Goal: Task Accomplishment & Management: Use online tool/utility

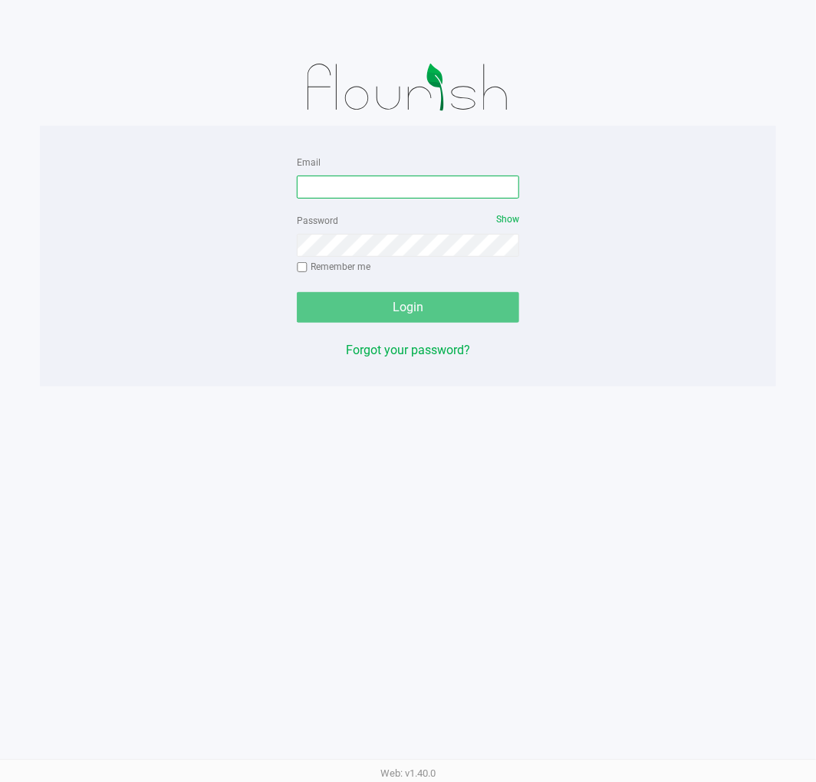
click at [452, 198] on input "Email" at bounding box center [408, 187] width 222 height 23
type input "[EMAIL_ADDRESS][DOMAIN_NAME]"
drag, startPoint x: 437, startPoint y: 196, endPoint x: 110, endPoint y: 188, distance: 326.7
click at [110, 188] on div "Email [EMAIL_ADDRESS][DOMAIN_NAME] Password Show Remember me Login Forgot your …" at bounding box center [408, 256] width 736 height 207
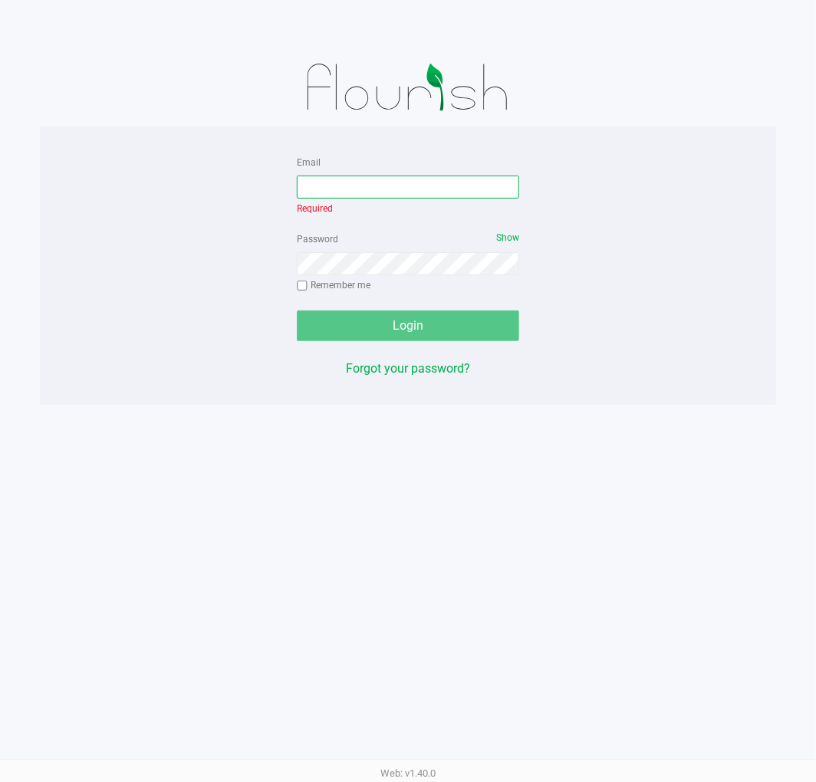
click at [405, 185] on input "Email" at bounding box center [408, 187] width 222 height 23
paste input "[EMAIL_ADDRESS][DOMAIN_NAME]"
type input "[EMAIL_ADDRESS][DOMAIN_NAME]"
click at [449, 319] on div "Login" at bounding box center [408, 326] width 222 height 31
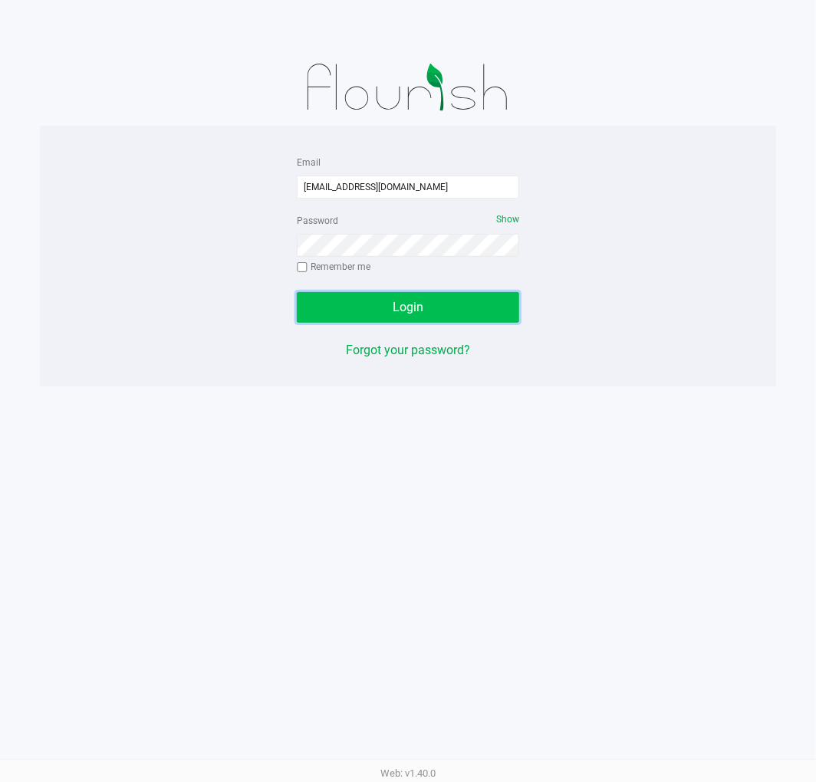
click at [451, 313] on button "Login" at bounding box center [408, 307] width 222 height 31
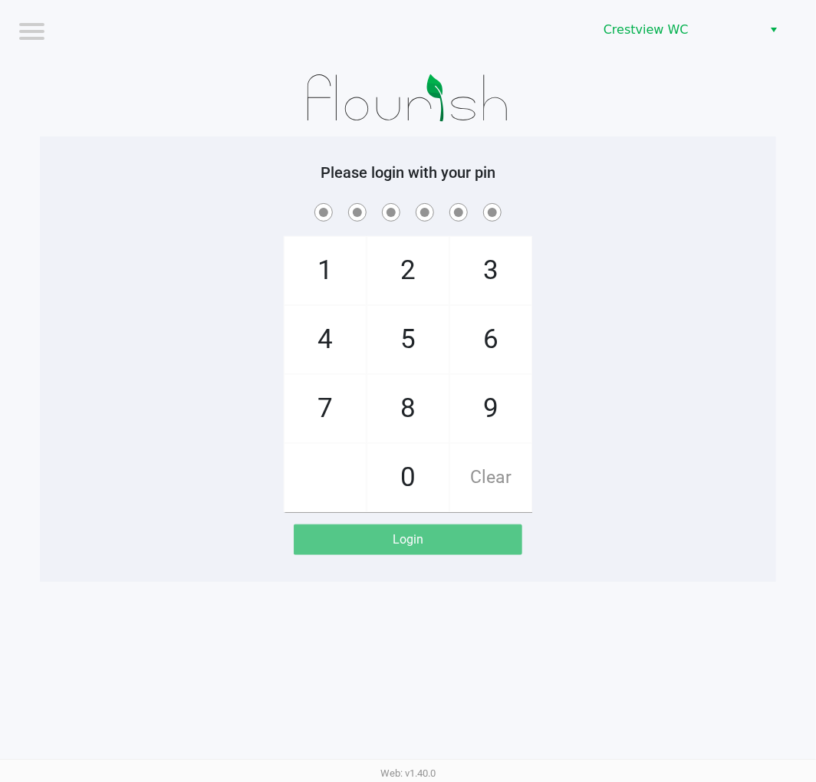
click at [594, 302] on div "1 4 7 2 5 8 0 3 6 9 Clear" at bounding box center [408, 356] width 736 height 312
checkbox input "true"
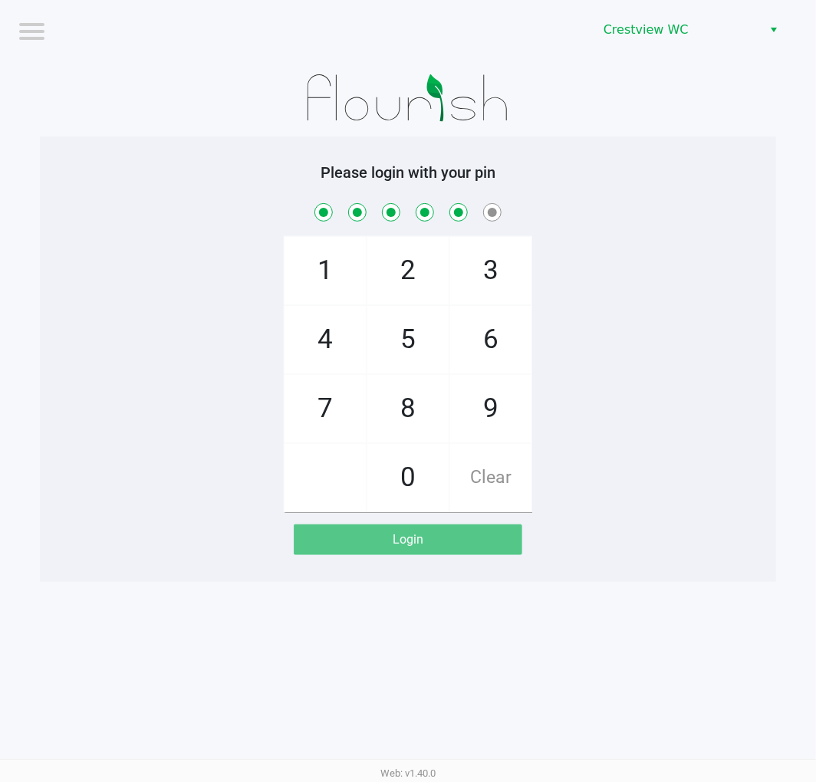
checkbox input "true"
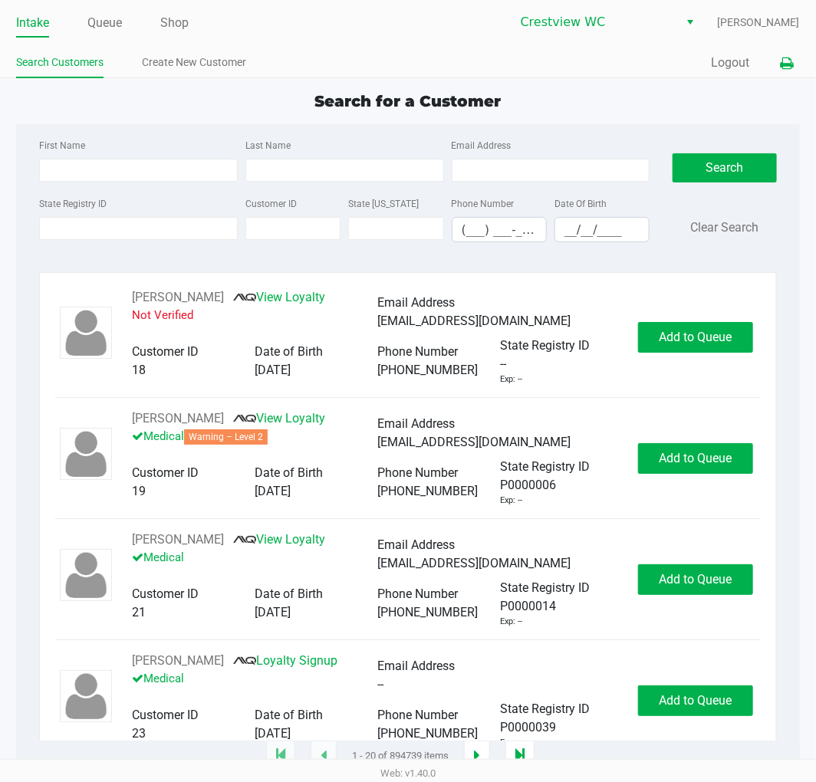
click at [777, 70] on button at bounding box center [786, 63] width 25 height 28
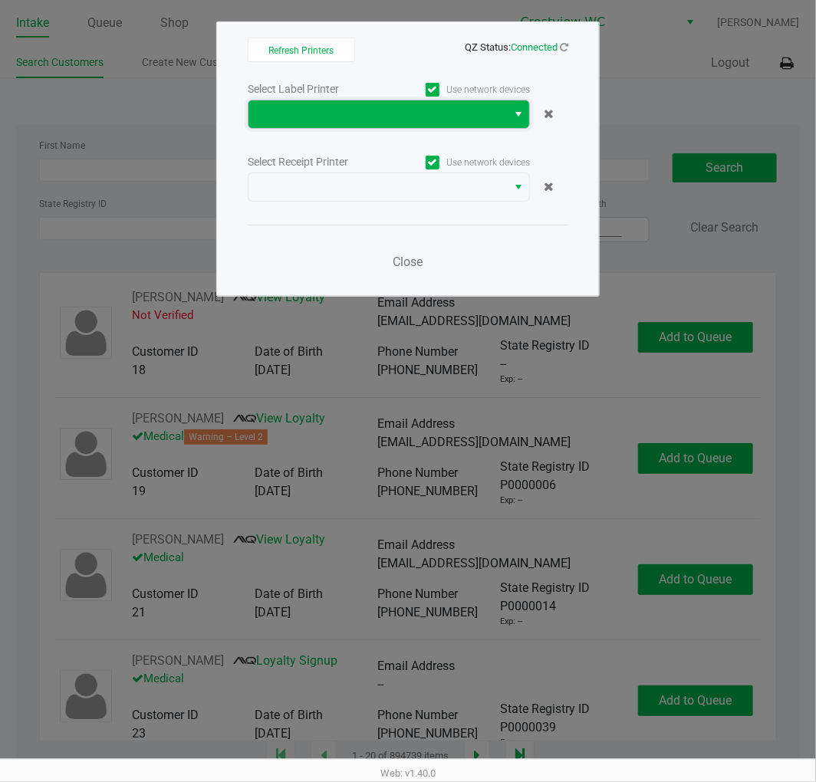
click at [465, 115] on span at bounding box center [378, 114] width 240 height 18
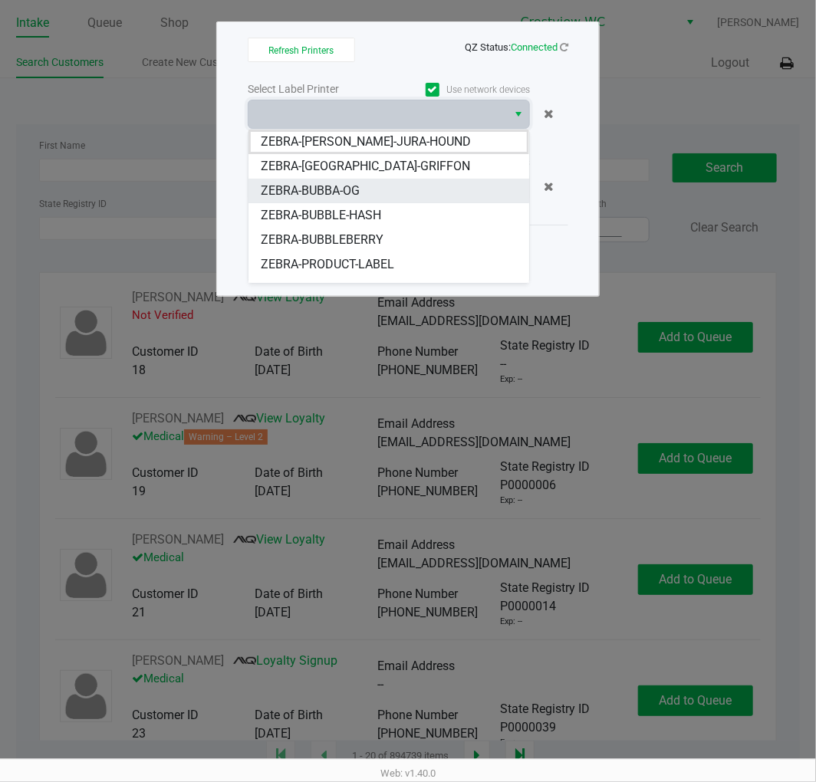
click at [386, 197] on li "ZEBRA-BUBBA-OG" at bounding box center [388, 191] width 281 height 25
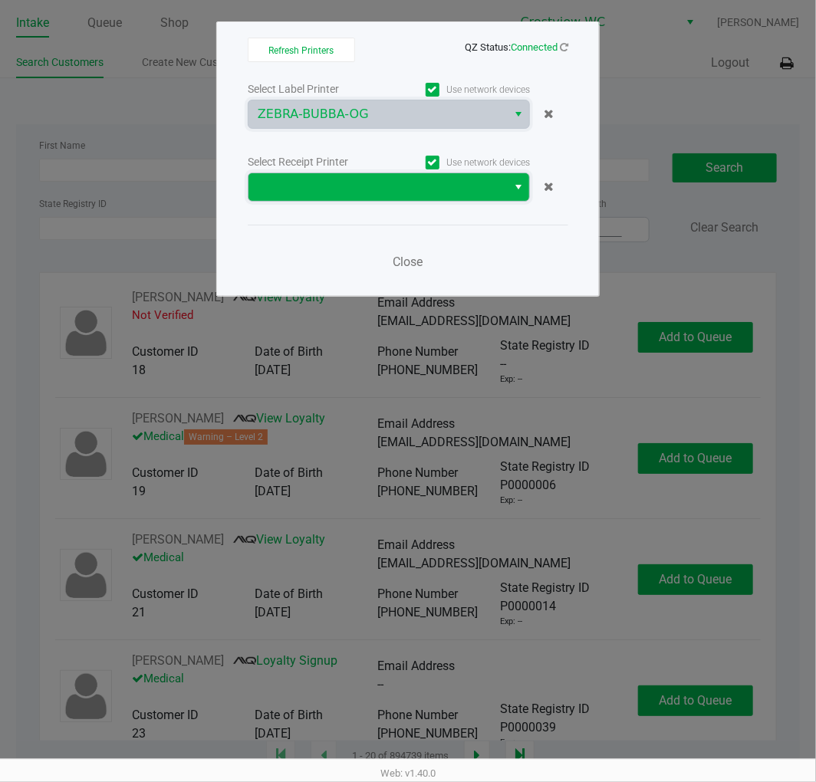
click at [386, 197] on span at bounding box center [377, 187] width 258 height 28
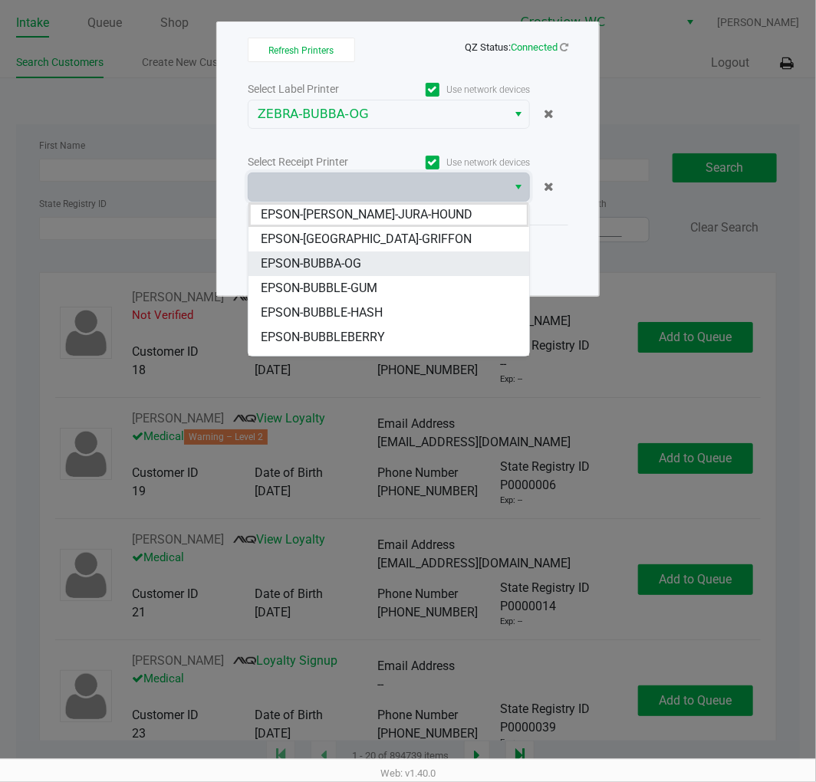
click at [379, 257] on li "EPSON-BUBBA-OG" at bounding box center [388, 263] width 281 height 25
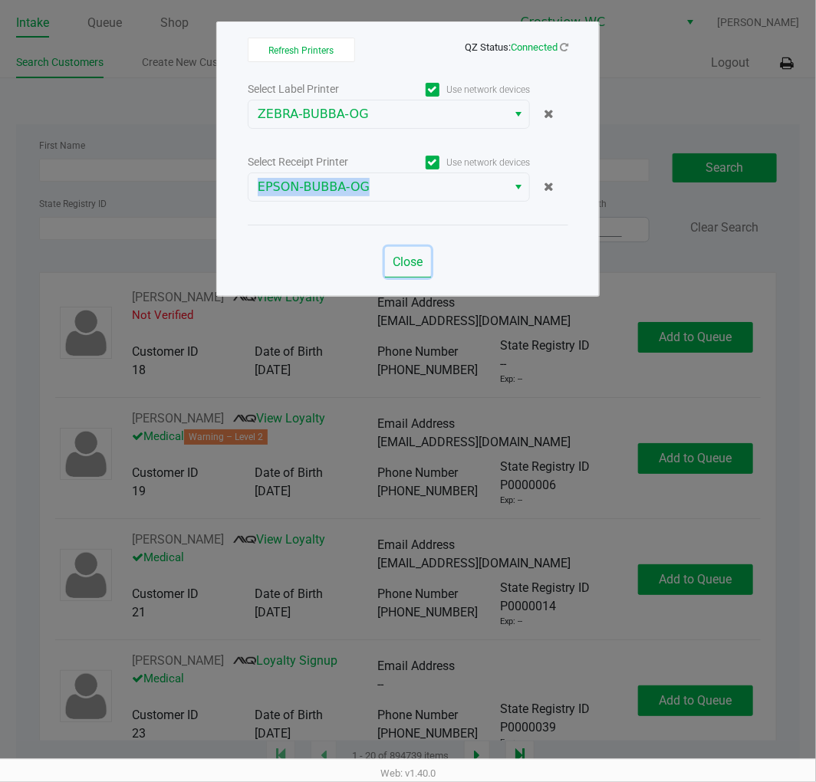
click at [417, 261] on span "Close" at bounding box center [408, 262] width 30 height 15
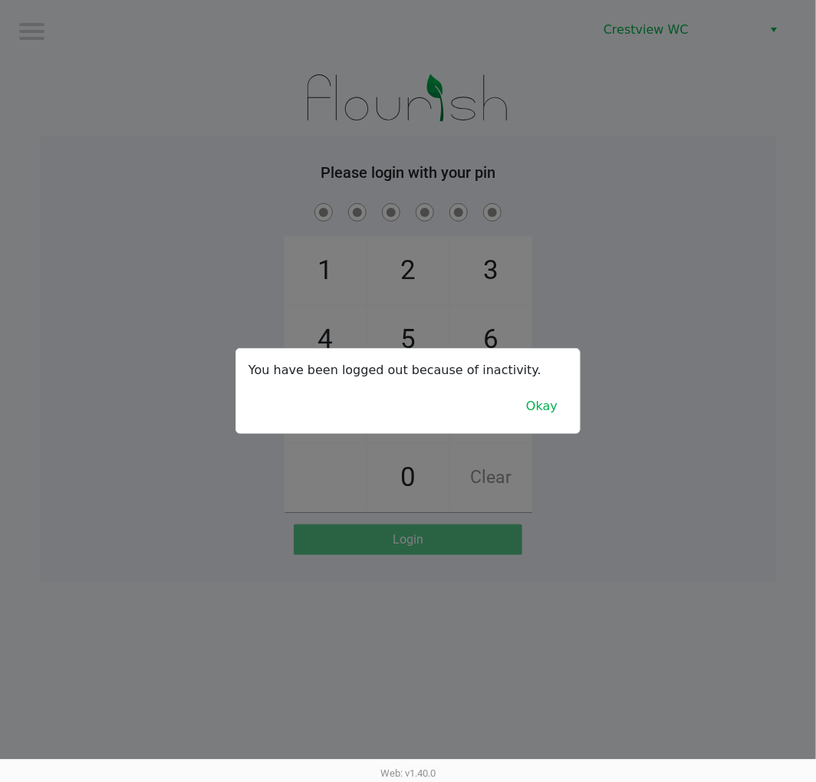
click at [554, 418] on button "Okay" at bounding box center [541, 406] width 51 height 29
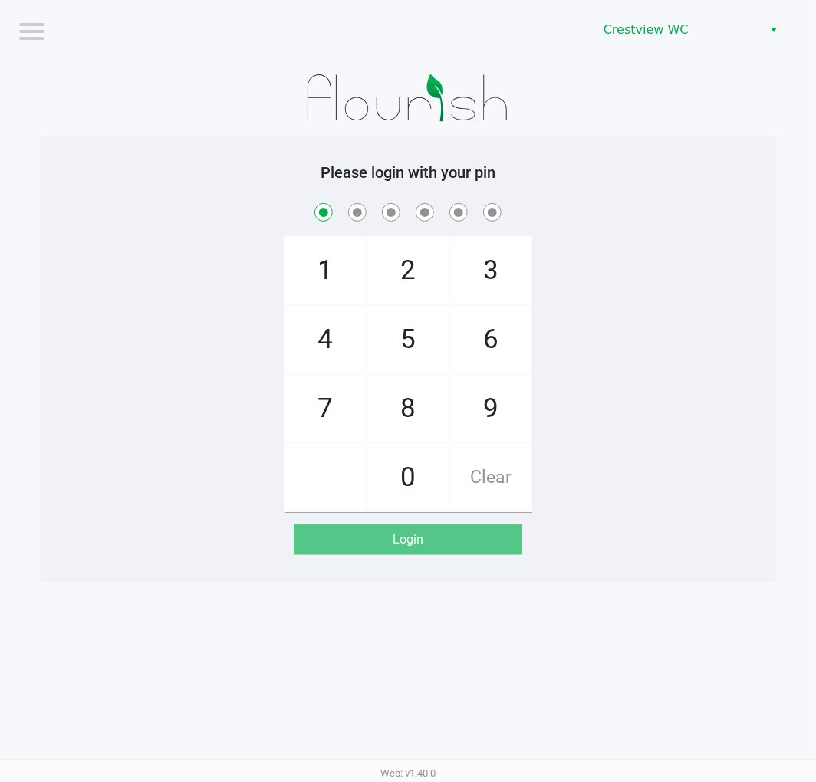
checkbox input "true"
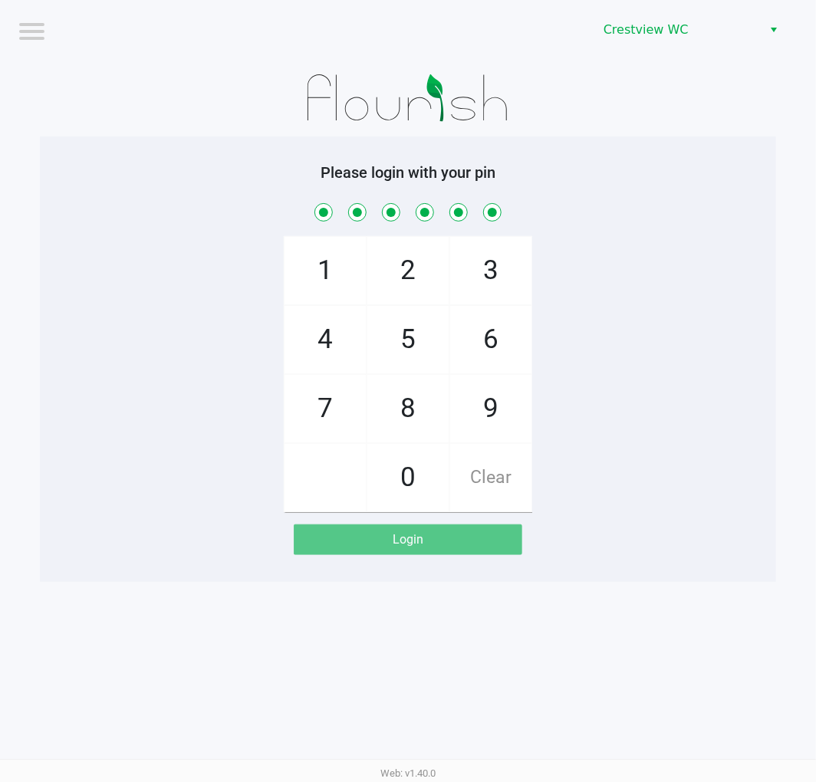
checkbox input "true"
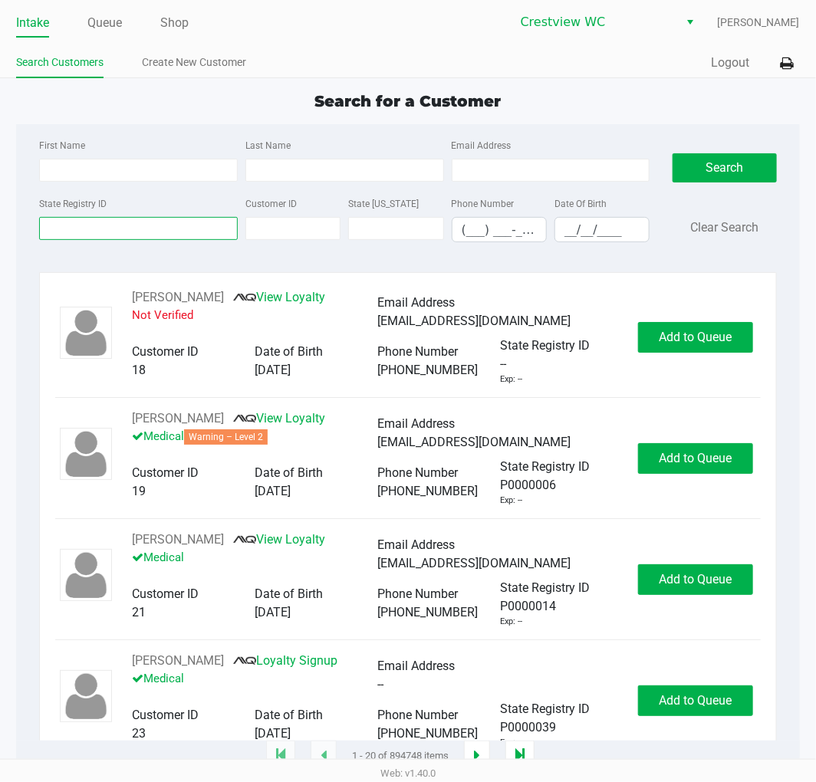
click at [185, 232] on input "State Registry ID" at bounding box center [138, 228] width 199 height 23
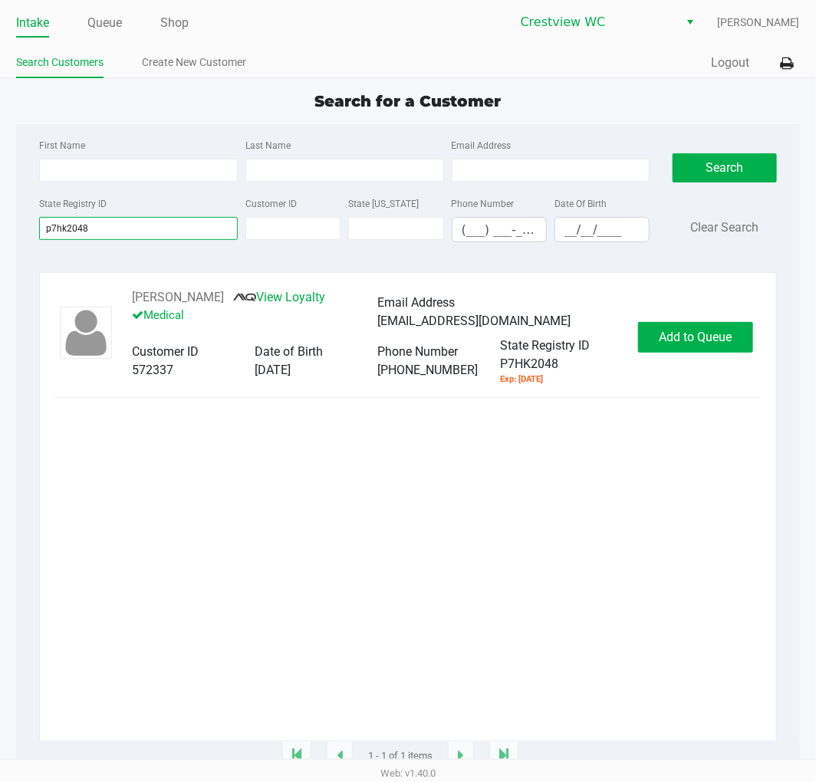
type input "p7hk2048"
click at [721, 353] on button "Add to Queue" at bounding box center [695, 337] width 115 height 31
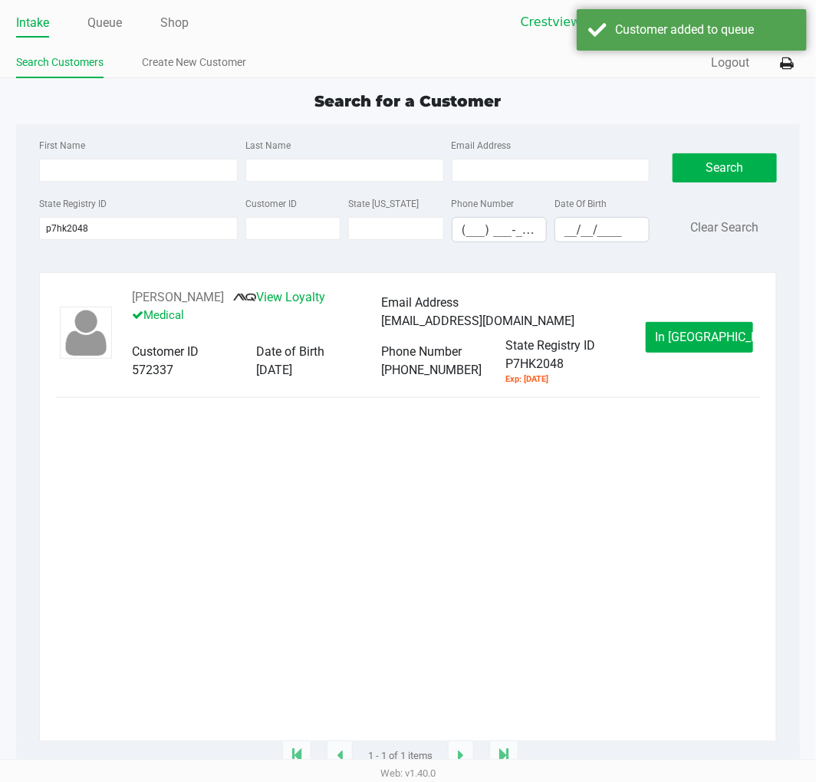
click at [709, 370] on div "Jessica Leger View Loyalty Medical Email Address andersonjsteele@gmail.com Cust…" at bounding box center [407, 336] width 705 height 97
click at [715, 342] on span "In Queue" at bounding box center [720, 337] width 129 height 15
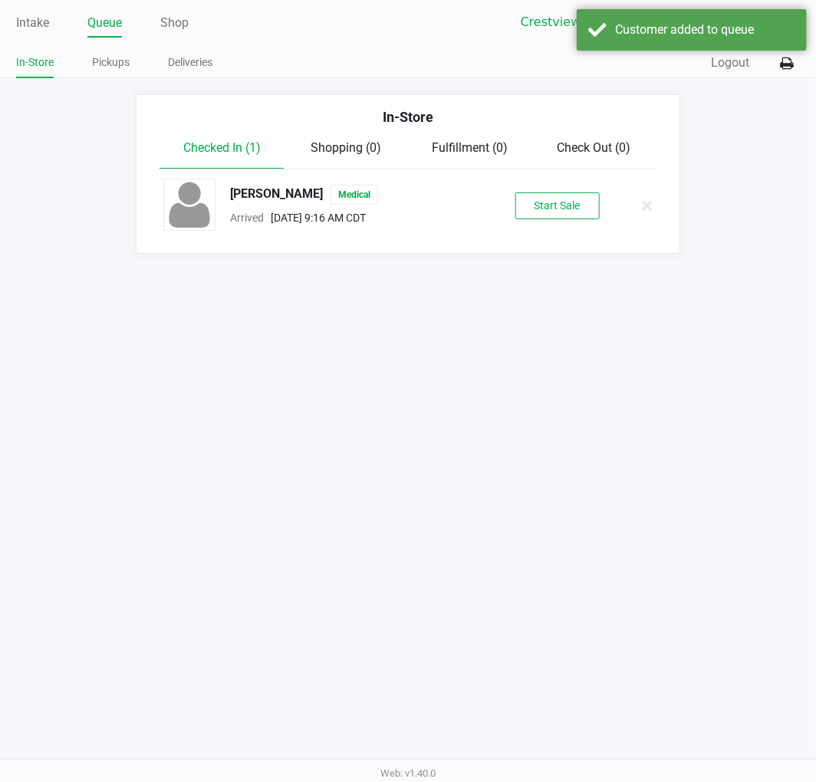
click at [541, 205] on button "Start Sale" at bounding box center [557, 205] width 84 height 27
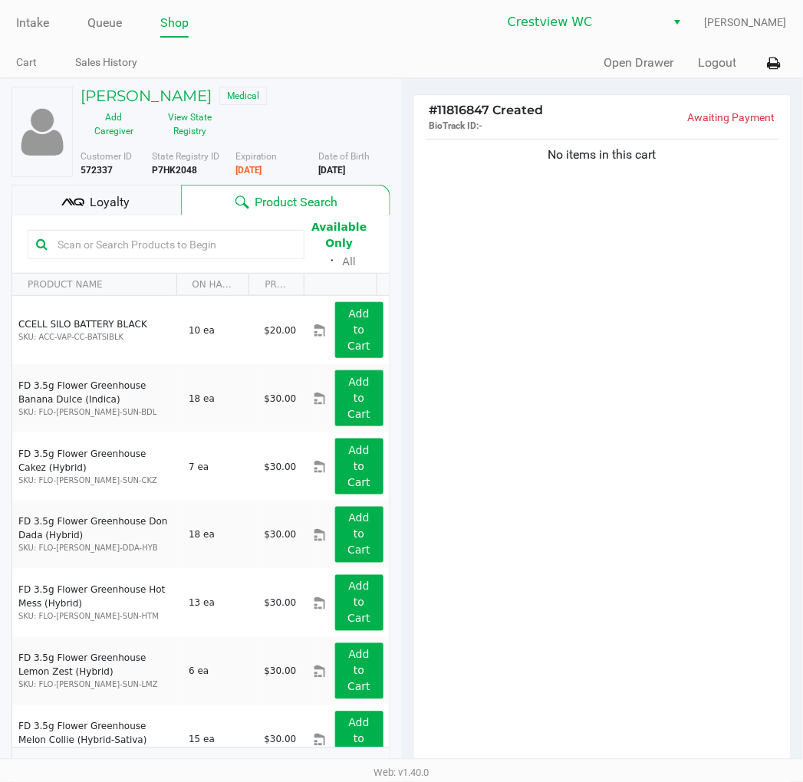
click at [196, 131] on button "View State Registry" at bounding box center [185, 124] width 77 height 38
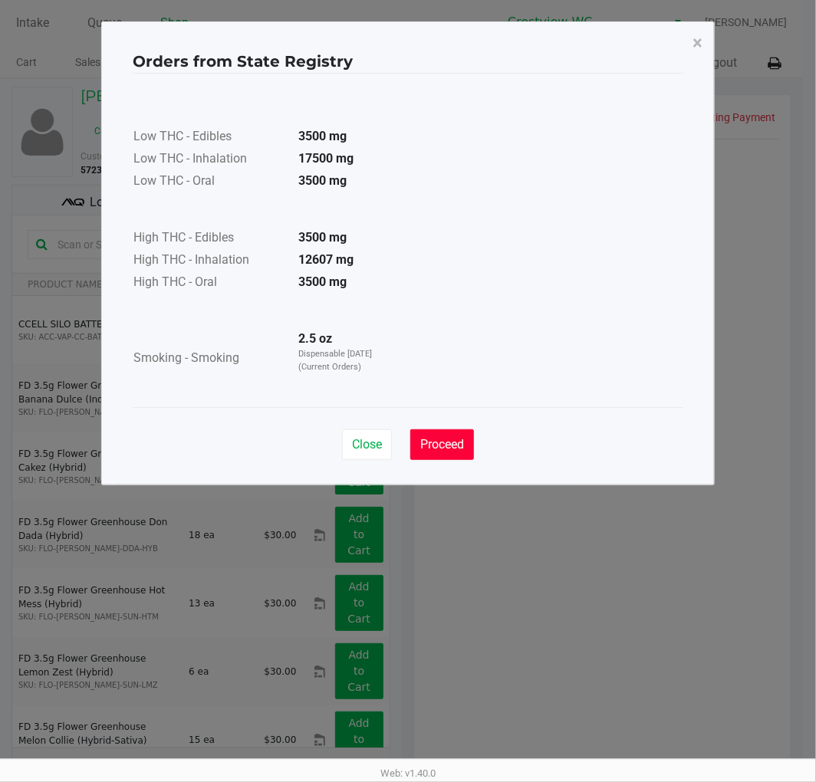
click at [453, 453] on button "Proceed" at bounding box center [442, 444] width 64 height 31
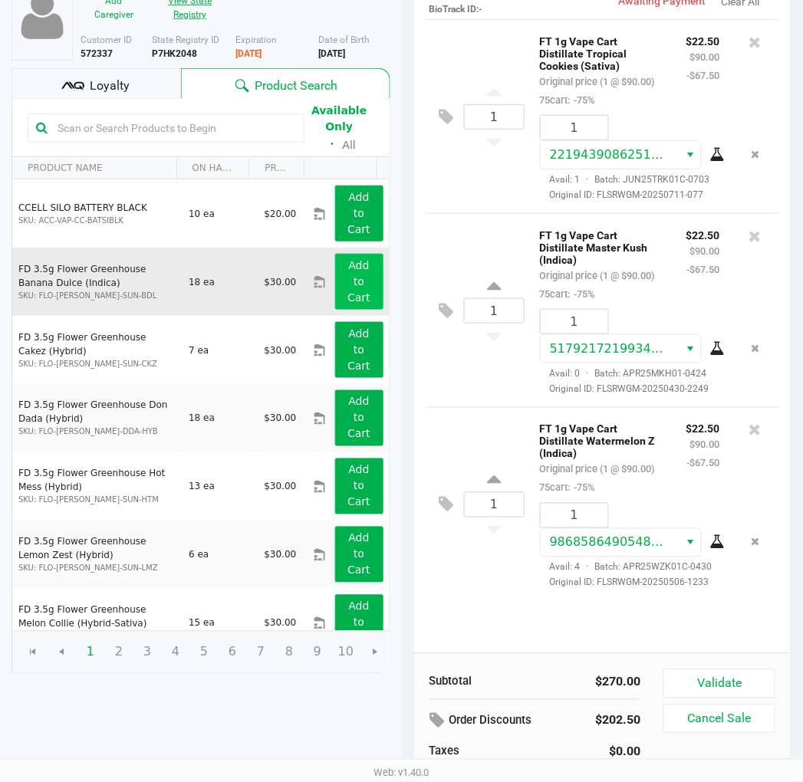
scroll to position [158, 0]
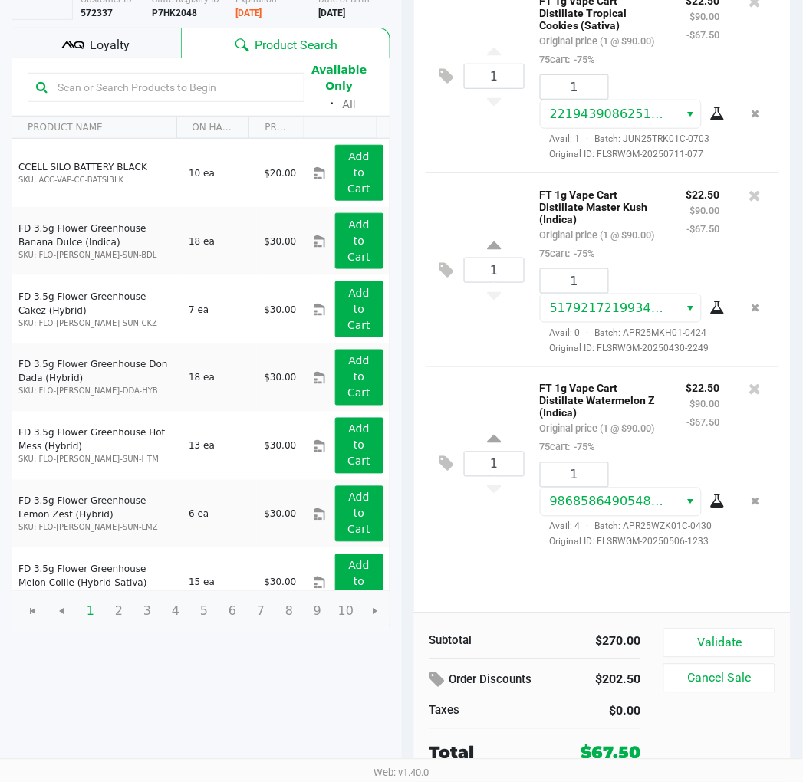
click at [133, 42] on div "Loyalty" at bounding box center [96, 43] width 169 height 31
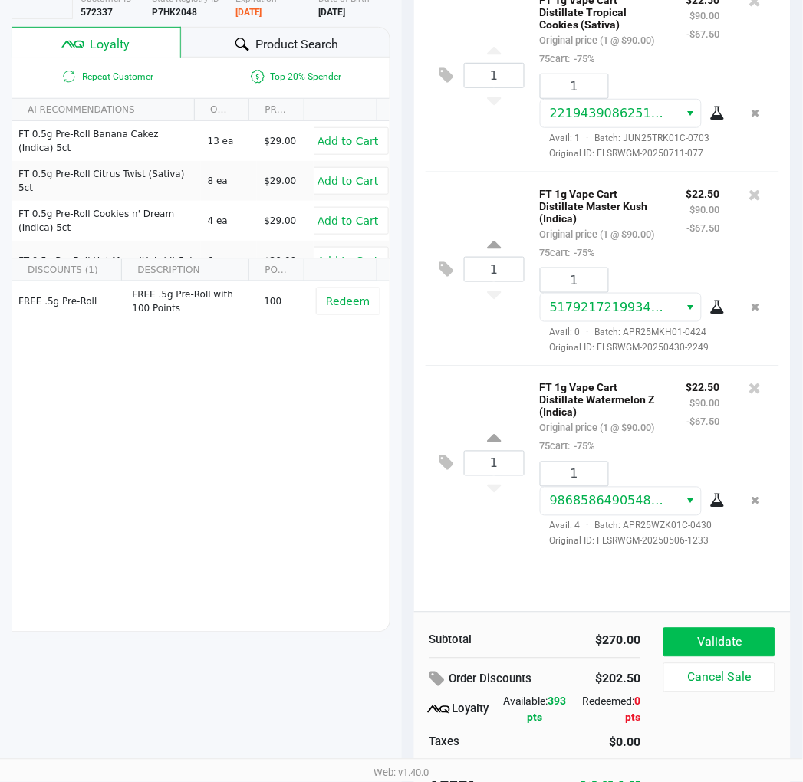
click at [718, 639] on button "Validate" at bounding box center [718, 642] width 111 height 29
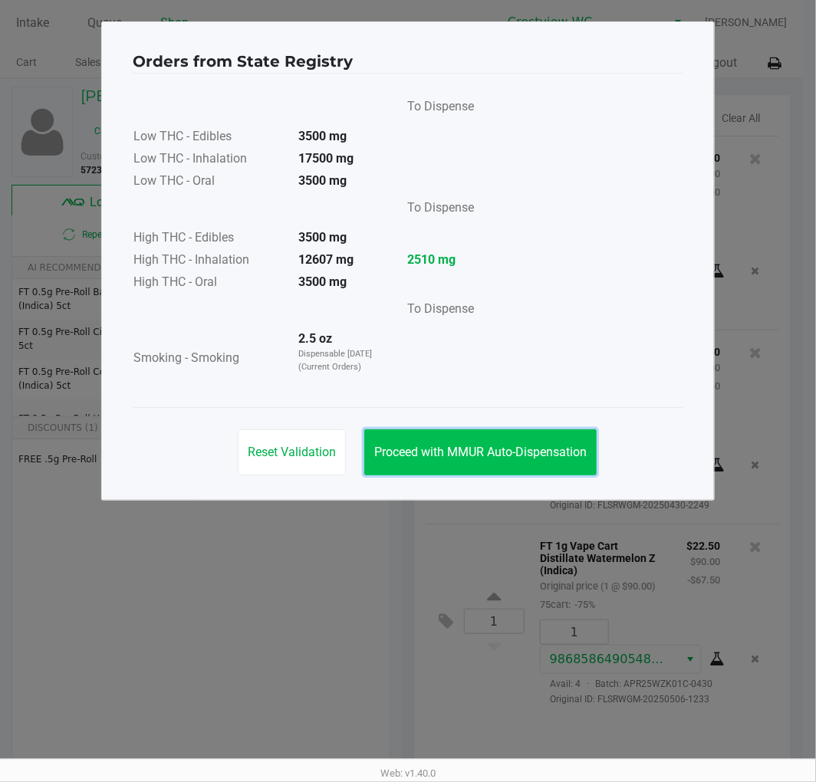
click at [549, 445] on span "Proceed with MMUR Auto-Dispensation" at bounding box center [480, 452] width 212 height 15
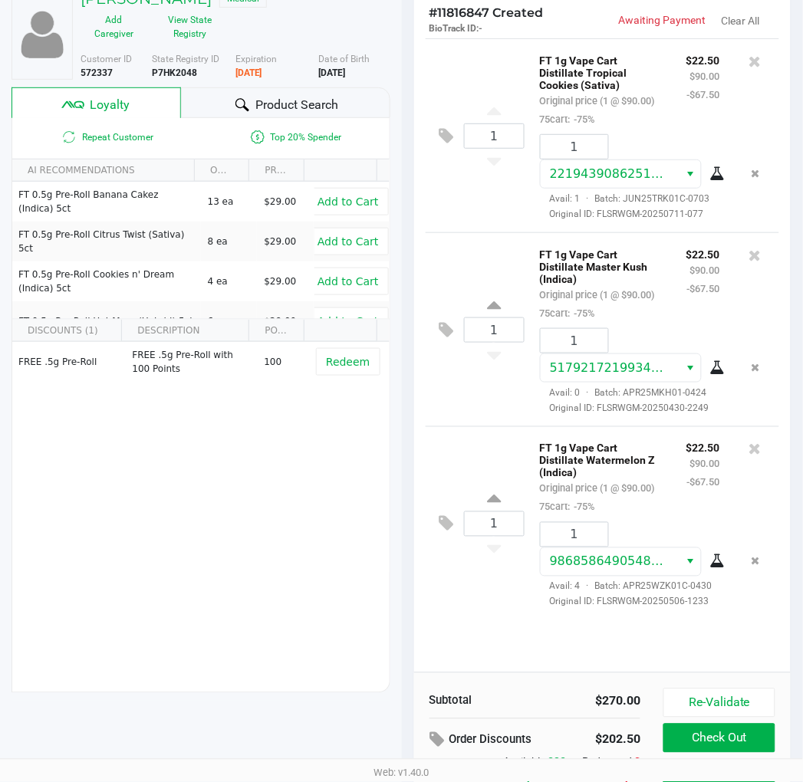
scroll to position [190, 0]
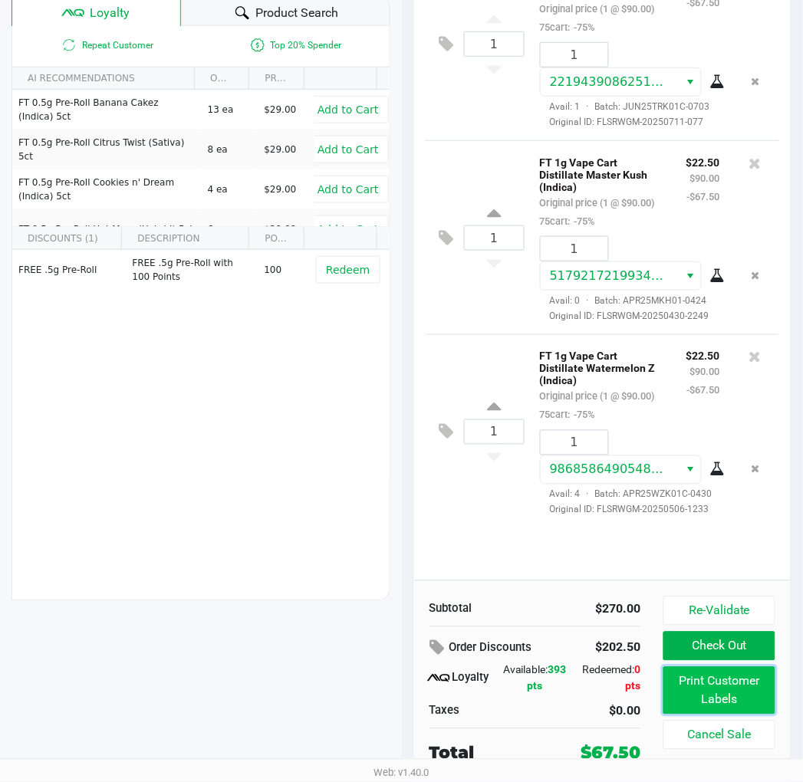
click at [733, 704] on button "Print Customer Labels" at bounding box center [718, 691] width 111 height 48
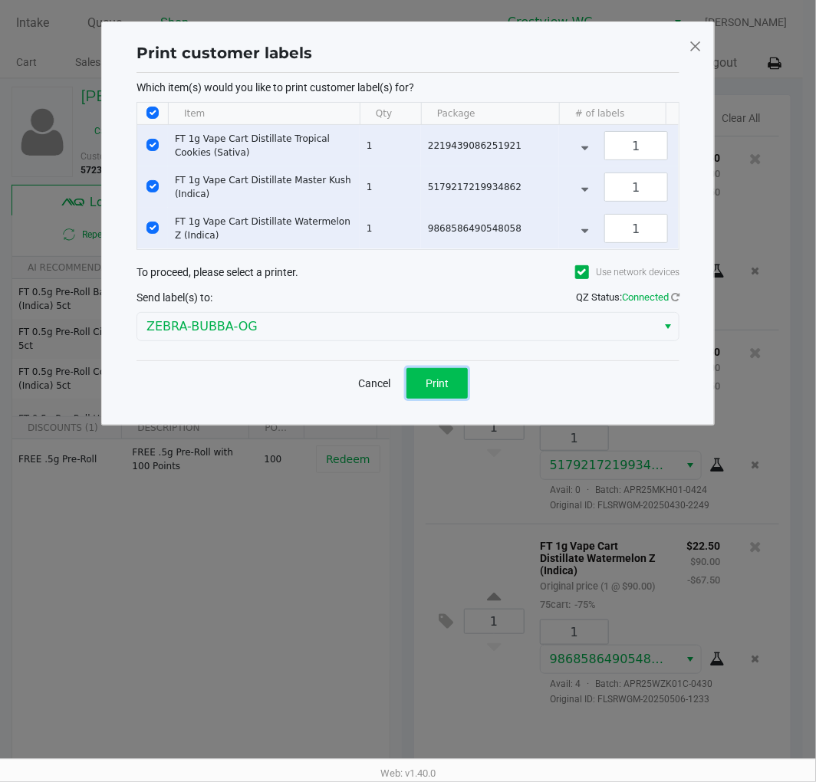
click at [446, 399] on button "Print" at bounding box center [436, 383] width 61 height 31
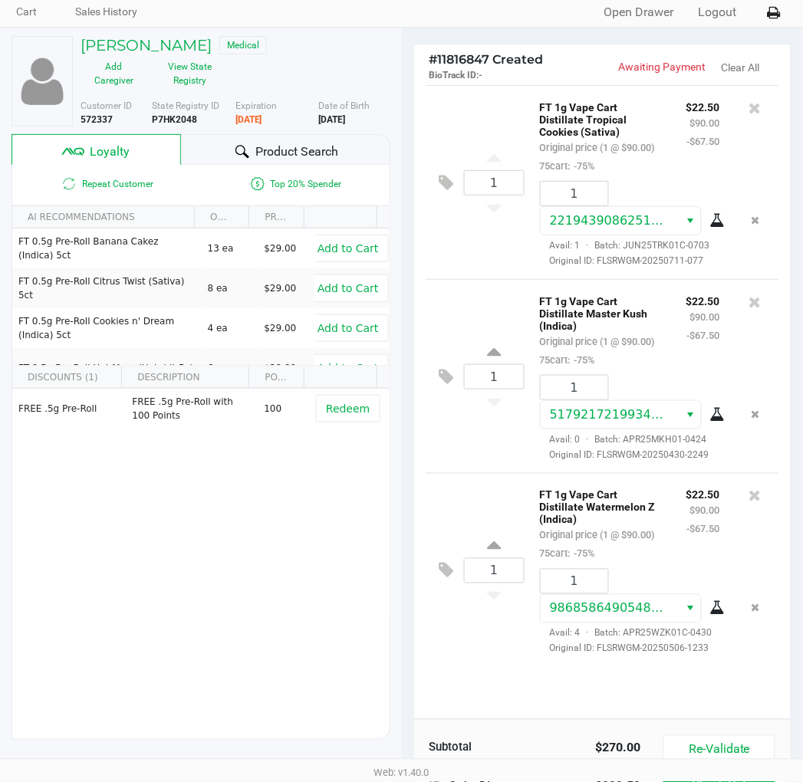
scroll to position [190, 0]
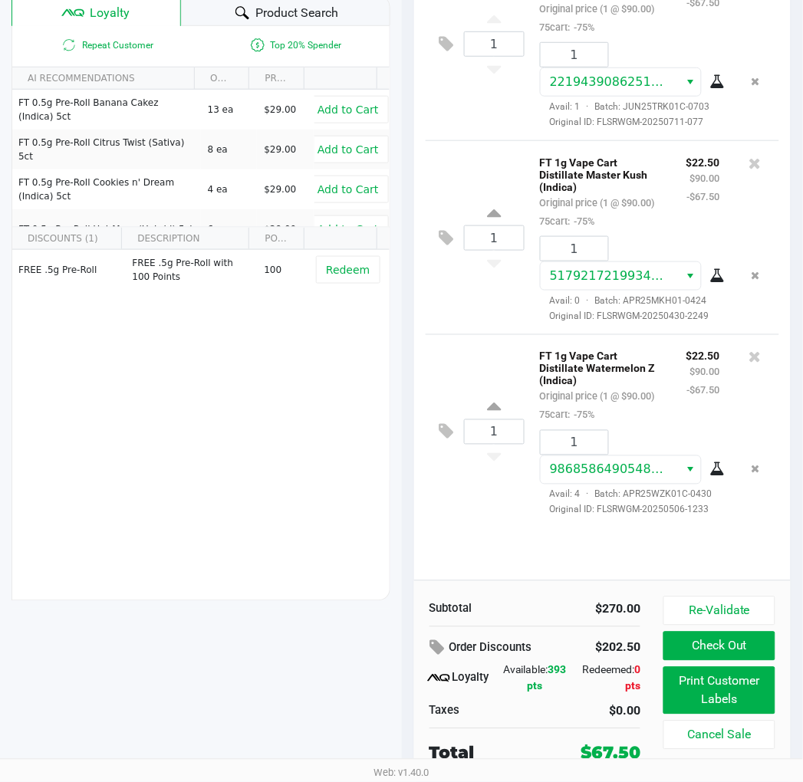
click at [731, 649] on button "Check Out" at bounding box center [718, 646] width 111 height 29
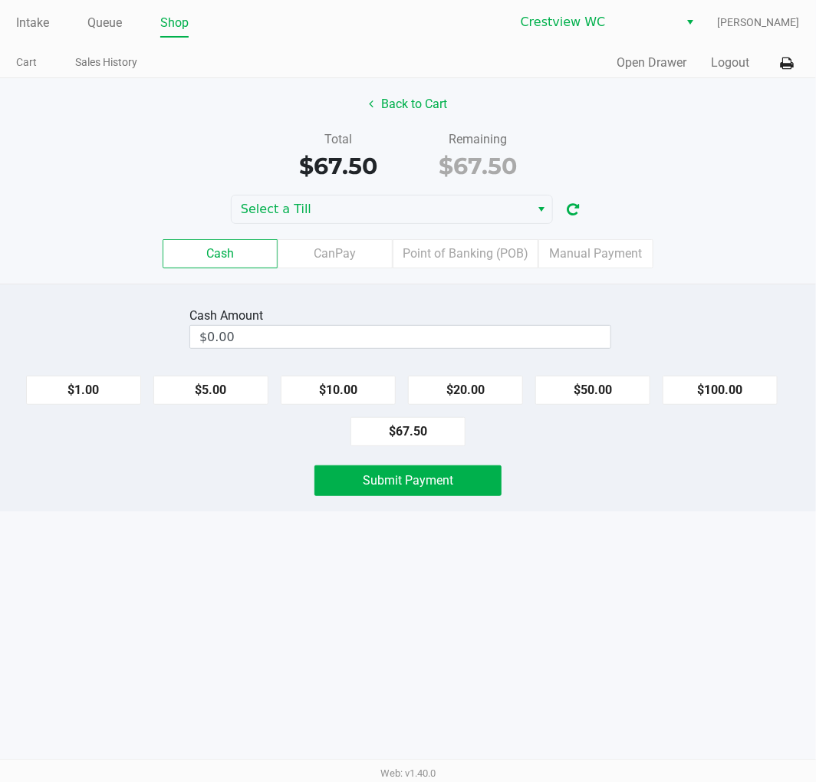
click at [478, 386] on button "$20.00" at bounding box center [465, 390] width 115 height 29
click at [487, 395] on button "$20.00" at bounding box center [465, 390] width 115 height 29
click at [482, 400] on button "$20.00" at bounding box center [465, 390] width 115 height 29
click at [478, 377] on button "$20.00" at bounding box center [465, 390] width 115 height 29
type input "$80.00"
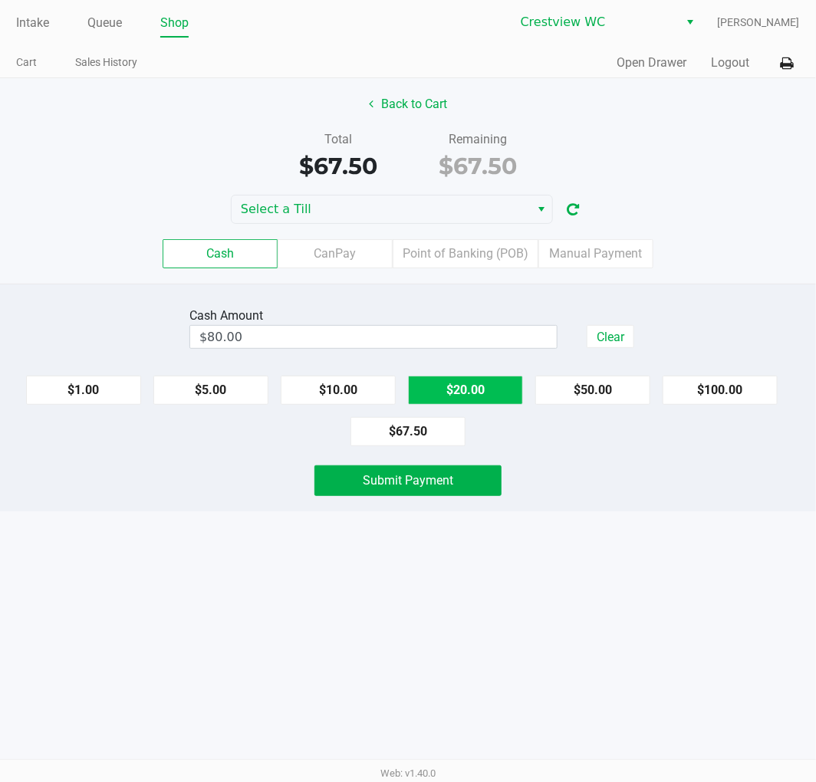
click at [420, 494] on button "Submit Payment" at bounding box center [407, 480] width 187 height 31
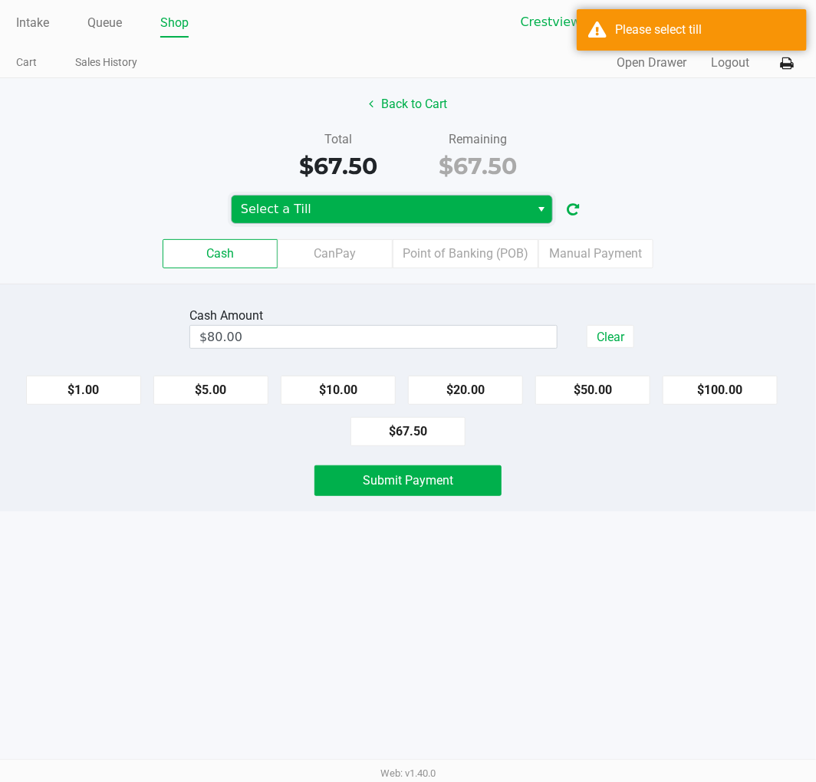
click at [369, 201] on span "Select a Till" at bounding box center [381, 209] width 280 height 18
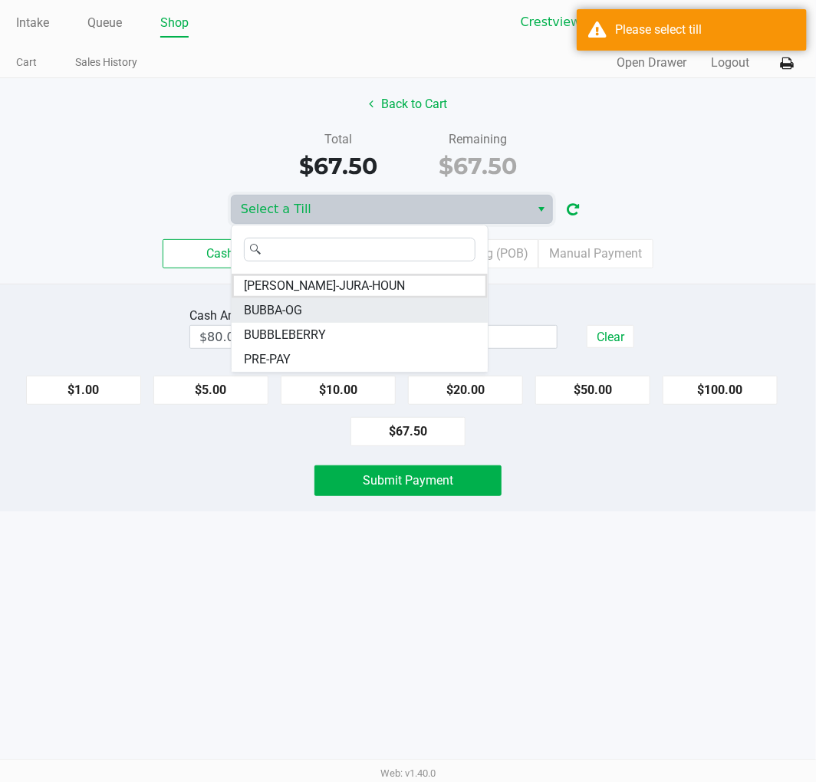
click at [300, 311] on span "BUBBA-OG" at bounding box center [273, 310] width 58 height 18
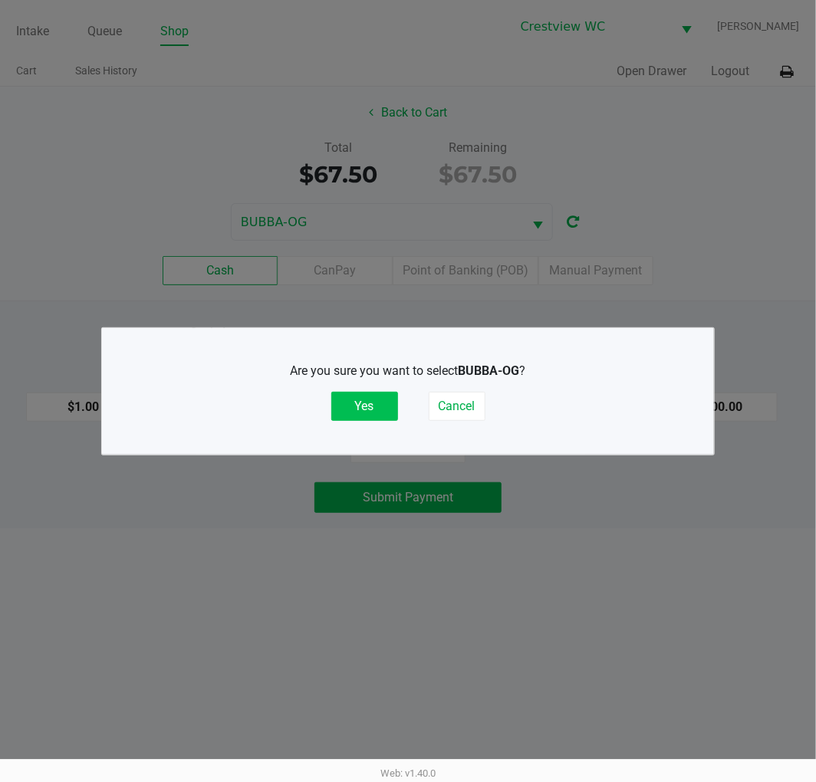
click at [342, 414] on button "Yes" at bounding box center [364, 406] width 67 height 29
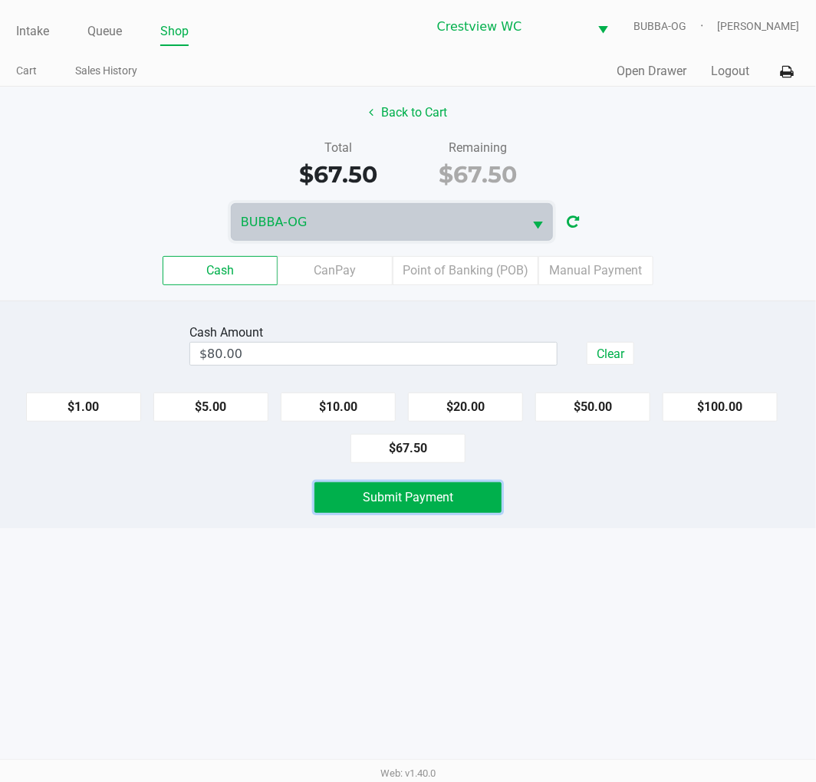
click at [380, 496] on span "Submit Payment" at bounding box center [408, 497] width 90 height 15
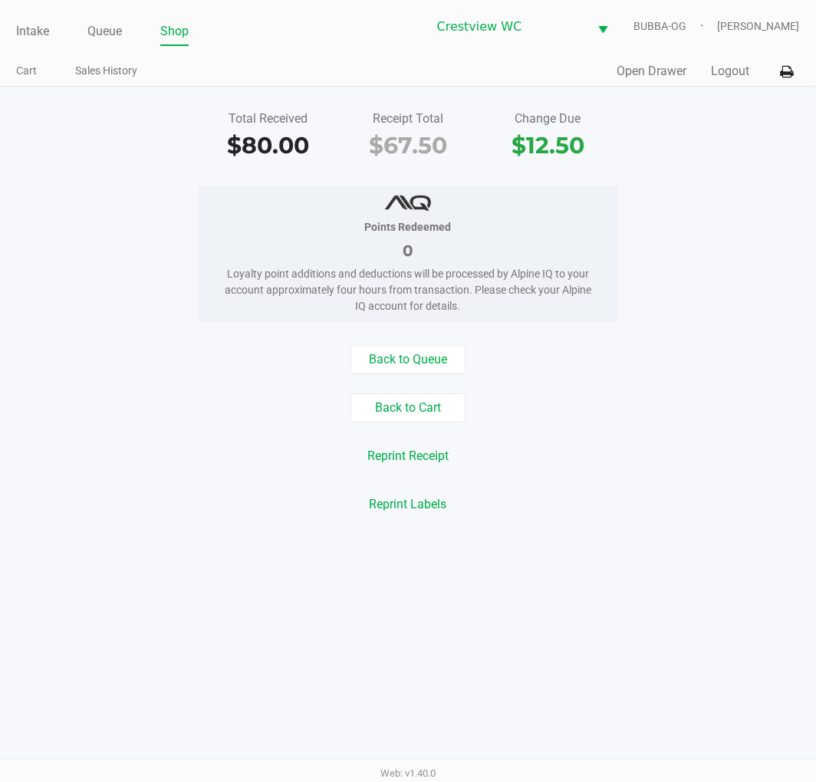
click at [32, 29] on link "Intake" at bounding box center [32, 31] width 33 height 21
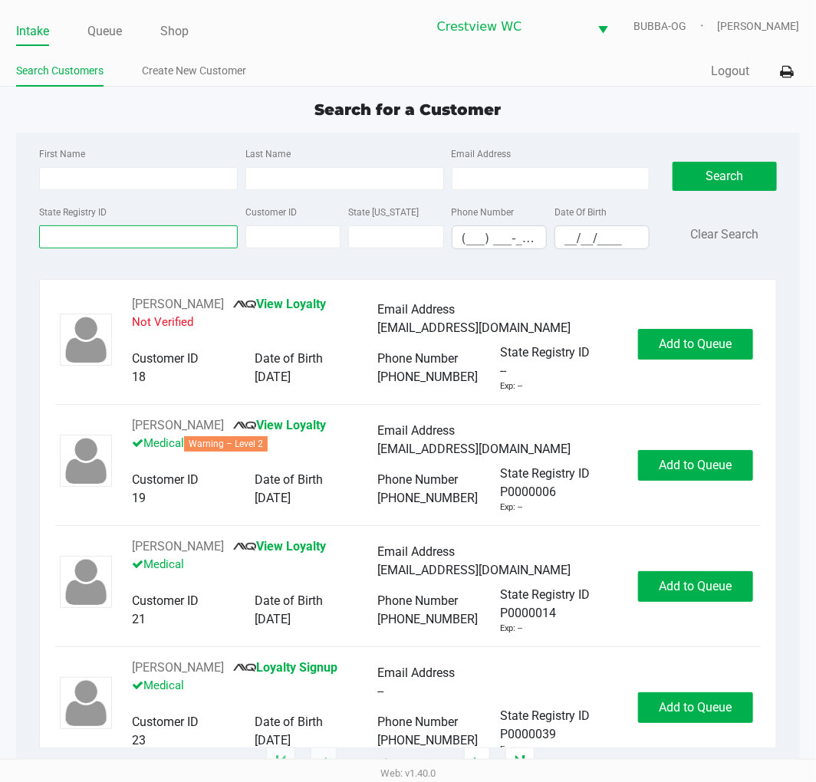
click at [185, 236] on input "State Registry ID" at bounding box center [138, 236] width 199 height 23
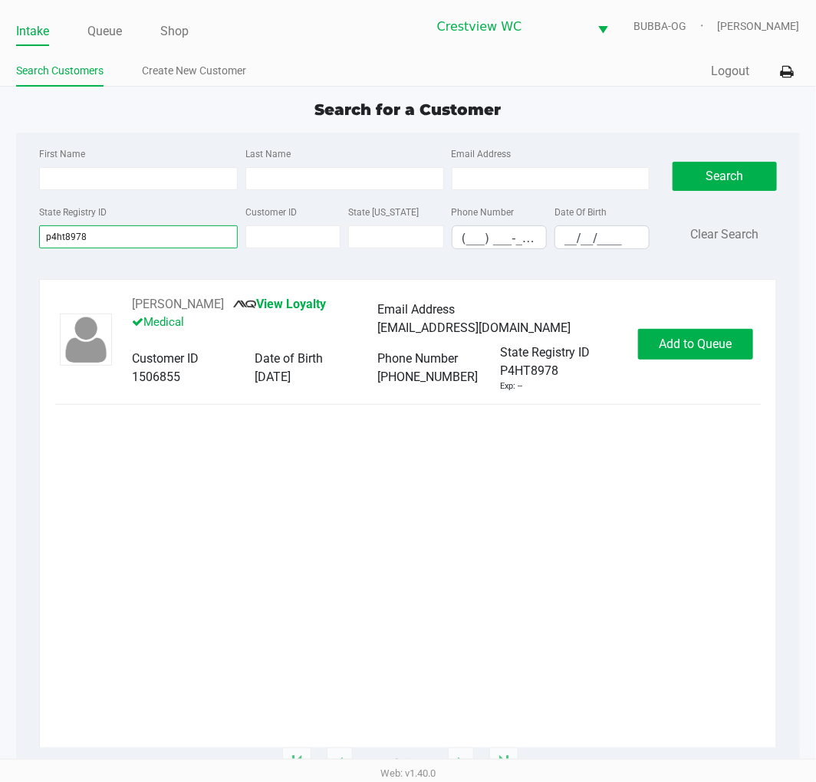
type input "p4ht8978"
click at [718, 359] on button "Add to Queue" at bounding box center [695, 344] width 115 height 31
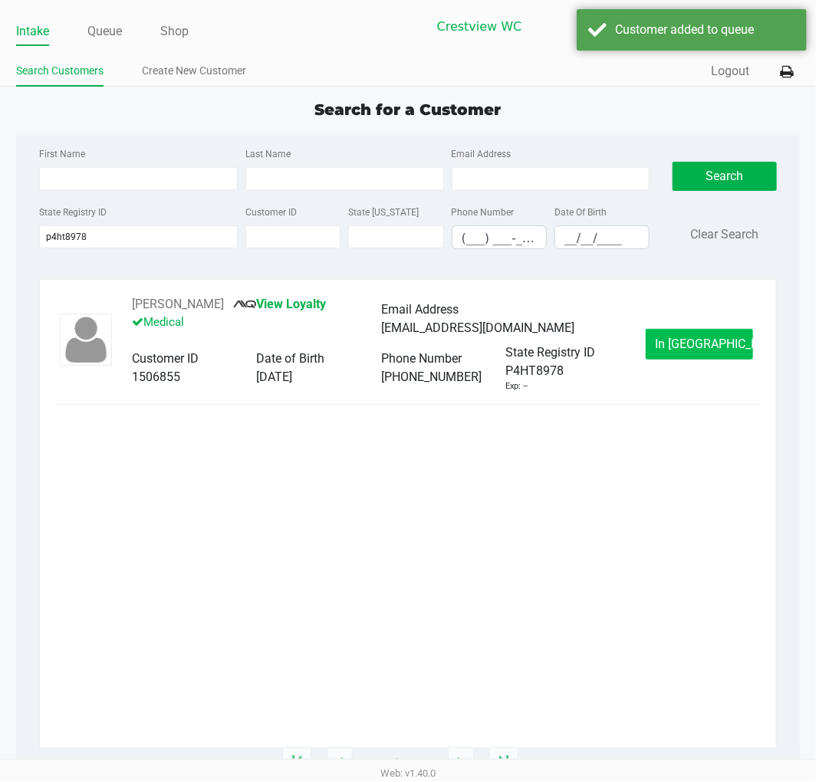
click at [701, 346] on span "In Queue" at bounding box center [720, 344] width 129 height 15
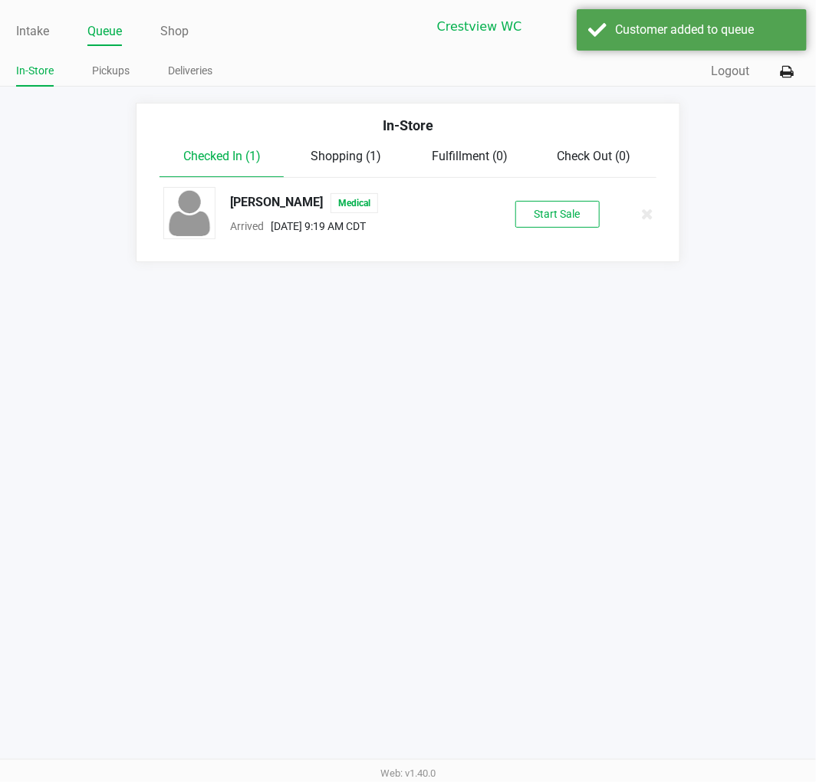
click at [572, 227] on button "Start Sale" at bounding box center [557, 214] width 84 height 27
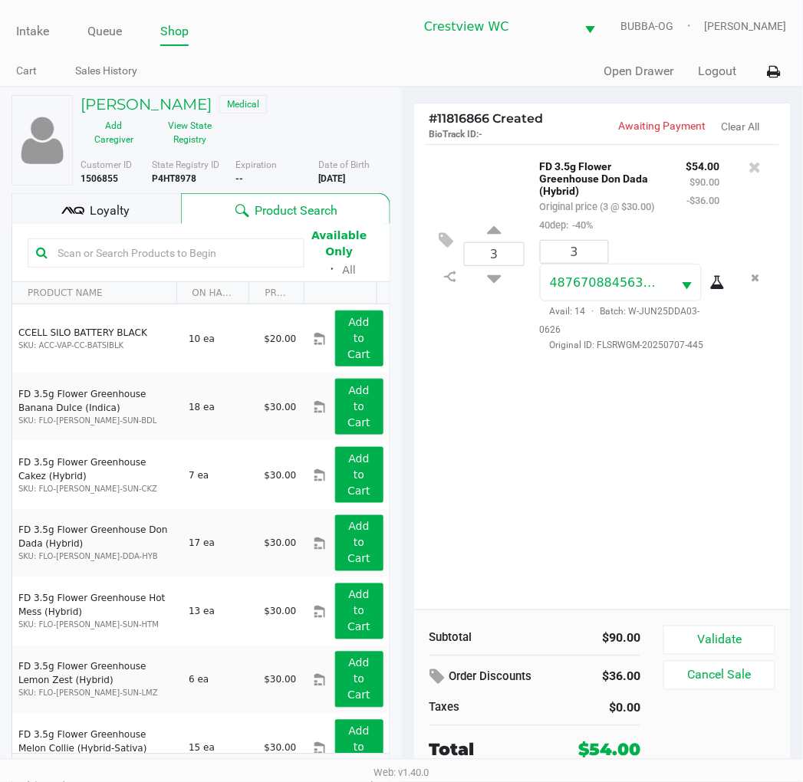
click at [127, 199] on div "Loyalty" at bounding box center [96, 208] width 169 height 31
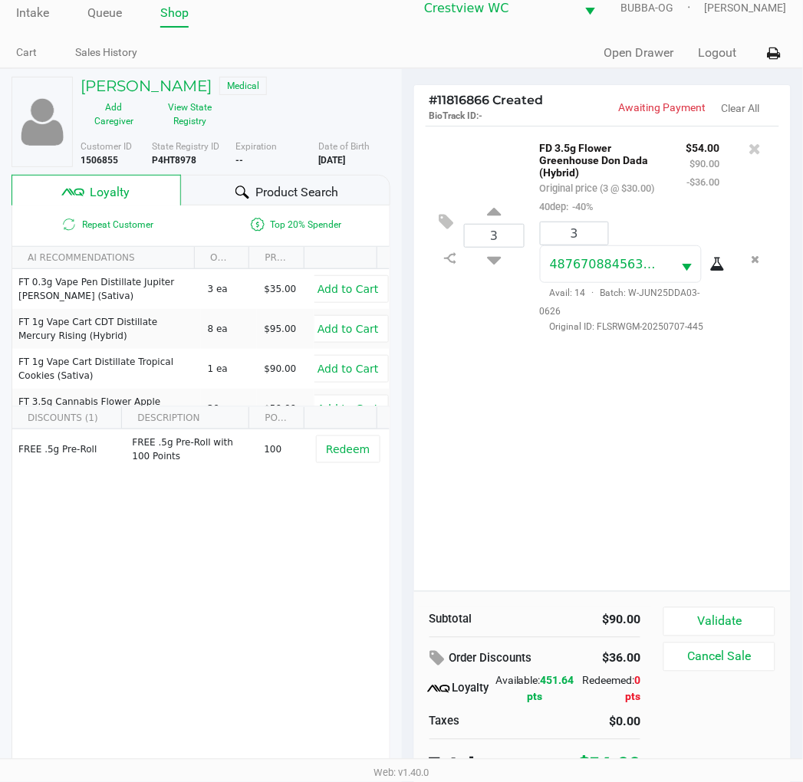
scroll to position [29, 0]
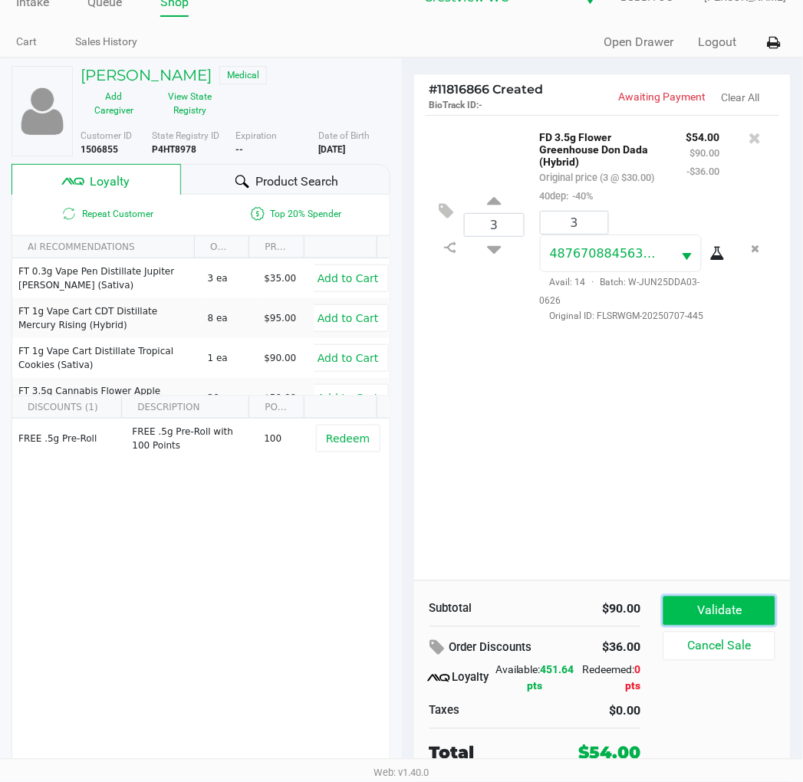
click at [741, 603] on button "Validate" at bounding box center [718, 611] width 111 height 29
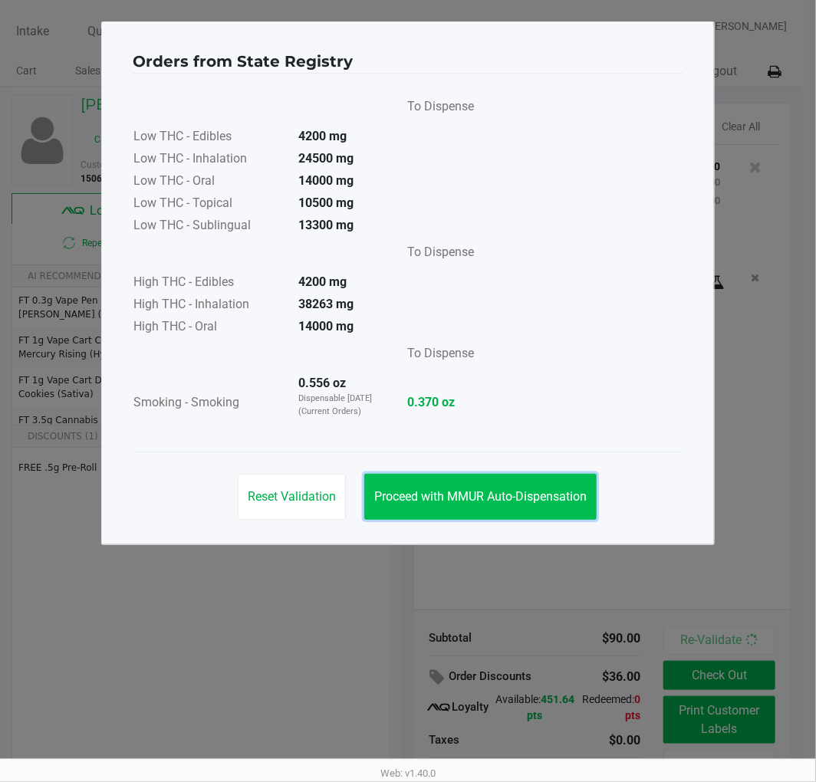
click at [507, 489] on span "Proceed with MMUR Auto-Dispensation" at bounding box center [480, 496] width 212 height 15
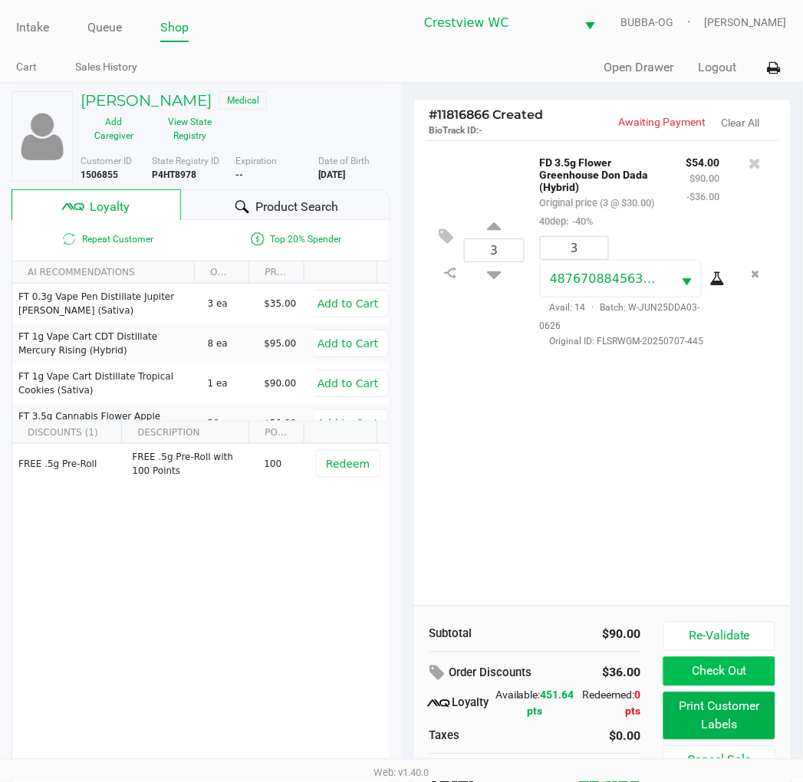
scroll to position [29, 0]
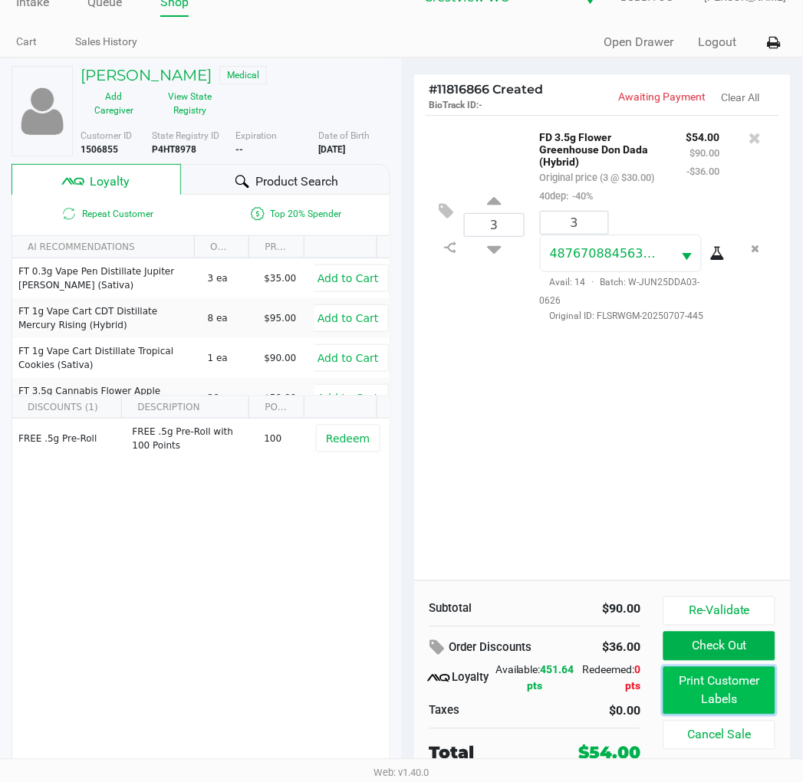
click at [718, 678] on button "Print Customer Labels" at bounding box center [718, 691] width 111 height 48
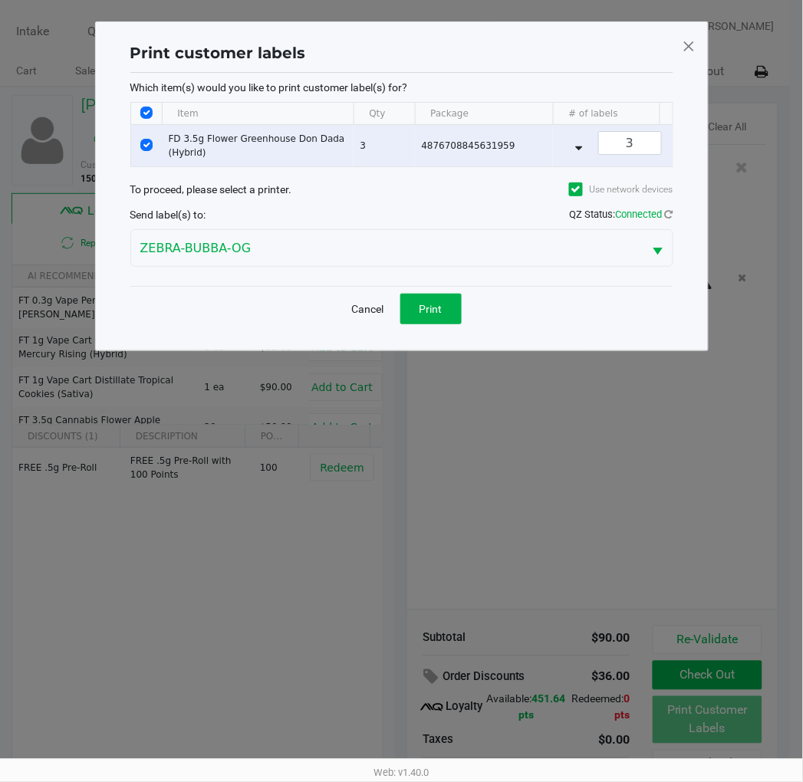
scroll to position [0, 0]
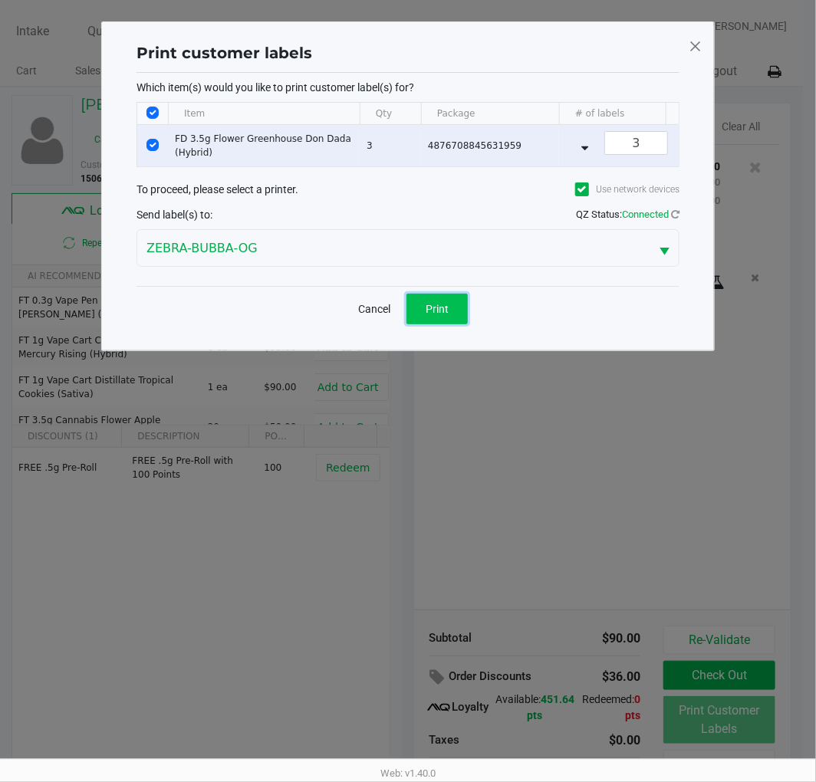
click at [445, 324] on button "Print" at bounding box center [436, 309] width 61 height 31
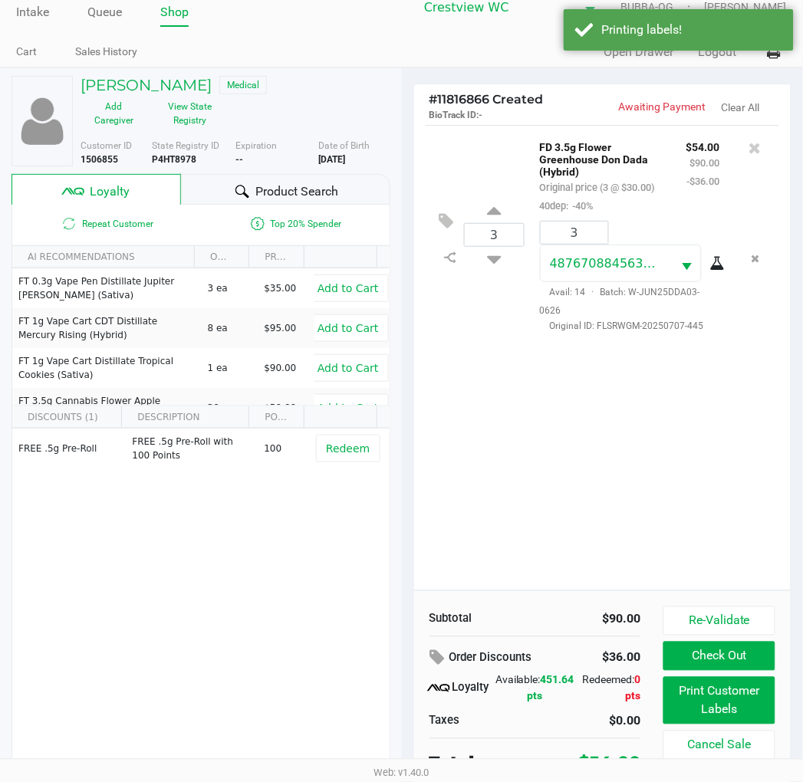
scroll to position [29, 0]
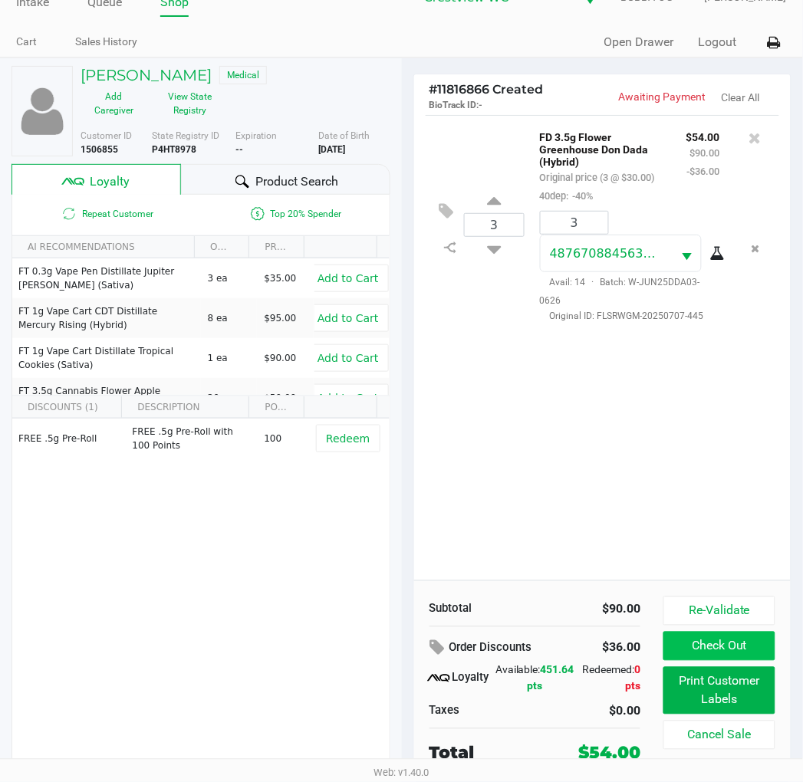
click at [750, 655] on button "Check Out" at bounding box center [718, 646] width 111 height 29
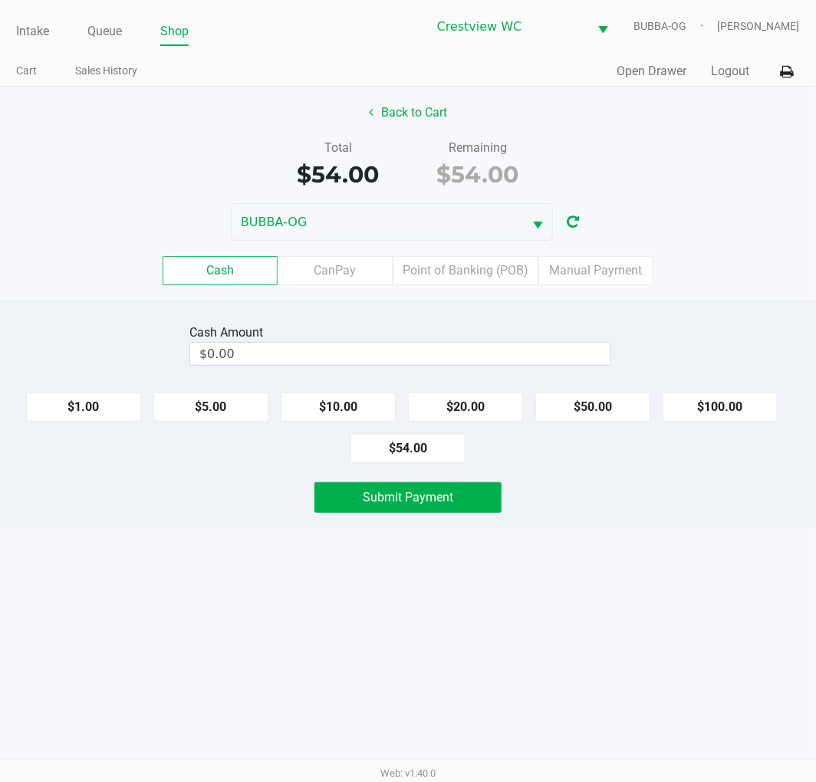
click at [475, 403] on button "$20.00" at bounding box center [465, 407] width 115 height 29
click at [479, 416] on button "$20.00" at bounding box center [465, 407] width 115 height 29
click at [477, 410] on button "$20.00" at bounding box center [465, 407] width 115 height 29
type input "$60.00"
click at [445, 508] on button "Submit Payment" at bounding box center [407, 497] width 187 height 31
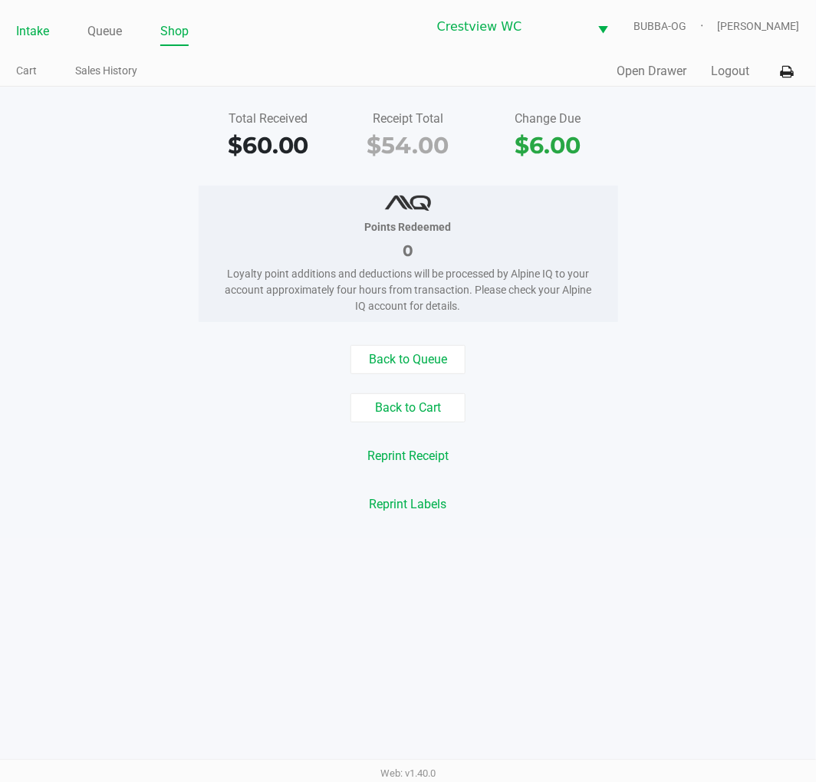
click at [44, 31] on link "Intake" at bounding box center [32, 31] width 33 height 21
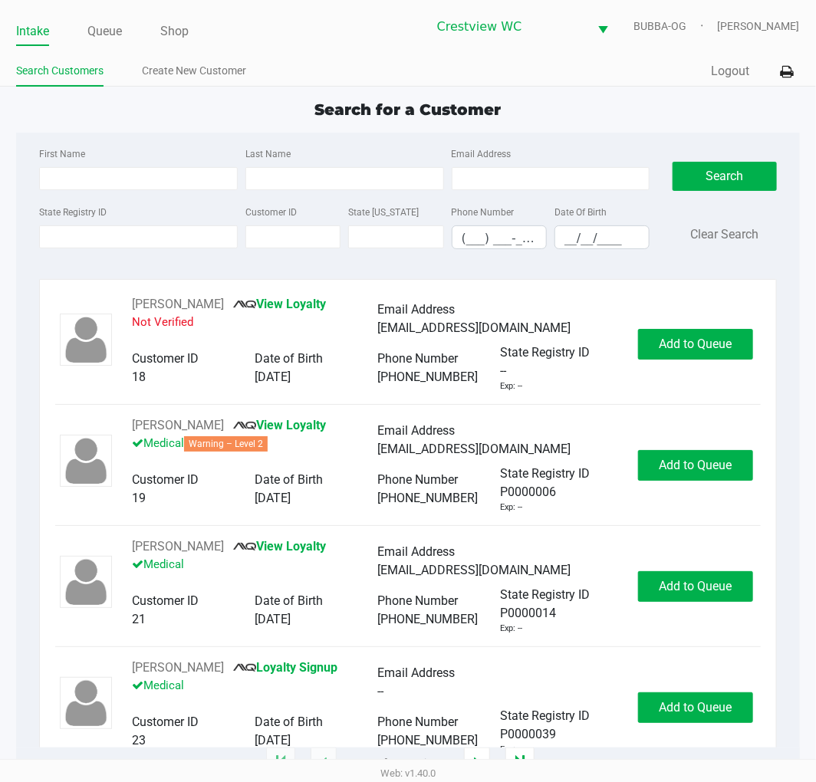
click at [156, 236] on input "State Registry ID" at bounding box center [138, 236] width 199 height 23
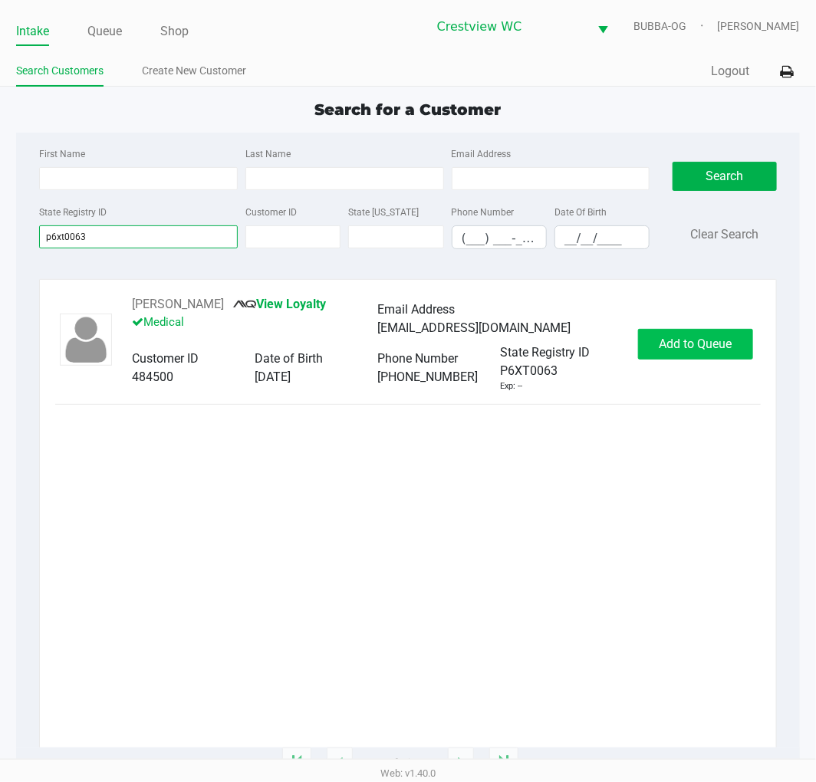
type input "p6xt0063"
click at [668, 340] on span "Add to Queue" at bounding box center [695, 344] width 73 height 15
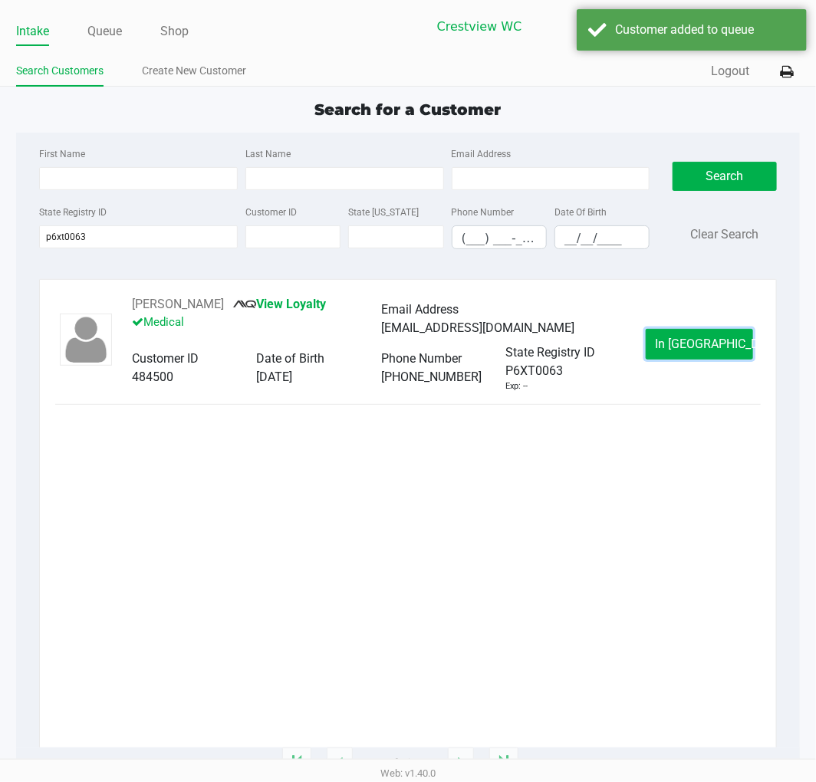
click at [671, 339] on button "In Queue" at bounding box center [699, 344] width 107 height 31
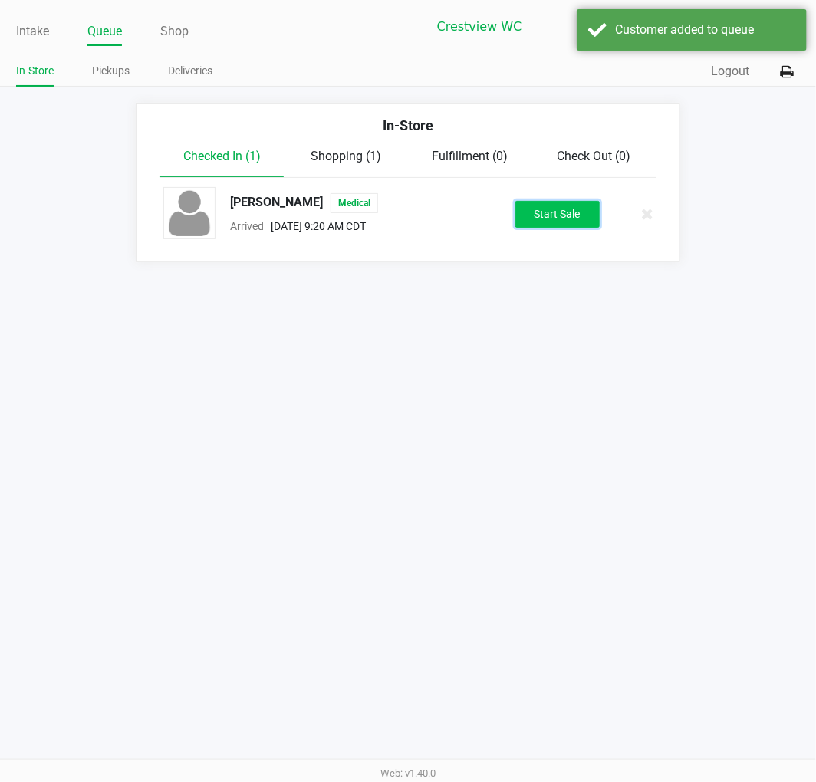
click at [552, 215] on button "Start Sale" at bounding box center [557, 214] width 84 height 27
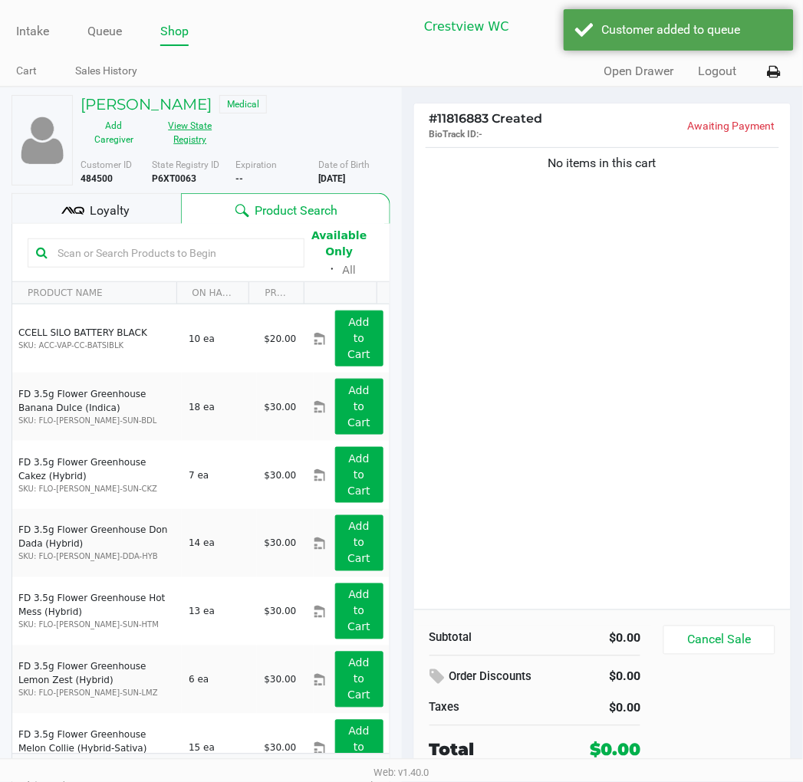
click at [184, 131] on button "View State Registry" at bounding box center [185, 132] width 77 height 38
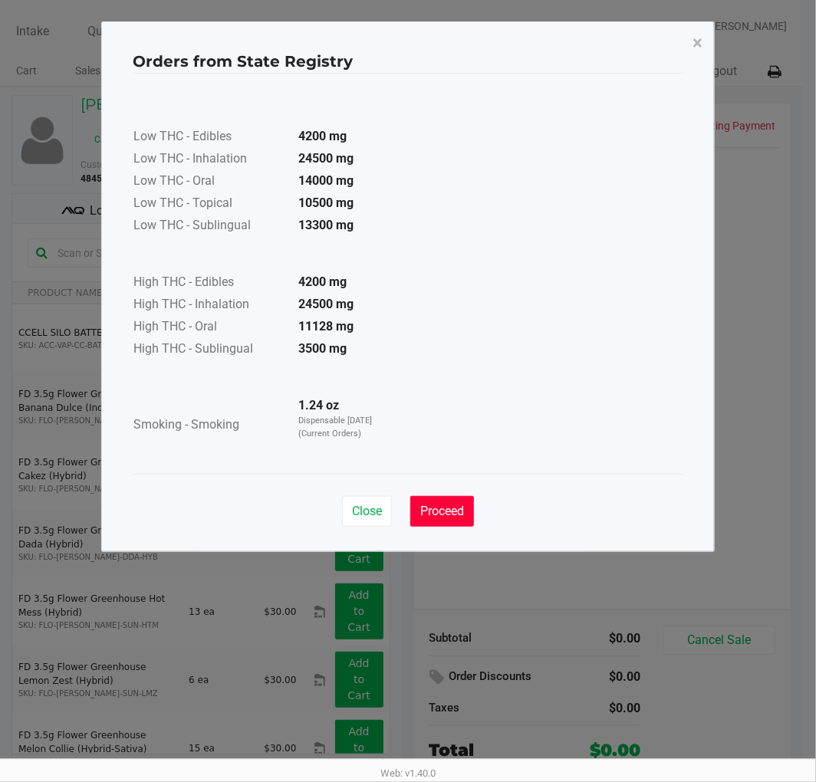
click at [443, 507] on span "Proceed" at bounding box center [442, 511] width 44 height 15
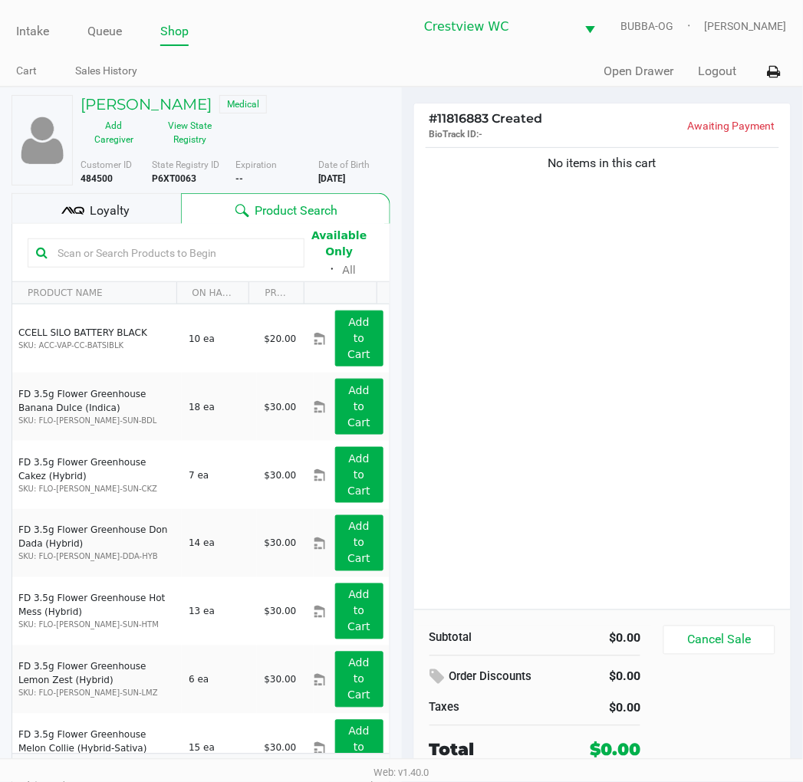
click at [117, 215] on span "Loyalty" at bounding box center [110, 211] width 40 height 18
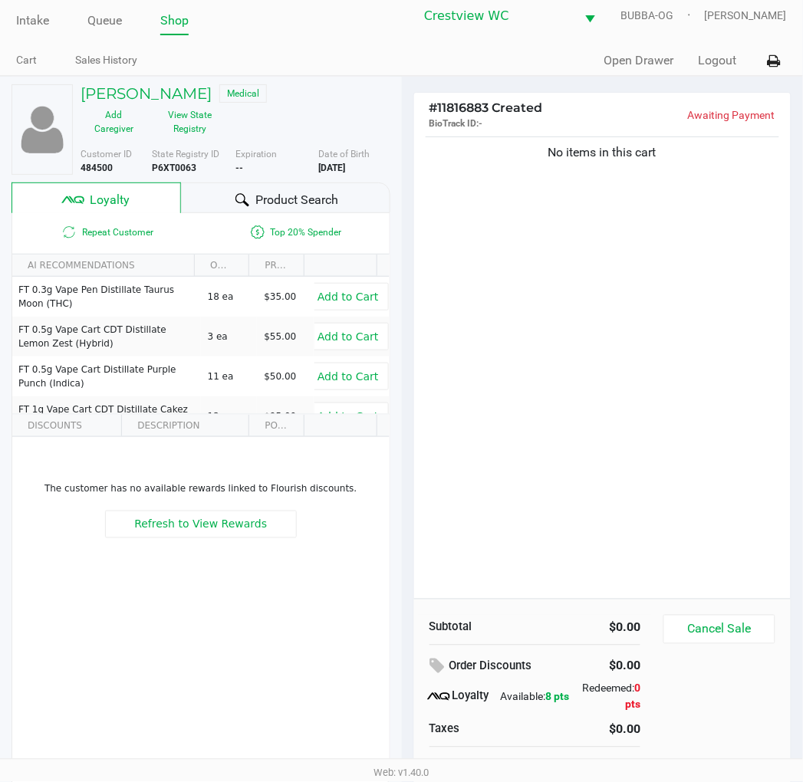
scroll to position [29, 0]
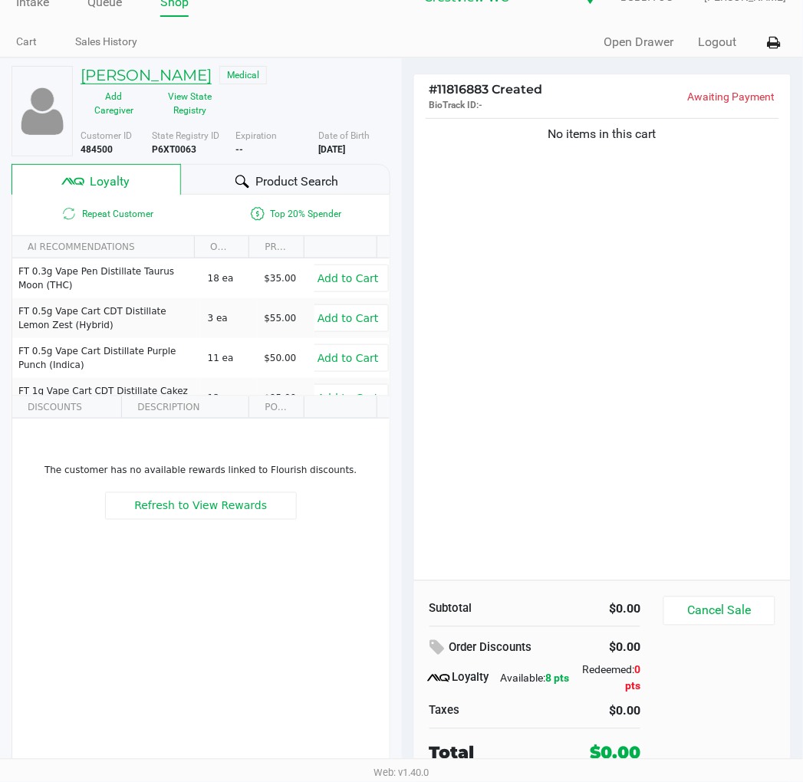
click at [142, 71] on h5 "BRIAN HONEYCUTT" at bounding box center [146, 75] width 131 height 18
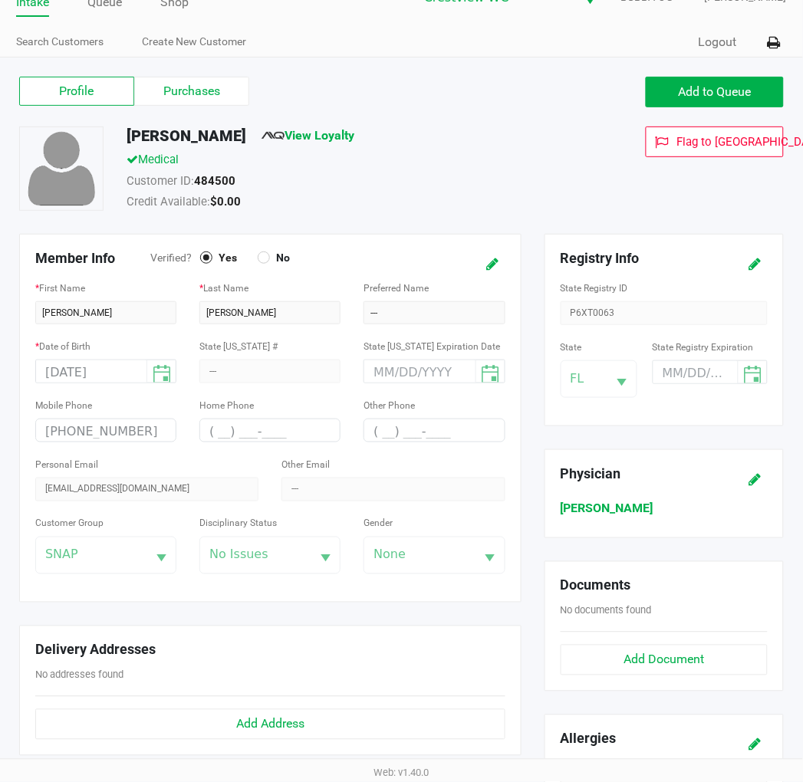
click at [193, 89] on label "Purchases" at bounding box center [191, 91] width 115 height 29
click at [0, 0] on 1 "Purchases" at bounding box center [0, 0] width 0 height 0
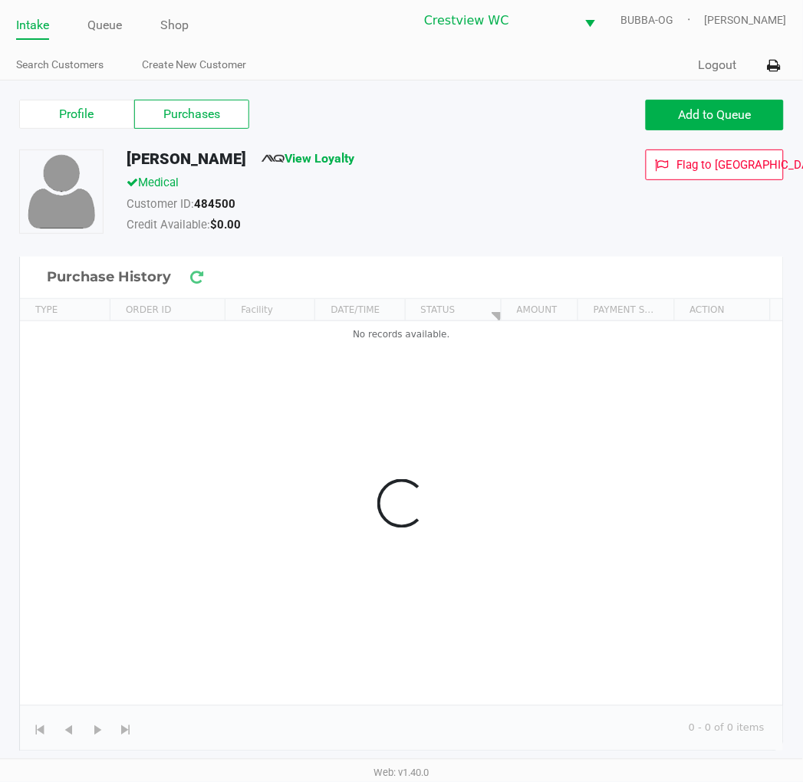
scroll to position [5, 0]
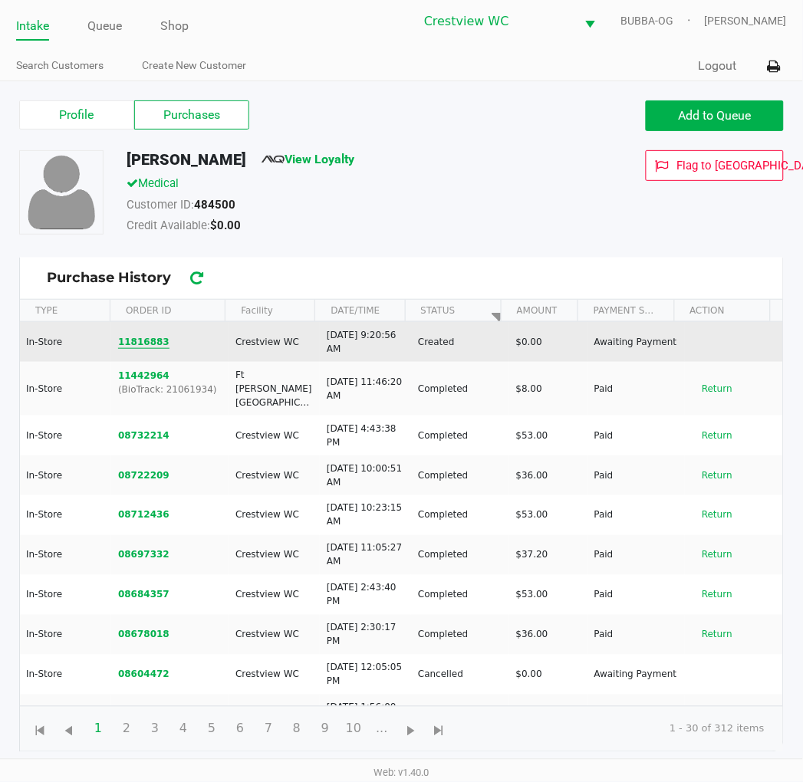
click at [142, 345] on button "11816883" at bounding box center [143, 342] width 51 height 14
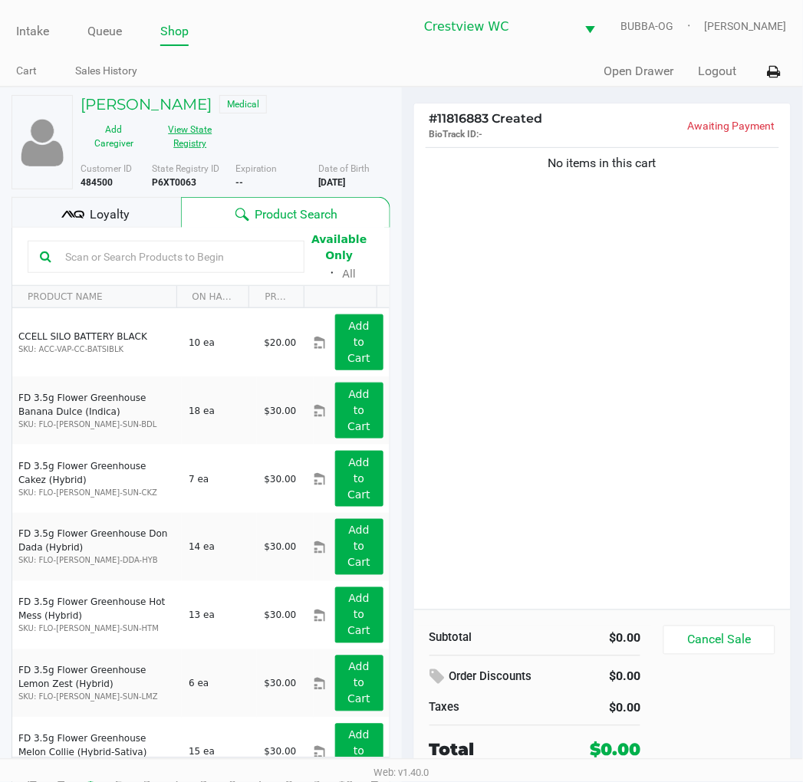
click at [194, 152] on button "View State Registry" at bounding box center [185, 136] width 77 height 38
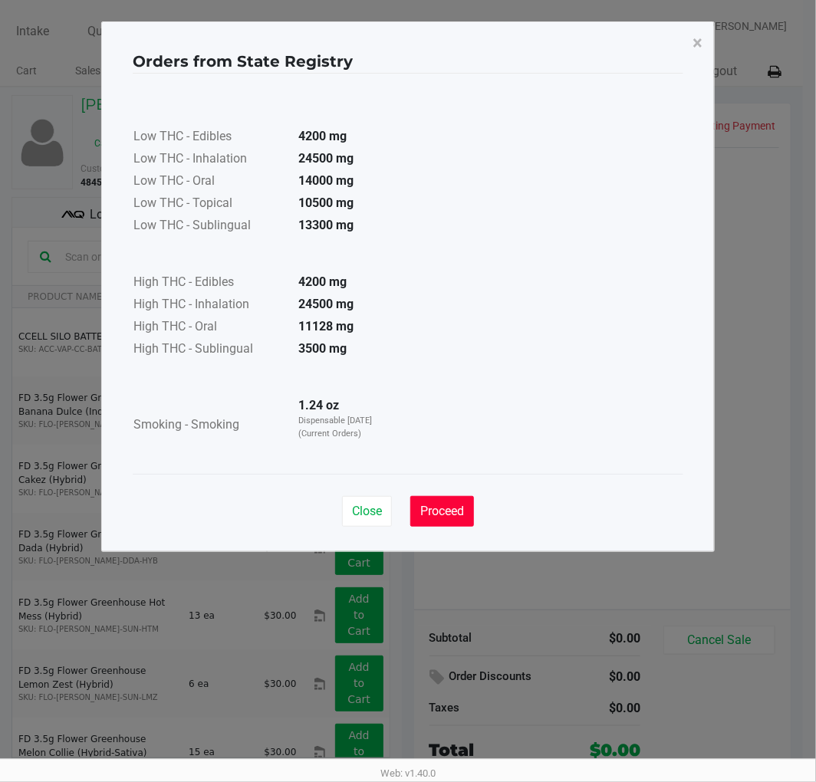
click at [438, 504] on span "Proceed" at bounding box center [442, 511] width 44 height 15
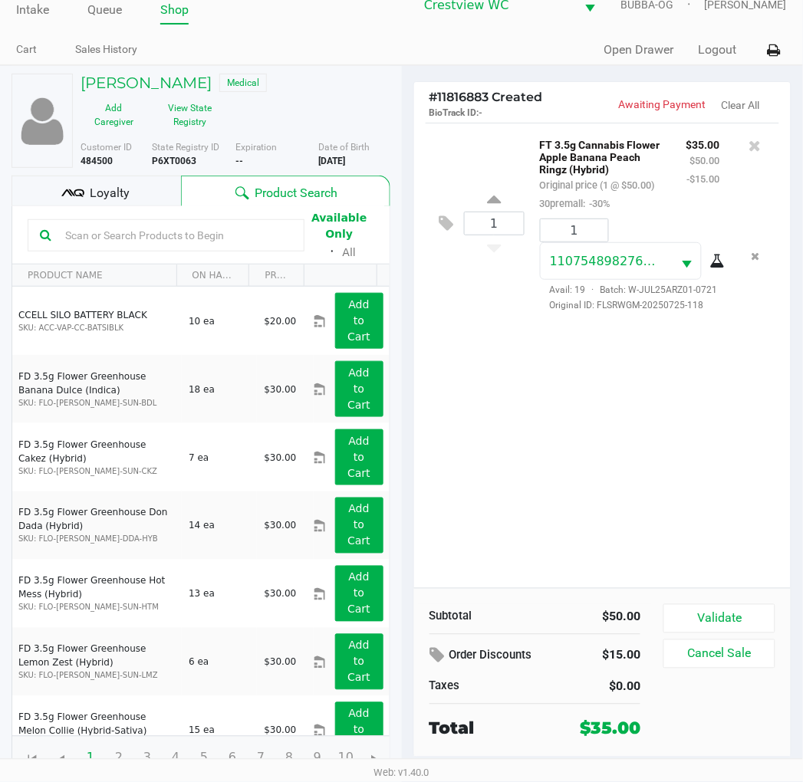
scroll to position [28, 0]
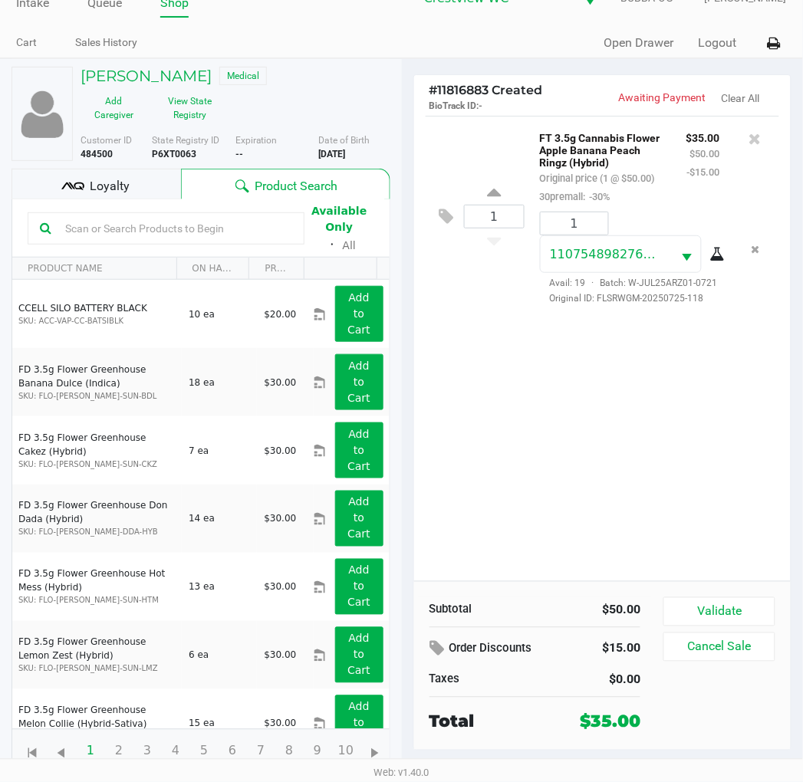
click at [712, 596] on div "Subtotal $50.00 Order Discounts $15.00 Taxes $0.00 Total $35.00 Validate Cancel…" at bounding box center [602, 665] width 377 height 169
click at [712, 598] on button "Validate" at bounding box center [718, 611] width 111 height 29
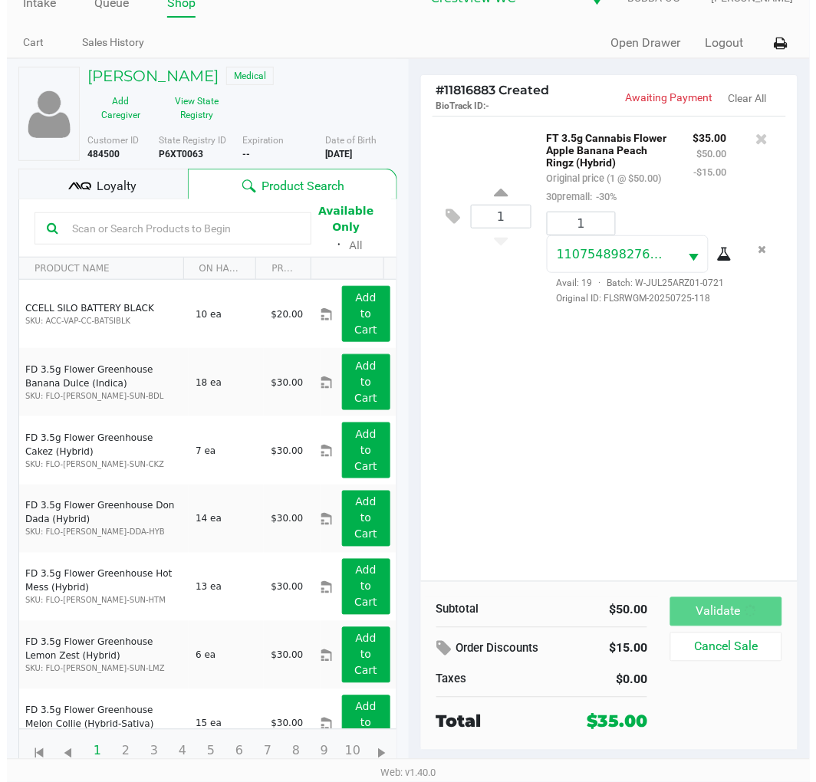
scroll to position [0, 0]
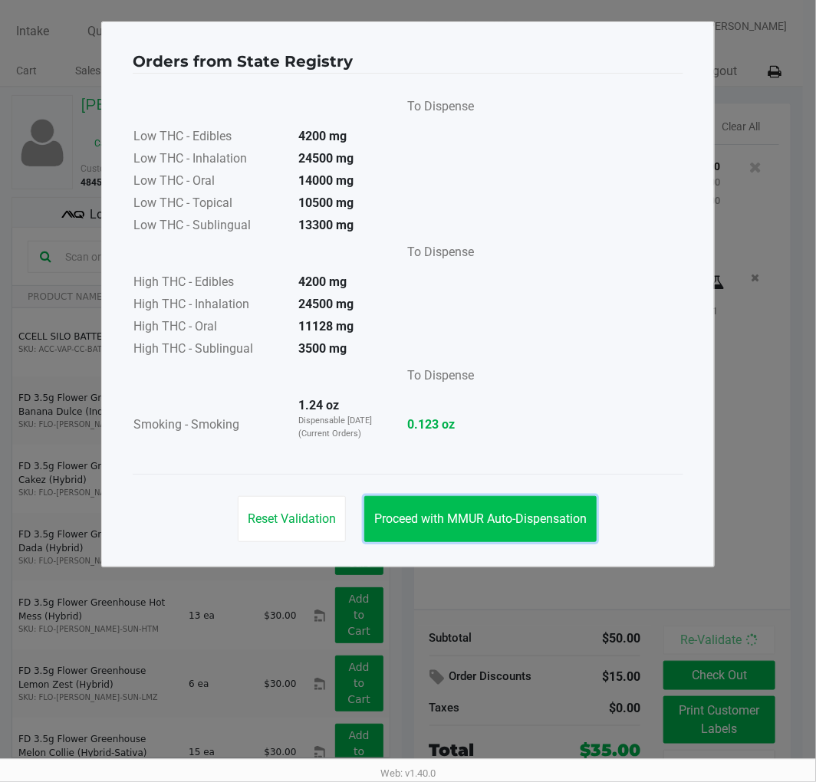
click at [487, 526] on button "Proceed with MMUR Auto-Dispensation" at bounding box center [480, 519] width 232 height 46
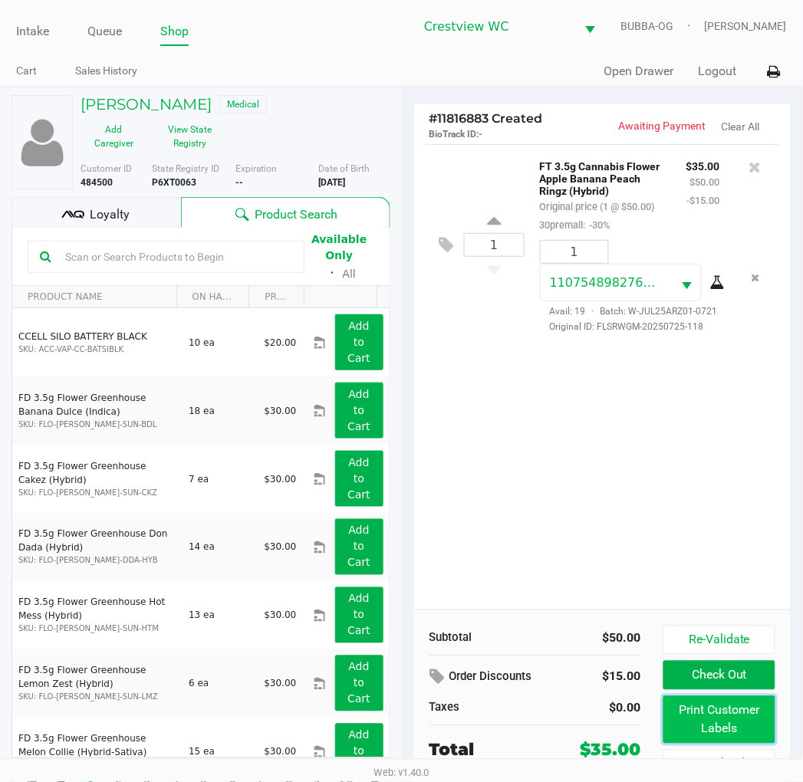
click at [716, 728] on button "Print Customer Labels" at bounding box center [718, 720] width 111 height 48
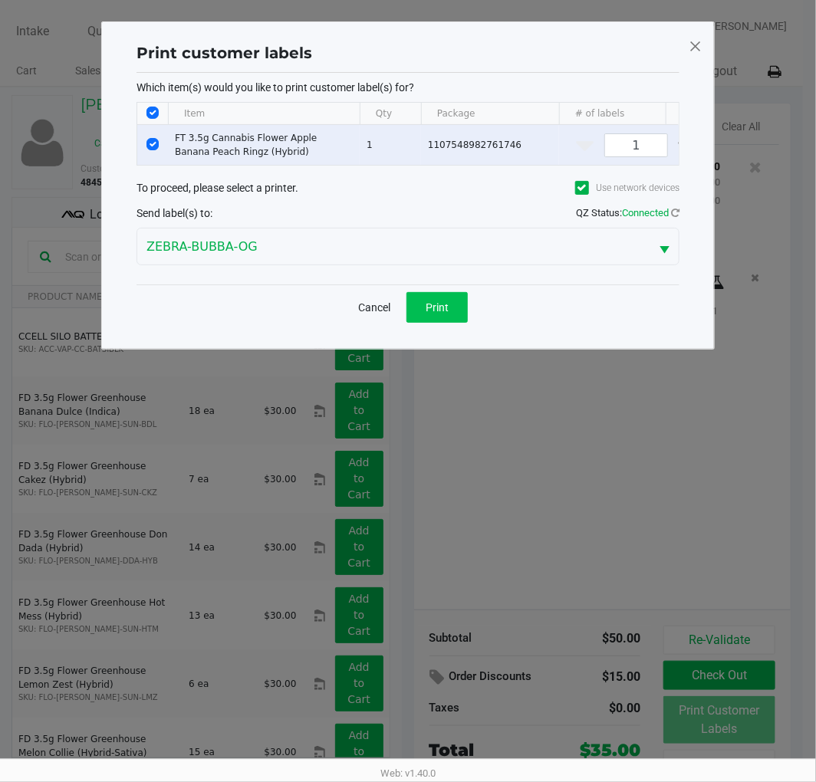
click at [439, 330] on div "Cancel Print" at bounding box center [407, 306] width 543 height 45
click at [439, 323] on button "Print" at bounding box center [436, 307] width 61 height 31
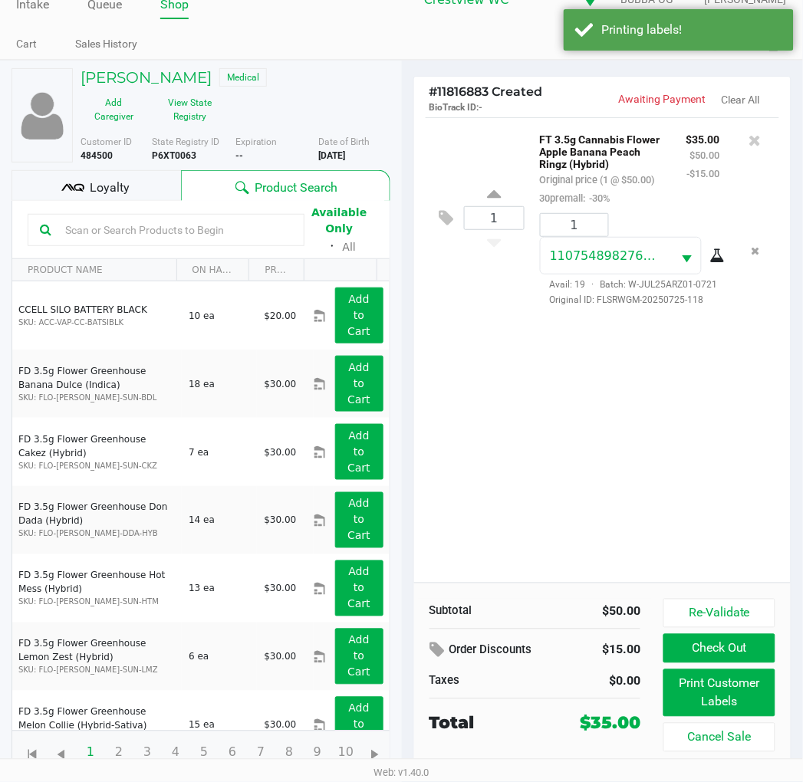
scroll to position [28, 0]
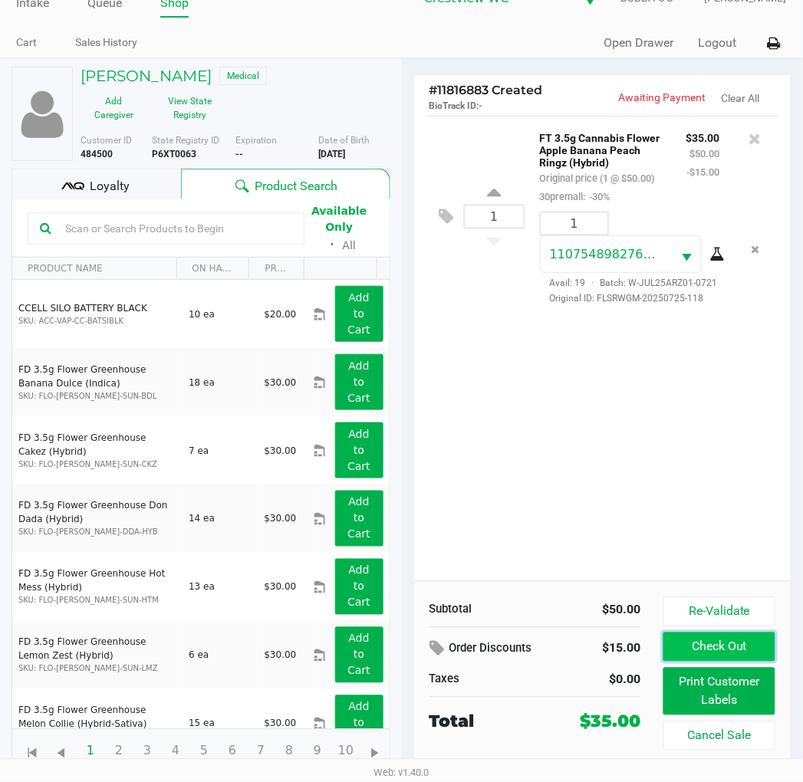
click at [725, 646] on button "Check Out" at bounding box center [718, 647] width 111 height 29
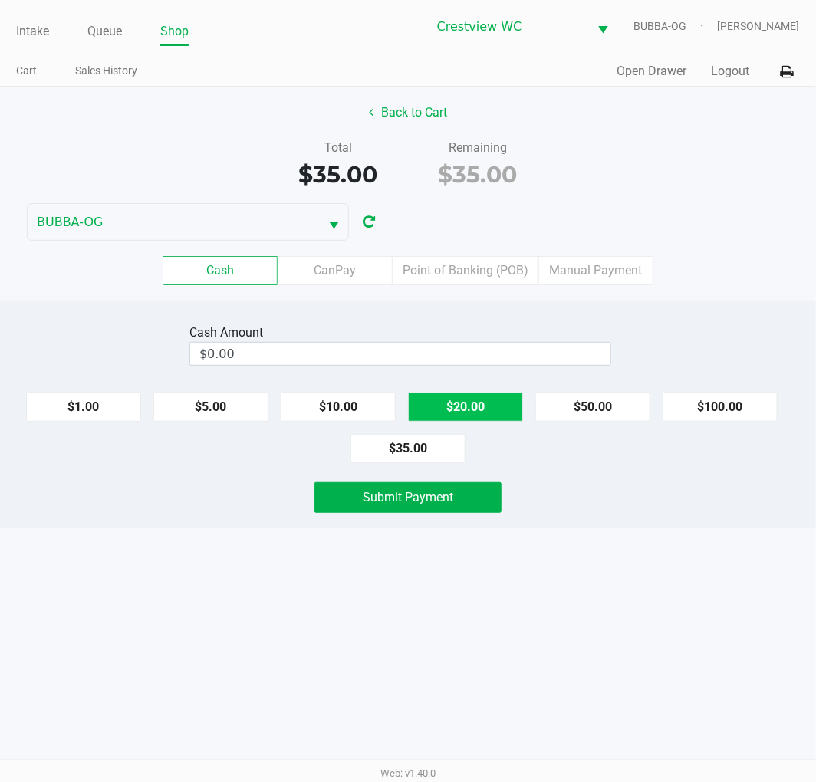
click at [473, 410] on button "$20.00" at bounding box center [465, 407] width 115 height 29
type input "$40.00"
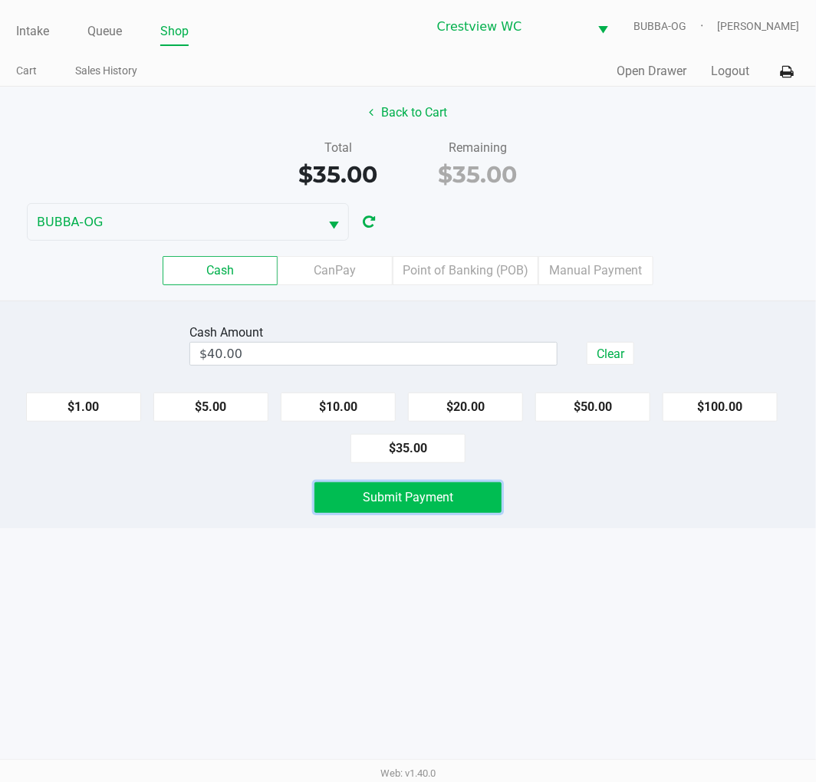
click at [451, 487] on button "Submit Payment" at bounding box center [407, 497] width 187 height 31
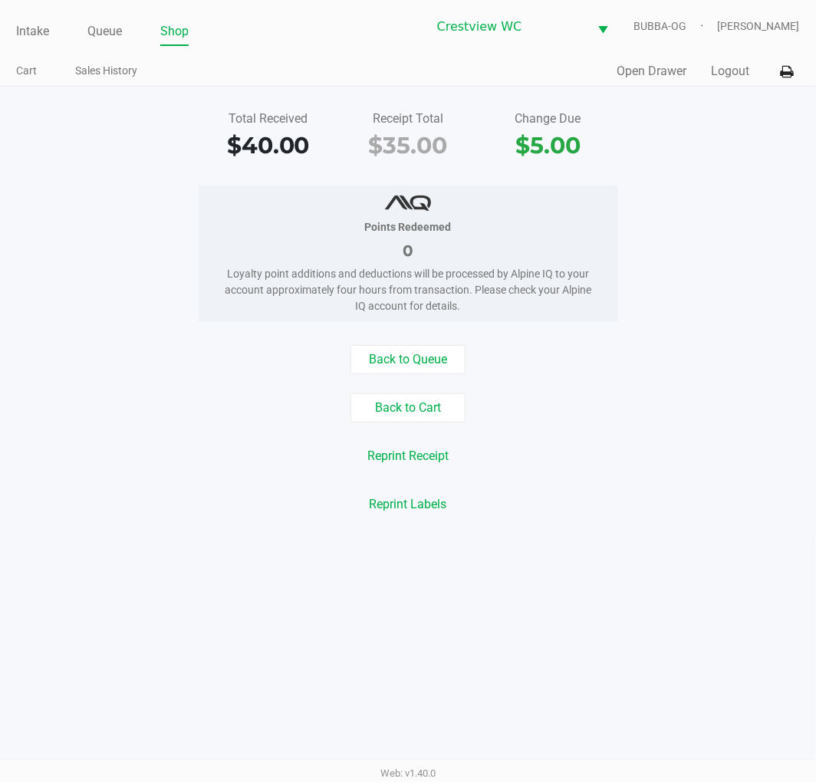
click at [37, 29] on link "Intake" at bounding box center [32, 31] width 33 height 21
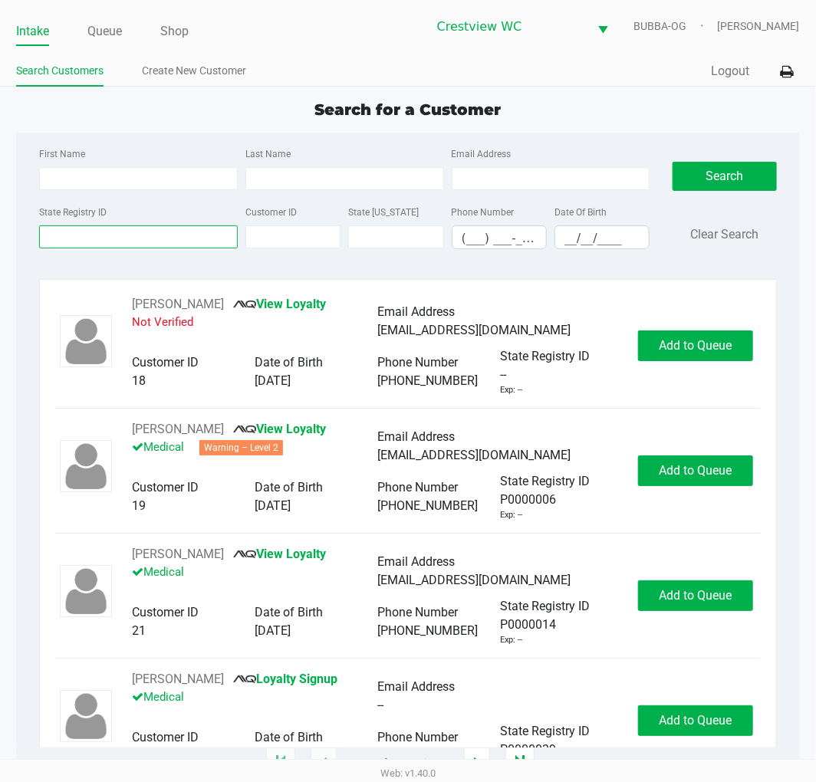
click at [163, 242] on input "State Registry ID" at bounding box center [138, 236] width 199 height 23
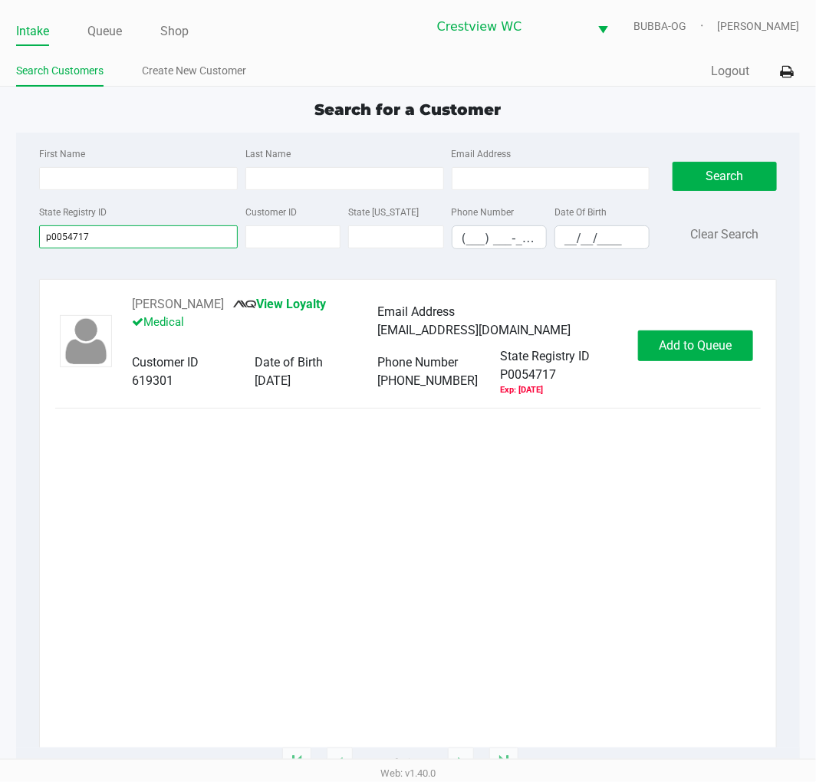
type input "p0054717"
click at [707, 340] on span "Add to Queue" at bounding box center [695, 345] width 73 height 15
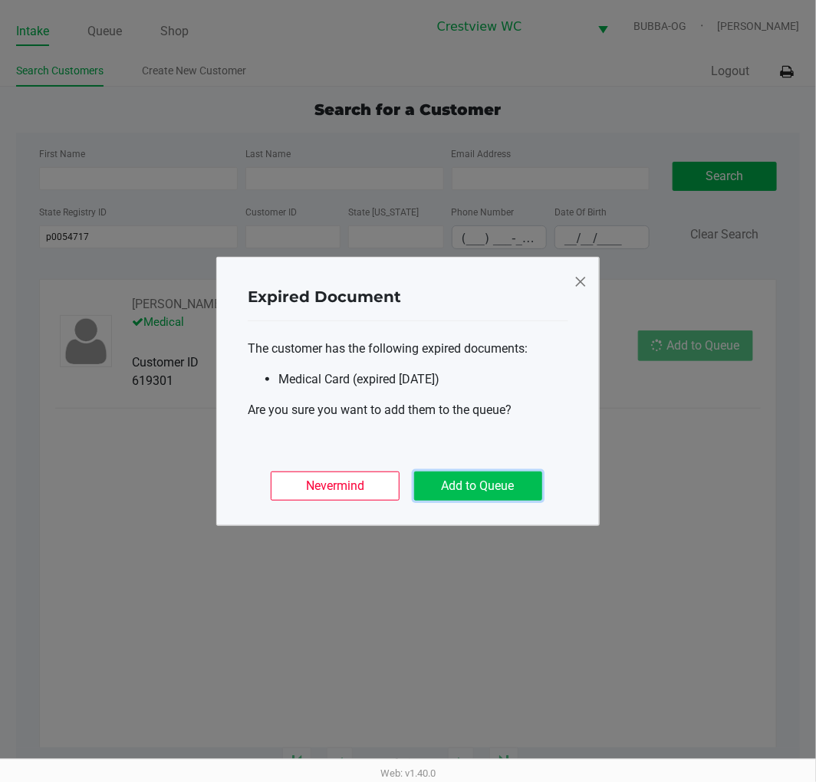
click at [508, 495] on button "Add to Queue" at bounding box center [478, 486] width 128 height 29
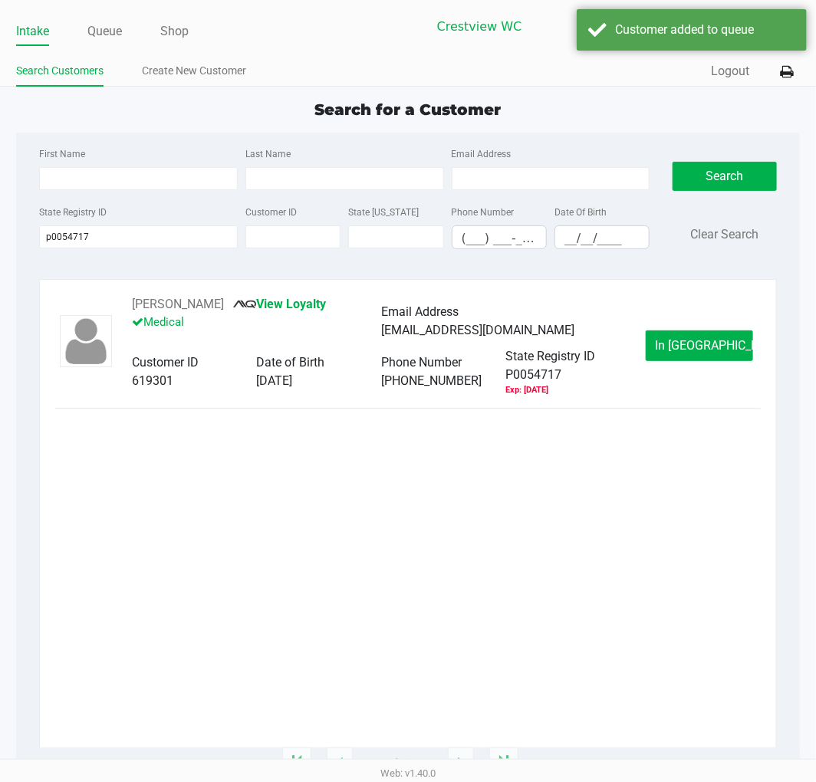
click at [687, 347] on span "In Queue" at bounding box center [720, 345] width 129 height 15
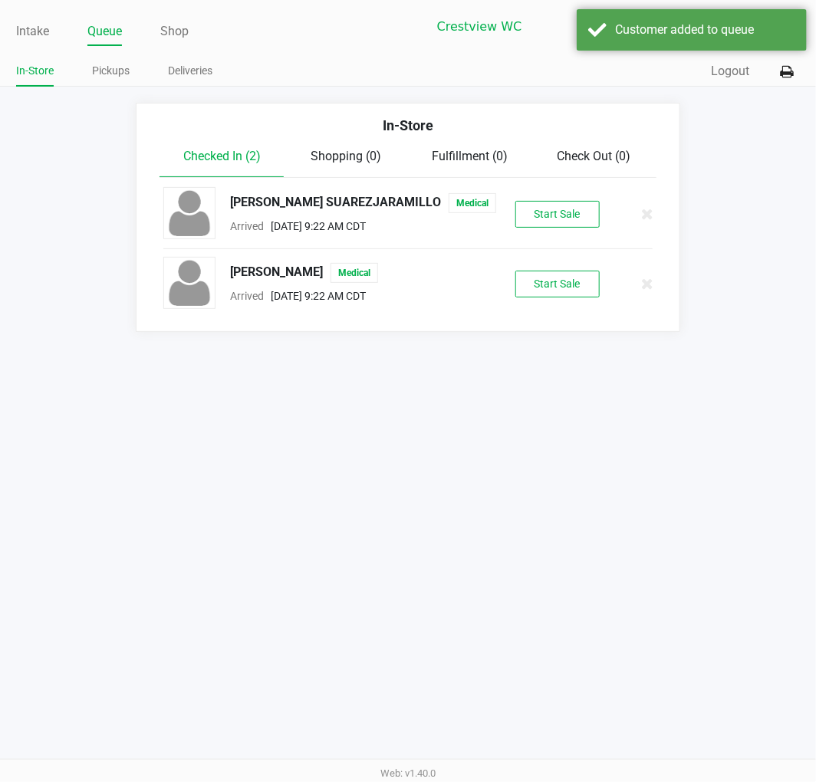
click at [549, 294] on button "Start Sale" at bounding box center [557, 284] width 84 height 27
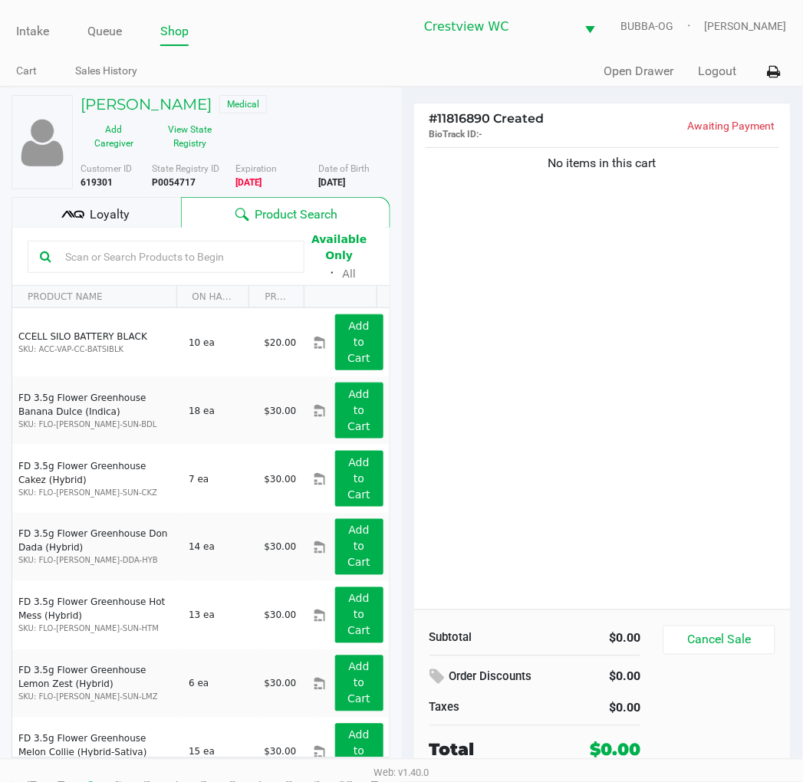
click at [190, 144] on button "View State Registry" at bounding box center [185, 136] width 77 height 38
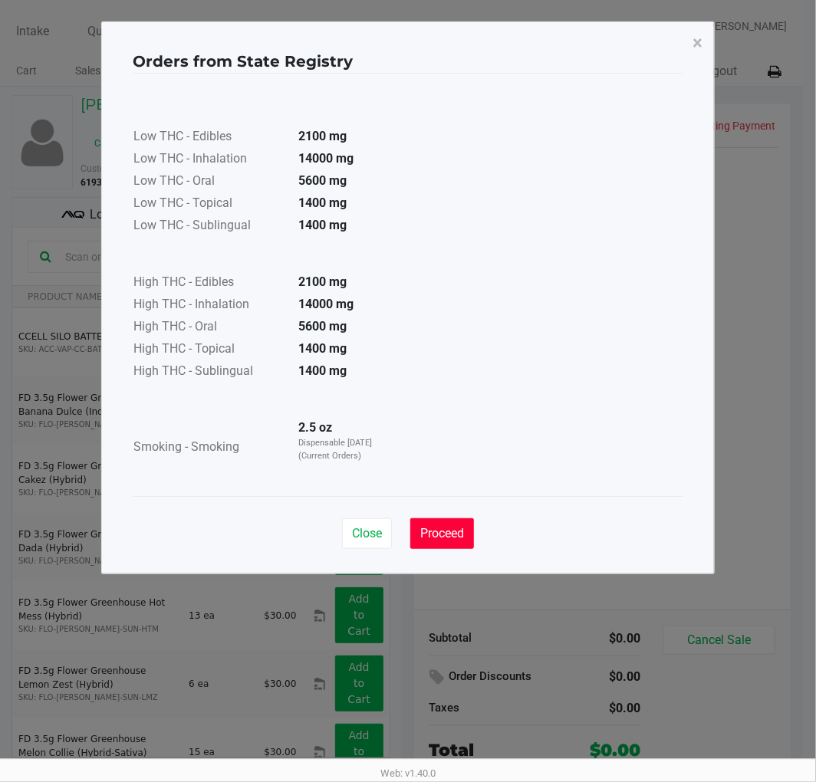
click at [455, 544] on button "Proceed" at bounding box center [442, 533] width 64 height 31
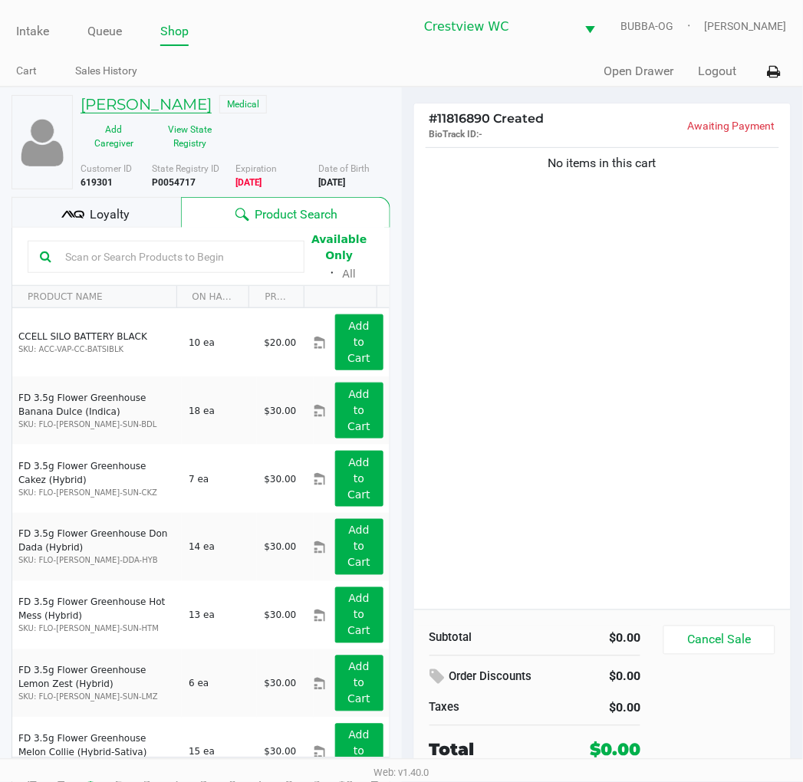
click at [161, 95] on h5 "ERIC BODEMAN" at bounding box center [146, 104] width 131 height 18
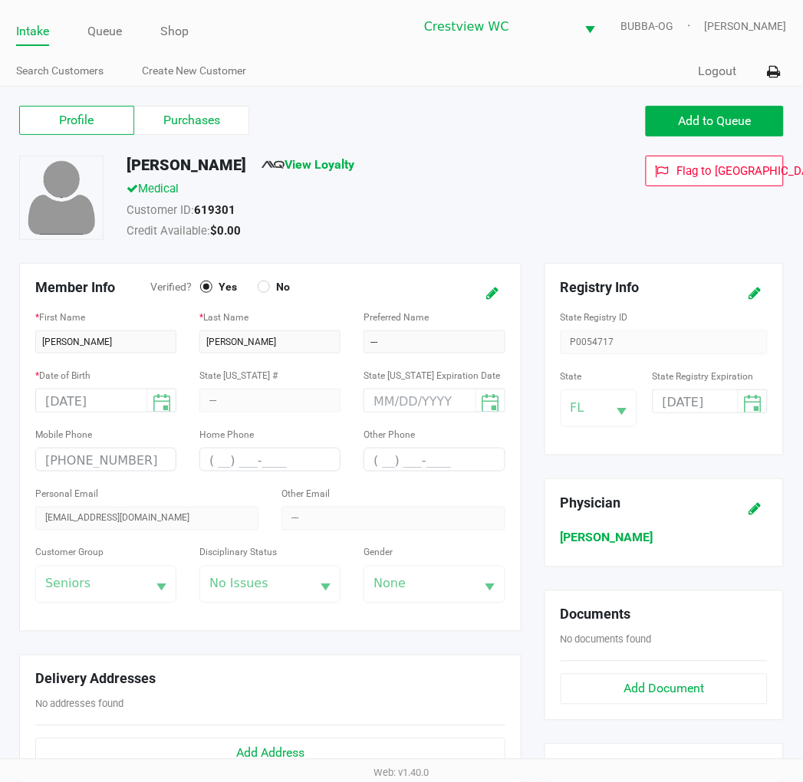
click at [199, 120] on label "Purchases" at bounding box center [191, 120] width 115 height 29
click at [0, 0] on 1 "Purchases" at bounding box center [0, 0] width 0 height 0
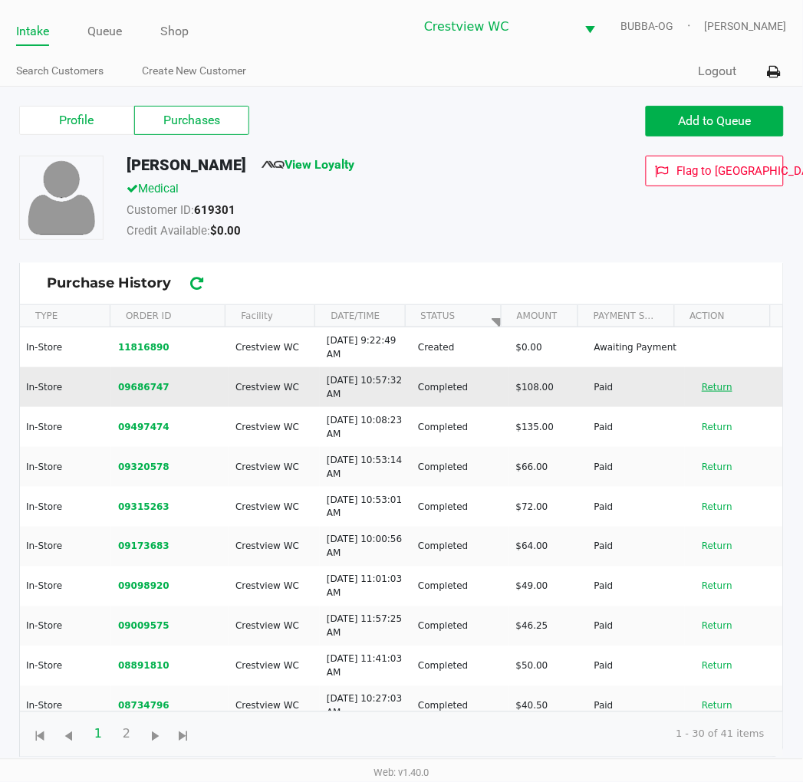
click at [702, 385] on button "Return" at bounding box center [717, 387] width 51 height 25
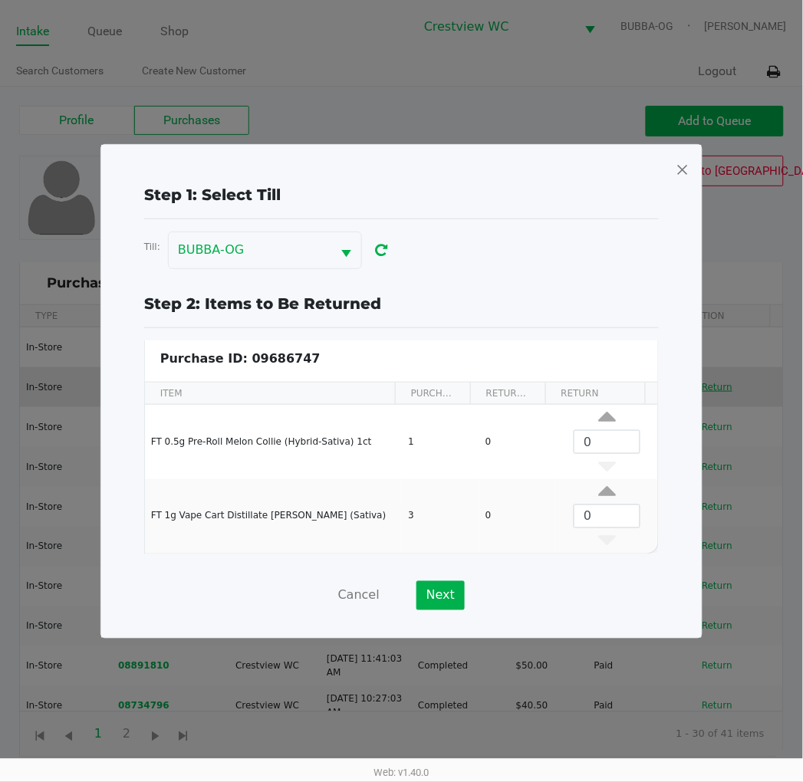
scroll to position [5, 0]
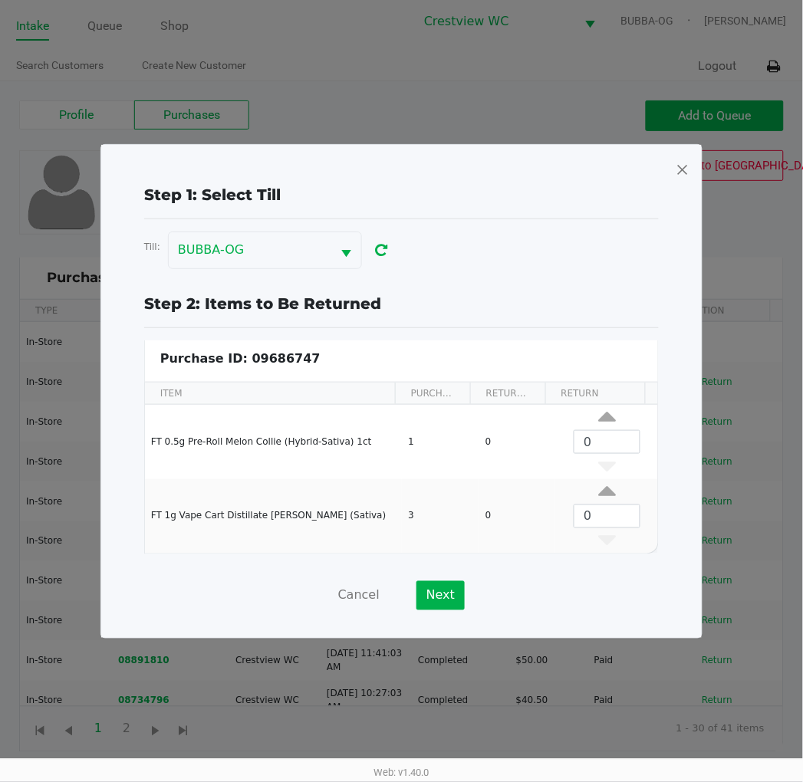
click at [676, 169] on span at bounding box center [683, 169] width 14 height 25
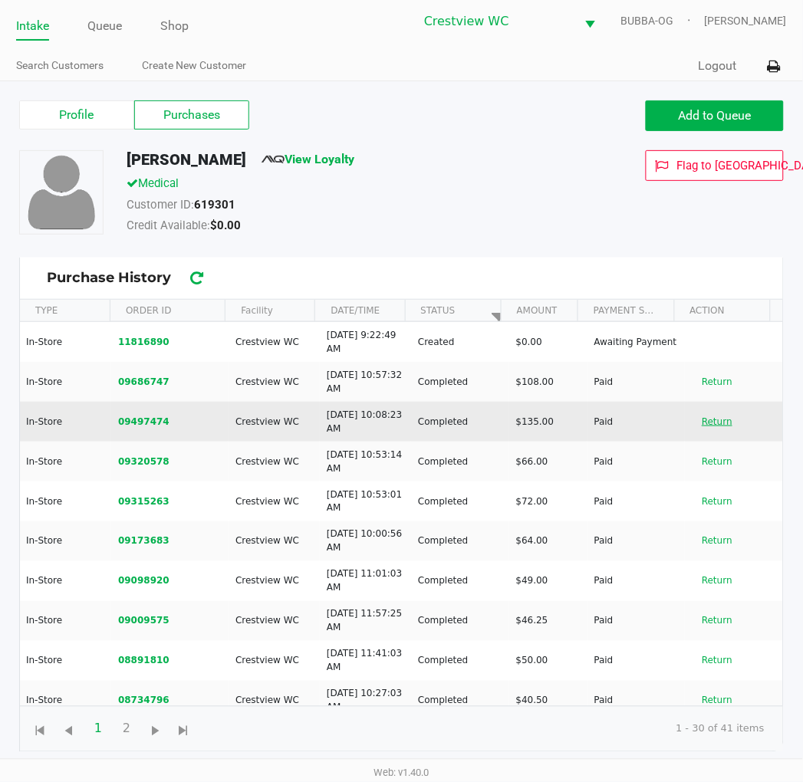
click at [707, 420] on button "Return" at bounding box center [717, 421] width 51 height 25
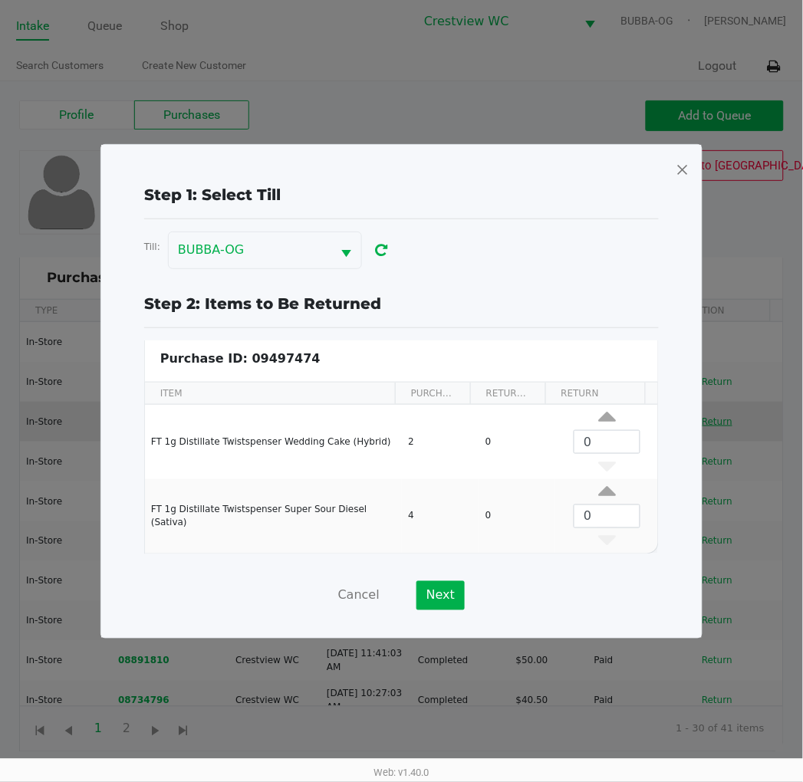
scroll to position [4, 0]
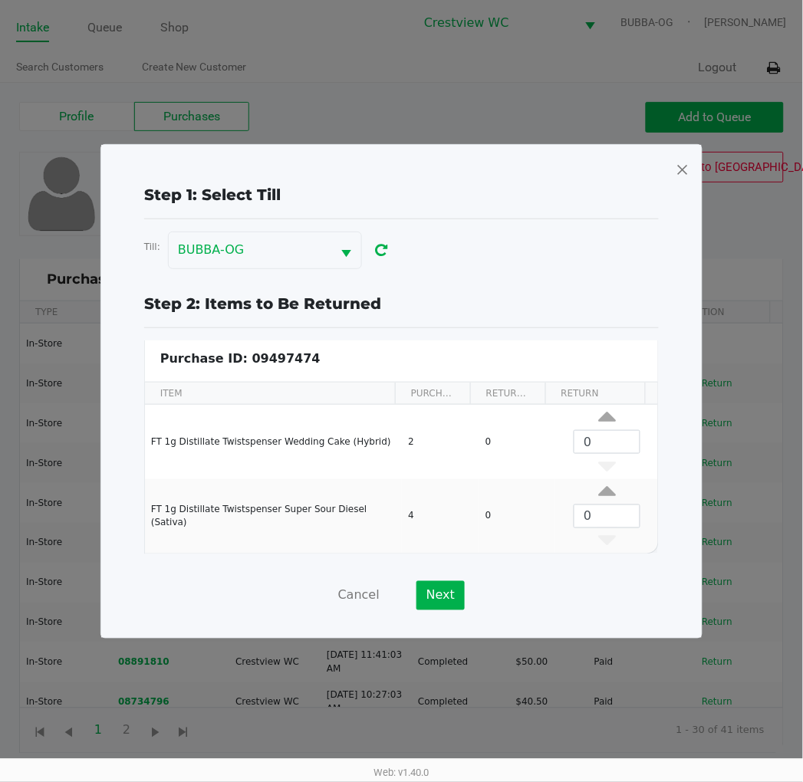
click at [679, 163] on span at bounding box center [683, 169] width 14 height 25
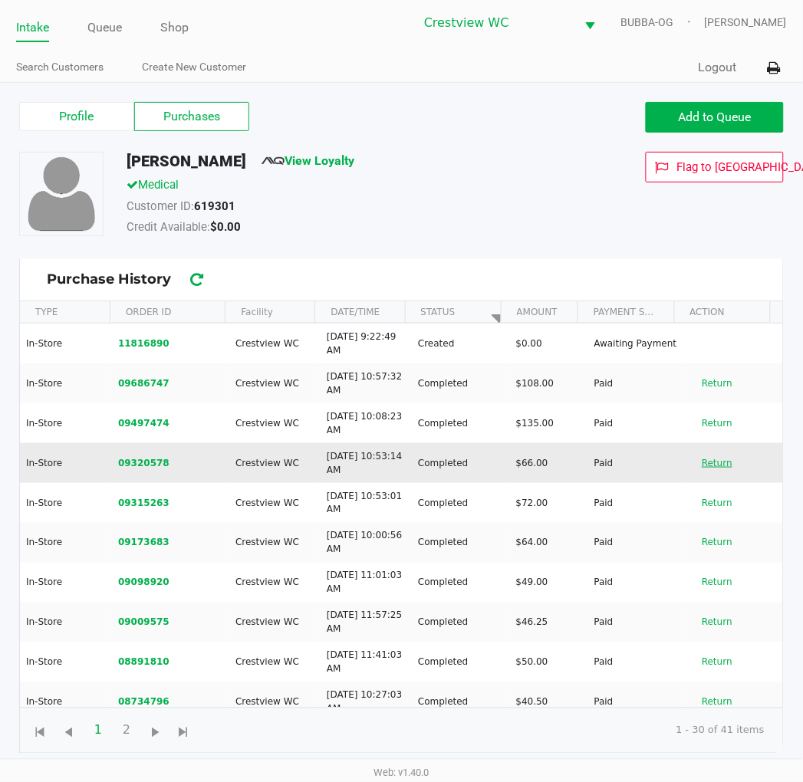
click at [713, 456] on button "Return" at bounding box center [717, 463] width 51 height 25
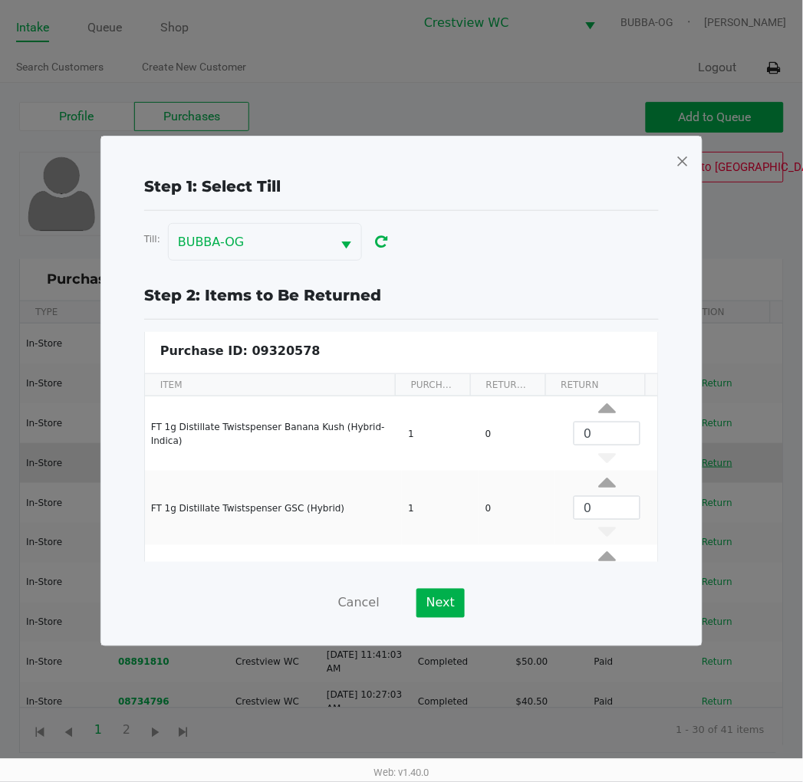
scroll to position [58, 0]
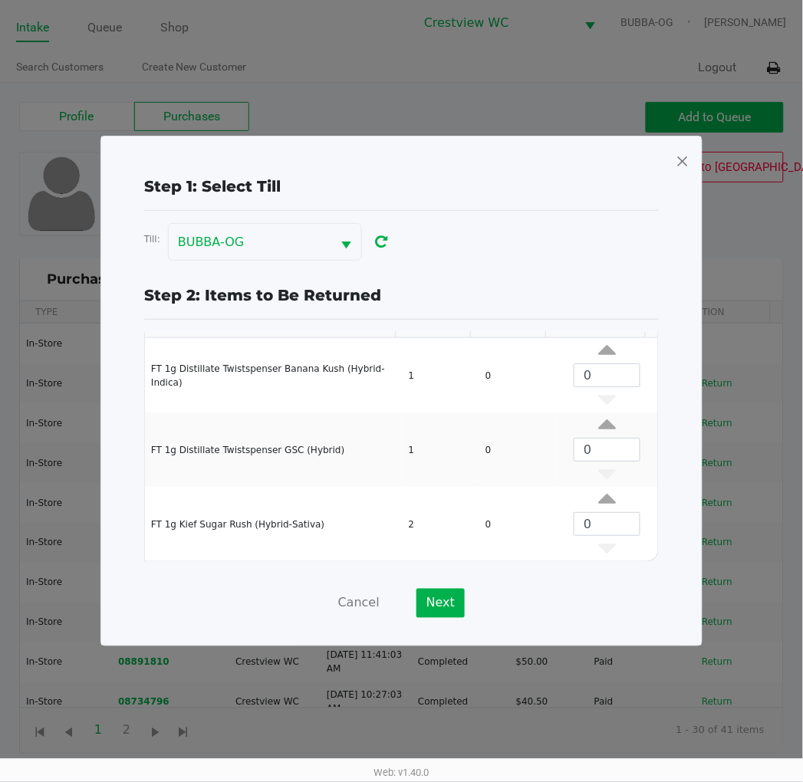
click at [681, 162] on span at bounding box center [683, 161] width 14 height 25
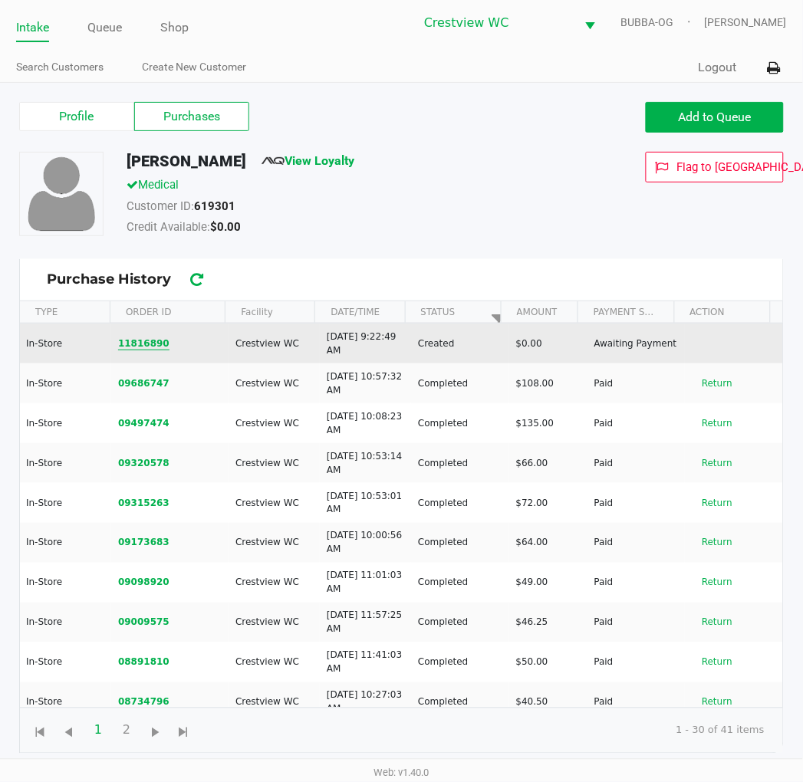
click at [140, 340] on button "11816890" at bounding box center [143, 344] width 51 height 14
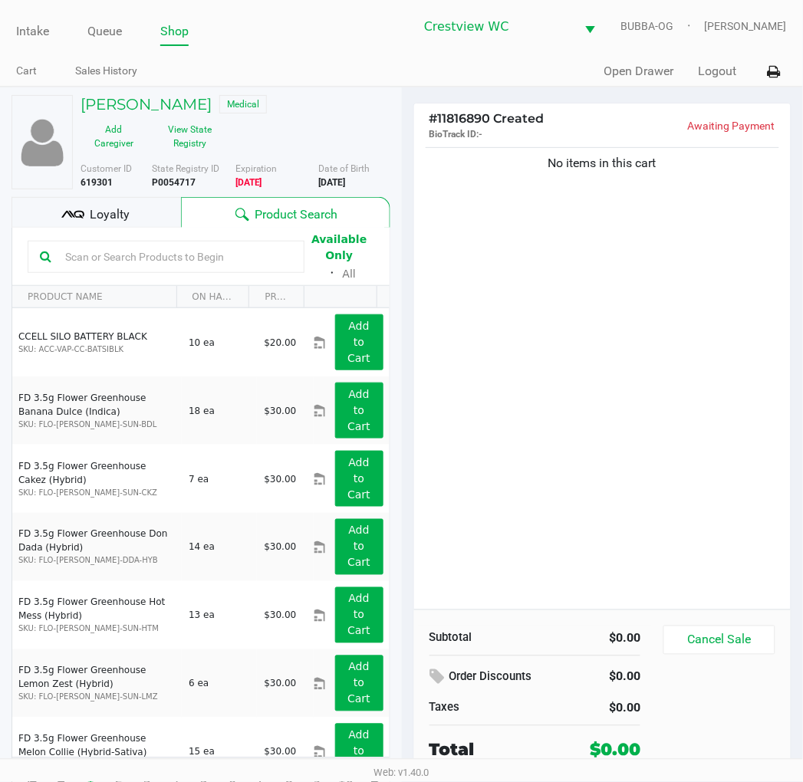
click at [614, 396] on div "No items in this cart" at bounding box center [602, 376] width 377 height 465
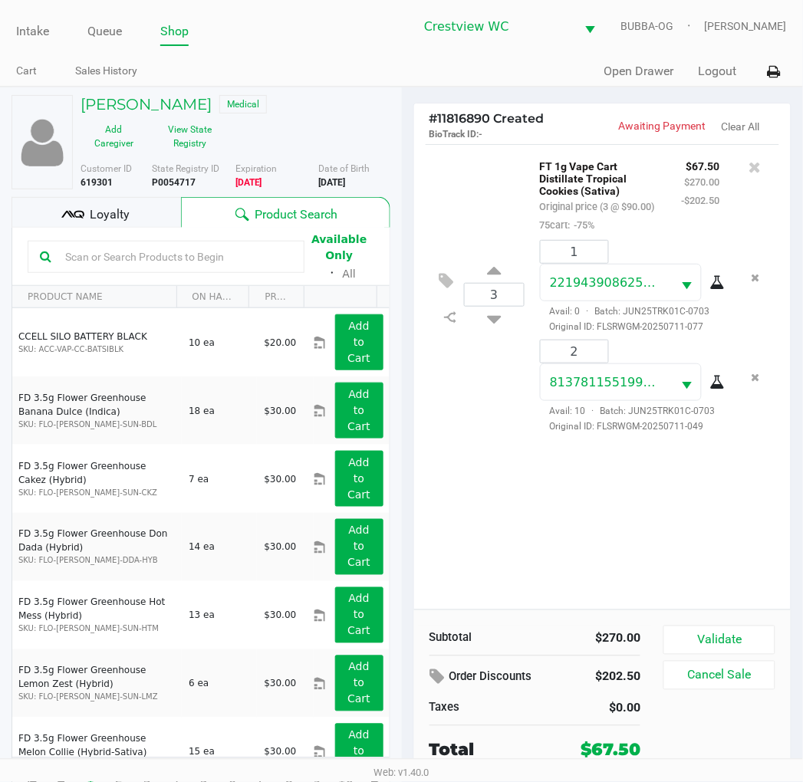
drag, startPoint x: 148, startPoint y: 228, endPoint x: 146, endPoint y: 219, distance: 10.1
click at [146, 219] on div "ERIC BODEMAN Medical Add Caregiver View State Registry Customer ID 619301 State…" at bounding box center [201, 448] width 379 height 723
click at [146, 219] on div "Loyalty" at bounding box center [96, 212] width 169 height 31
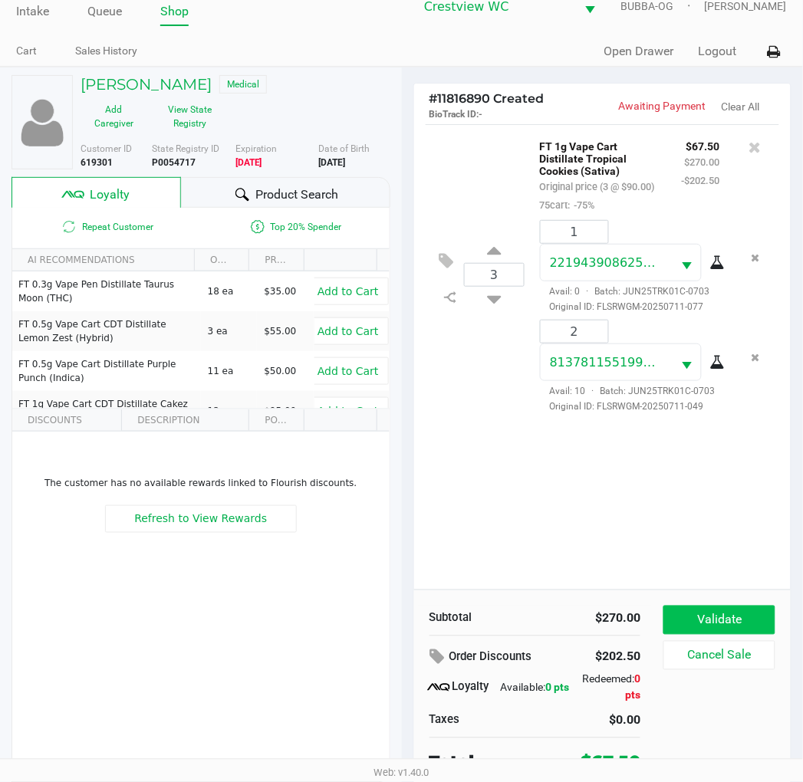
scroll to position [29, 0]
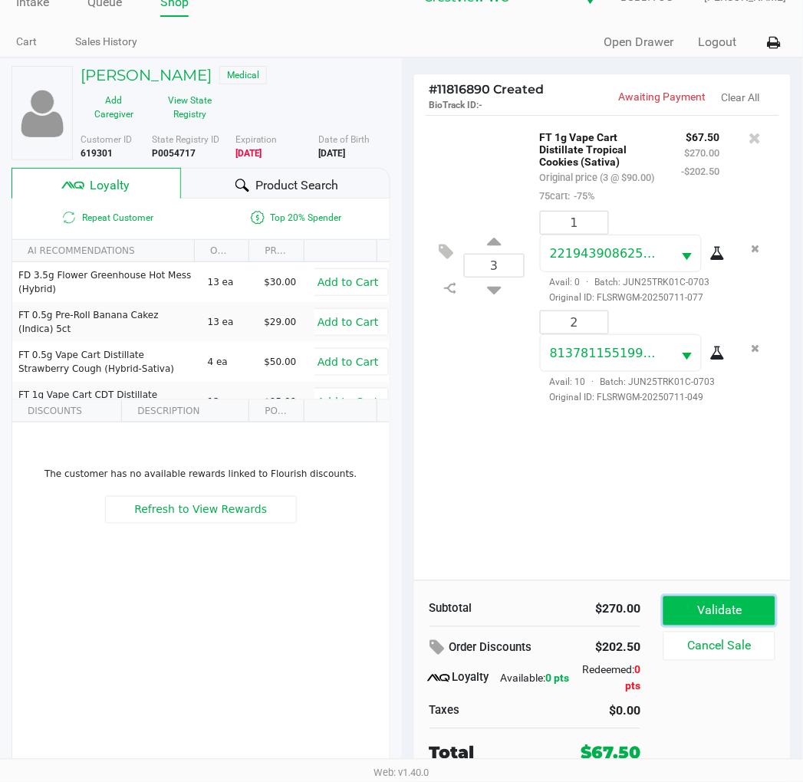
click at [741, 618] on button "Validate" at bounding box center [718, 611] width 111 height 29
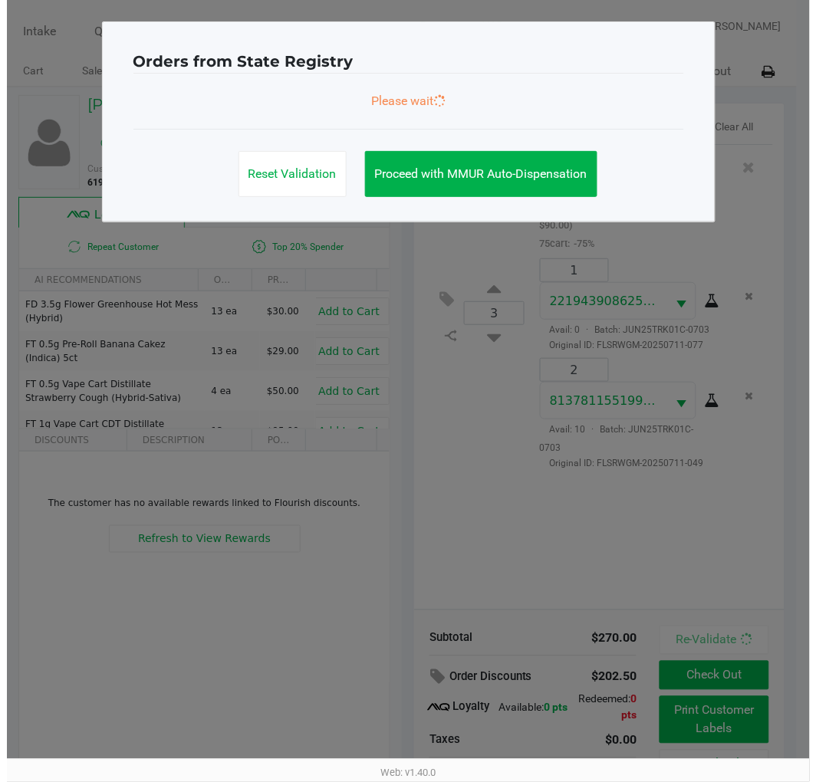
scroll to position [0, 0]
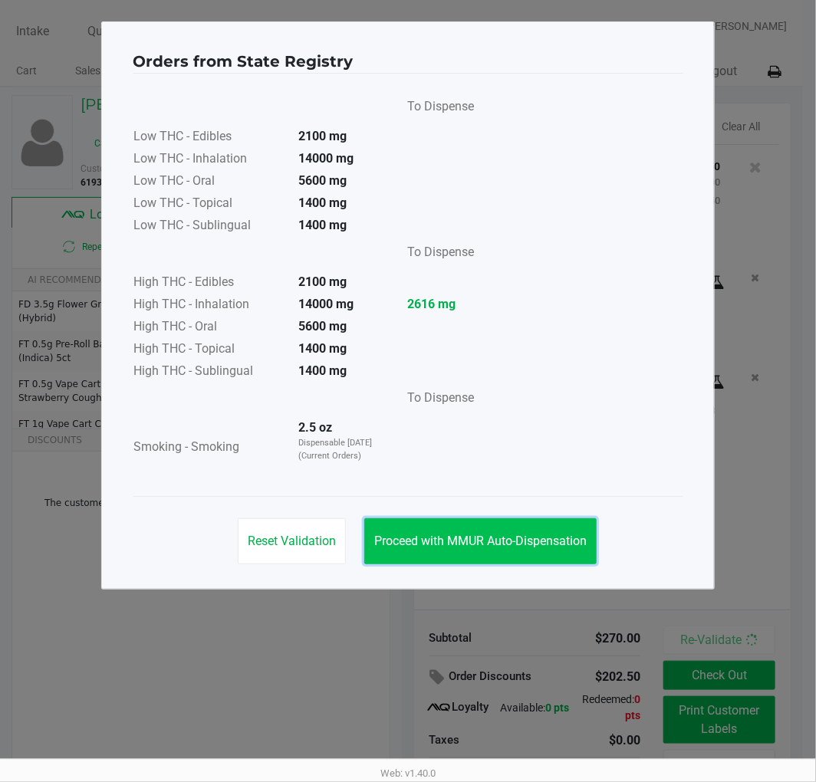
click at [470, 547] on span "Proceed with MMUR Auto-Dispensation" at bounding box center [480, 541] width 212 height 15
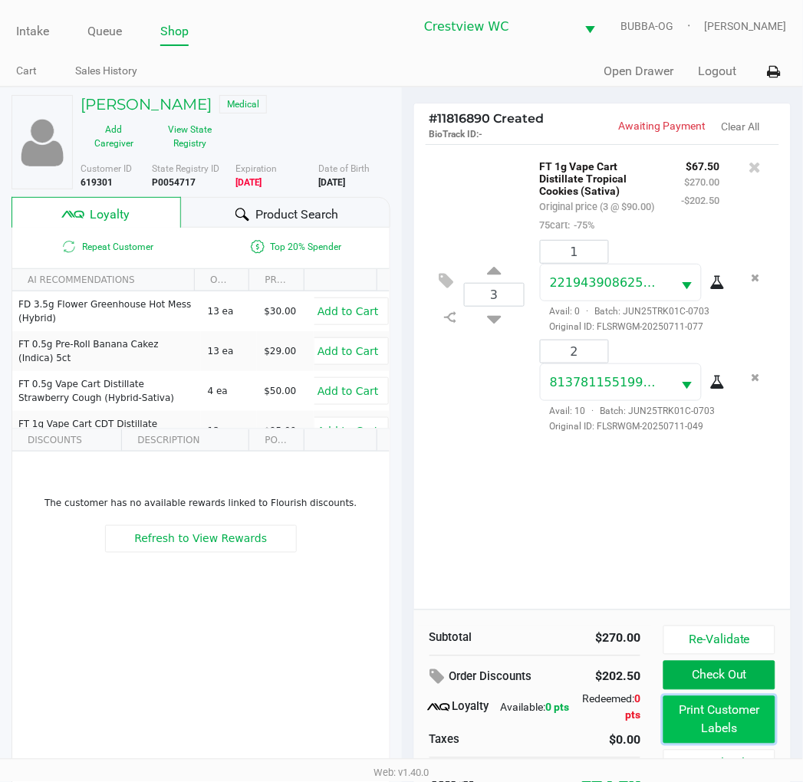
click at [704, 731] on button "Print Customer Labels" at bounding box center [718, 720] width 111 height 48
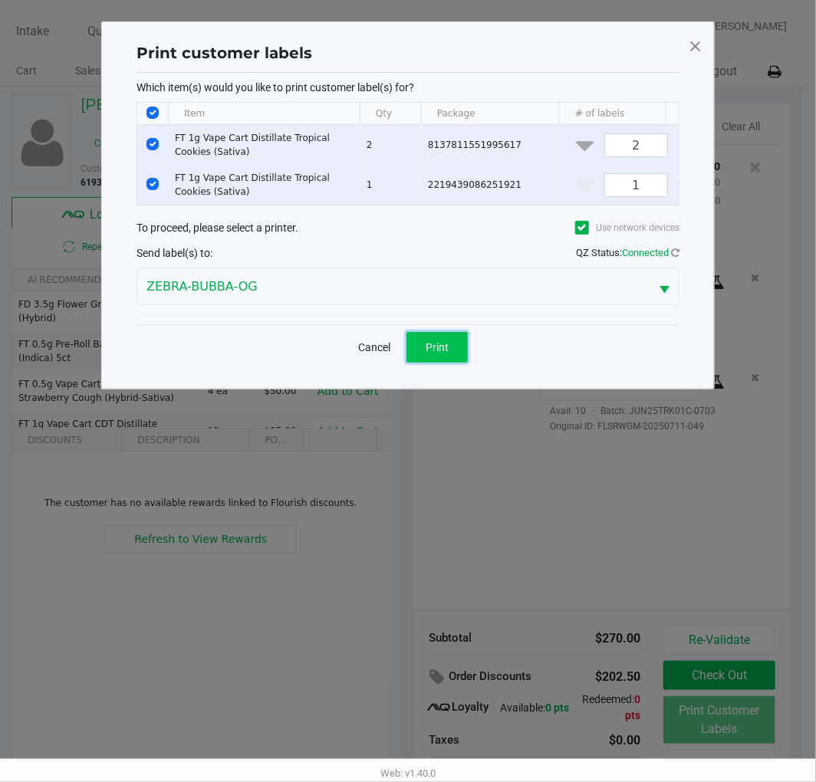
click at [441, 353] on span "Print" at bounding box center [437, 347] width 23 height 12
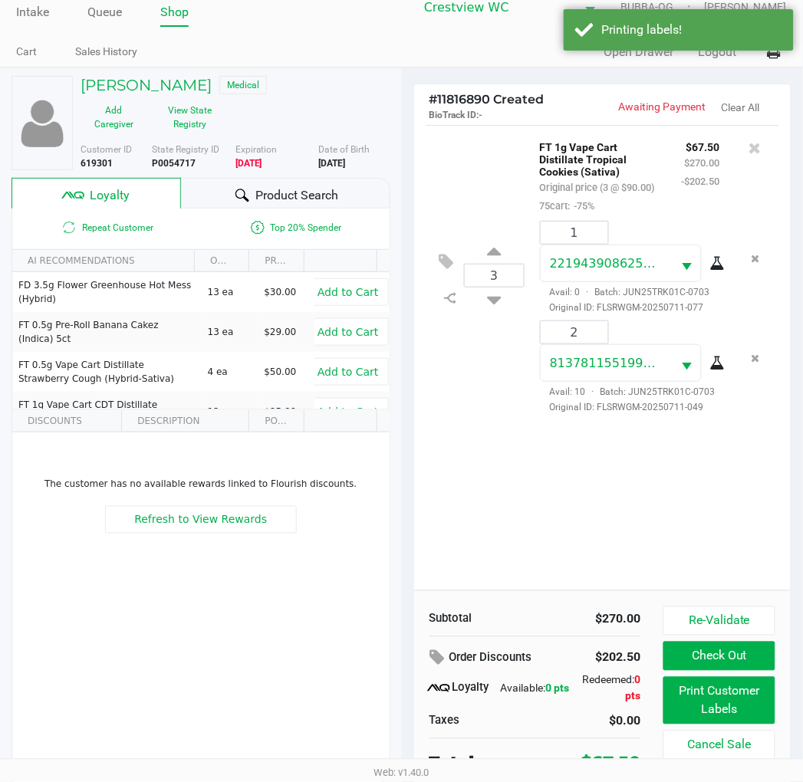
scroll to position [29, 0]
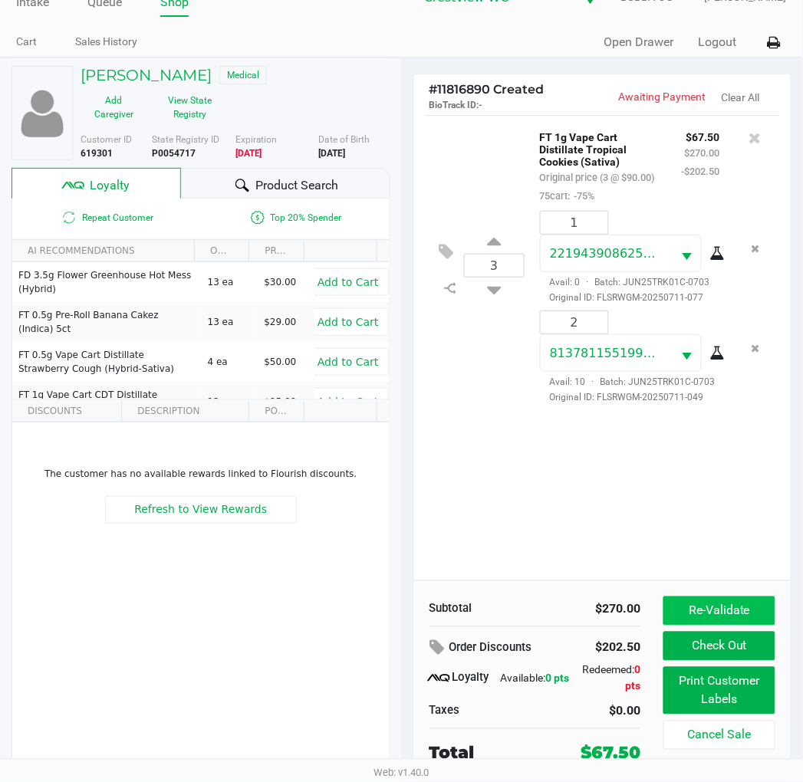
click at [741, 606] on button "Re-Validate" at bounding box center [718, 611] width 111 height 29
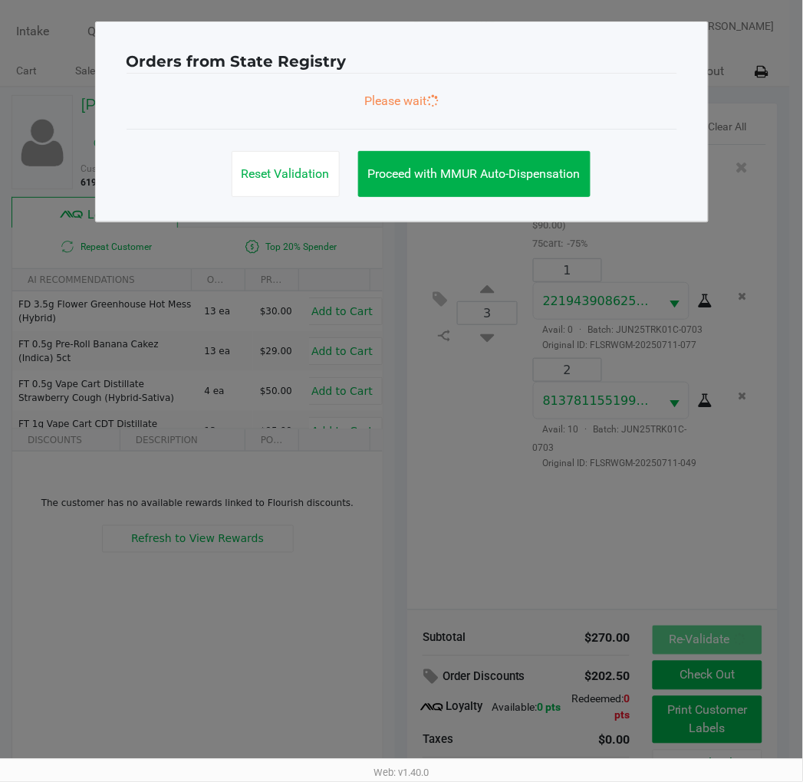
scroll to position [0, 0]
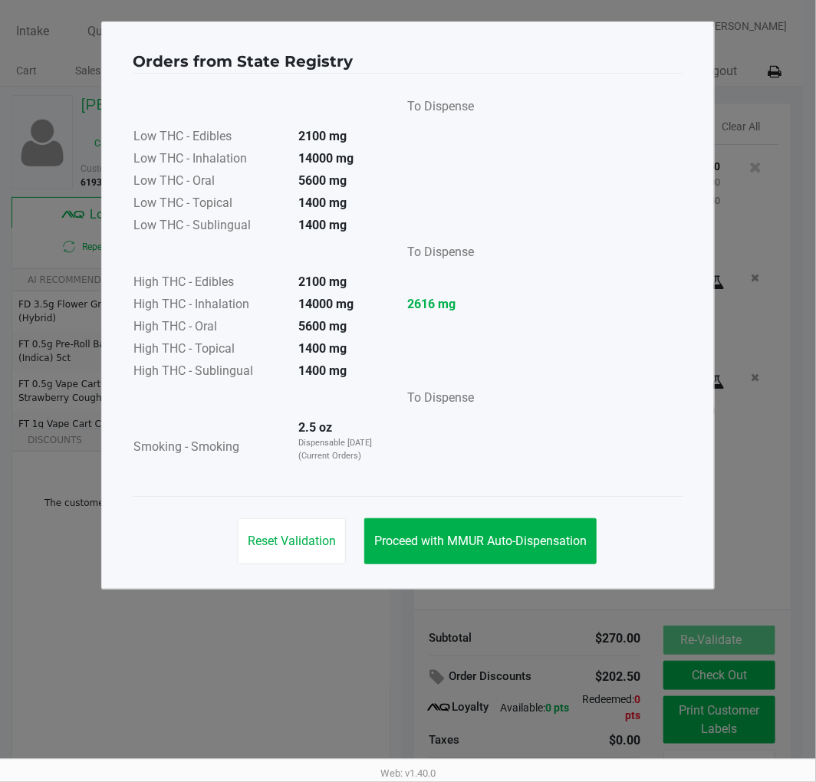
click at [497, 524] on button "Proceed with MMUR Auto-Dispensation" at bounding box center [480, 541] width 232 height 46
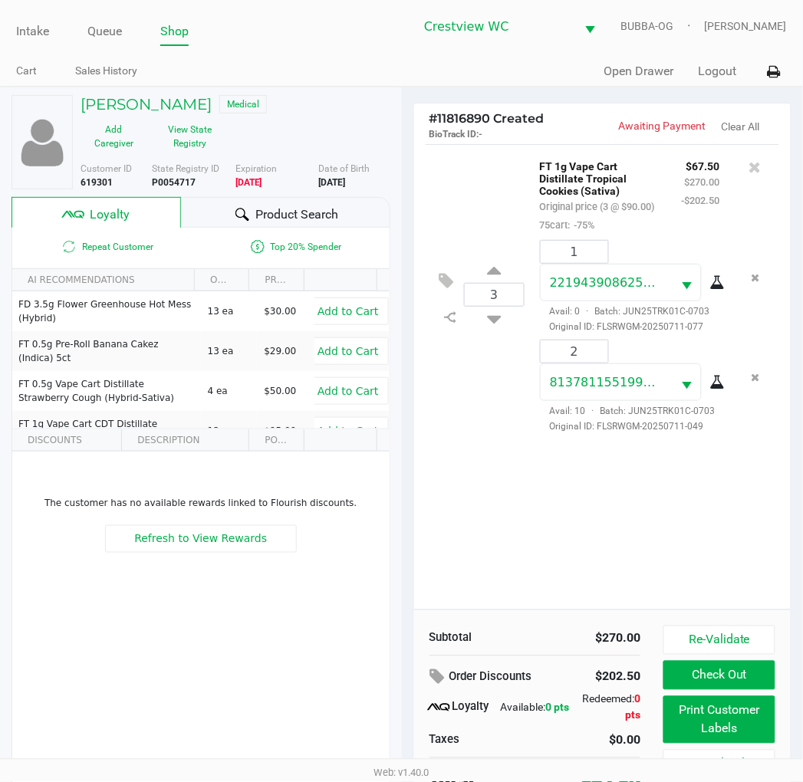
scroll to position [29, 0]
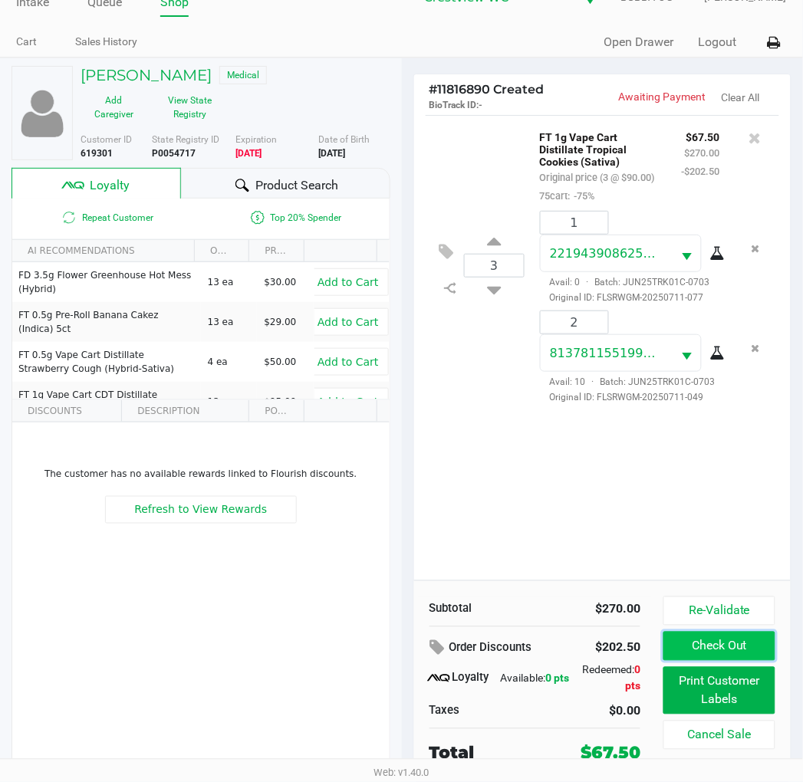
click at [685, 654] on button "Check Out" at bounding box center [718, 646] width 111 height 29
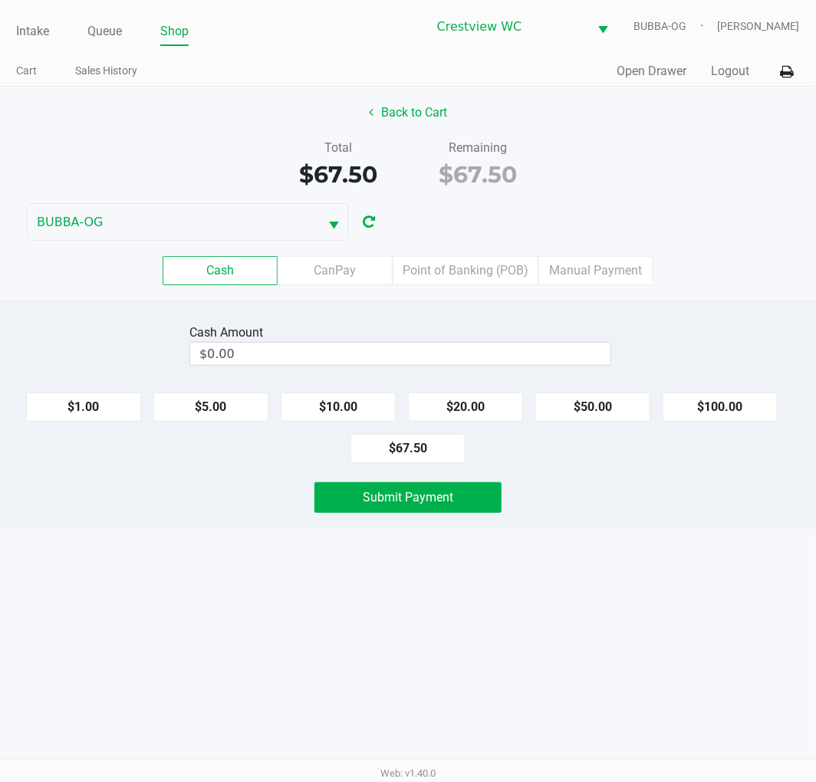
click at [624, 400] on button "$50.00" at bounding box center [592, 407] width 115 height 29
click at [600, 412] on button "$50.00" at bounding box center [592, 407] width 115 height 29
type input "$100.00"
click at [438, 504] on span "Submit Payment" at bounding box center [408, 497] width 90 height 15
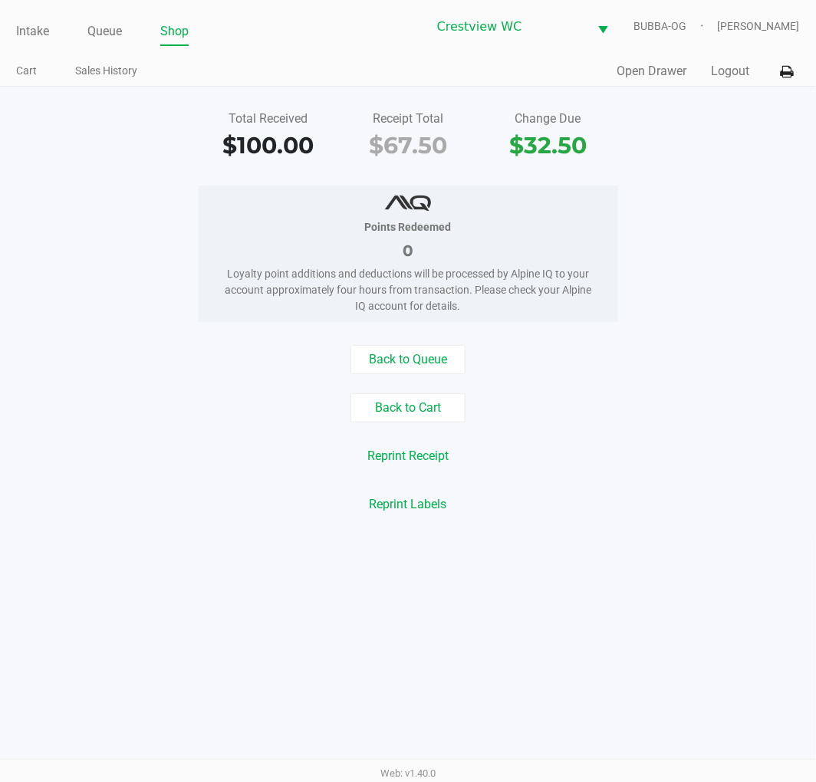
click at [791, 383] on div "Back to Queue Back to Cart Reprint Receipt Reprint Labels" at bounding box center [407, 432] width 839 height 174
click at [25, 38] on link "Intake" at bounding box center [32, 31] width 33 height 21
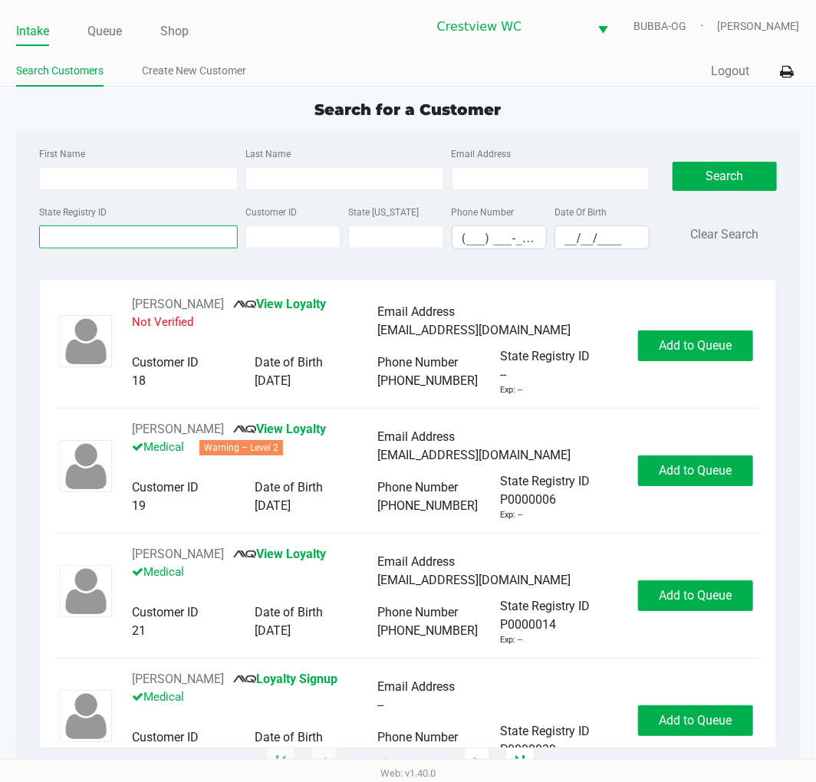
click at [159, 238] on input "State Registry ID" at bounding box center [138, 236] width 199 height 23
click at [115, 35] on link "Queue" at bounding box center [104, 31] width 35 height 21
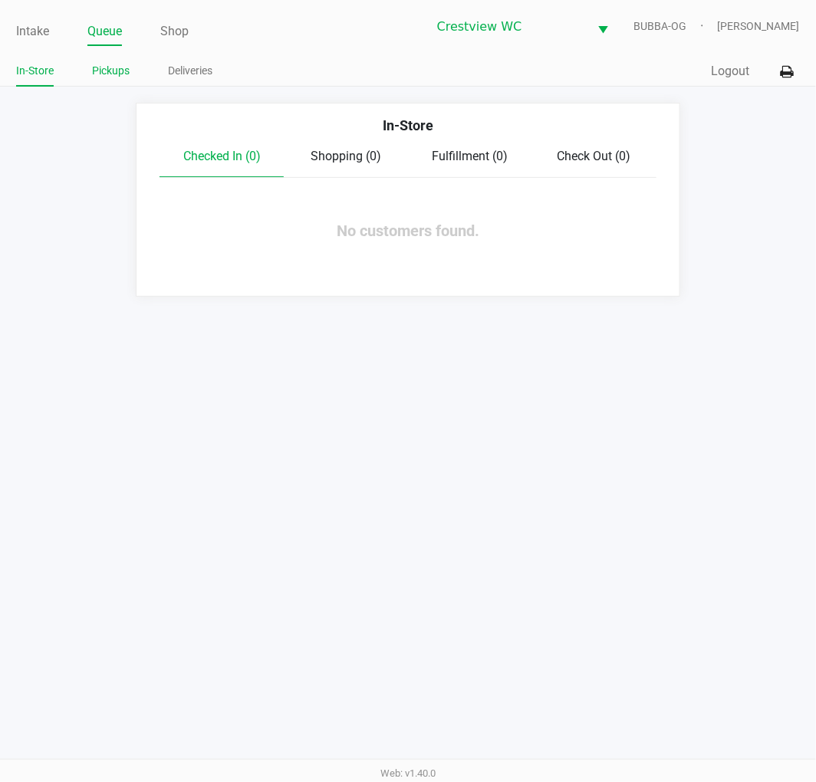
click at [117, 64] on link "Pickups" at bounding box center [111, 70] width 38 height 19
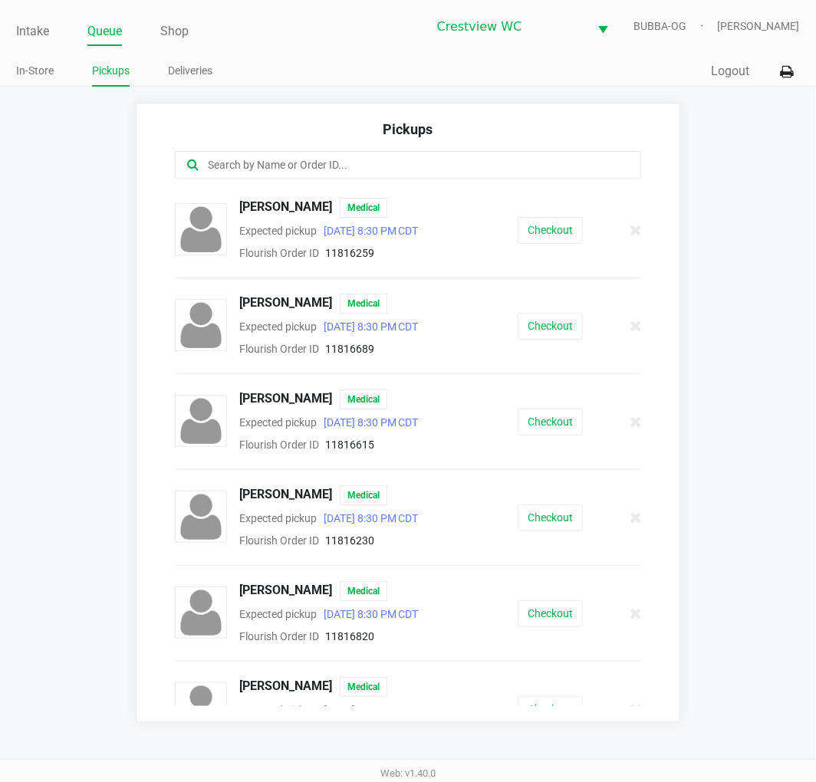
click at [324, 163] on input "text" at bounding box center [404, 165] width 397 height 18
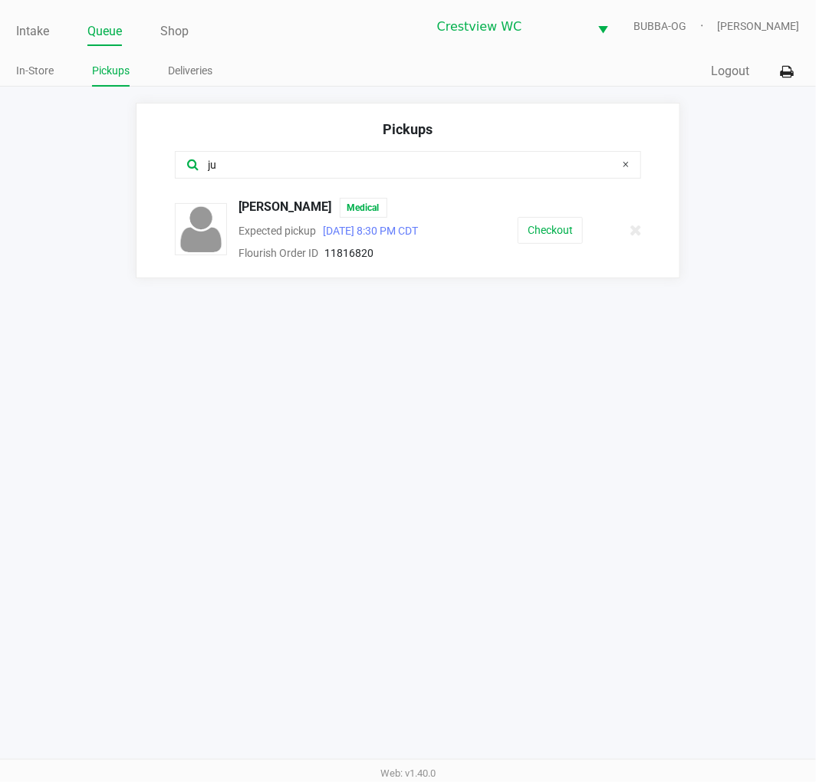
type input "ju"
click at [552, 231] on button "Checkout" at bounding box center [550, 230] width 65 height 27
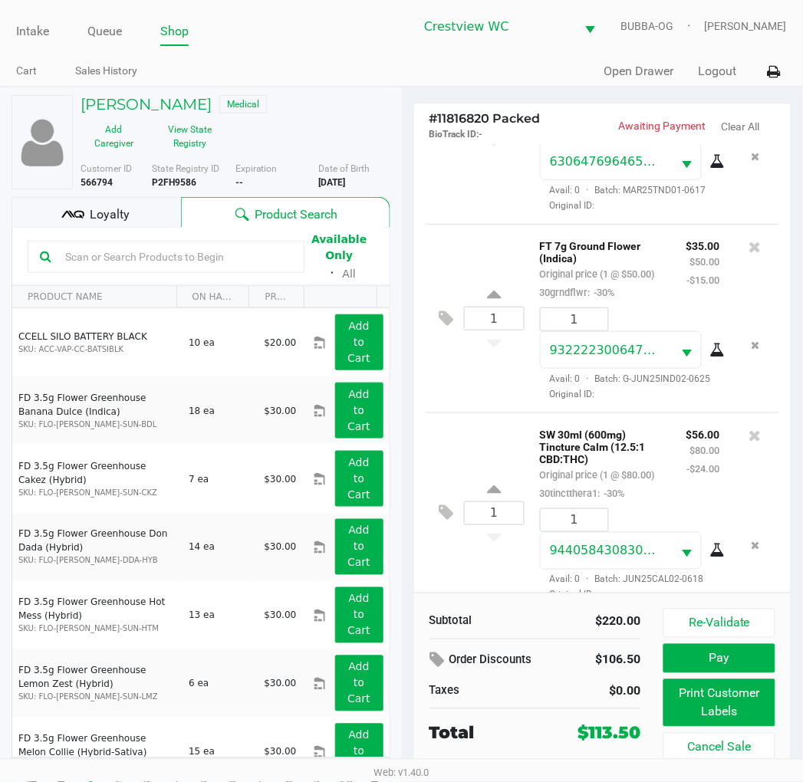
scroll to position [219, 0]
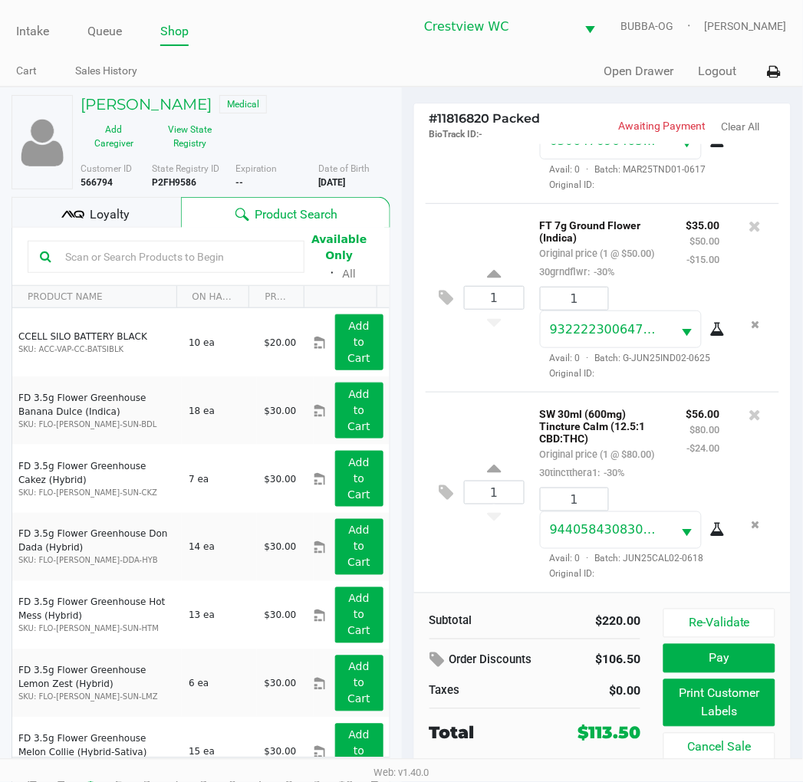
click at [127, 216] on span "Loyalty" at bounding box center [110, 214] width 40 height 18
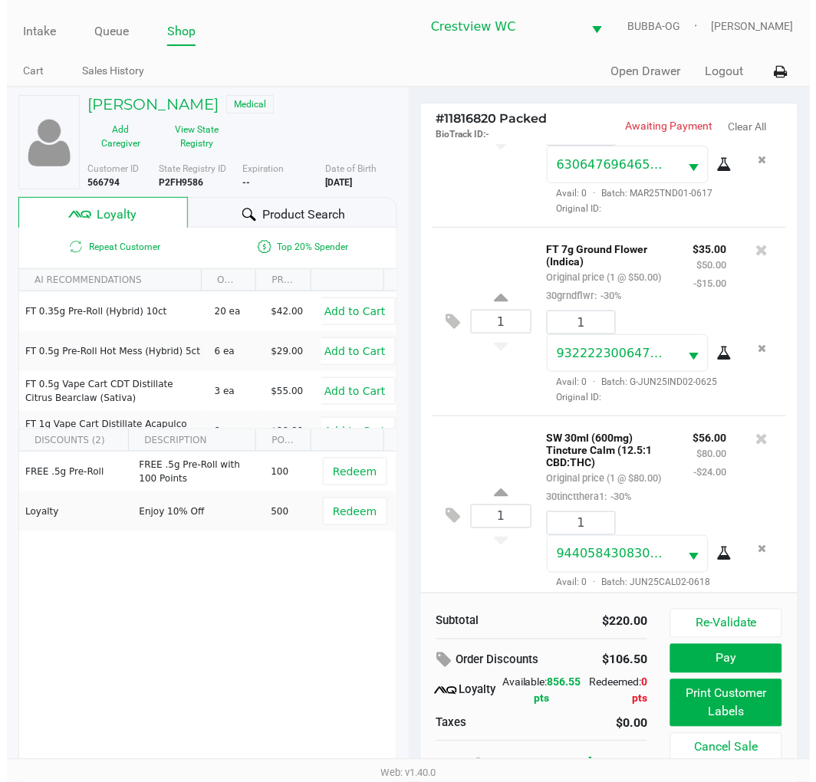
scroll to position [0, 0]
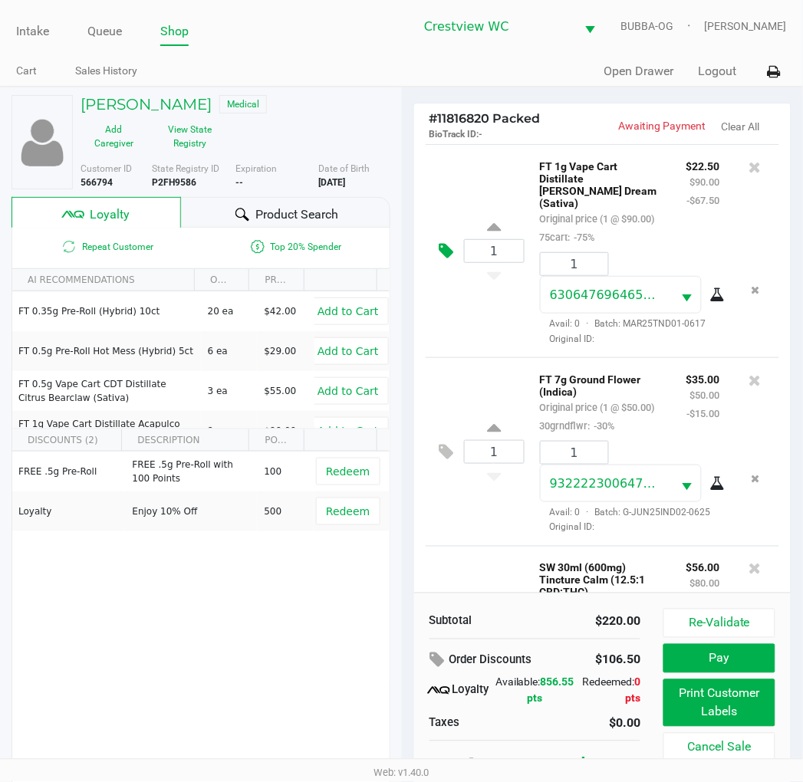
click at [439, 255] on icon at bounding box center [446, 251] width 15 height 18
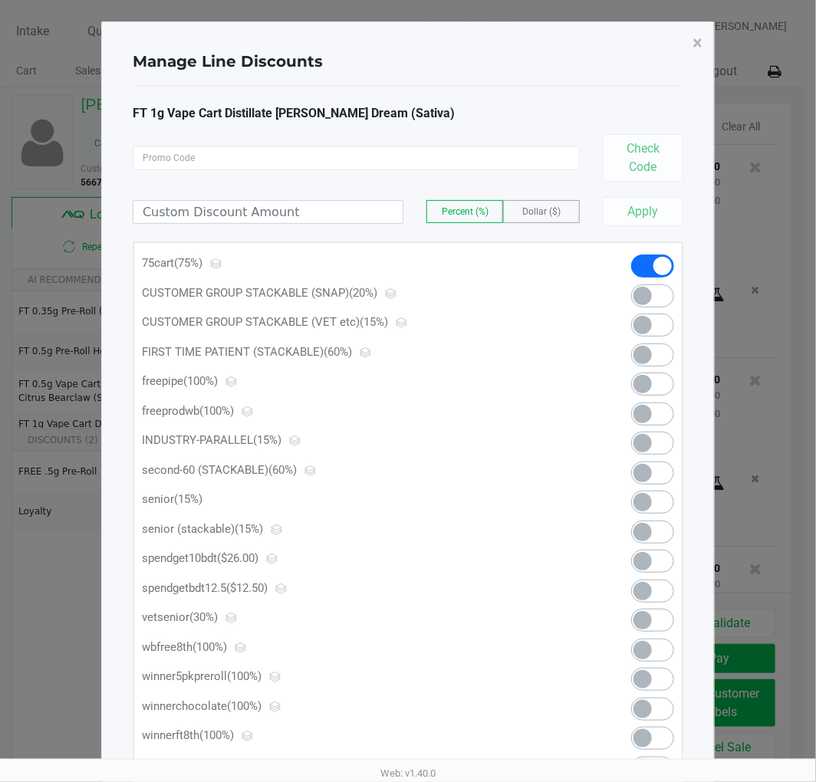
click at [665, 557] on span at bounding box center [652, 561] width 43 height 23
click at [704, 44] on button "×" at bounding box center [697, 42] width 35 height 43
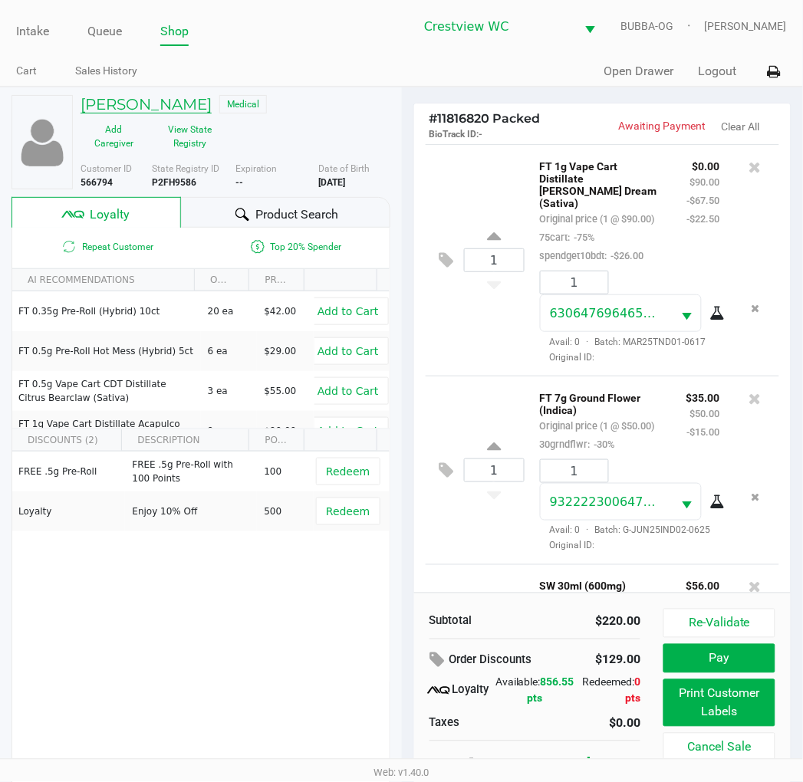
click at [141, 110] on h5 "JULIA BALLENGEE" at bounding box center [146, 104] width 131 height 18
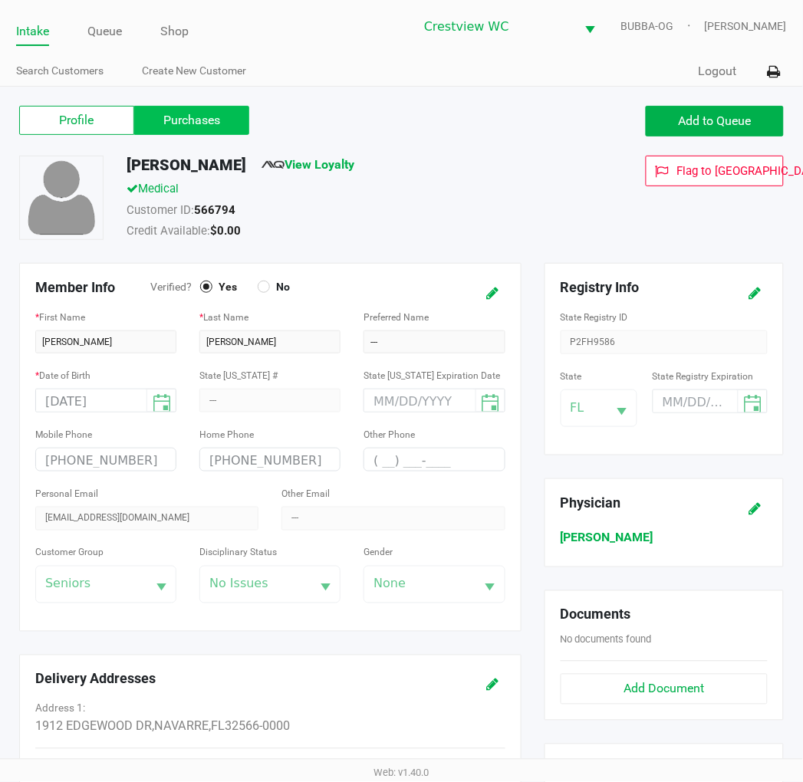
click at [177, 107] on label "Purchases" at bounding box center [191, 120] width 115 height 29
click at [0, 0] on 1 "Purchases" at bounding box center [0, 0] width 0 height 0
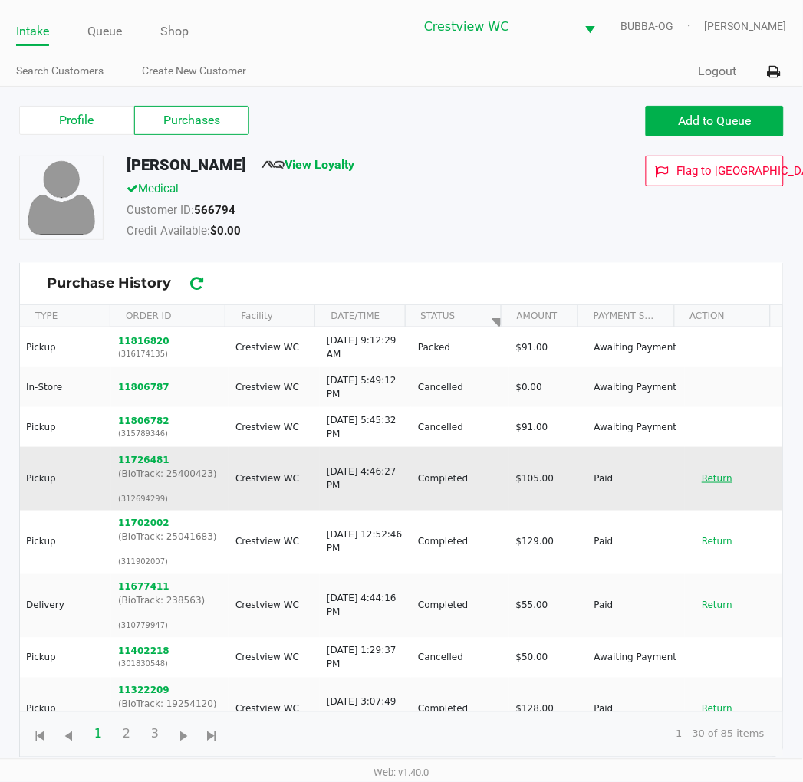
click at [692, 469] on button "Return" at bounding box center [717, 478] width 51 height 25
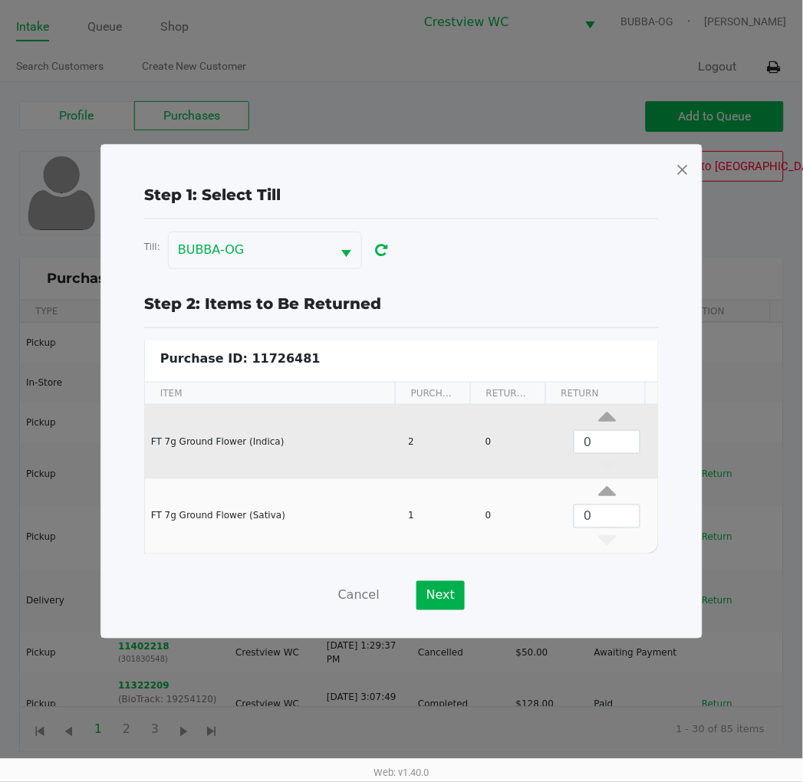
scroll to position [5, 0]
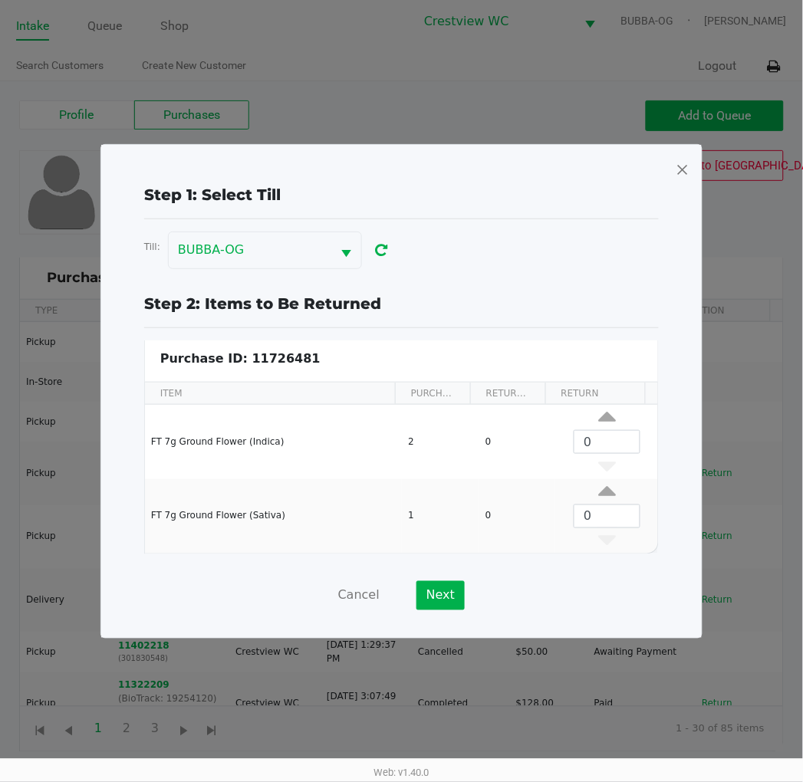
click at [681, 164] on span at bounding box center [683, 169] width 14 height 25
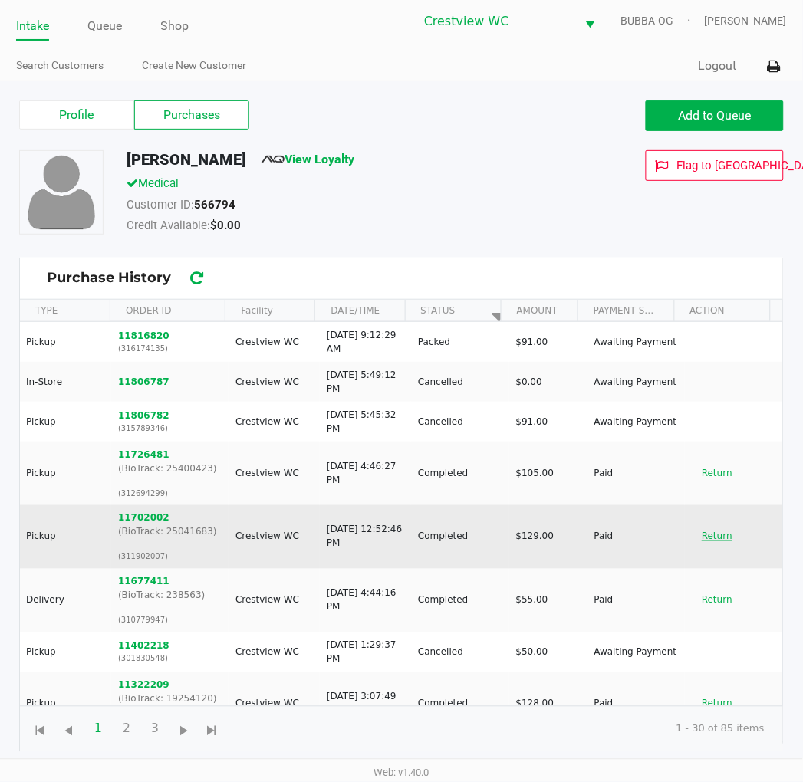
click at [696, 527] on button "Return" at bounding box center [717, 536] width 51 height 25
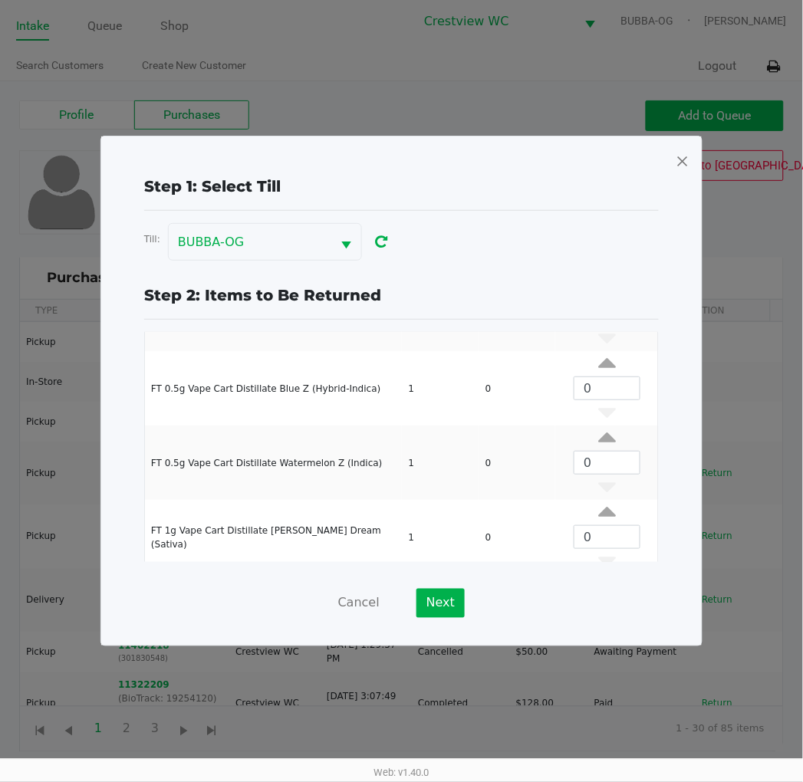
scroll to position [207, 0]
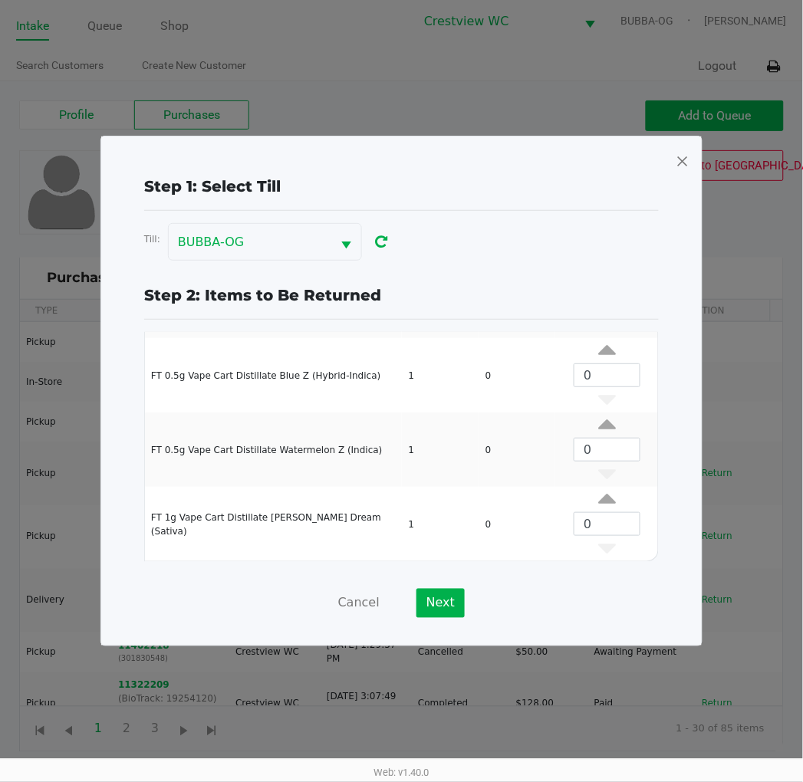
click at [679, 171] on span at bounding box center [683, 161] width 14 height 25
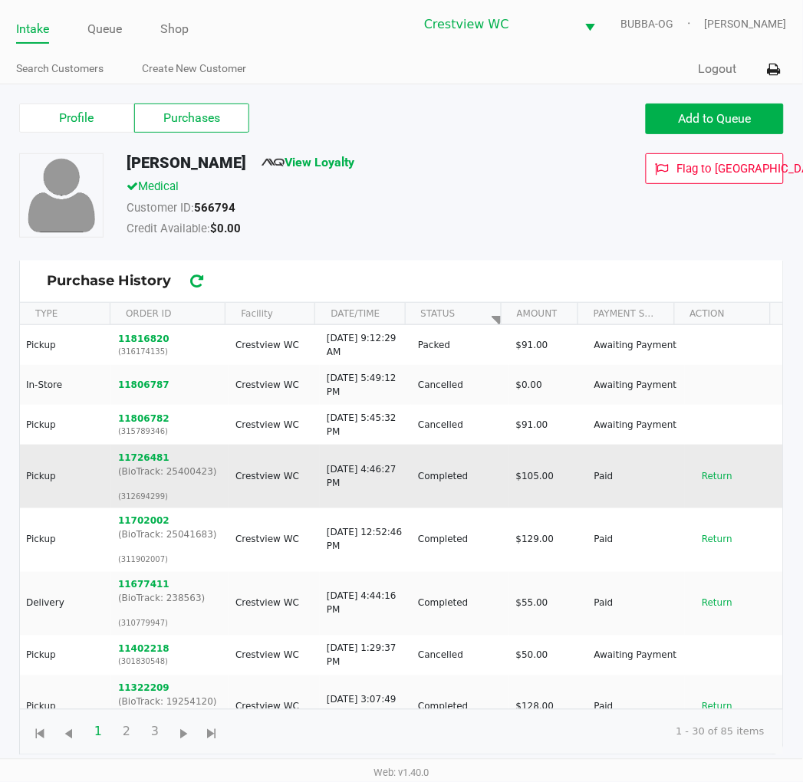
scroll to position [0, 0]
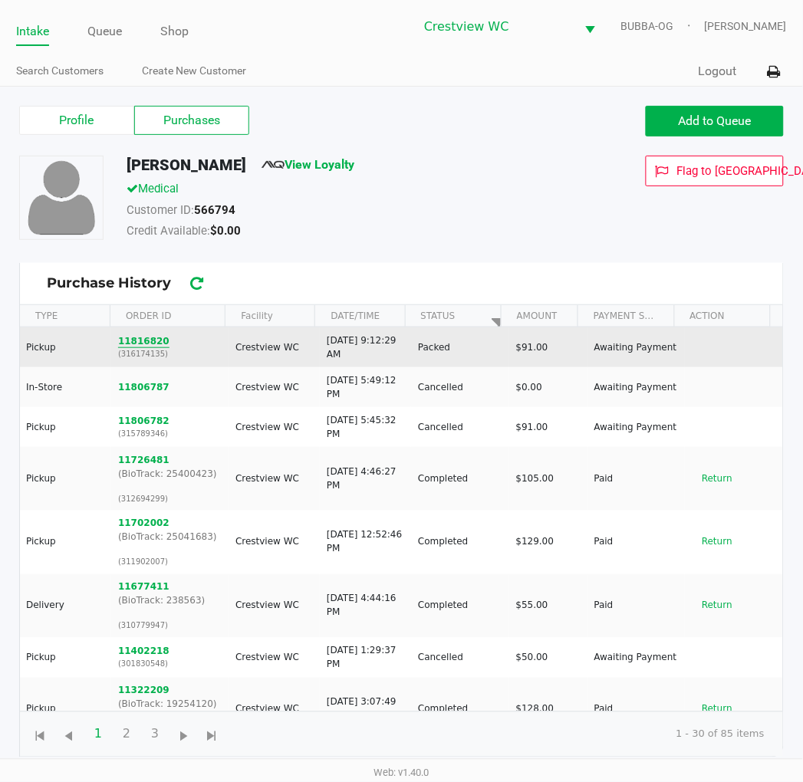
click at [147, 344] on button "11816820" at bounding box center [143, 341] width 51 height 14
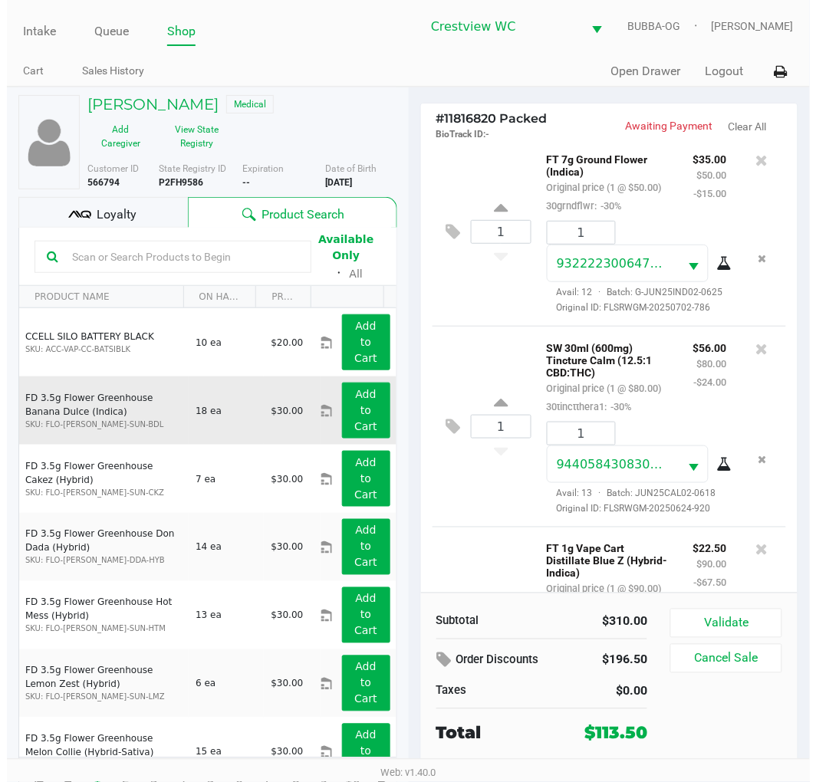
scroll to position [455, 0]
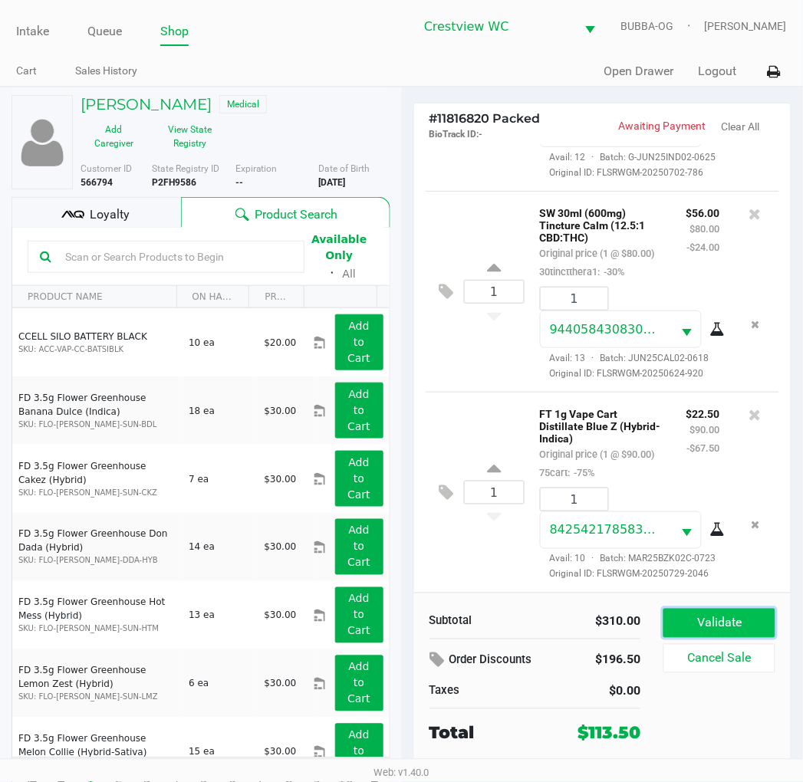
click at [708, 621] on button "Validate" at bounding box center [718, 623] width 111 height 29
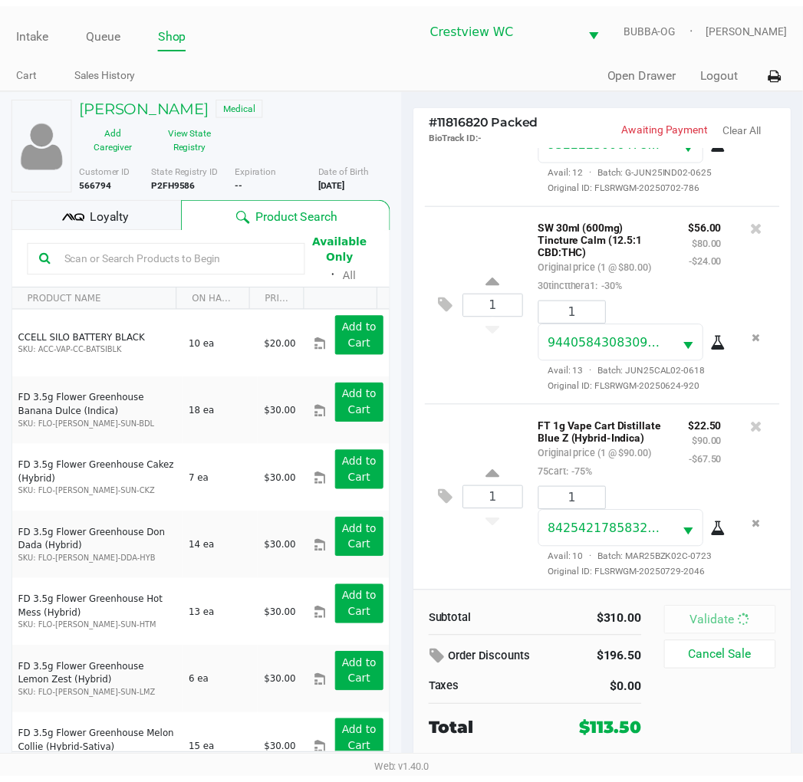
scroll to position [514, 0]
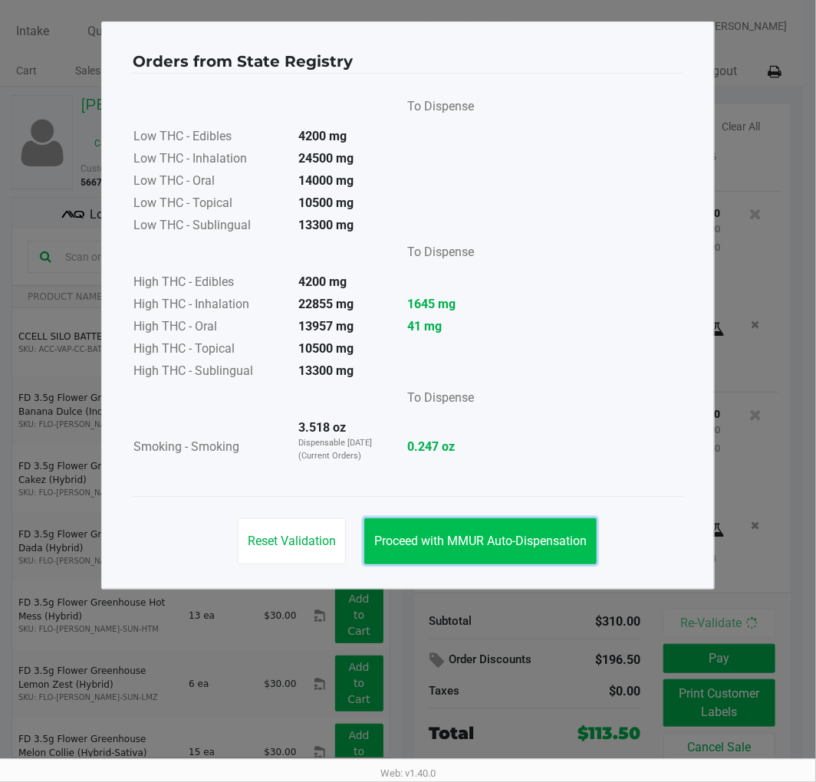
click at [521, 530] on button "Proceed with MMUR Auto-Dispensation" at bounding box center [480, 541] width 232 height 46
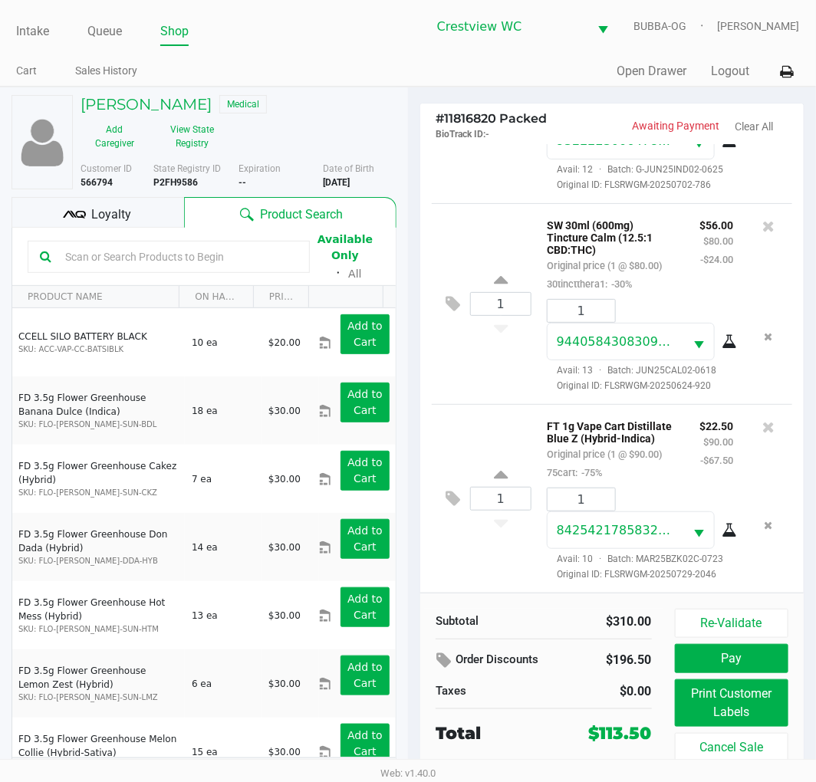
scroll to position [495, 0]
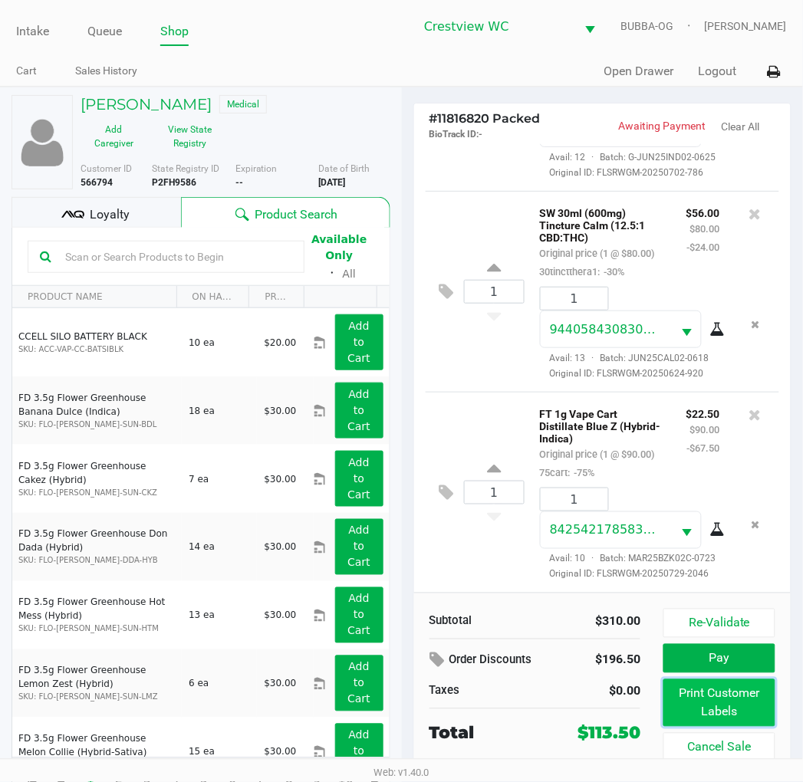
click at [731, 718] on button "Print Customer Labels" at bounding box center [718, 703] width 111 height 48
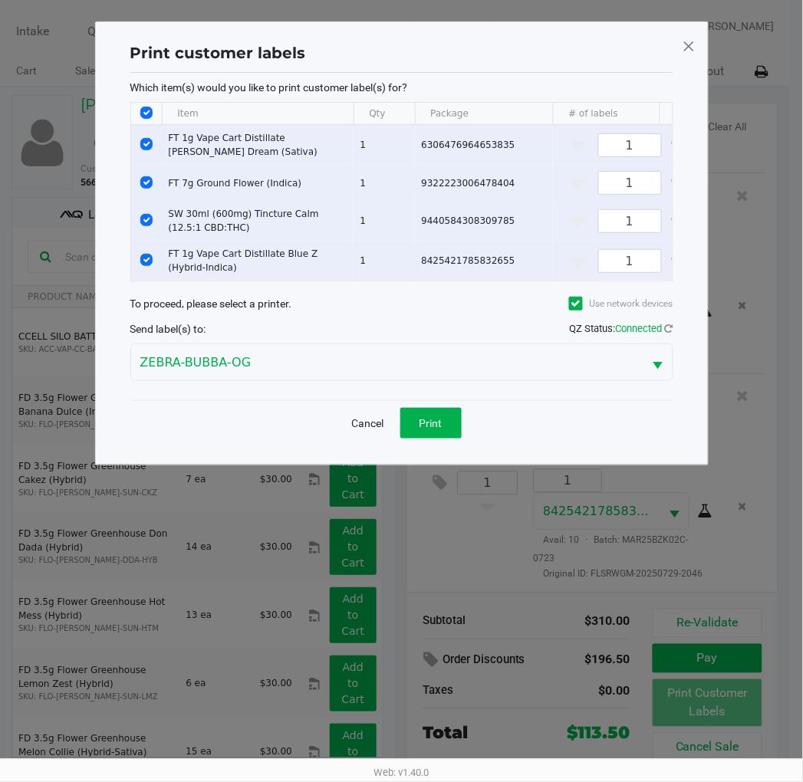
scroll to position [514, 0]
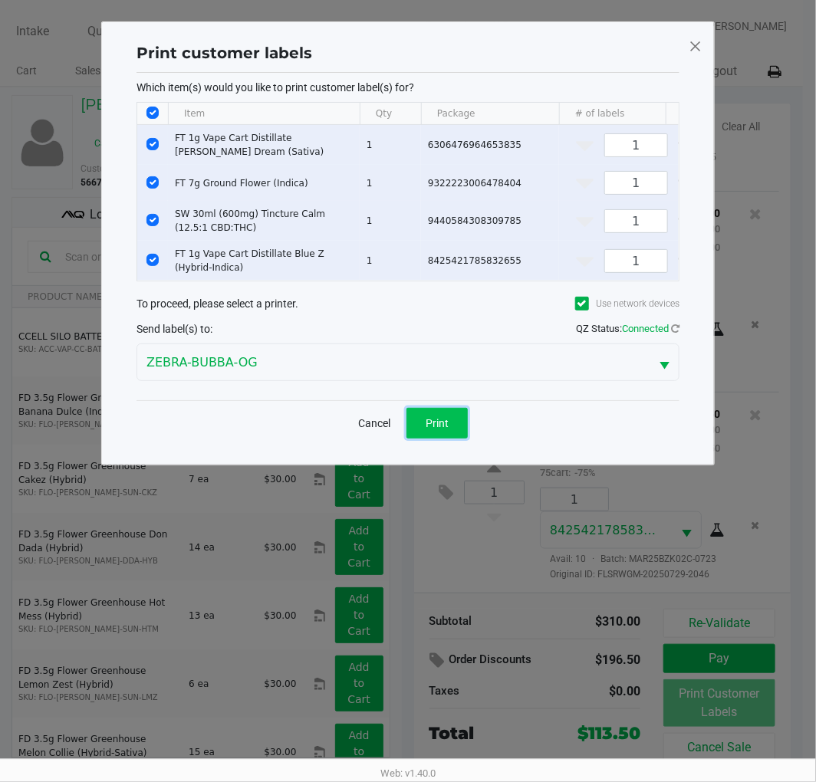
click at [434, 429] on span "Print" at bounding box center [437, 423] width 23 height 12
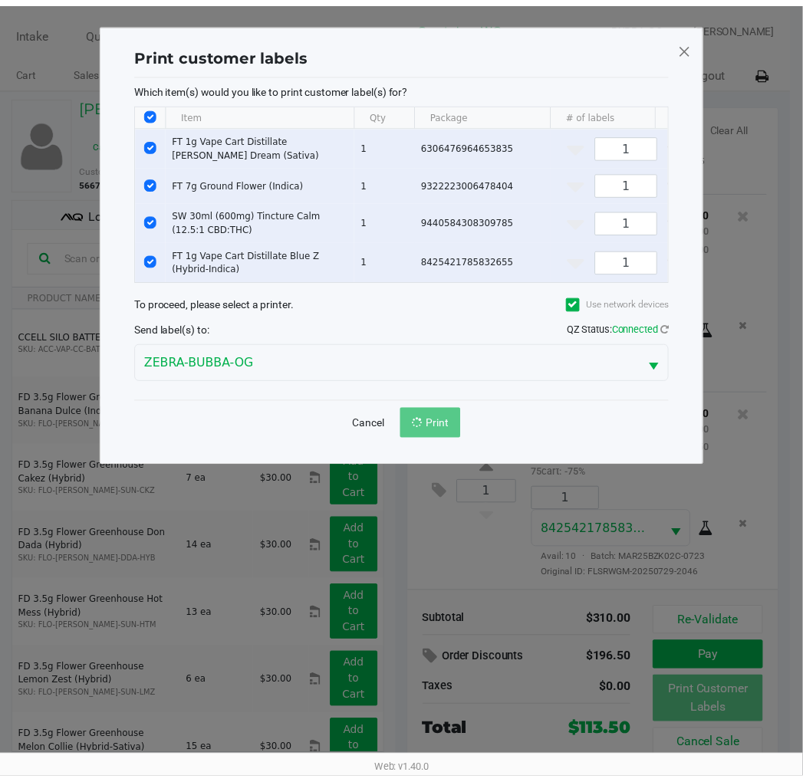
scroll to position [495, 0]
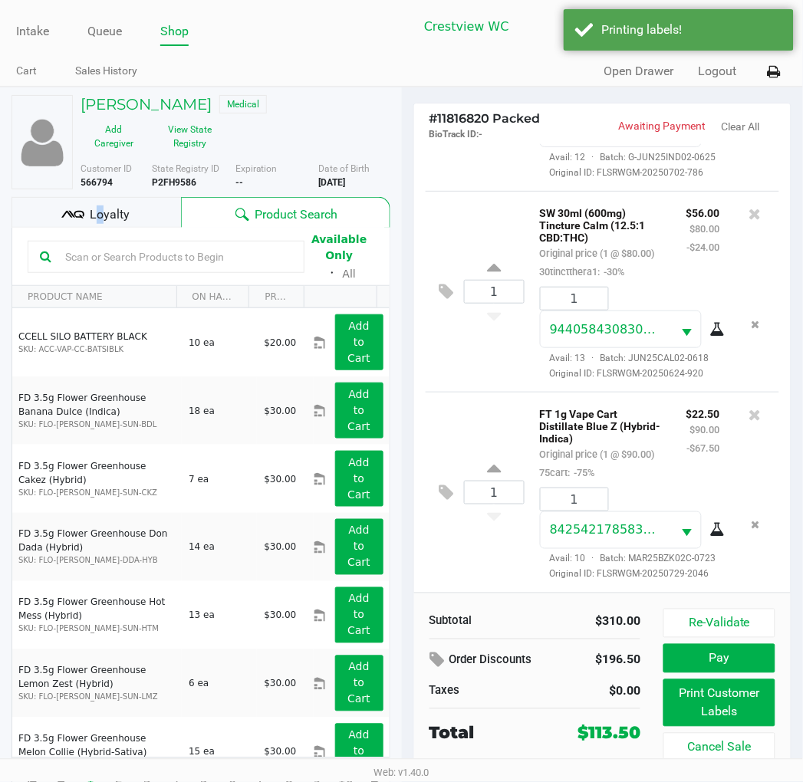
click at [94, 198] on div "Loyalty" at bounding box center [96, 212] width 169 height 31
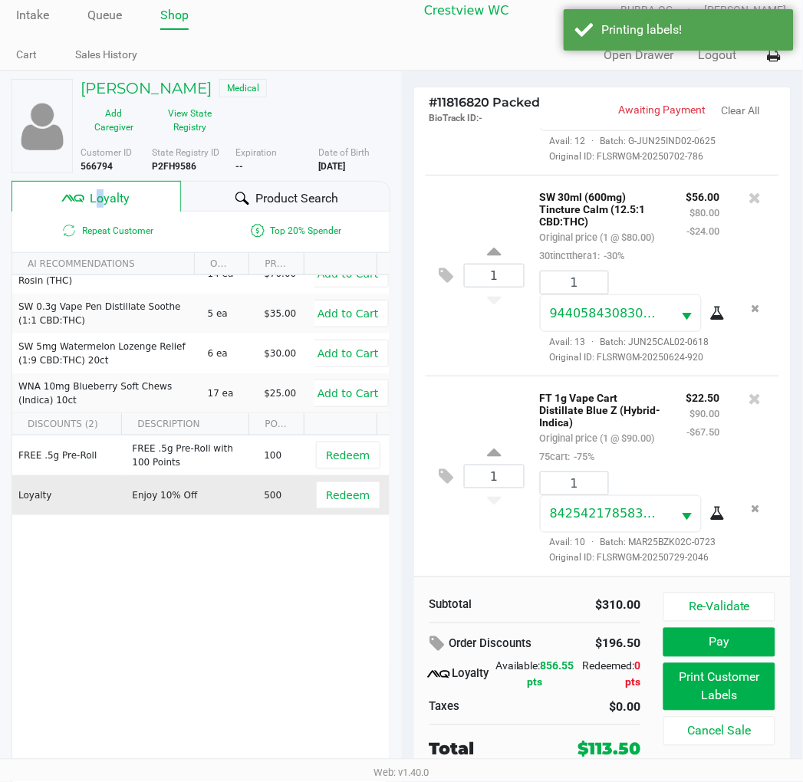
scroll to position [28, 0]
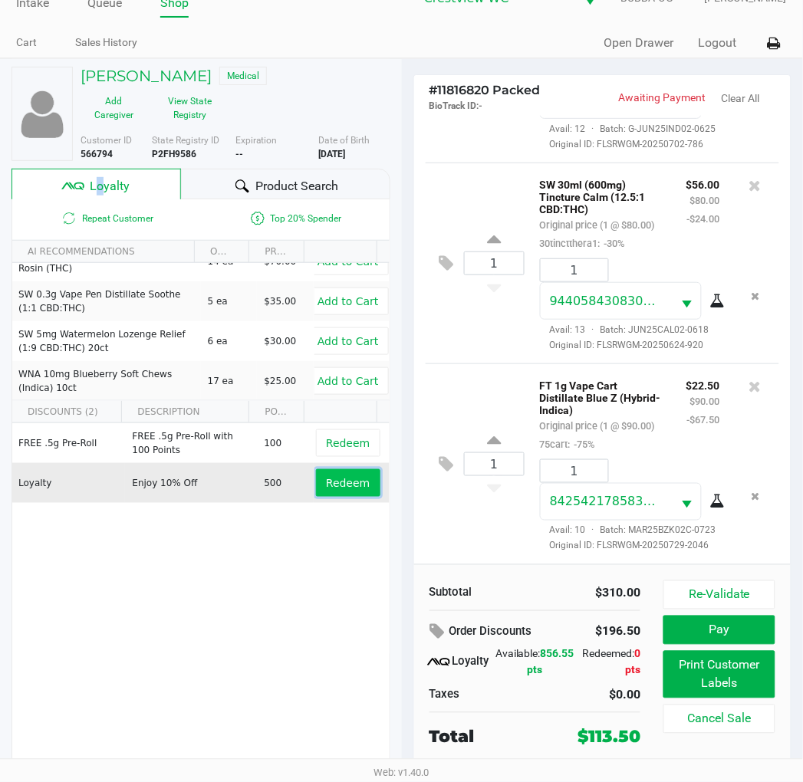
click at [345, 493] on button "Redeem" at bounding box center [348, 483] width 64 height 28
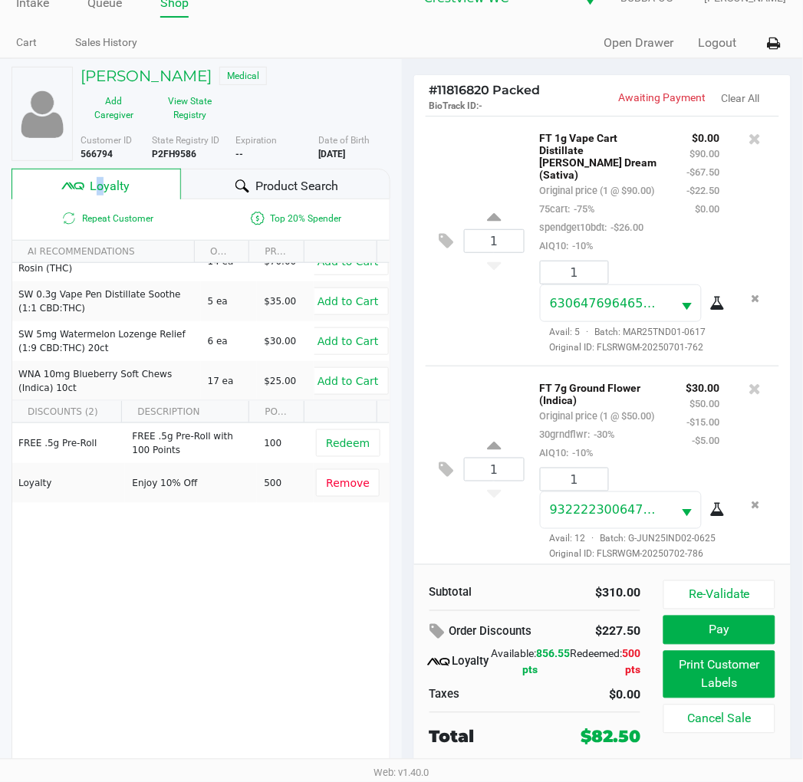
scroll to position [85, 0]
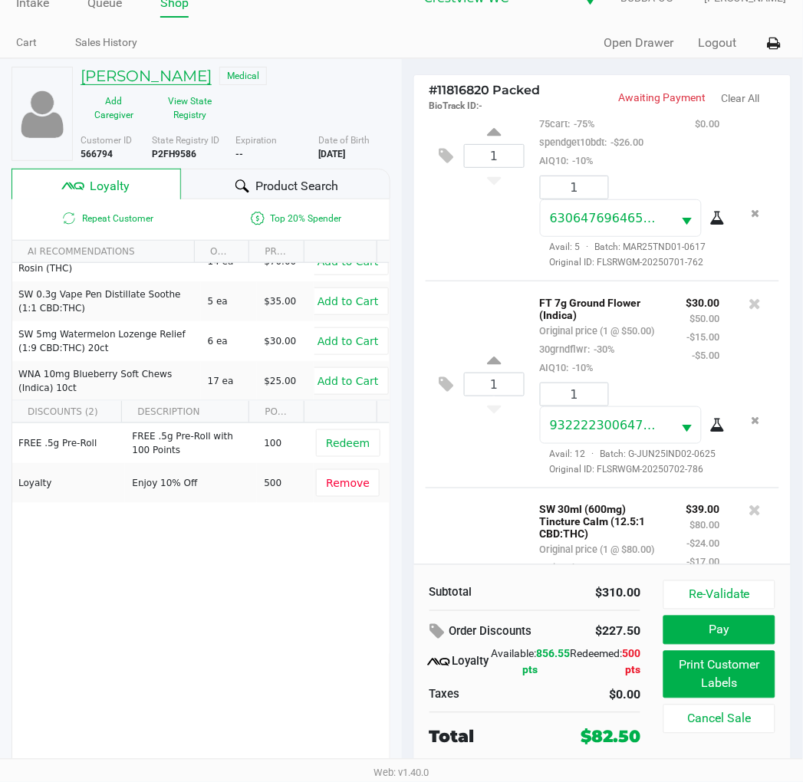
click at [163, 79] on h5 "JULIA BALLENGEE" at bounding box center [146, 76] width 131 height 18
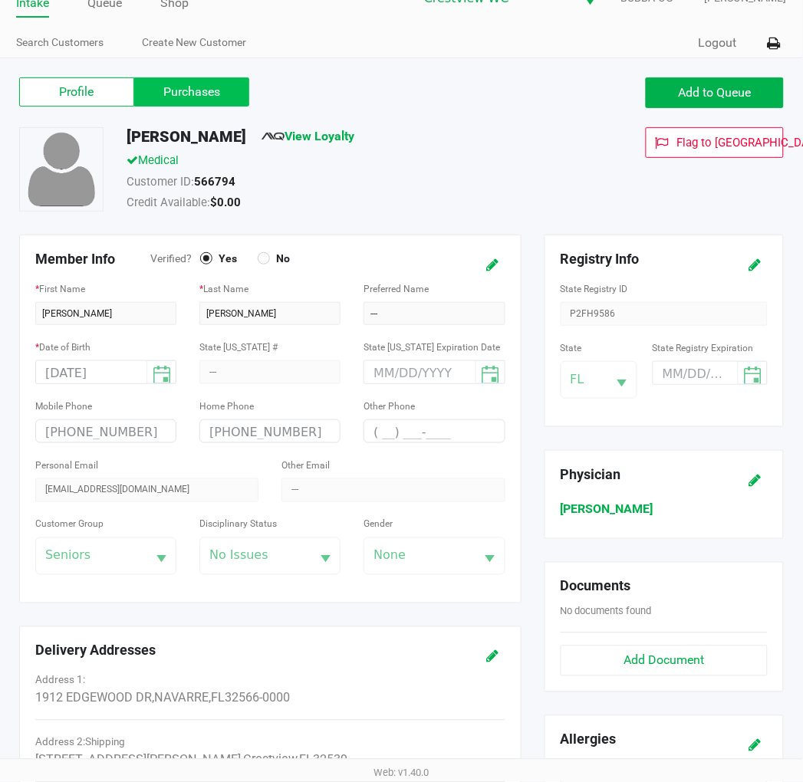
click at [212, 90] on label "Purchases" at bounding box center [191, 91] width 115 height 29
click at [0, 0] on 1 "Purchases" at bounding box center [0, 0] width 0 height 0
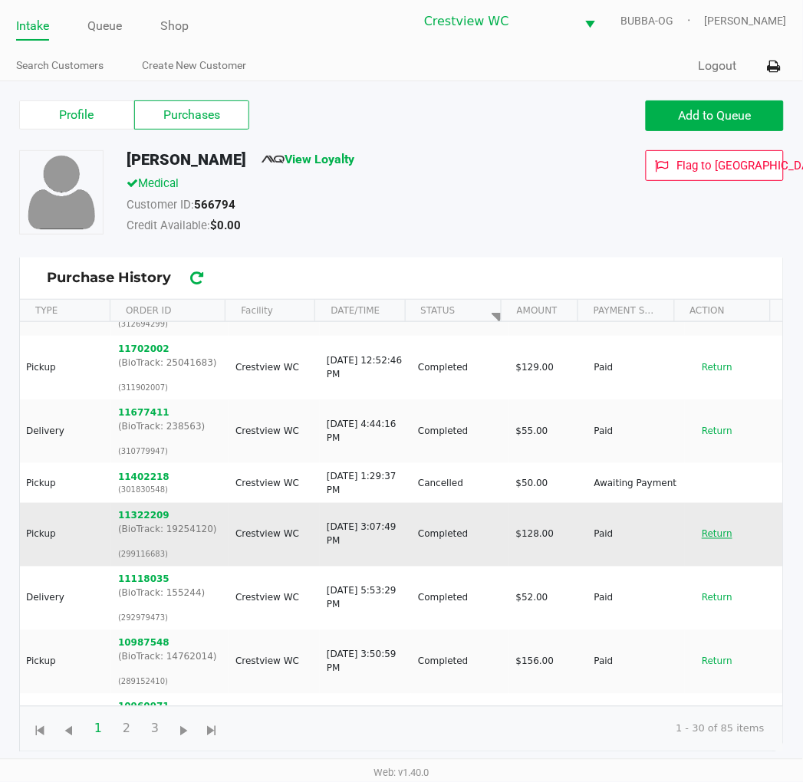
scroll to position [170, 0]
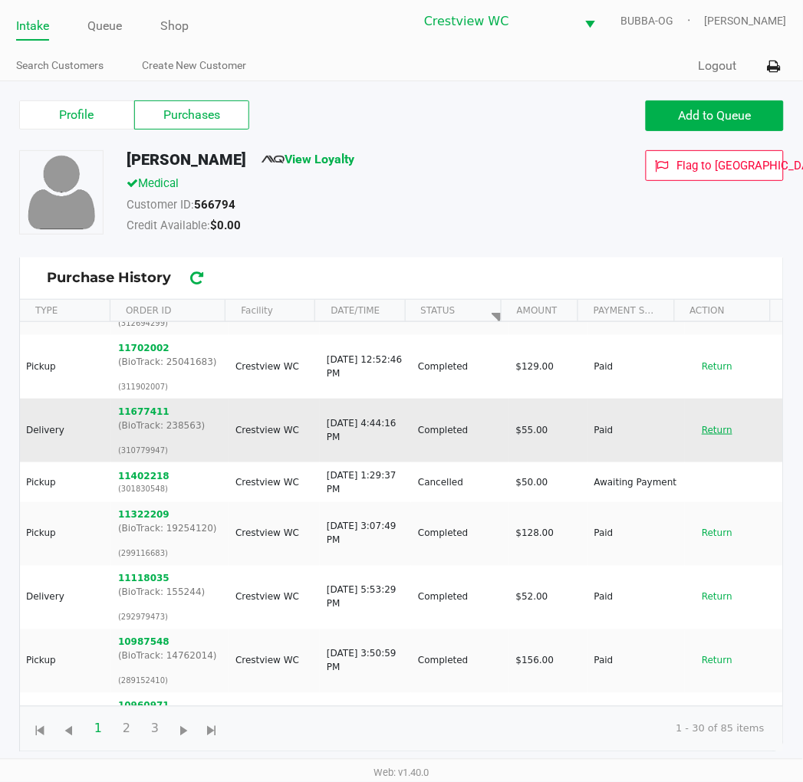
click at [699, 429] on button "Return" at bounding box center [717, 430] width 51 height 25
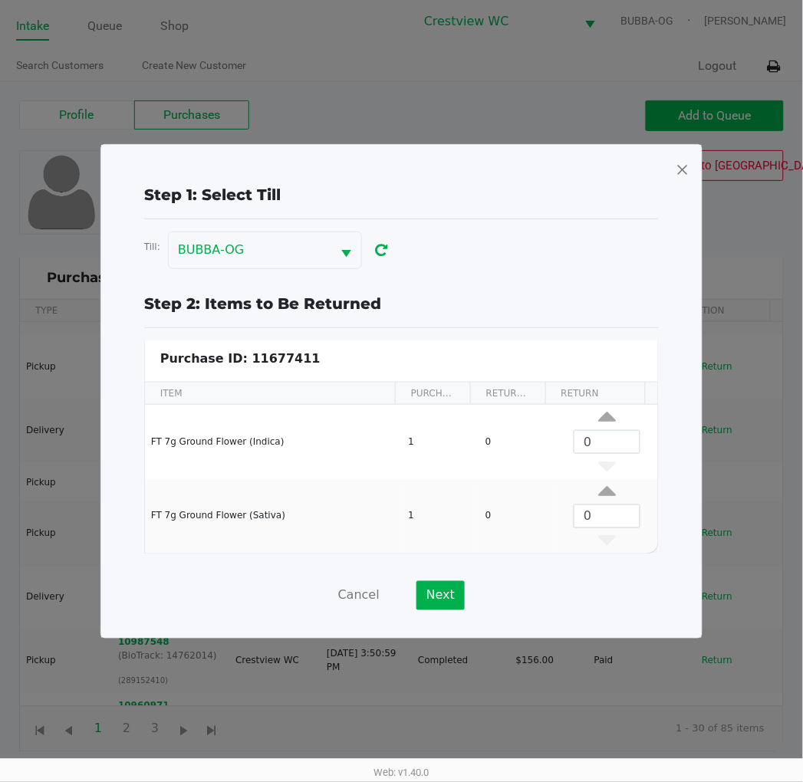
click at [675, 169] on div at bounding box center [401, 170] width 576 height 26
click at [679, 166] on span at bounding box center [683, 169] width 14 height 25
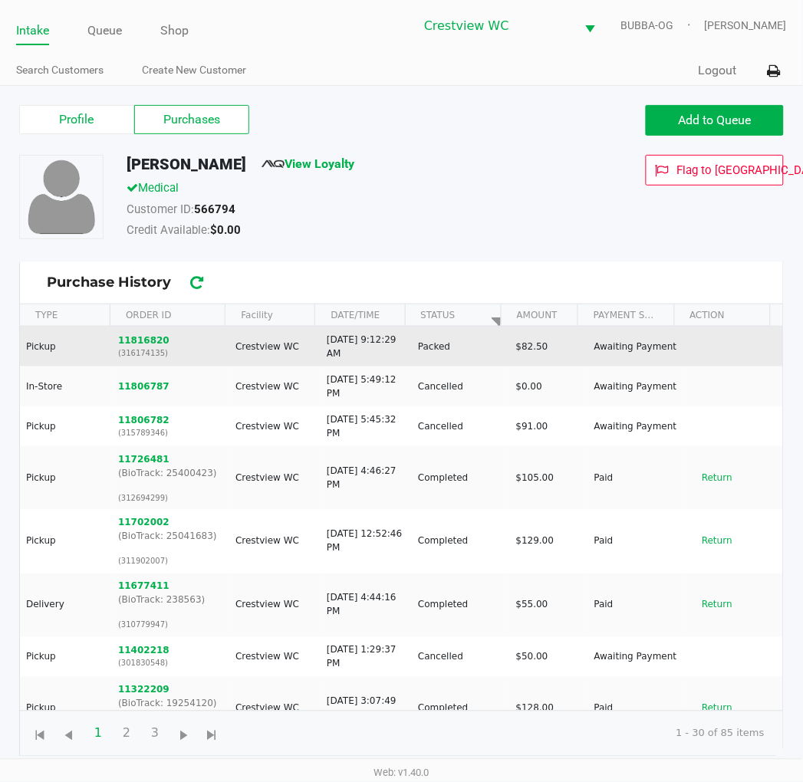
scroll to position [0, 0]
click at [139, 335] on button "11816820" at bounding box center [143, 341] width 51 height 14
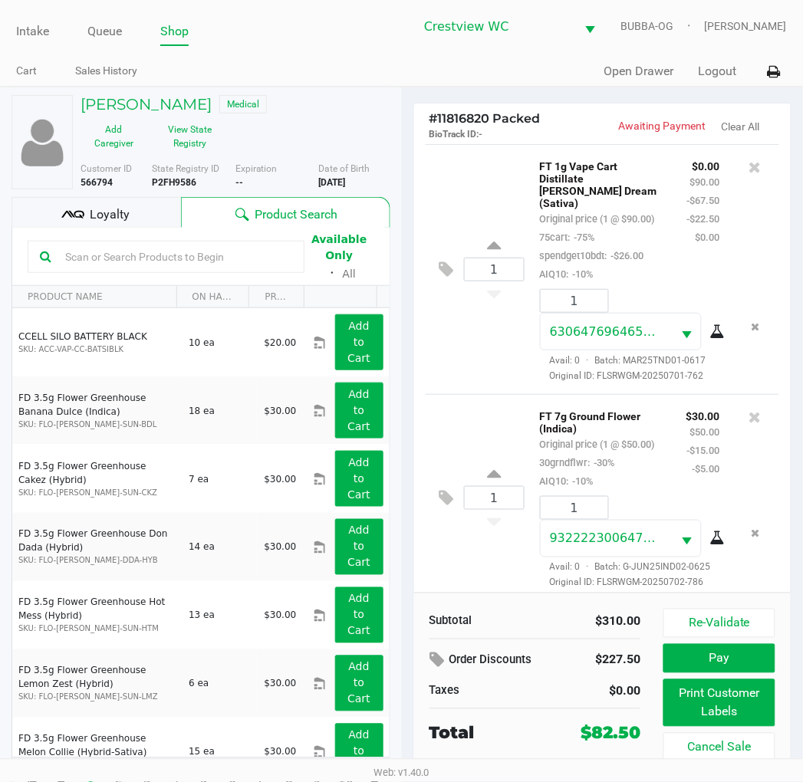
click at [501, 389] on div "1 FT 1g Vape Cart Distillate Tangie Dream (Sativa) Original price (1 @ $90.00) …" at bounding box center [603, 269] width 354 height 250
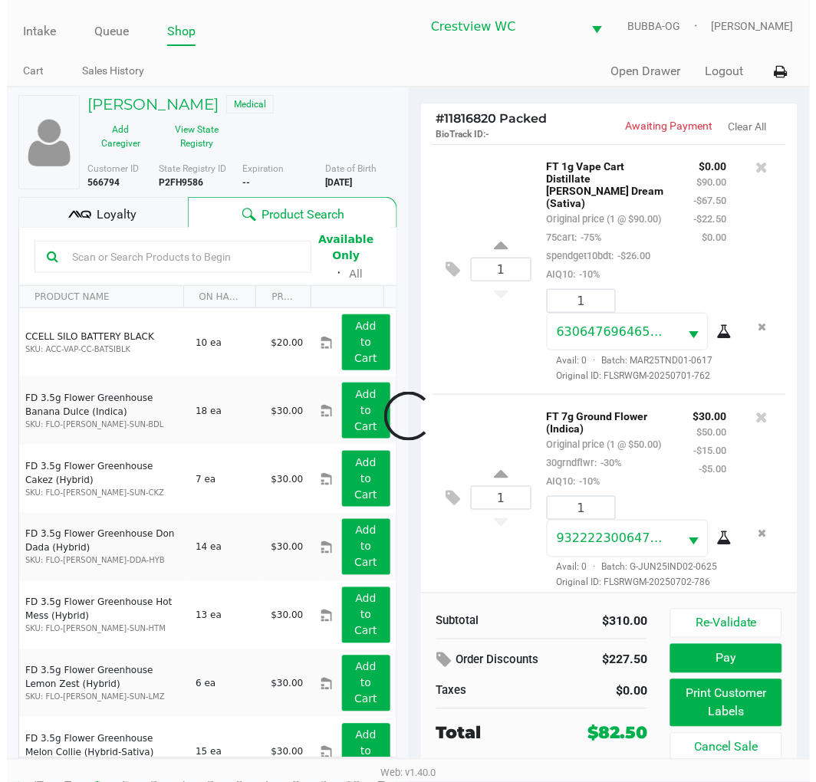
scroll to position [551, 0]
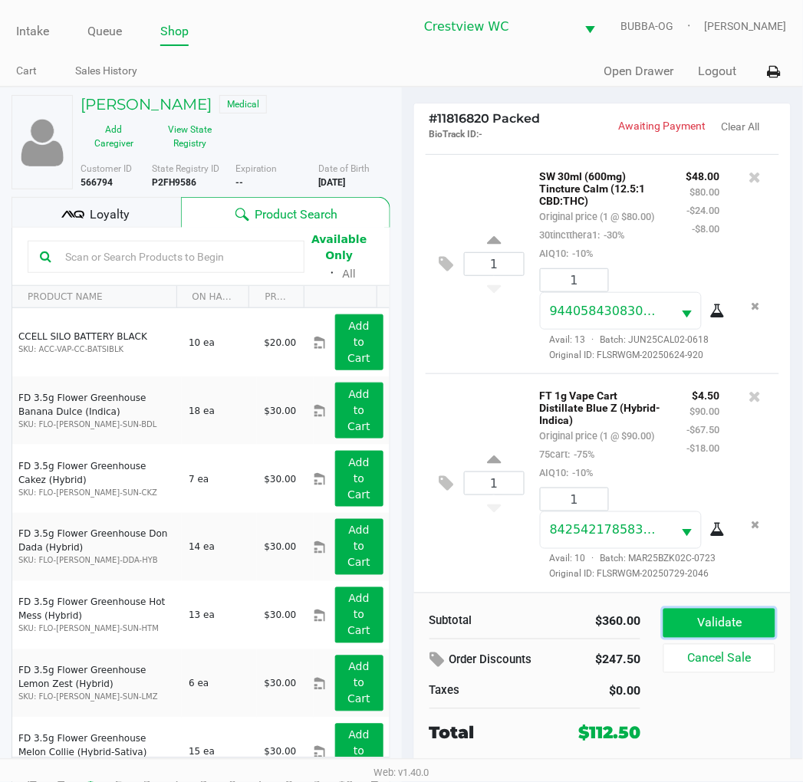
click at [733, 623] on button "Validate" at bounding box center [718, 623] width 111 height 29
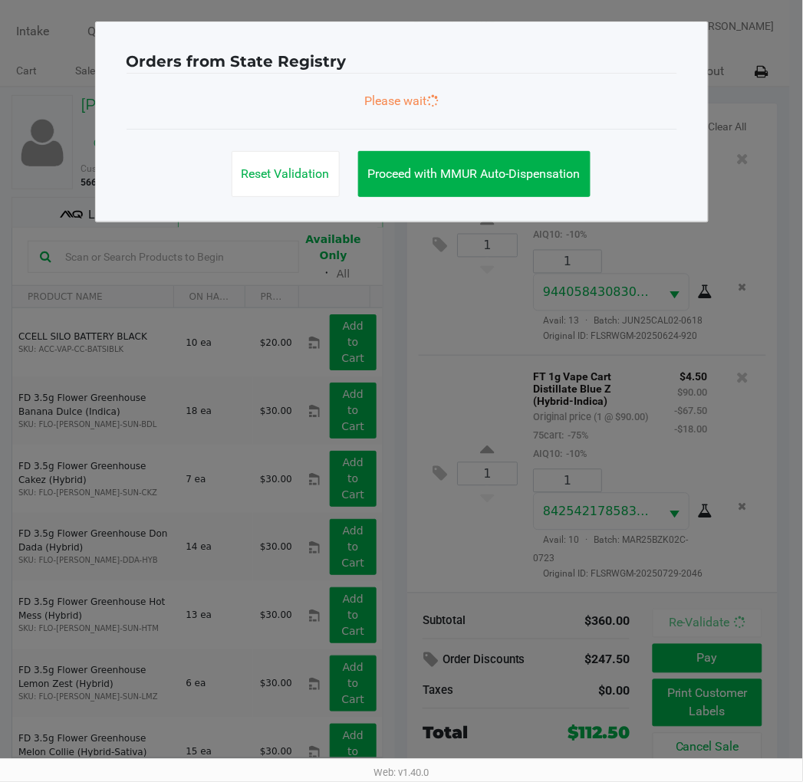
scroll to position [587, 0]
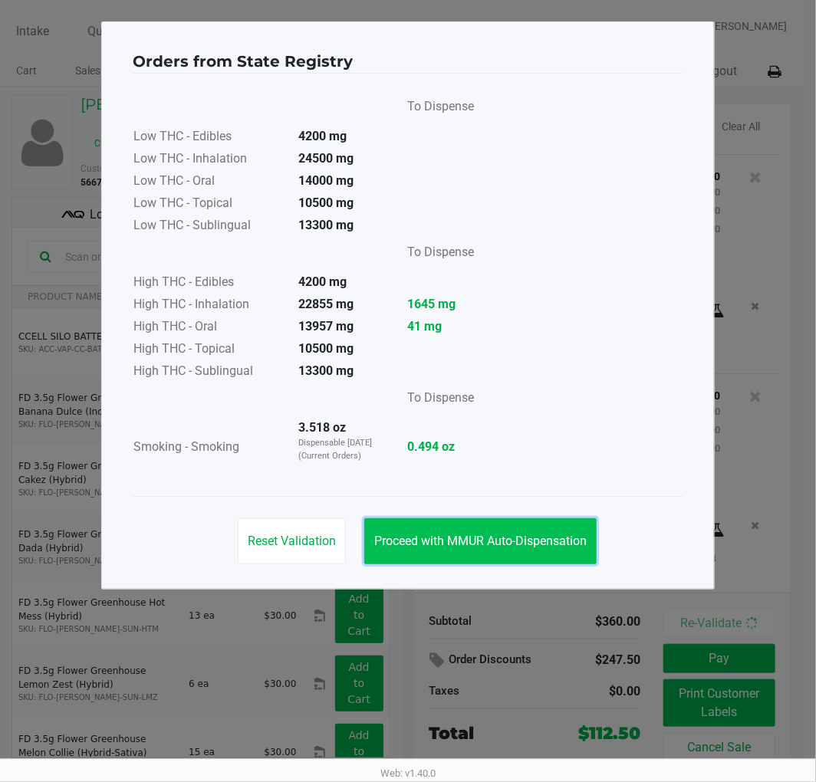
click at [530, 552] on button "Proceed with MMUR Auto-Dispensation" at bounding box center [480, 541] width 232 height 46
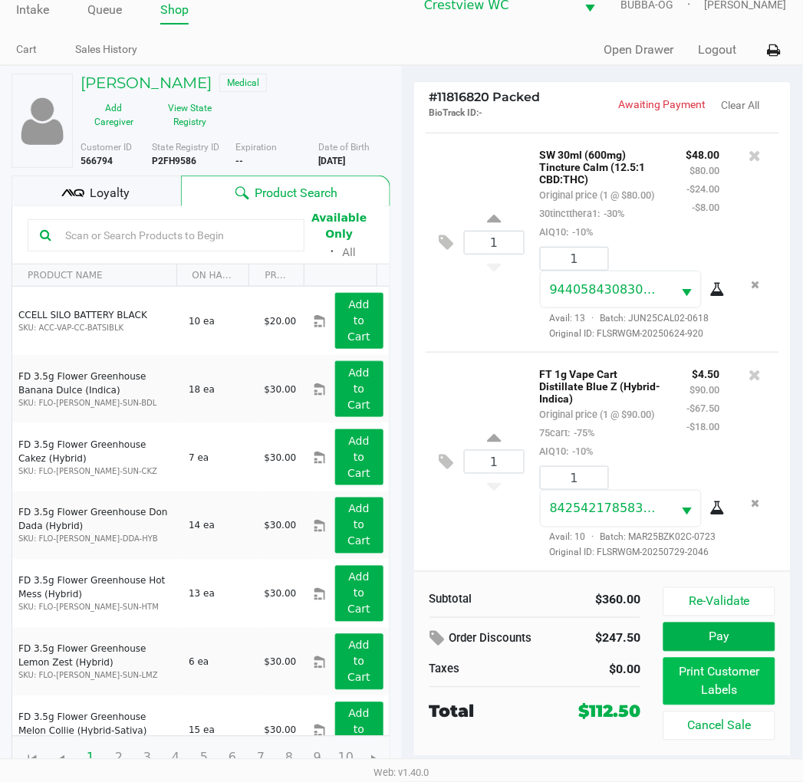
scroll to position [28, 0]
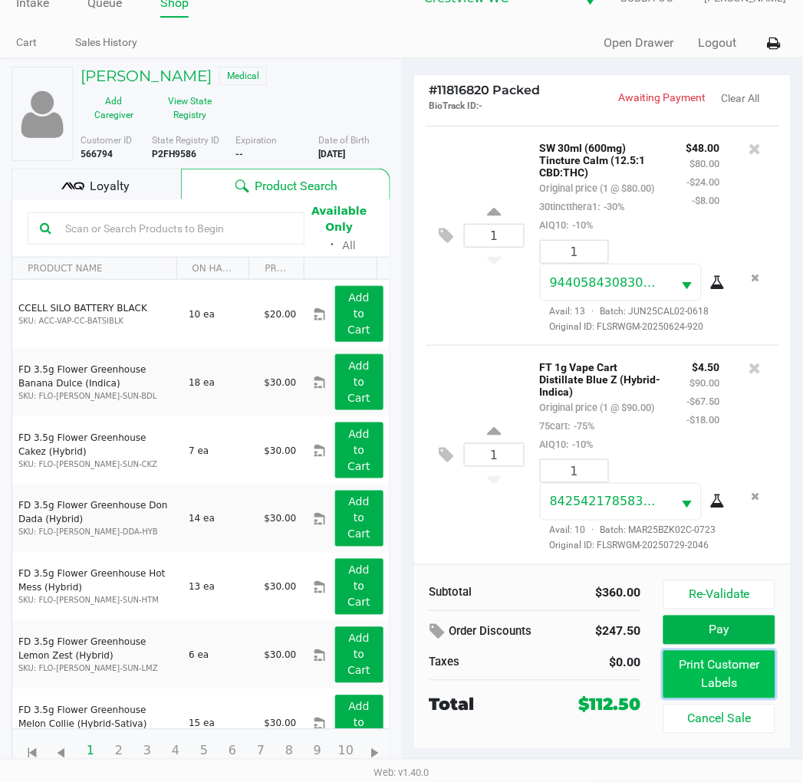
click at [703, 672] on button "Print Customer Labels" at bounding box center [718, 675] width 111 height 48
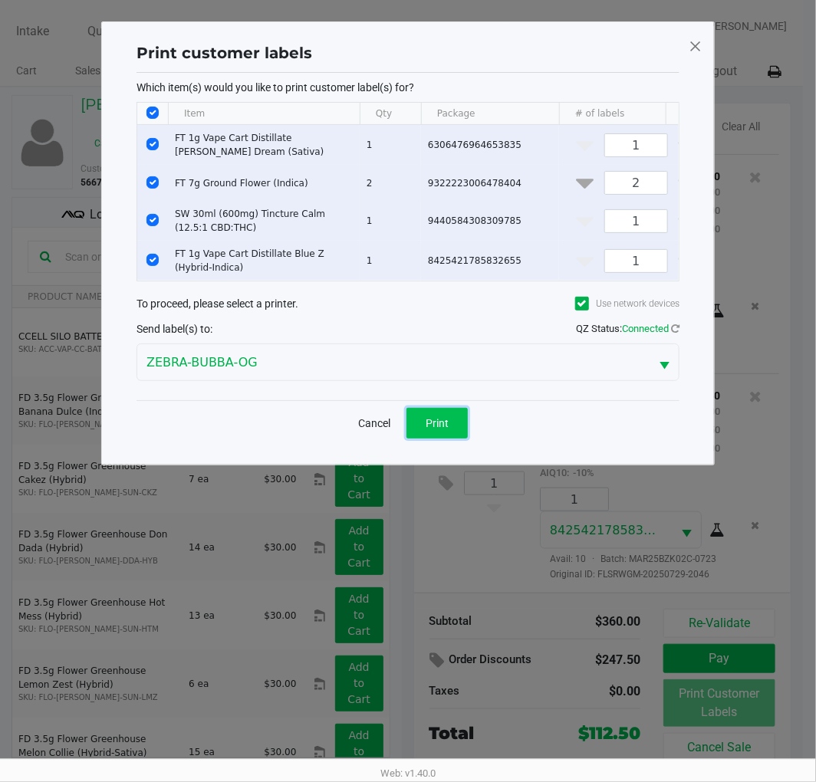
click at [418, 428] on button "Print" at bounding box center [436, 423] width 61 height 31
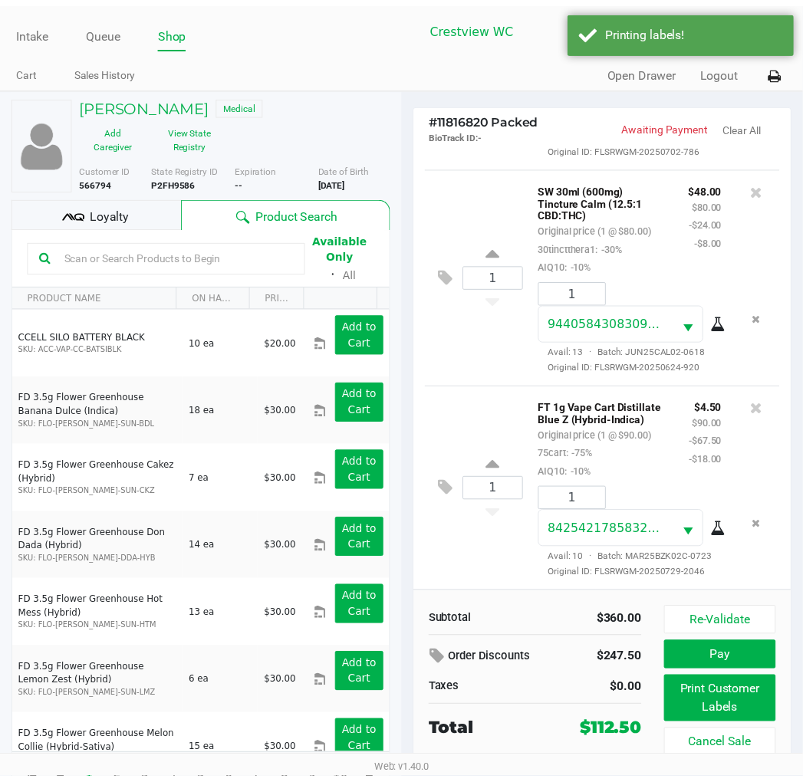
scroll to position [570, 0]
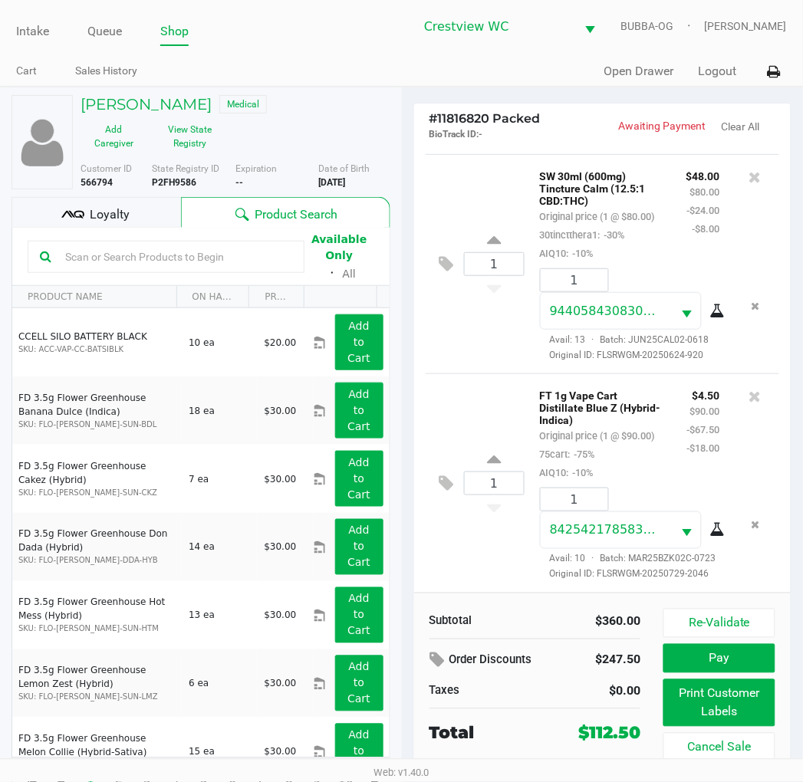
click at [729, 656] on button "Pay" at bounding box center [718, 658] width 111 height 29
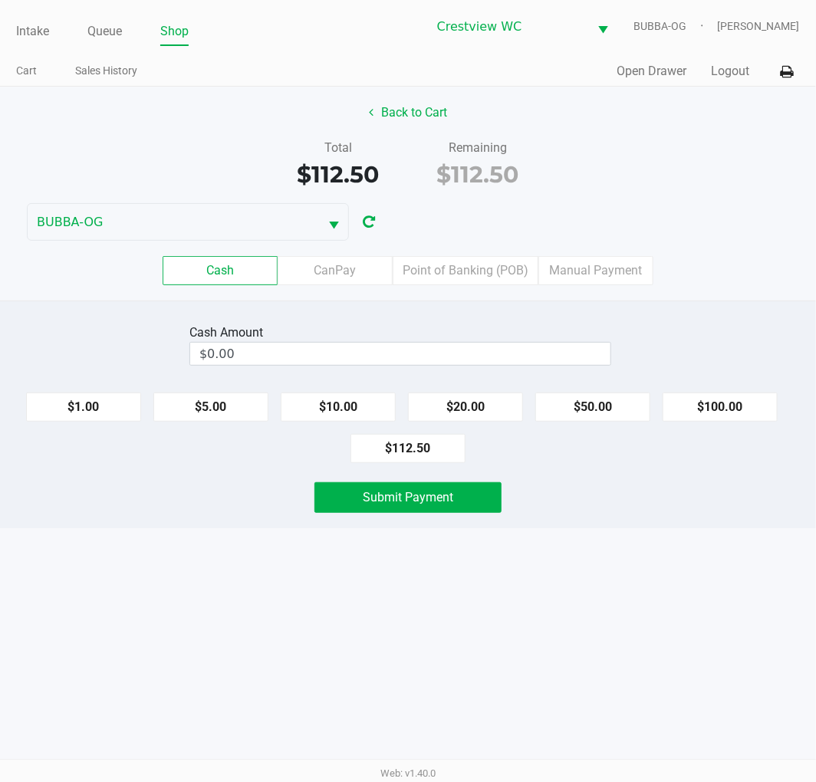
click at [465, 268] on label "Point of Banking (POB)" at bounding box center [466, 270] width 146 height 29
click at [0, 0] on 7 "Point of Banking (POB)" at bounding box center [0, 0] width 0 height 0
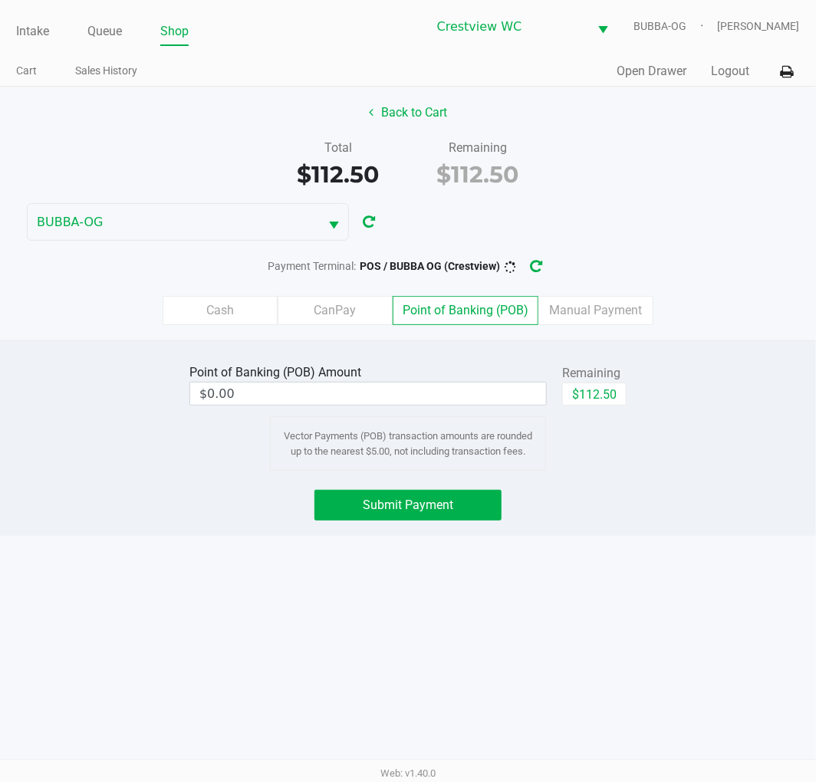
click at [610, 392] on button "$112.50" at bounding box center [594, 394] width 64 height 23
type input "$112.50"
click at [468, 503] on button "Submit Payment" at bounding box center [407, 505] width 187 height 31
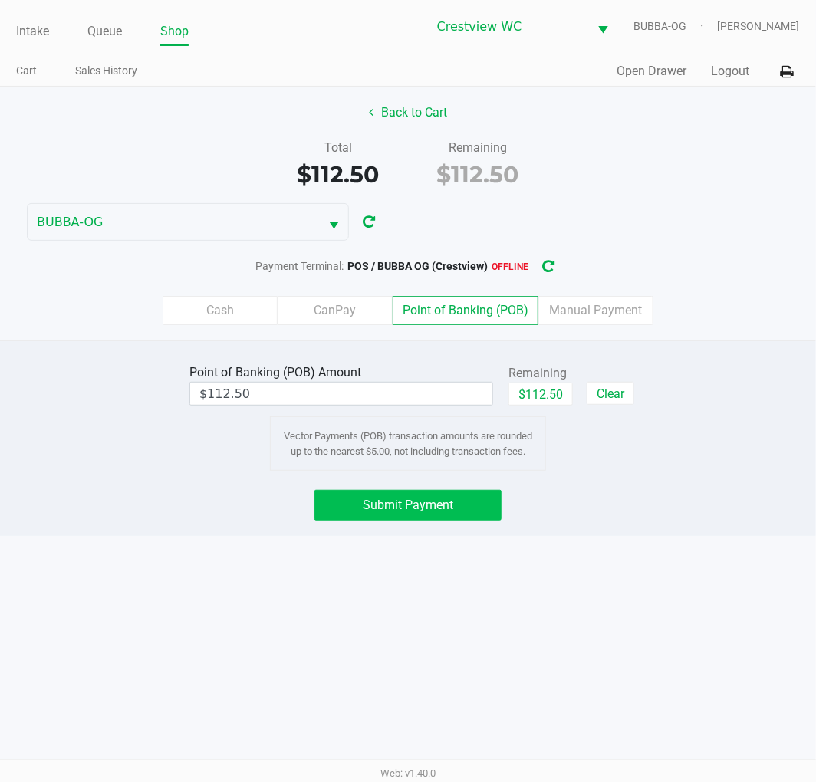
click at [550, 264] on icon "button" at bounding box center [548, 266] width 12 height 11
click at [427, 520] on button "Submit Payment" at bounding box center [407, 505] width 187 height 31
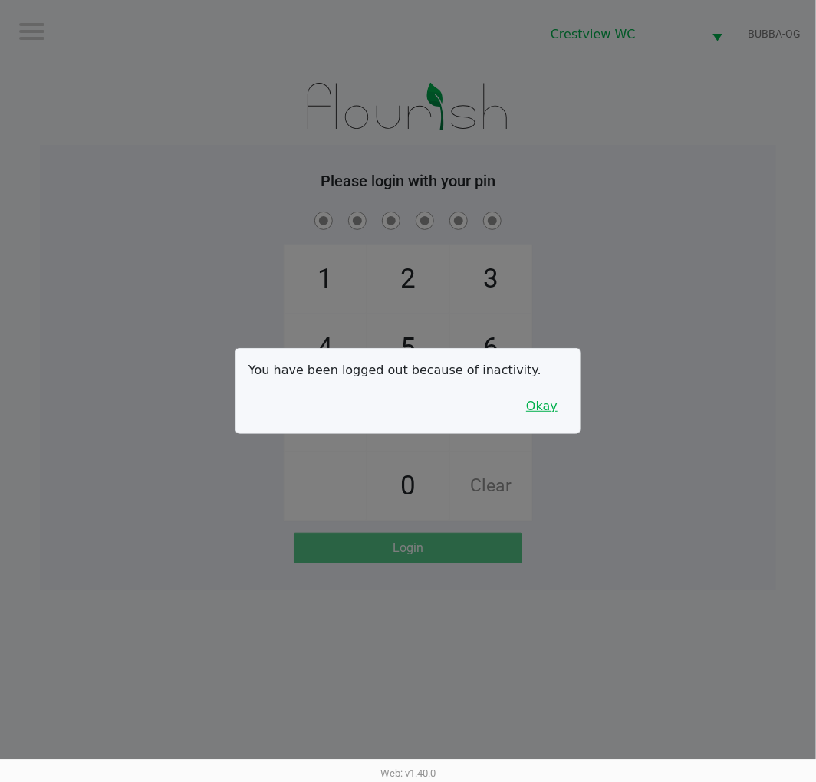
click at [534, 407] on button "Okay" at bounding box center [541, 406] width 51 height 29
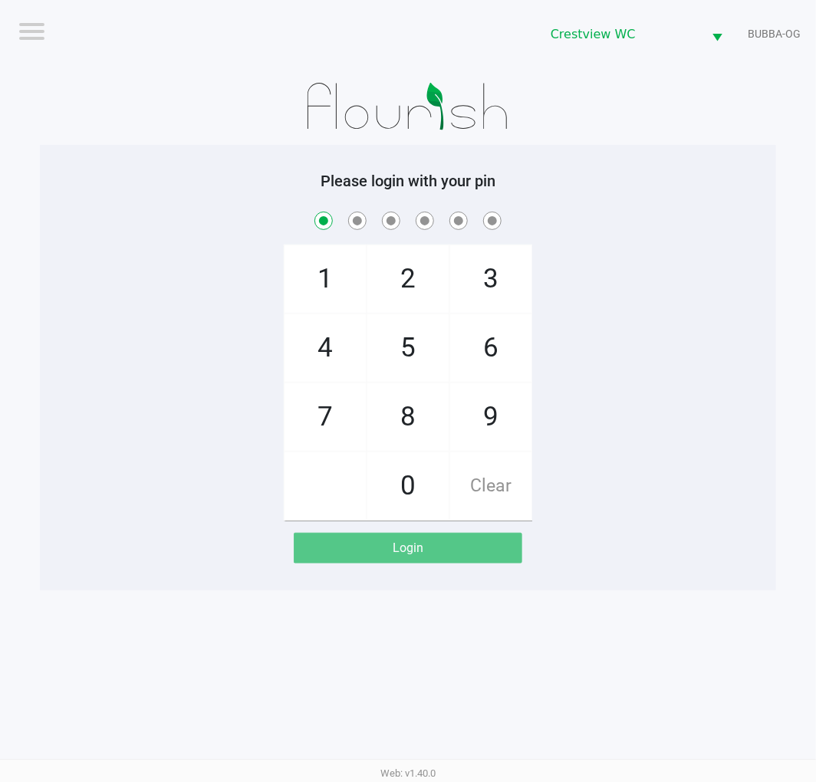
checkbox input "true"
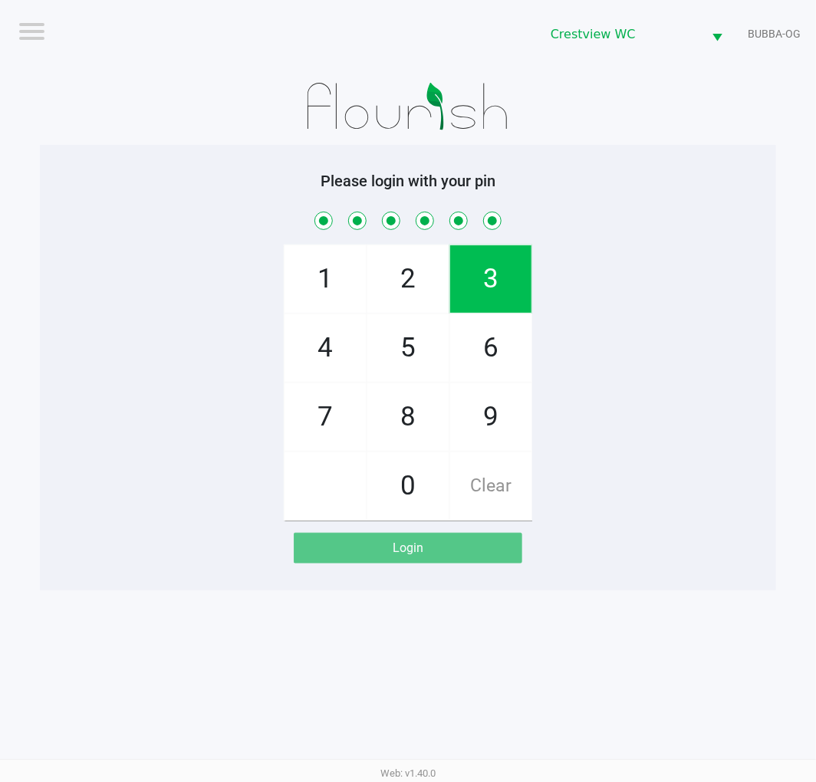
checkbox input "true"
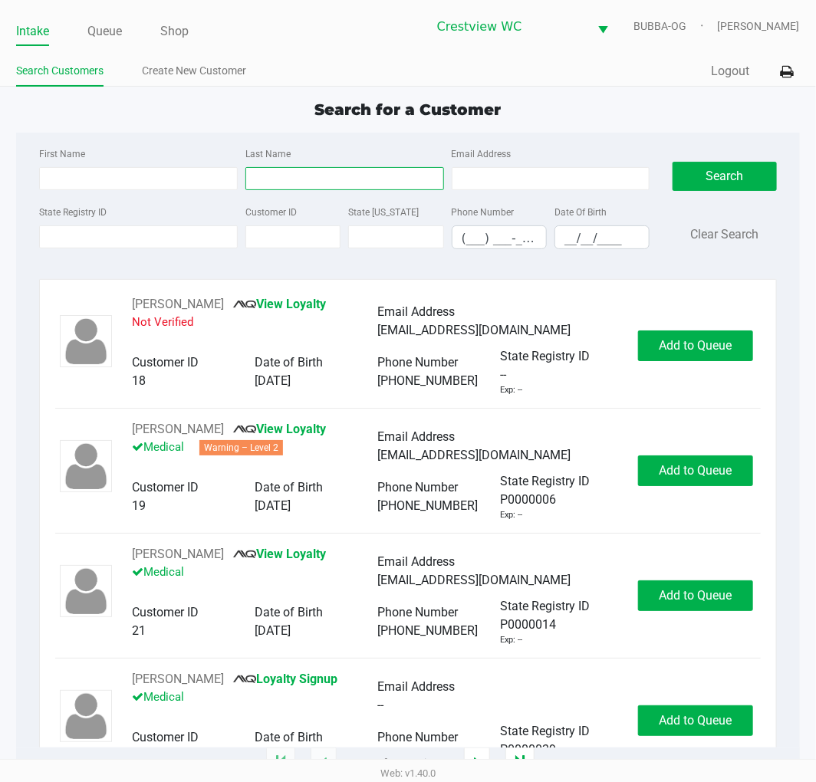
click at [340, 179] on input "Last Name" at bounding box center [344, 178] width 199 height 23
type input "delpozo"
click at [574, 238] on input "__/__/____" at bounding box center [602, 238] width 94 height 24
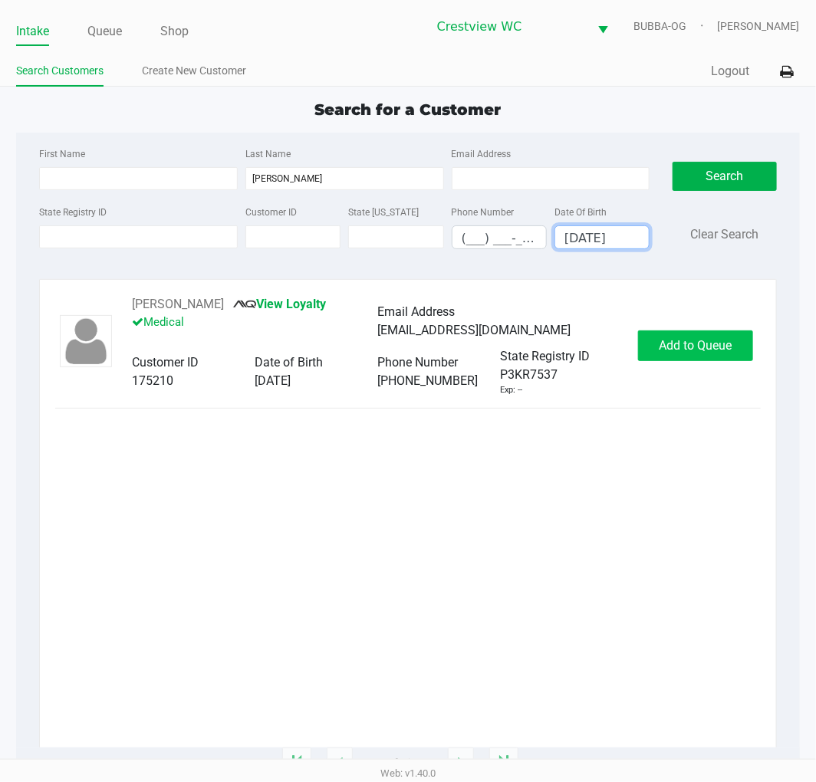
type input "09/08/1980"
click at [671, 348] on span "Add to Queue" at bounding box center [695, 345] width 73 height 15
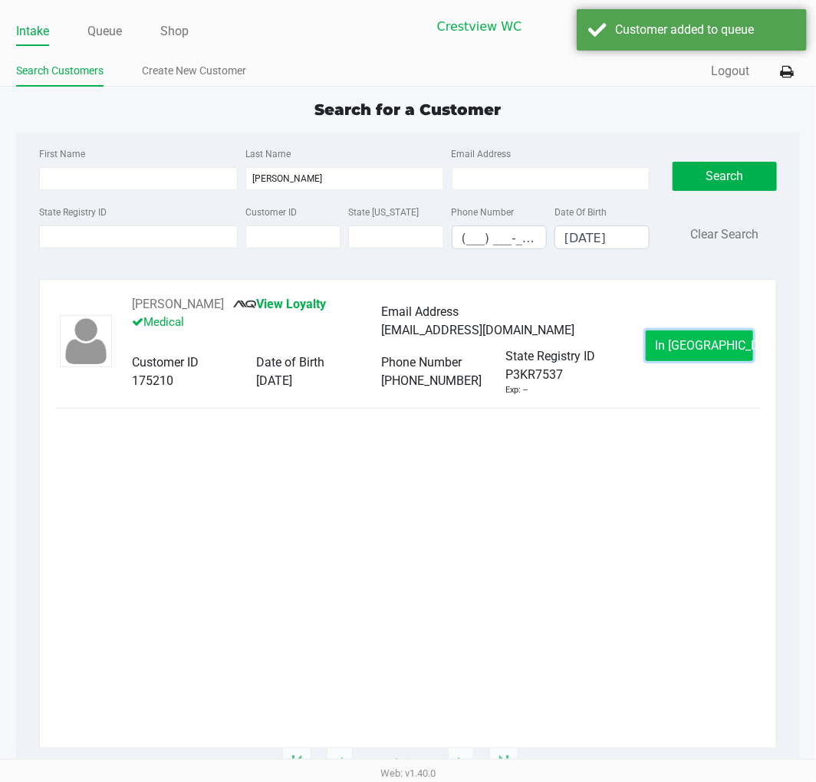
click at [672, 347] on button "In Queue" at bounding box center [699, 345] width 107 height 31
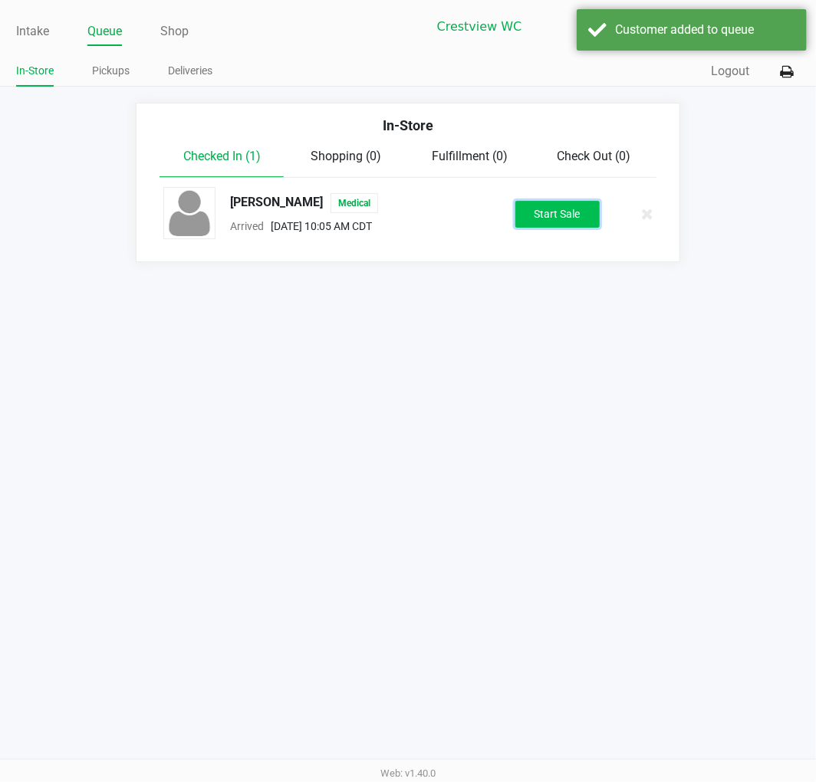
click at [578, 227] on button "Start Sale" at bounding box center [557, 214] width 84 height 27
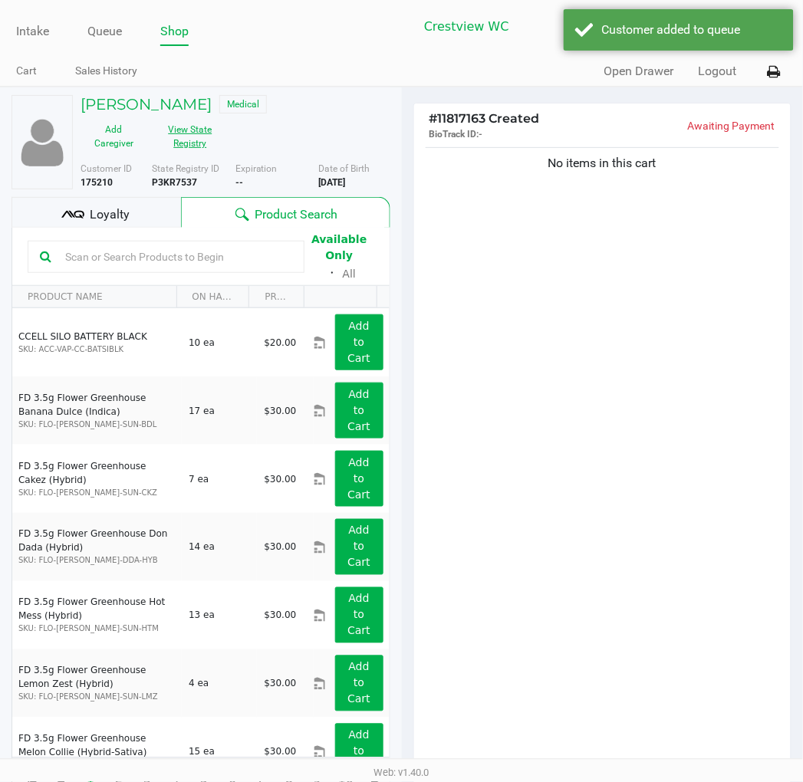
click at [178, 147] on button "View State Registry" at bounding box center [185, 136] width 77 height 38
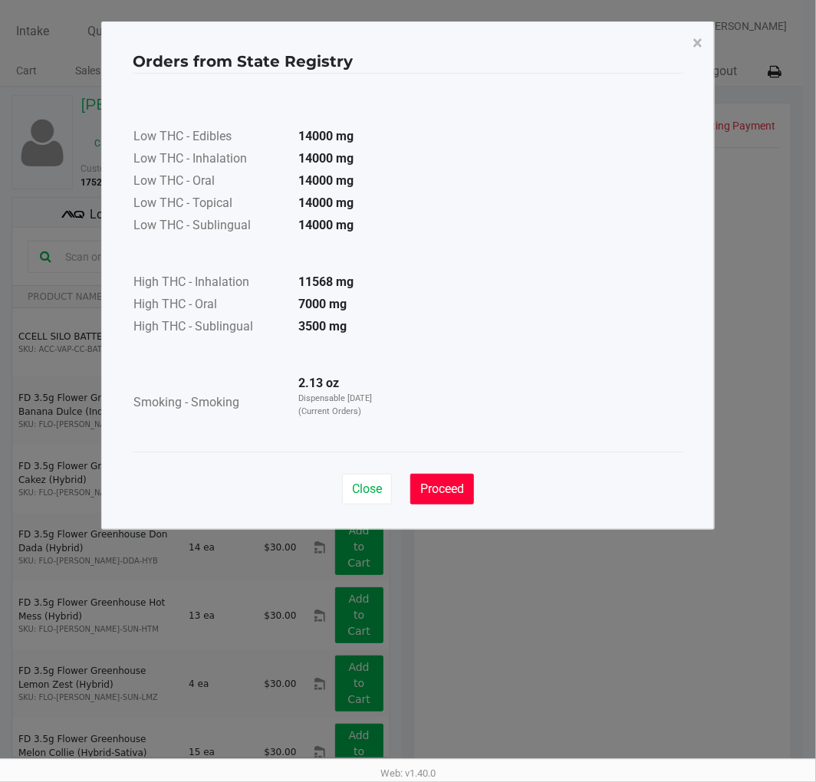
click at [443, 488] on span "Proceed" at bounding box center [442, 489] width 44 height 15
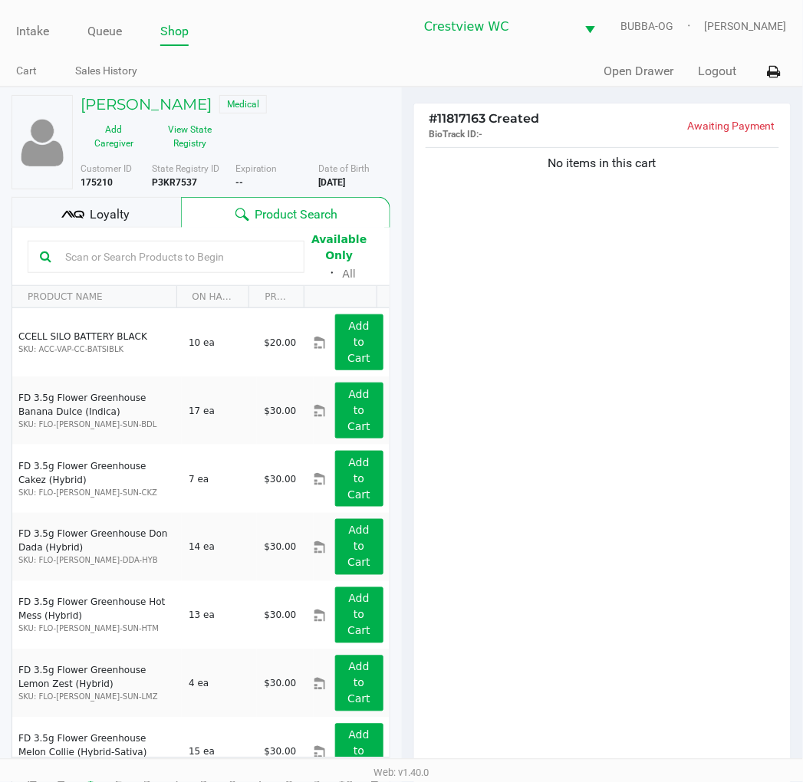
click at [540, 458] on div "No items in this cart" at bounding box center [602, 461] width 377 height 634
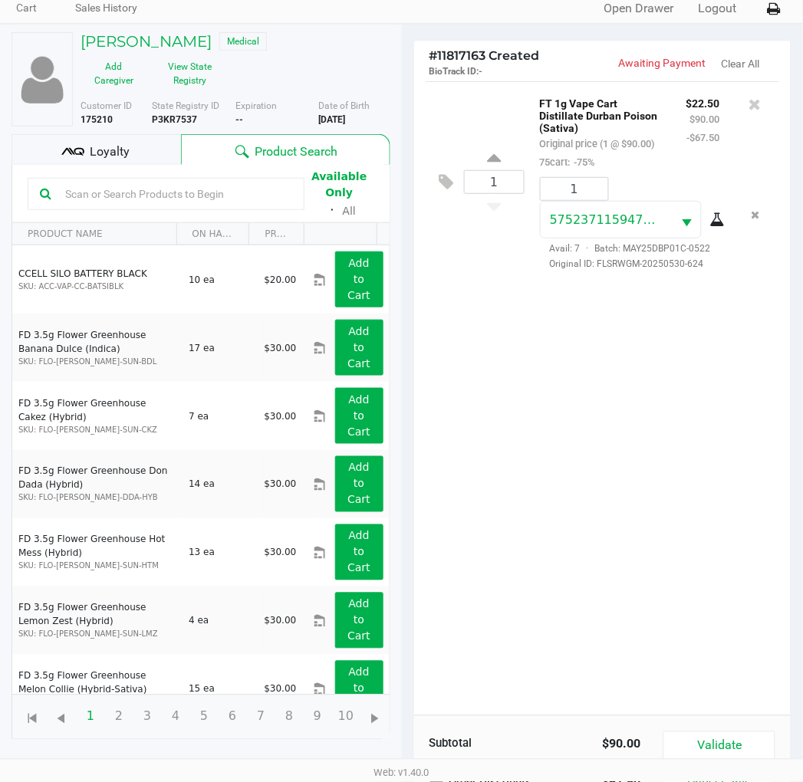
scroll to position [166, 0]
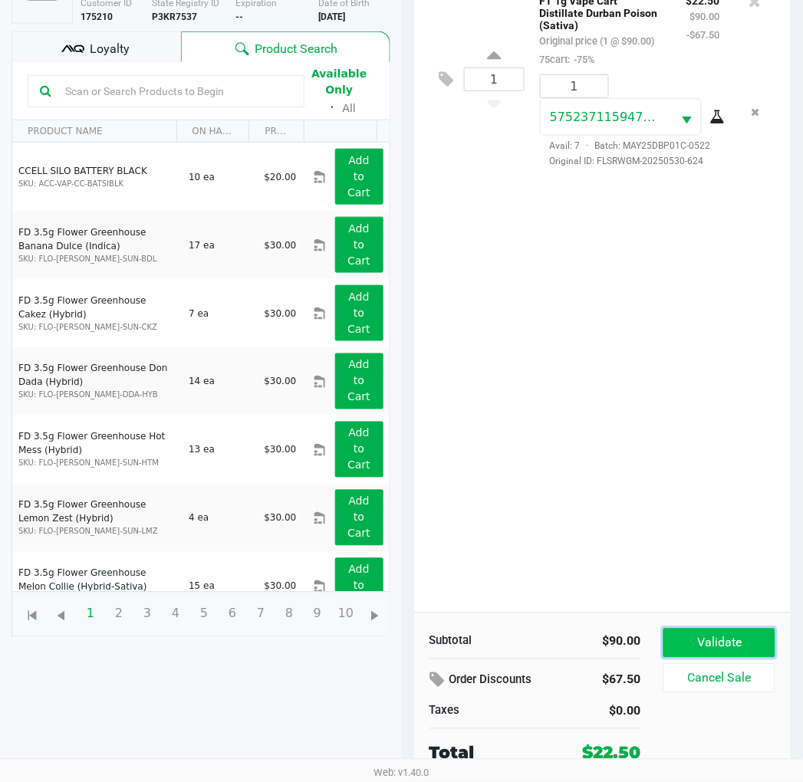
click at [722, 631] on button "Validate" at bounding box center [718, 643] width 111 height 29
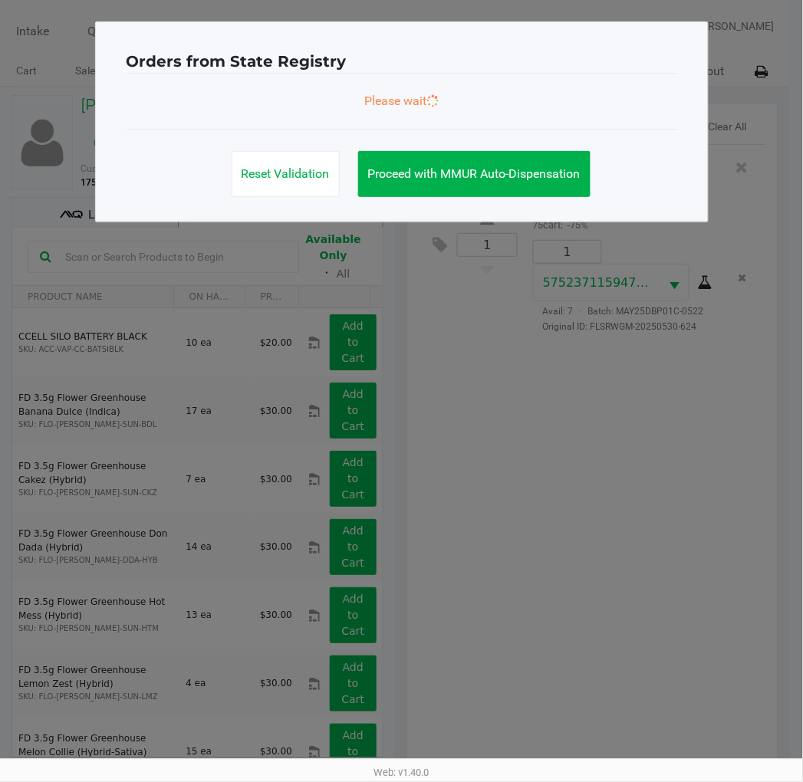
scroll to position [0, 0]
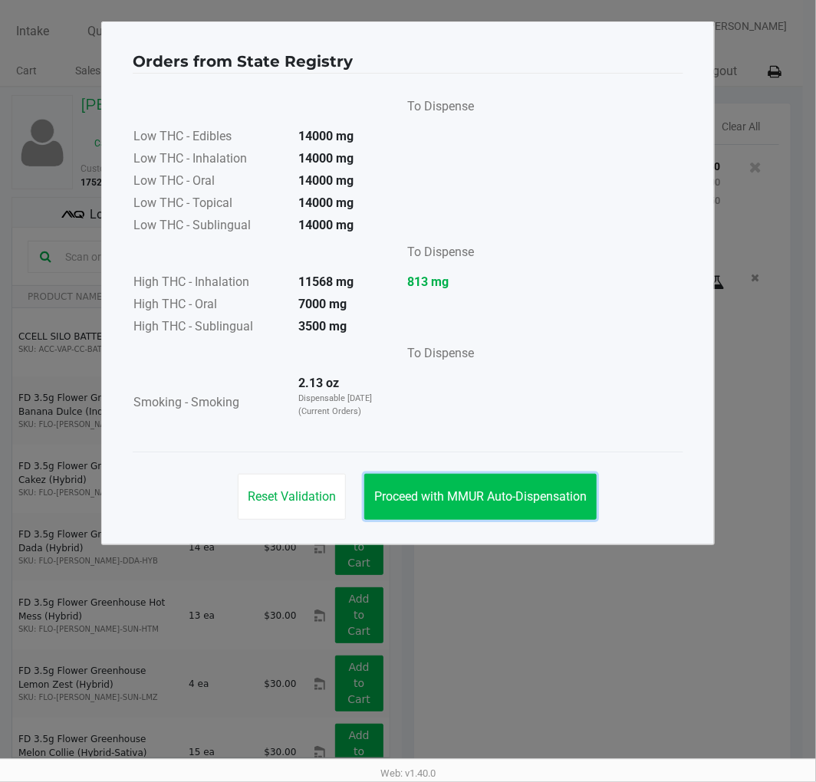
click at [528, 507] on button "Proceed with MMUR Auto-Dispensation" at bounding box center [480, 497] width 232 height 46
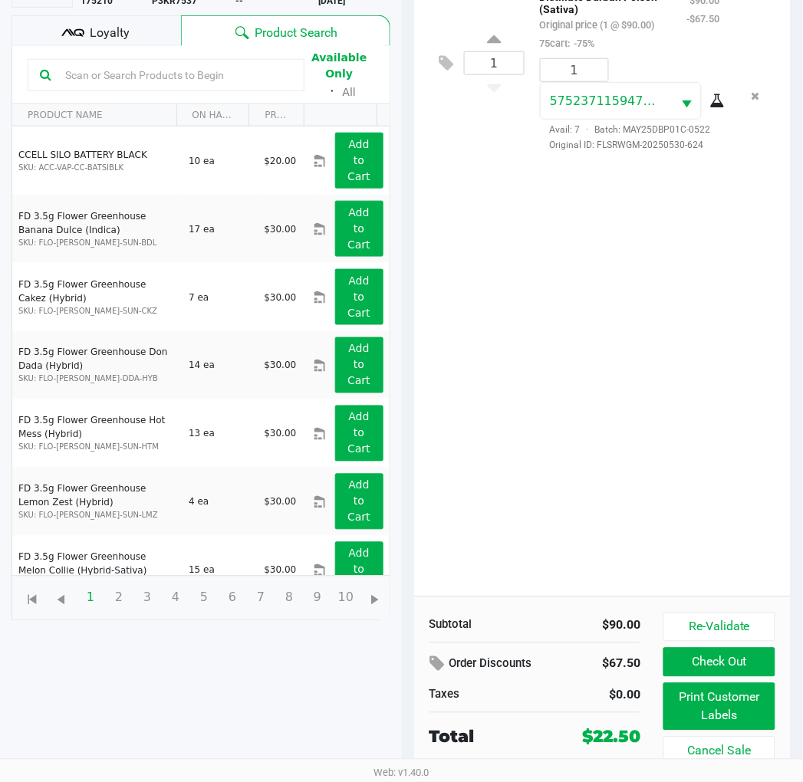
scroll to position [182, 0]
click at [700, 718] on button "Print Customer Labels" at bounding box center [718, 707] width 111 height 48
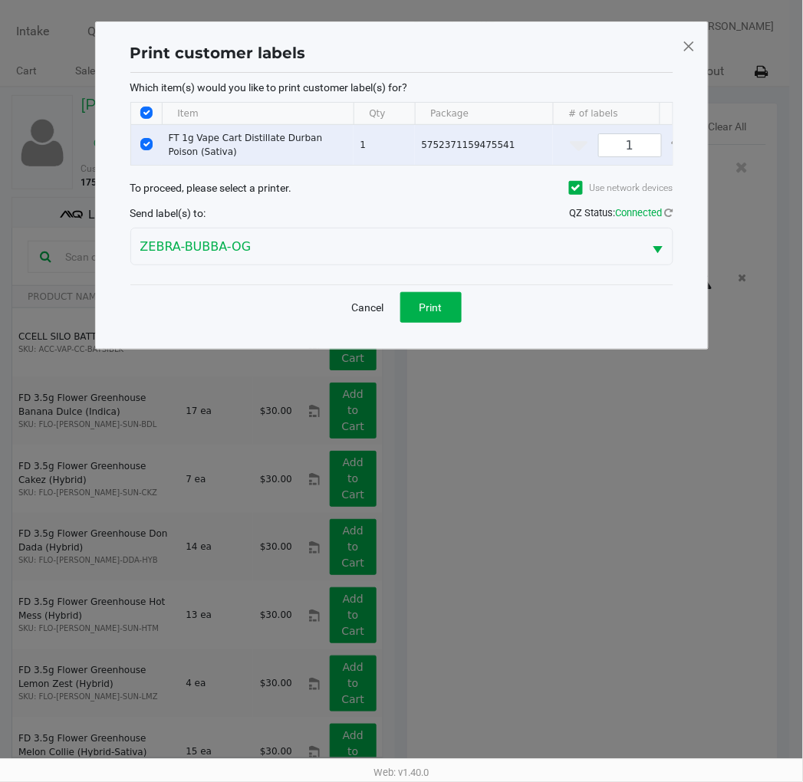
scroll to position [0, 0]
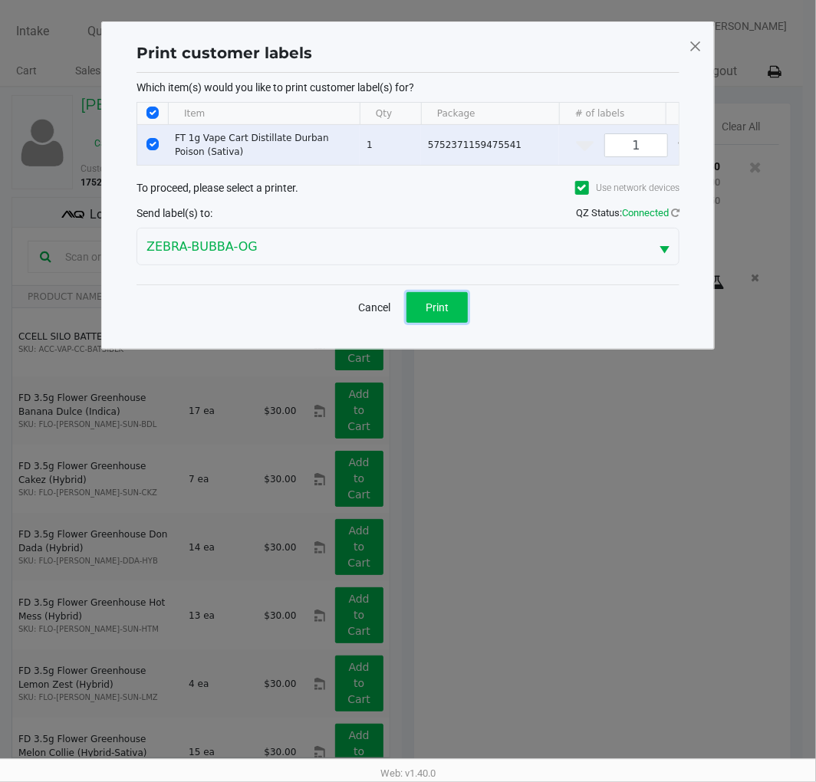
click at [423, 323] on button "Print" at bounding box center [436, 307] width 61 height 31
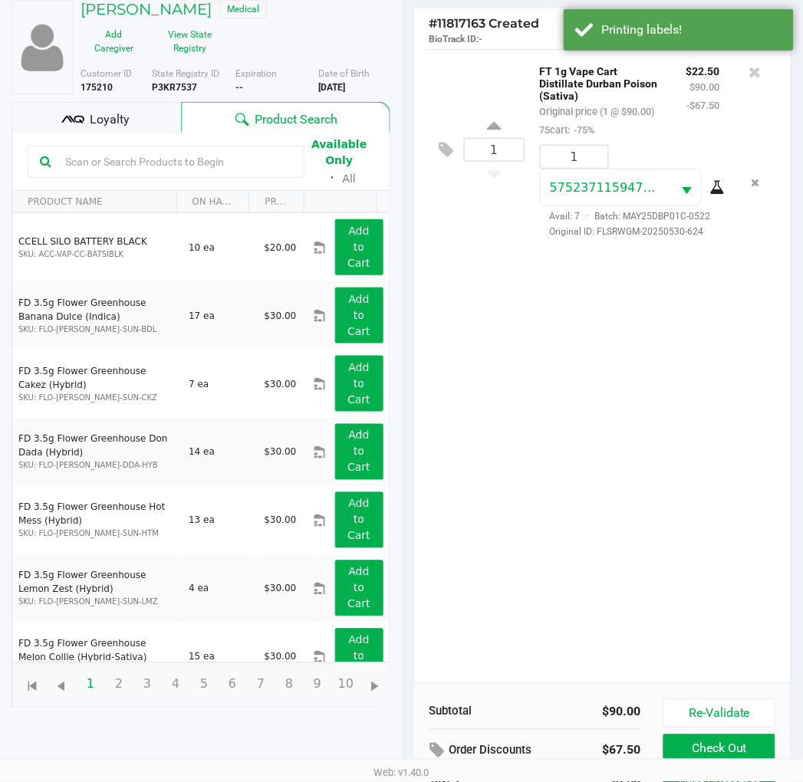
scroll to position [170, 0]
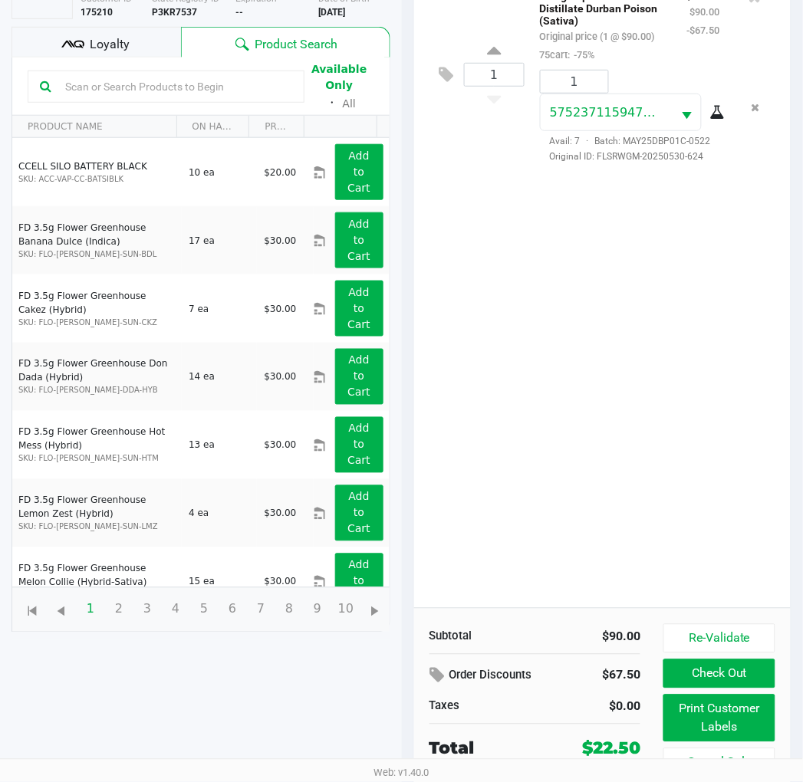
click at [753, 672] on button "Check Out" at bounding box center [718, 673] width 111 height 29
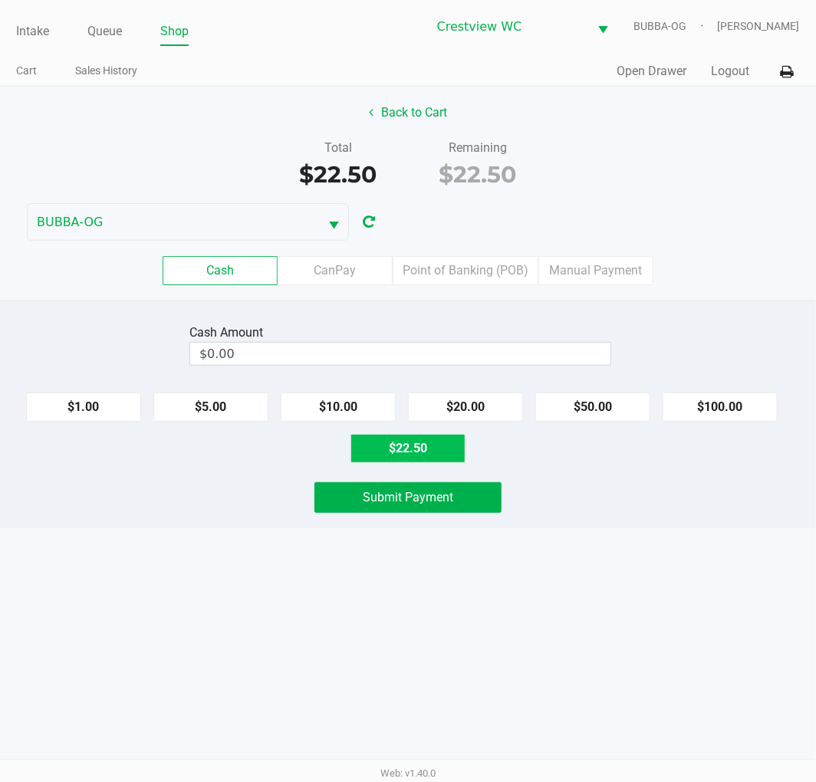
click at [441, 462] on button "$22.50" at bounding box center [407, 448] width 115 height 29
type input "$22.50"
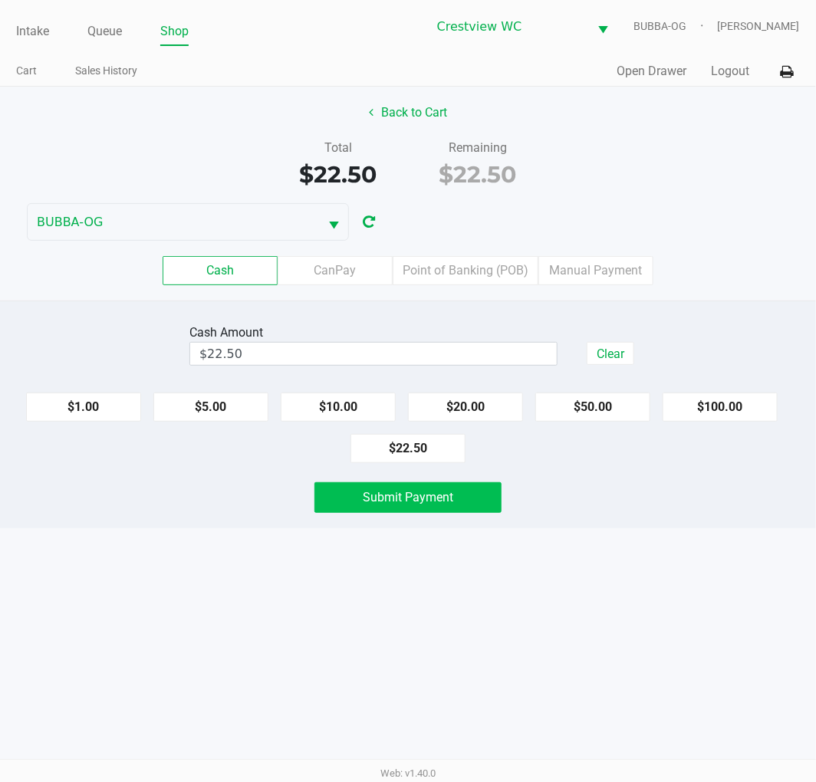
click at [445, 498] on span "Submit Payment" at bounding box center [408, 497] width 90 height 15
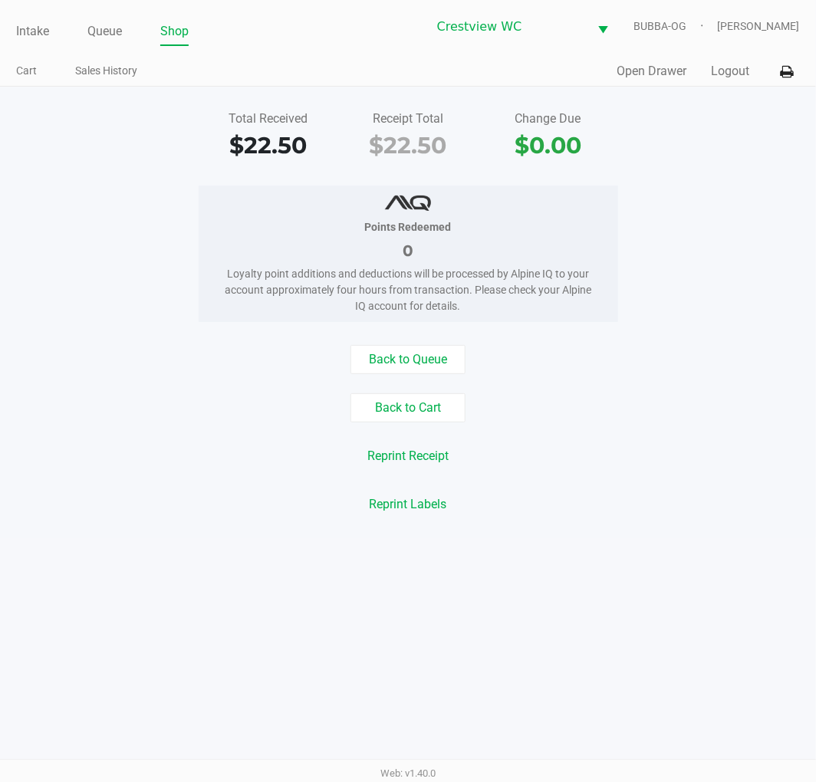
click at [48, 31] on link "Intake" at bounding box center [32, 31] width 33 height 21
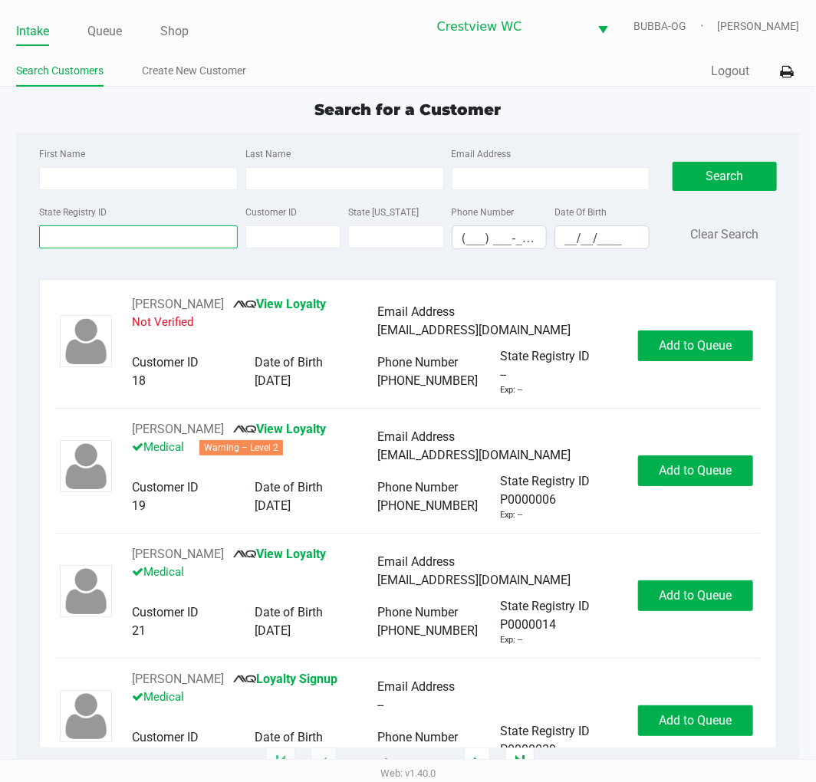
click at [140, 235] on input "State Registry ID" at bounding box center [138, 236] width 199 height 23
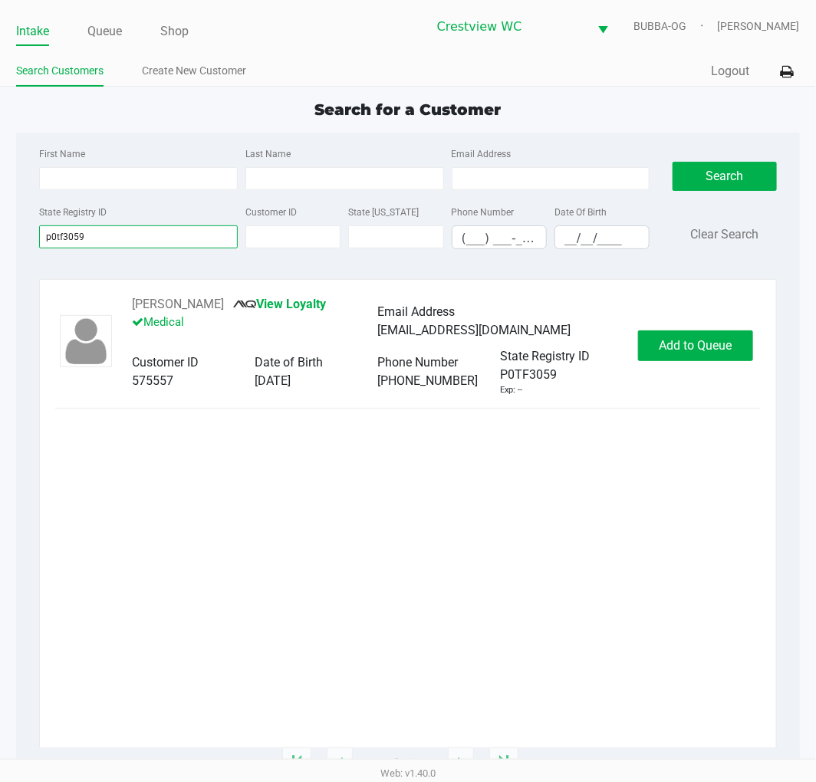
type input "p0tf3059"
click at [639, 346] on button "Add to Queue" at bounding box center [695, 345] width 115 height 31
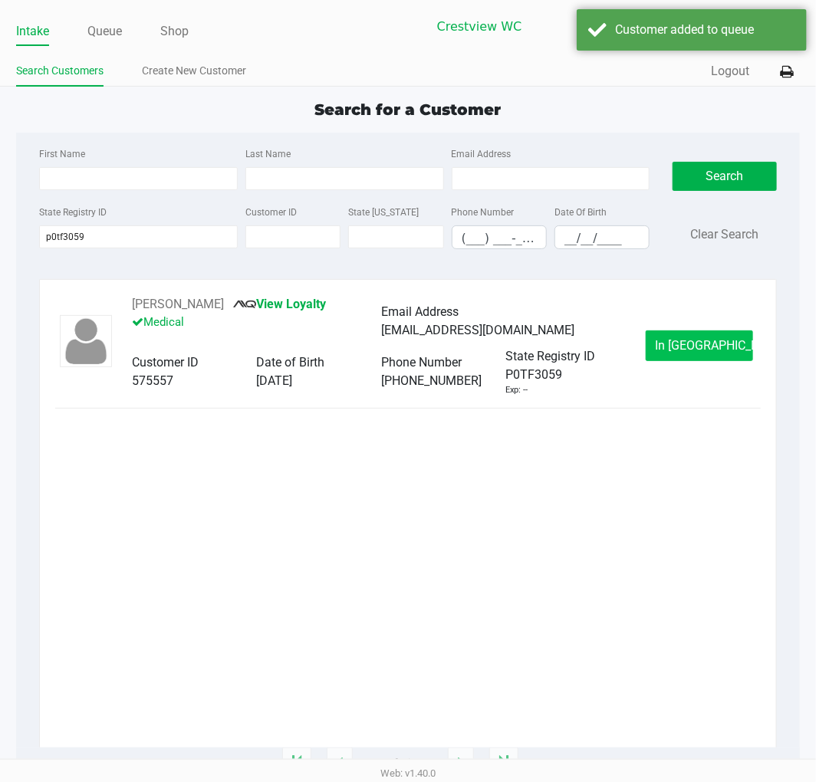
click at [707, 345] on span "In Queue" at bounding box center [720, 345] width 129 height 15
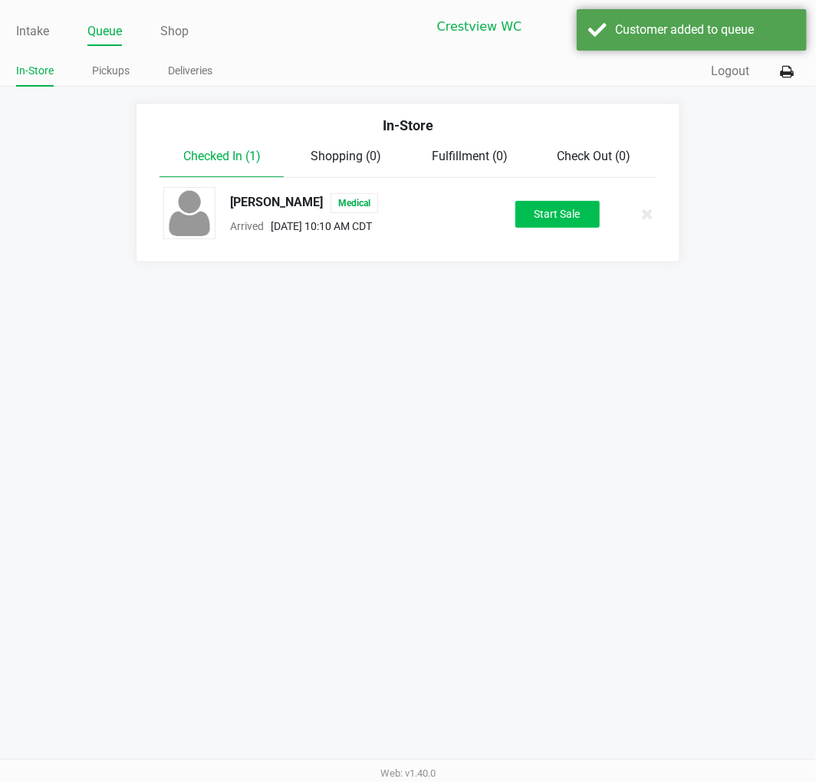
click at [567, 219] on button "Start Sale" at bounding box center [557, 214] width 84 height 27
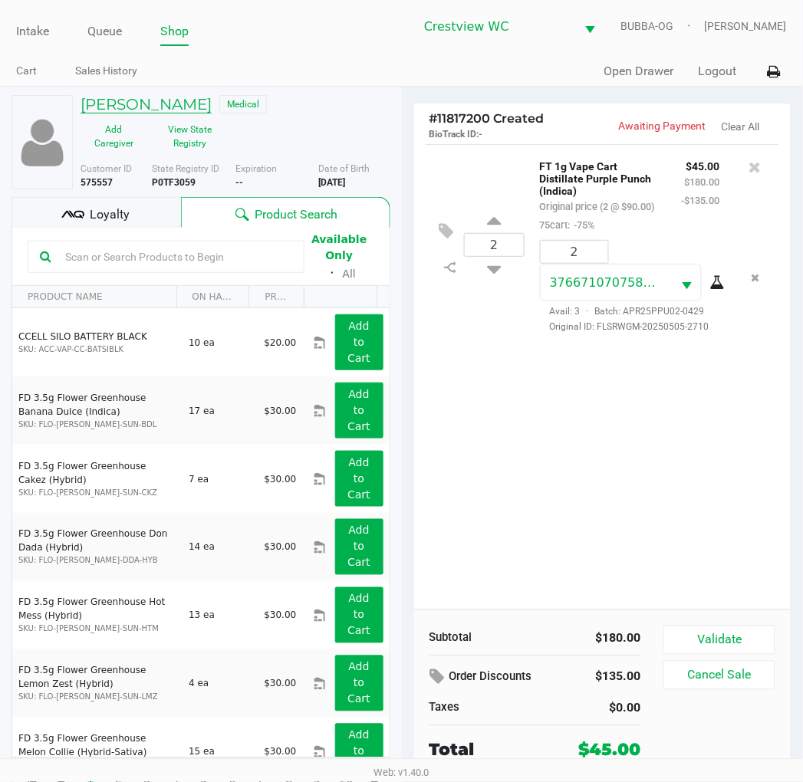
click at [121, 105] on h5 "Haylee Massey" at bounding box center [146, 104] width 131 height 18
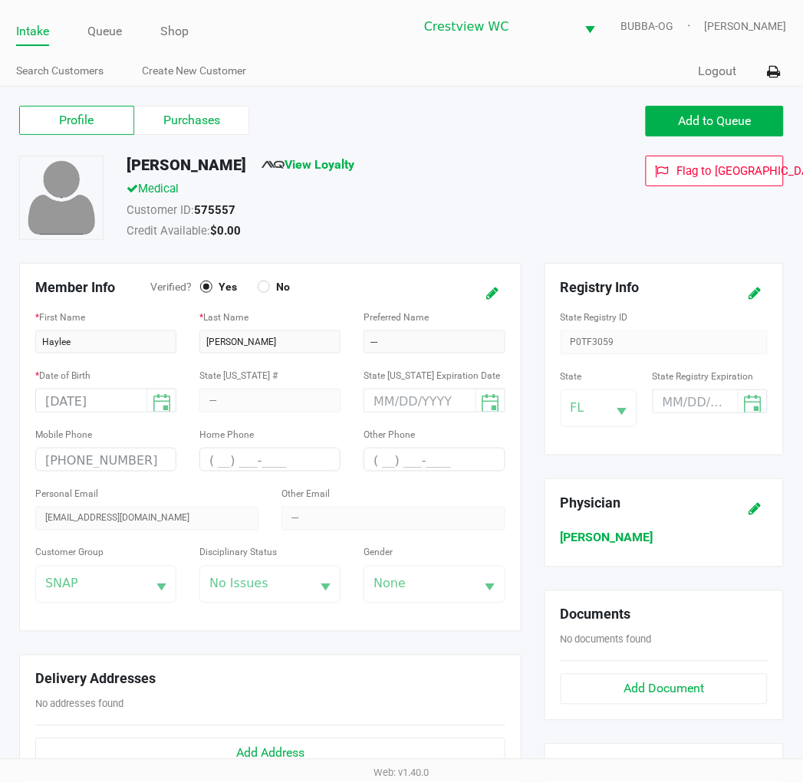
drag, startPoint x: 630, startPoint y: 341, endPoint x: 576, endPoint y: 337, distance: 54.6
click at [576, 337] on div "State Registry ID P0TF3059" at bounding box center [663, 330] width 207 height 47
click at [583, 340] on div "State Registry ID P0TF3059" at bounding box center [663, 330] width 207 height 47
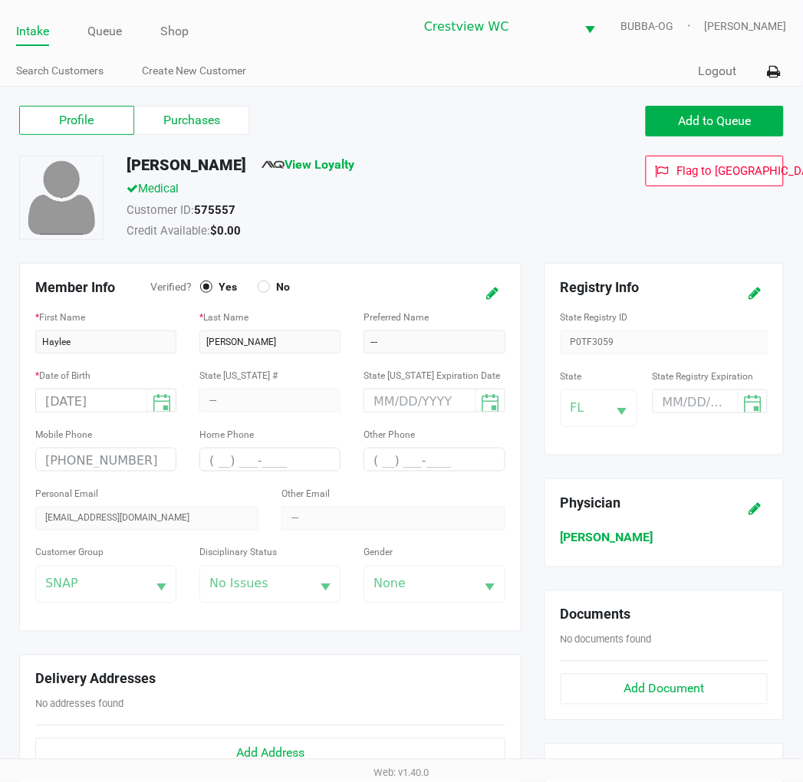
click at [583, 340] on div "State Registry ID P0TF3059" at bounding box center [663, 330] width 207 height 47
drag, startPoint x: 231, startPoint y: 159, endPoint x: 126, endPoint y: 164, distance: 105.1
click at [127, 164] on h5 "Haylee Massey" at bounding box center [187, 165] width 120 height 18
copy h5 "Haylee Massey"
click at [180, 133] on label "Purchases" at bounding box center [191, 120] width 115 height 29
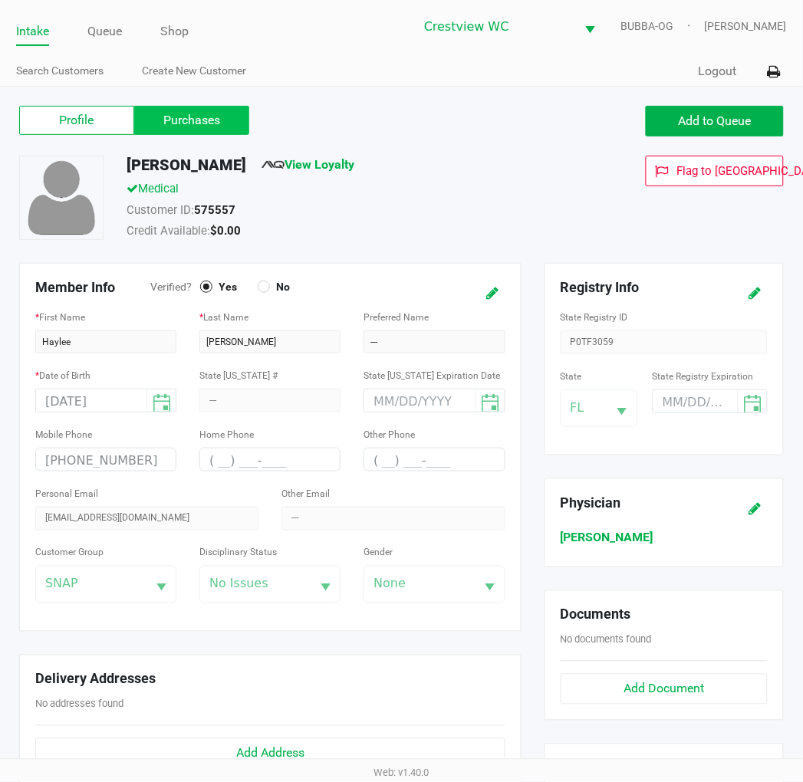
click at [0, 0] on 1 "Purchases" at bounding box center [0, 0] width 0 height 0
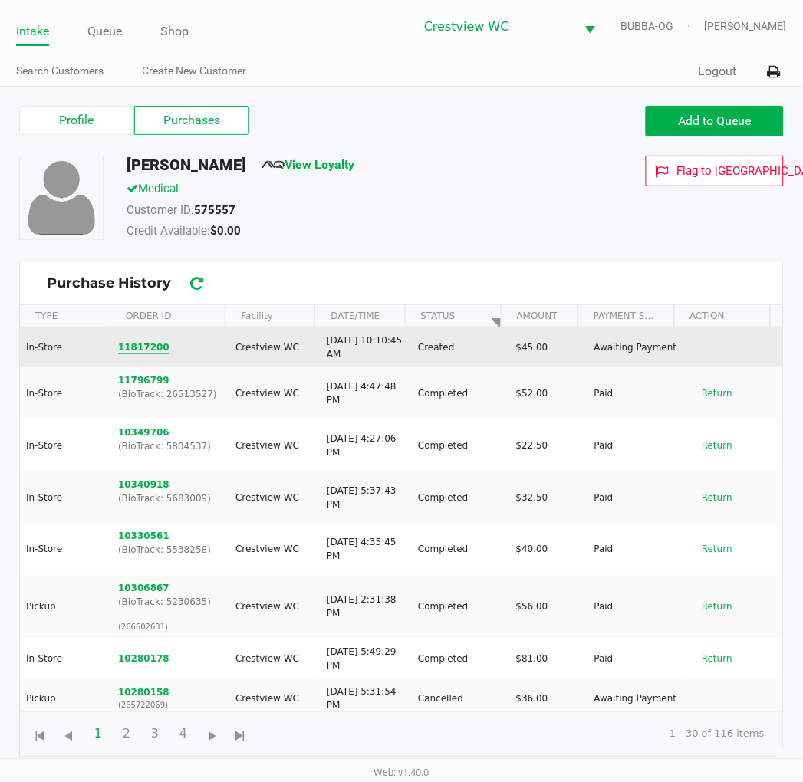
click at [141, 347] on button "11817200" at bounding box center [143, 347] width 51 height 14
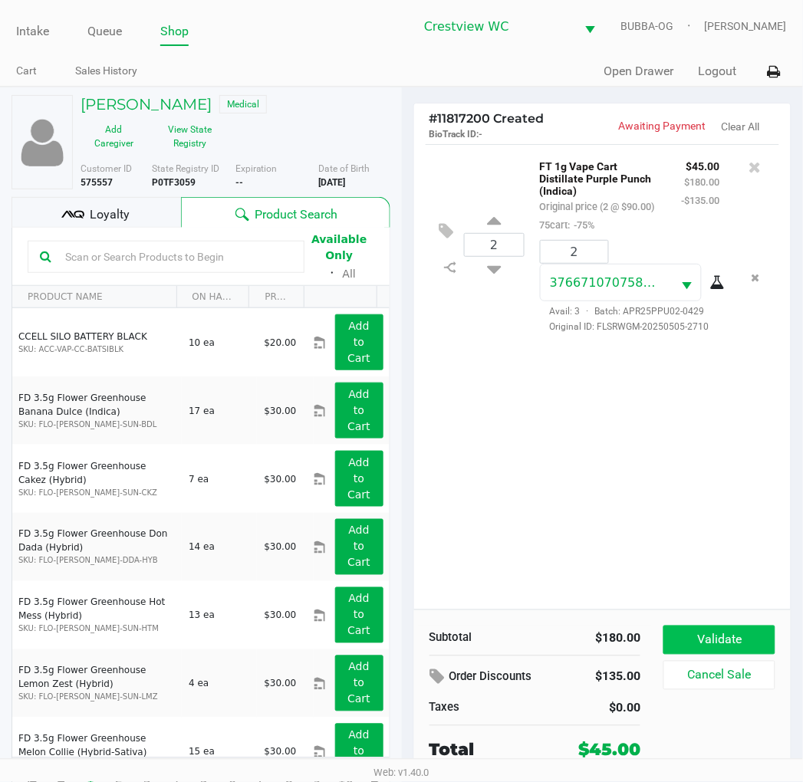
click at [730, 637] on button "Validate" at bounding box center [718, 640] width 111 height 29
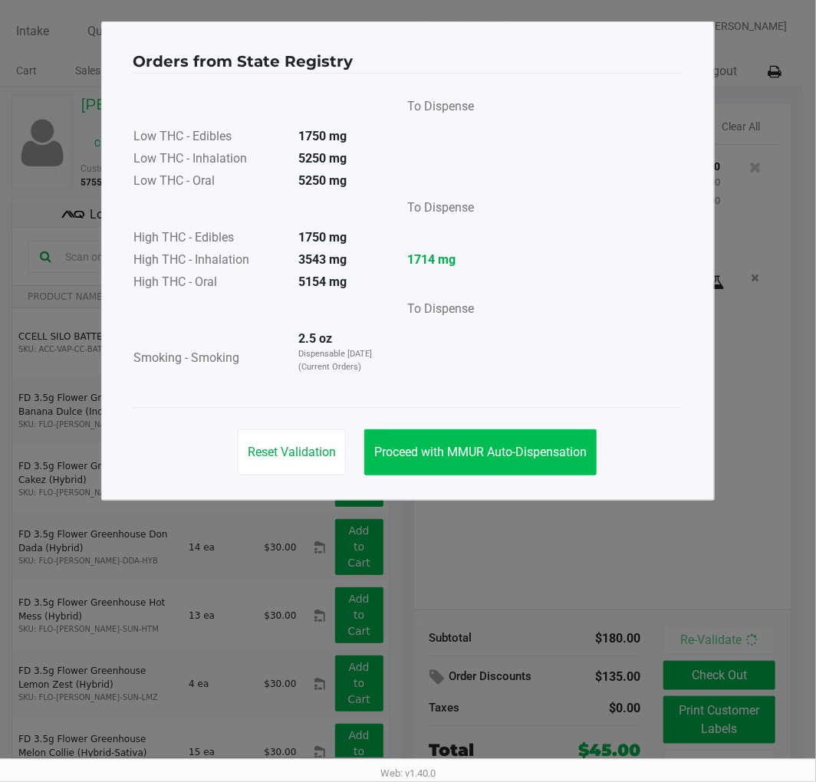
click at [491, 445] on span "Proceed with MMUR Auto-Dispensation" at bounding box center [480, 452] width 212 height 15
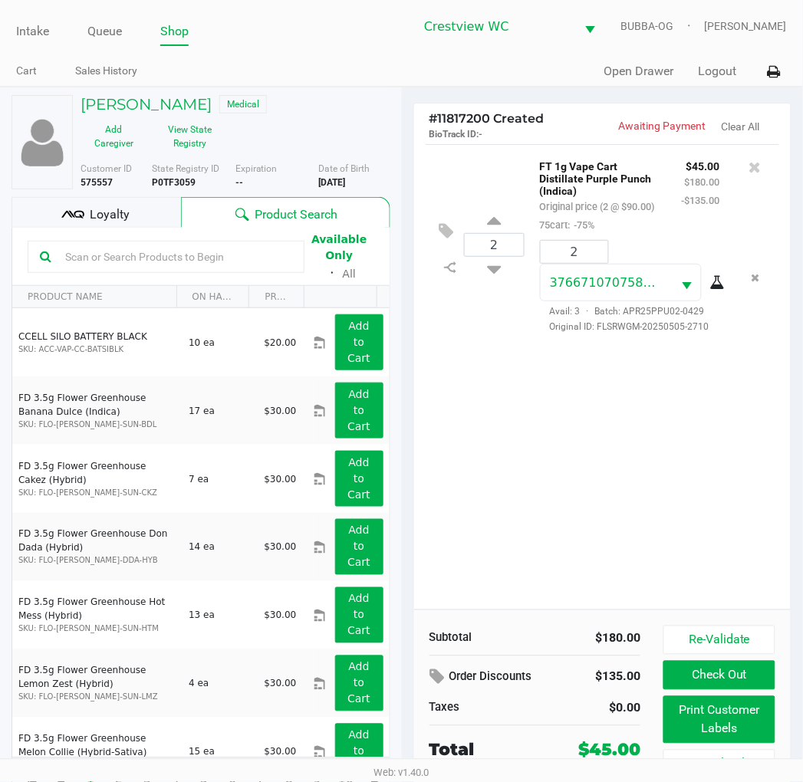
scroll to position [28, 0]
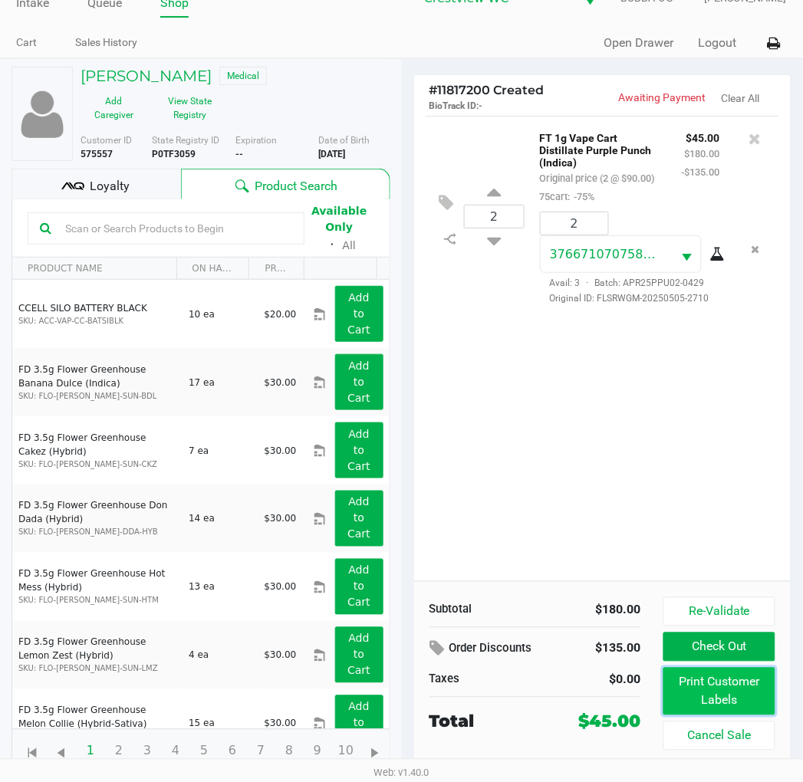
click at [731, 701] on button "Print Customer Labels" at bounding box center [718, 692] width 111 height 48
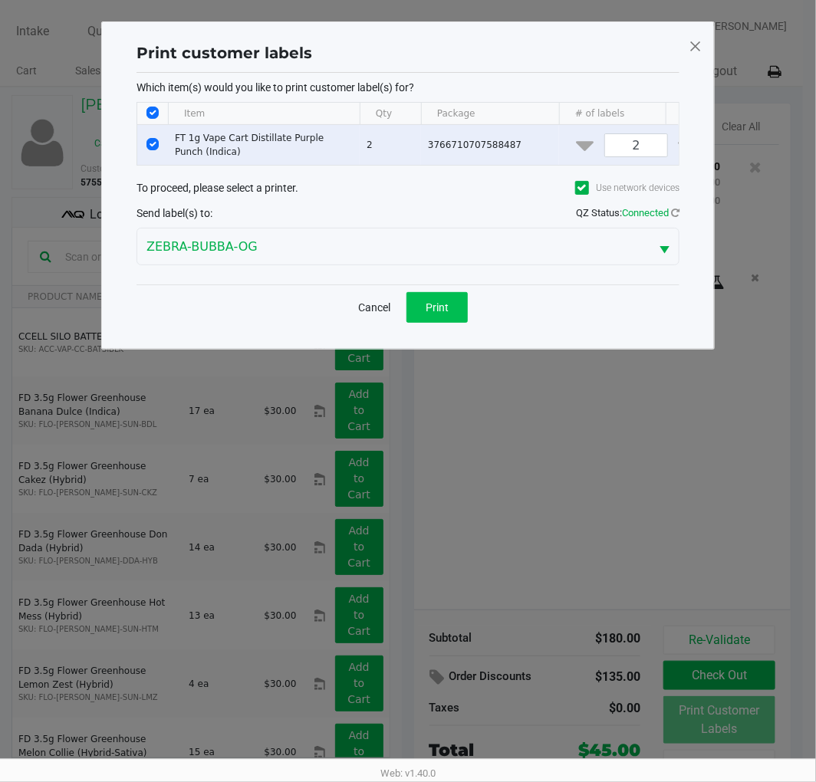
click at [461, 323] on button "Print" at bounding box center [436, 307] width 61 height 31
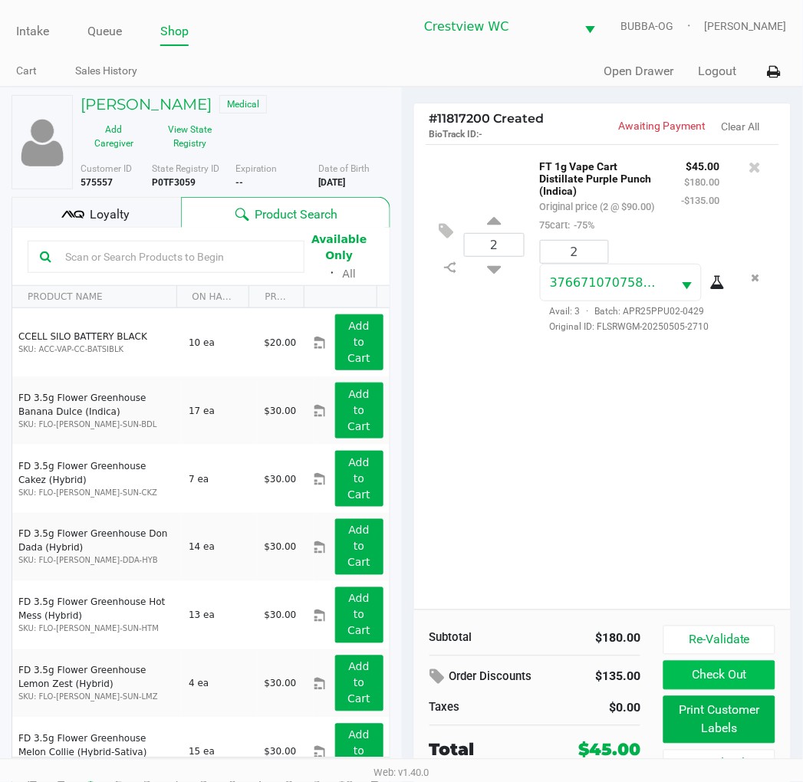
click at [742, 670] on button "Check Out" at bounding box center [718, 675] width 111 height 29
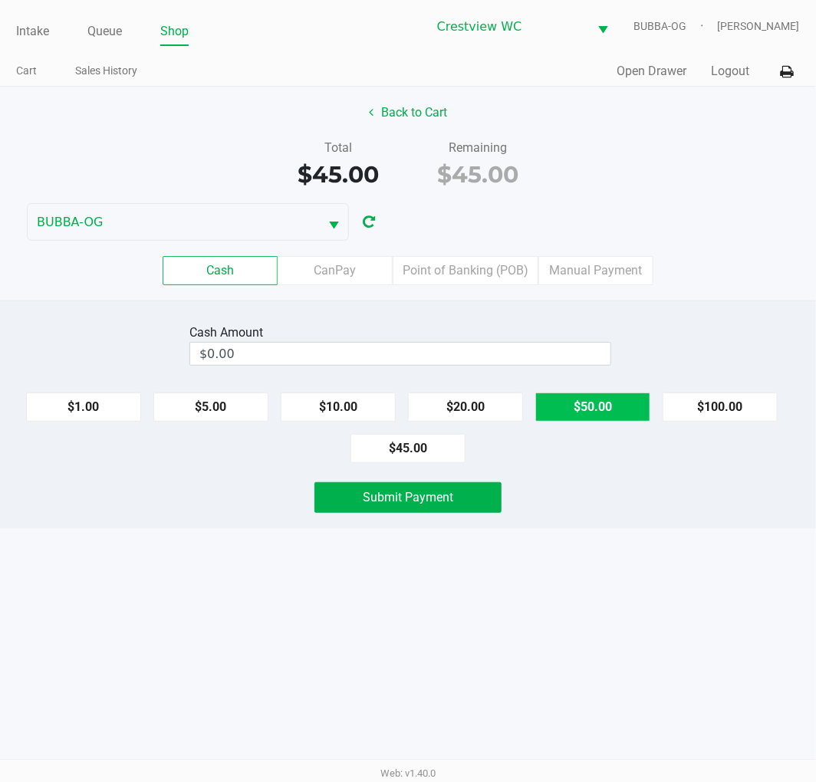
click at [595, 415] on button "$50.00" at bounding box center [592, 407] width 115 height 29
type input "$50.00"
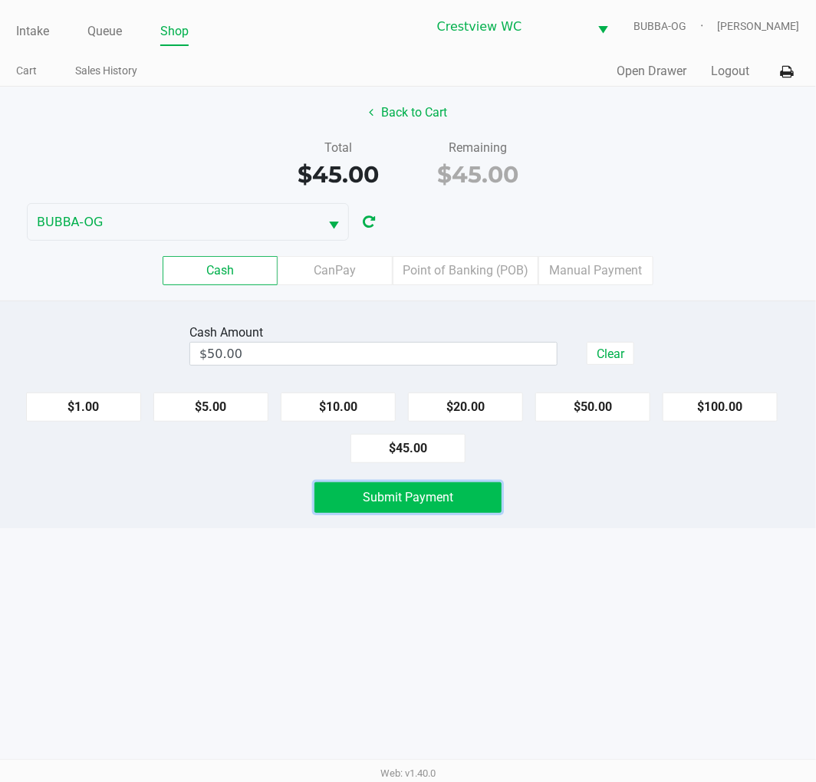
click at [455, 511] on button "Submit Payment" at bounding box center [407, 497] width 187 height 31
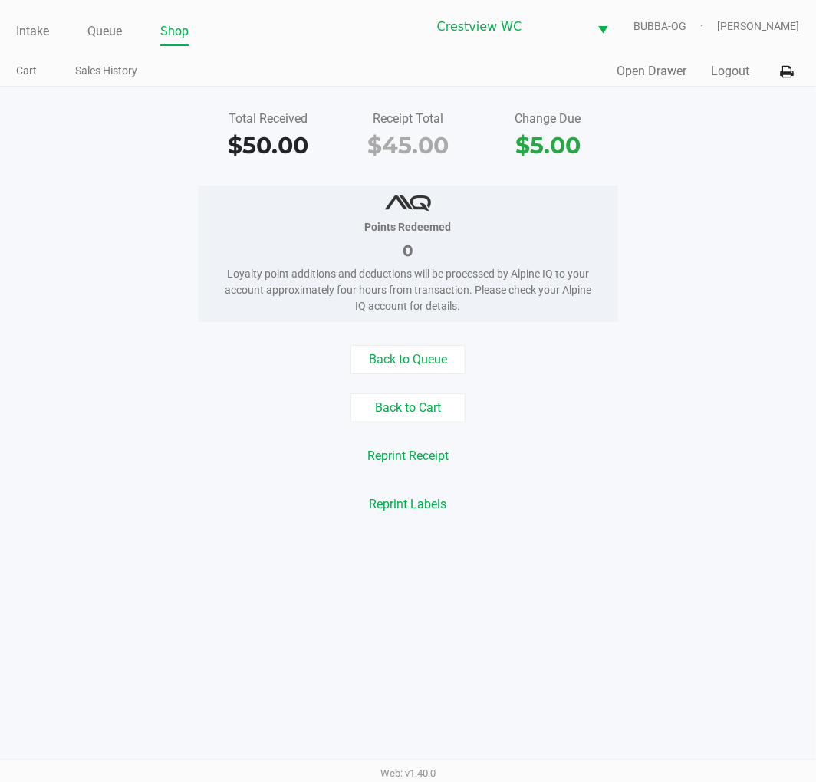
click at [40, 28] on link "Intake" at bounding box center [32, 31] width 33 height 21
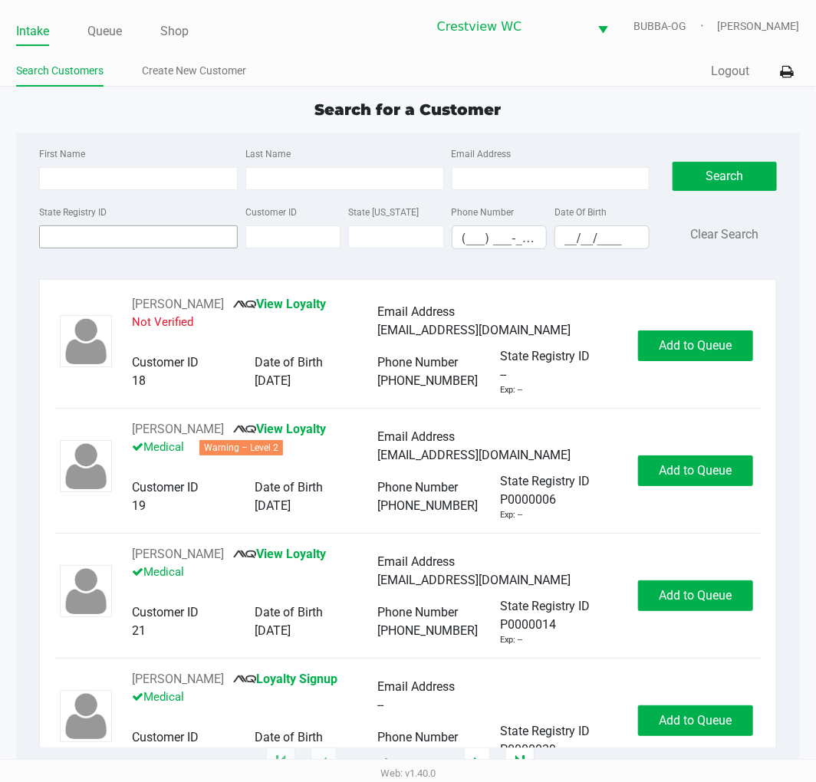
click at [157, 238] on input "State Registry ID" at bounding box center [138, 236] width 199 height 23
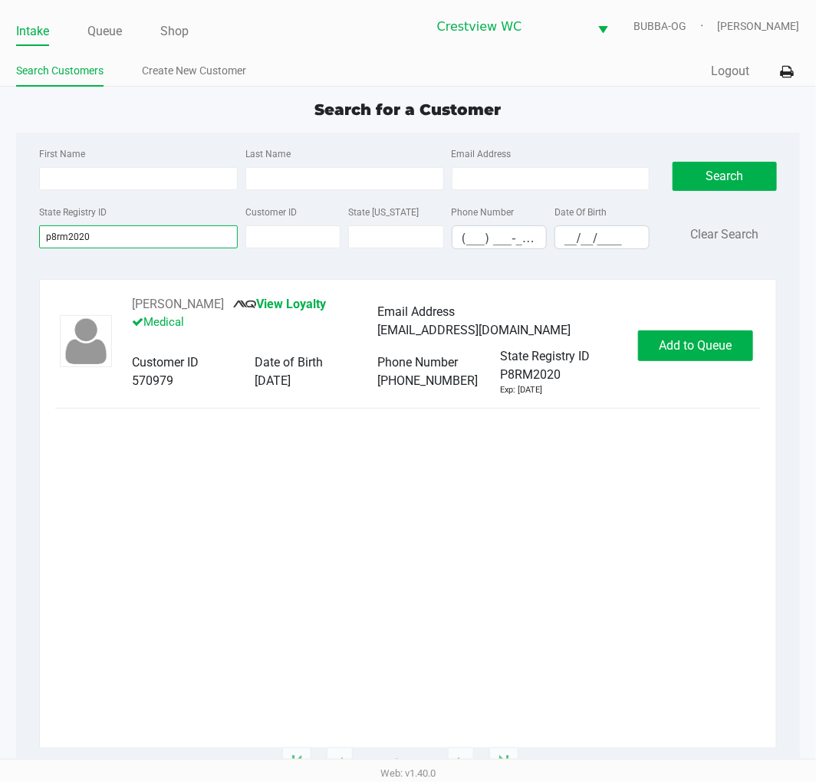
type input "p8rm2020"
click at [693, 344] on span "Add to Queue" at bounding box center [695, 345] width 73 height 15
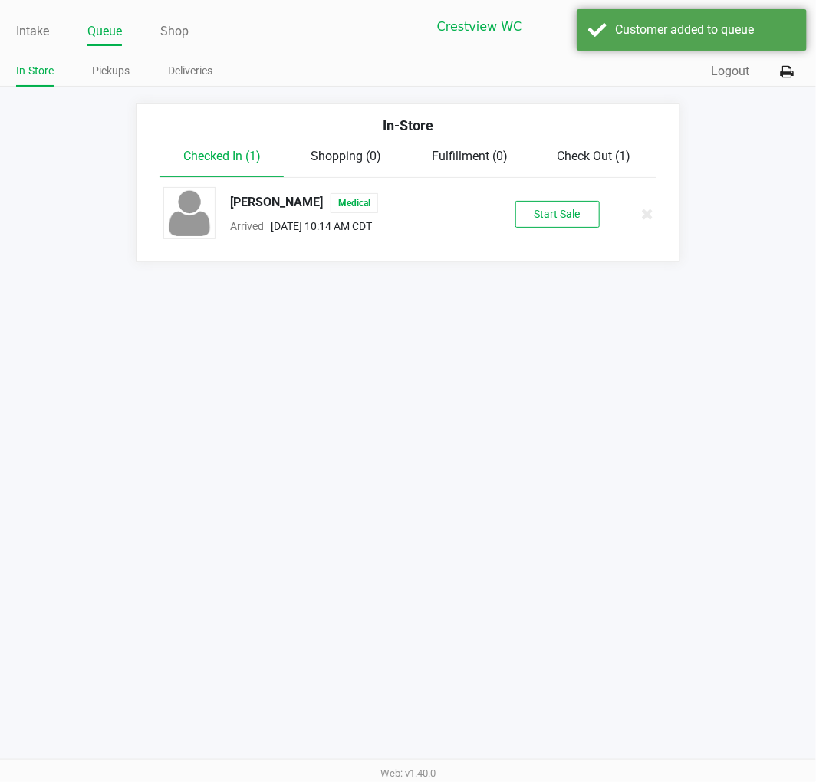
click at [543, 223] on button "Start Sale" at bounding box center [557, 214] width 84 height 27
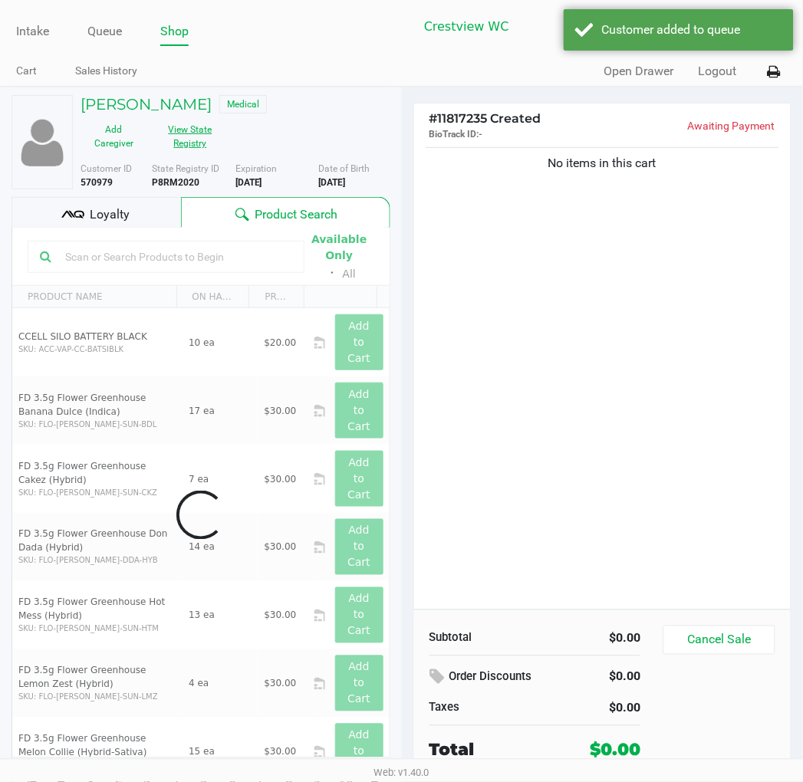
click at [189, 140] on button "View State Registry" at bounding box center [185, 136] width 77 height 38
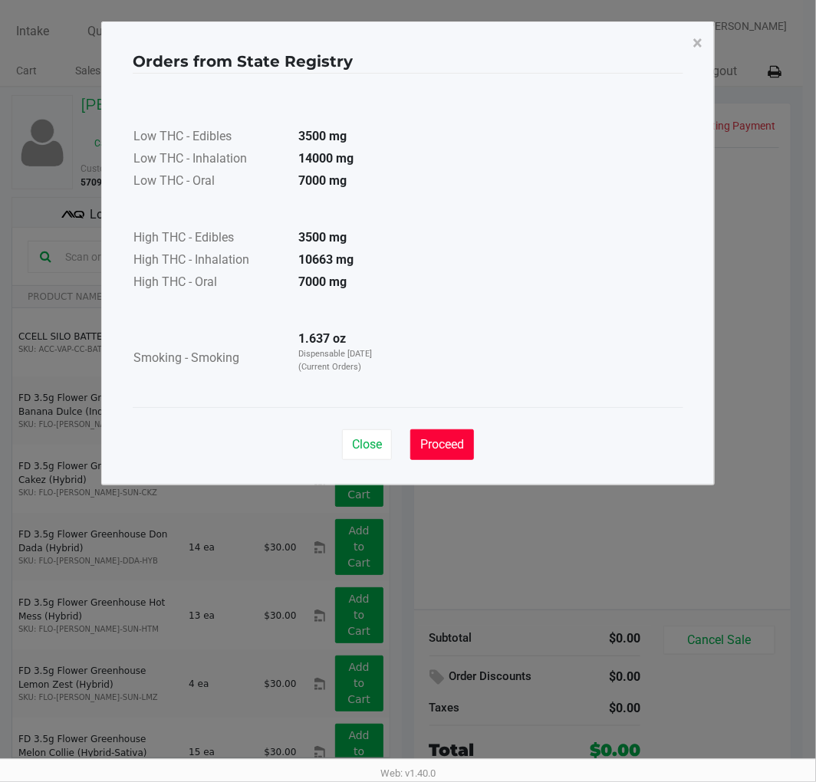
click at [442, 433] on button "Proceed" at bounding box center [442, 444] width 64 height 31
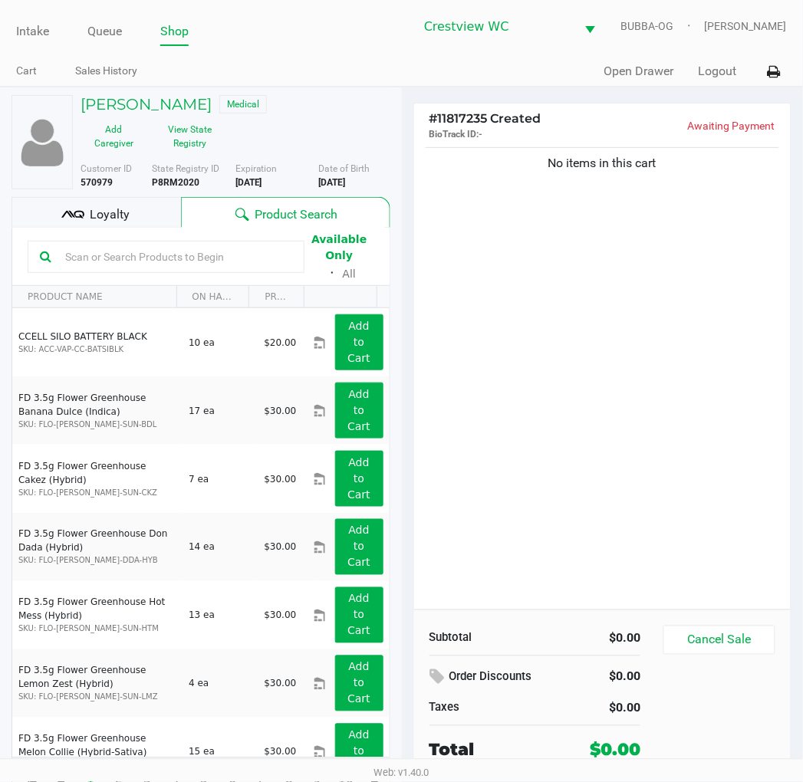
click at [576, 431] on div "Close Proceed" at bounding box center [402, 400] width 551 height 62
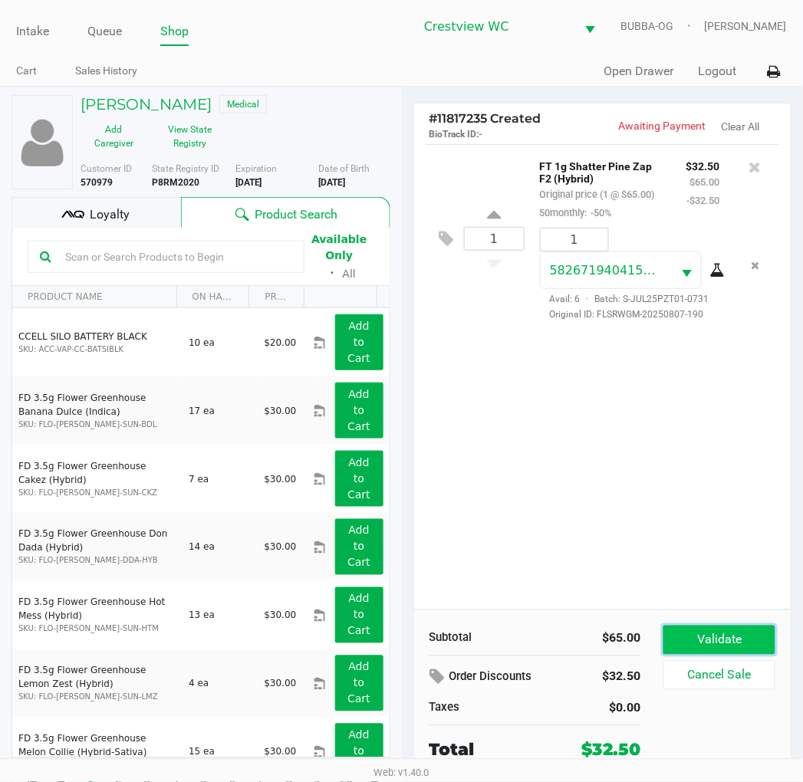
click at [708, 645] on button "Validate" at bounding box center [718, 640] width 111 height 29
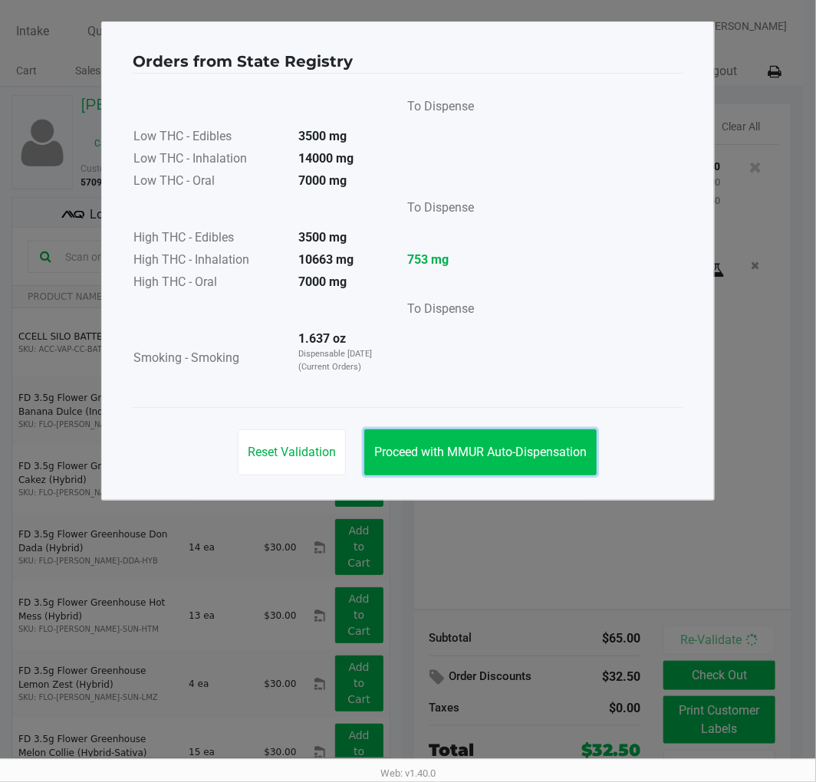
click at [448, 465] on button "Proceed with MMUR Auto-Dispensation" at bounding box center [480, 452] width 232 height 46
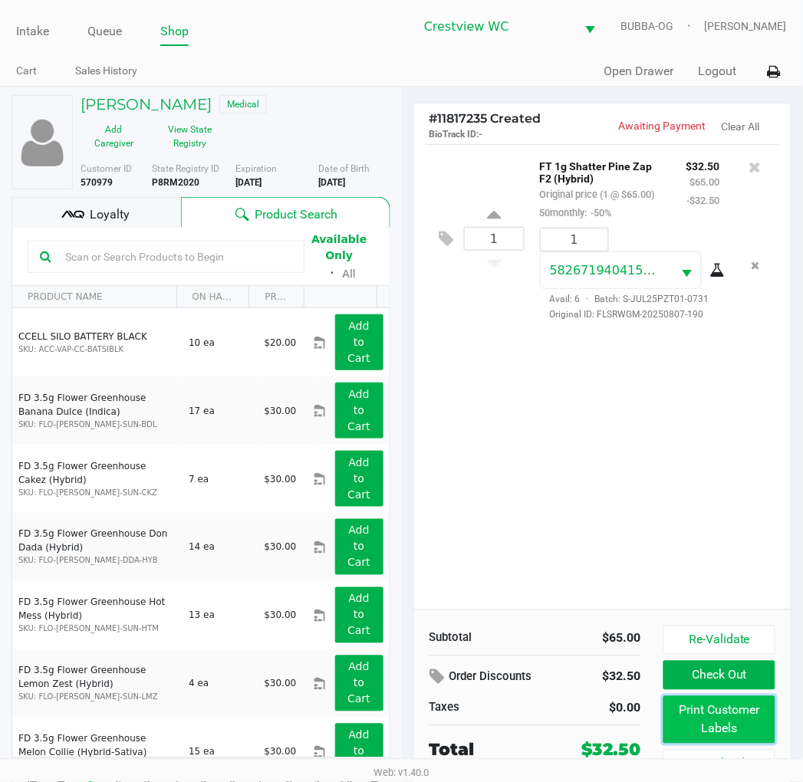
click at [694, 724] on button "Print Customer Labels" at bounding box center [718, 720] width 111 height 48
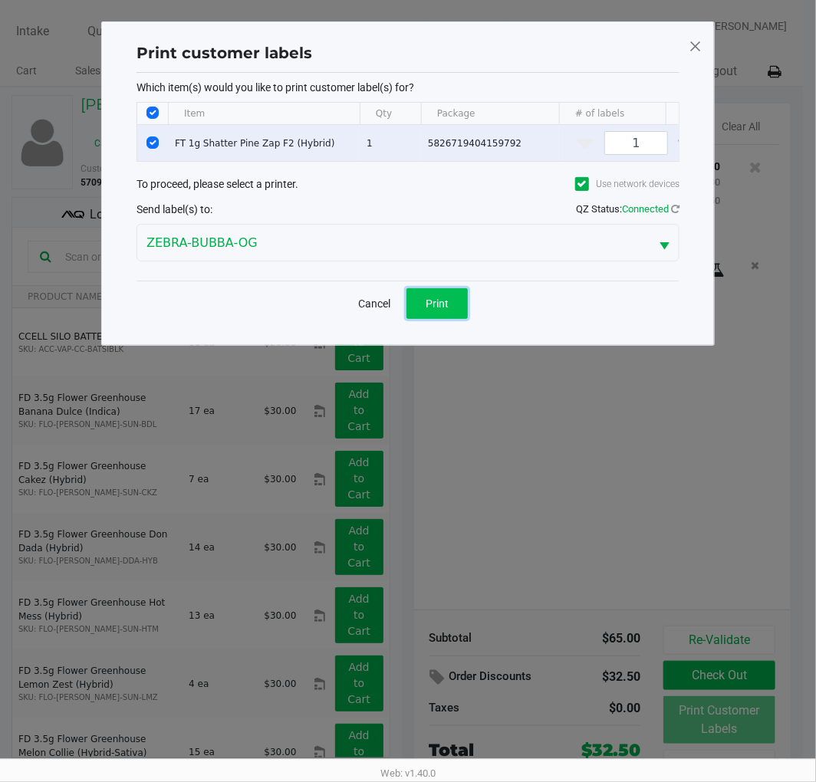
click at [439, 310] on span "Print" at bounding box center [437, 303] width 23 height 12
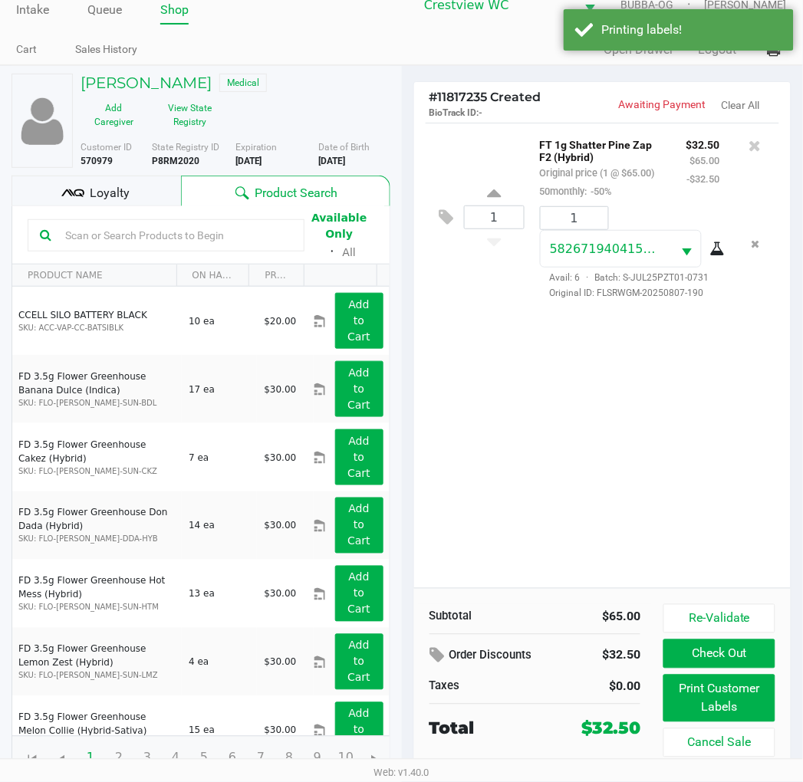
scroll to position [28, 0]
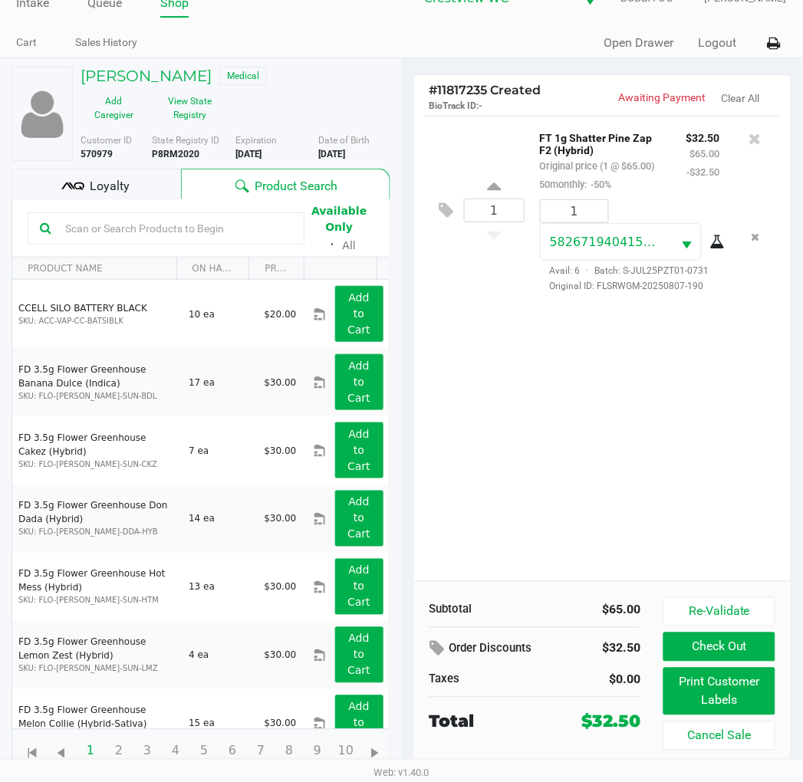
click at [715, 648] on button "Check Out" at bounding box center [718, 647] width 111 height 29
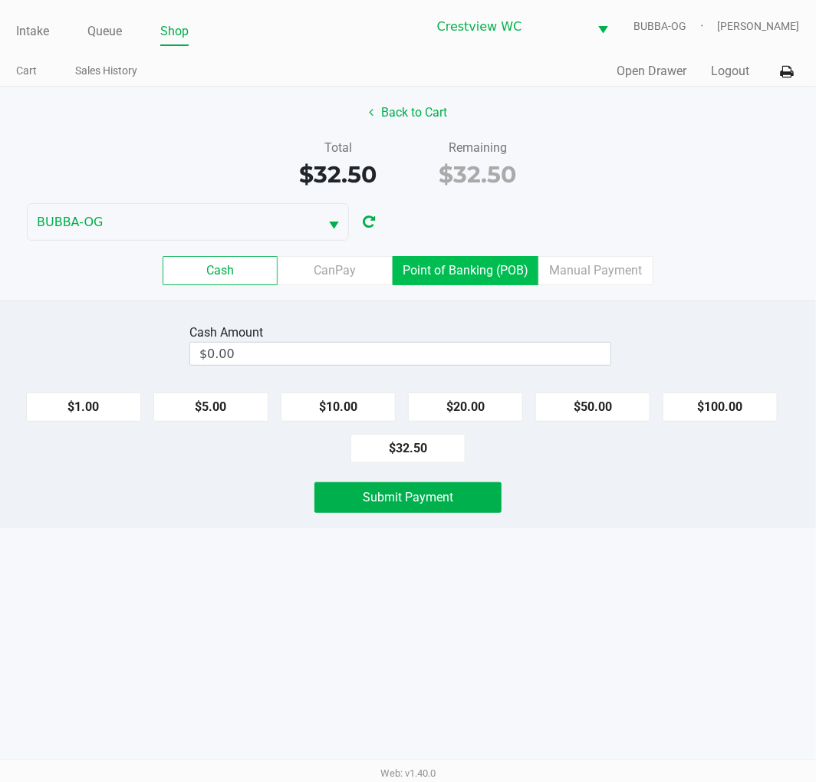
click at [453, 277] on label "Point of Banking (POB)" at bounding box center [466, 270] width 146 height 29
click at [0, 0] on 7 "Point of Banking (POB)" at bounding box center [0, 0] width 0 height 0
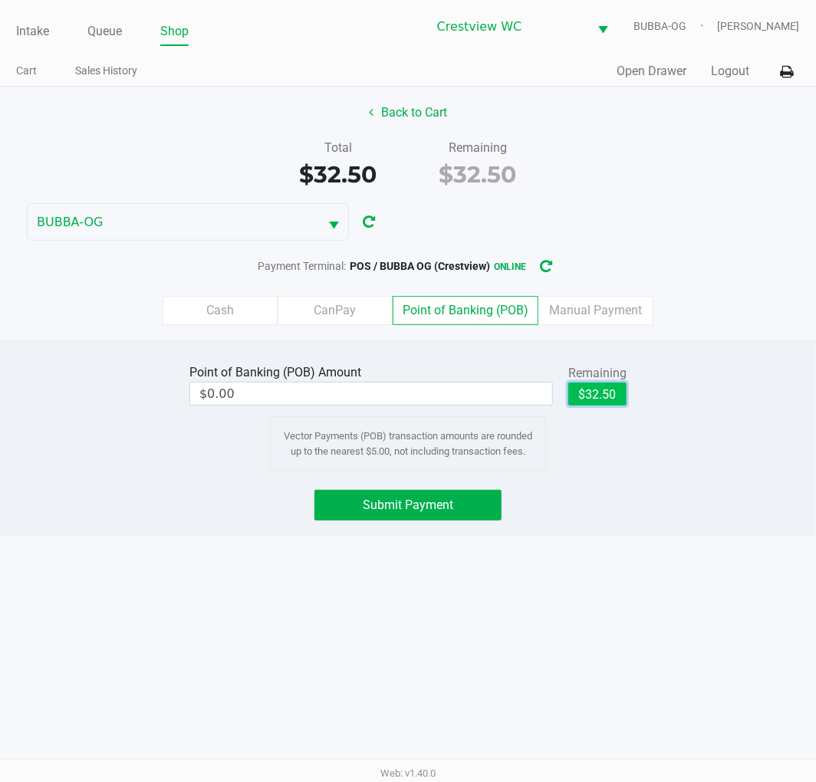
click at [613, 399] on button "$32.50" at bounding box center [597, 394] width 58 height 23
type input "$32.50"
click at [491, 497] on button "Submit Payment" at bounding box center [407, 505] width 187 height 31
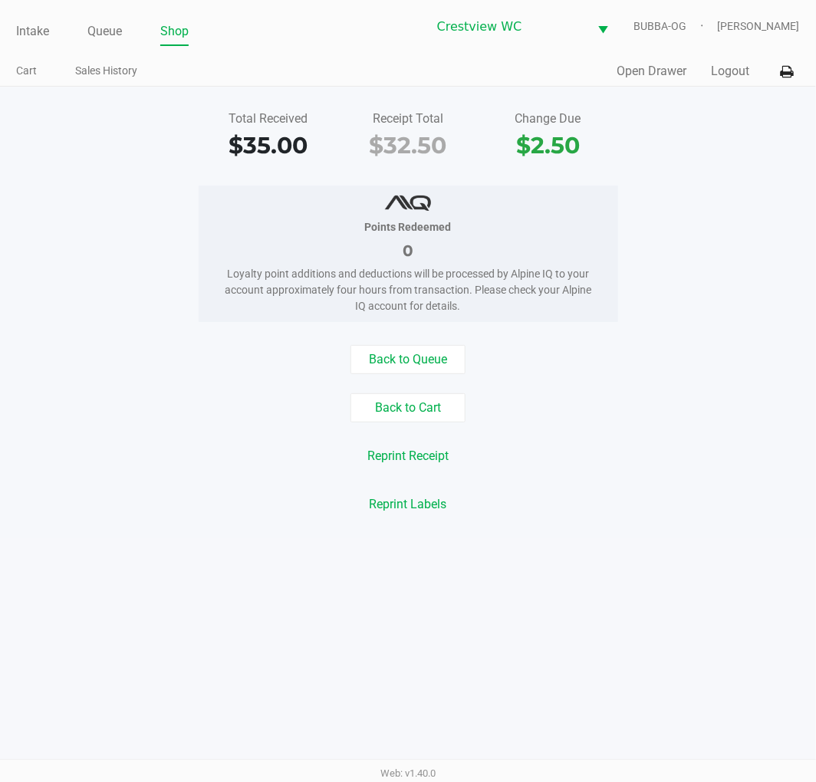
click at [33, 27] on link "Intake" at bounding box center [32, 31] width 33 height 21
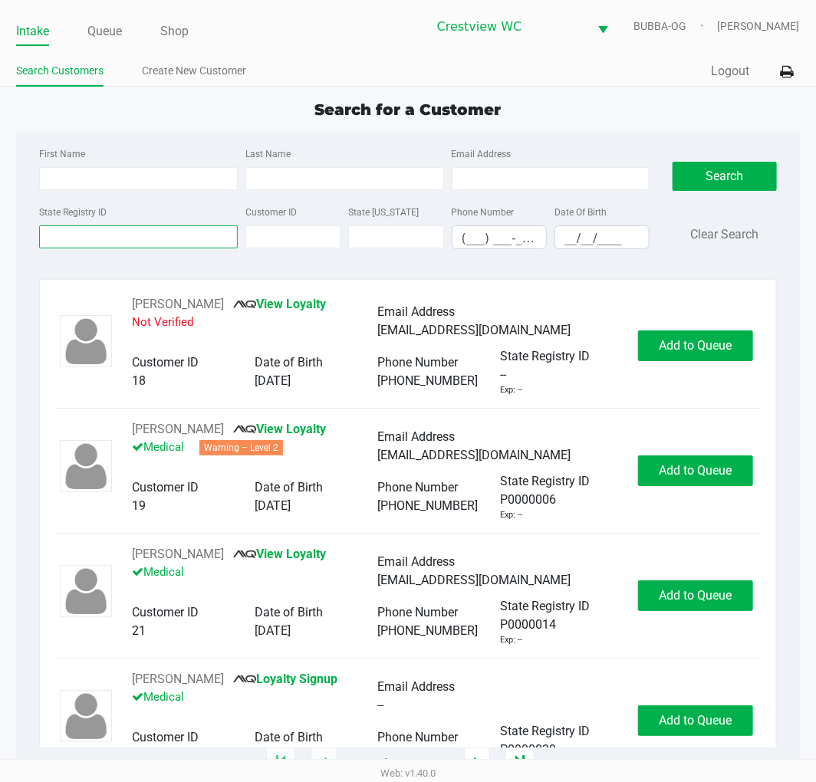
click at [144, 239] on input "State Registry ID" at bounding box center [138, 236] width 199 height 23
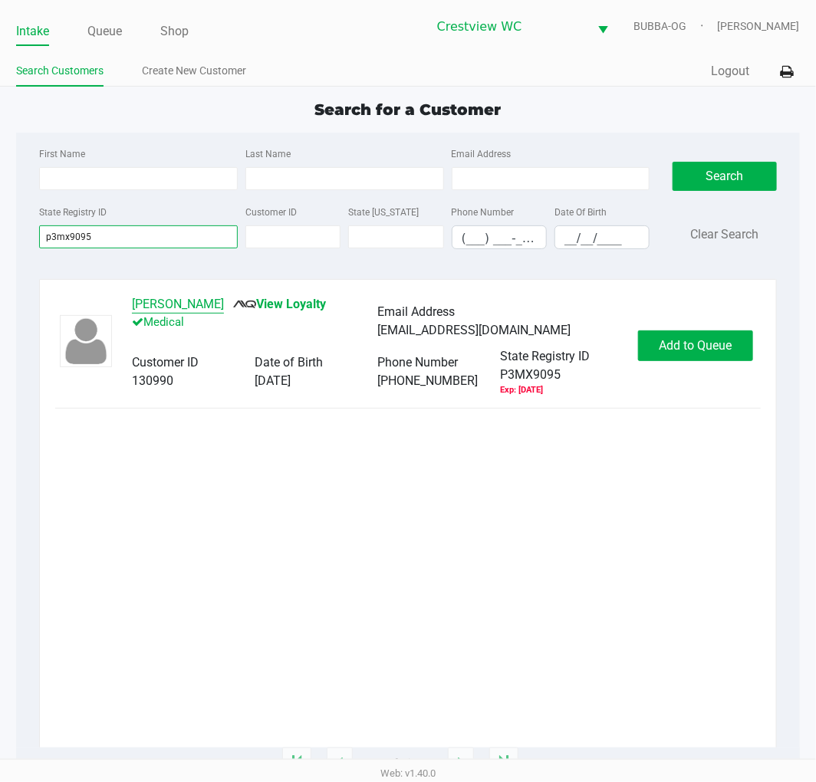
type input "p3mx9095"
click at [198, 307] on button "Alexandra Swanson" at bounding box center [178, 304] width 92 height 18
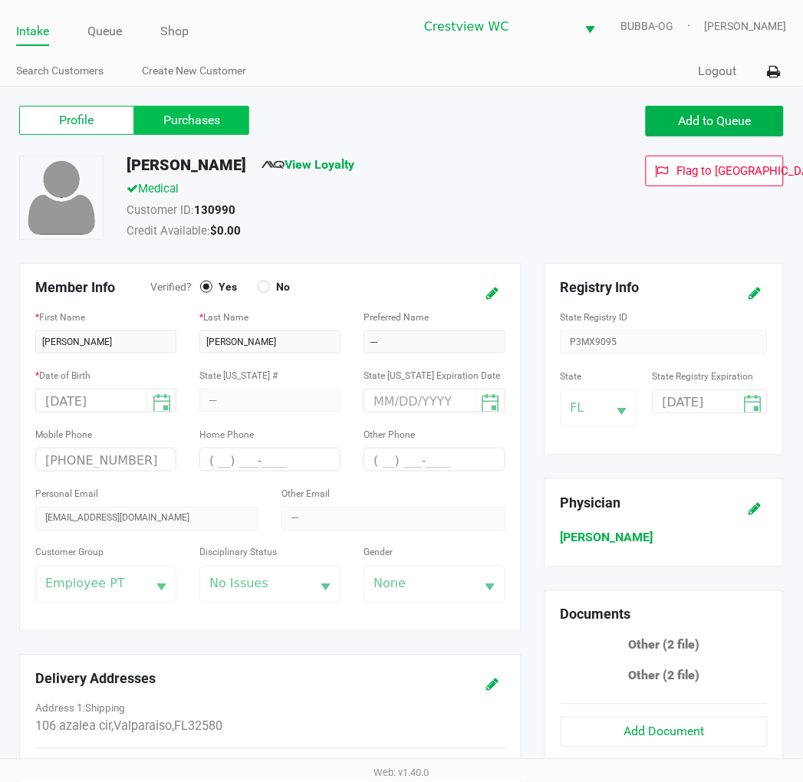
click at [201, 126] on label "Purchases" at bounding box center [191, 120] width 115 height 29
click at [0, 0] on 1 "Purchases" at bounding box center [0, 0] width 0 height 0
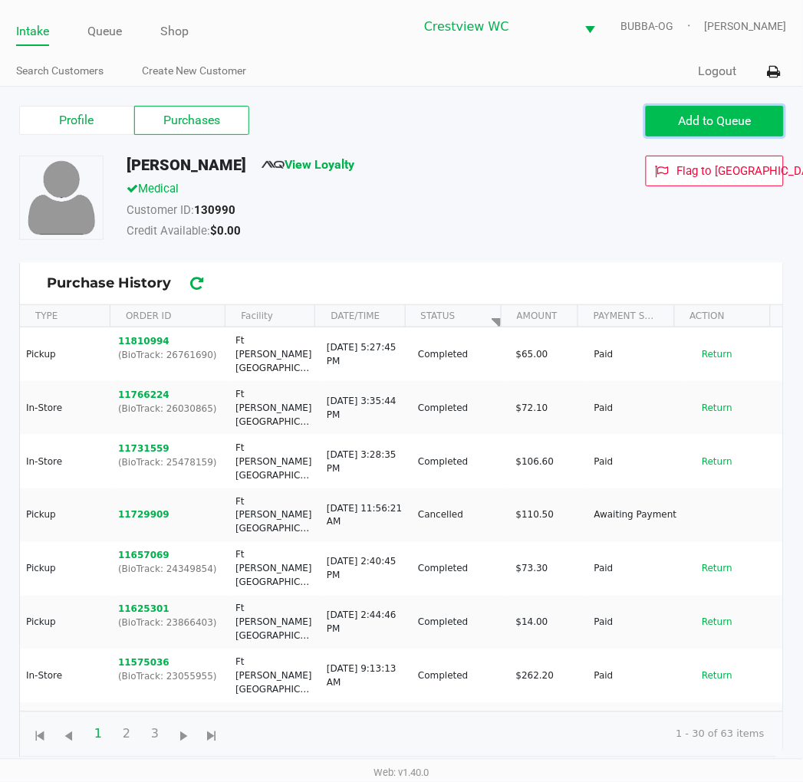
click at [667, 112] on button "Add to Queue" at bounding box center [715, 121] width 138 height 31
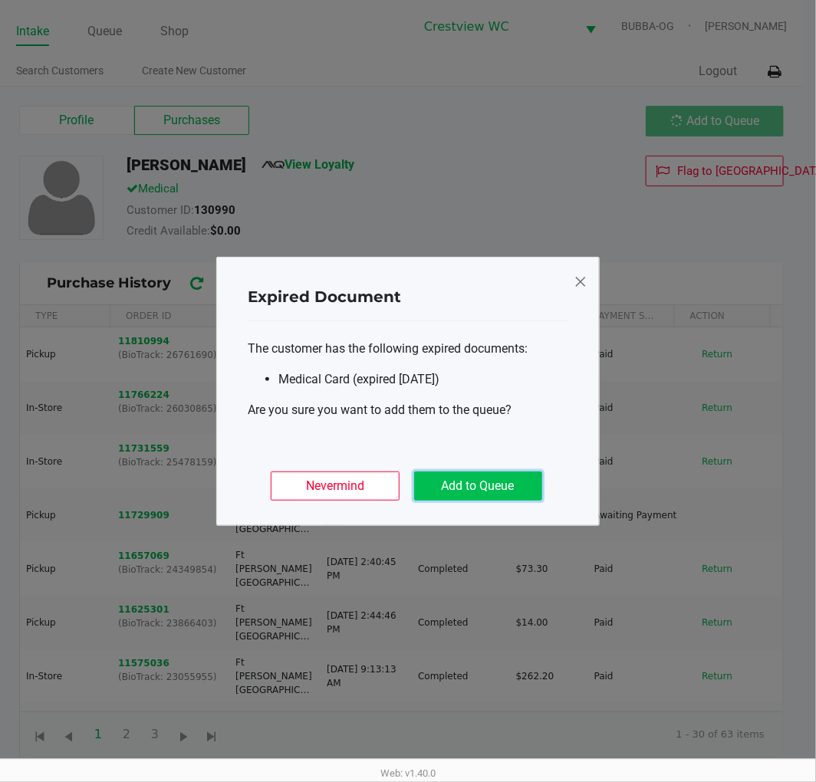
click at [477, 478] on button "Add to Queue" at bounding box center [478, 486] width 128 height 29
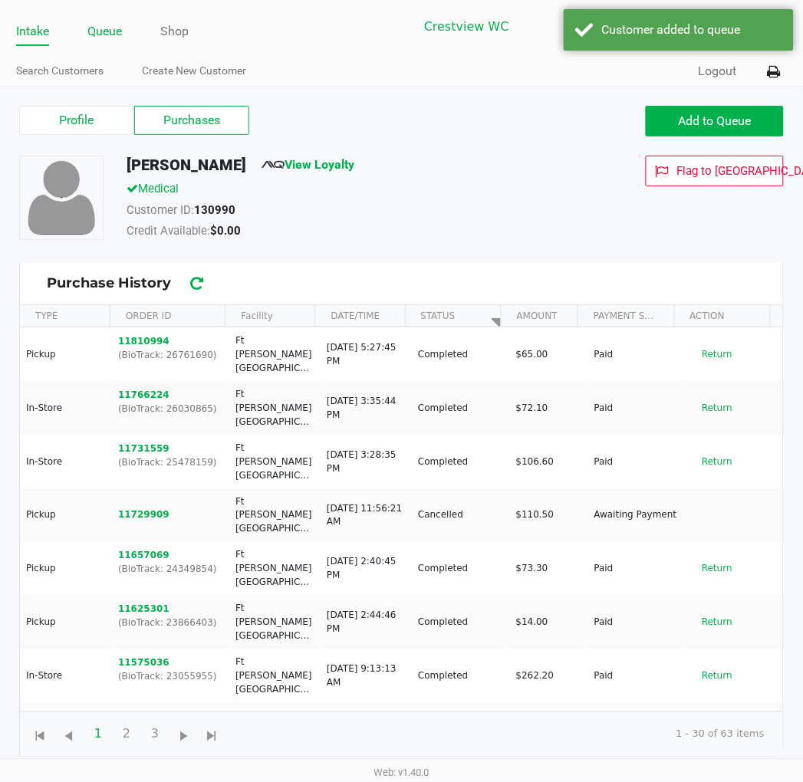
click at [100, 32] on link "Queue" at bounding box center [104, 31] width 35 height 21
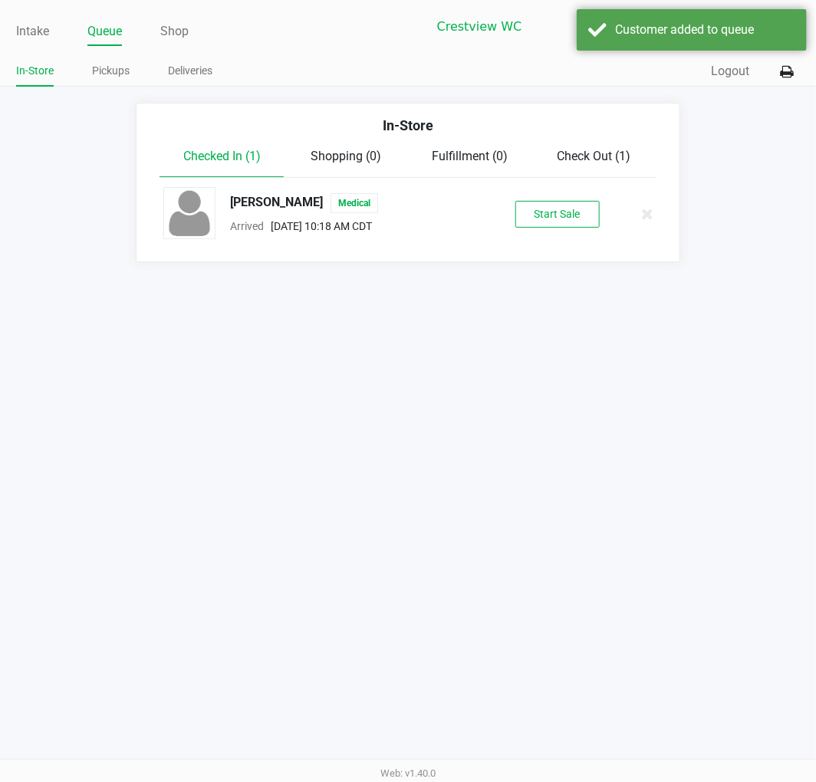
click at [537, 228] on div "Alexandra Swanson Medical Arrived Aug 20, 2025 10:18 AM CDT Start Sale" at bounding box center [407, 214] width 511 height 54
click at [540, 219] on button "Start Sale" at bounding box center [557, 214] width 84 height 27
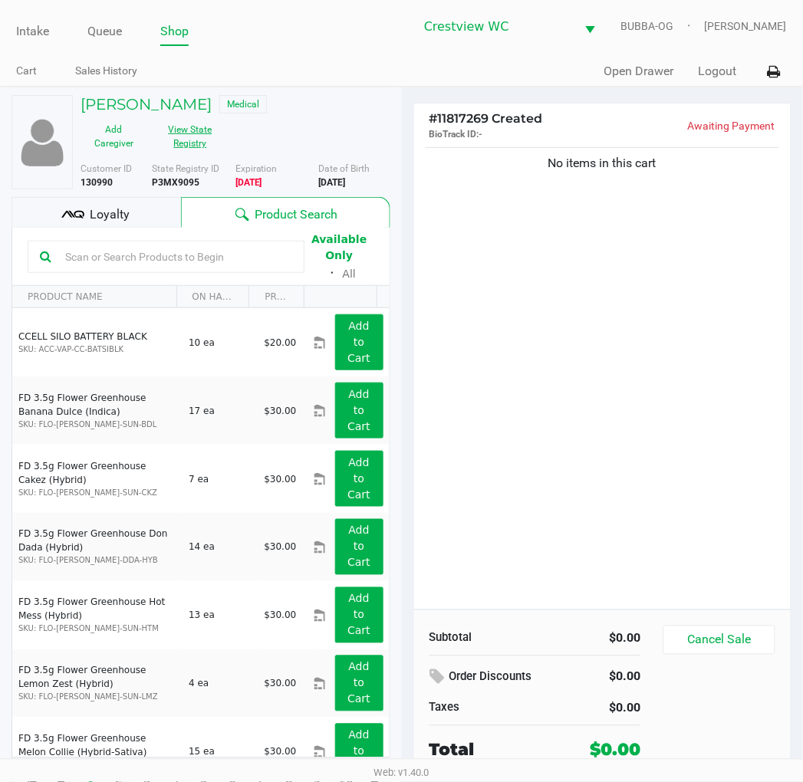
click at [184, 130] on button "View State Registry" at bounding box center [185, 136] width 77 height 38
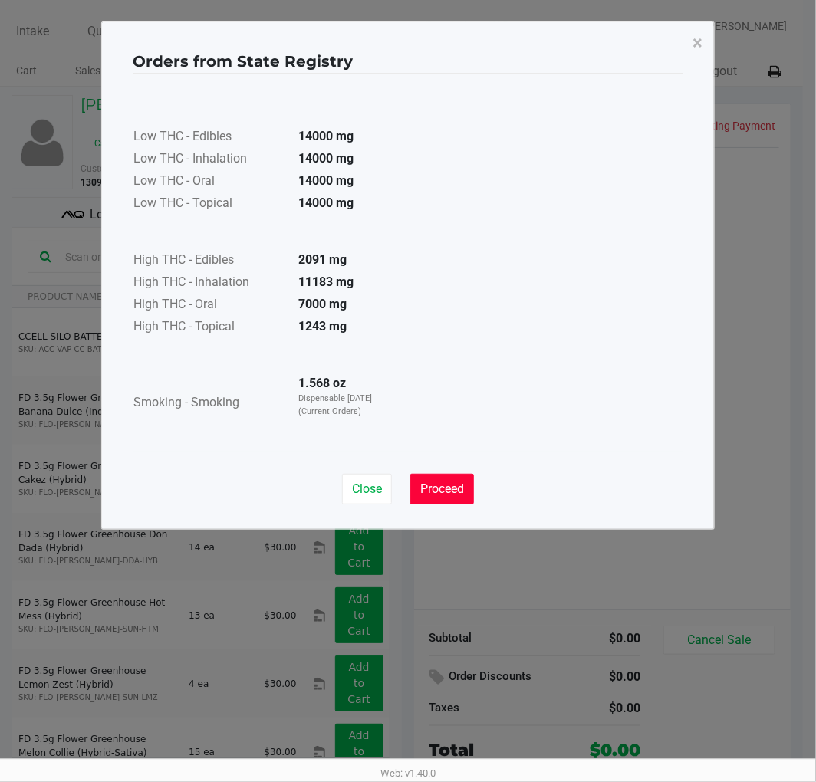
click at [427, 482] on span "Proceed" at bounding box center [442, 489] width 44 height 15
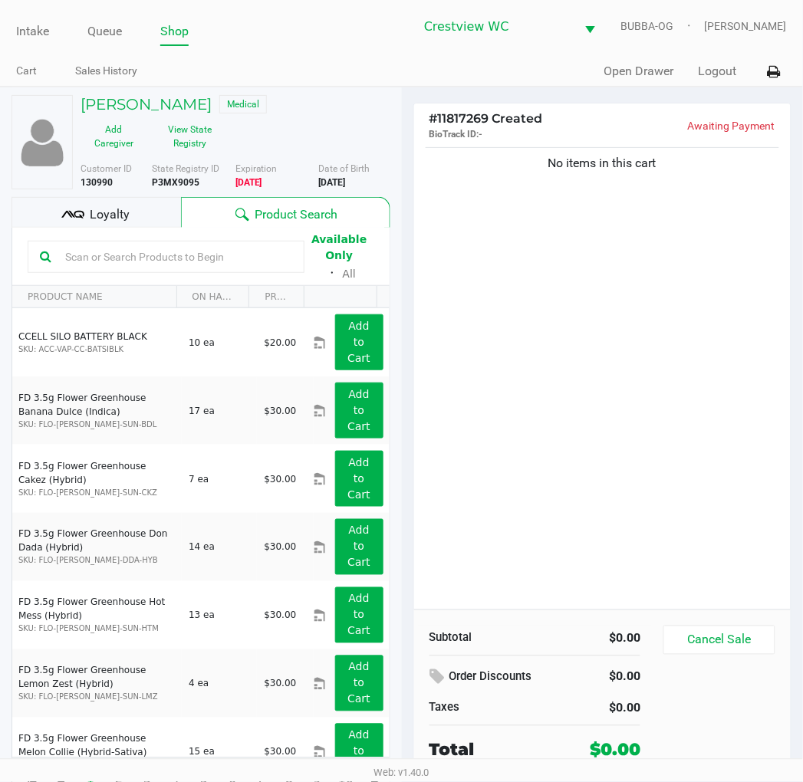
click at [518, 410] on div "No items in this cart" at bounding box center [602, 376] width 377 height 465
click at [204, 112] on h5 "Alexandra Swanson" at bounding box center [146, 104] width 131 height 18
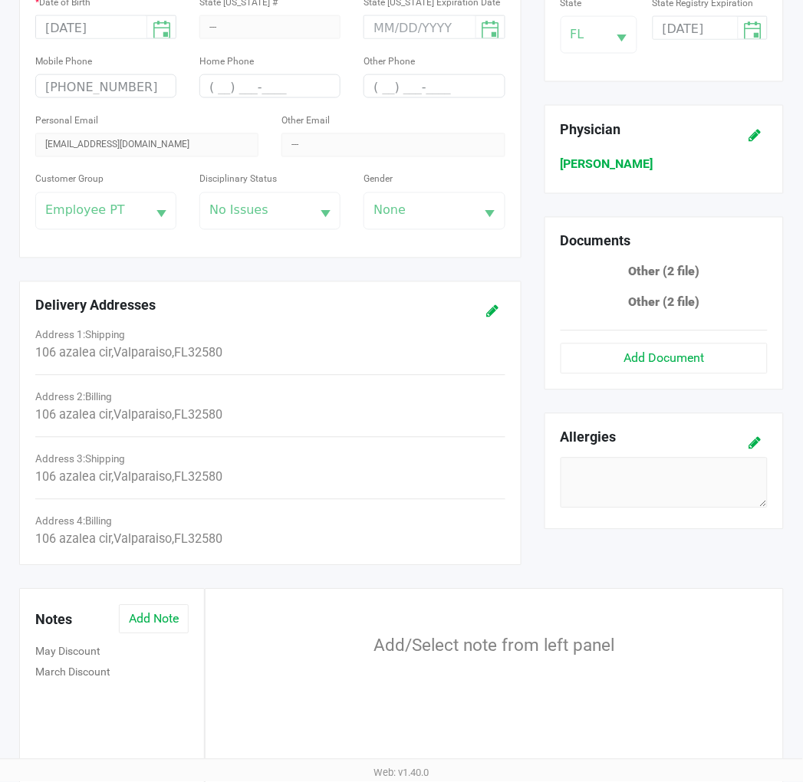
scroll to position [483, 0]
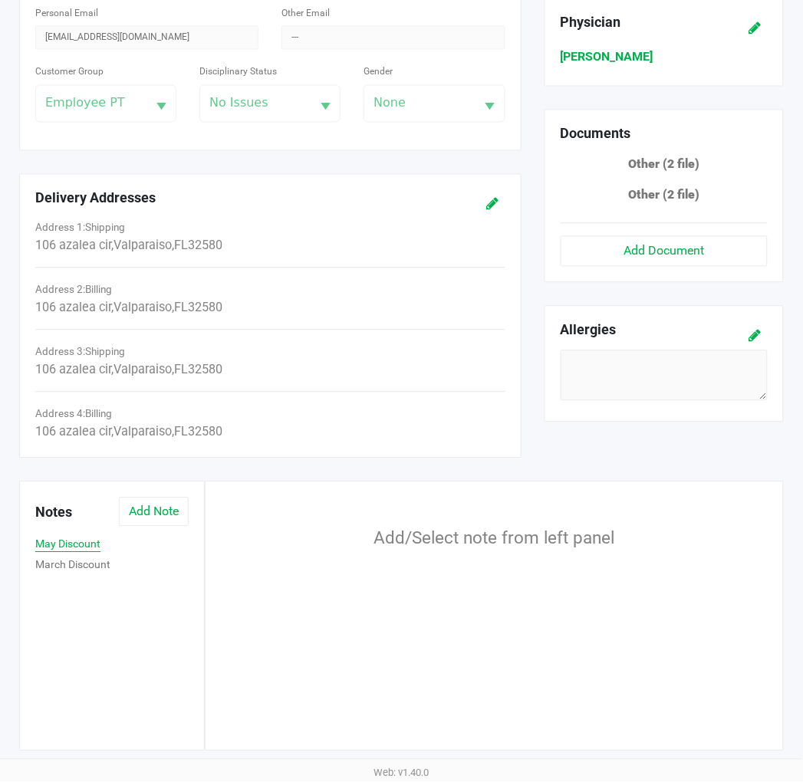
click at [94, 547] on button "May Discount" at bounding box center [67, 545] width 65 height 16
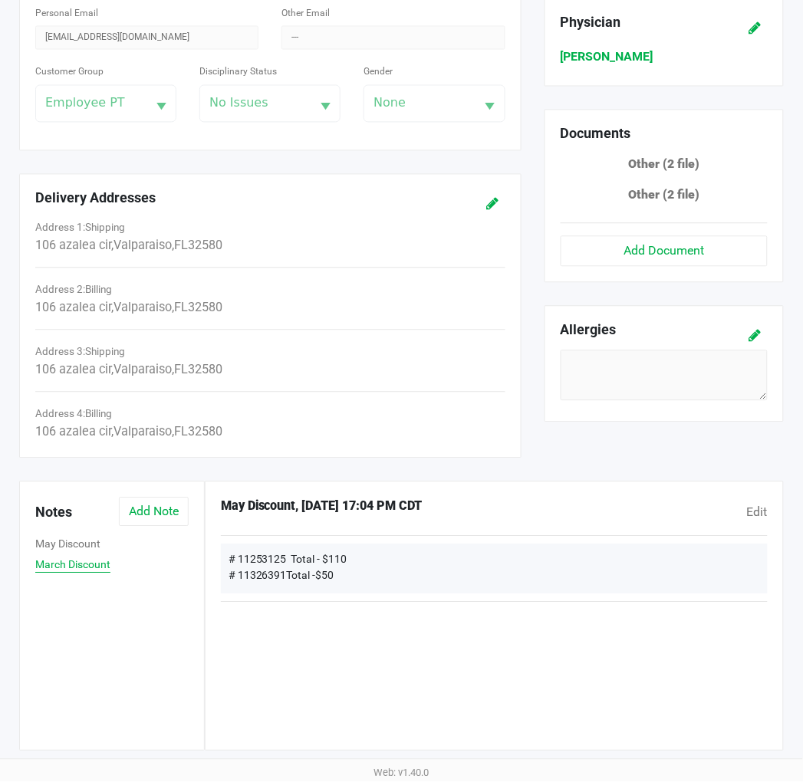
click at [97, 570] on button "March Discount" at bounding box center [72, 565] width 75 height 16
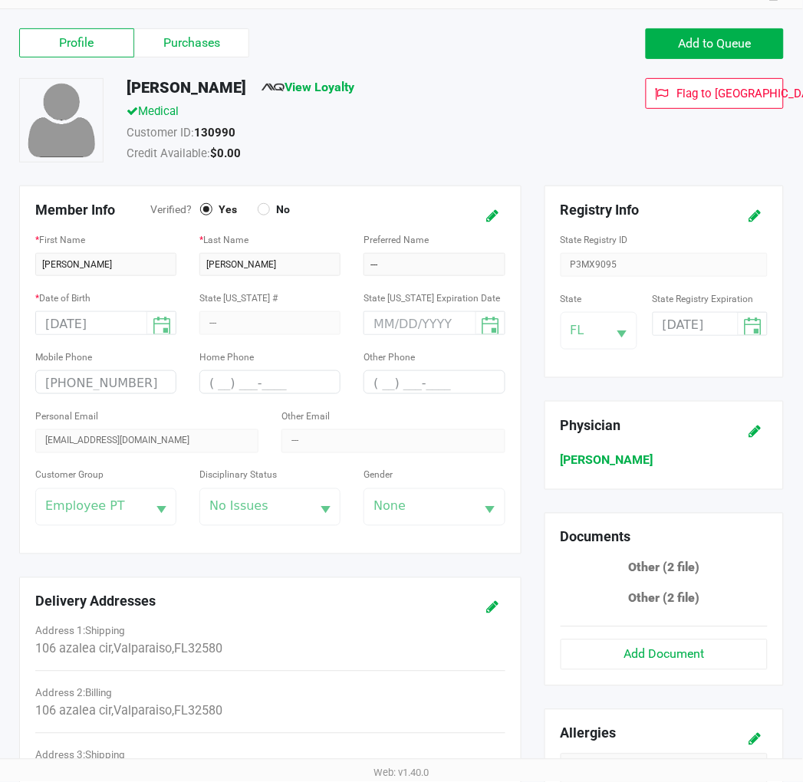
scroll to position [0, 0]
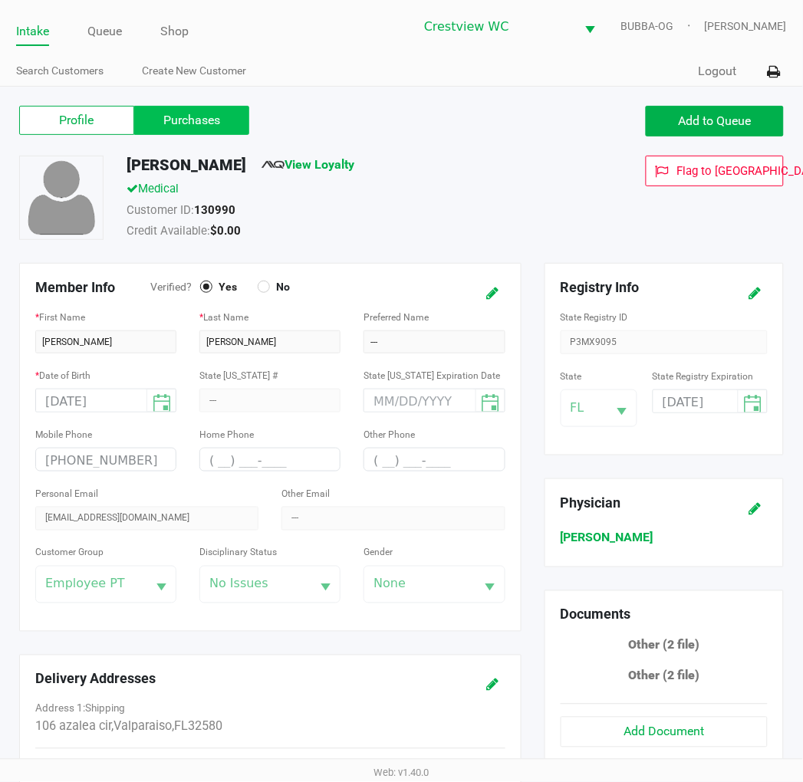
click at [207, 116] on label "Purchases" at bounding box center [191, 120] width 115 height 29
click at [0, 0] on 1 "Purchases" at bounding box center [0, 0] width 0 height 0
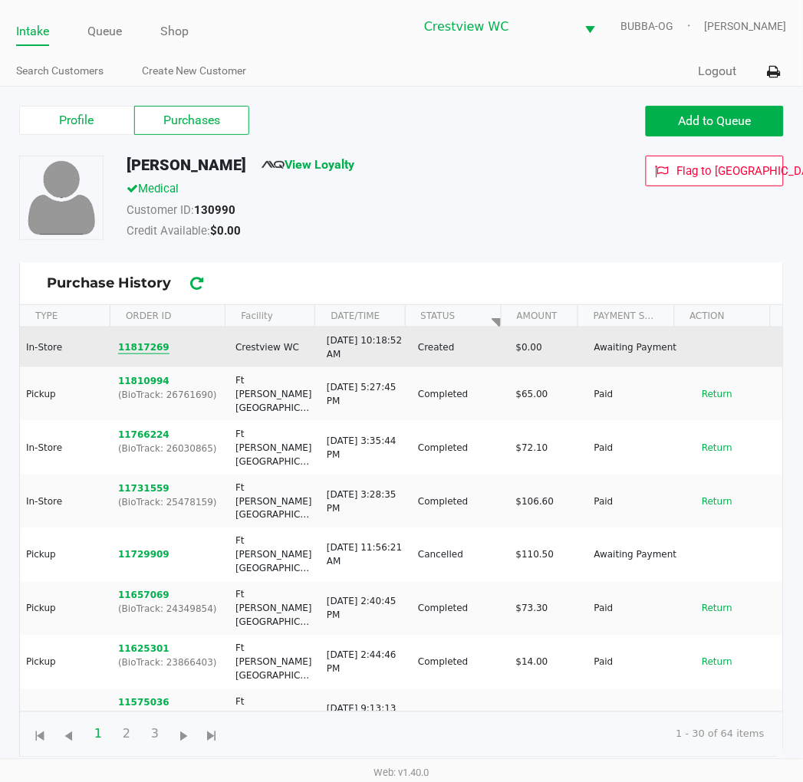
click at [148, 340] on button "11817269" at bounding box center [143, 347] width 51 height 14
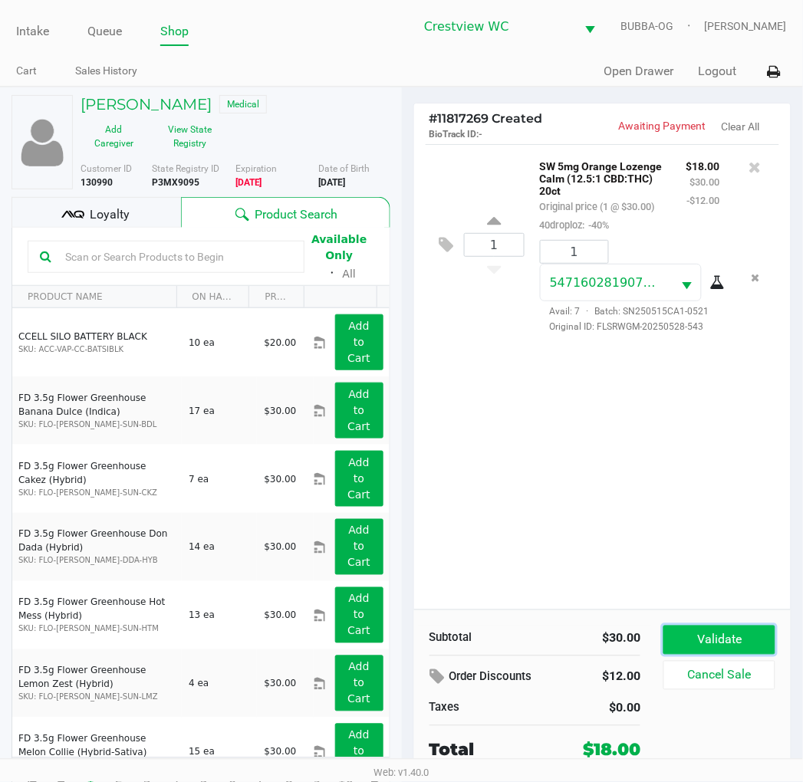
click at [692, 645] on button "Validate" at bounding box center [718, 640] width 111 height 29
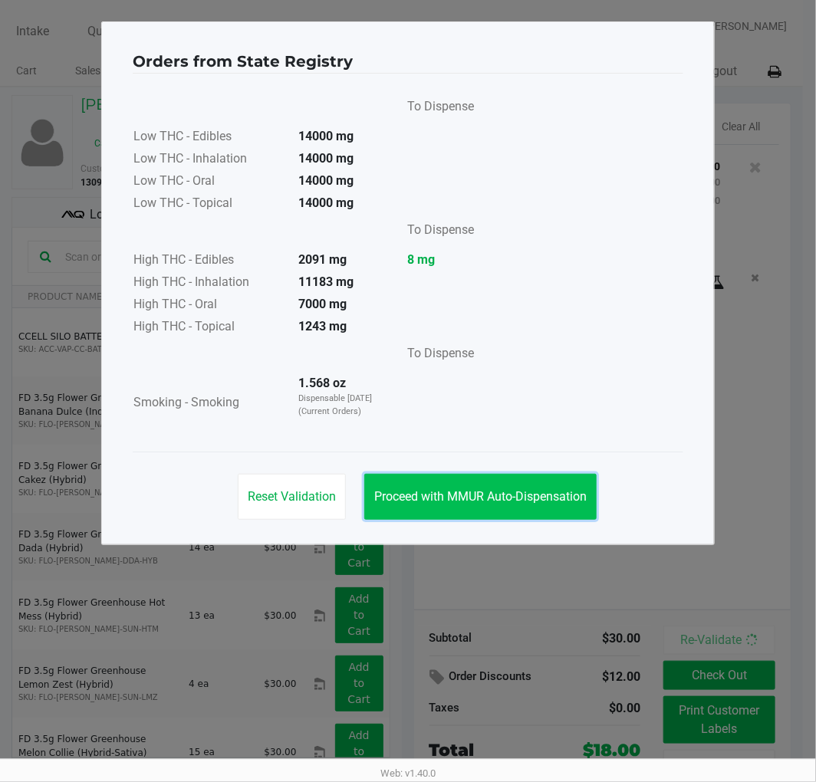
click at [511, 480] on button "Proceed with MMUR Auto-Dispensation" at bounding box center [480, 497] width 232 height 46
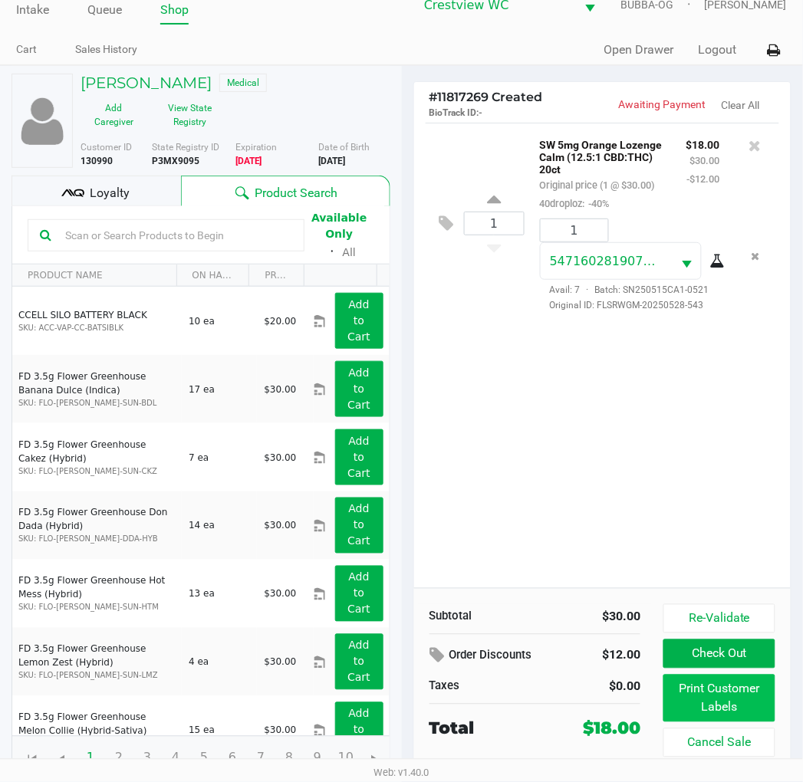
scroll to position [28, 0]
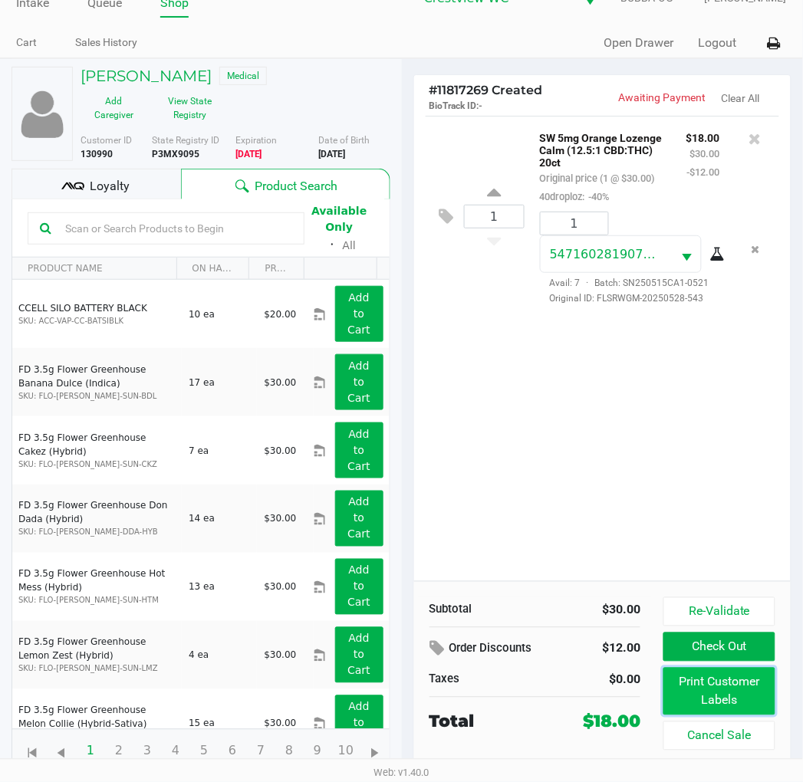
click at [751, 680] on button "Print Customer Labels" at bounding box center [718, 692] width 111 height 48
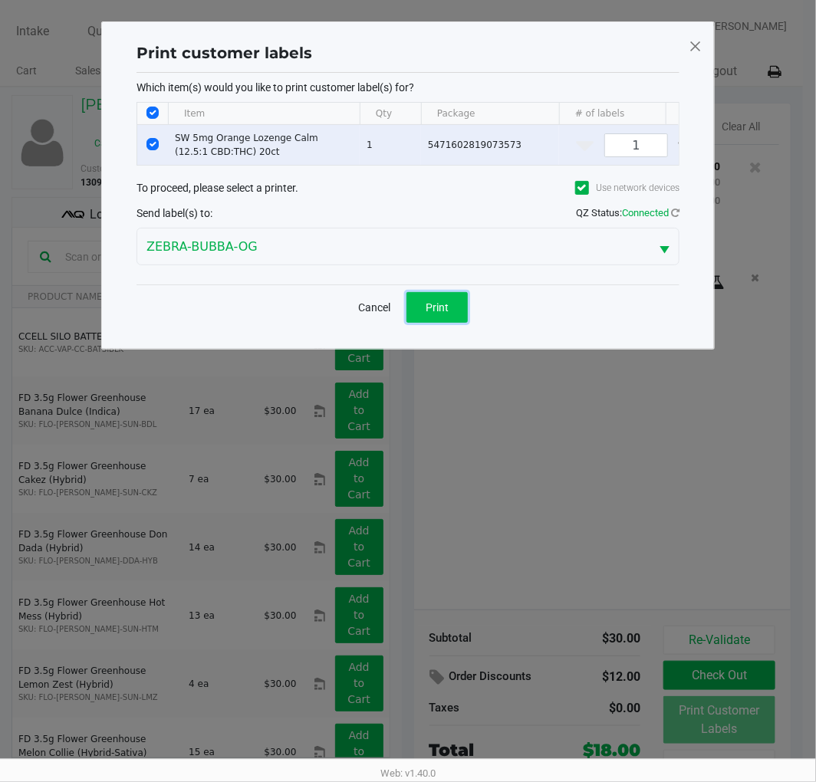
click at [452, 323] on button "Print" at bounding box center [436, 307] width 61 height 31
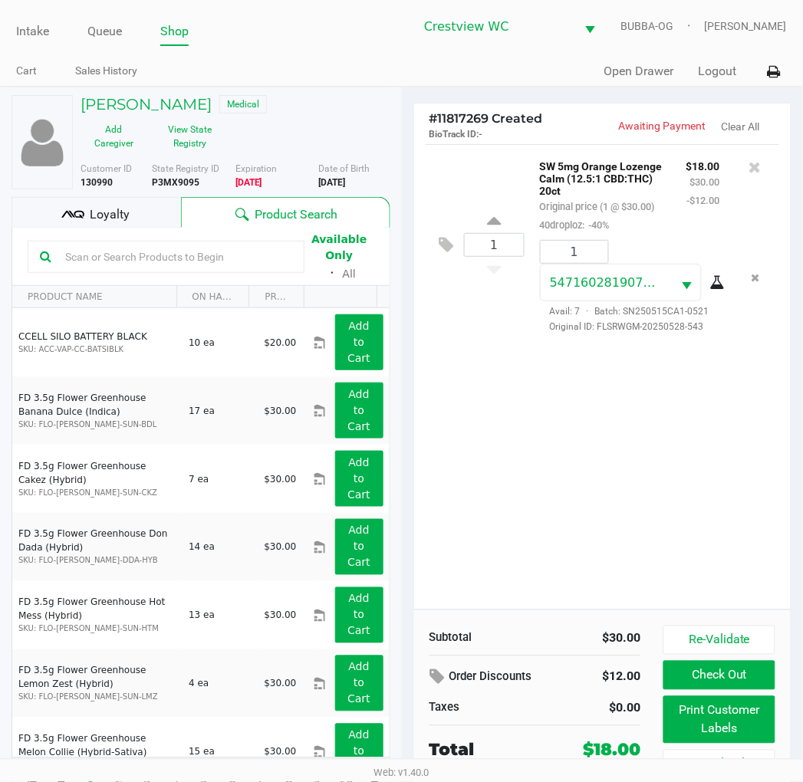
click at [630, 62] on button "Open Drawer" at bounding box center [639, 71] width 70 height 18
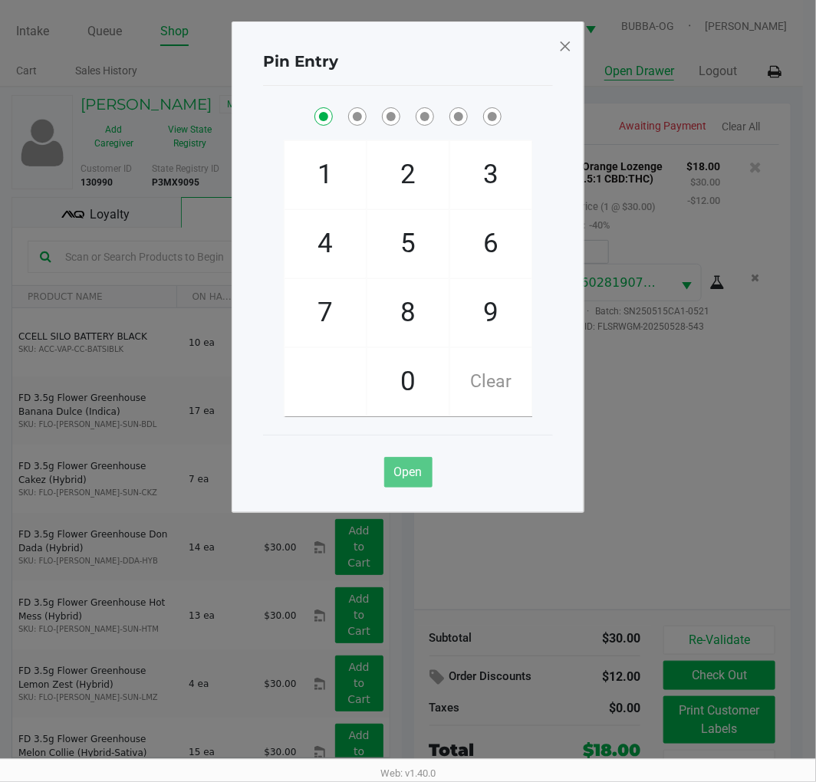
checkbox input "true"
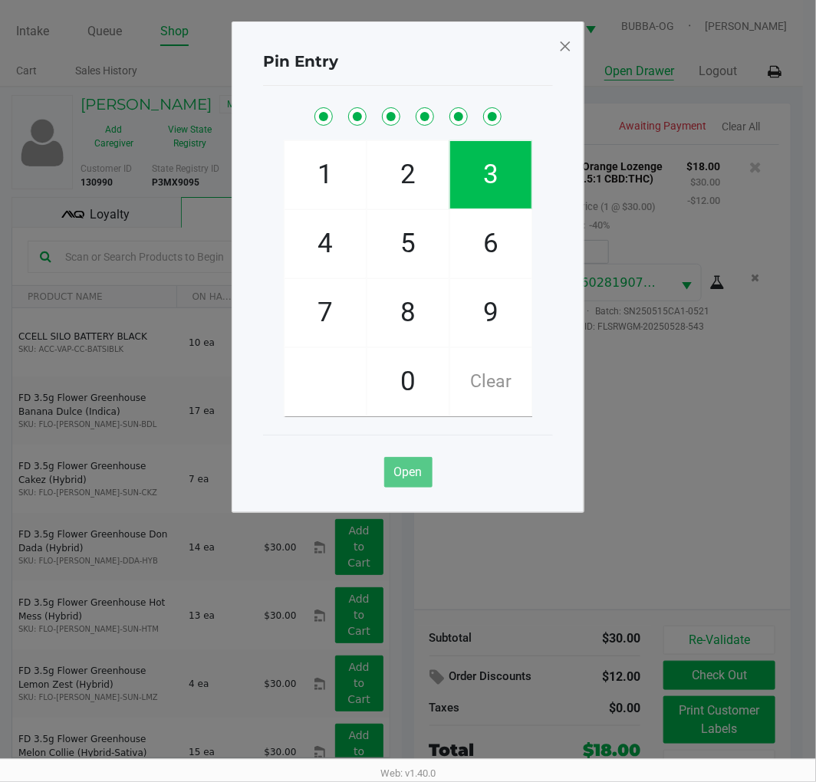
checkbox input "true"
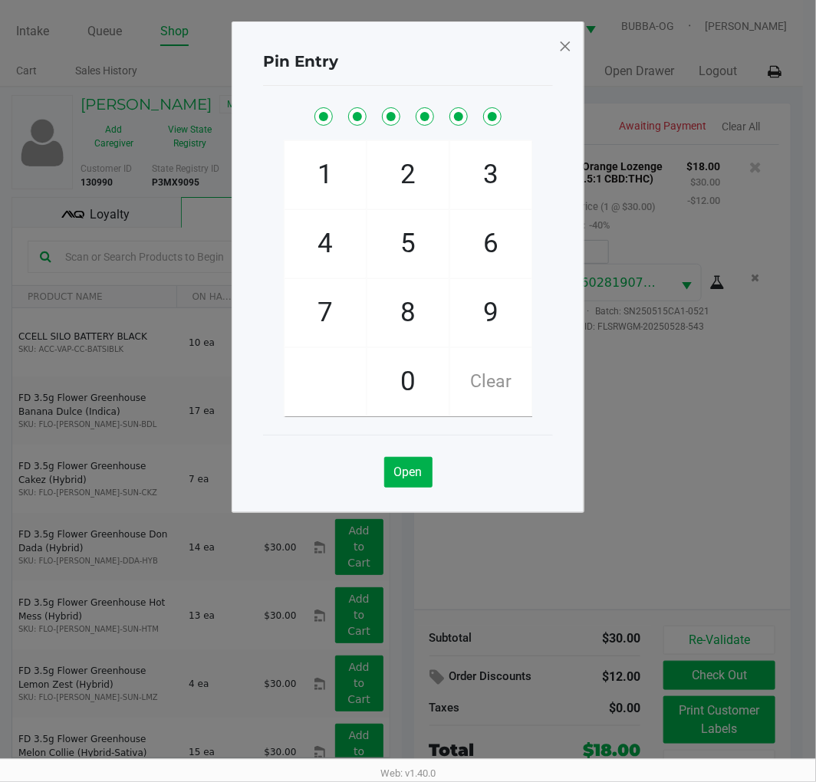
click at [563, 44] on span at bounding box center [565, 46] width 14 height 25
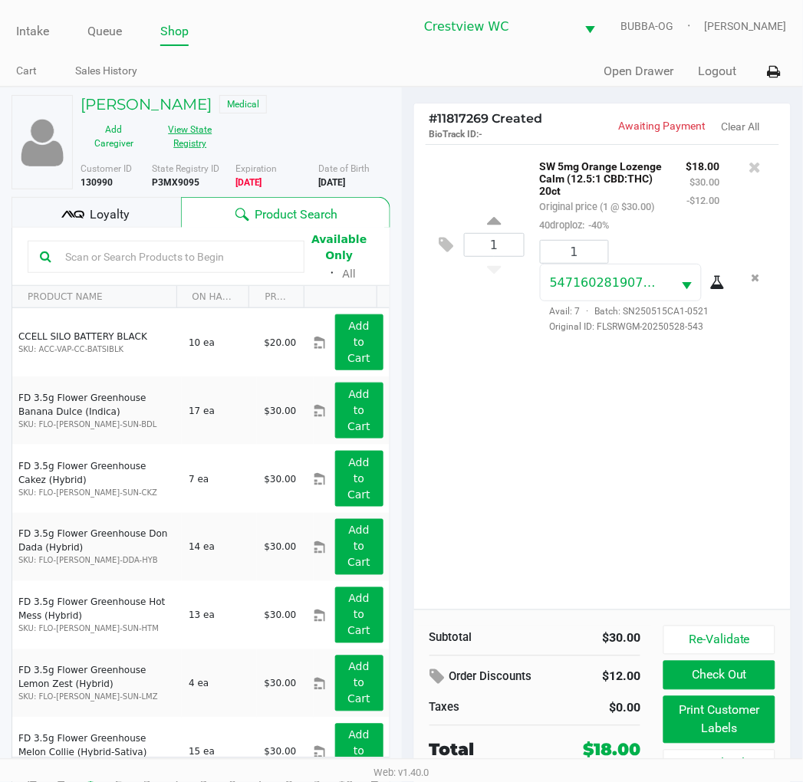
click at [169, 140] on button "View State Registry" at bounding box center [185, 136] width 77 height 38
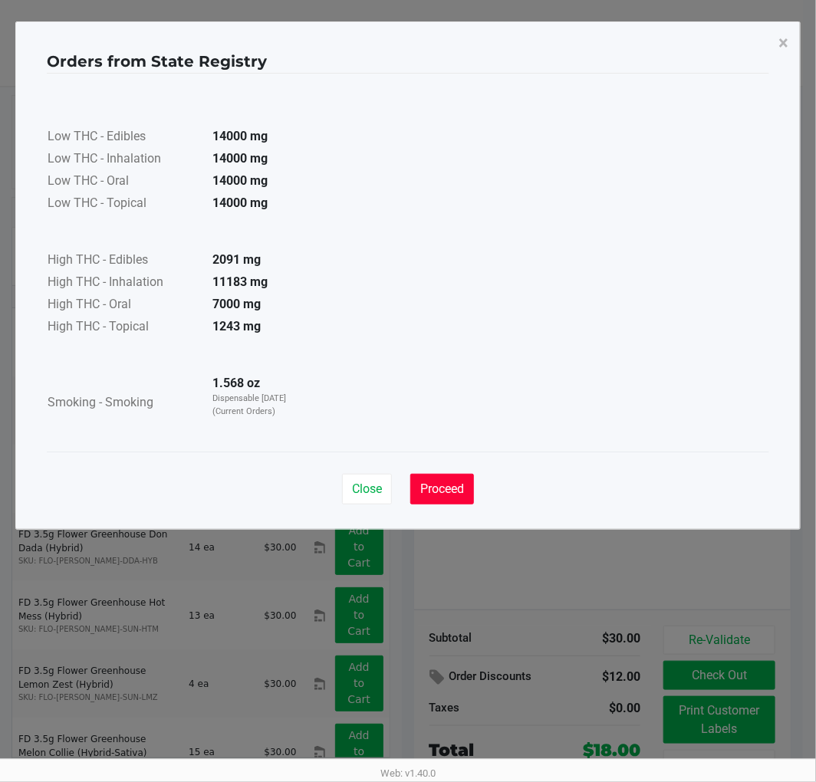
click at [445, 487] on span "Proceed" at bounding box center [442, 489] width 44 height 15
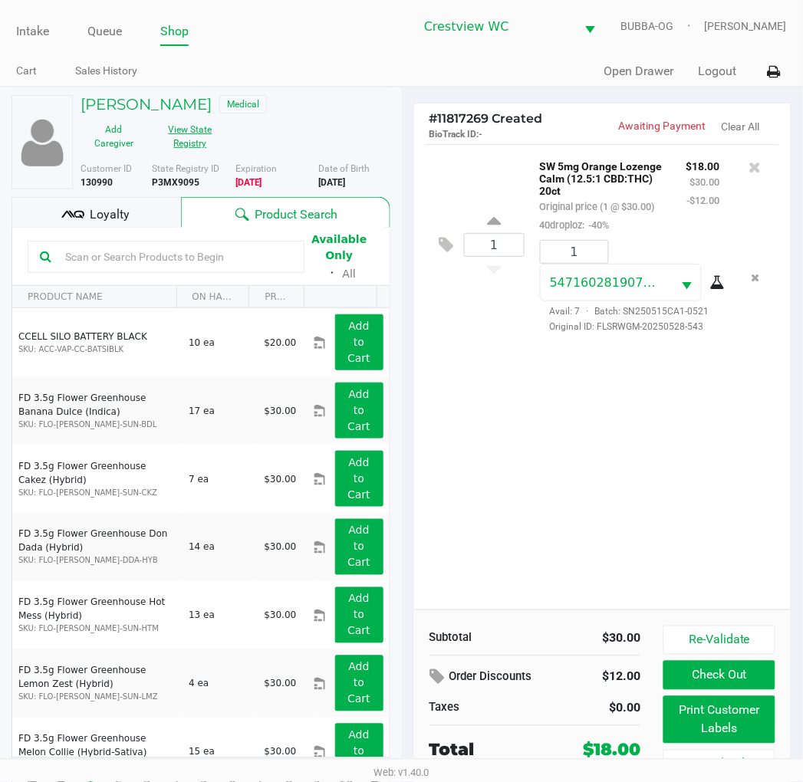
scroll to position [28, 0]
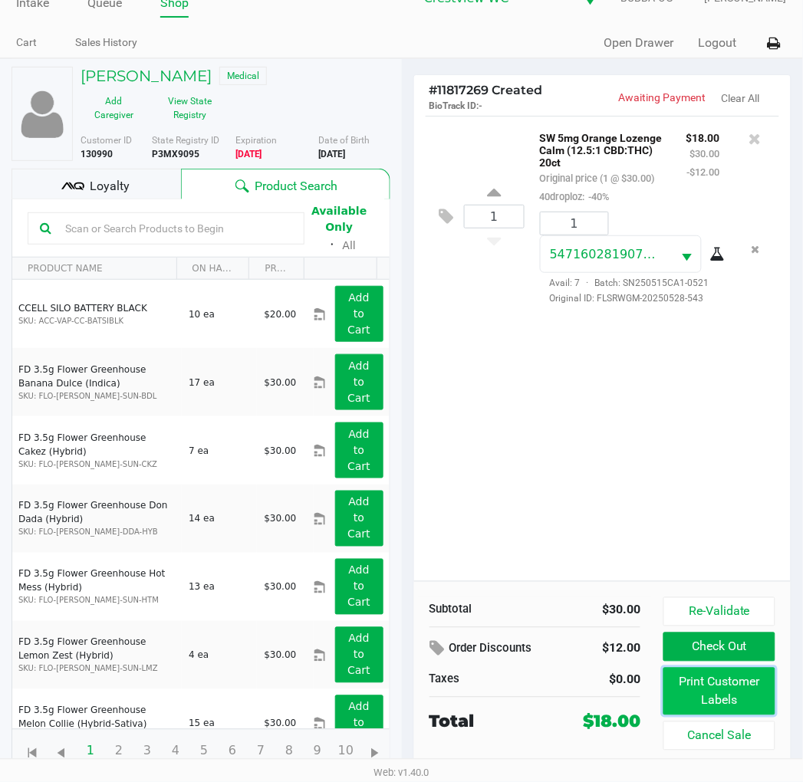
click at [761, 695] on button "Print Customer Labels" at bounding box center [718, 692] width 111 height 48
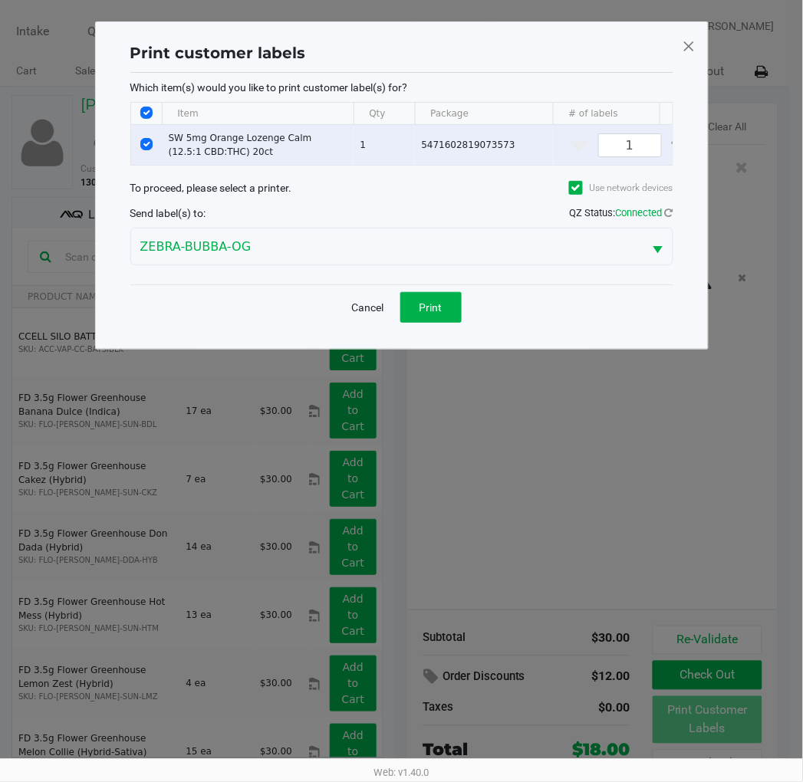
scroll to position [0, 0]
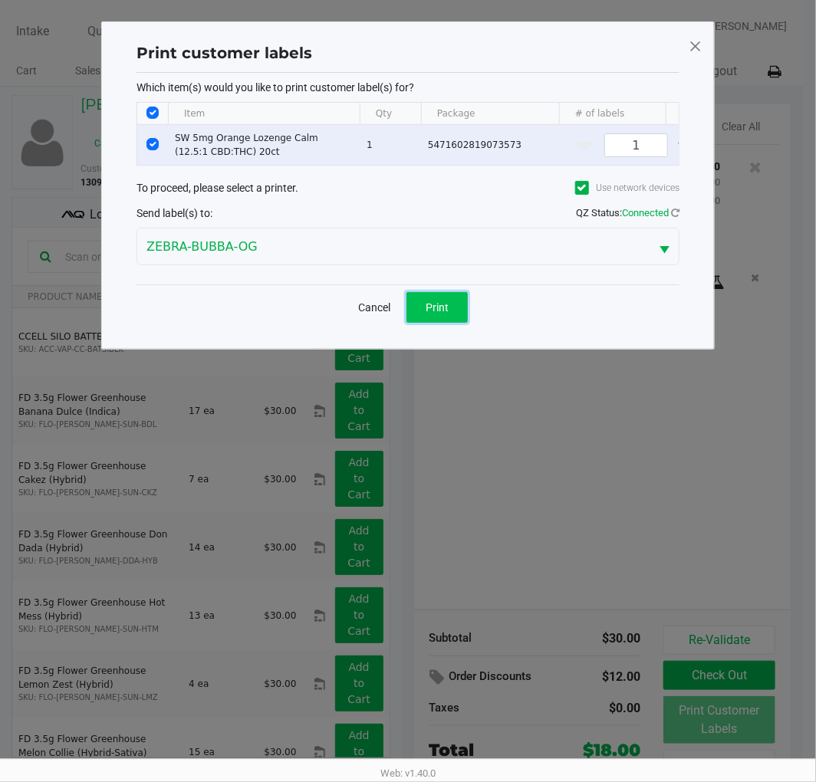
click at [426, 314] on span "Print" at bounding box center [437, 307] width 23 height 12
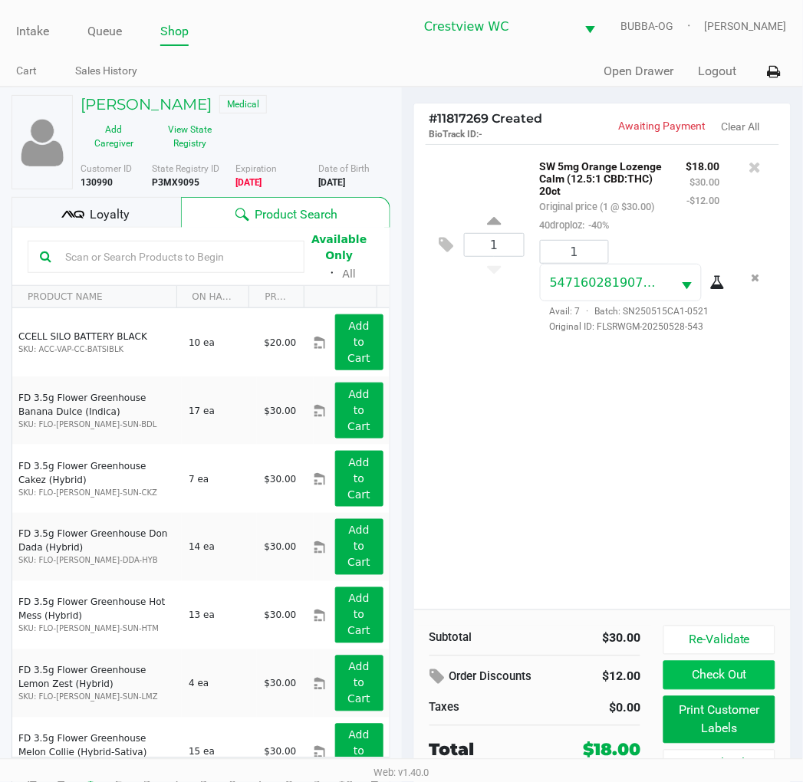
click at [754, 680] on button "Check Out" at bounding box center [718, 675] width 111 height 29
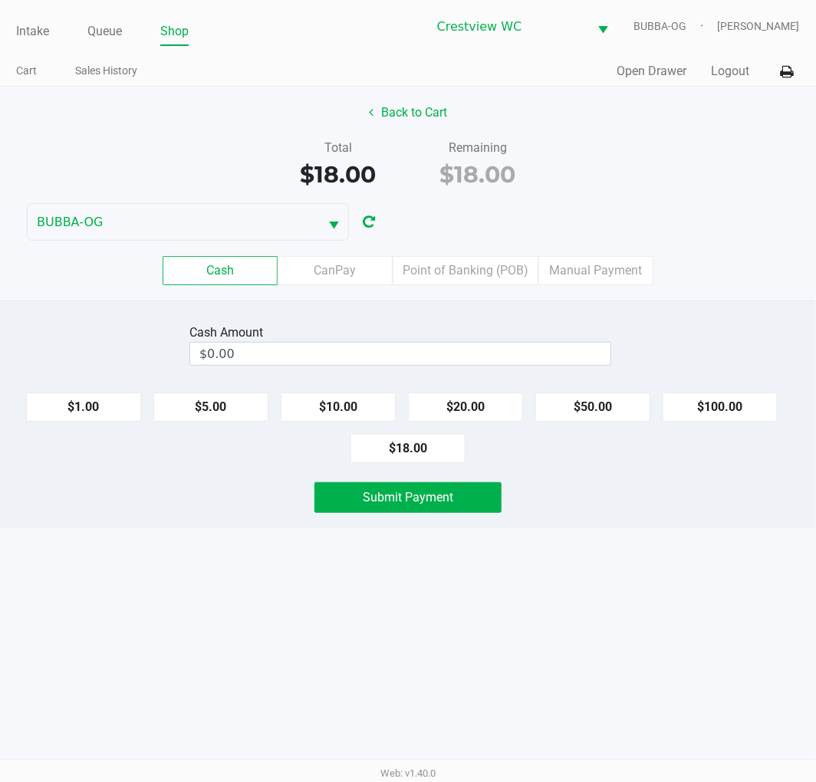
click at [489, 405] on button "$20.00" at bounding box center [465, 407] width 115 height 29
type input "$20.00"
click at [468, 501] on button "Submit Payment" at bounding box center [407, 497] width 187 height 31
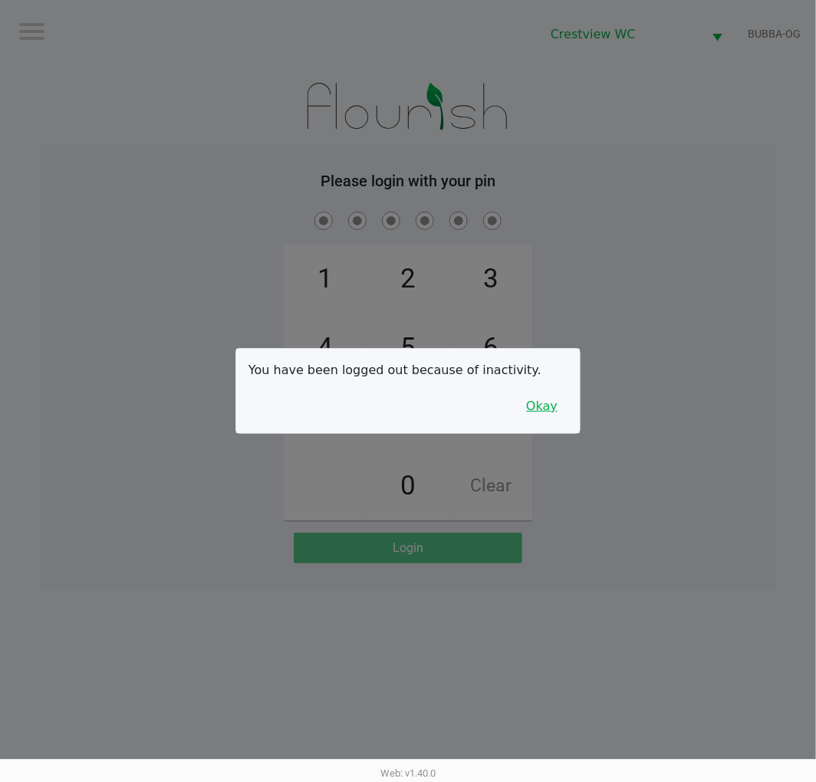
click at [534, 415] on button "Okay" at bounding box center [541, 406] width 51 height 29
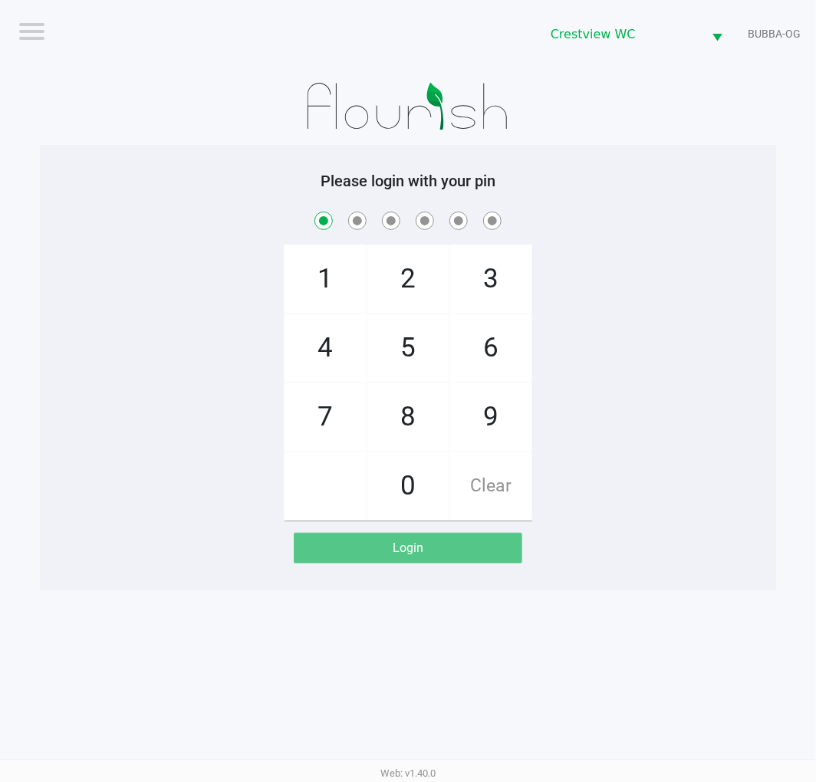
checkbox input "true"
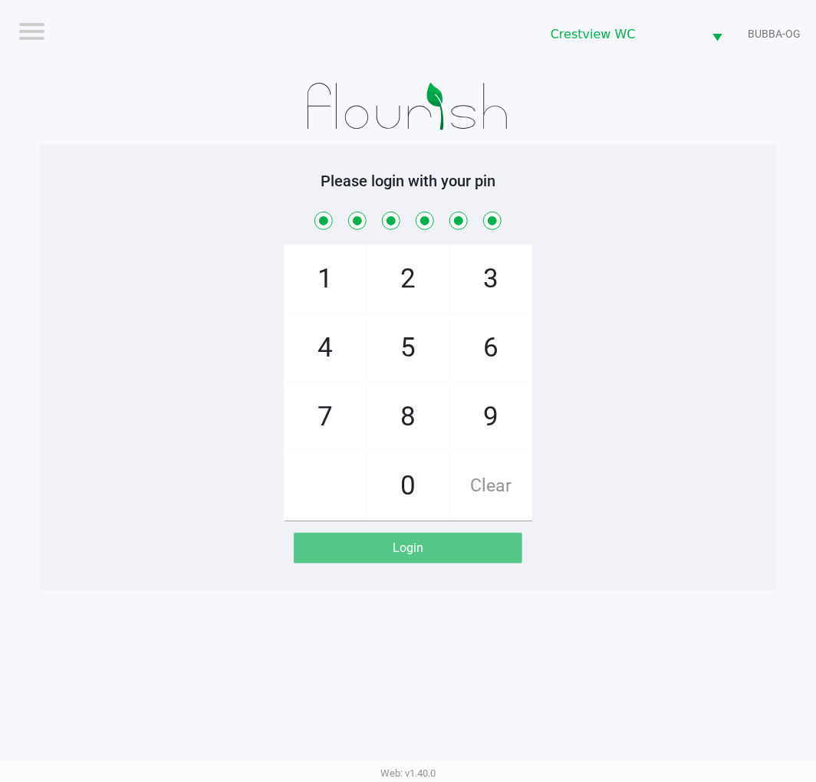
checkbox input "true"
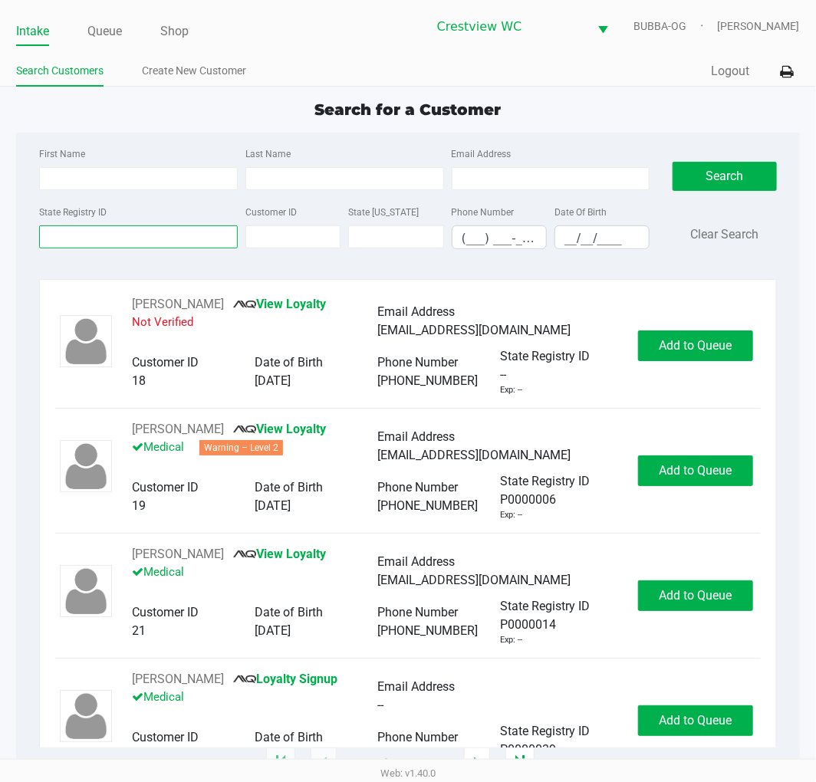
click at [140, 242] on input "State Registry ID" at bounding box center [138, 236] width 199 height 23
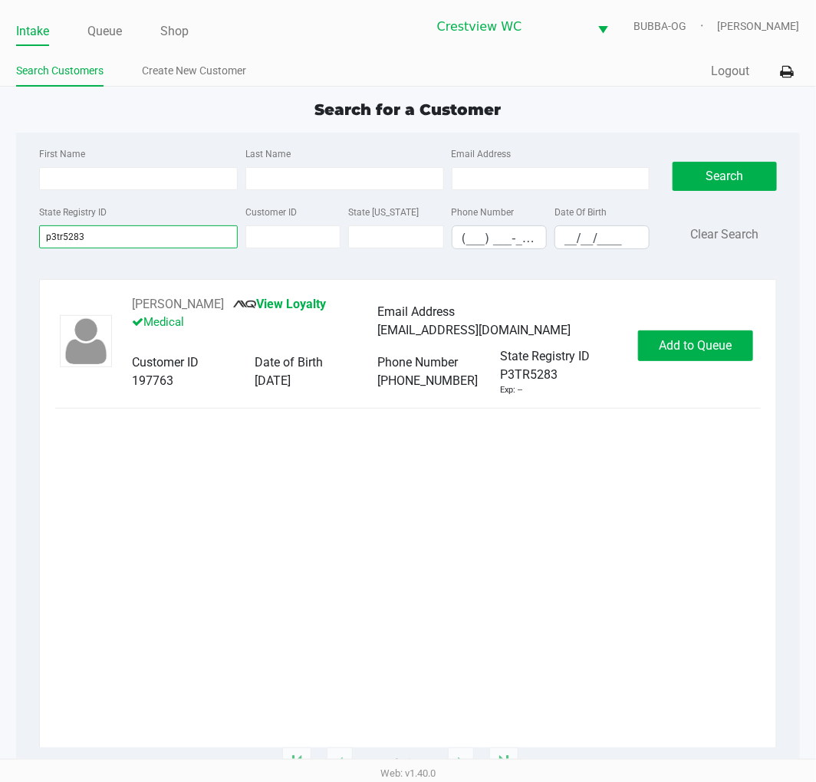
type input "p3tr5283"
click at [670, 353] on span "Add to Queue" at bounding box center [695, 345] width 73 height 15
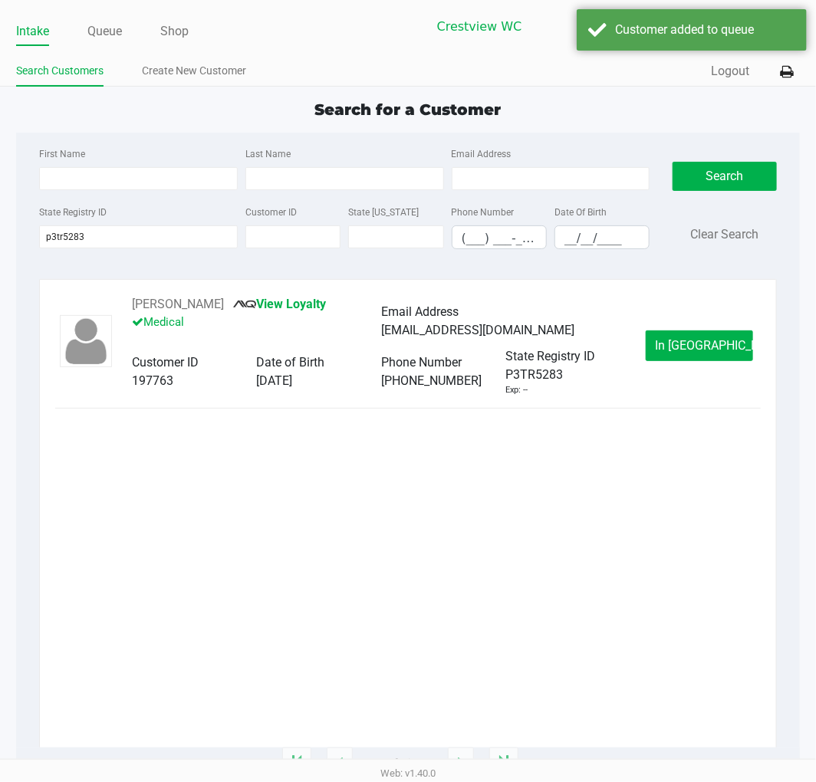
click at [714, 343] on span "In Queue" at bounding box center [720, 345] width 129 height 15
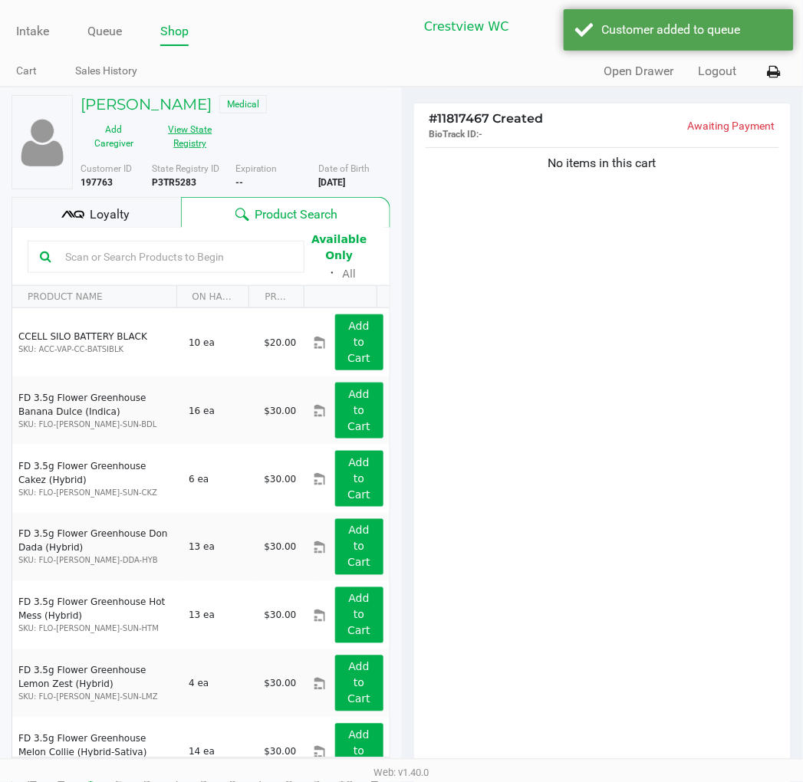
click at [184, 144] on button "View State Registry" at bounding box center [185, 136] width 77 height 38
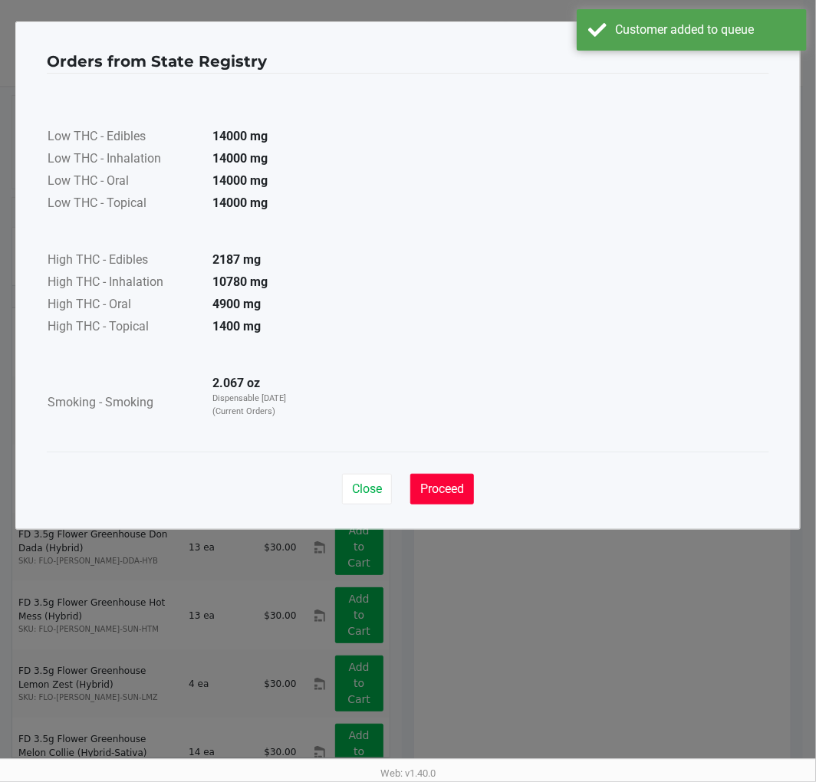
click at [464, 501] on button "Proceed" at bounding box center [442, 489] width 64 height 31
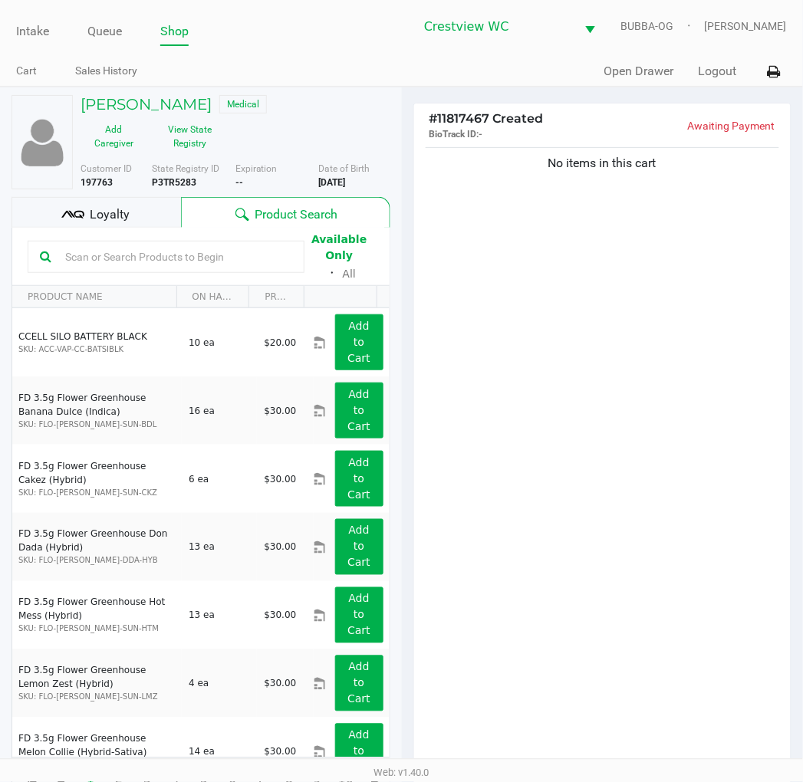
click at [115, 218] on span "Loyalty" at bounding box center [110, 214] width 40 height 18
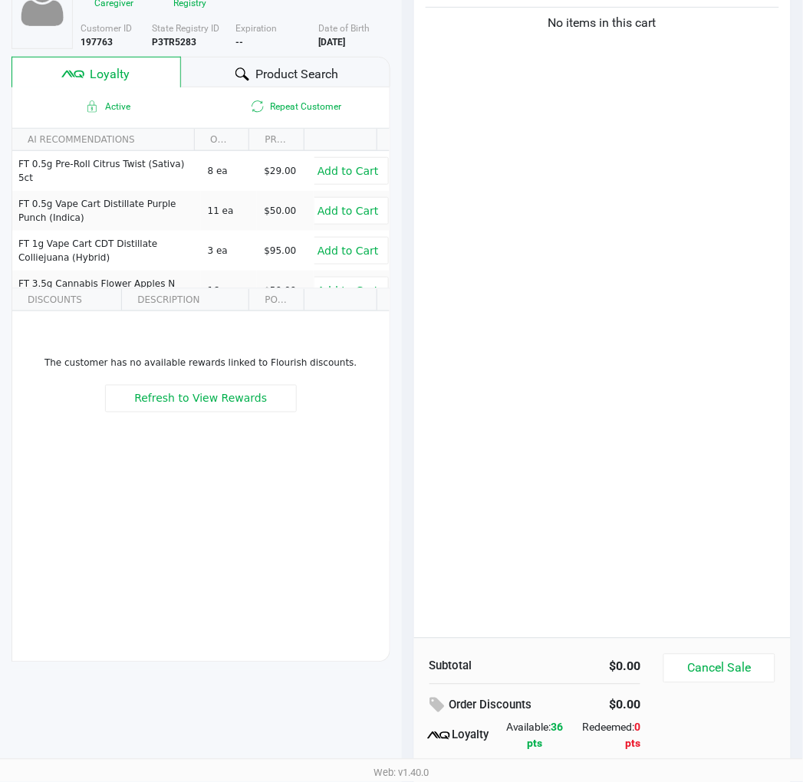
scroll to position [198, 0]
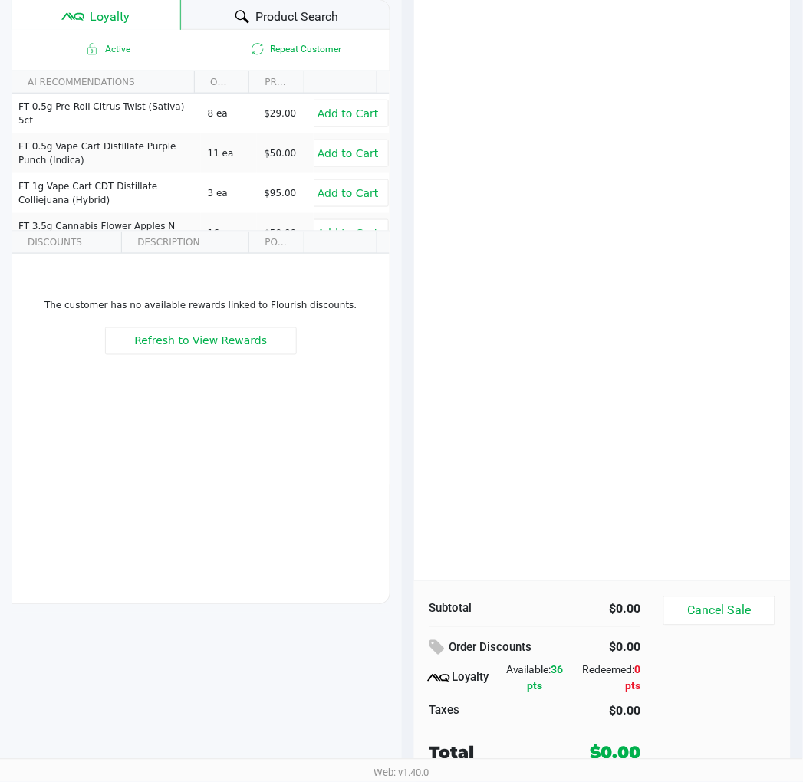
click at [700, 525] on div "No items in this cart" at bounding box center [602, 263] width 377 height 634
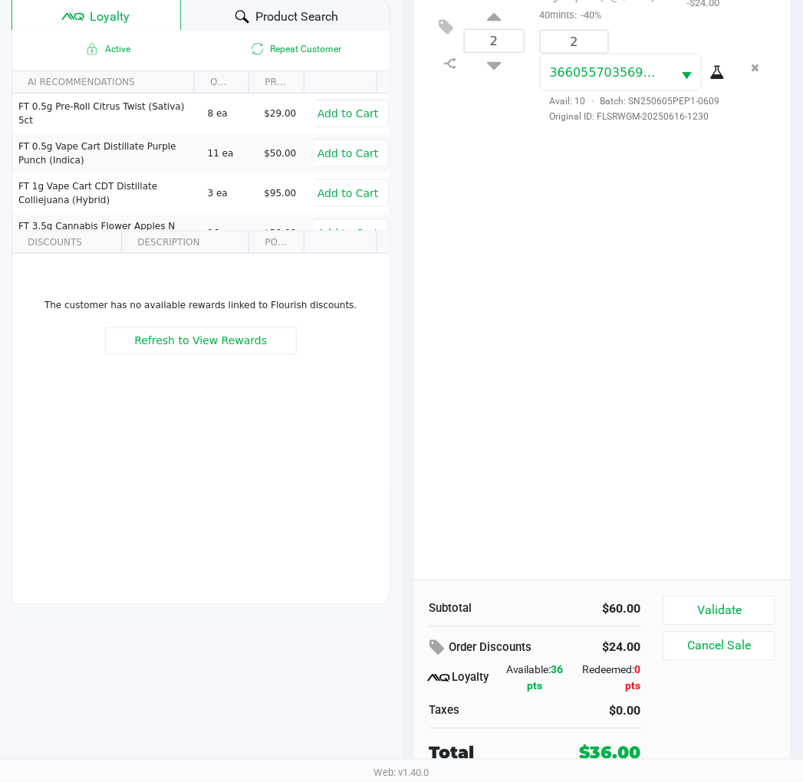
click at [722, 623] on button "Validate" at bounding box center [718, 611] width 111 height 29
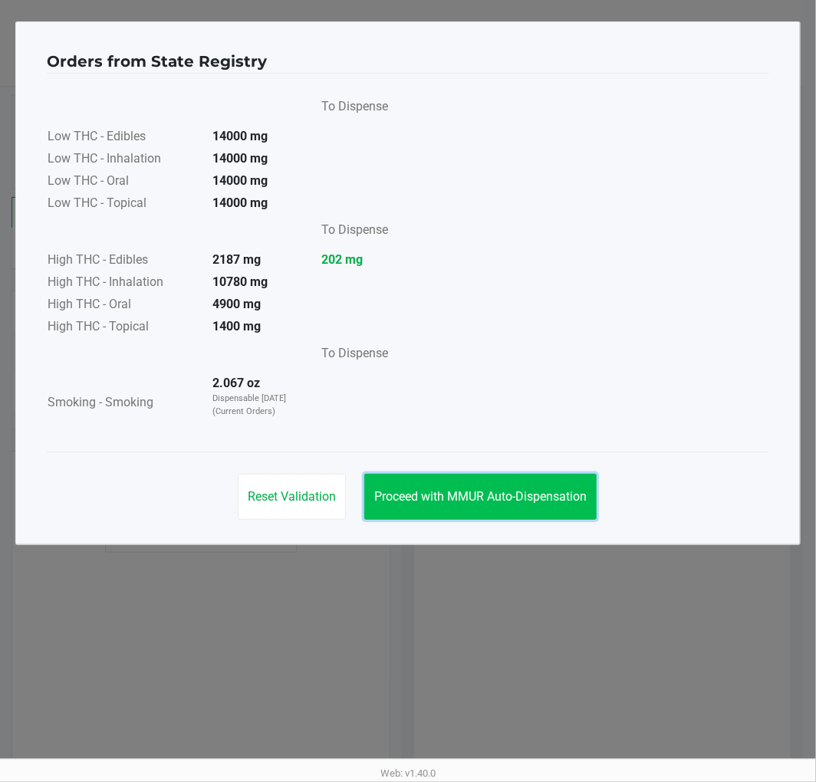
click at [500, 489] on span "Proceed with MMUR Auto-Dispensation" at bounding box center [480, 496] width 212 height 15
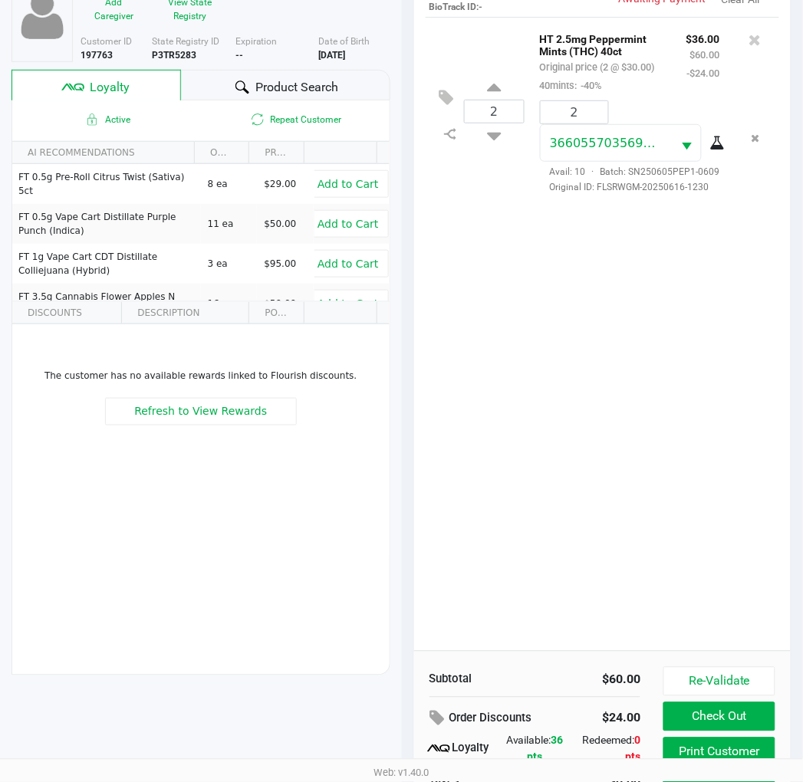
scroll to position [198, 0]
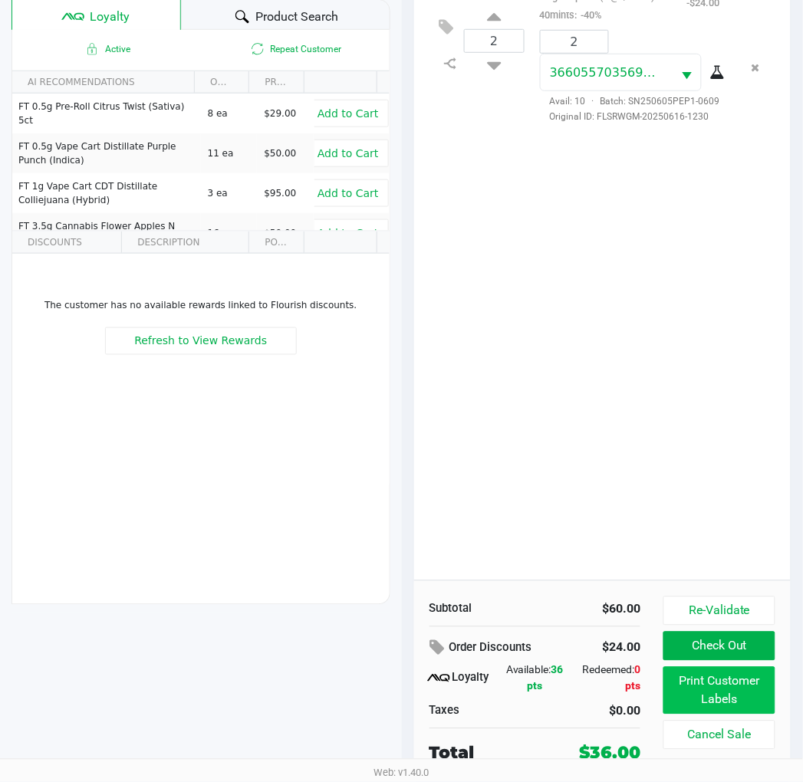
click at [750, 683] on button "Print Customer Labels" at bounding box center [718, 691] width 111 height 48
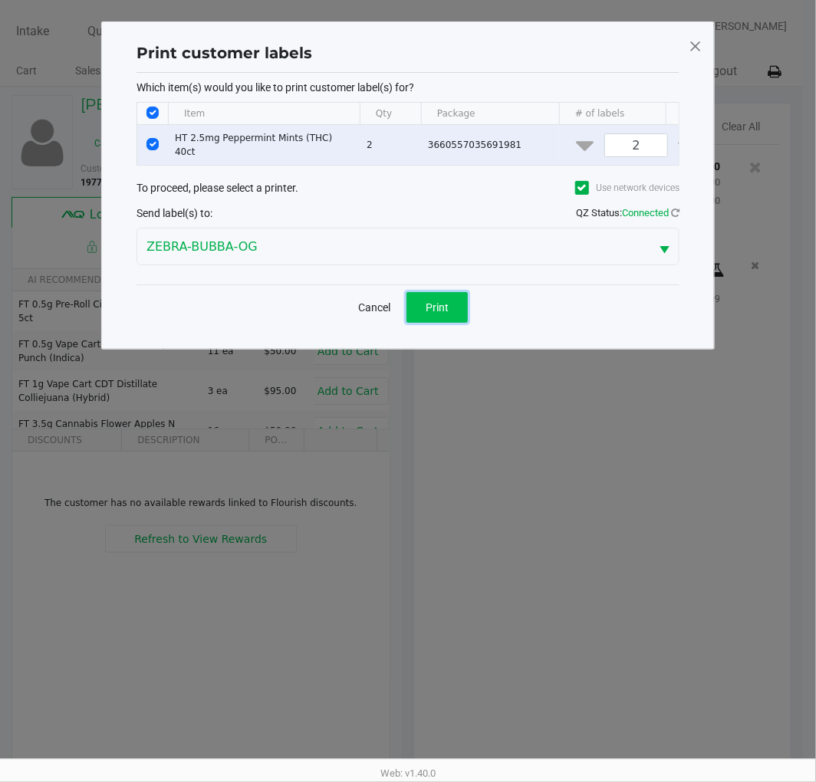
click at [445, 314] on span "Print" at bounding box center [437, 307] width 23 height 12
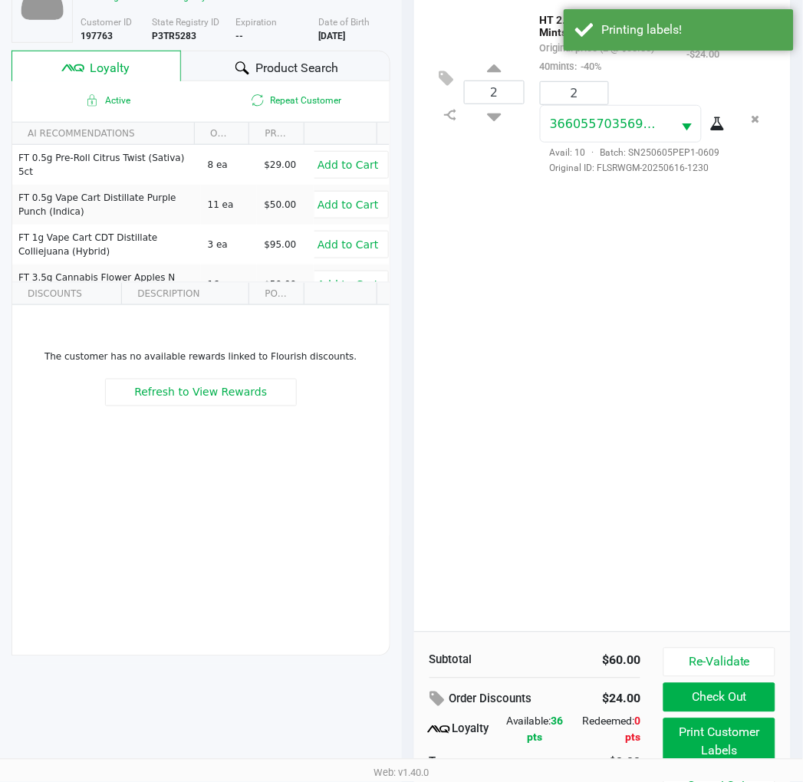
scroll to position [198, 0]
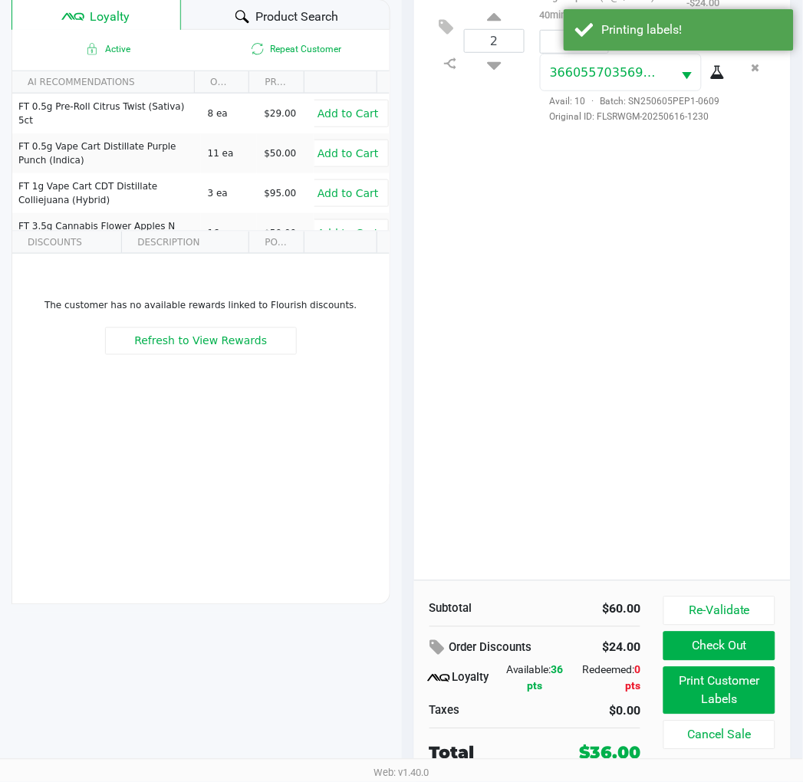
click at [756, 639] on button "Check Out" at bounding box center [718, 646] width 111 height 29
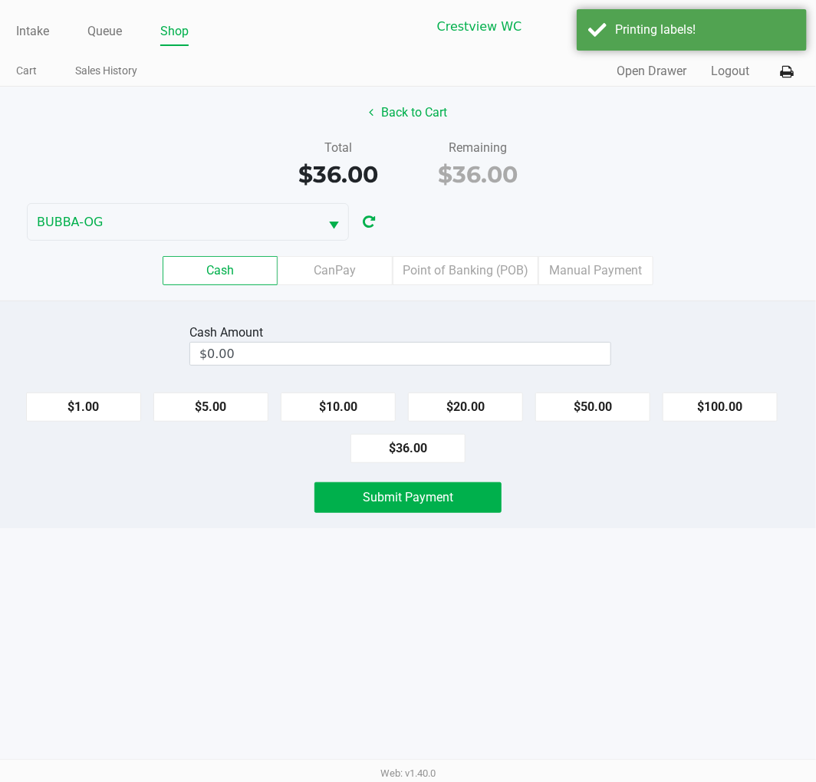
click at [465, 271] on label "Point of Banking (POB)" at bounding box center [466, 270] width 146 height 29
click at [0, 0] on 7 "Point of Banking (POB)" at bounding box center [0, 0] width 0 height 0
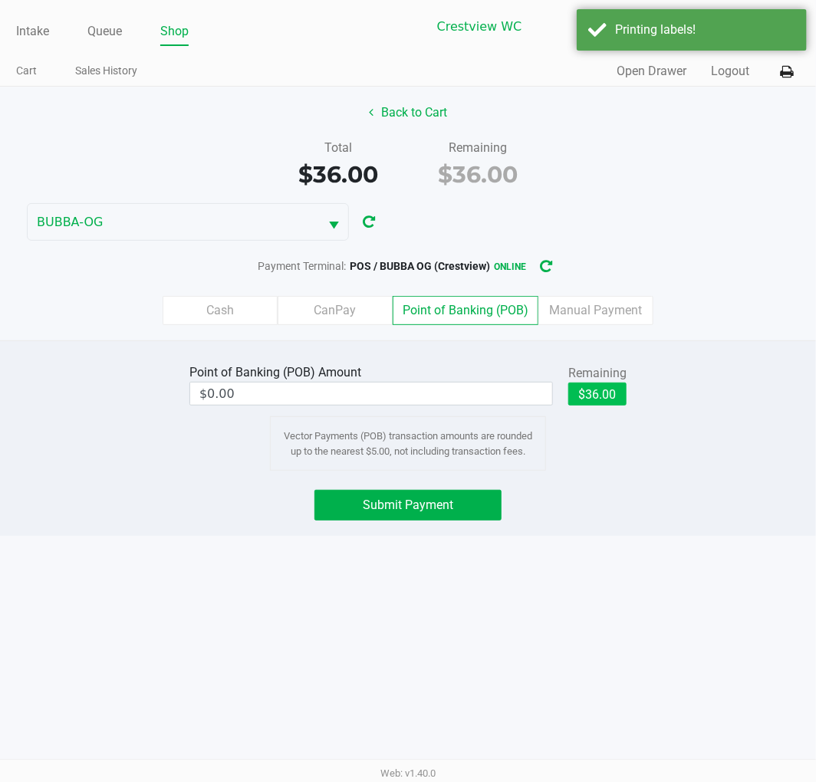
click at [610, 396] on button "$36.00" at bounding box center [597, 394] width 58 height 23
type input "$36.00"
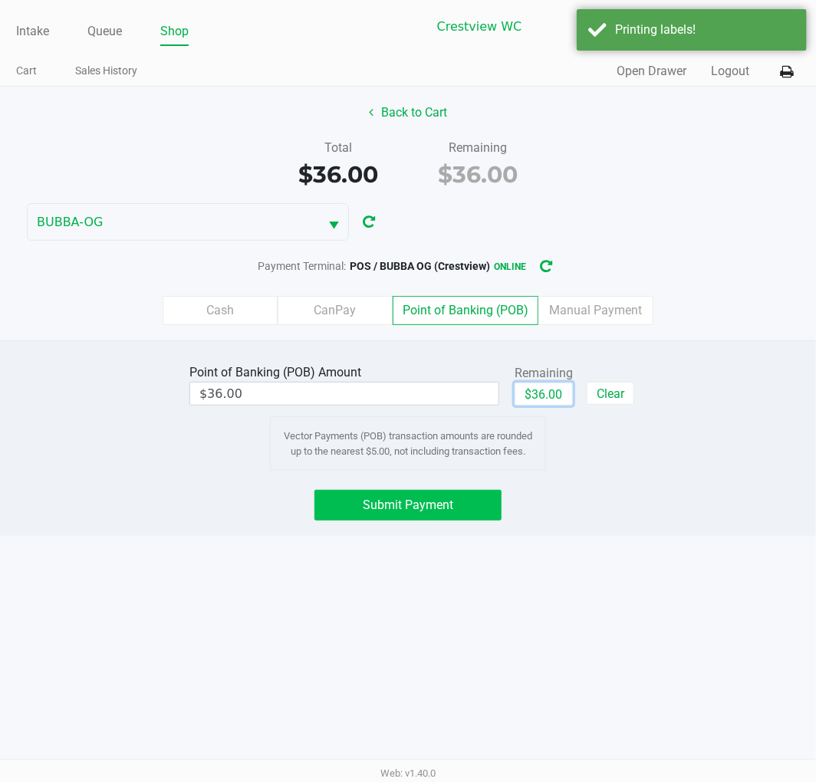
click at [489, 495] on button "Submit Payment" at bounding box center [407, 505] width 187 height 31
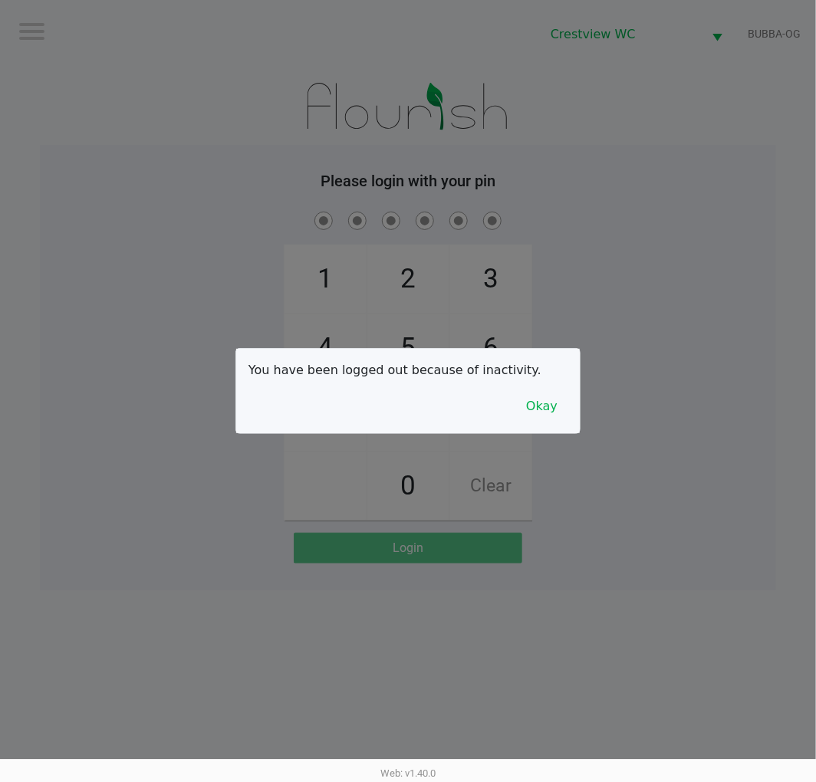
click at [550, 405] on button "Okay" at bounding box center [541, 406] width 51 height 29
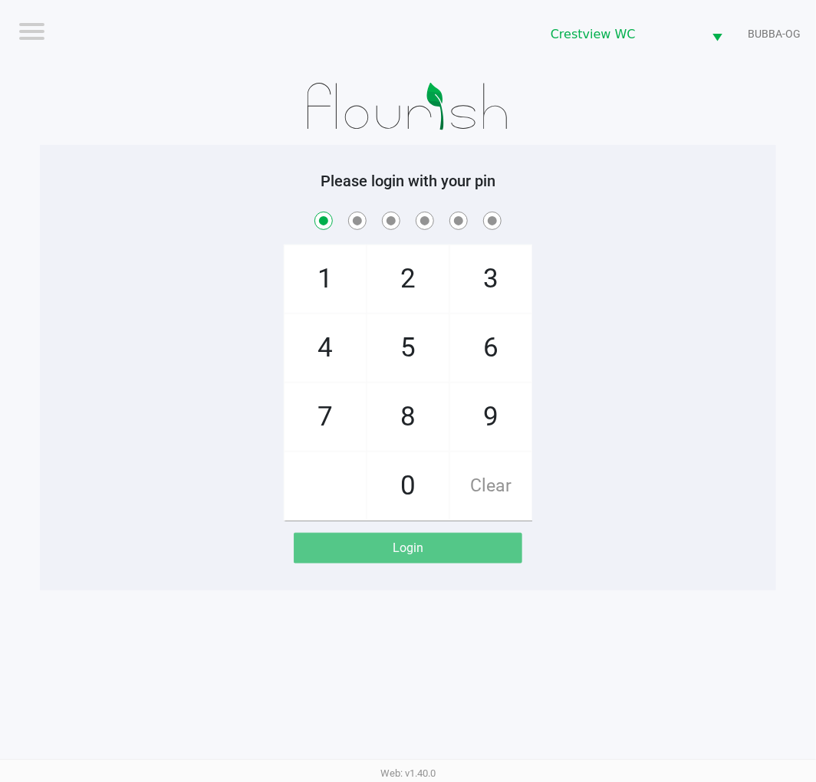
checkbox input "true"
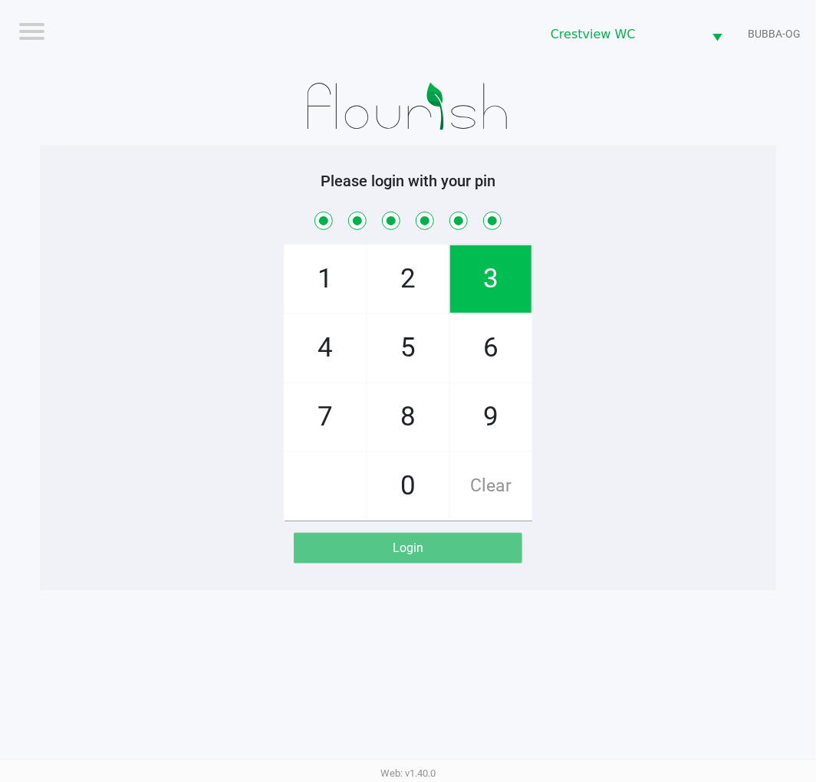
checkbox input "true"
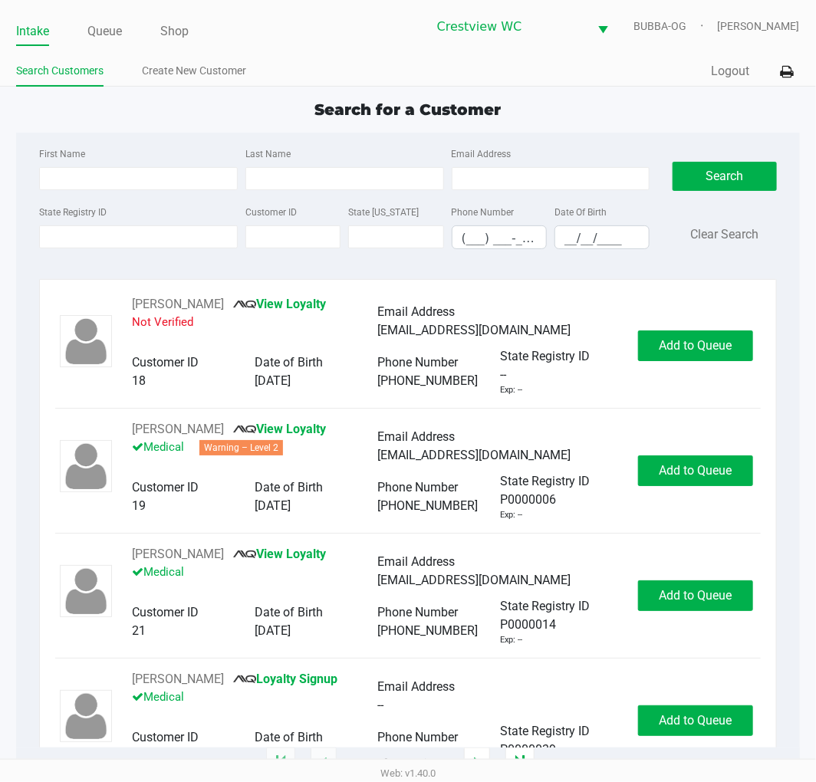
click at [221, 238] on input "State Registry ID" at bounding box center [138, 236] width 199 height 23
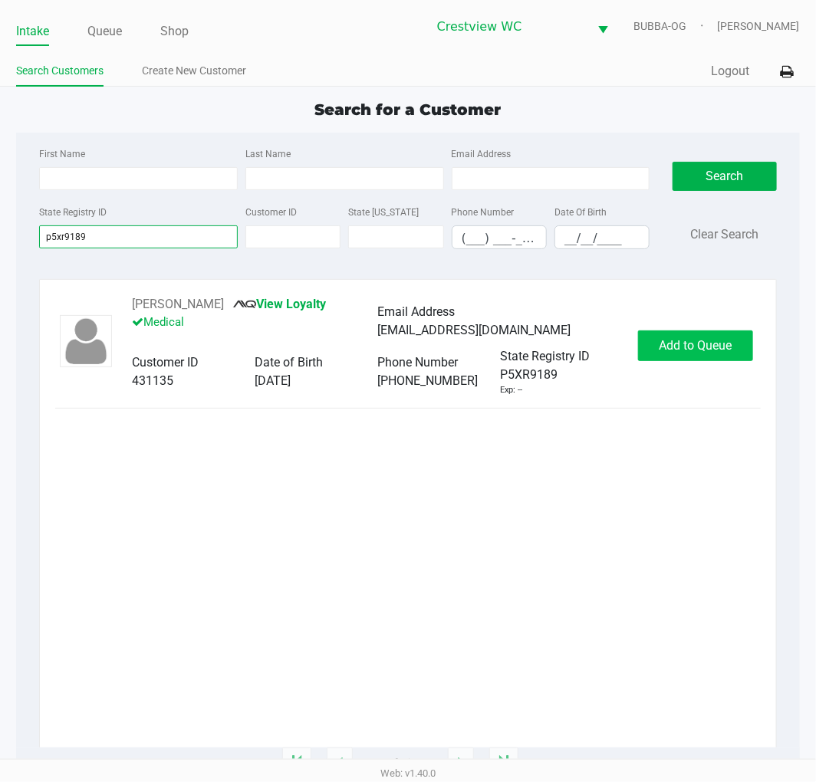
type input "p5xr9189"
click at [699, 347] on span "Add to Queue" at bounding box center [695, 345] width 73 height 15
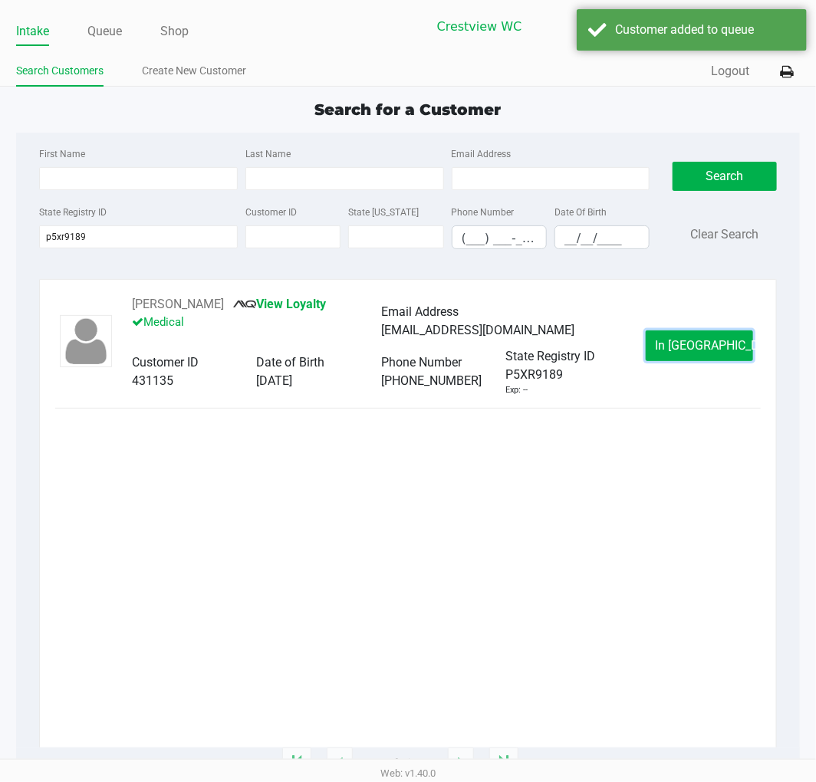
click at [699, 347] on span "In Queue" at bounding box center [720, 345] width 129 height 15
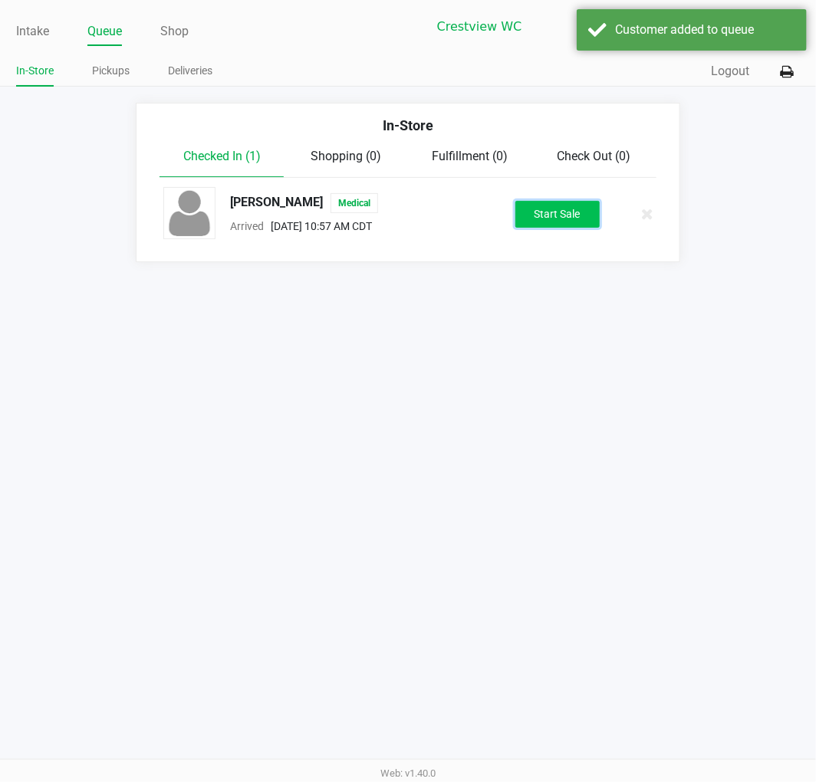
click at [548, 227] on button "Start Sale" at bounding box center [557, 214] width 84 height 27
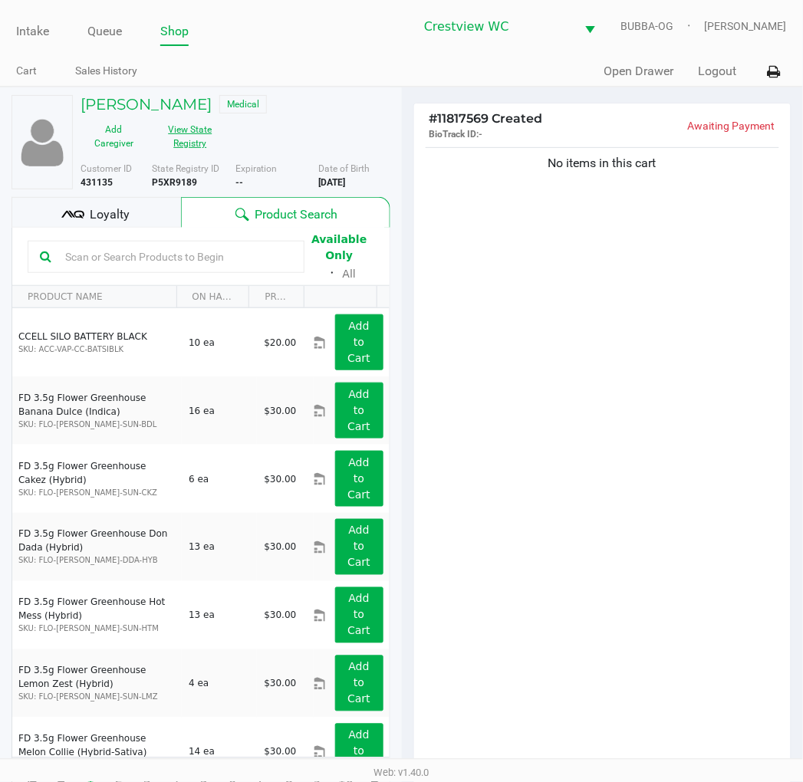
click at [169, 150] on button "View State Registry" at bounding box center [185, 136] width 77 height 38
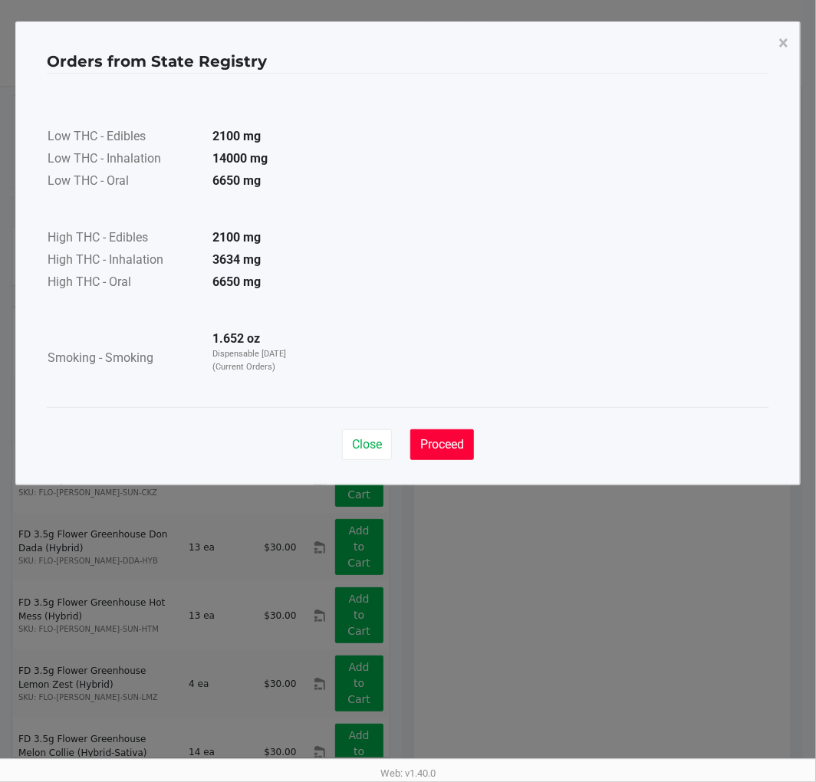
click at [433, 433] on button "Proceed" at bounding box center [442, 444] width 64 height 31
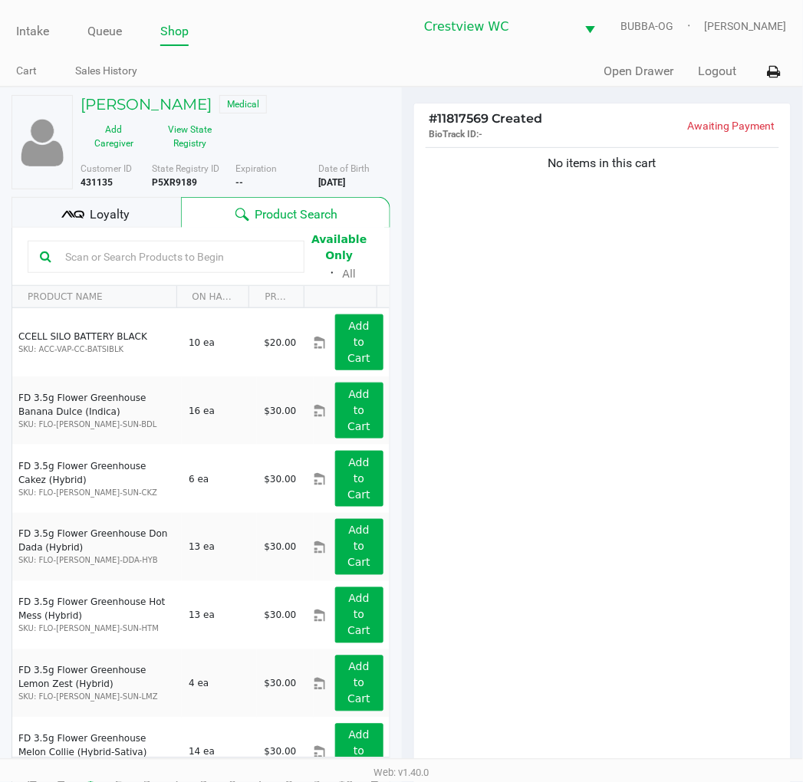
click at [501, 420] on div "No items in this cart" at bounding box center [602, 461] width 377 height 634
click at [601, 491] on div "No items in this cart" at bounding box center [602, 461] width 377 height 634
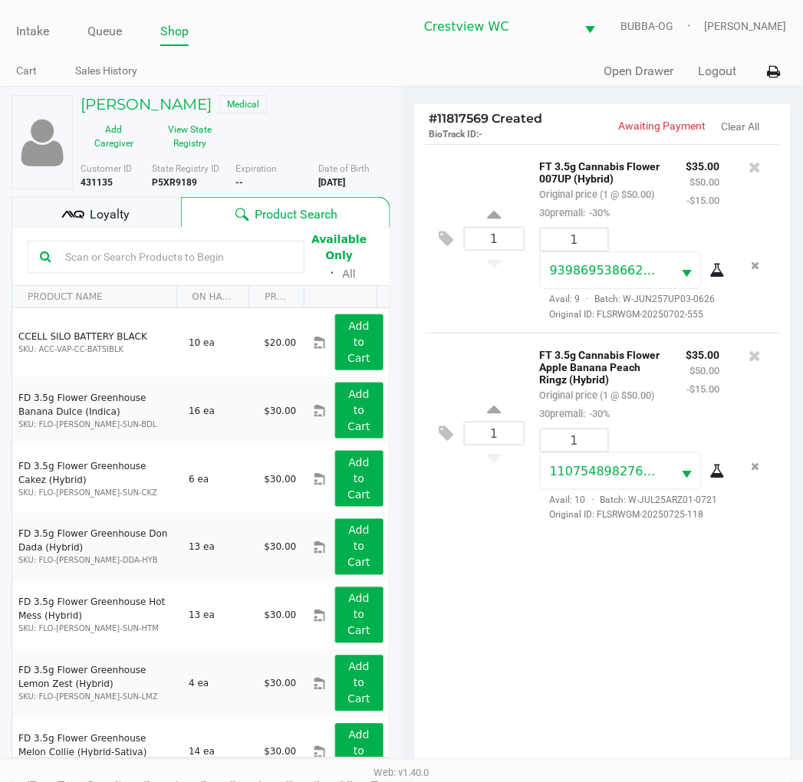
click at [179, 213] on div "Loyalty" at bounding box center [96, 212] width 169 height 31
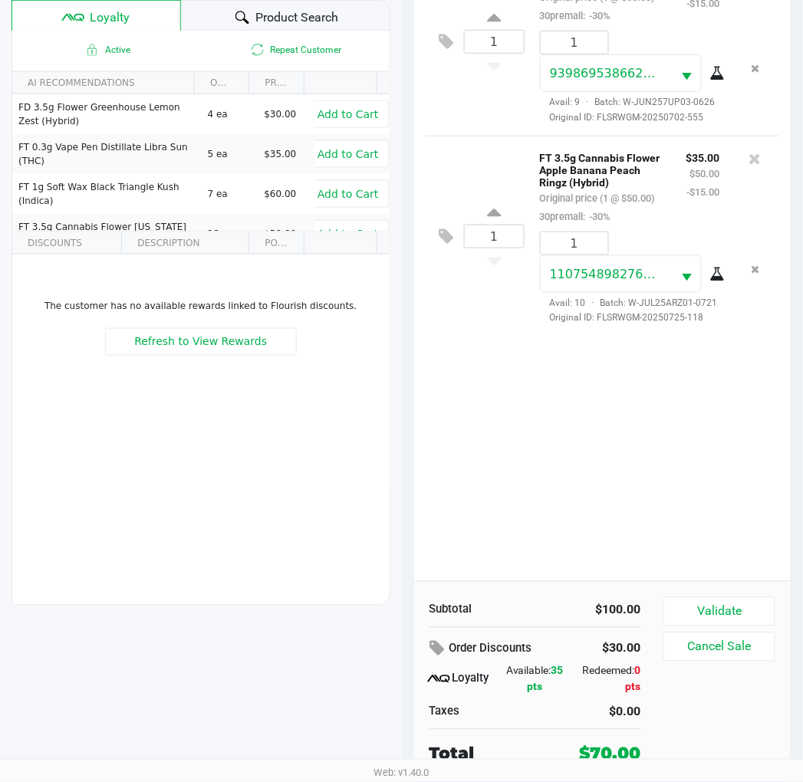
scroll to position [198, 0]
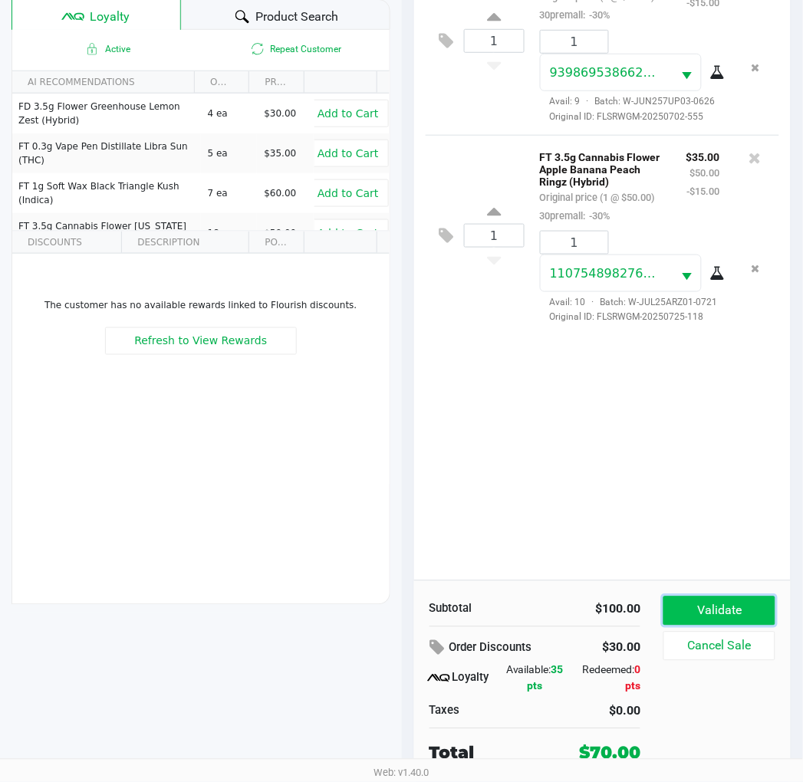
click at [676, 610] on button "Validate" at bounding box center [718, 611] width 111 height 29
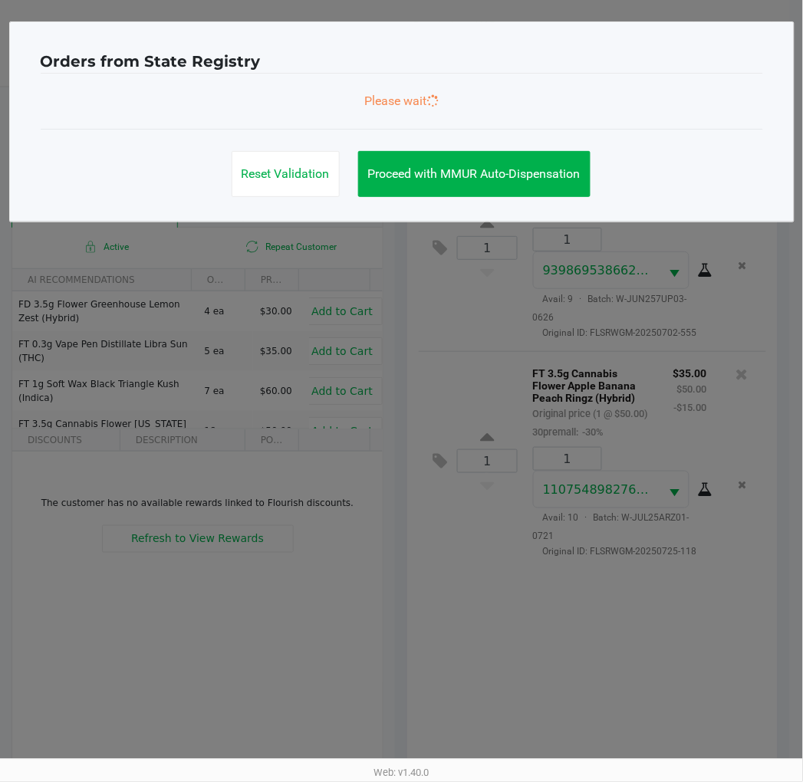
scroll to position [0, 0]
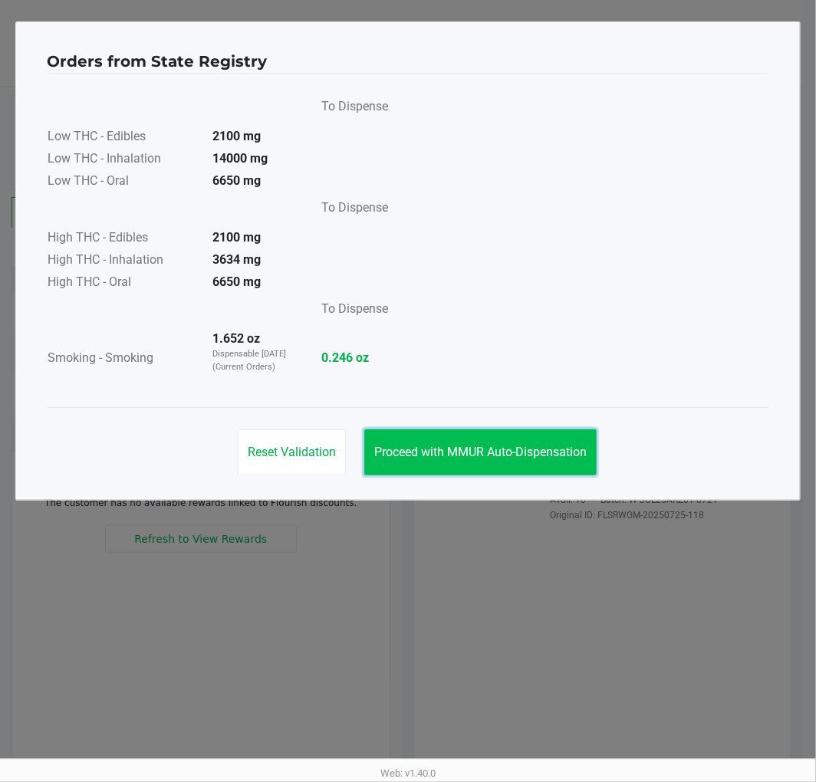
click at [518, 472] on button "Proceed with MMUR Auto-Dispensation" at bounding box center [480, 452] width 232 height 46
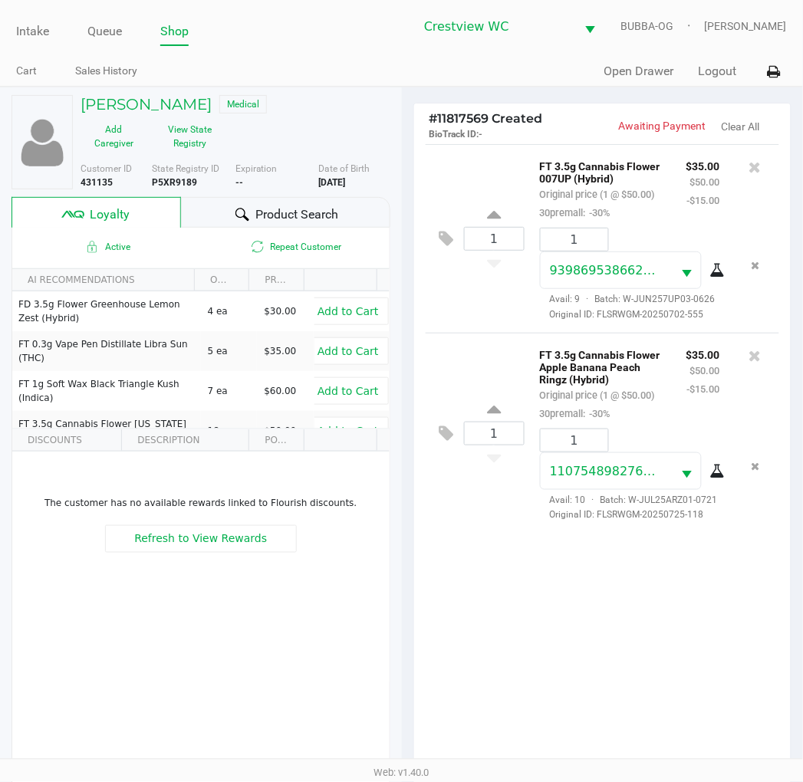
scroll to position [198, 0]
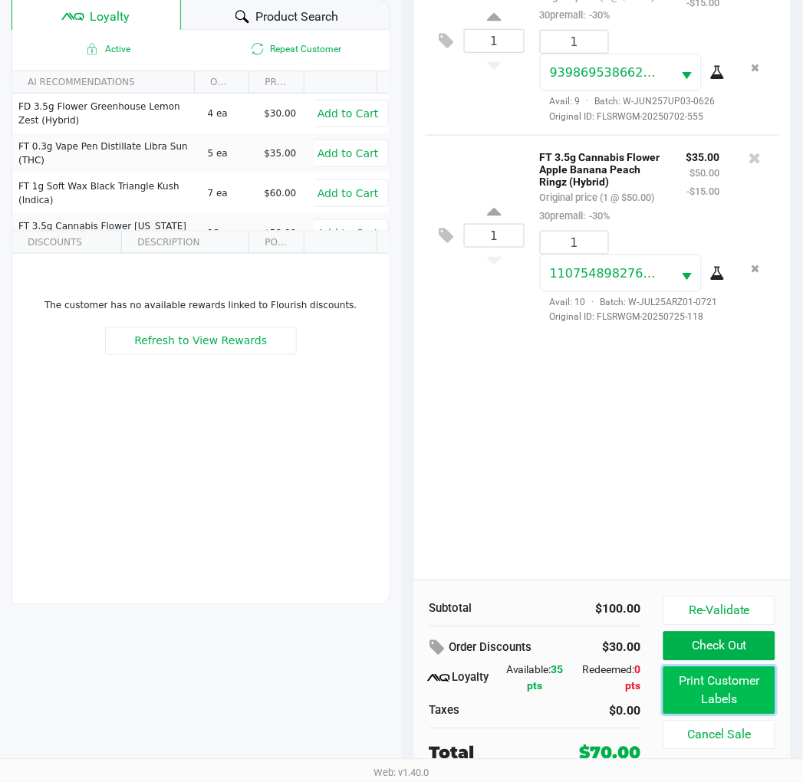
click at [730, 698] on button "Print Customer Labels" at bounding box center [718, 691] width 111 height 48
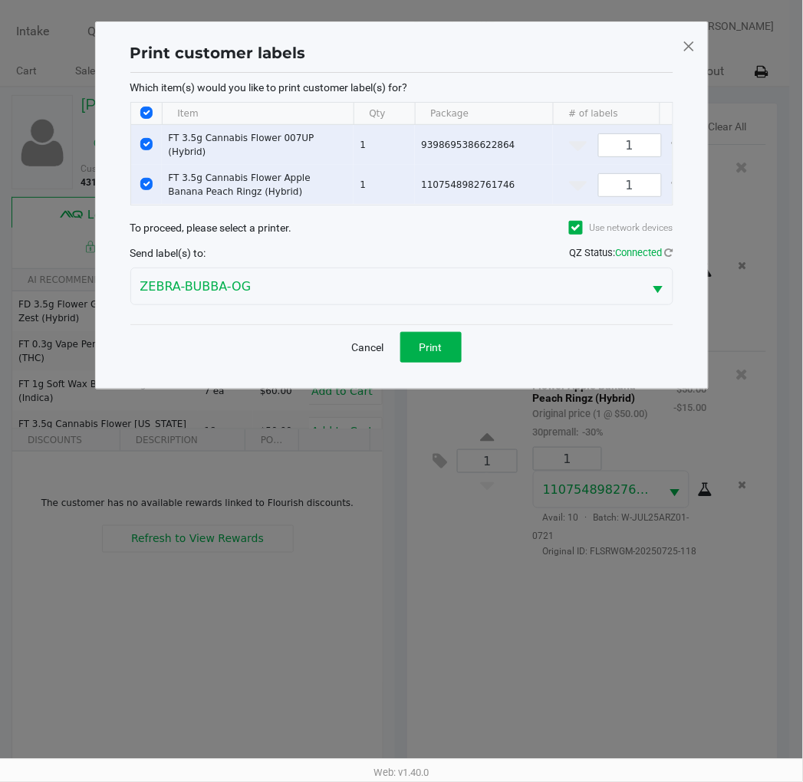
scroll to position [0, 0]
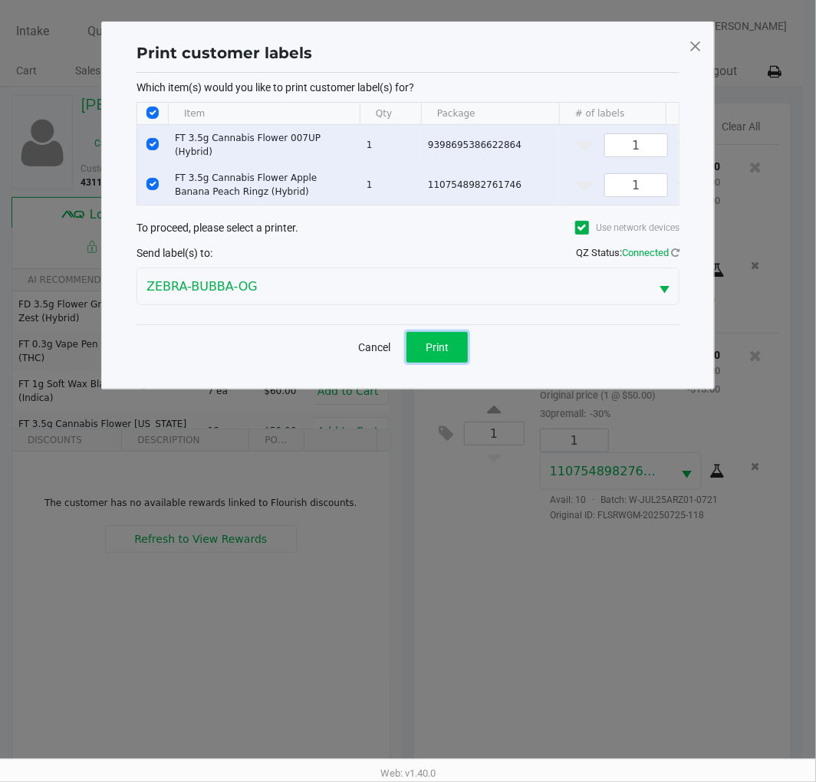
click at [443, 363] on button "Print" at bounding box center [436, 347] width 61 height 31
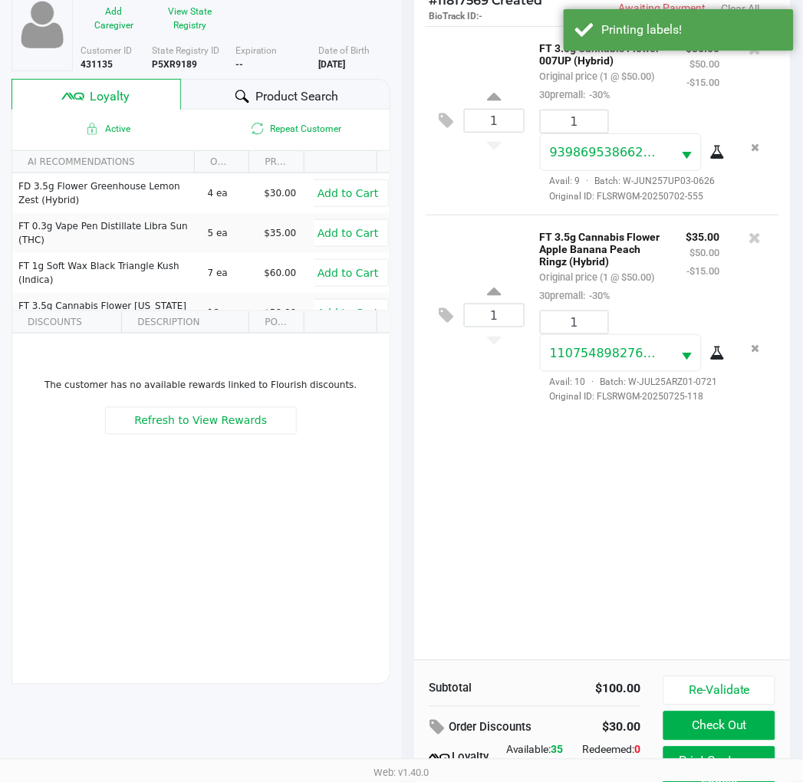
scroll to position [198, 0]
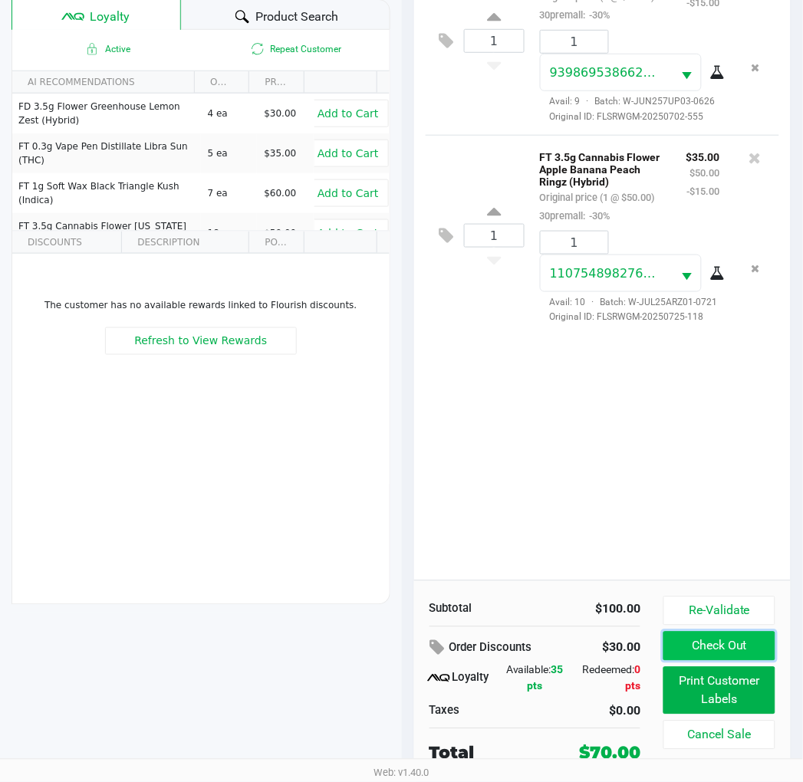
click at [731, 647] on button "Check Out" at bounding box center [718, 646] width 111 height 29
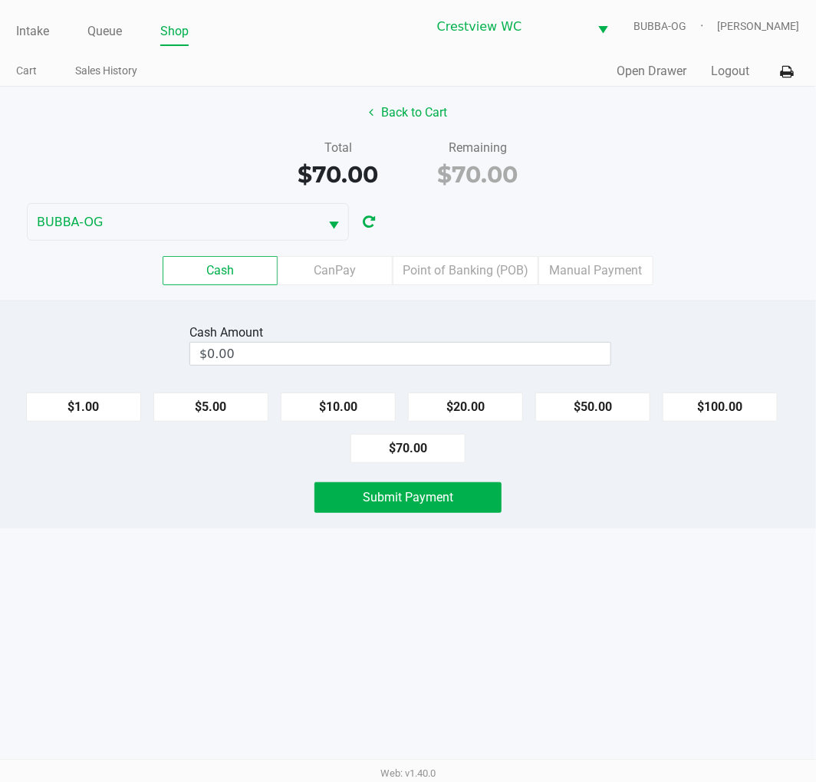
click at [472, 258] on label "Point of Banking (POB)" at bounding box center [466, 270] width 146 height 29
click at [0, 0] on 7 "Point of Banking (POB)" at bounding box center [0, 0] width 0 height 0
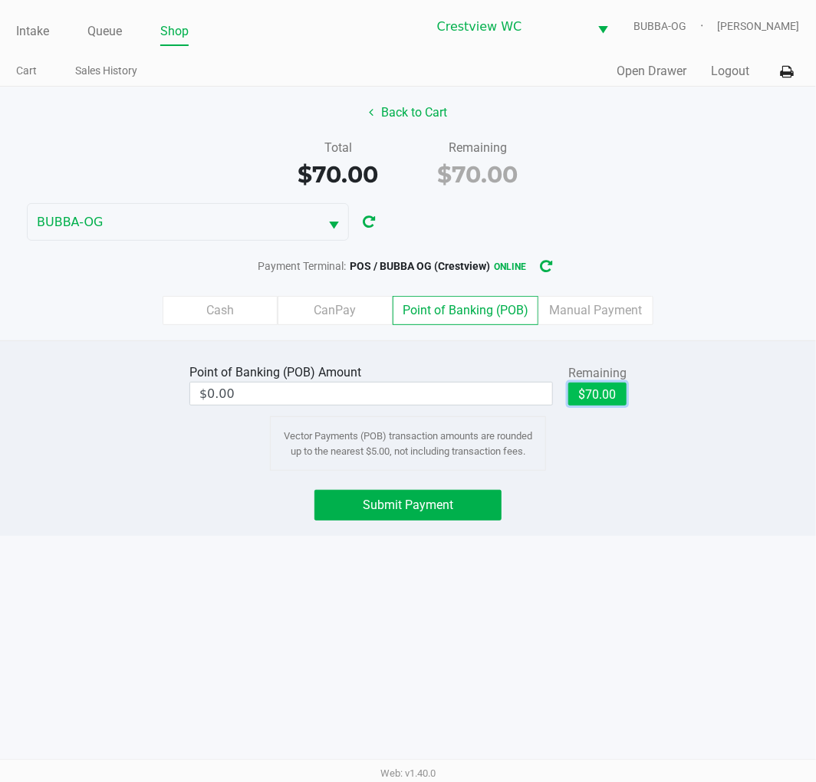
click at [600, 397] on button "$70.00" at bounding box center [597, 394] width 58 height 23
type input "$70.00"
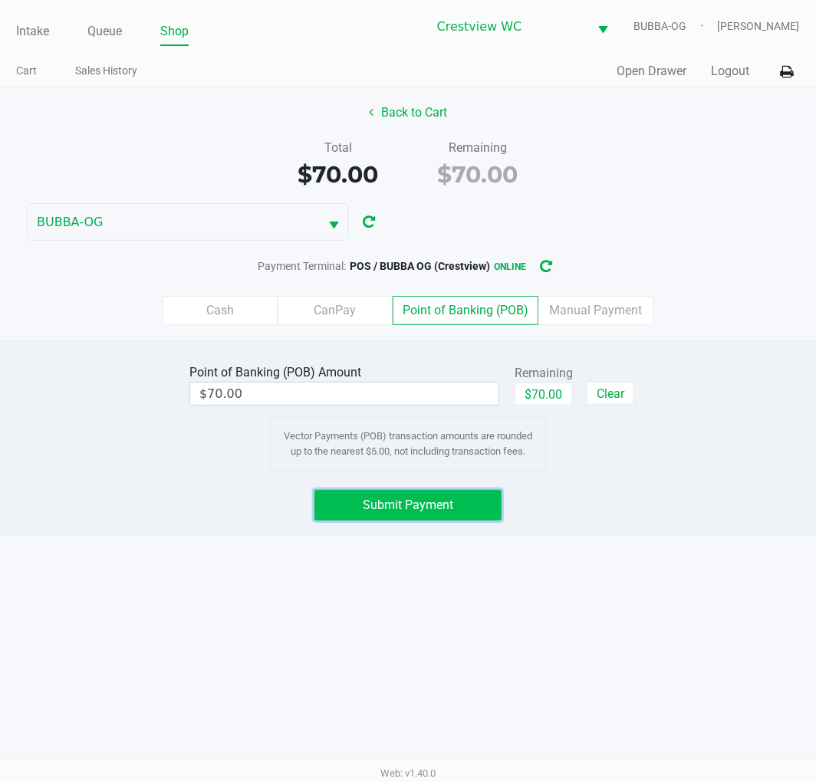
click at [439, 506] on span "Submit Payment" at bounding box center [408, 505] width 90 height 15
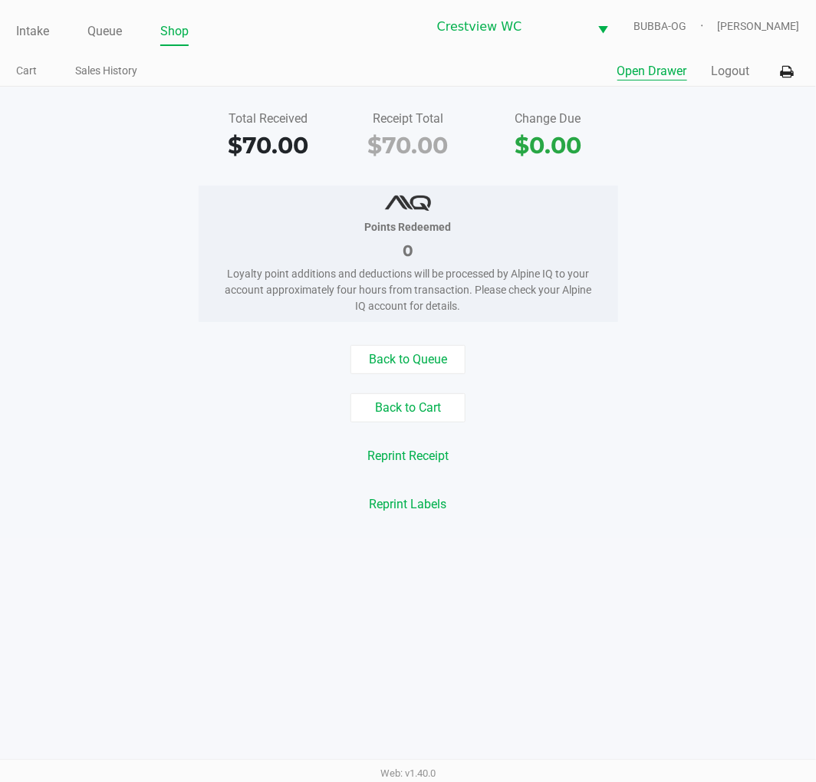
click at [654, 74] on button "Open Drawer" at bounding box center [652, 71] width 70 height 18
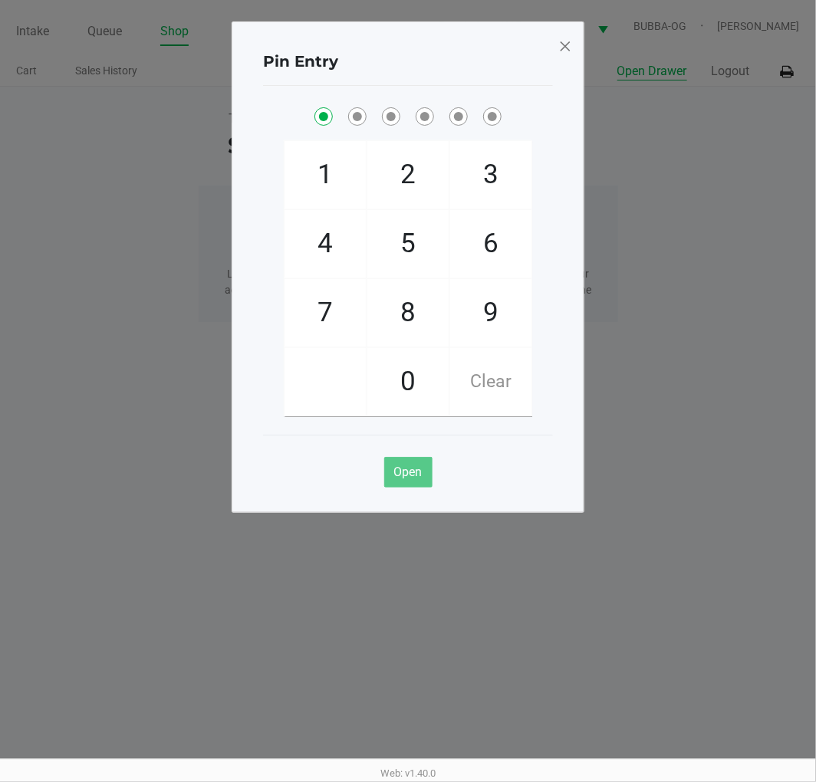
checkbox input "true"
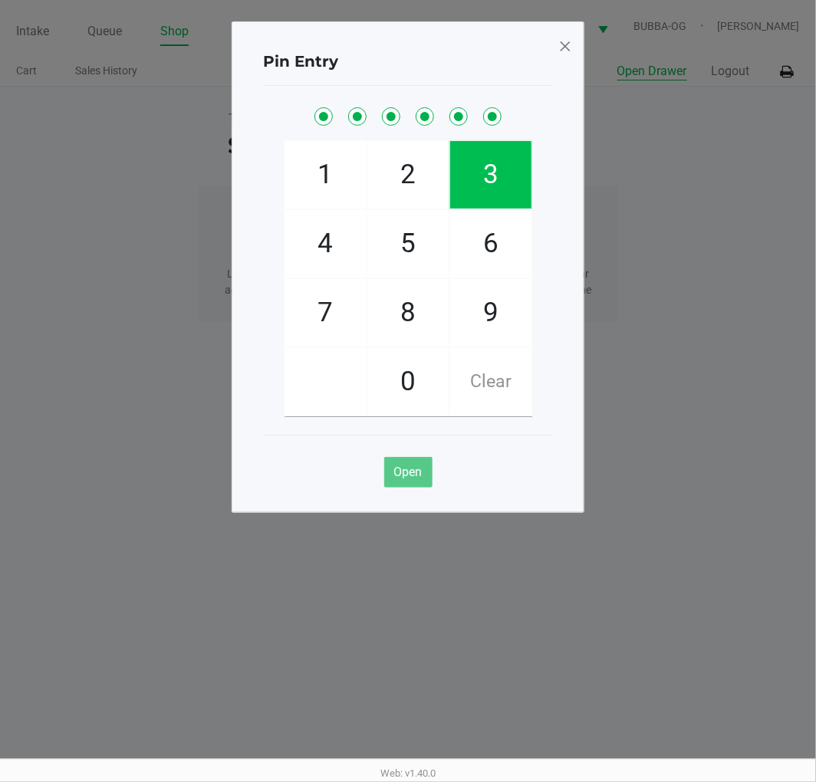
checkbox input "true"
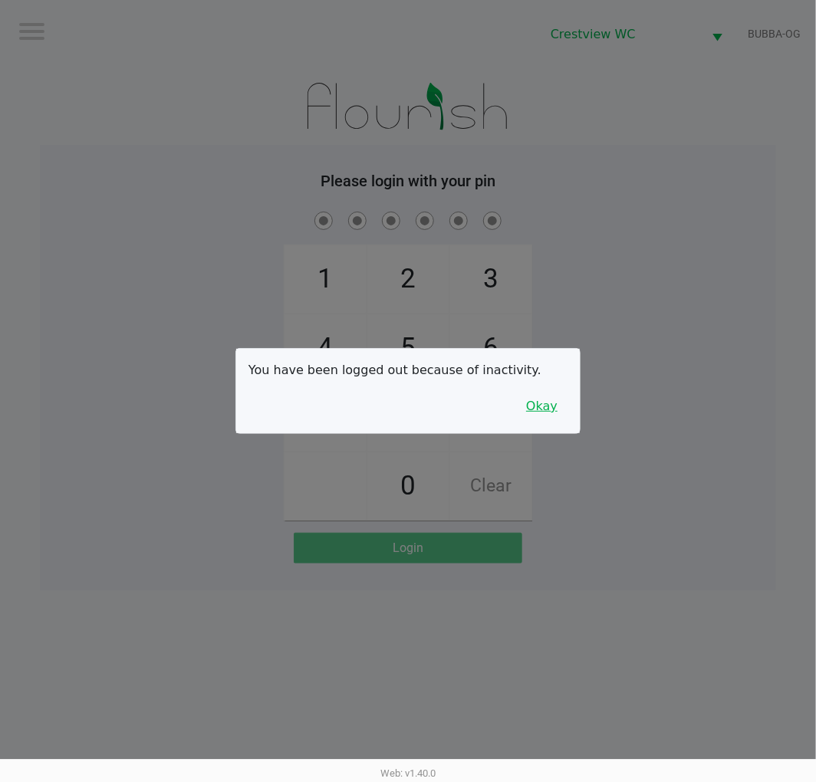
click at [551, 392] on button "Okay" at bounding box center [541, 406] width 51 height 29
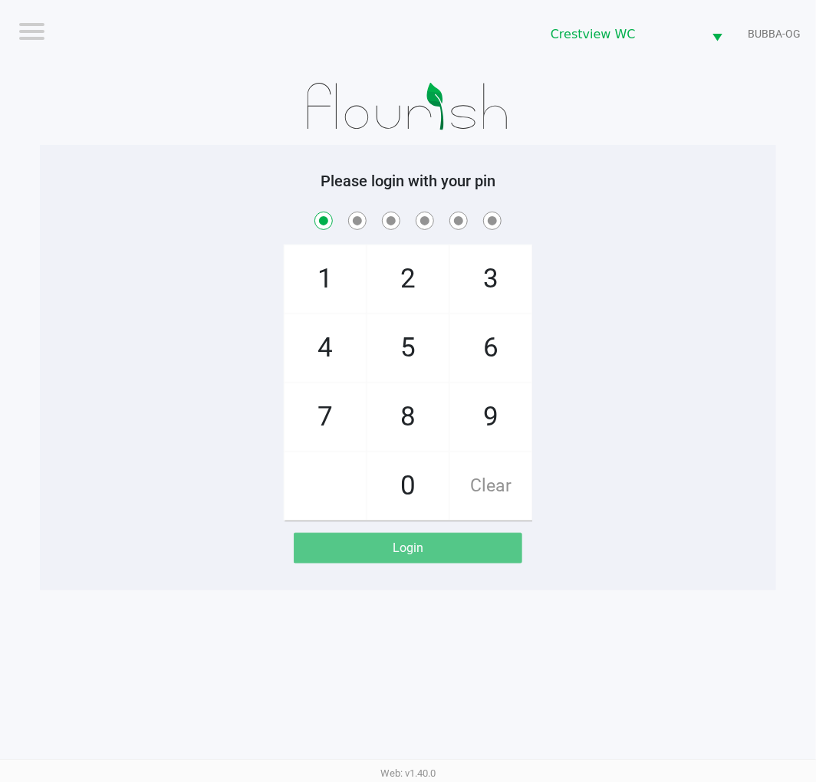
checkbox input "true"
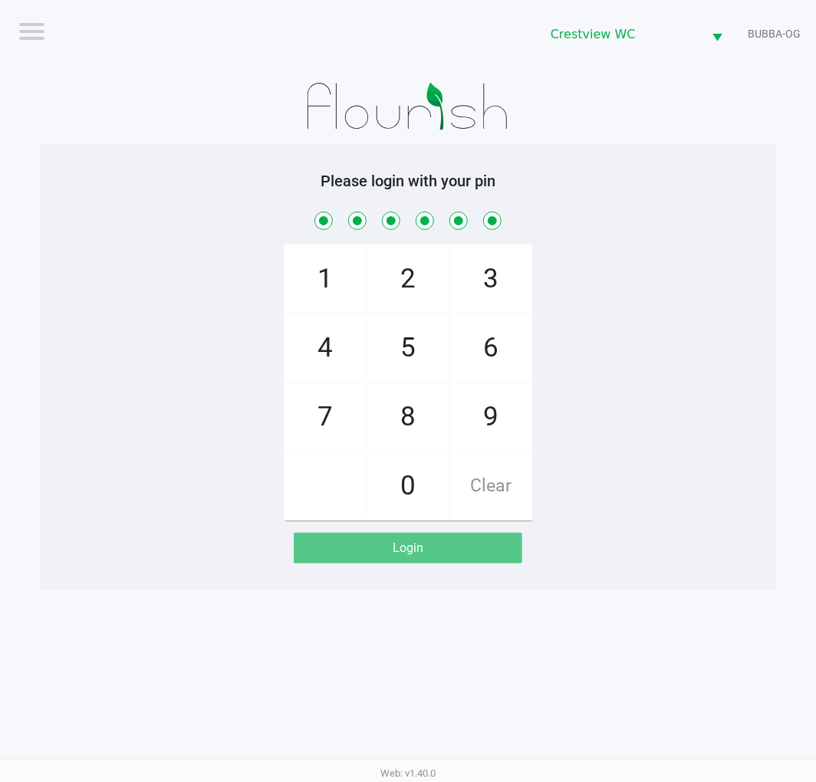
checkbox input "true"
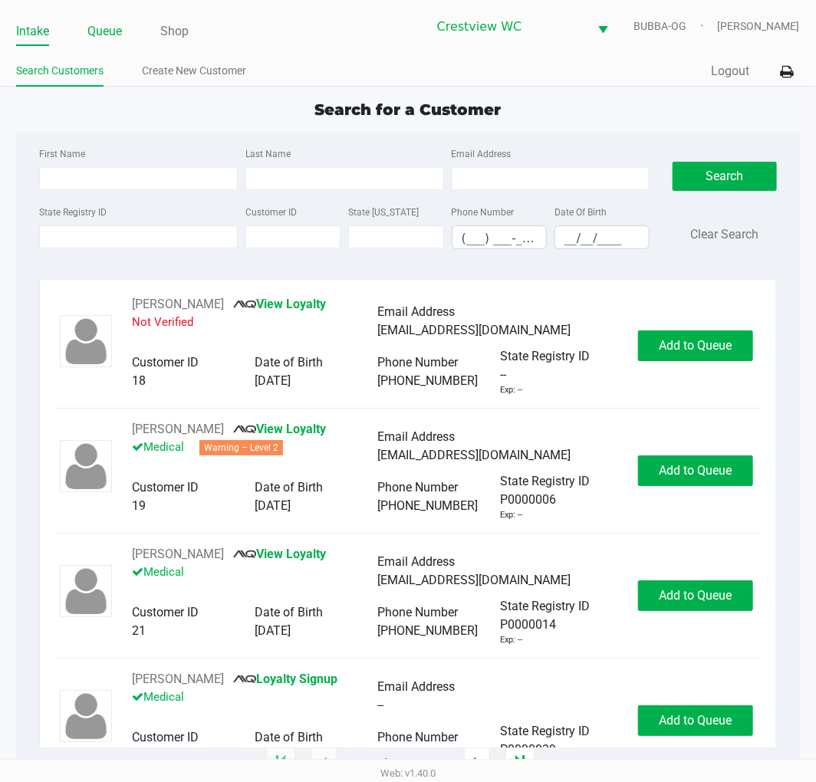
click at [117, 31] on link "Queue" at bounding box center [104, 31] width 35 height 21
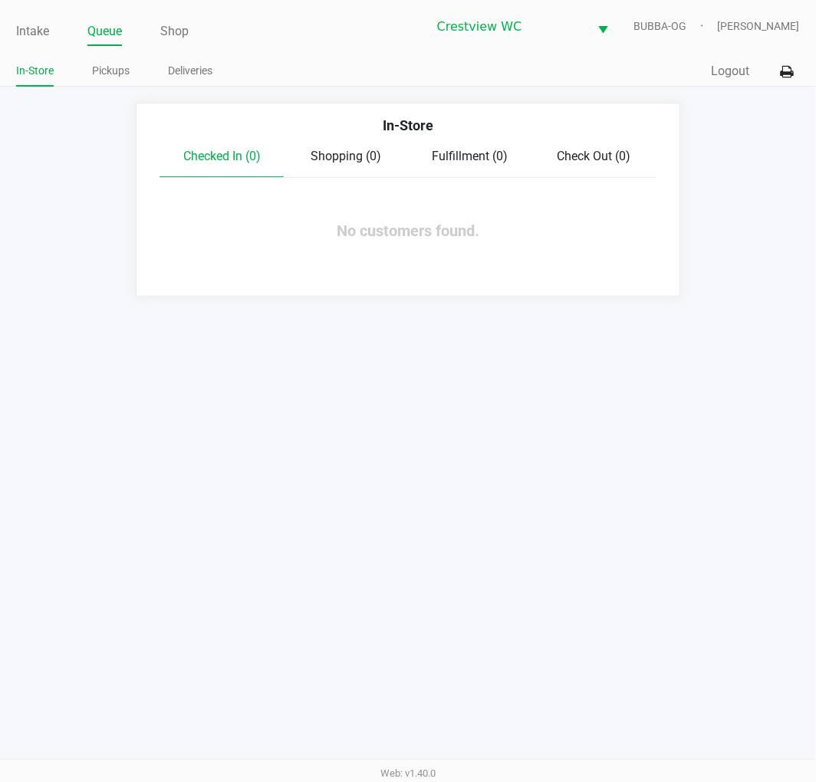
click at [121, 74] on link "Pickups" at bounding box center [111, 70] width 38 height 19
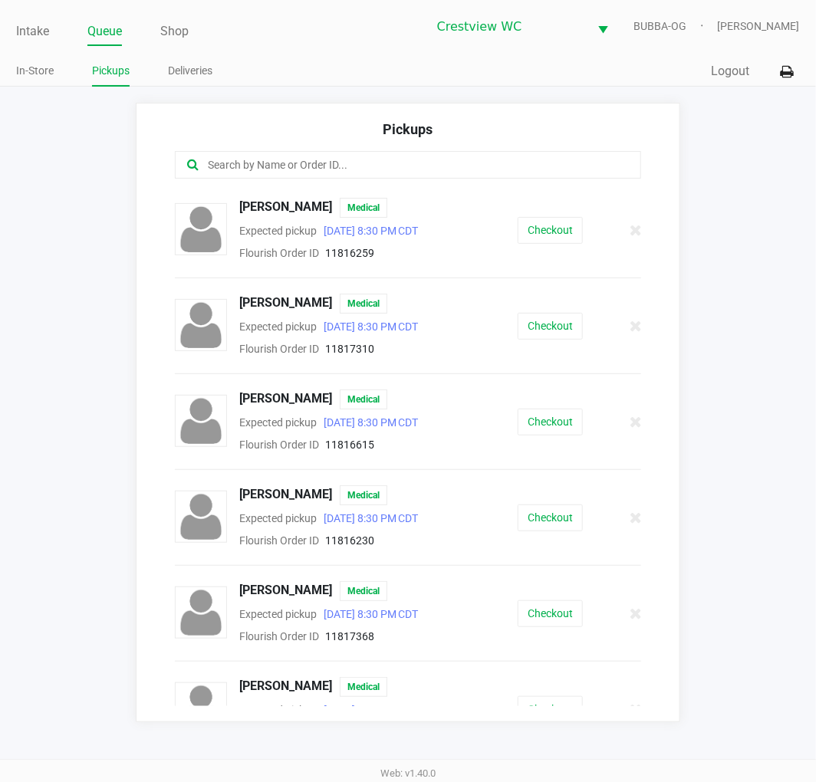
click at [404, 167] on input "text" at bounding box center [404, 165] width 397 height 18
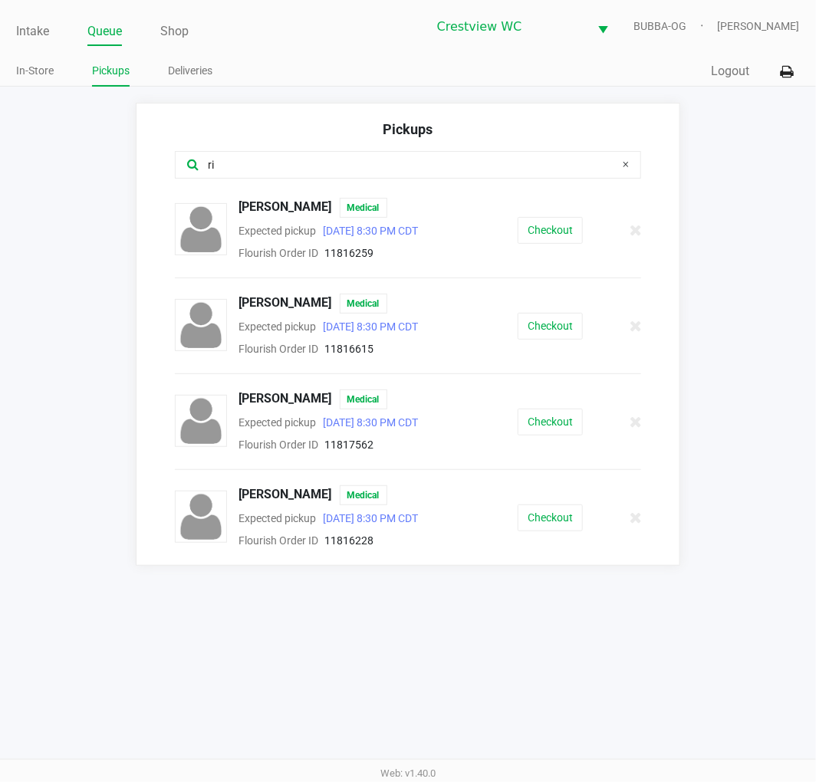
type input "ri"
click at [578, 417] on button "Checkout" at bounding box center [550, 422] width 65 height 27
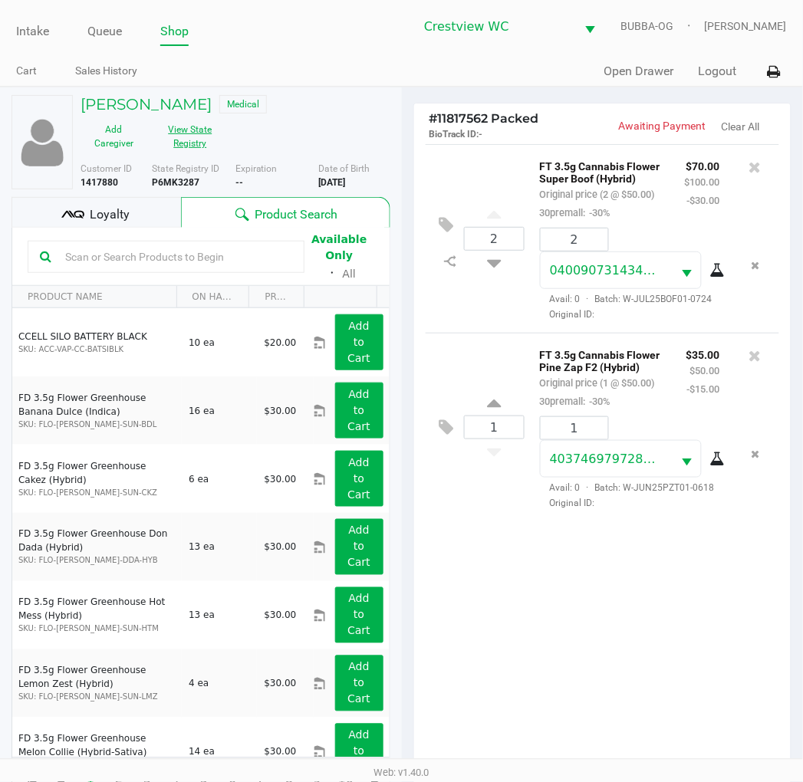
click at [194, 136] on button "View State Registry" at bounding box center [185, 136] width 77 height 38
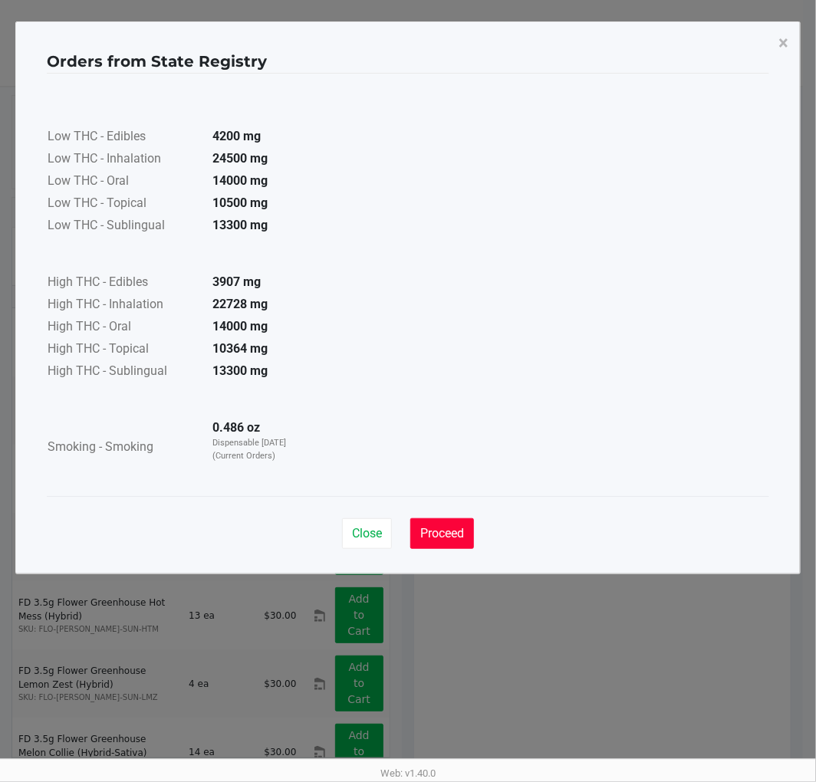
click at [460, 531] on span "Proceed" at bounding box center [442, 533] width 44 height 15
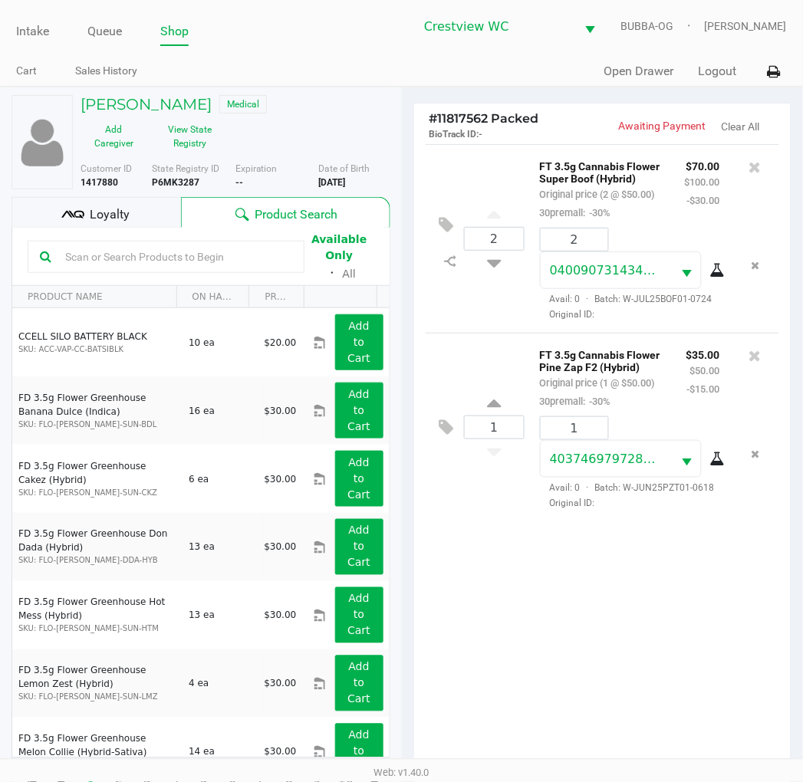
click at [506, 655] on div "2 FT 3.5g Cannabis Flower Super Boof (Hybrid) Original price (2 @ $50.00) 30pre…" at bounding box center [602, 461] width 377 height 634
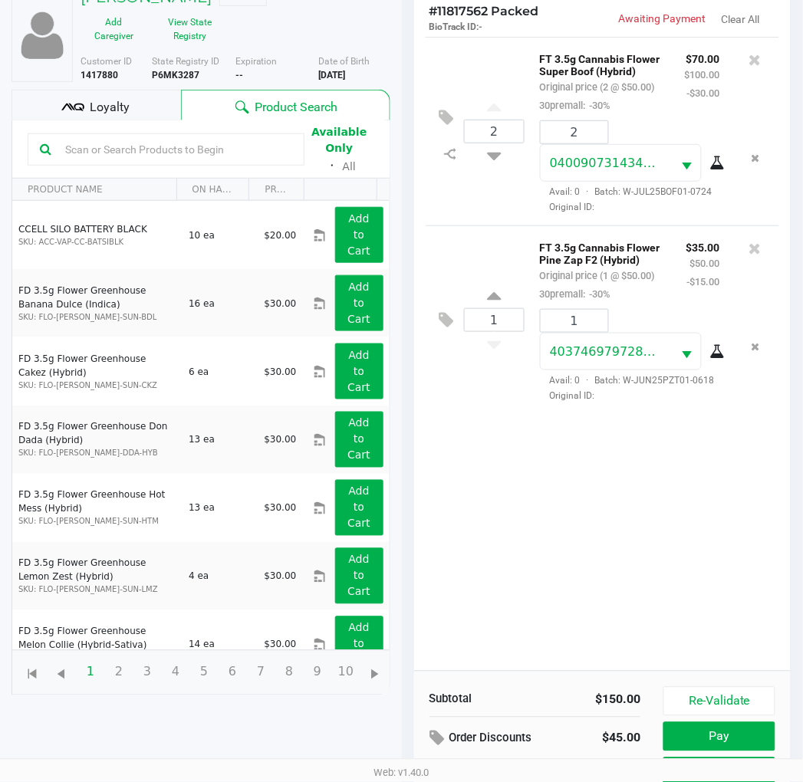
scroll to position [182, 0]
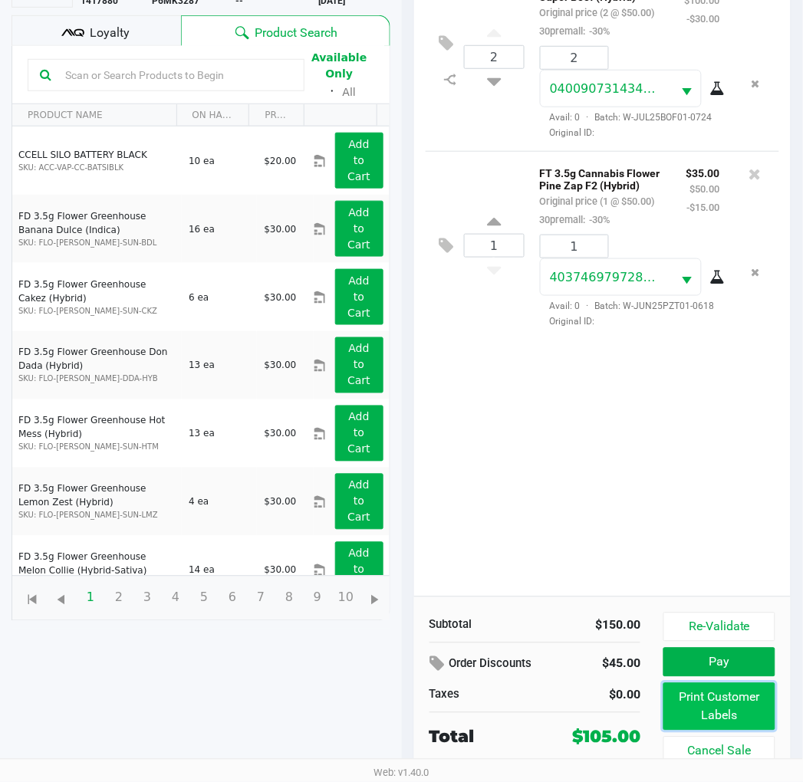
click at [751, 712] on button "Print Customer Labels" at bounding box center [718, 707] width 111 height 48
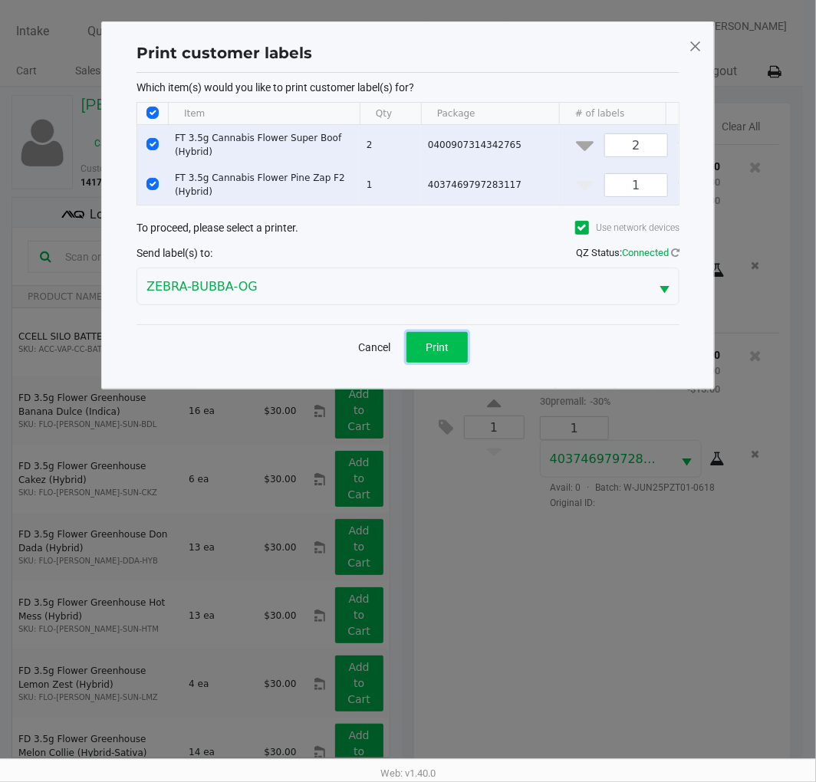
click at [439, 363] on button "Print" at bounding box center [436, 347] width 61 height 31
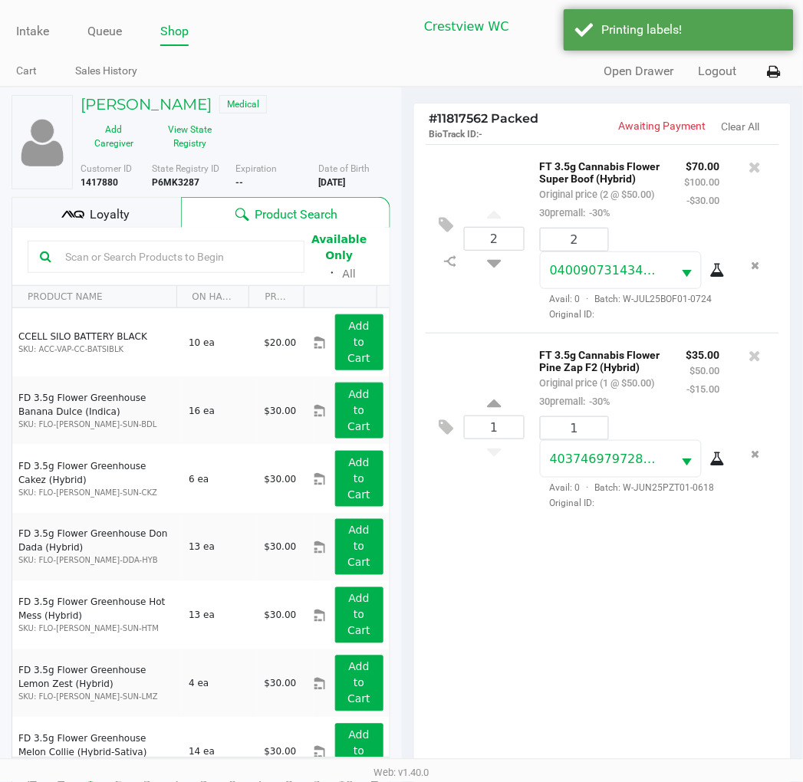
scroll to position [182, 0]
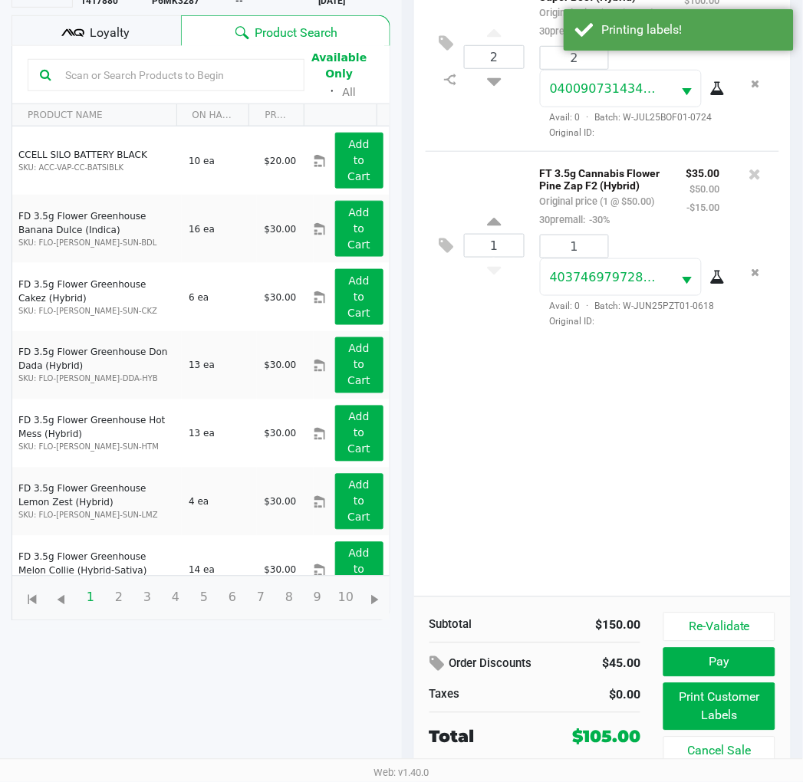
click at [138, 39] on div "Loyalty" at bounding box center [96, 30] width 169 height 31
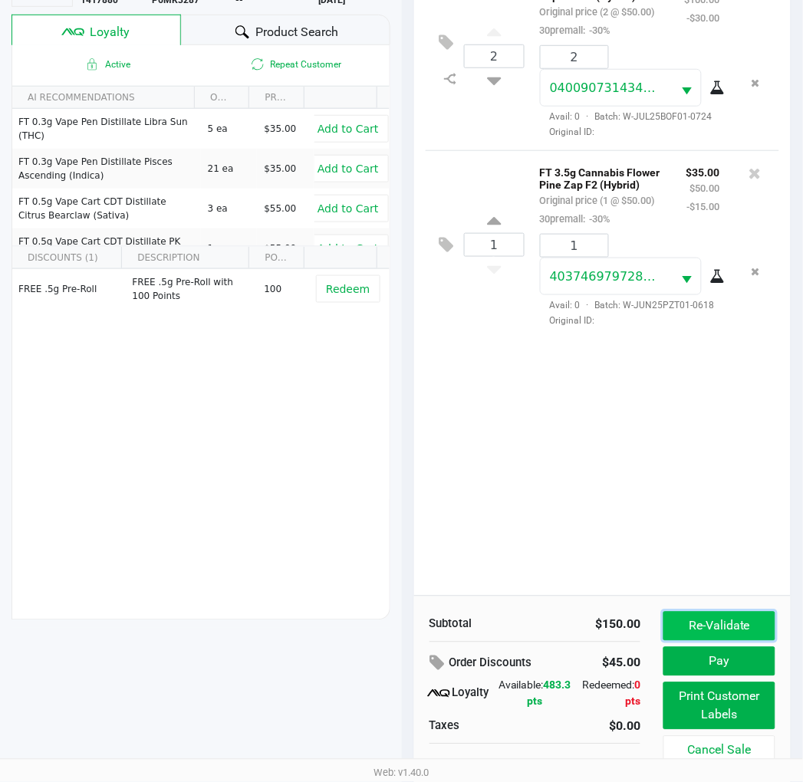
click at [764, 633] on button "Re-Validate" at bounding box center [718, 626] width 111 height 29
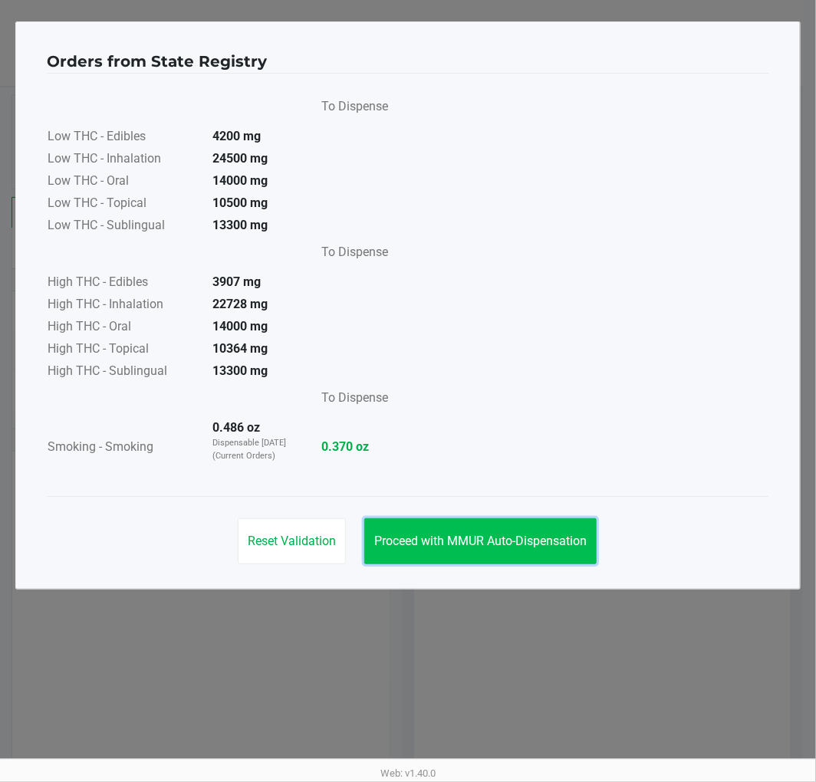
click at [528, 541] on span "Proceed with MMUR Auto-Dispensation" at bounding box center [480, 541] width 212 height 15
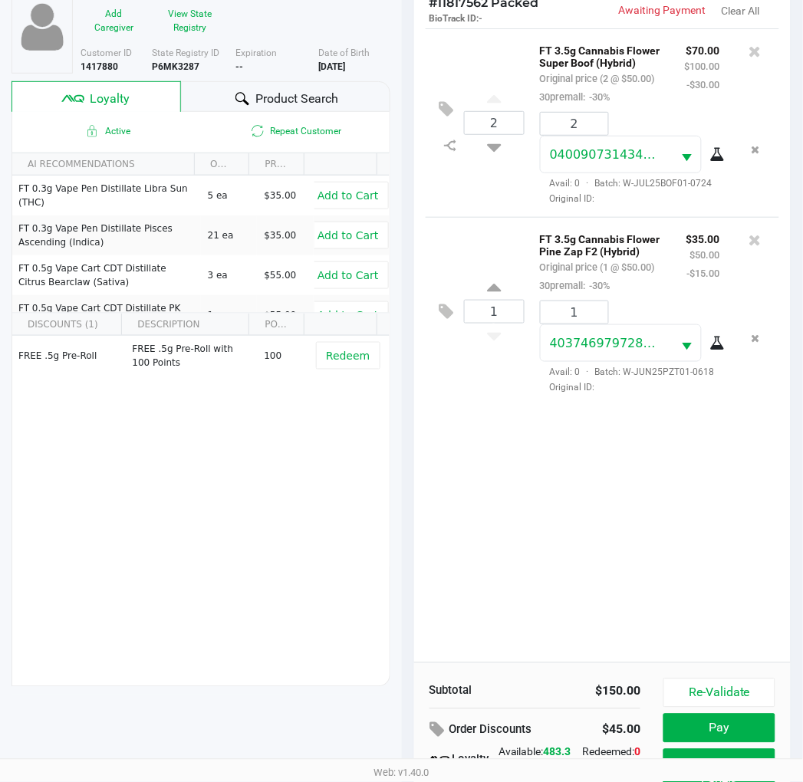
scroll to position [198, 0]
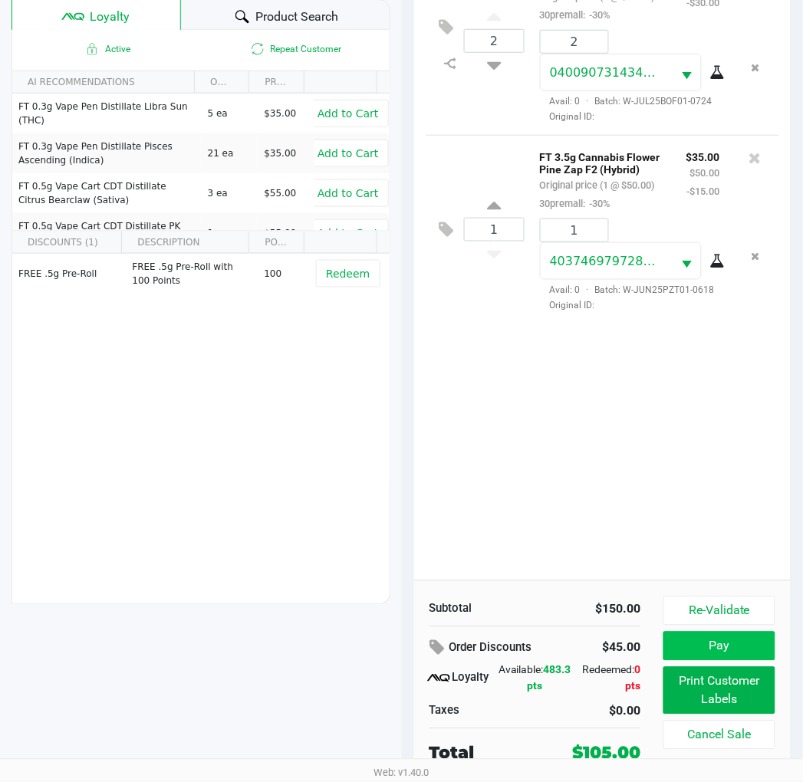
click at [753, 649] on button "Pay" at bounding box center [718, 646] width 111 height 29
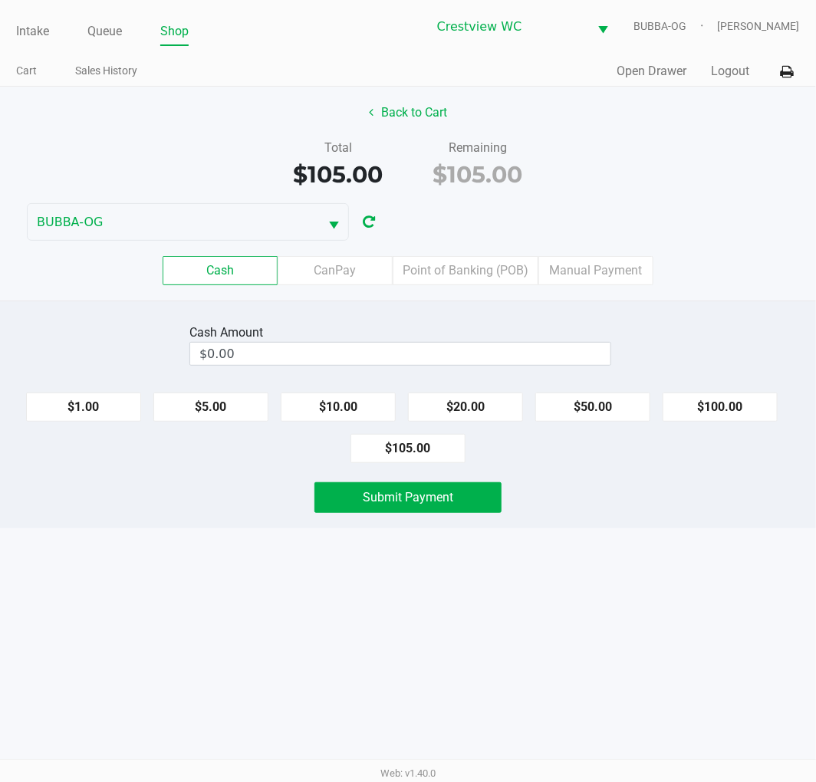
click at [442, 445] on button "$105.00" at bounding box center [407, 448] width 115 height 29
type input "$105.00"
click at [447, 506] on button "Submit Payment" at bounding box center [407, 497] width 187 height 31
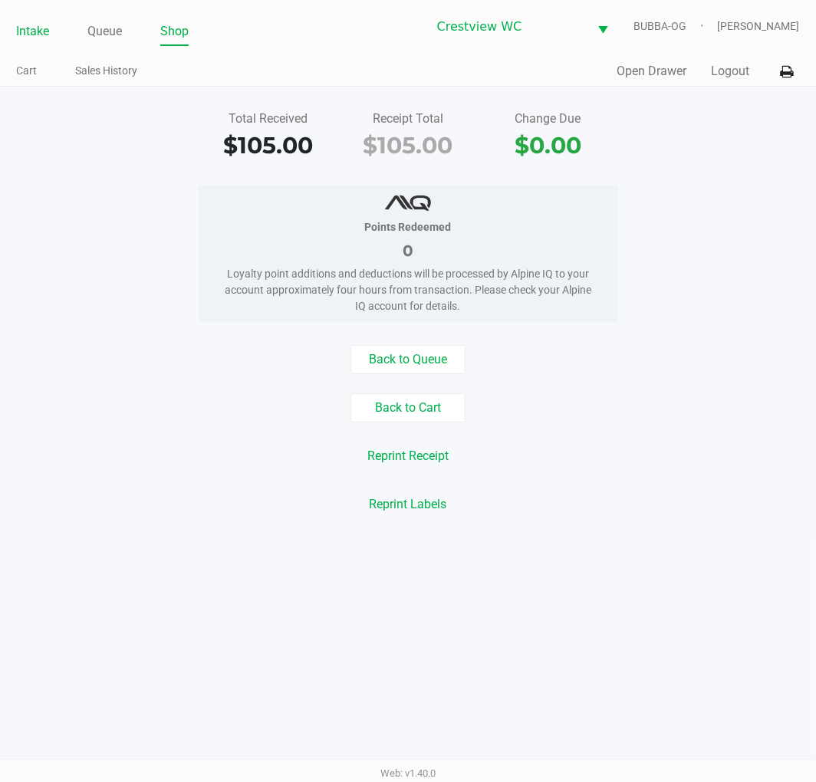
click at [47, 31] on link "Intake" at bounding box center [32, 31] width 33 height 21
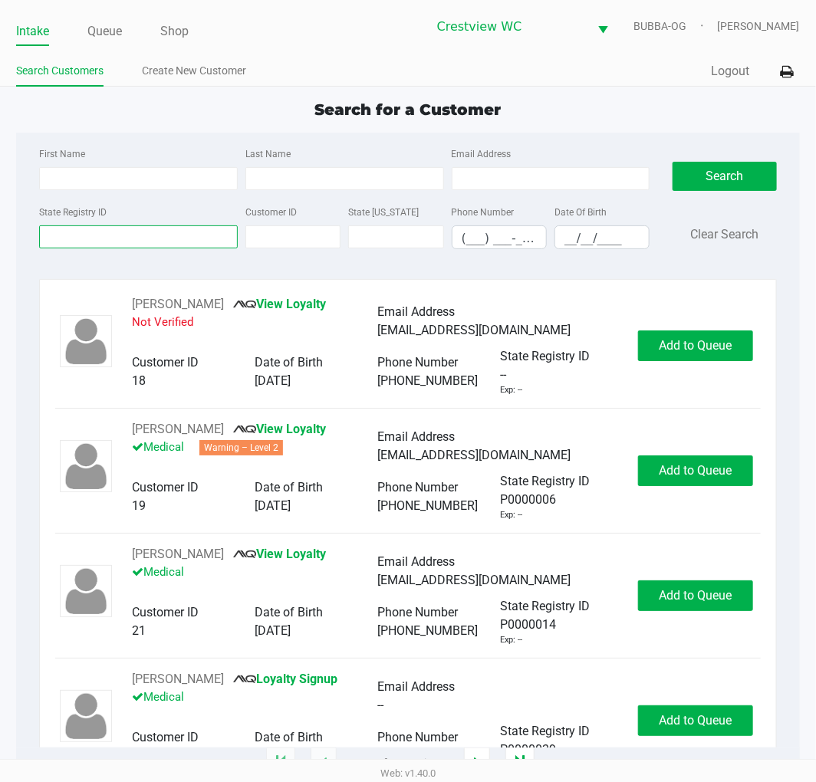
click at [184, 238] on input "State Registry ID" at bounding box center [138, 236] width 199 height 23
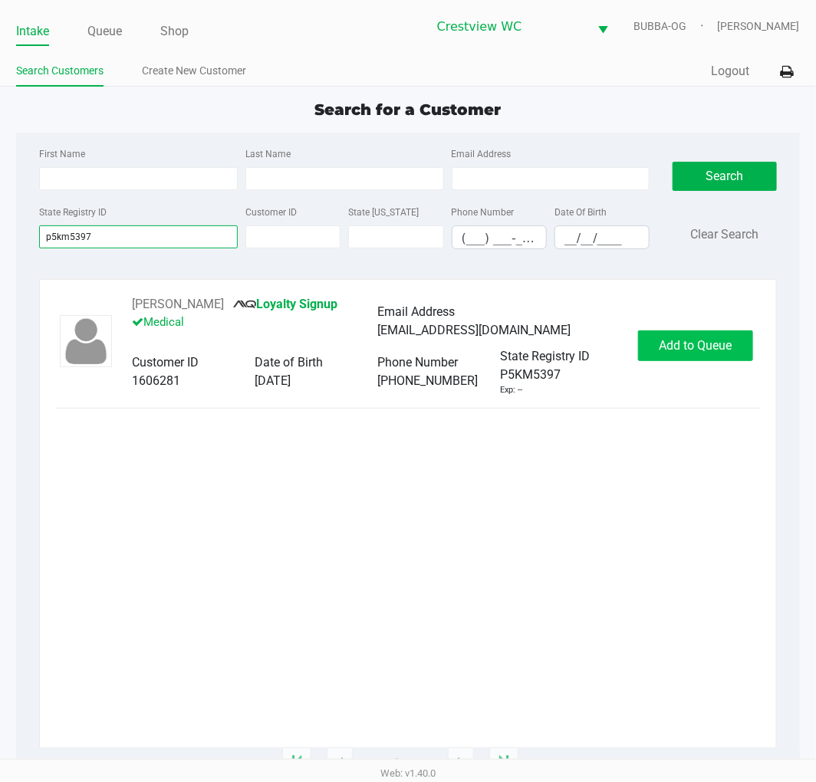
type input "p5km5397"
click at [665, 346] on span "Add to Queue" at bounding box center [695, 345] width 73 height 15
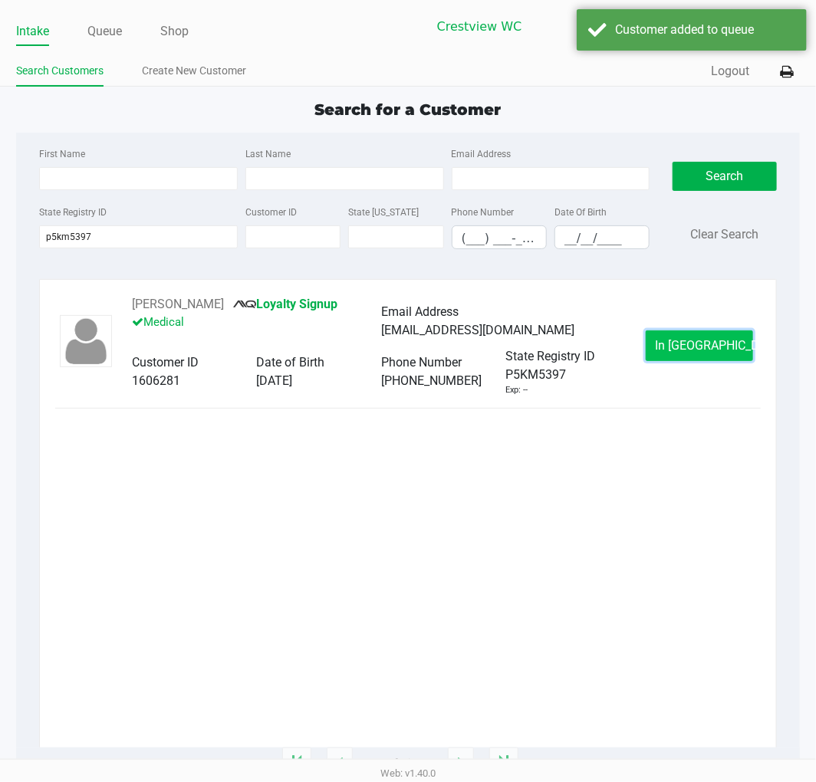
click at [675, 350] on span "In Queue" at bounding box center [720, 345] width 129 height 15
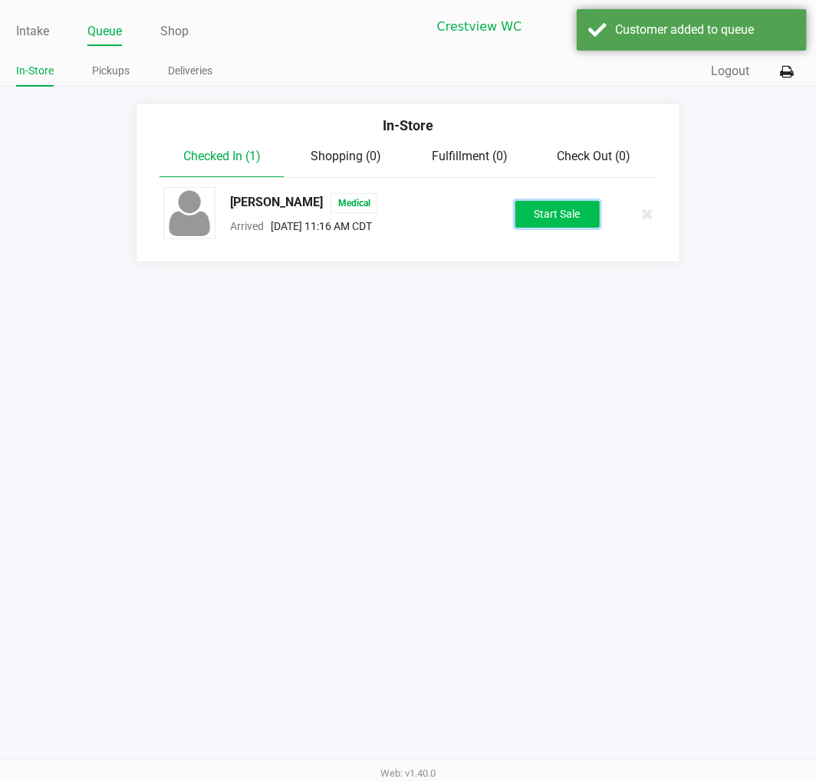
click at [562, 207] on button "Start Sale" at bounding box center [557, 214] width 84 height 27
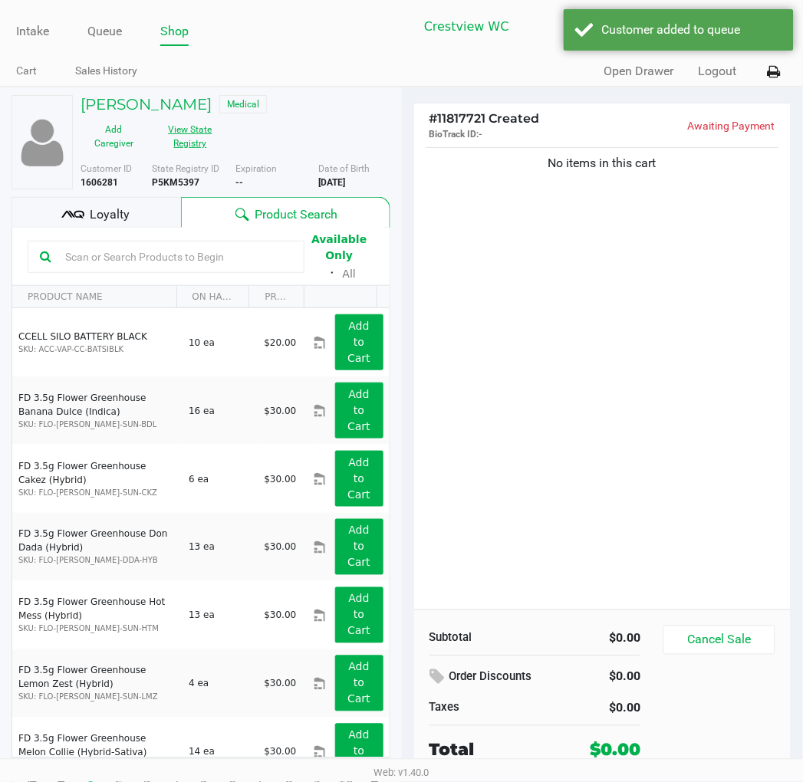
click at [208, 152] on button "View State Registry" at bounding box center [185, 136] width 77 height 38
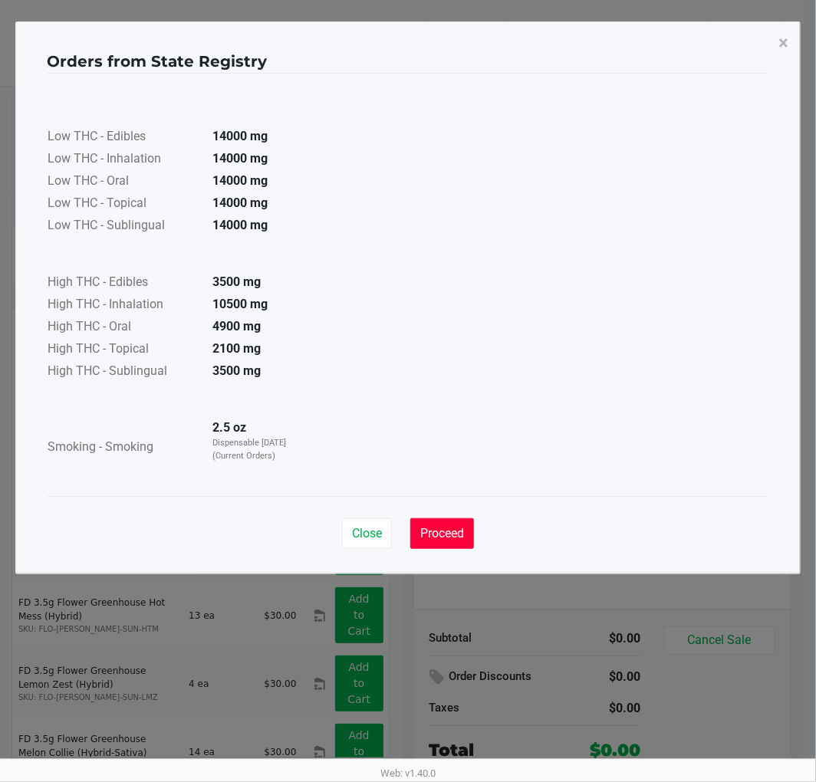
click at [427, 518] on button "Proceed" at bounding box center [442, 533] width 64 height 31
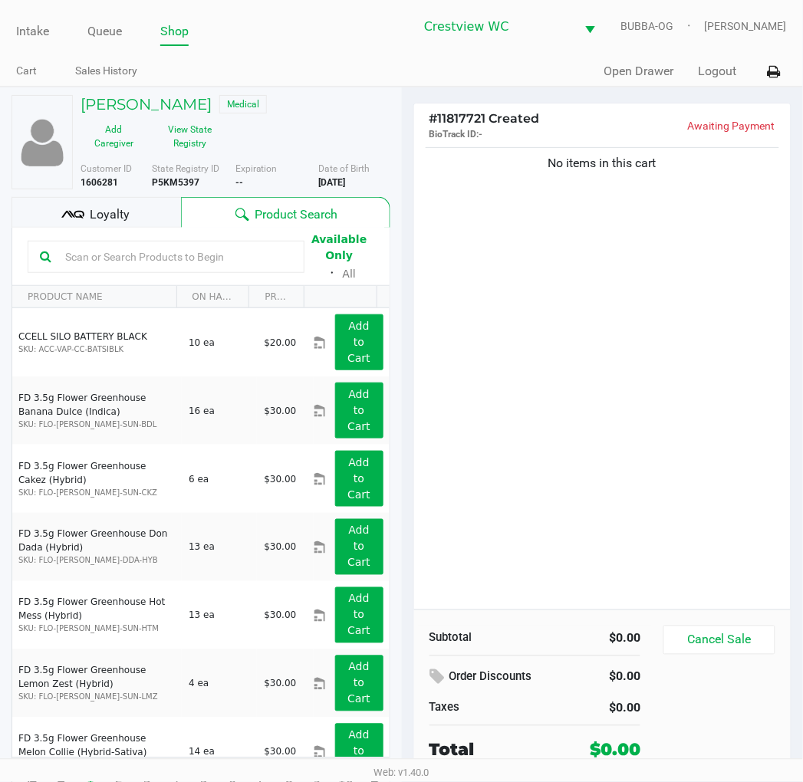
click at [532, 373] on div "No items in this cart" at bounding box center [602, 376] width 377 height 465
click at [135, 97] on h5 "LORRAINE BRANNON" at bounding box center [146, 104] width 131 height 18
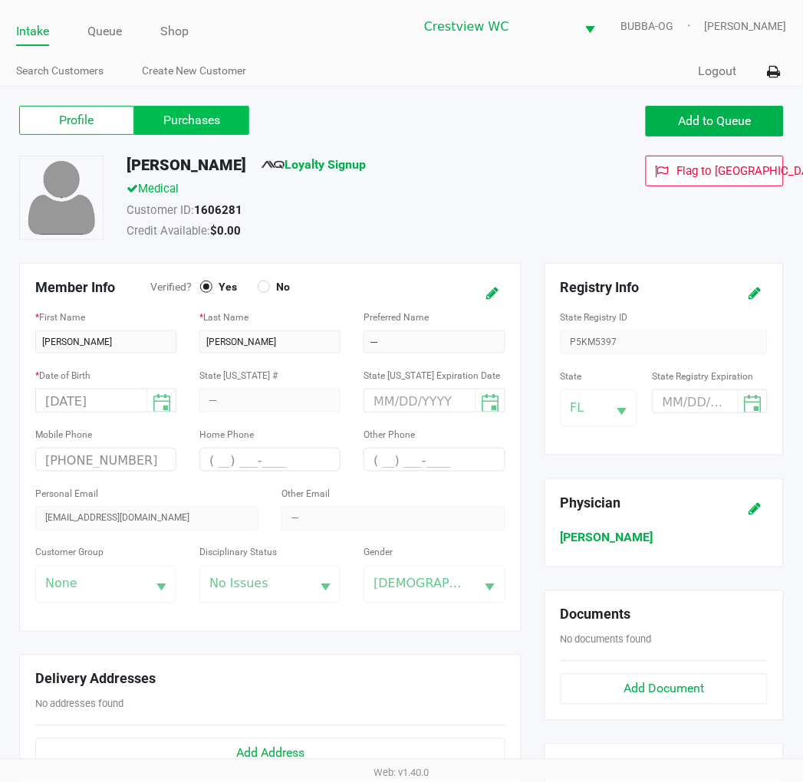
drag, startPoint x: 192, startPoint y: 106, endPoint x: 189, endPoint y: 117, distance: 11.2
click at [192, 111] on label "Purchases" at bounding box center [191, 120] width 115 height 29
click at [0, 0] on 1 "Purchases" at bounding box center [0, 0] width 0 height 0
click at [188, 118] on label "Purchases" at bounding box center [191, 120] width 115 height 29
click at [0, 0] on 1 "Purchases" at bounding box center [0, 0] width 0 height 0
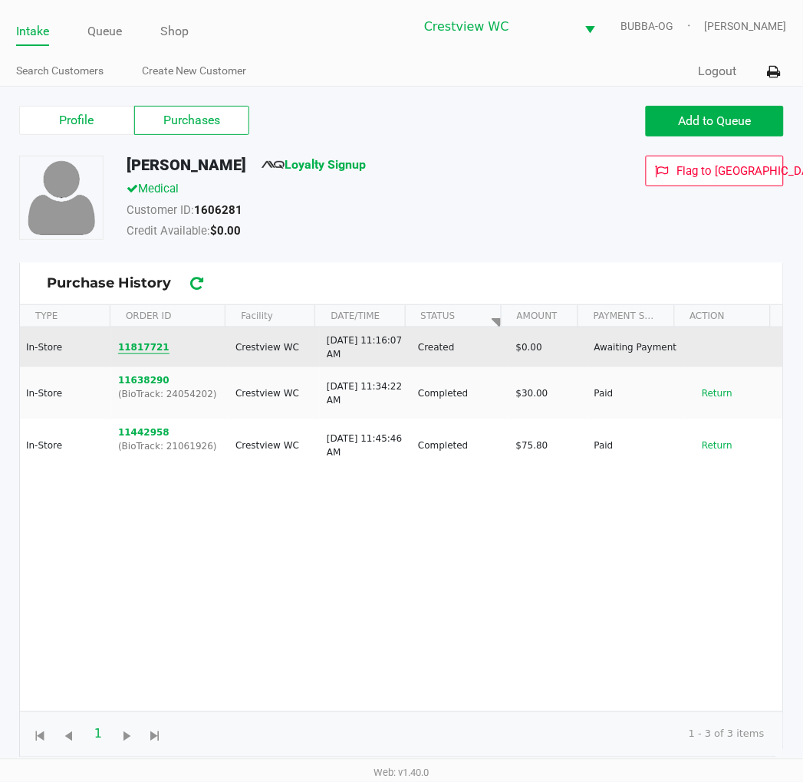
click at [132, 344] on button "11817721" at bounding box center [143, 347] width 51 height 14
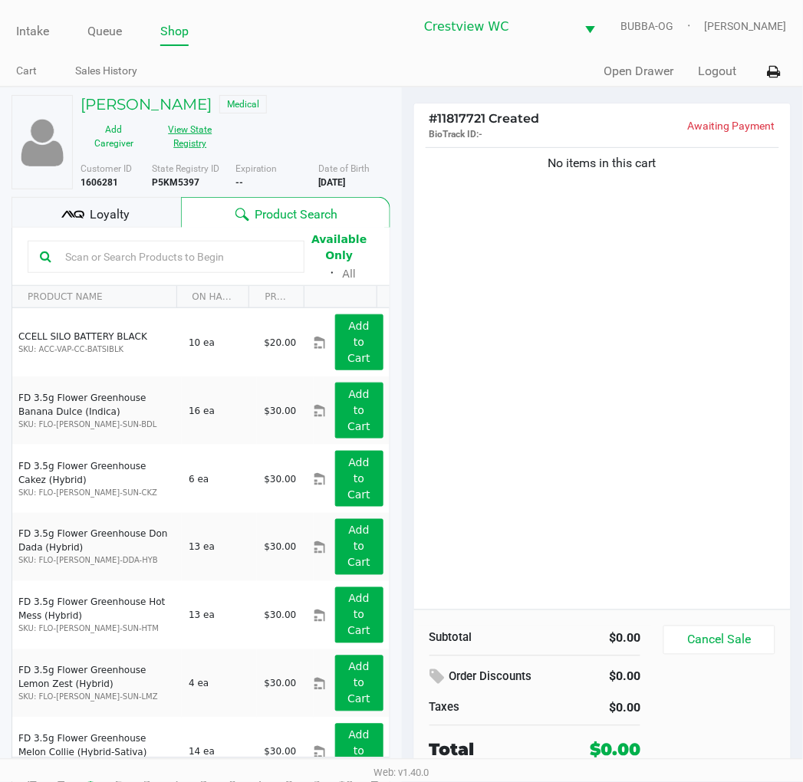
click at [193, 146] on button "View State Registry" at bounding box center [185, 136] width 77 height 38
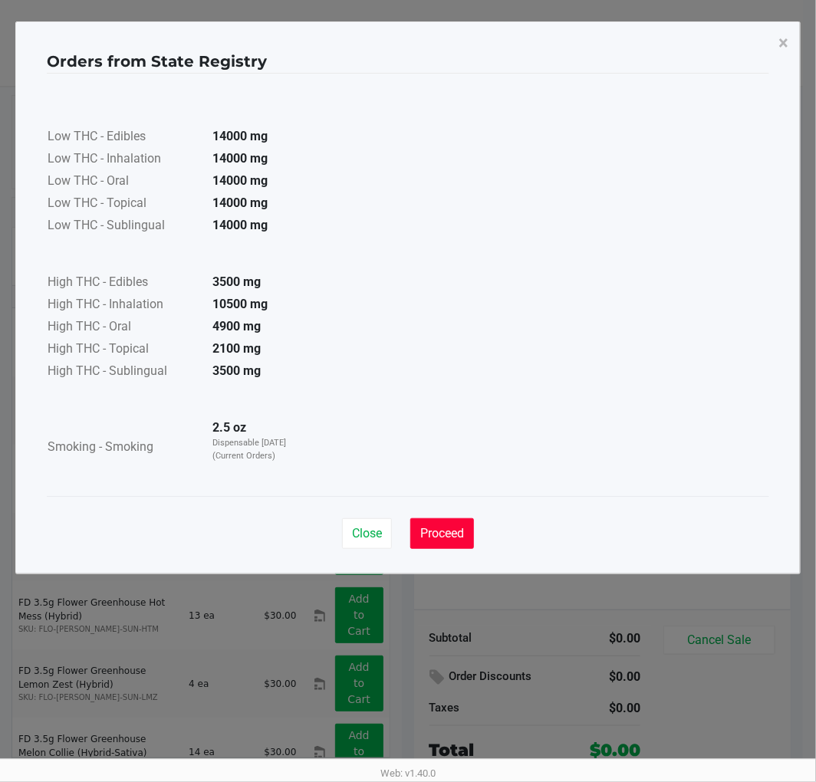
drag, startPoint x: 445, startPoint y: 541, endPoint x: 593, endPoint y: 476, distance: 162.4
click at [450, 534] on button "Proceed" at bounding box center [442, 533] width 64 height 31
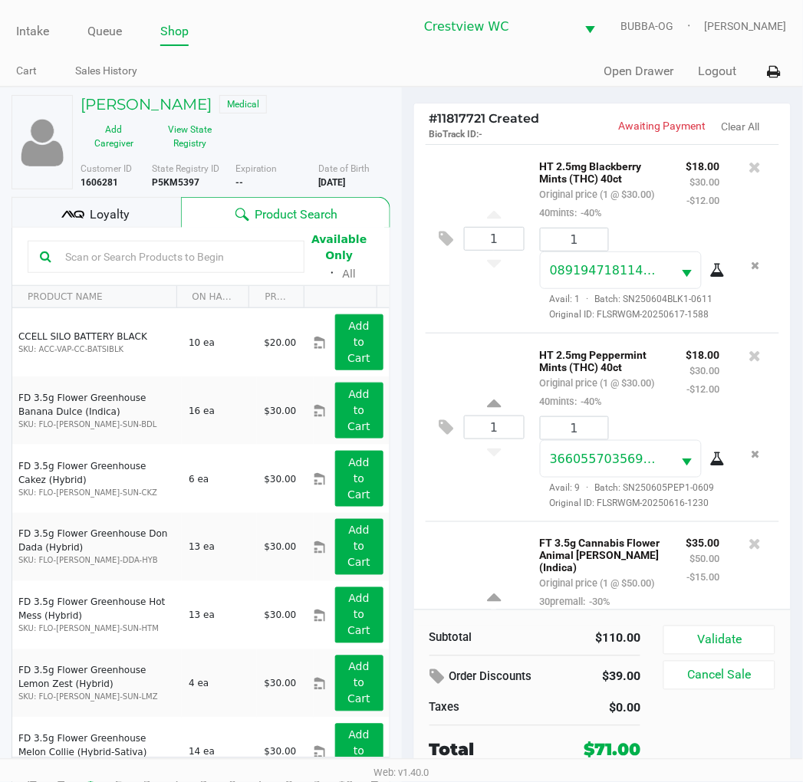
scroll to position [223, 0]
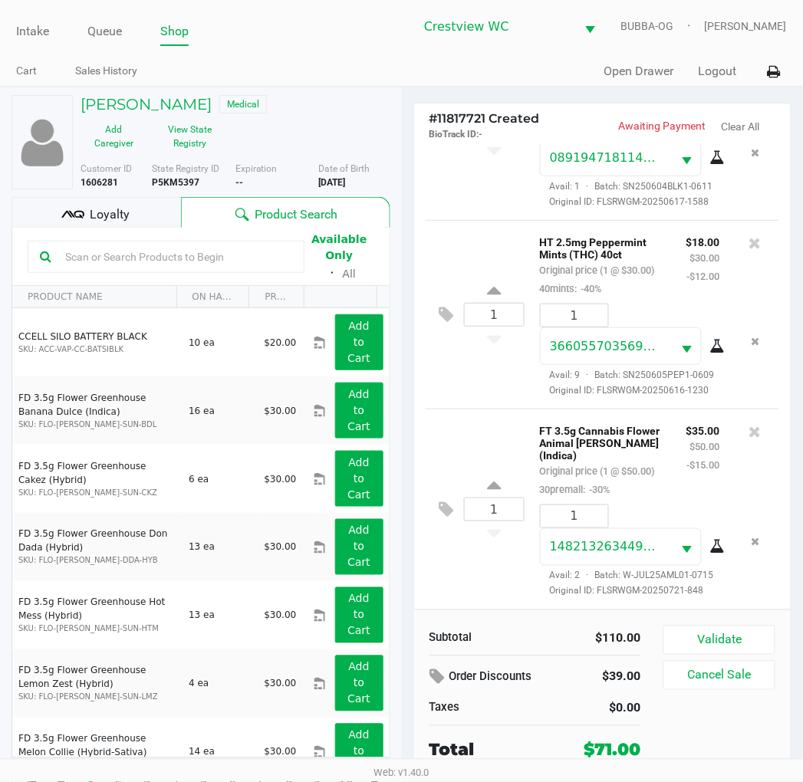
click at [749, 421] on button at bounding box center [755, 431] width 12 height 21
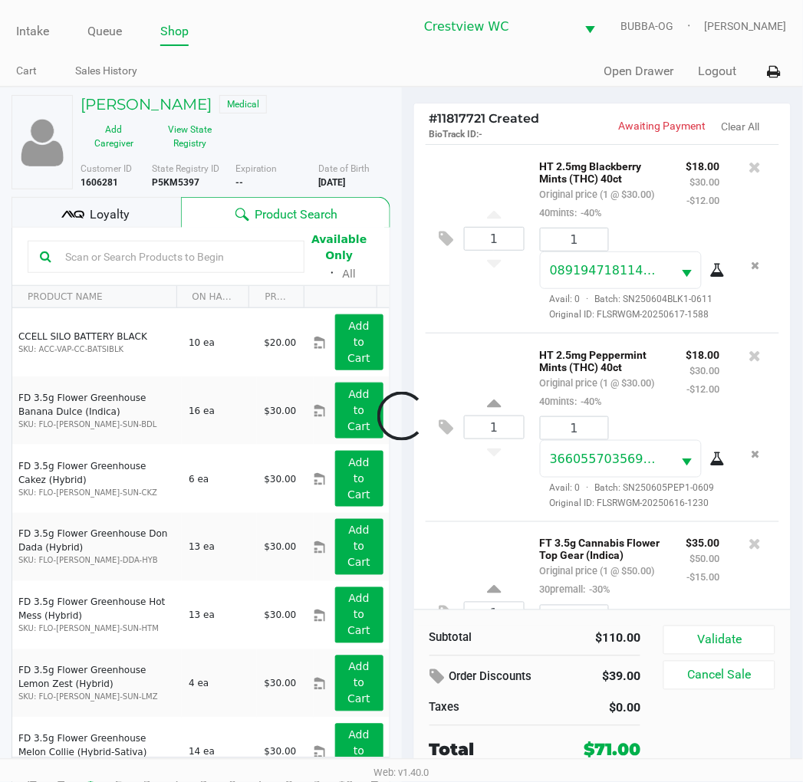
scroll to position [204, 0]
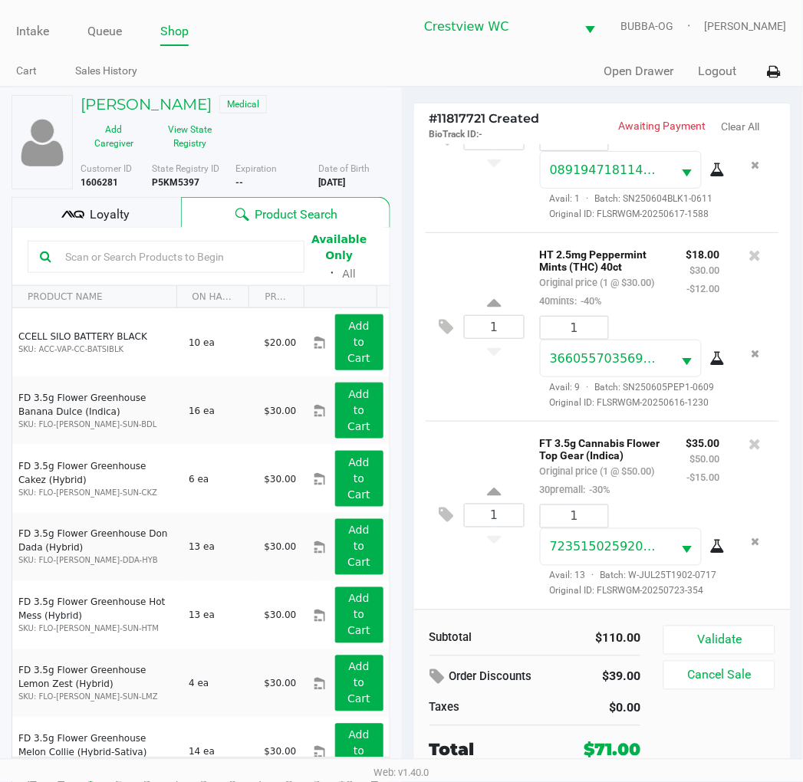
click at [117, 209] on span "Loyalty" at bounding box center [110, 214] width 40 height 18
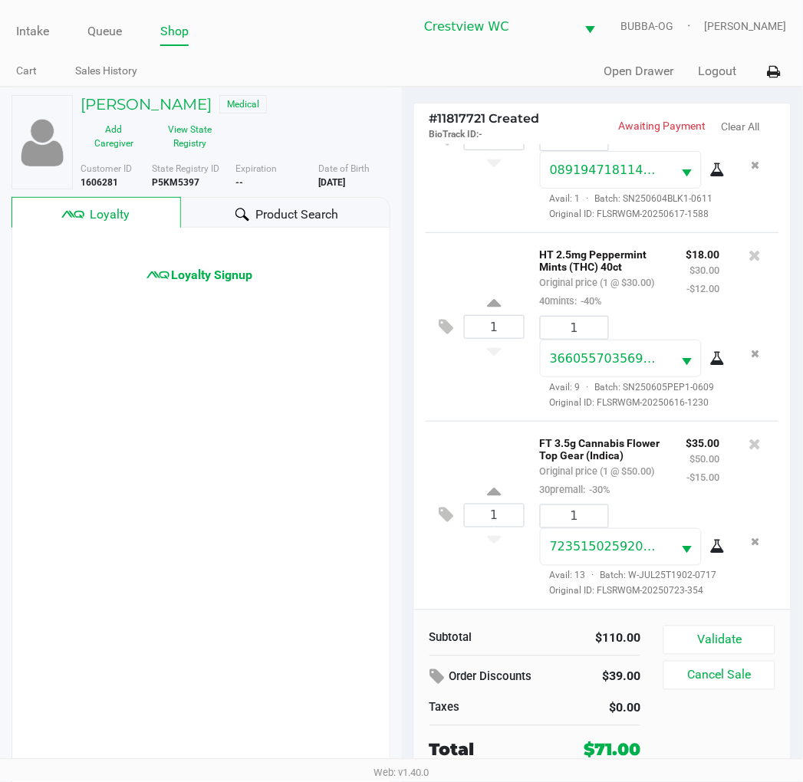
scroll to position [227, 0]
click at [712, 633] on button "Validate" at bounding box center [718, 640] width 111 height 29
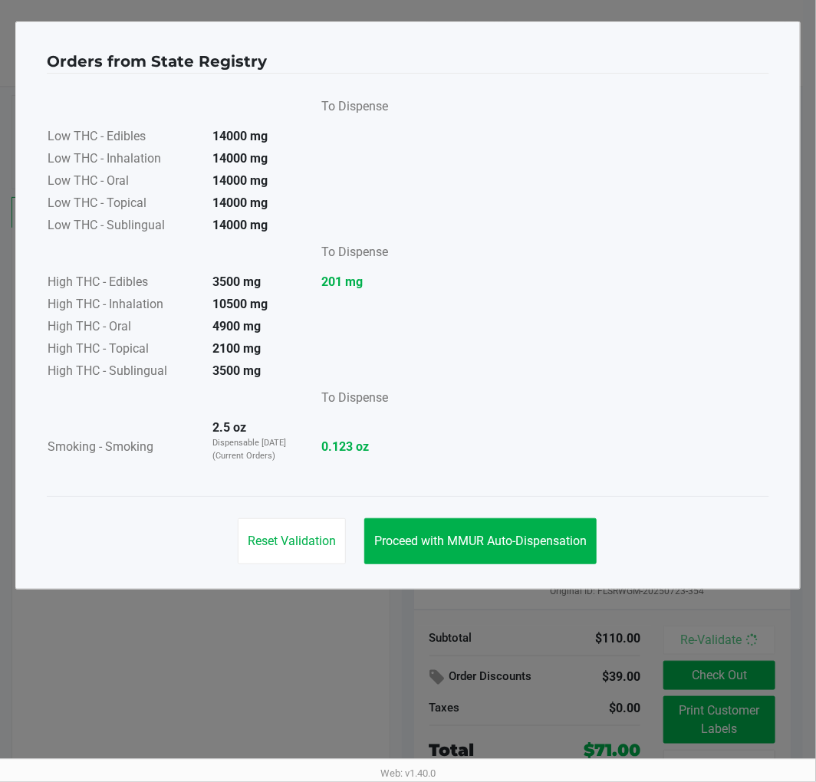
drag, startPoint x: 516, startPoint y: 567, endPoint x: 518, endPoint y: 552, distance: 15.4
click at [517, 566] on div "Reset Validation Proceed with MMUR Auto-Dispensation" at bounding box center [408, 534] width 722 height 77
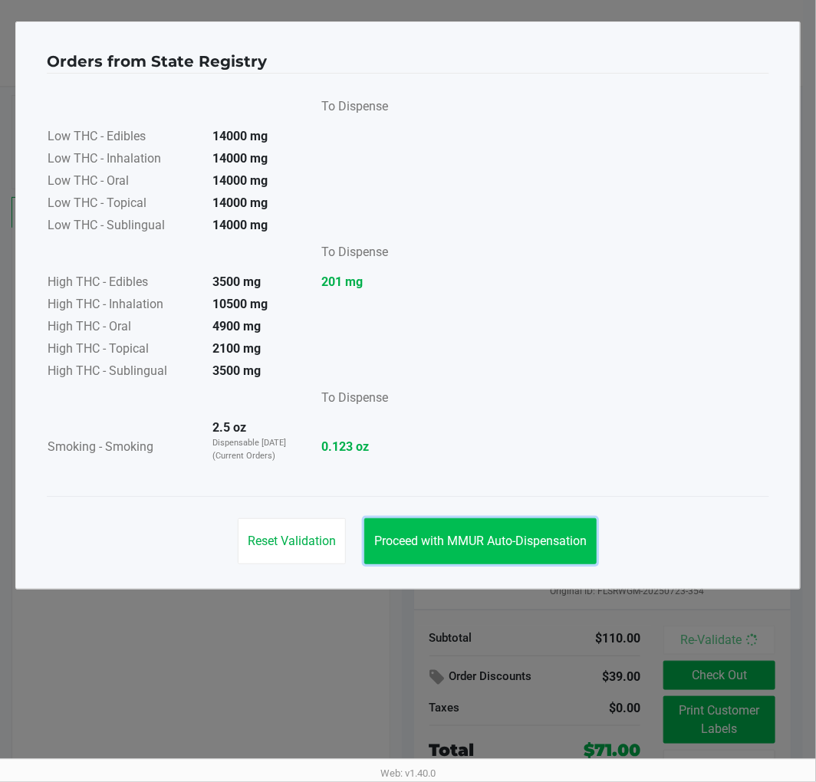
click at [520, 552] on button "Proceed with MMUR Auto-Dispensation" at bounding box center [480, 541] width 232 height 46
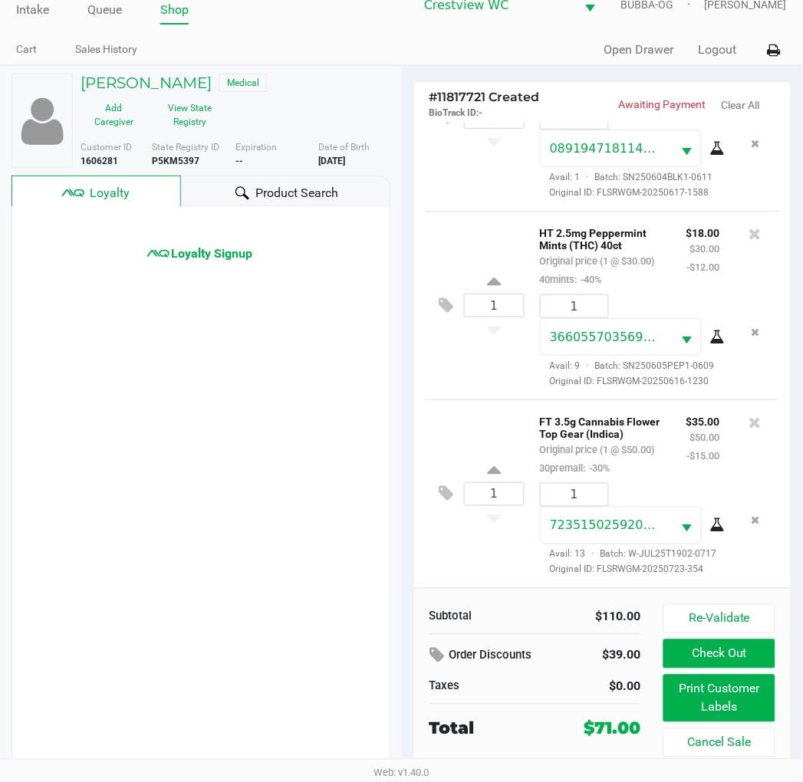
scroll to position [28, 0]
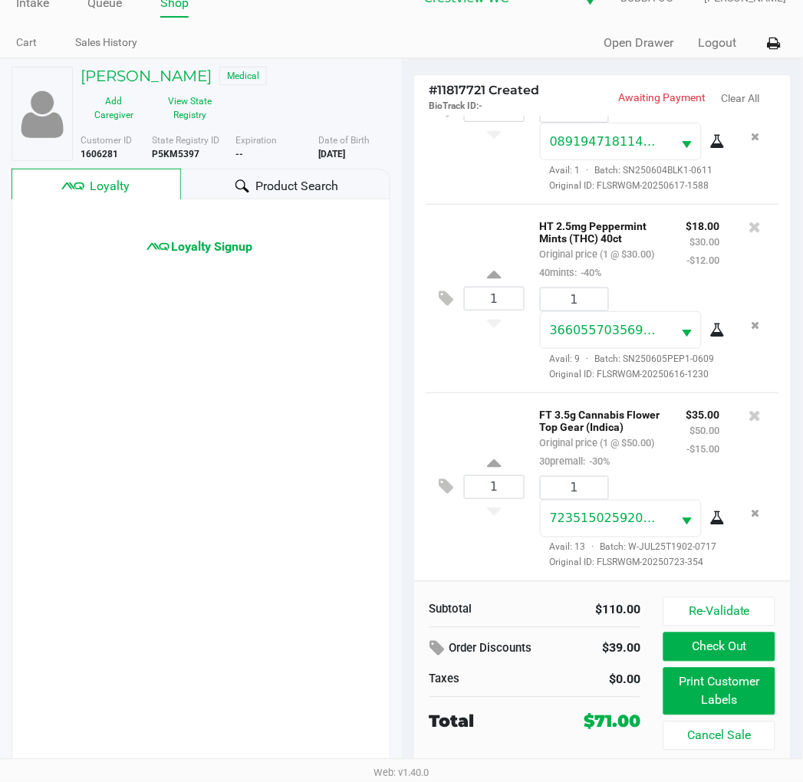
click at [660, 684] on div "Subtotal $110.00 Order Discounts $39.00 Taxes $0.00 Total $71.00" at bounding box center [541, 673] width 246 height 153
click at [669, 684] on button "Print Customer Labels" at bounding box center [718, 692] width 111 height 48
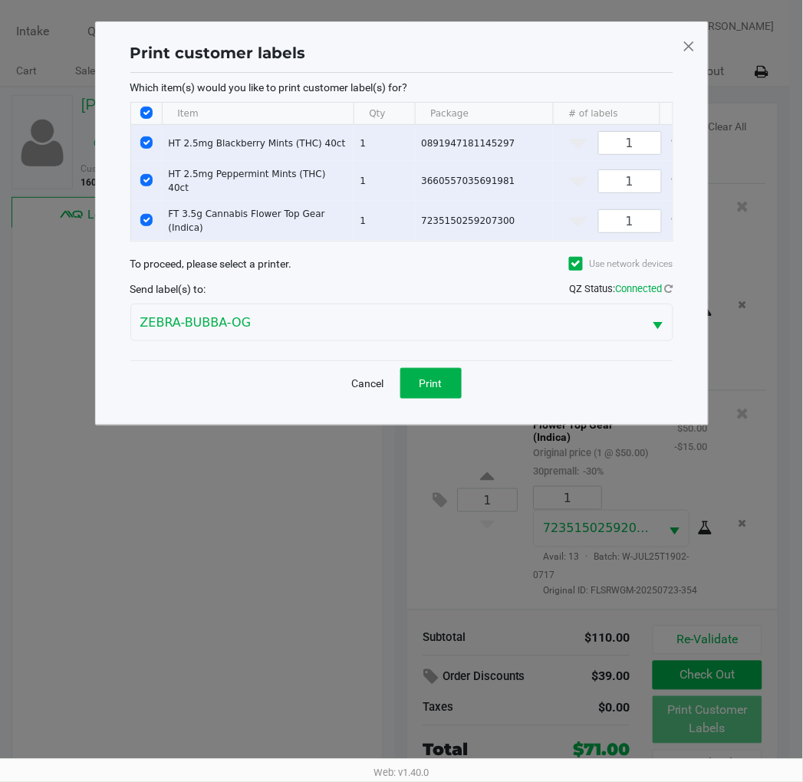
scroll to position [0, 0]
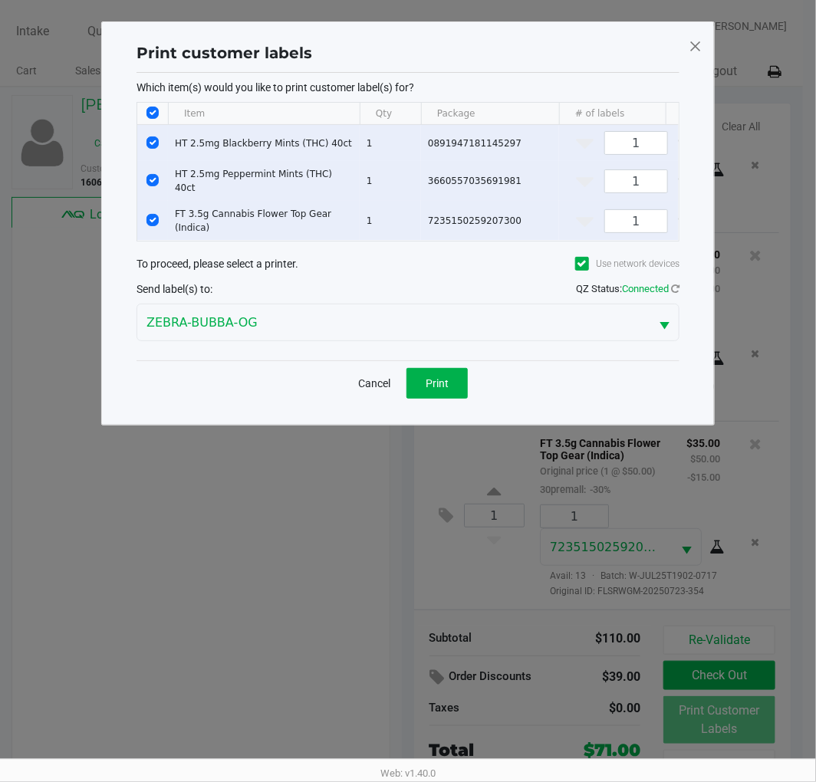
click at [448, 405] on div "Cancel Print" at bounding box center [407, 382] width 543 height 45
click at [441, 381] on span "Print" at bounding box center [437, 383] width 23 height 12
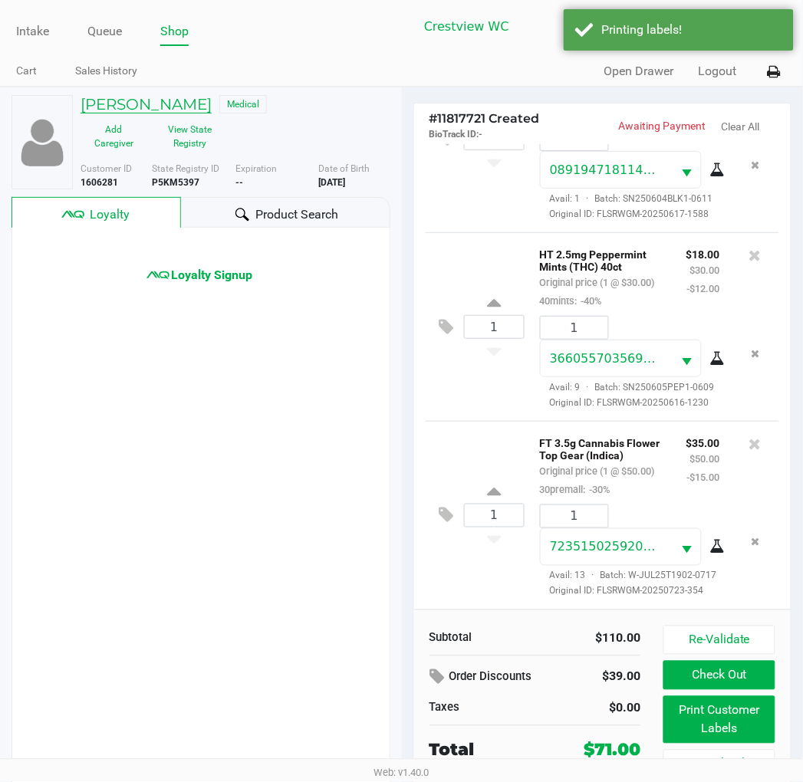
click at [148, 95] on h5 "LORRAINE BRANNON" at bounding box center [146, 104] width 131 height 18
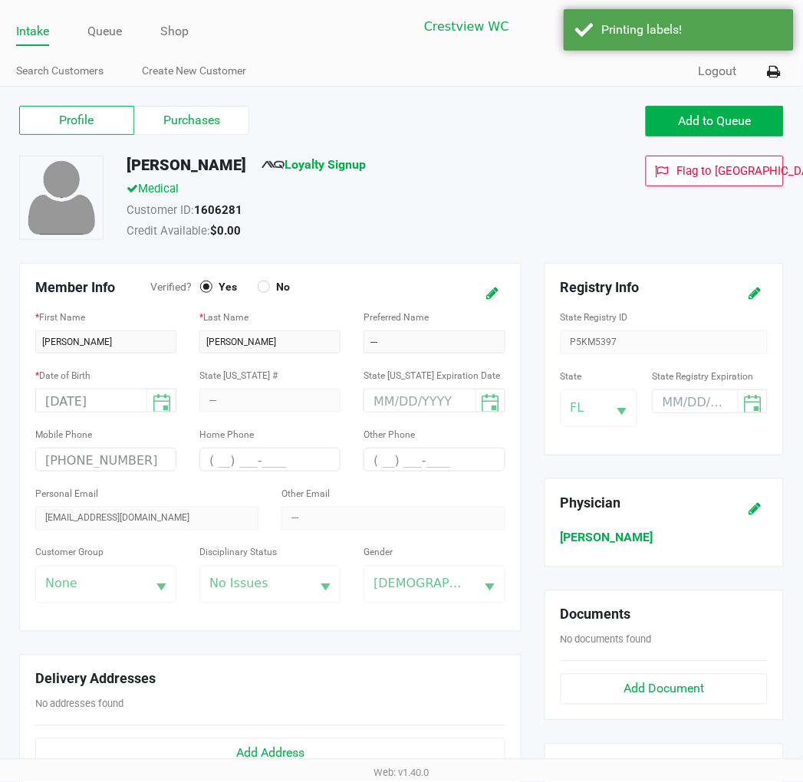
click at [184, 116] on label "Purchases" at bounding box center [191, 120] width 115 height 29
click at [0, 0] on 1 "Purchases" at bounding box center [0, 0] width 0 height 0
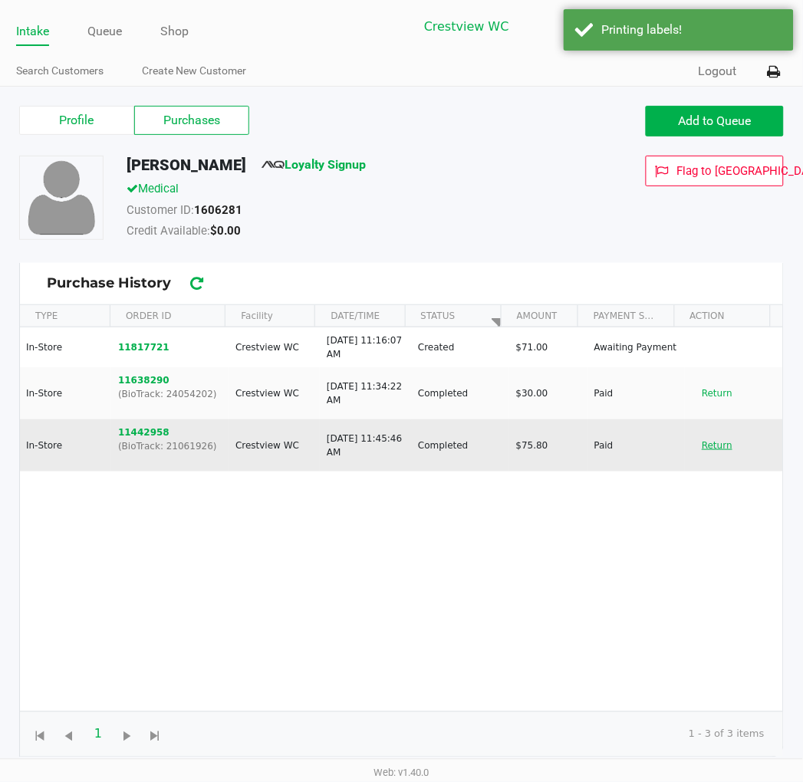
click at [693, 449] on button "Return" at bounding box center [717, 445] width 51 height 25
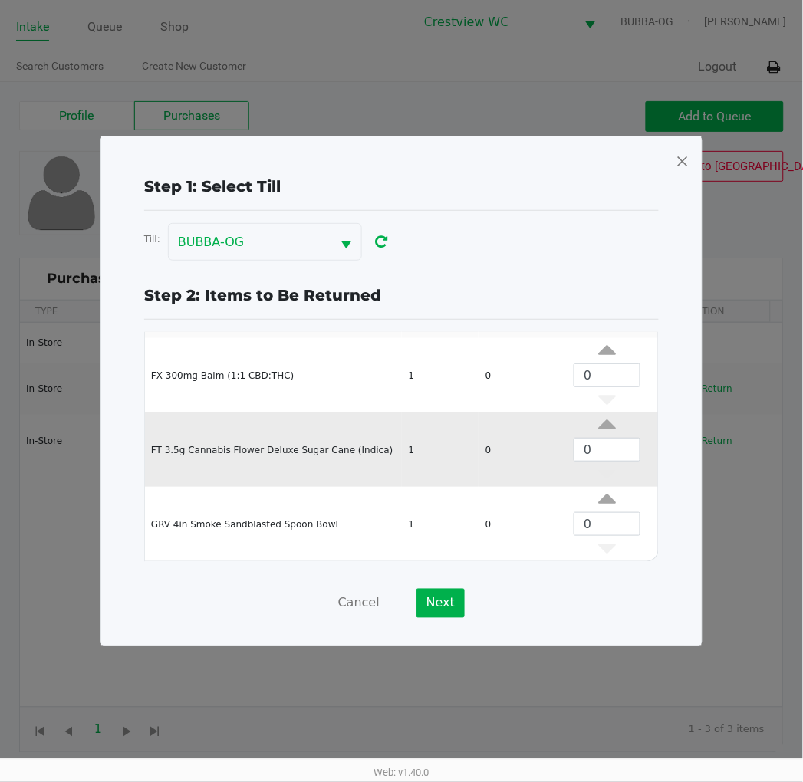
scroll to position [5, 0]
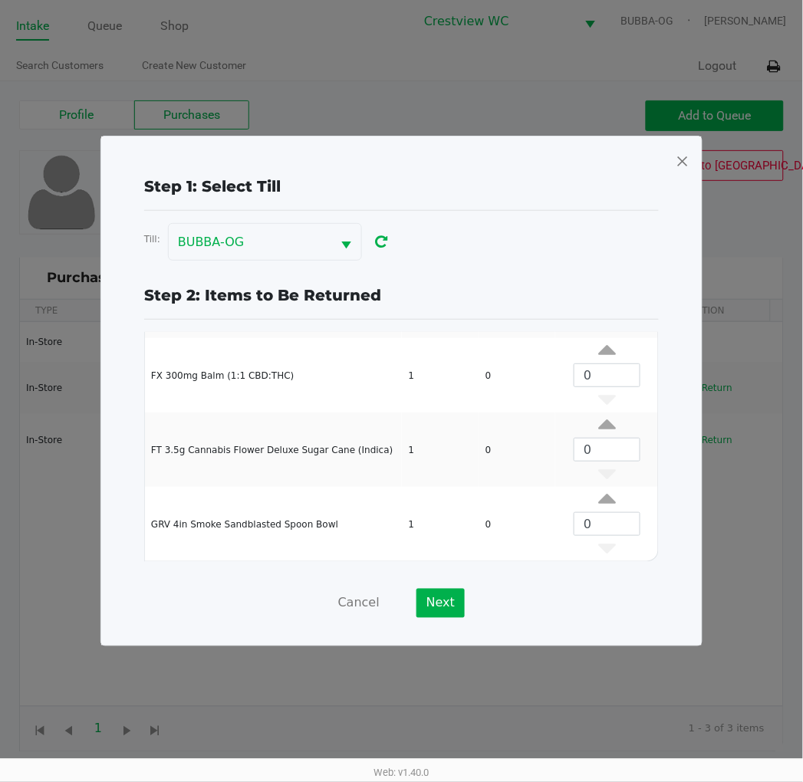
click at [684, 164] on span at bounding box center [683, 161] width 14 height 25
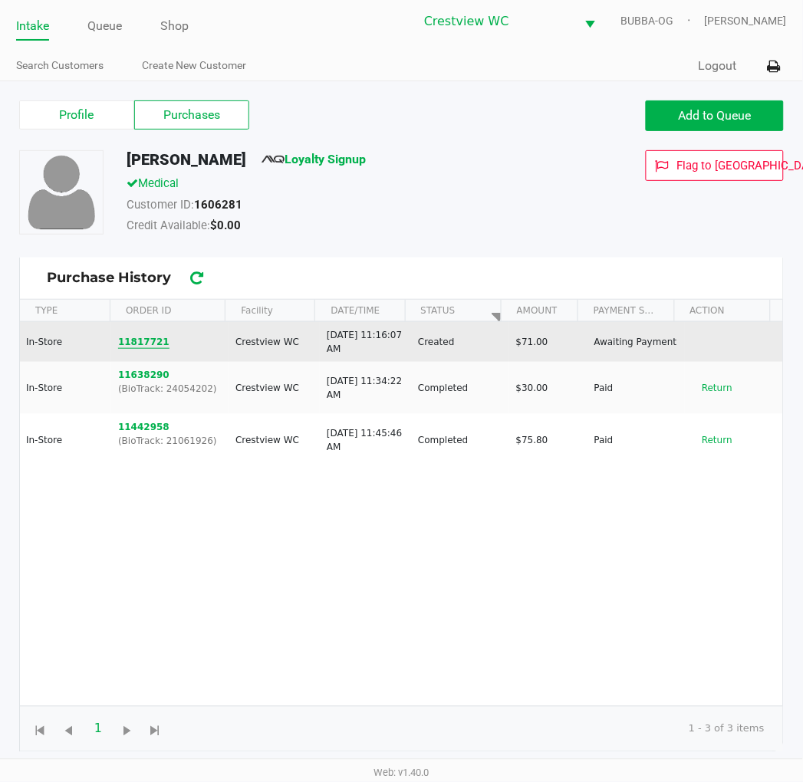
click at [148, 340] on button "11817721" at bounding box center [143, 342] width 51 height 14
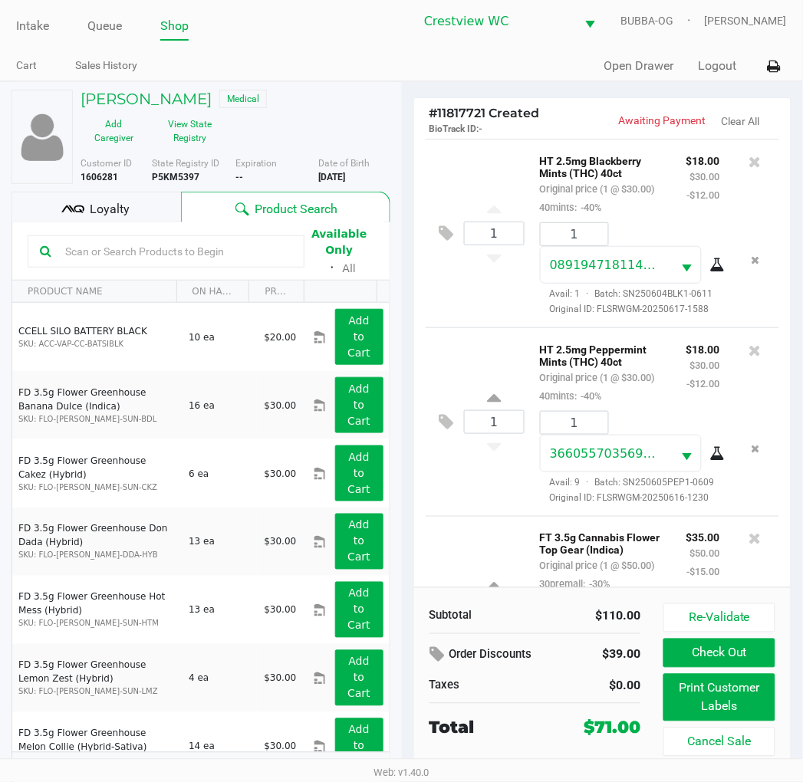
scroll to position [243, 0]
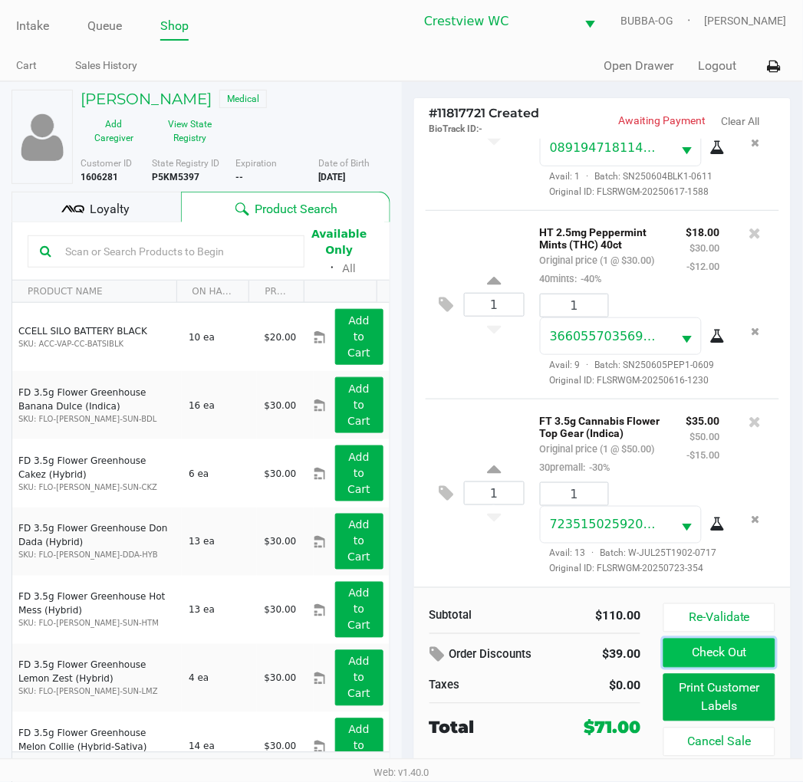
click at [733, 660] on button "Check Out" at bounding box center [718, 653] width 111 height 29
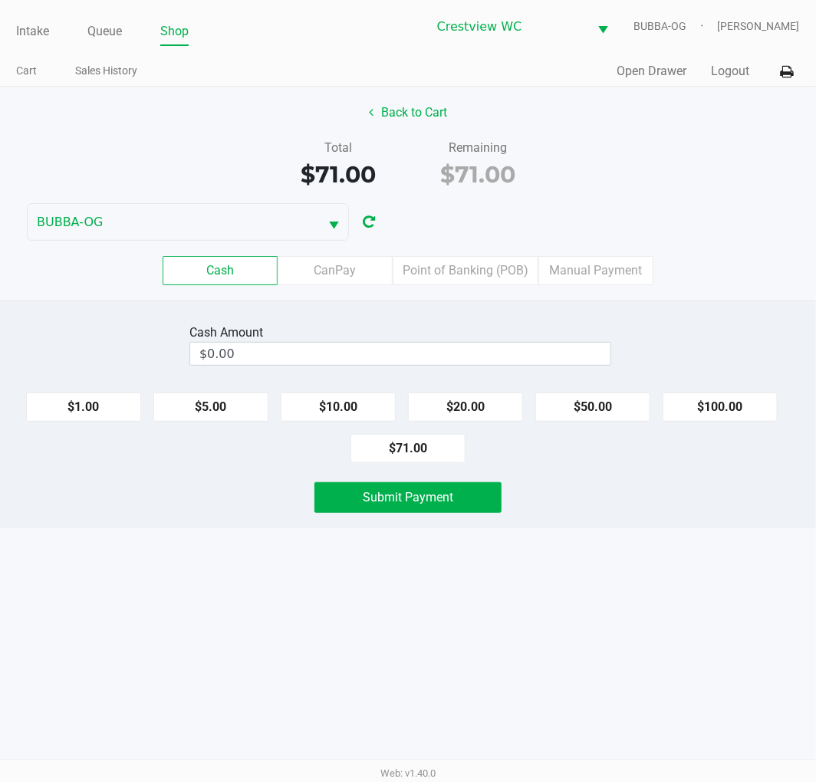
click at [485, 265] on label "Point of Banking (POB)" at bounding box center [466, 270] width 146 height 29
click at [0, 0] on 7 "Point of Banking (POB)" at bounding box center [0, 0] width 0 height 0
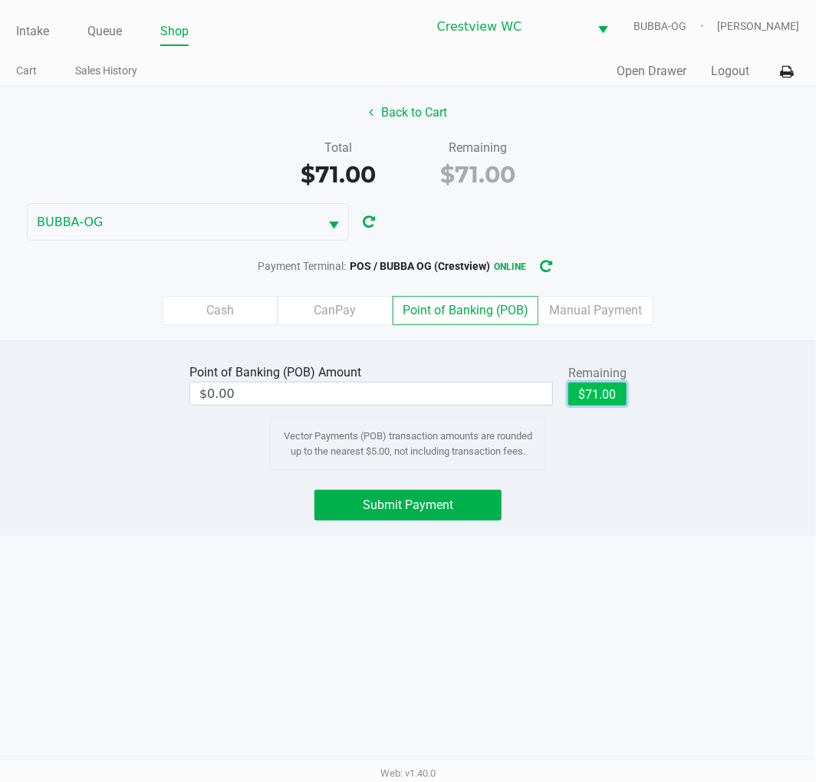
click at [610, 394] on button "$71.00" at bounding box center [597, 394] width 58 height 23
type input "$71.00"
click at [430, 499] on span "Submit Payment" at bounding box center [408, 505] width 90 height 15
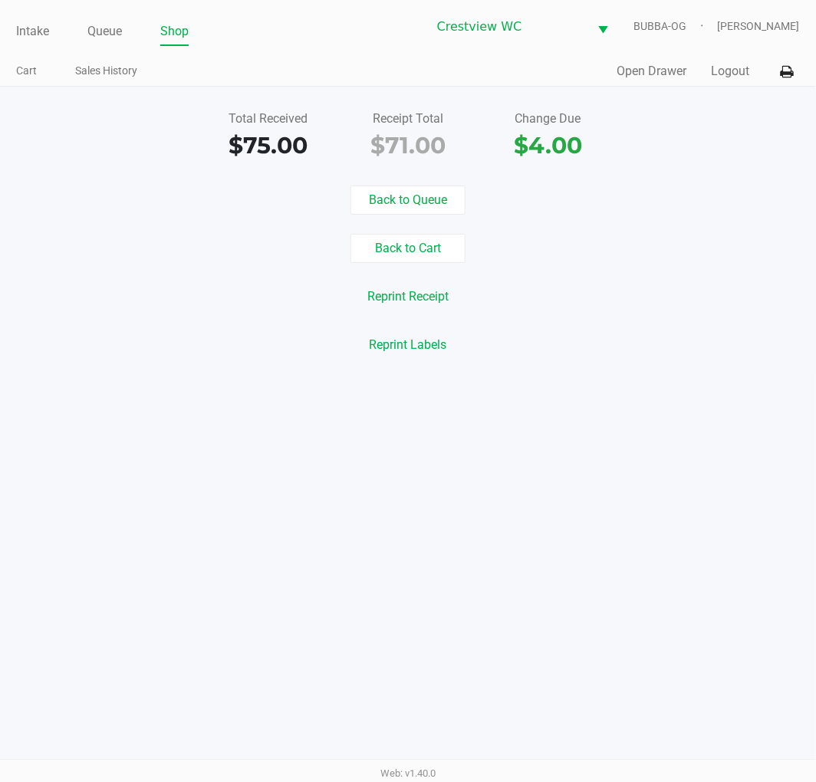
click at [41, 28] on link "Intake" at bounding box center [32, 31] width 33 height 21
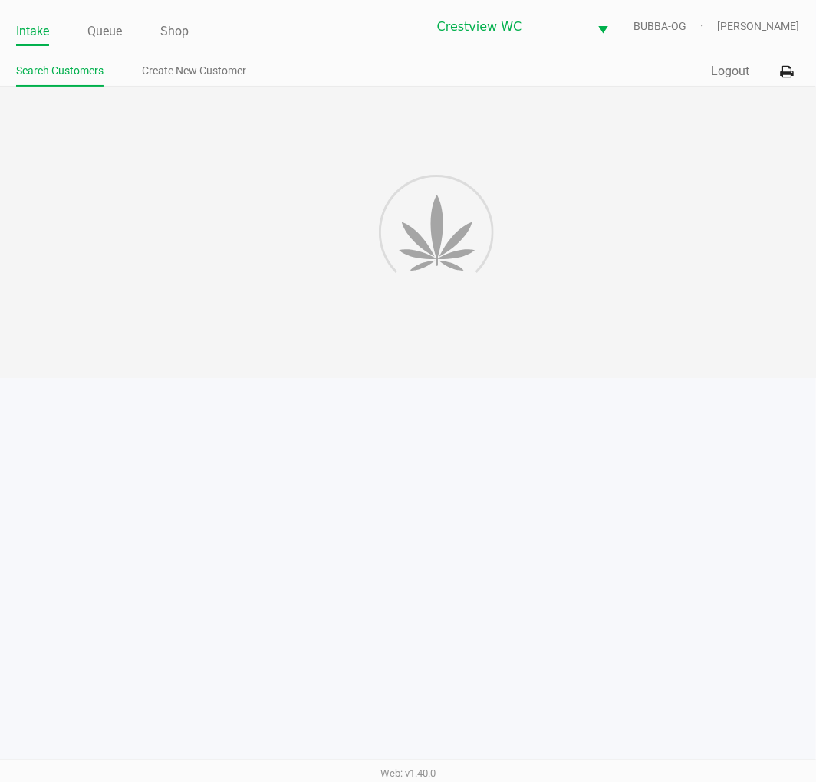
click at [157, 234] on div at bounding box center [408, 232] width 816 height 291
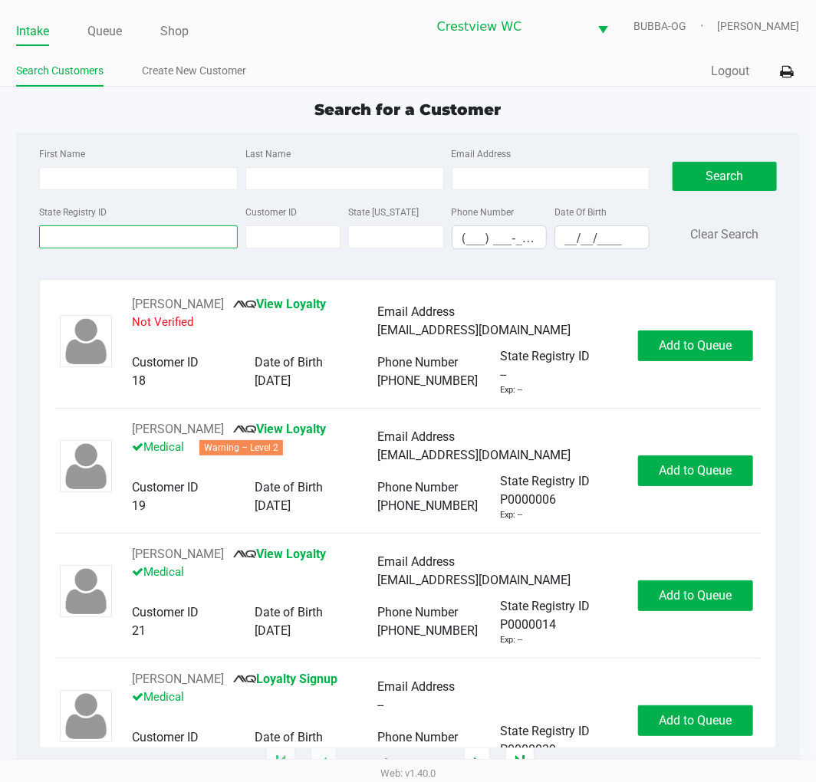
click at [207, 236] on input "State Registry ID" at bounding box center [138, 236] width 199 height 23
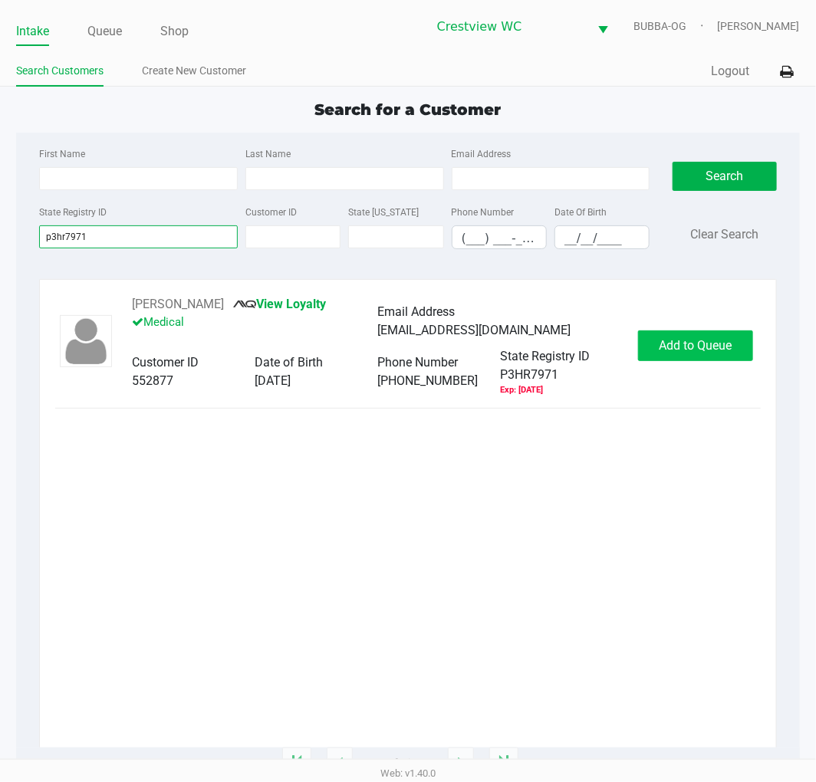
type input "p3hr7971"
click at [687, 347] on span "Add to Queue" at bounding box center [695, 345] width 73 height 15
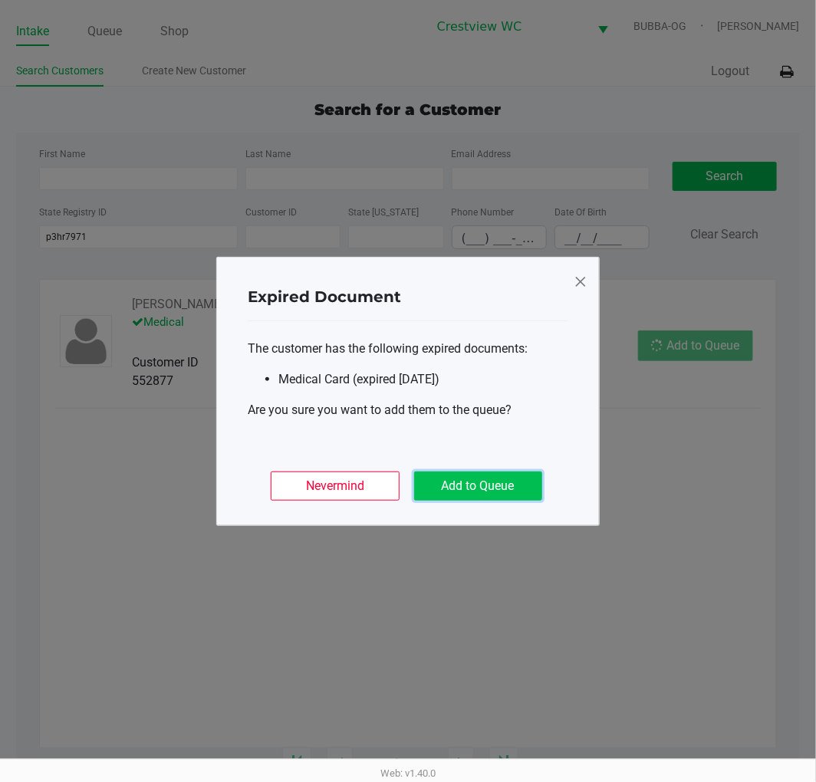
click at [483, 481] on button "Add to Queue" at bounding box center [478, 486] width 128 height 29
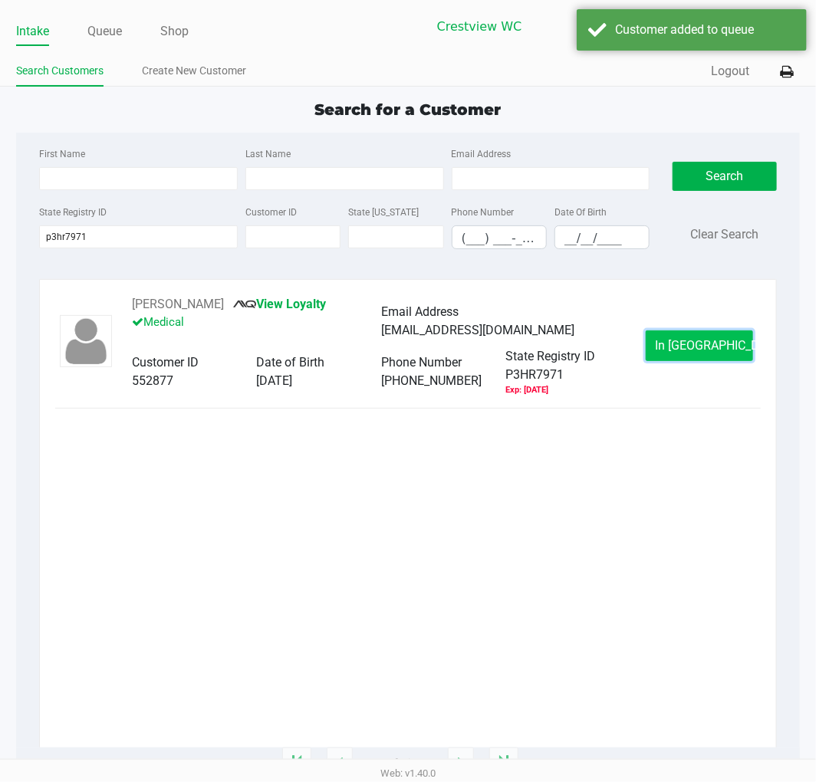
click at [681, 357] on button "In Queue" at bounding box center [699, 345] width 107 height 31
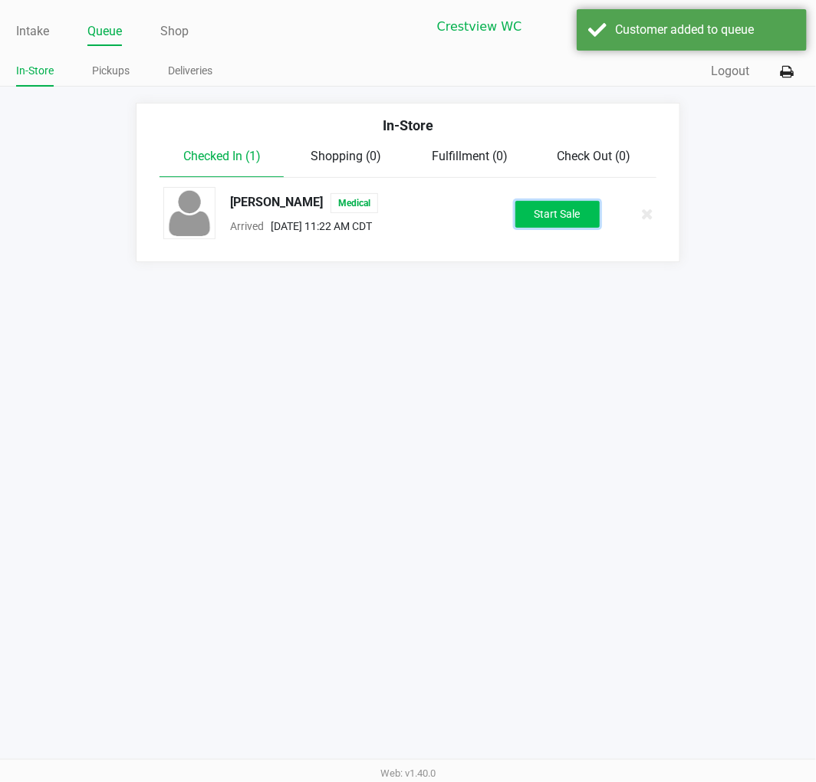
click at [570, 216] on button "Start Sale" at bounding box center [557, 214] width 84 height 27
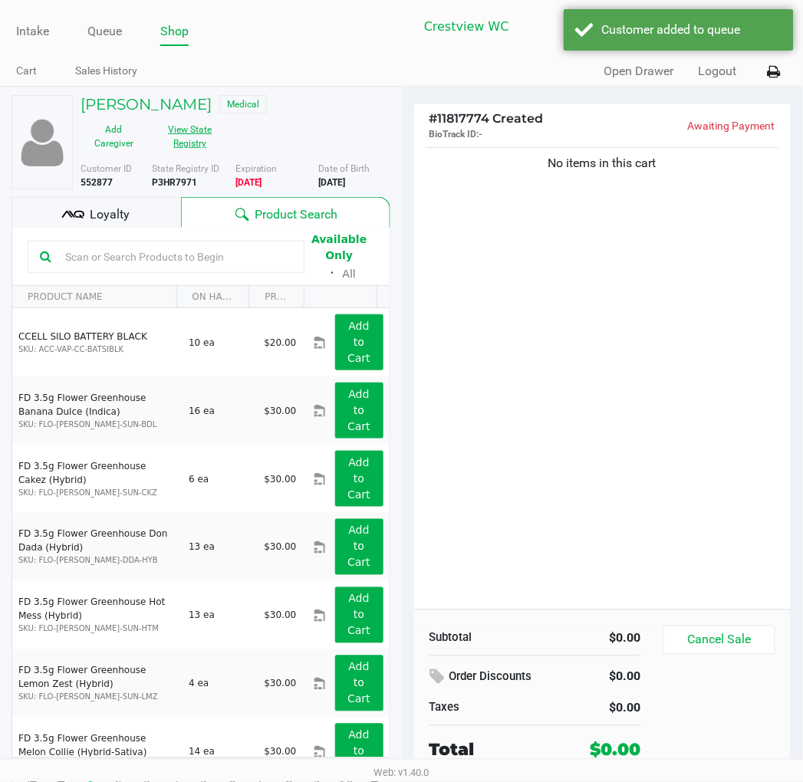
click at [201, 150] on button "View State Registry" at bounding box center [185, 136] width 77 height 38
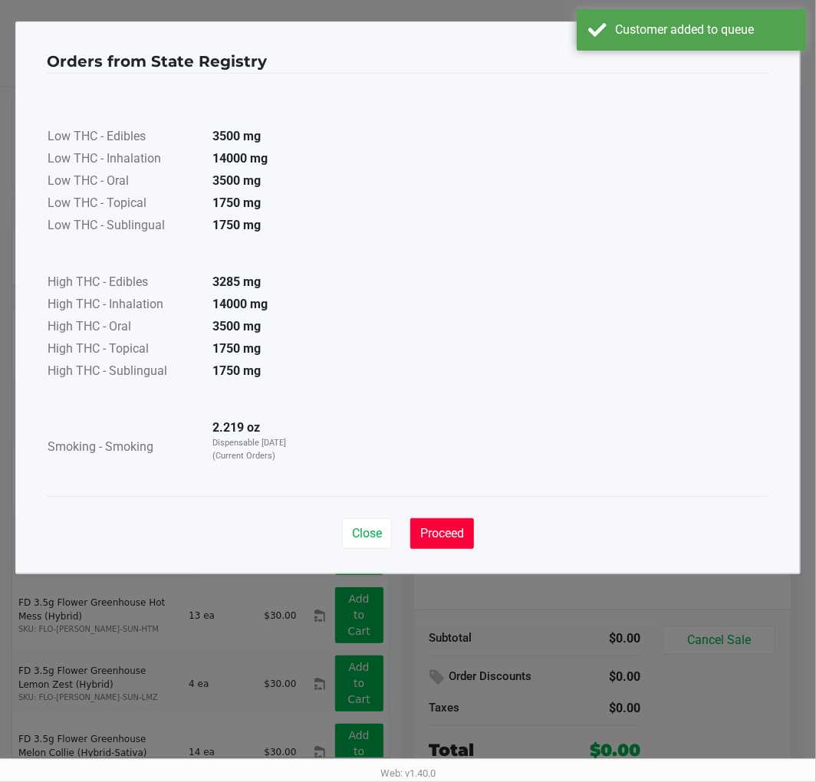
click at [449, 531] on span "Proceed" at bounding box center [442, 533] width 44 height 15
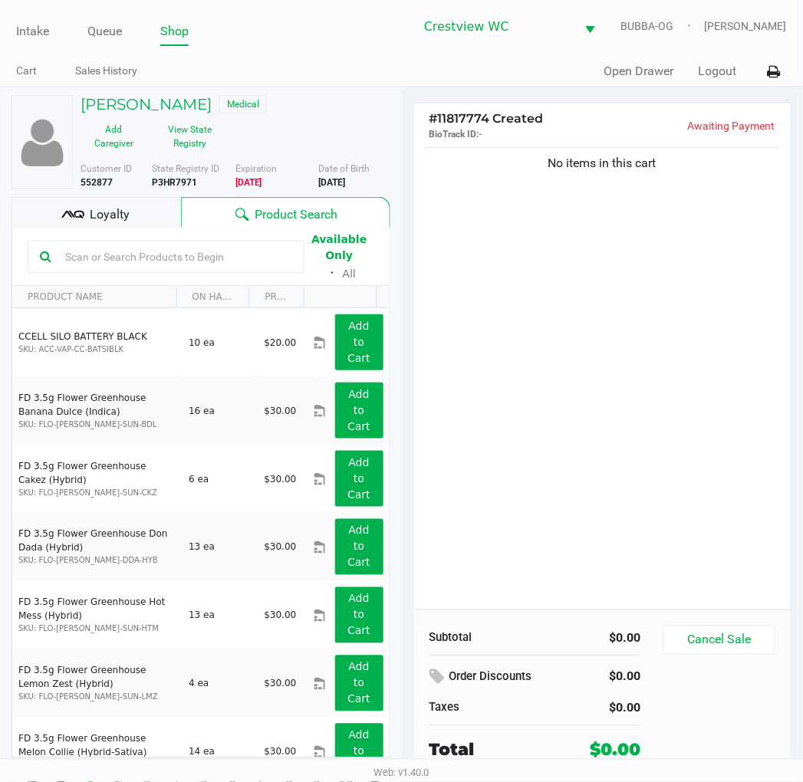
click at [508, 495] on div "No items in this cart" at bounding box center [602, 376] width 377 height 465
click at [186, 154] on button "View State Registry" at bounding box center [185, 136] width 77 height 38
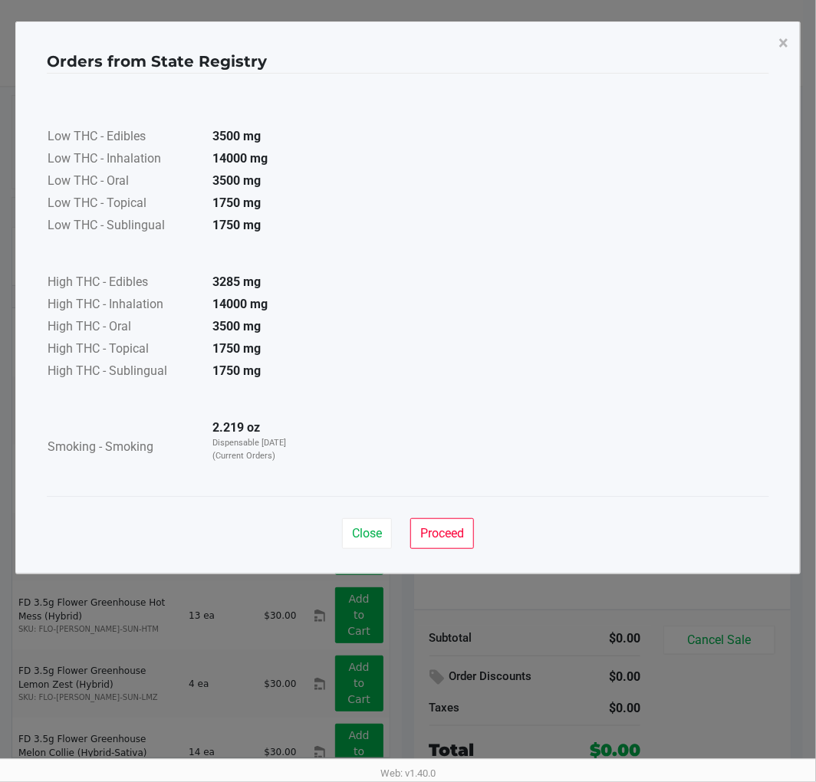
click at [445, 526] on span "Proceed" at bounding box center [442, 533] width 44 height 15
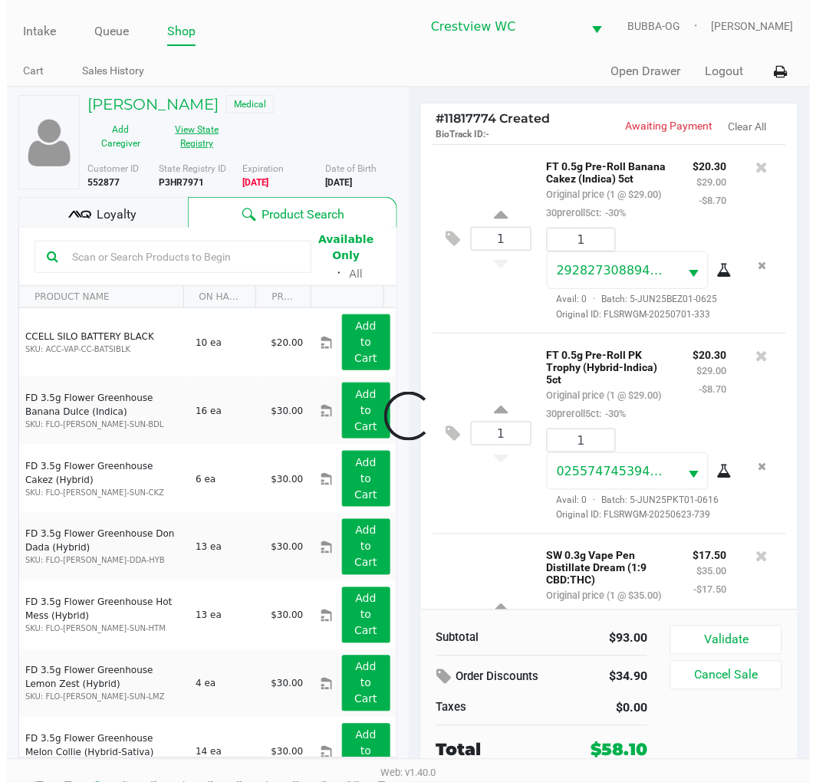
scroll to position [230, 0]
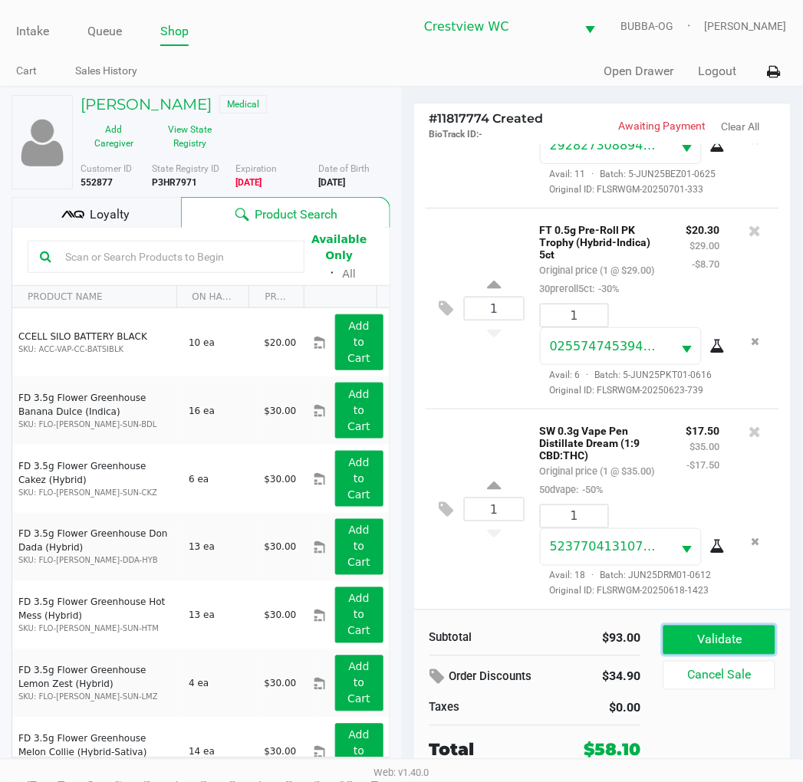
click at [759, 648] on button "Validate" at bounding box center [718, 640] width 111 height 29
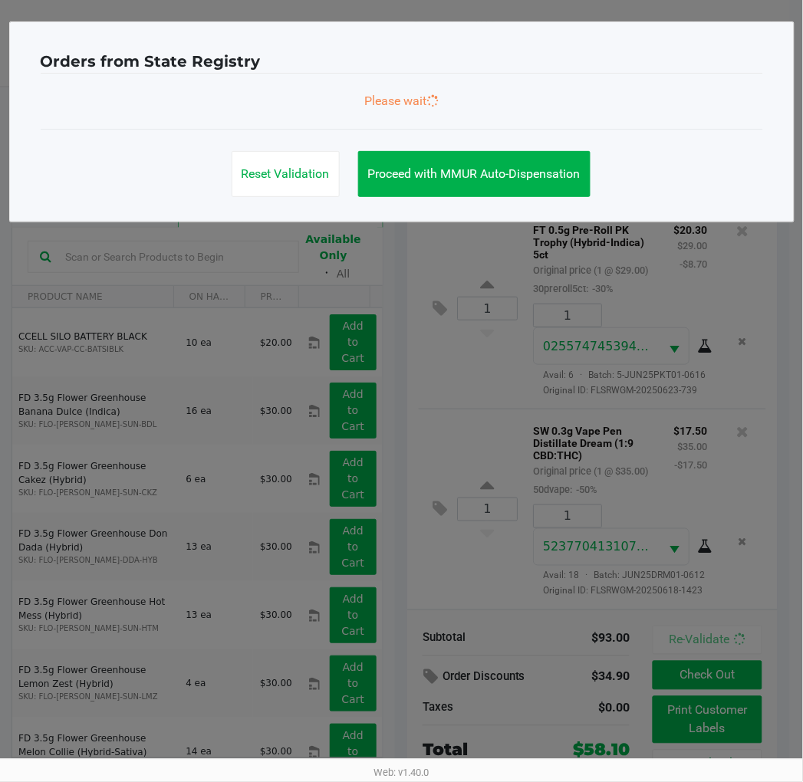
scroll to position [253, 0]
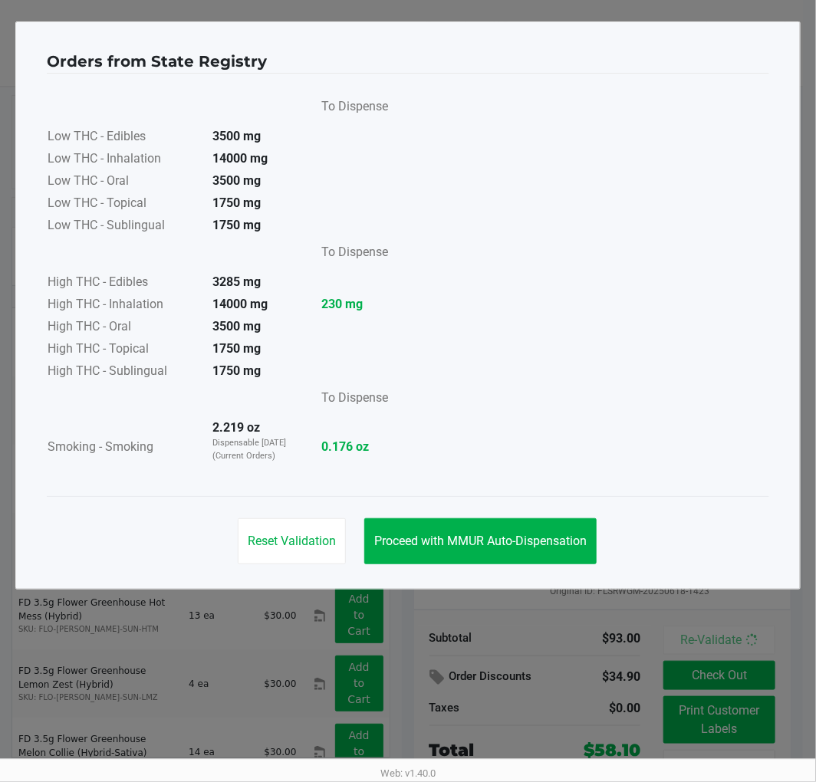
click at [487, 517] on div "Reset Validation Proceed with MMUR Auto-Dispensation" at bounding box center [408, 534] width 722 height 77
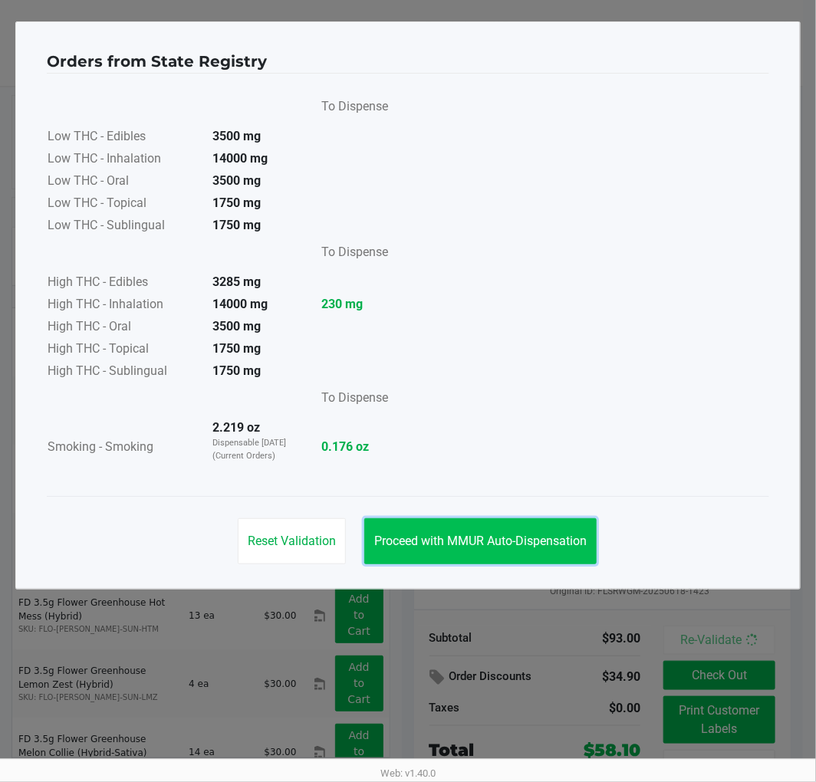
click at [472, 535] on span "Proceed with MMUR Auto-Dispensation" at bounding box center [480, 541] width 212 height 15
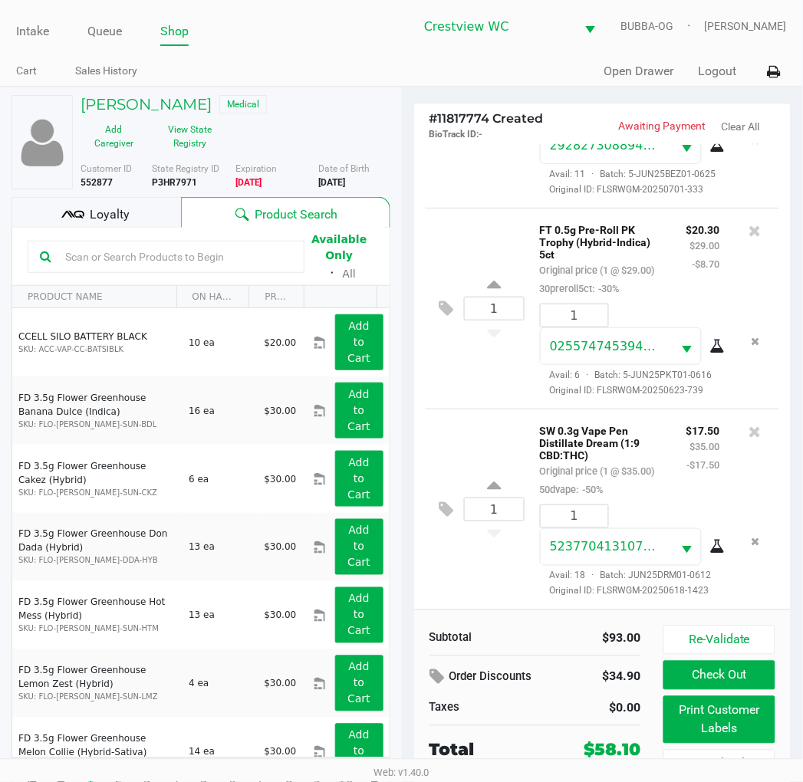
click at [140, 209] on div "Loyalty" at bounding box center [96, 212] width 169 height 31
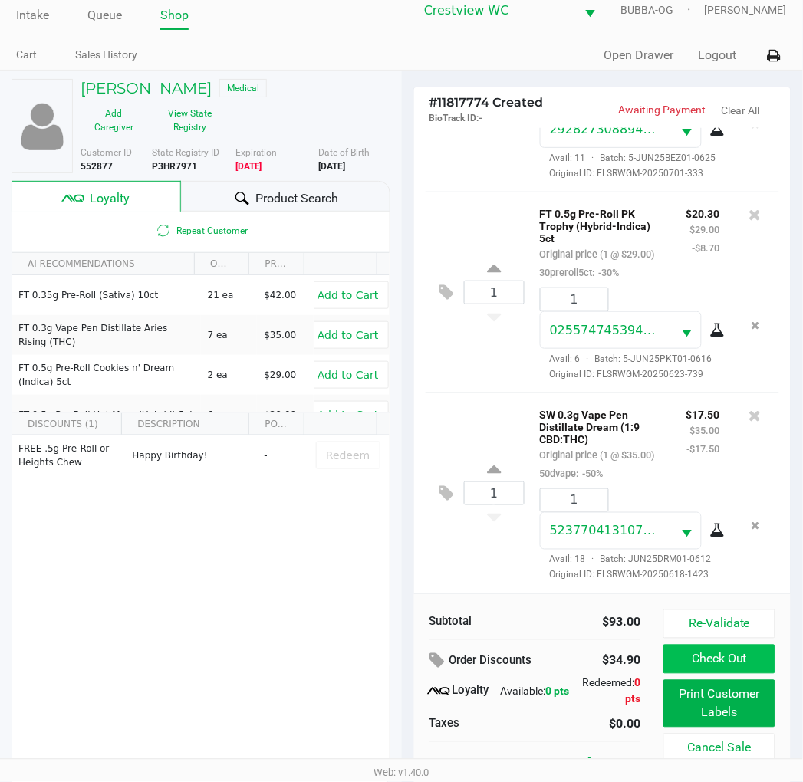
scroll to position [29, 0]
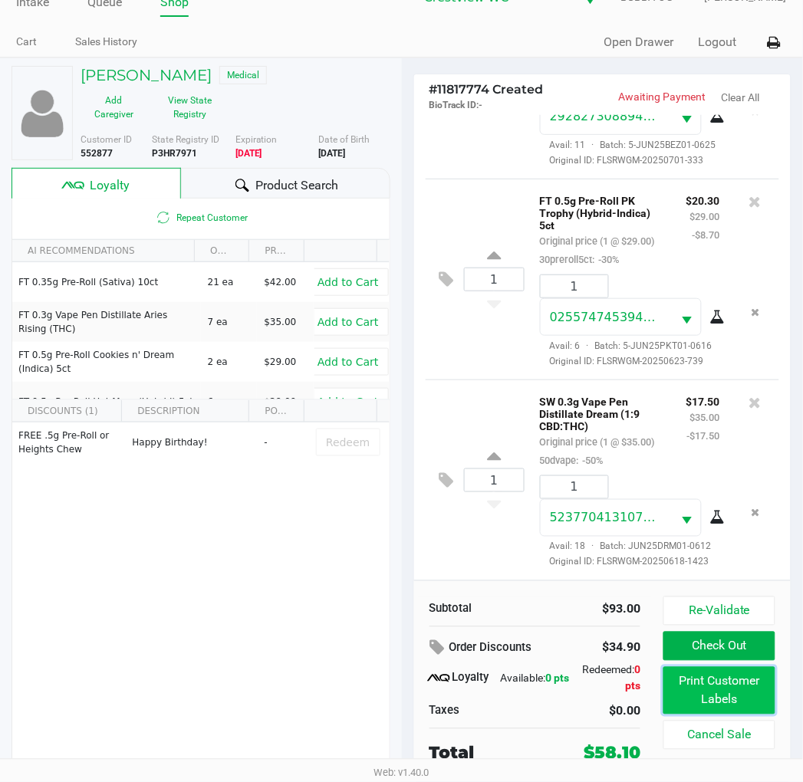
click at [702, 686] on button "Print Customer Labels" at bounding box center [718, 691] width 111 height 48
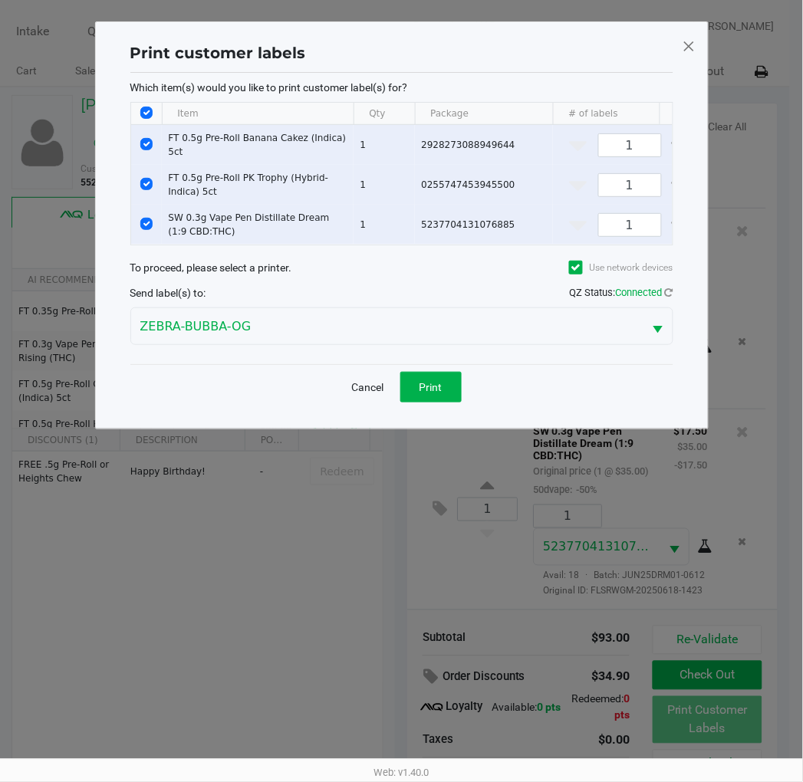
scroll to position [0, 0]
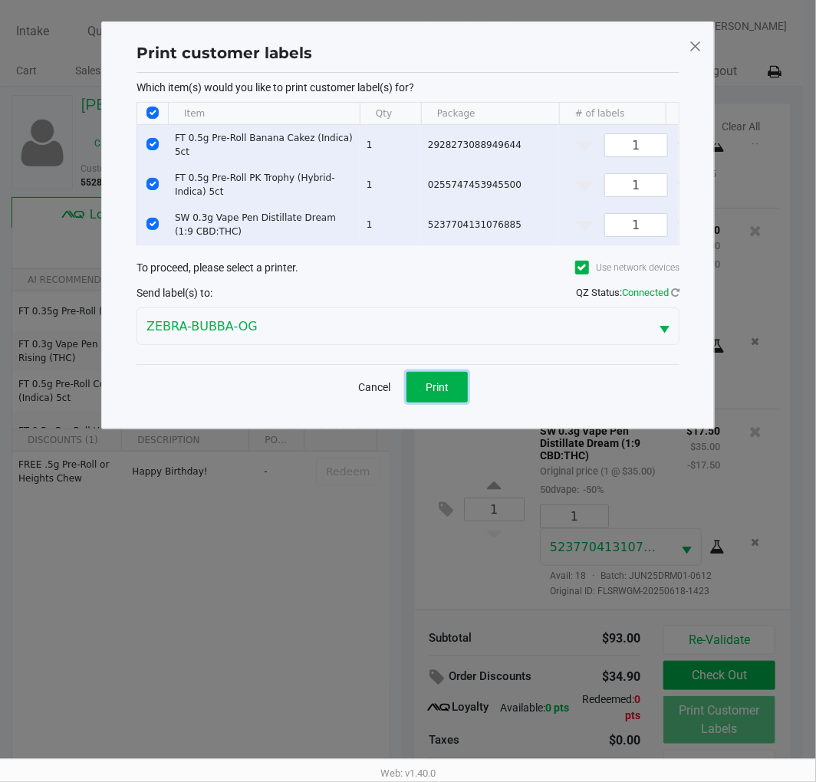
click at [454, 399] on button "Print" at bounding box center [436, 387] width 61 height 31
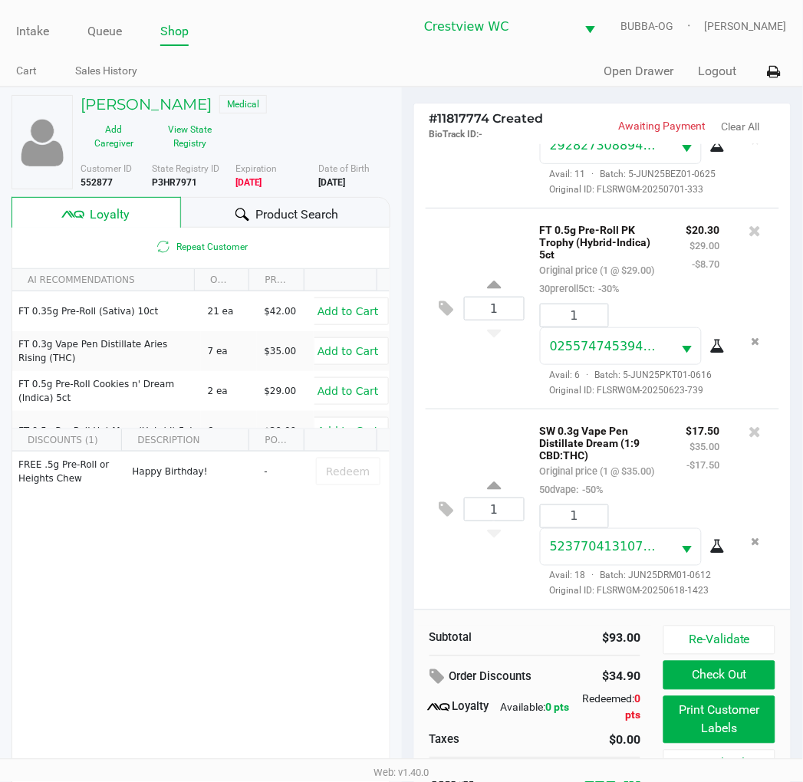
scroll to position [29, 0]
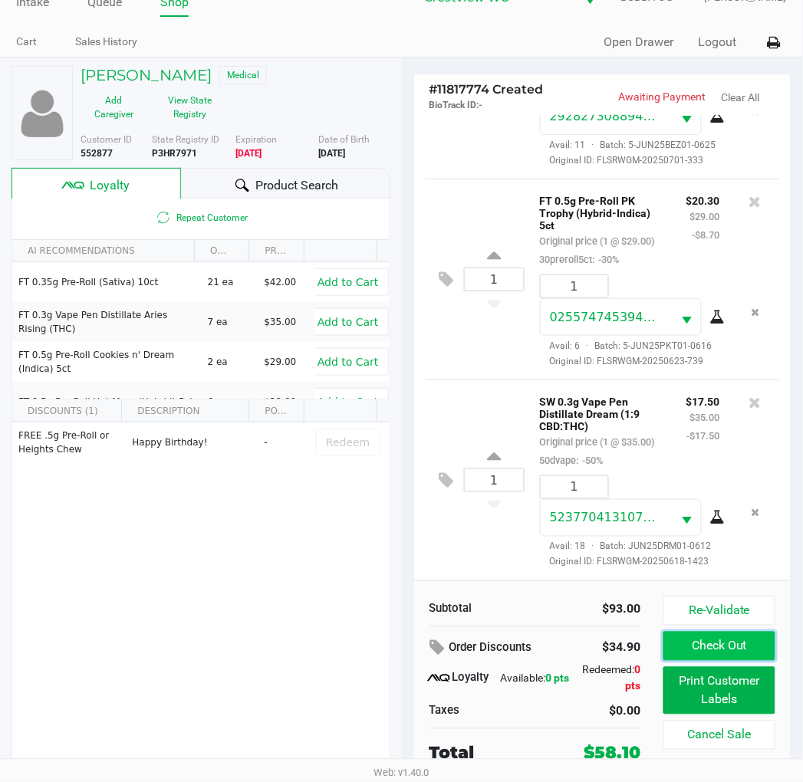
click at [685, 652] on button "Check Out" at bounding box center [718, 646] width 111 height 29
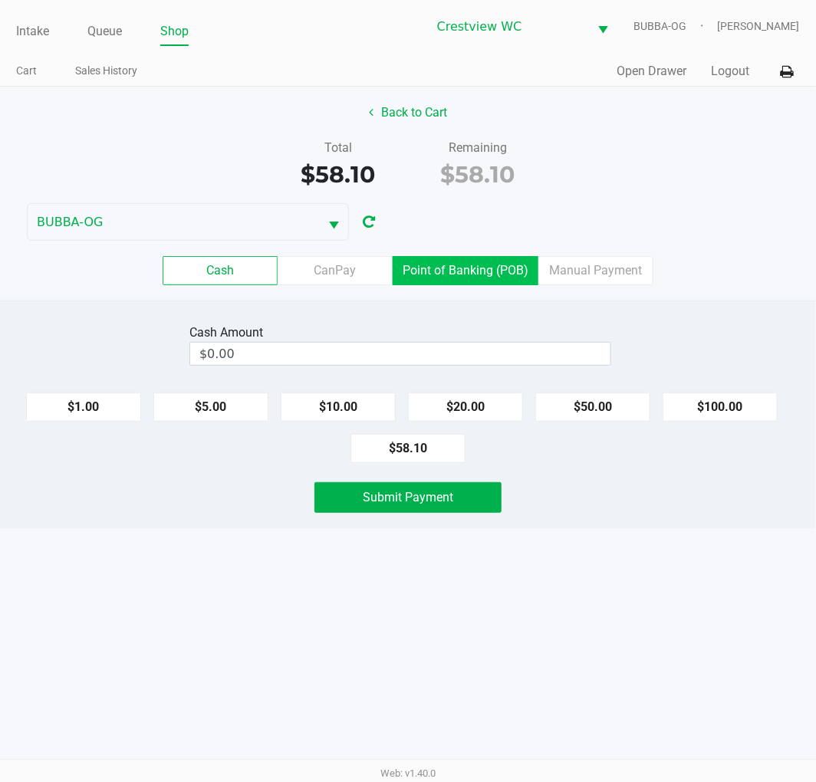
click at [483, 276] on label "Point of Banking (POB)" at bounding box center [466, 270] width 146 height 29
click at [0, 0] on 7 "Point of Banking (POB)" at bounding box center [0, 0] width 0 height 0
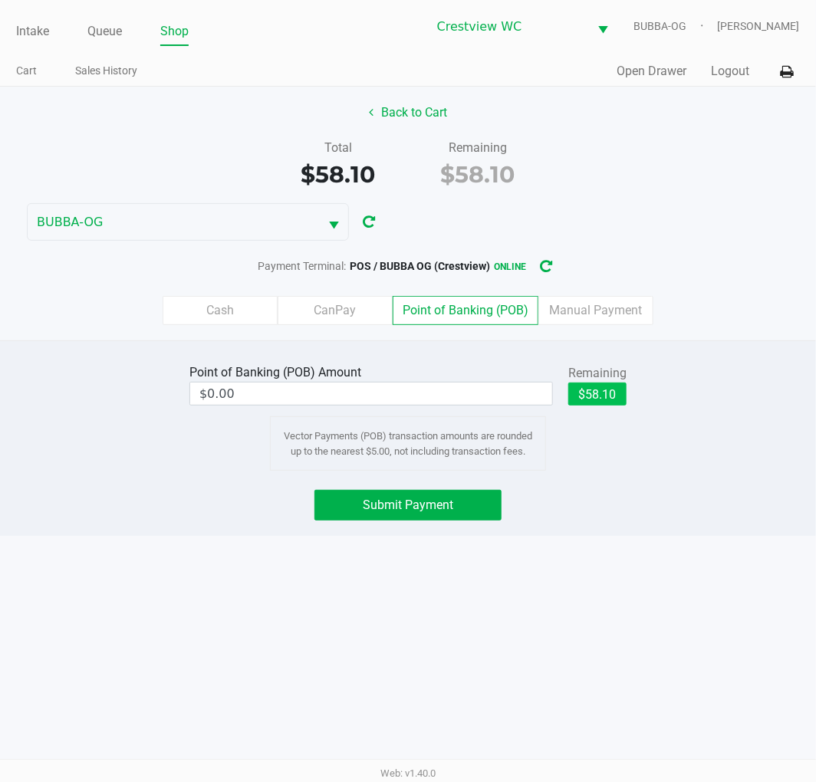
click at [613, 385] on button "$58.10" at bounding box center [597, 394] width 58 height 23
type input "$58.10"
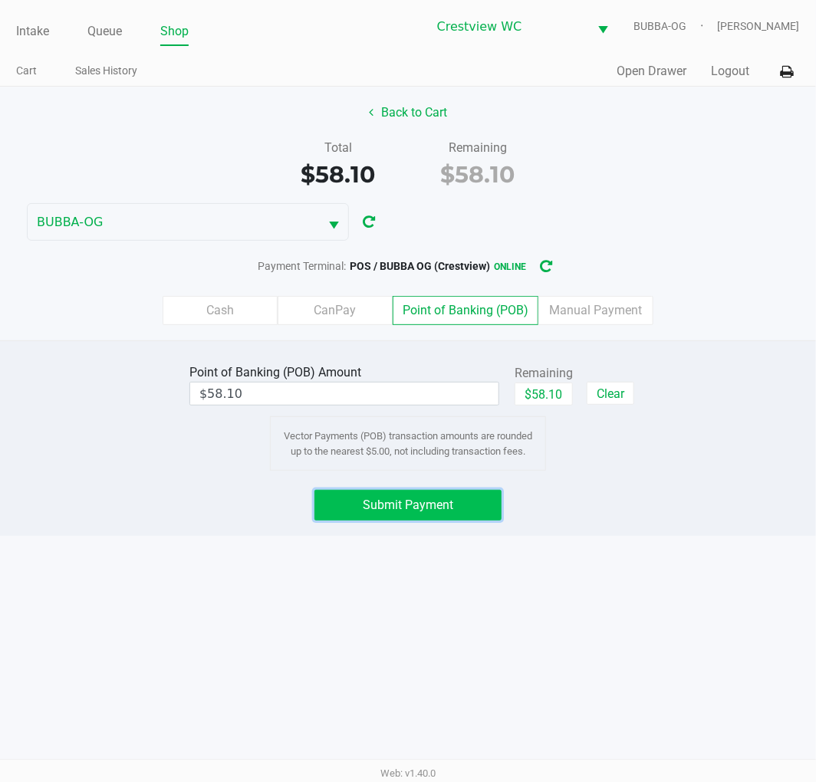
click at [449, 498] on span "Submit Payment" at bounding box center [408, 505] width 90 height 15
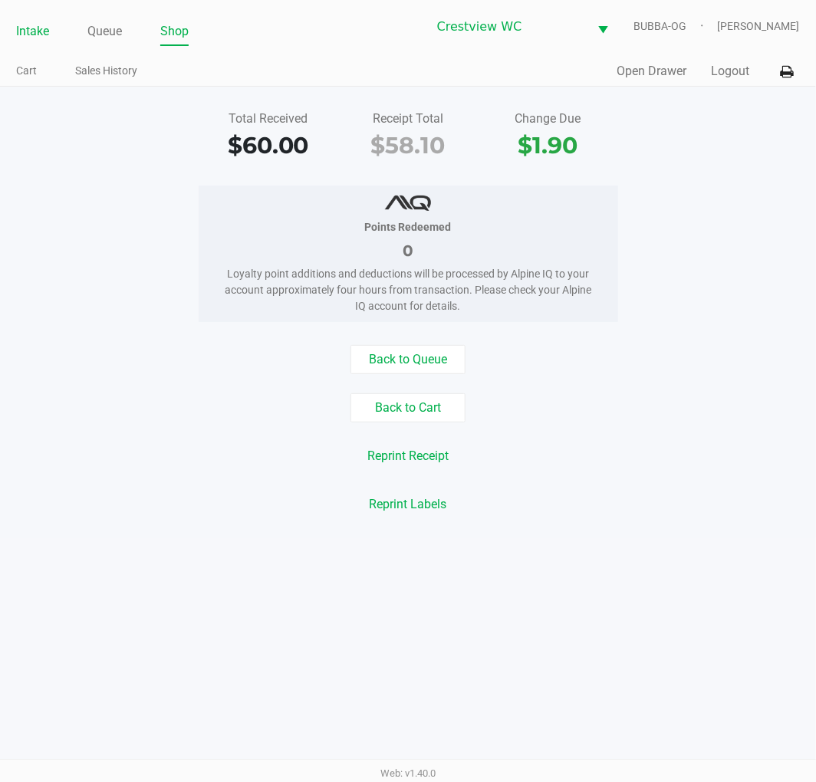
click at [41, 40] on link "Intake" at bounding box center [32, 31] width 33 height 21
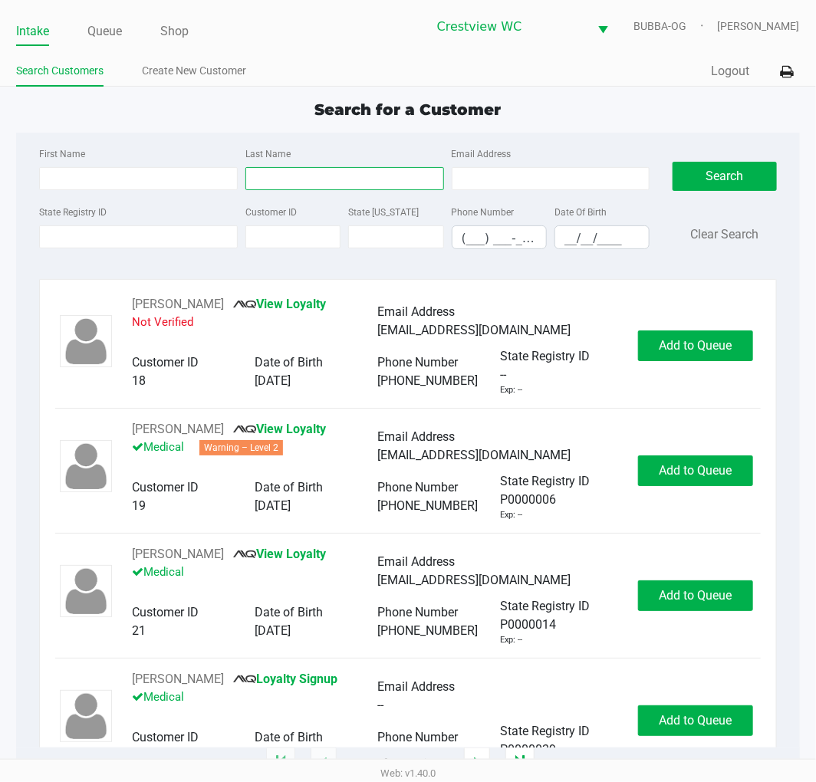
click at [340, 182] on input "Last Name" at bounding box center [344, 178] width 199 height 23
type input "trawick"
click at [568, 239] on input "__/__/____" at bounding box center [602, 238] width 94 height 24
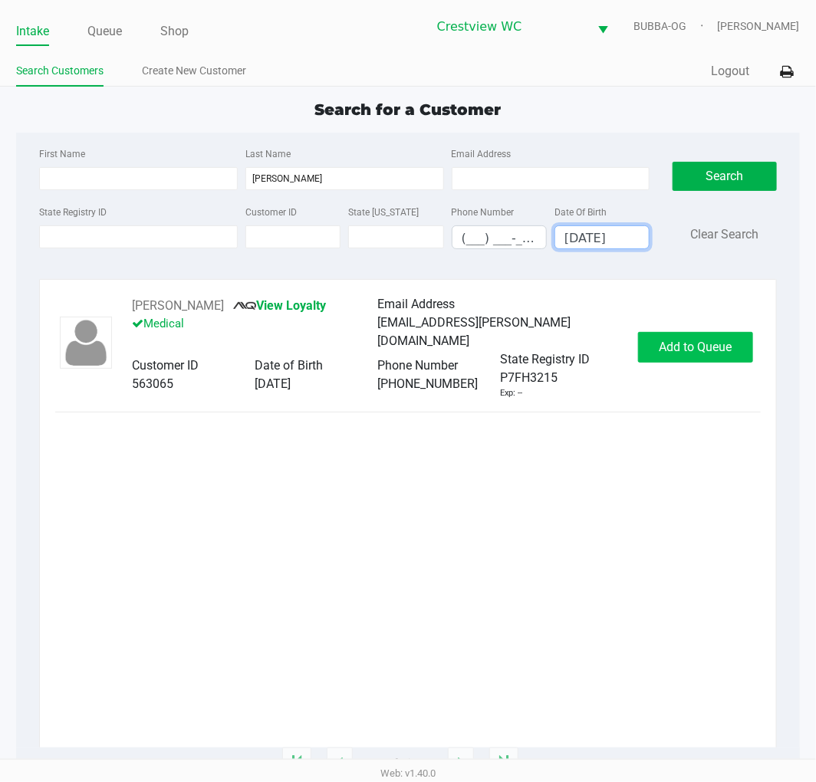
type input "02/19/1975"
click at [704, 340] on span "Add to Queue" at bounding box center [695, 347] width 73 height 15
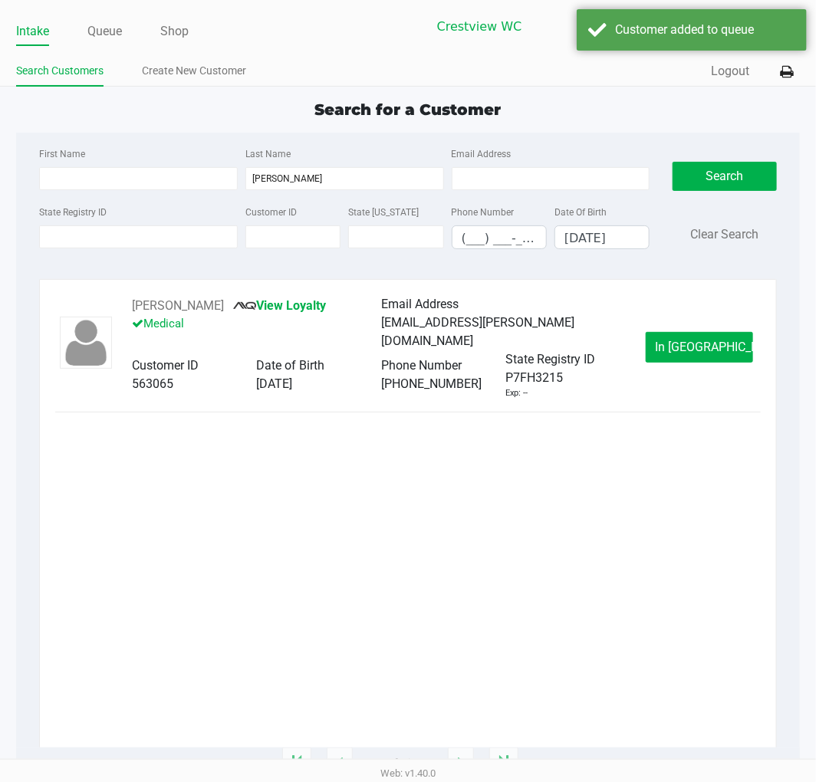
click at [699, 340] on span "In Queue" at bounding box center [720, 347] width 129 height 15
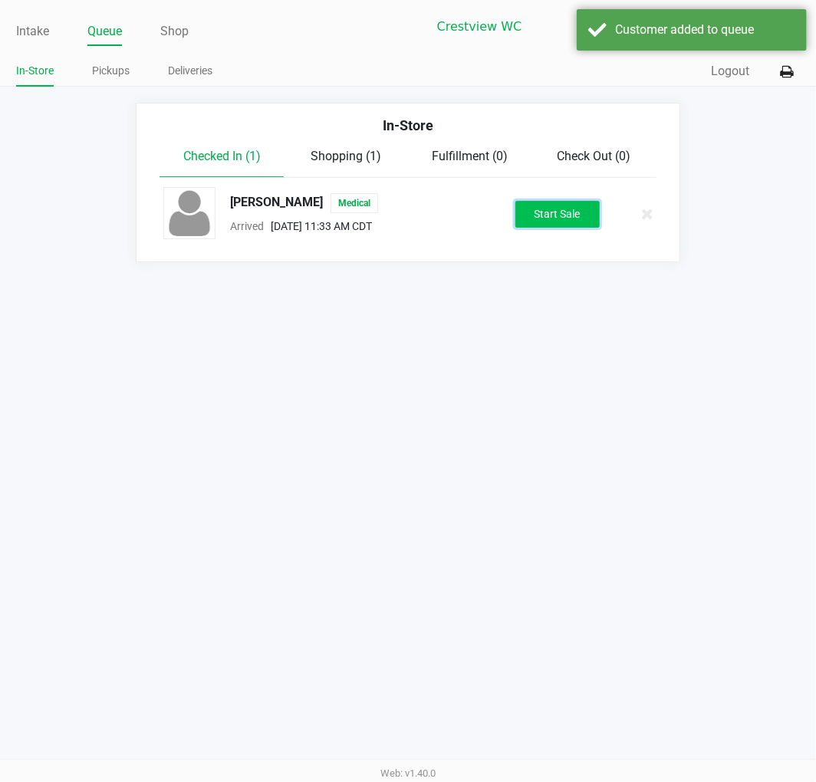
click at [553, 212] on button "Start Sale" at bounding box center [557, 214] width 84 height 27
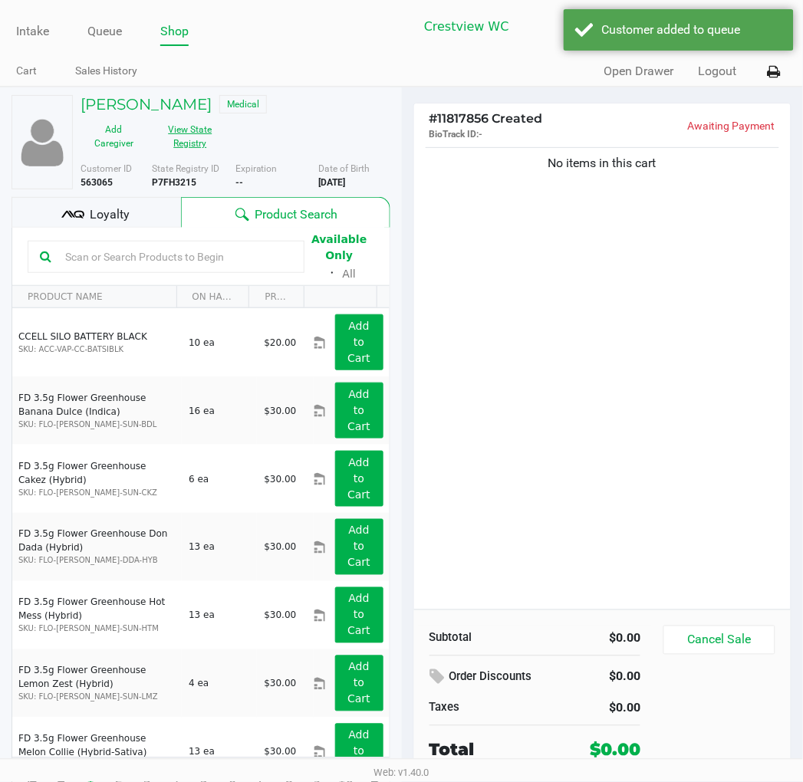
click at [196, 136] on button "View State Registry" at bounding box center [185, 136] width 77 height 38
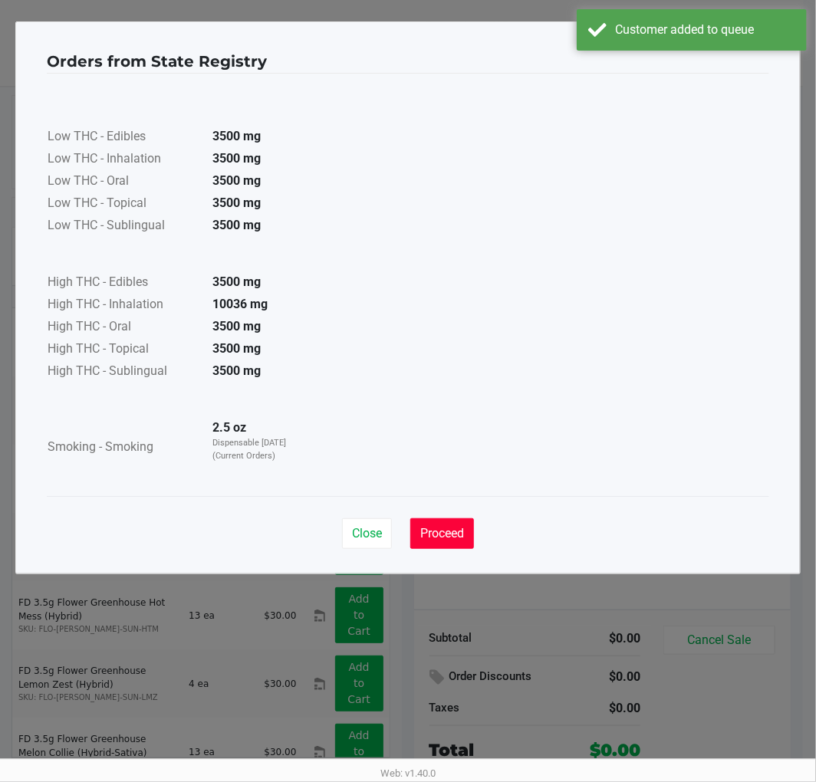
click at [455, 531] on span "Proceed" at bounding box center [442, 533] width 44 height 15
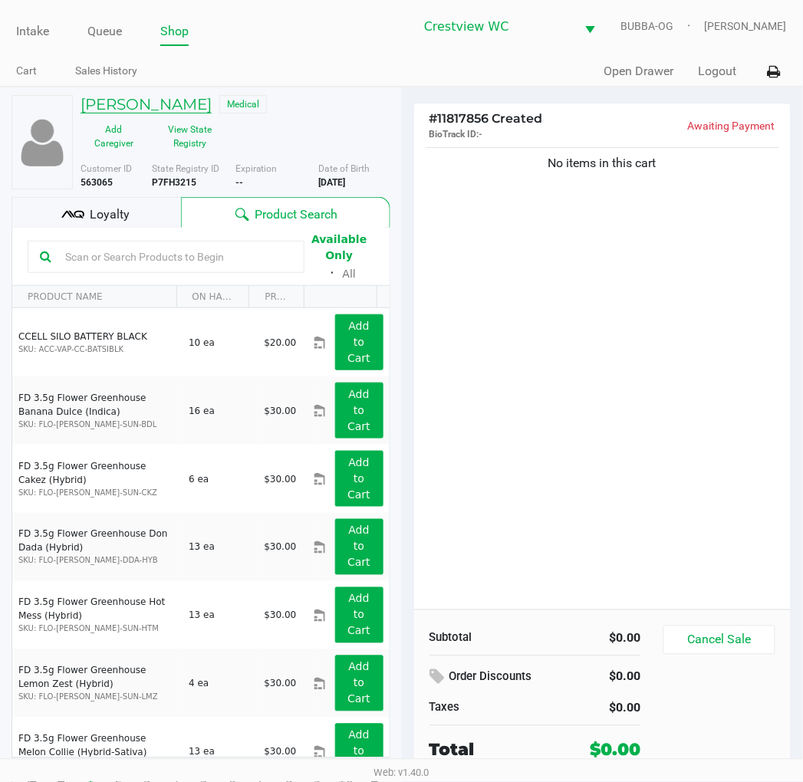
click at [173, 95] on h5 "MATTHEW TRAWICK" at bounding box center [146, 104] width 131 height 18
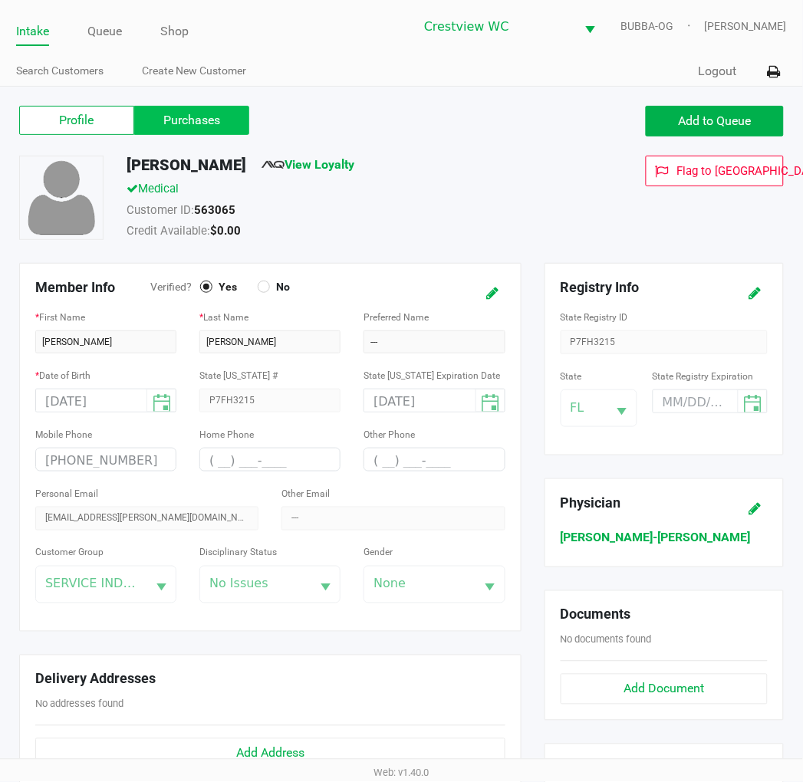
click at [173, 111] on label "Purchases" at bounding box center [191, 120] width 115 height 29
click at [0, 0] on 1 "Purchases" at bounding box center [0, 0] width 0 height 0
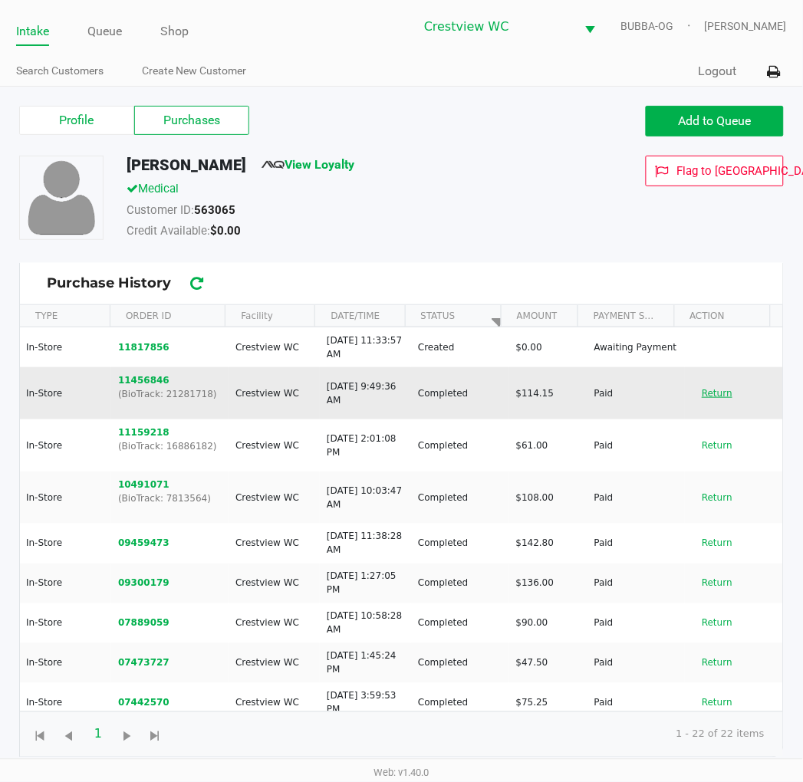
click at [692, 399] on button "Return" at bounding box center [717, 393] width 51 height 25
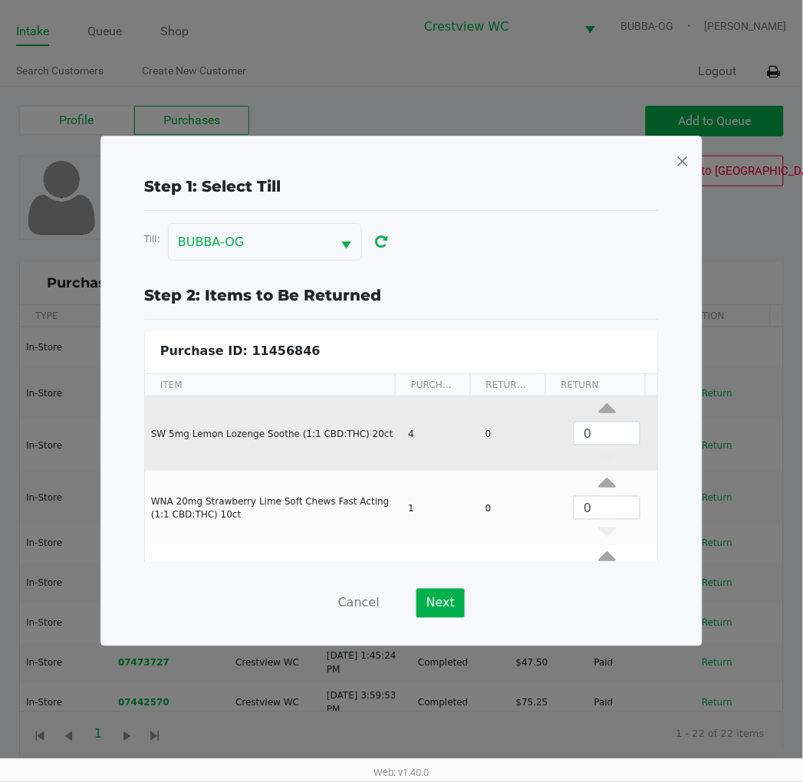
scroll to position [58, 0]
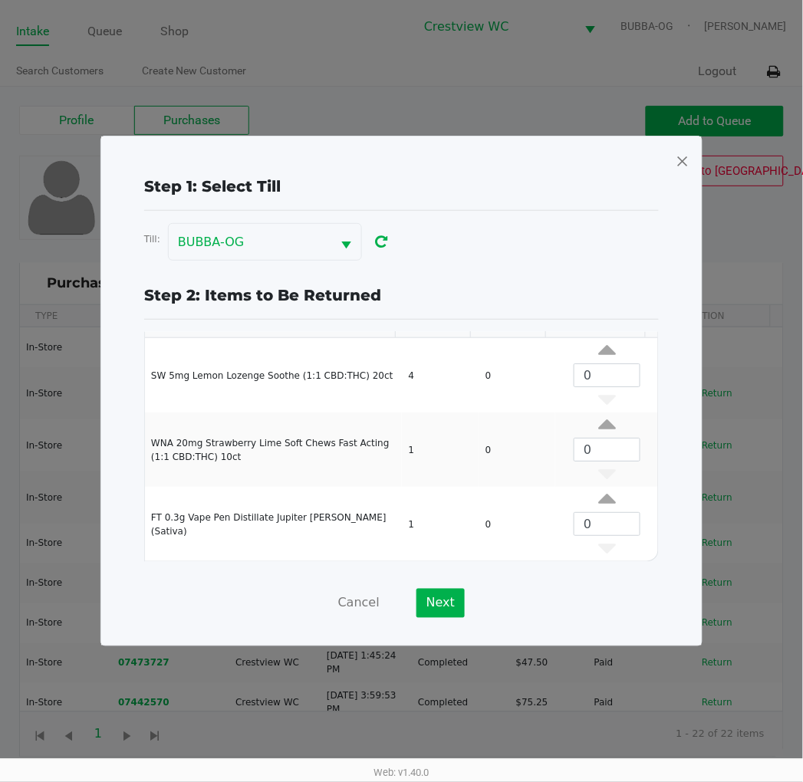
click at [685, 162] on span at bounding box center [683, 161] width 14 height 25
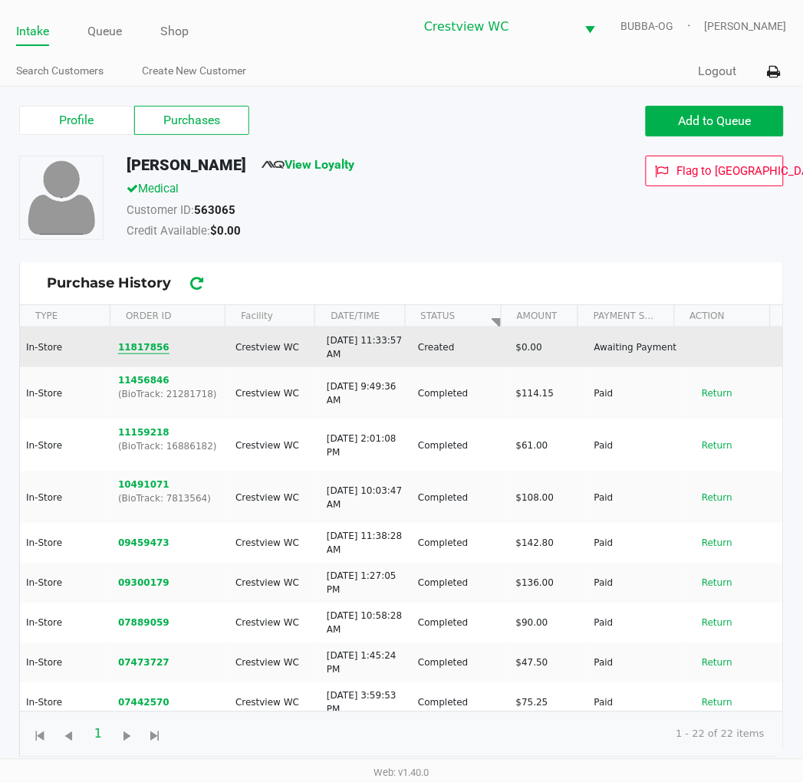
click at [157, 350] on button "11817856" at bounding box center [143, 347] width 51 height 14
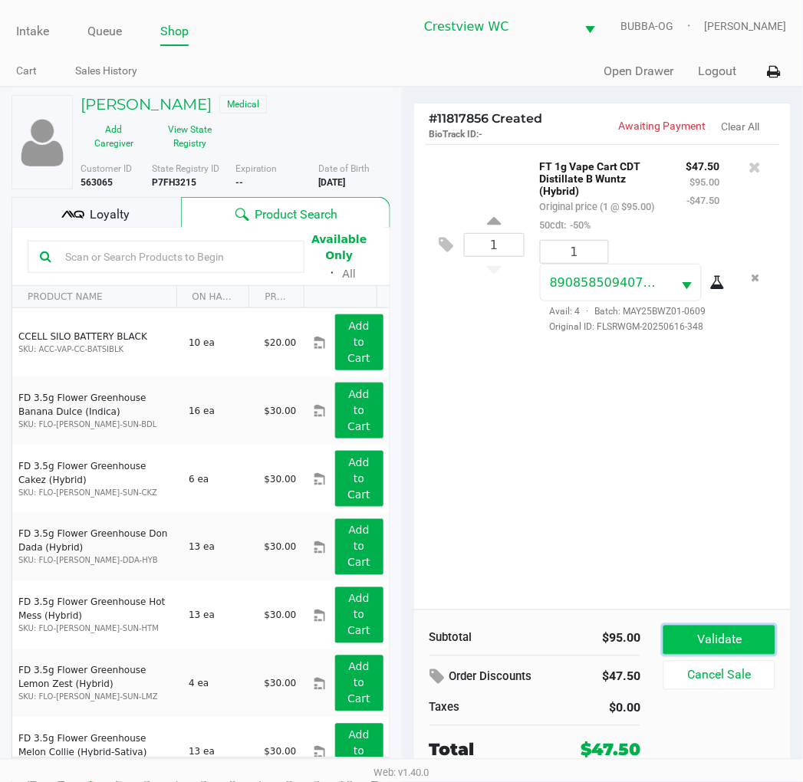
click at [690, 630] on button "Validate" at bounding box center [718, 640] width 111 height 29
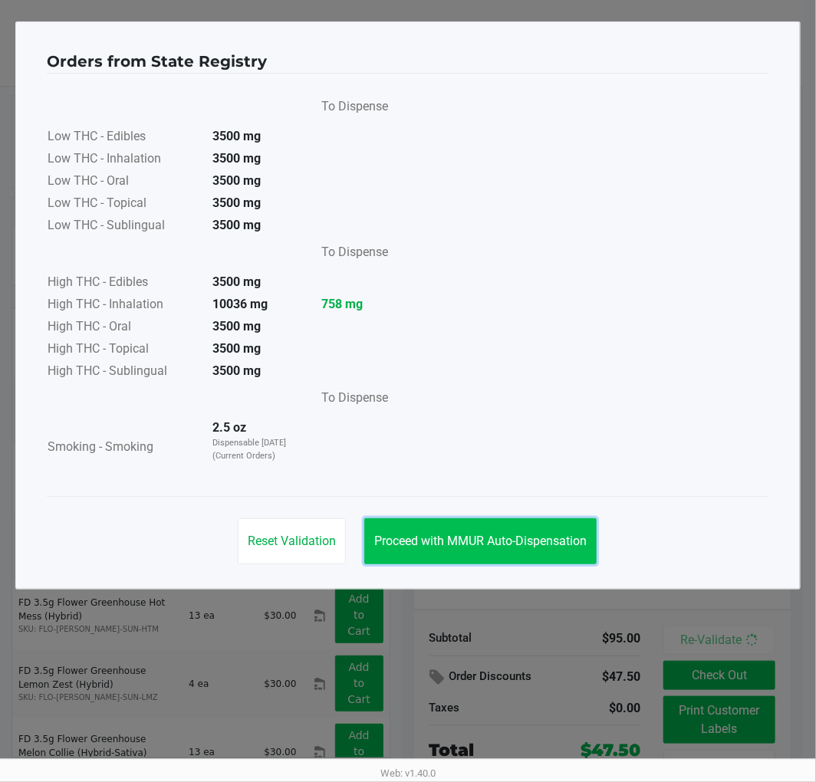
click at [577, 537] on span "Proceed with MMUR Auto-Dispensation" at bounding box center [480, 541] width 212 height 15
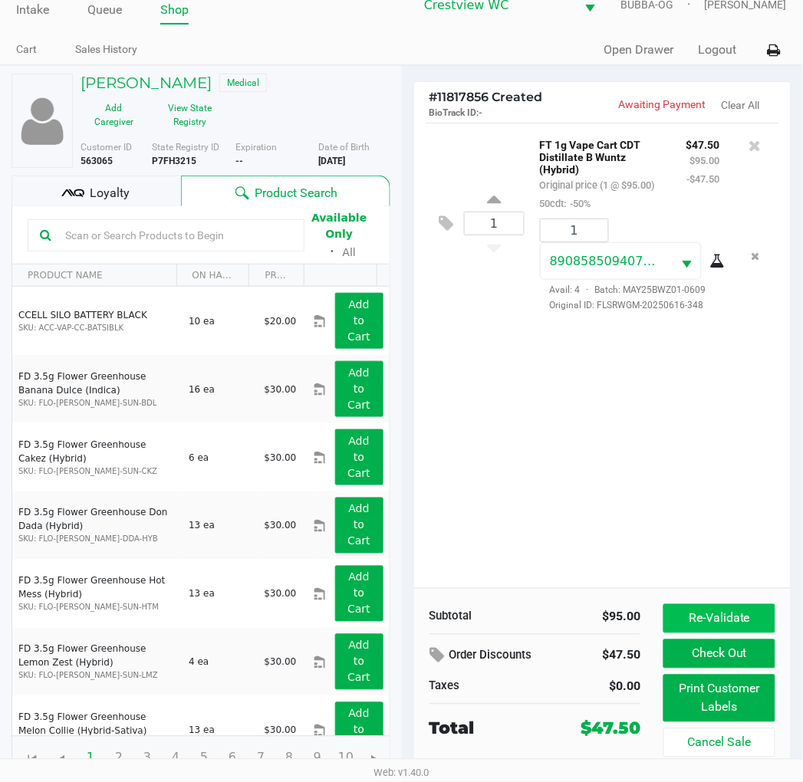
scroll to position [28, 0]
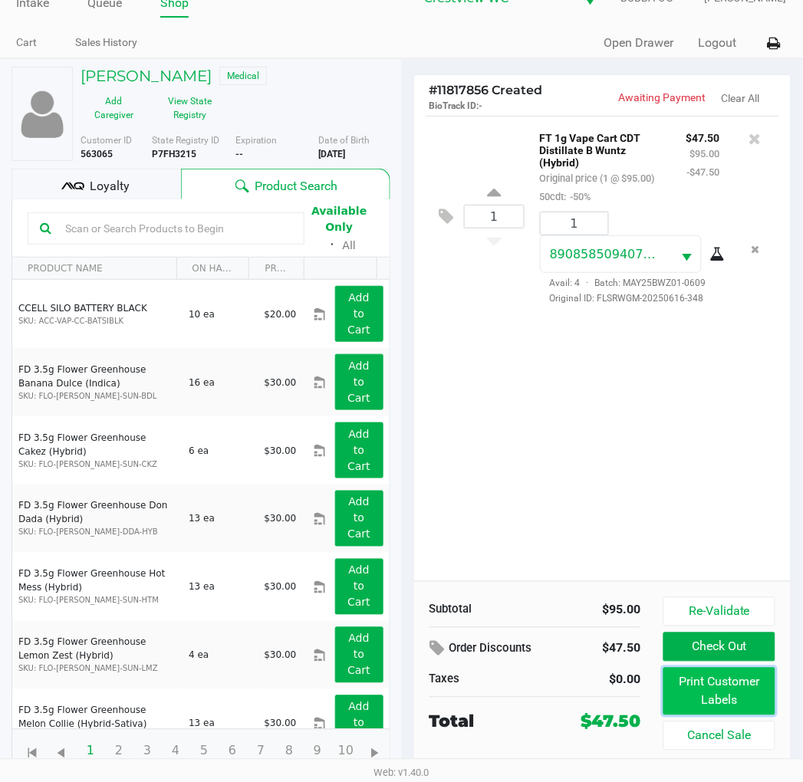
click at [702, 692] on button "Print Customer Labels" at bounding box center [718, 692] width 111 height 48
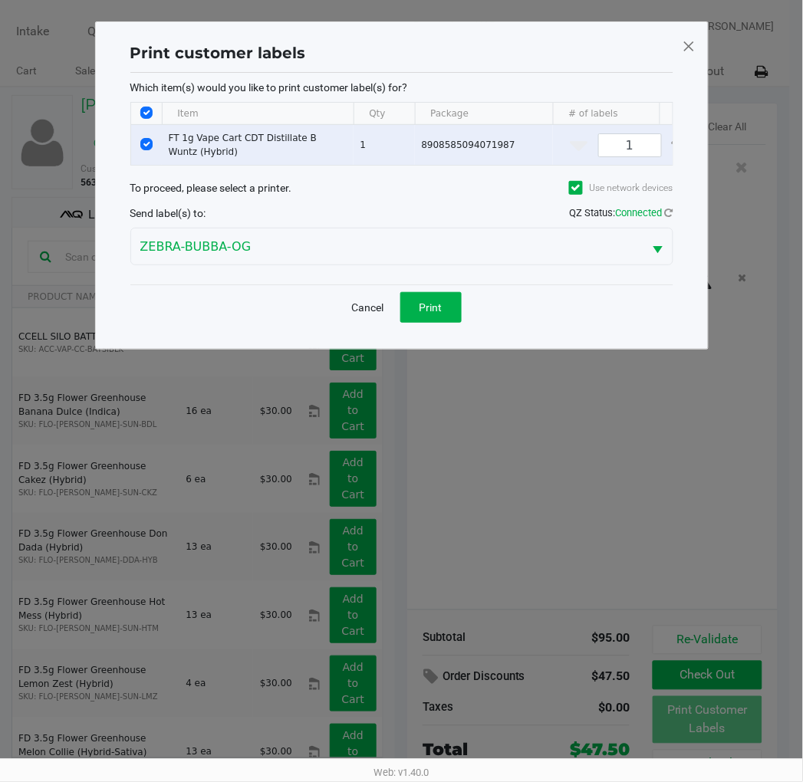
scroll to position [0, 0]
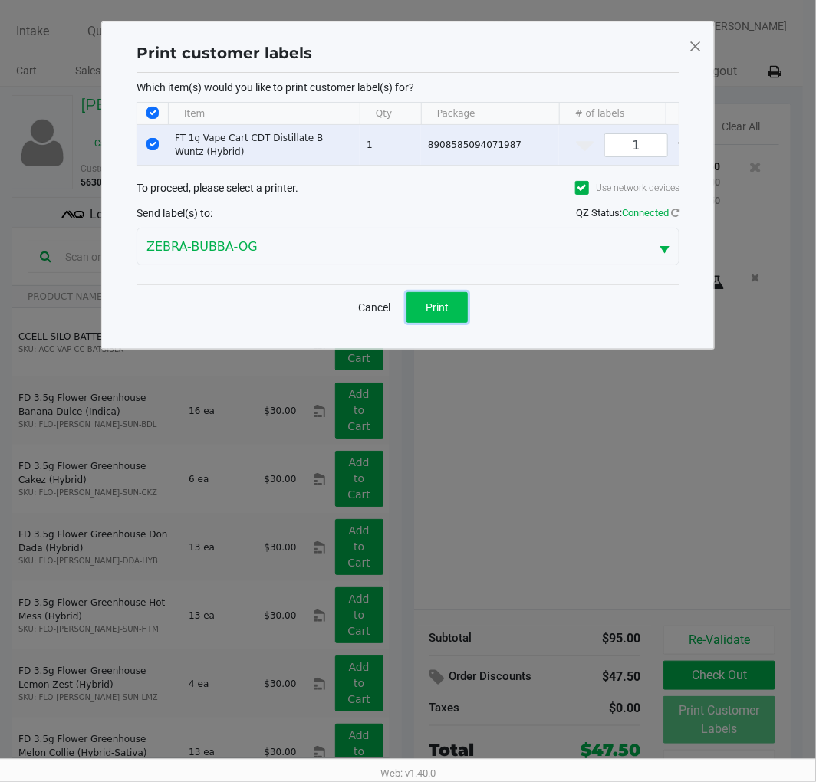
click at [449, 323] on button "Print" at bounding box center [436, 307] width 61 height 31
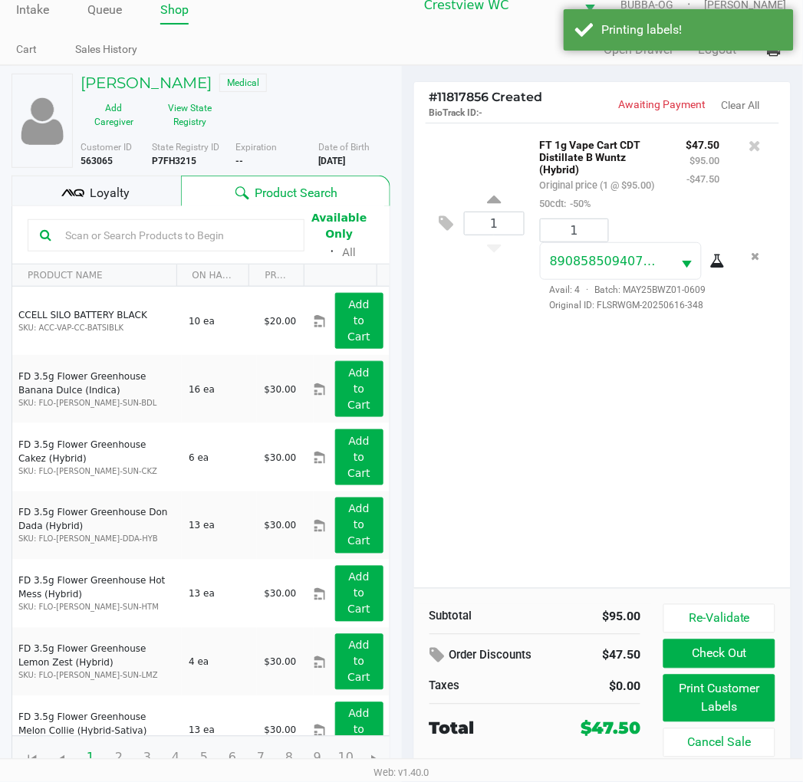
scroll to position [28, 0]
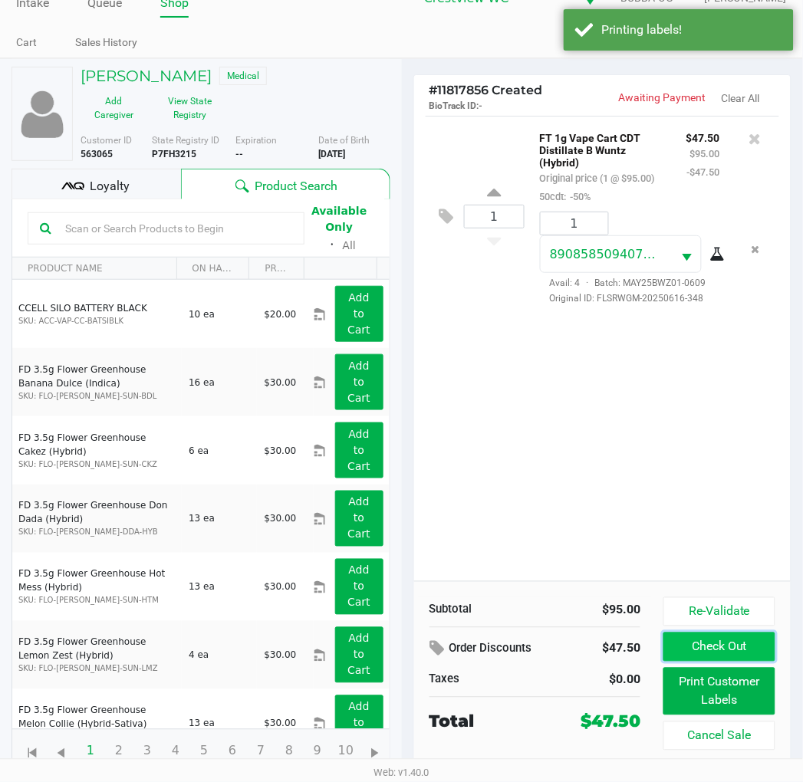
click at [718, 644] on button "Check Out" at bounding box center [718, 647] width 111 height 29
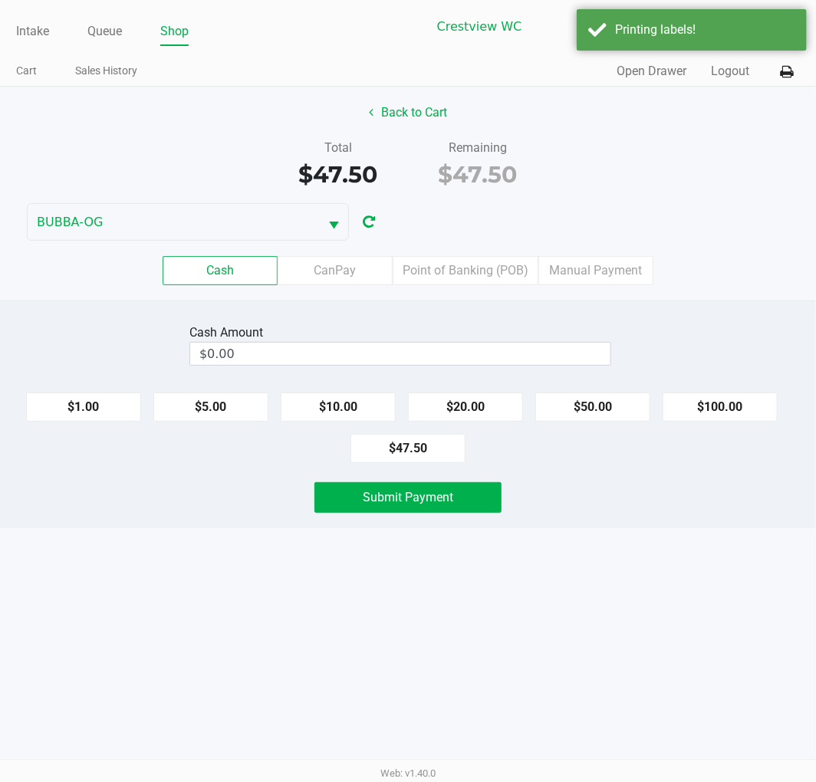
click at [465, 274] on label "Point of Banking (POB)" at bounding box center [466, 270] width 146 height 29
click at [0, 0] on 7 "Point of Banking (POB)" at bounding box center [0, 0] width 0 height 0
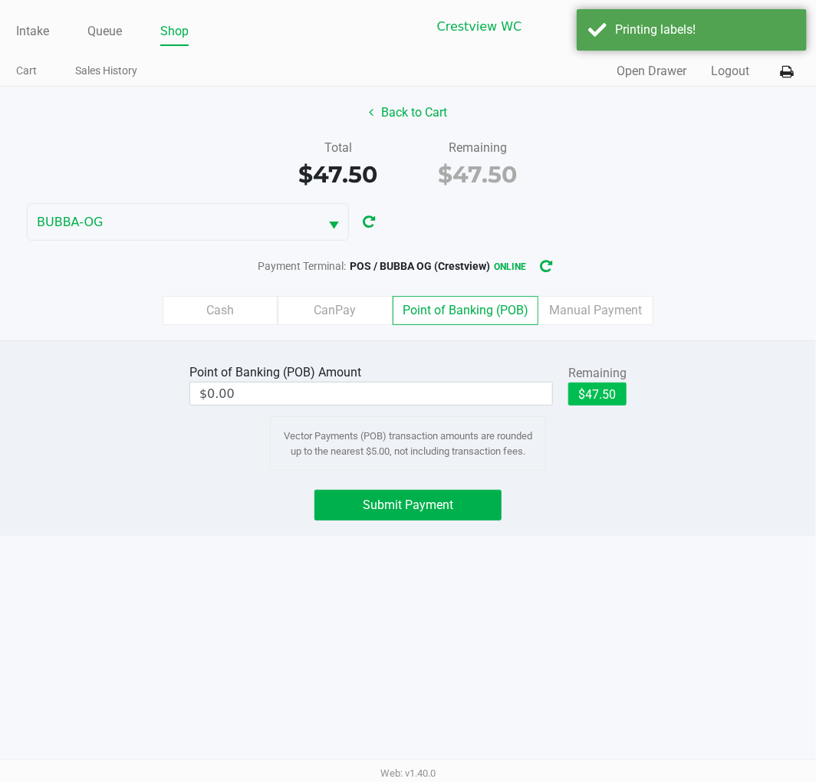
click at [616, 399] on button "$47.50" at bounding box center [597, 394] width 58 height 23
type input "$47.50"
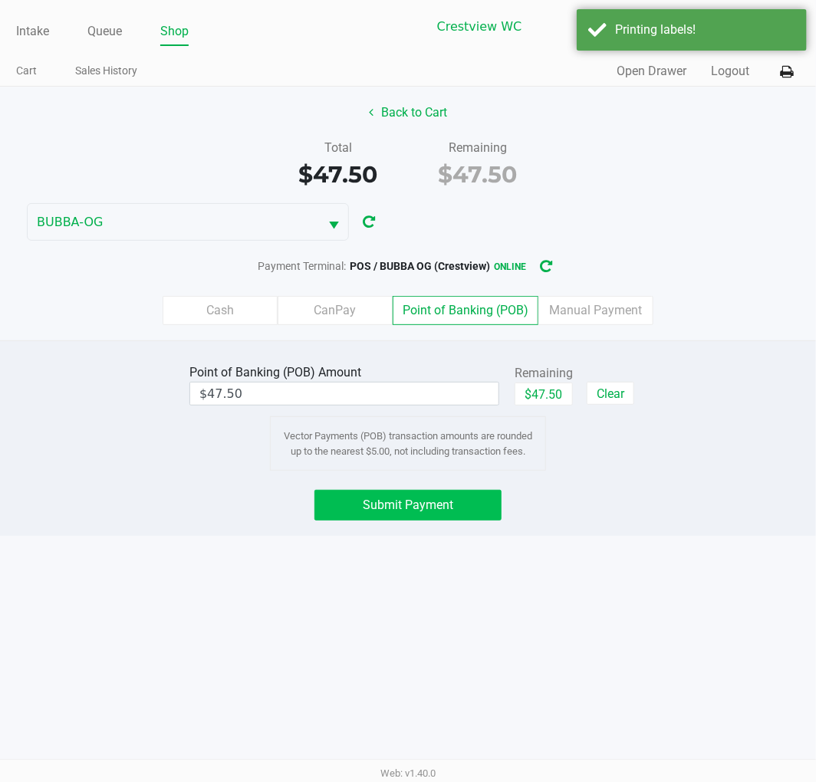
click at [441, 514] on button "Submit Payment" at bounding box center [407, 505] width 187 height 31
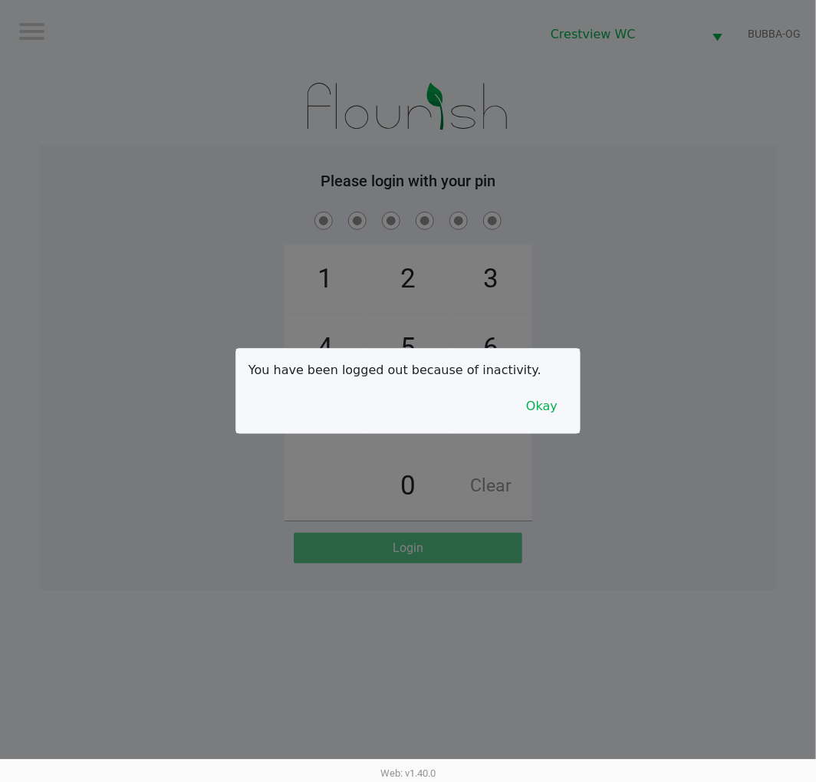
click at [564, 400] on button "Okay" at bounding box center [541, 406] width 51 height 29
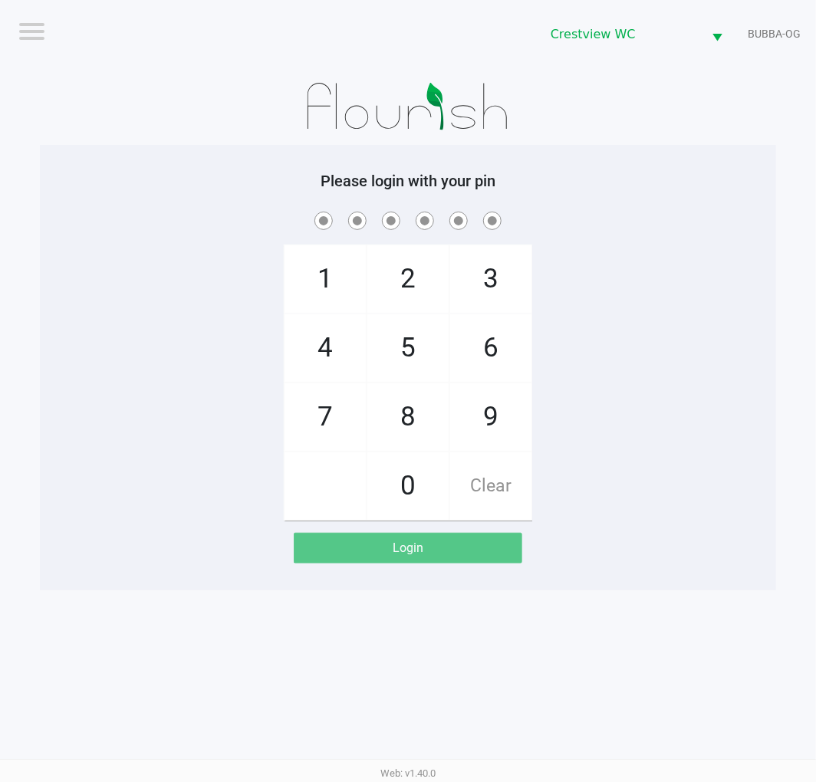
click at [345, 347] on span "4" at bounding box center [324, 347] width 81 height 67
checkbox input "true"
click at [423, 403] on span "8" at bounding box center [407, 416] width 81 height 67
checkbox input "true"
click at [488, 267] on span "3" at bounding box center [490, 278] width 81 height 67
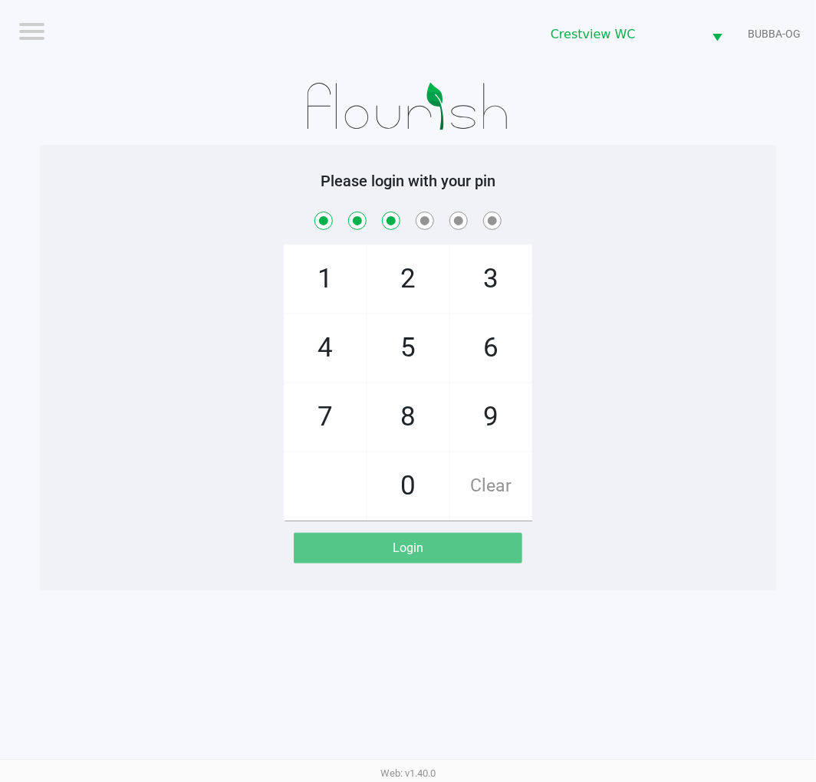
checkbox input "true"
click at [422, 403] on span "8" at bounding box center [407, 416] width 81 height 67
checkbox input "true"
click at [496, 281] on span "3" at bounding box center [490, 278] width 81 height 67
checkbox input "true"
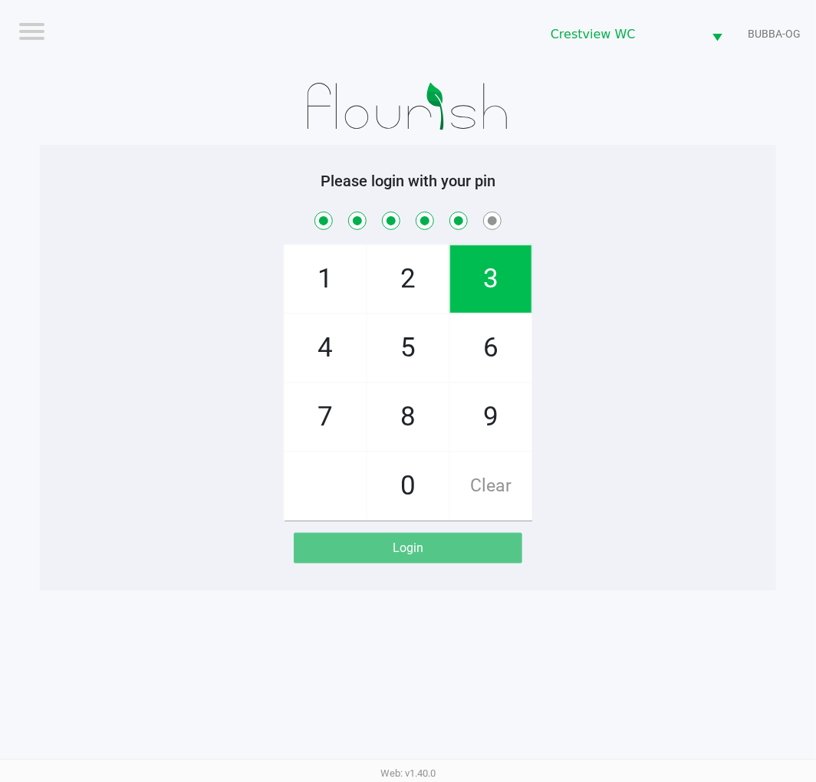
click at [495, 345] on span "6" at bounding box center [490, 347] width 81 height 67
checkbox input "true"
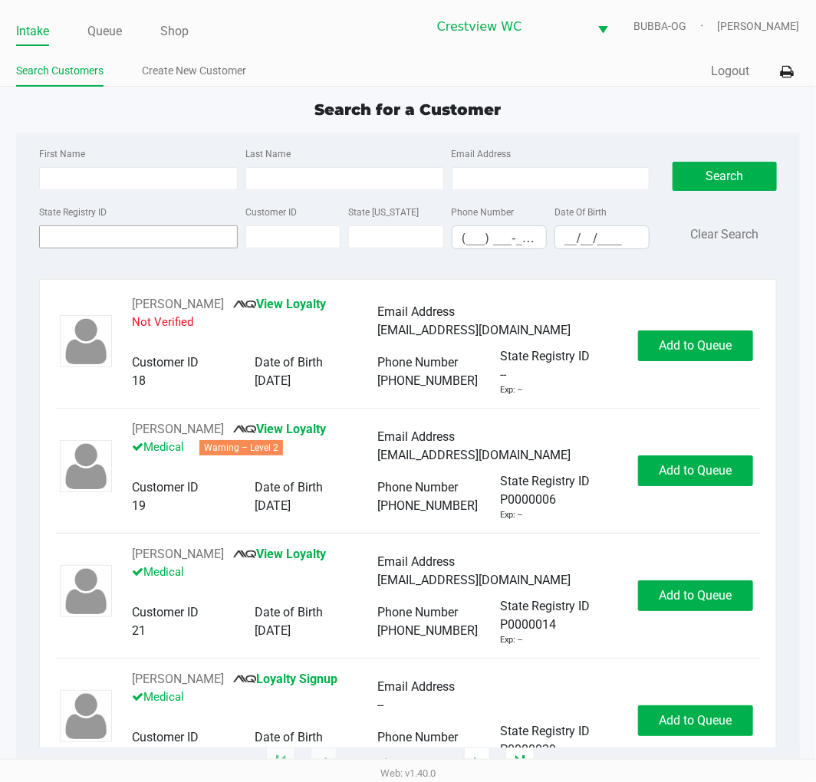
click at [202, 233] on input "State Registry ID" at bounding box center [138, 236] width 199 height 23
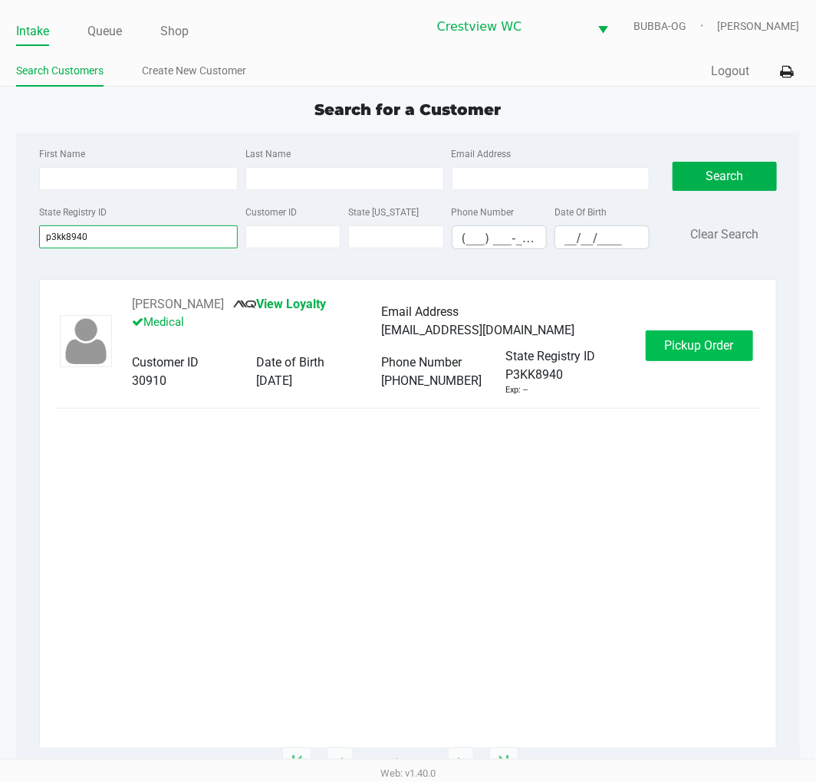
type input "p3kk8940"
click at [711, 351] on span "Pickup Order" at bounding box center [699, 345] width 69 height 15
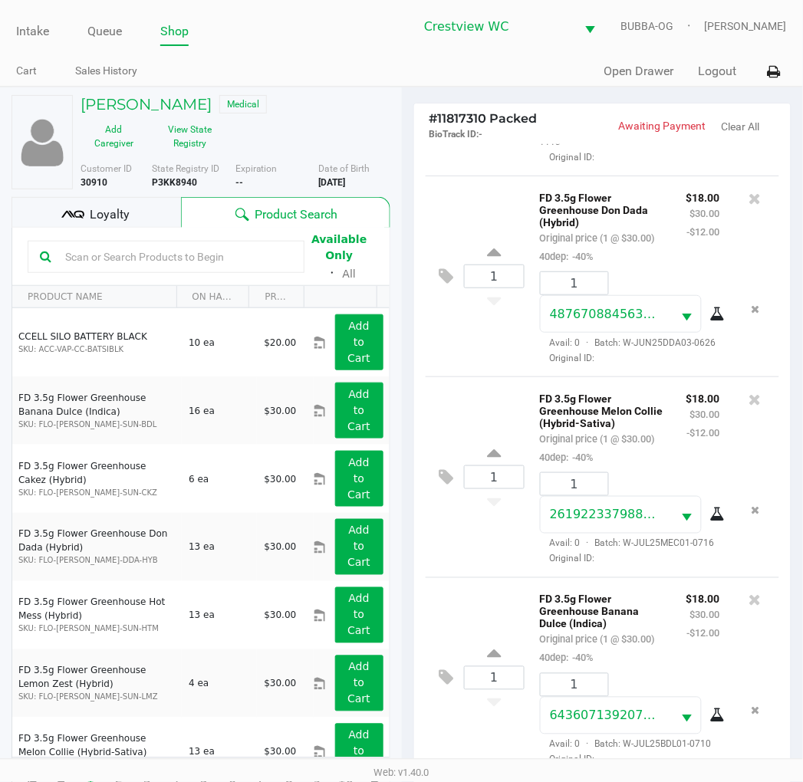
scroll to position [563, 0]
click at [123, 223] on span "Loyalty" at bounding box center [110, 214] width 40 height 18
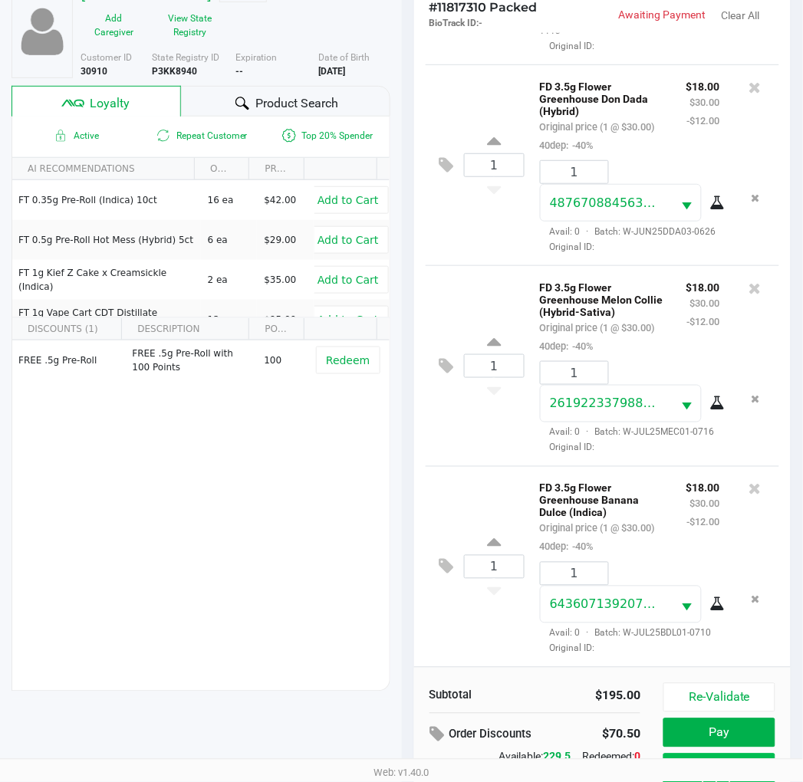
scroll to position [198, 0]
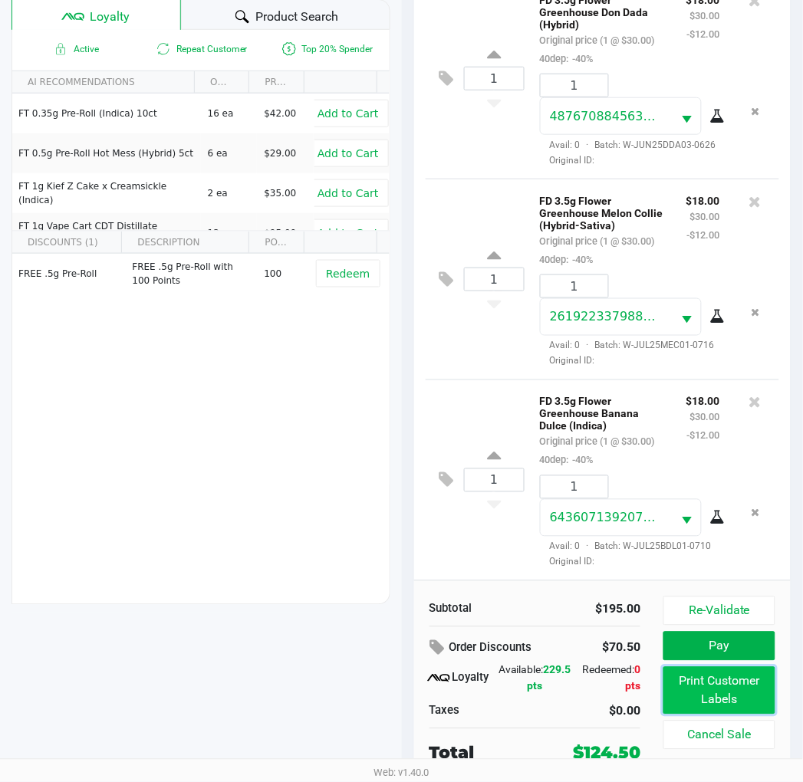
click at [686, 688] on button "Print Customer Labels" at bounding box center [718, 691] width 111 height 48
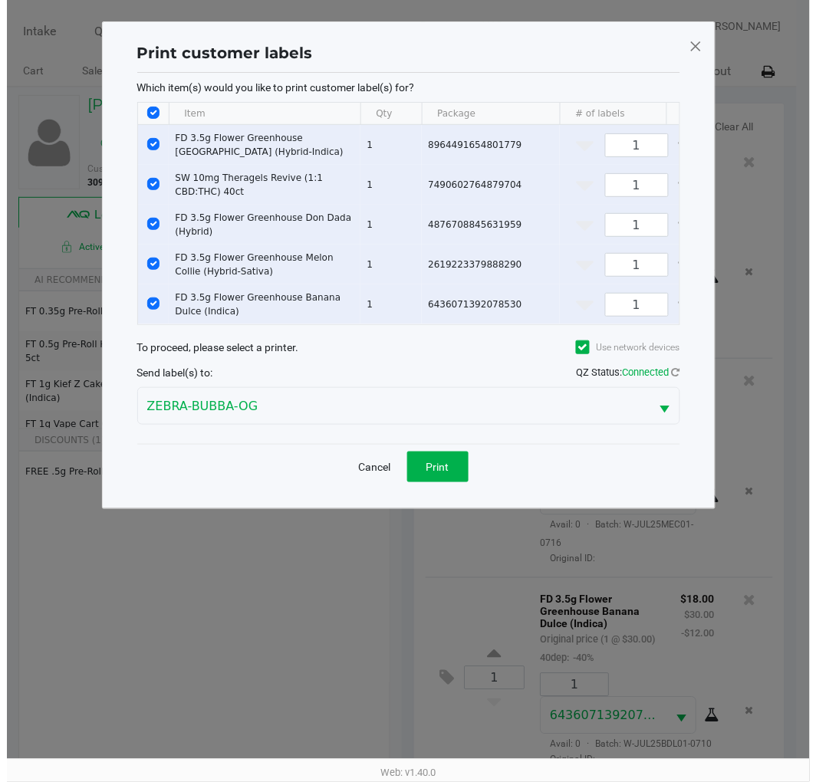
scroll to position [0, 0]
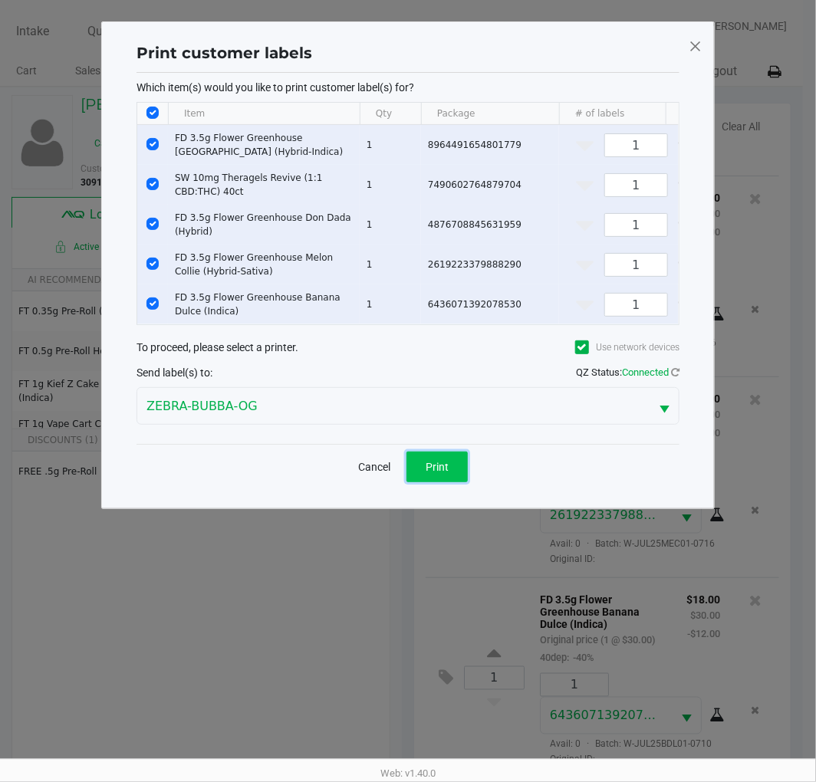
click at [449, 479] on button "Print" at bounding box center [436, 467] width 61 height 31
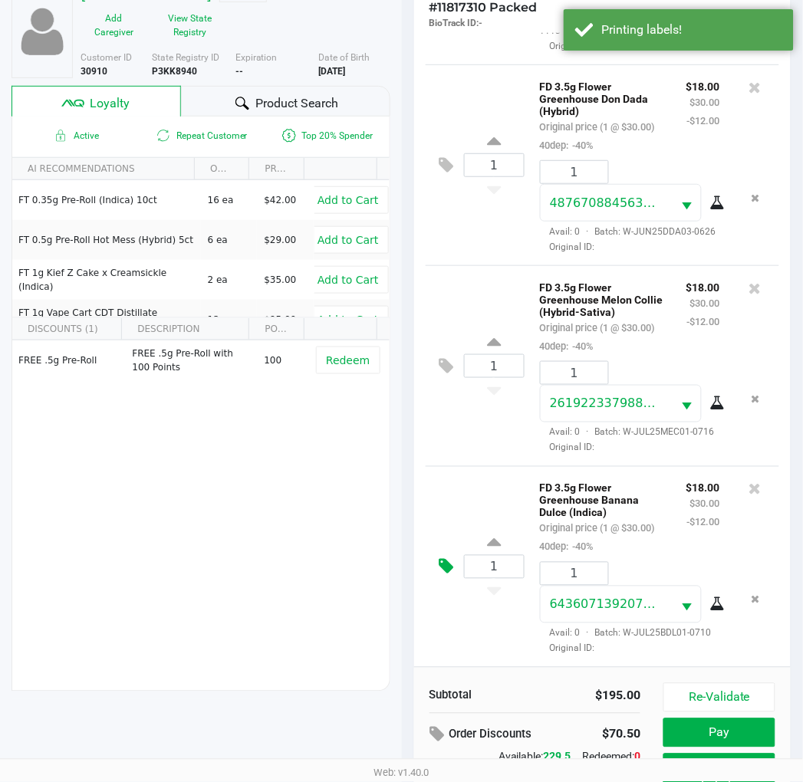
scroll to position [198, 0]
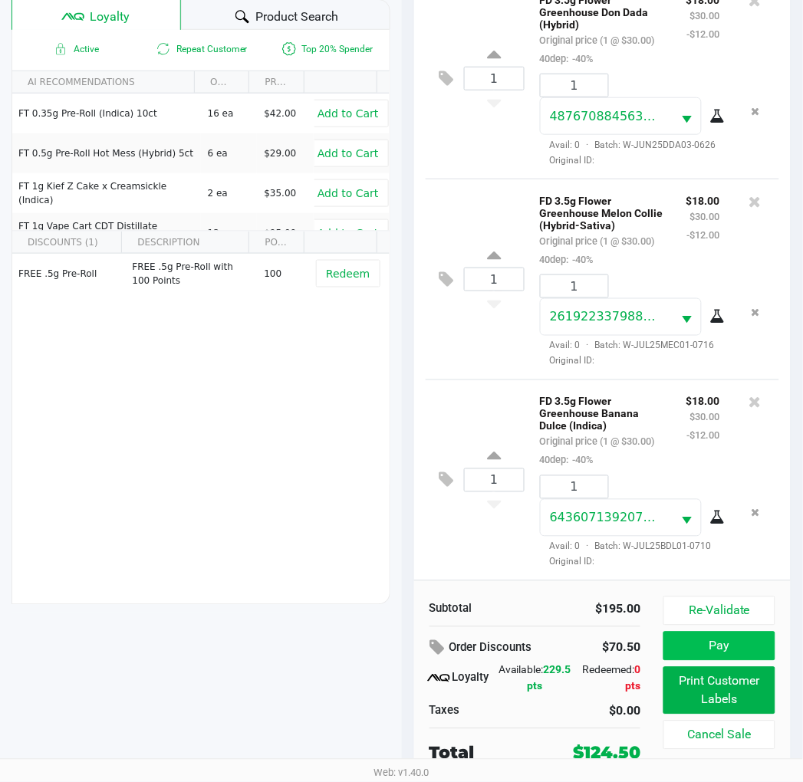
click at [735, 646] on button "Pay" at bounding box center [718, 646] width 111 height 29
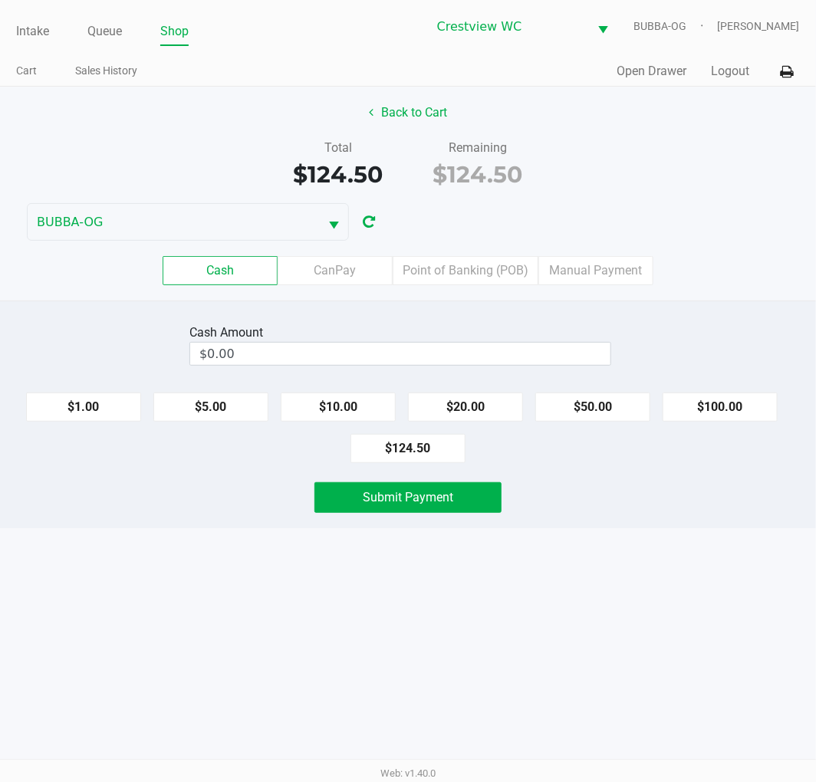
click at [328, 280] on label "CanPay" at bounding box center [335, 270] width 115 height 29
click at [0, 0] on 2 "CanPay" at bounding box center [0, 0] width 0 height 0
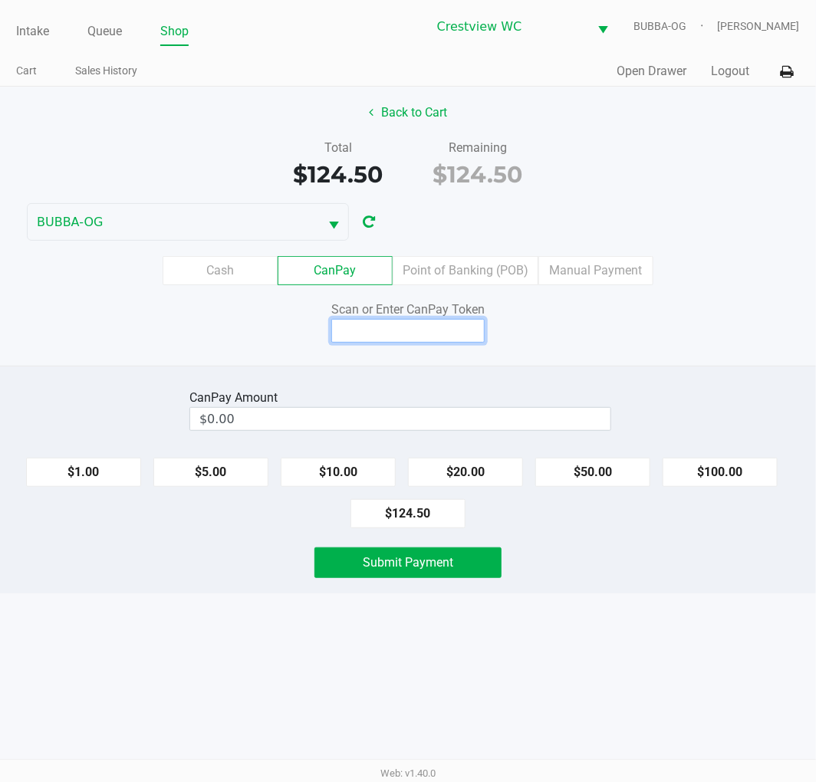
click at [400, 334] on input at bounding box center [407, 331] width 153 height 24
type input "X8190496Q"
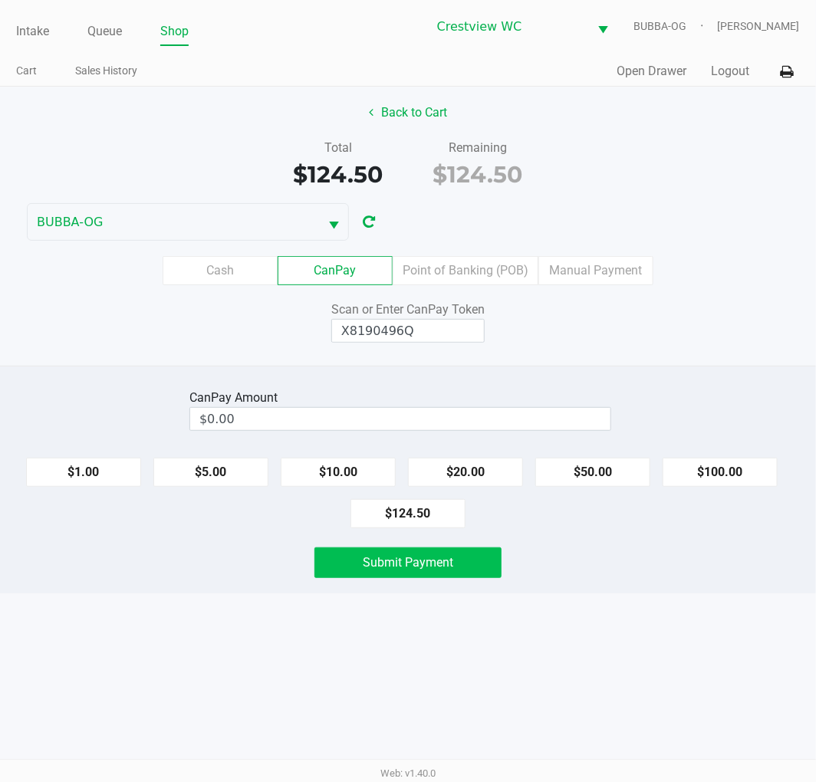
click at [449, 571] on button "Submit Payment" at bounding box center [407, 562] width 187 height 31
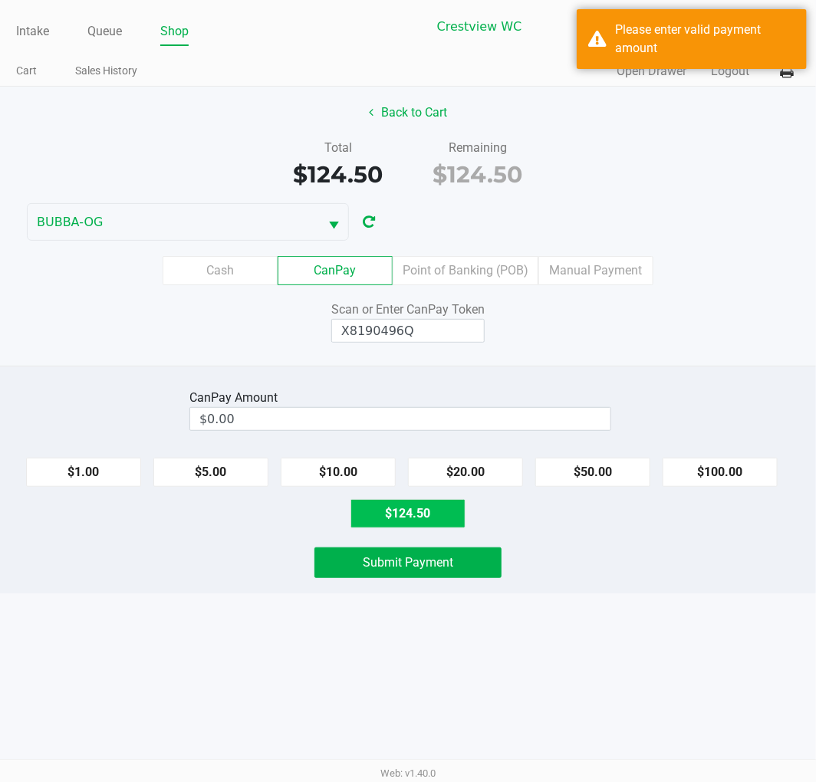
click at [423, 518] on button "$124.50" at bounding box center [407, 513] width 115 height 29
type input "$124.50"
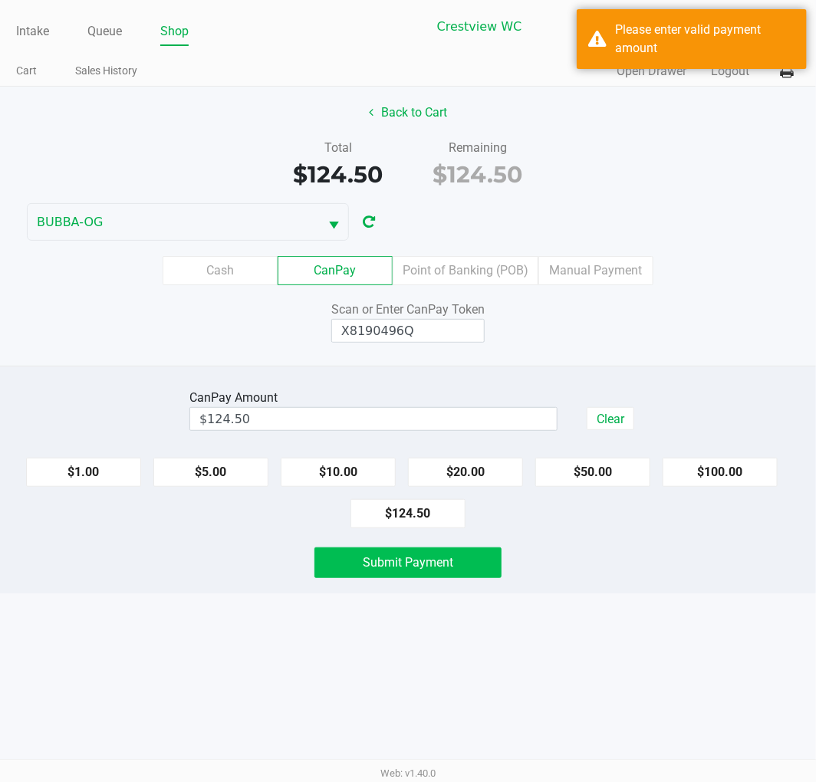
click at [419, 560] on span "Submit Payment" at bounding box center [408, 562] width 90 height 15
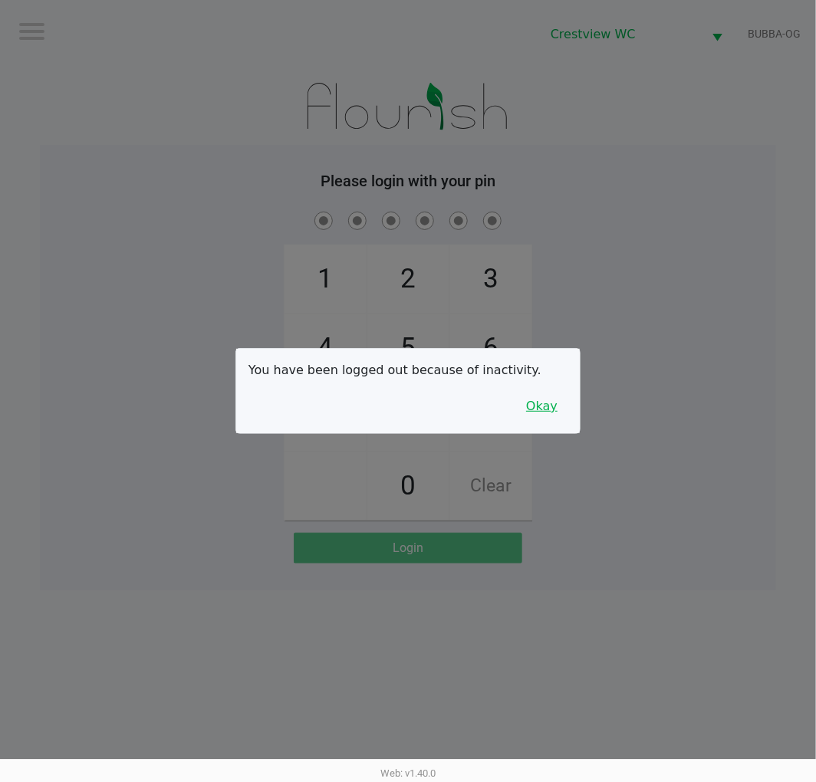
click at [555, 416] on button "Okay" at bounding box center [541, 406] width 51 height 29
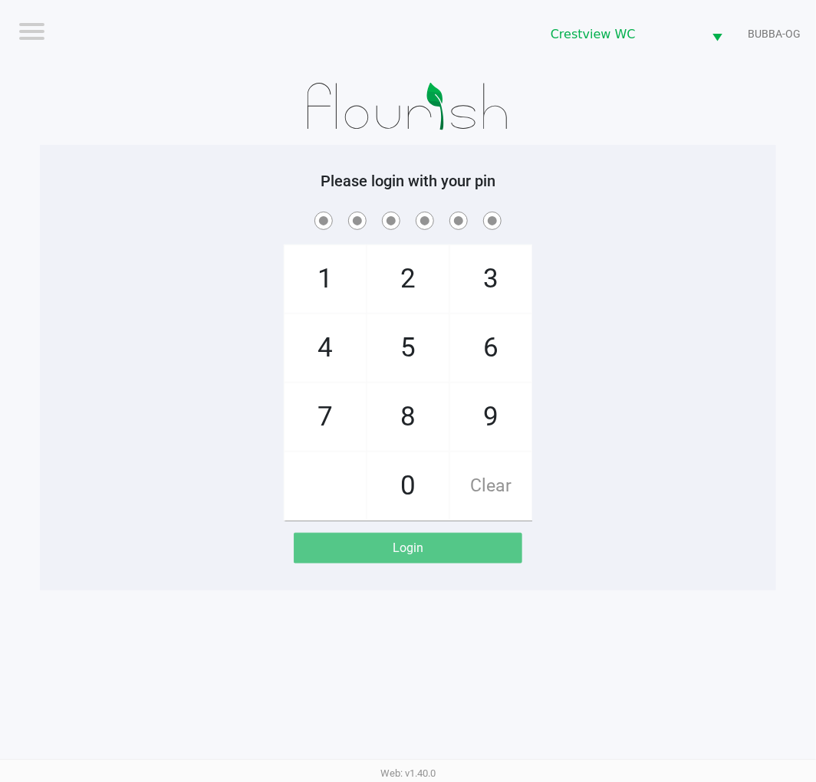
click at [673, 318] on div "1 4 7 2 5 8 0 3 6 9 Clear" at bounding box center [408, 365] width 736 height 312
click at [689, 301] on div "1 4 7 2 5 8 0 3 6 9 Clear" at bounding box center [408, 365] width 736 height 312
checkbox input "true"
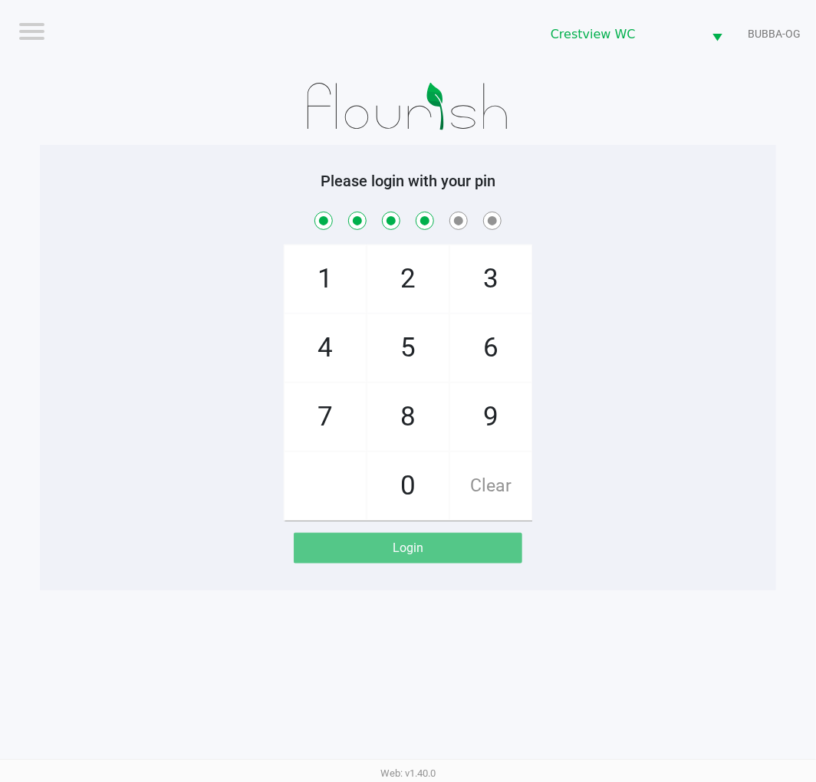
checkbox input "true"
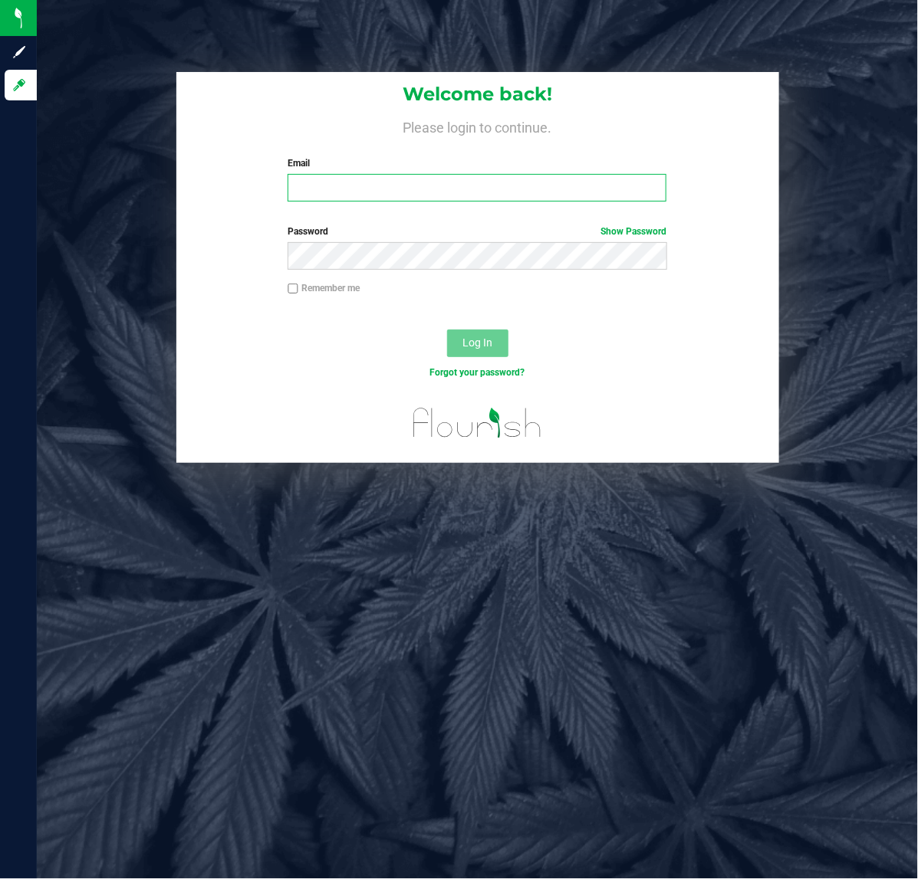
click at [462, 186] on input "Email" at bounding box center [477, 188] width 379 height 28
paste input "[EMAIL_ADDRESS][DOMAIN_NAME]"
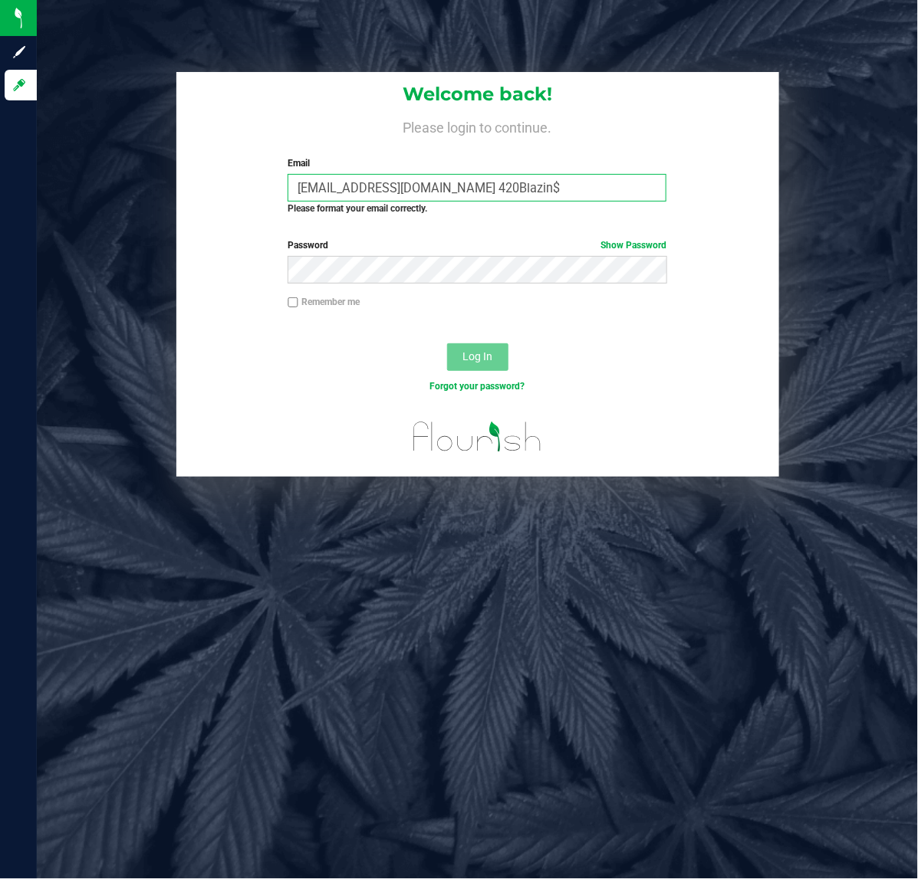
drag, startPoint x: 515, startPoint y: 178, endPoint x: 428, endPoint y: 193, distance: 88.7
click at [428, 193] on input "lallen@liveparallel.com 420Blazin$" at bounding box center [477, 188] width 379 height 28
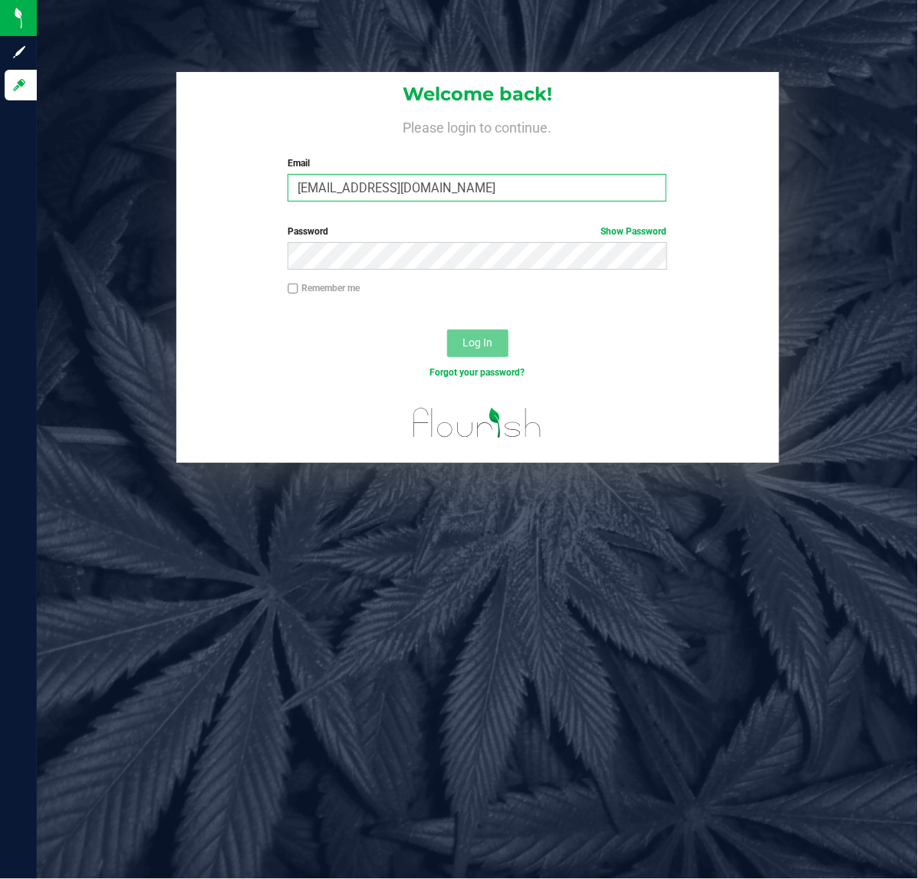
type input "[EMAIL_ADDRESS][DOMAIN_NAME]"
drag, startPoint x: 488, startPoint y: 186, endPoint x: 94, endPoint y: 186, distance: 394.1
click at [94, 186] on div "Welcome back! Please login to continue. Email lallen@liveparallel.com Required …" at bounding box center [477, 267] width 904 height 391
click at [488, 337] on span "Log In" at bounding box center [477, 343] width 30 height 12
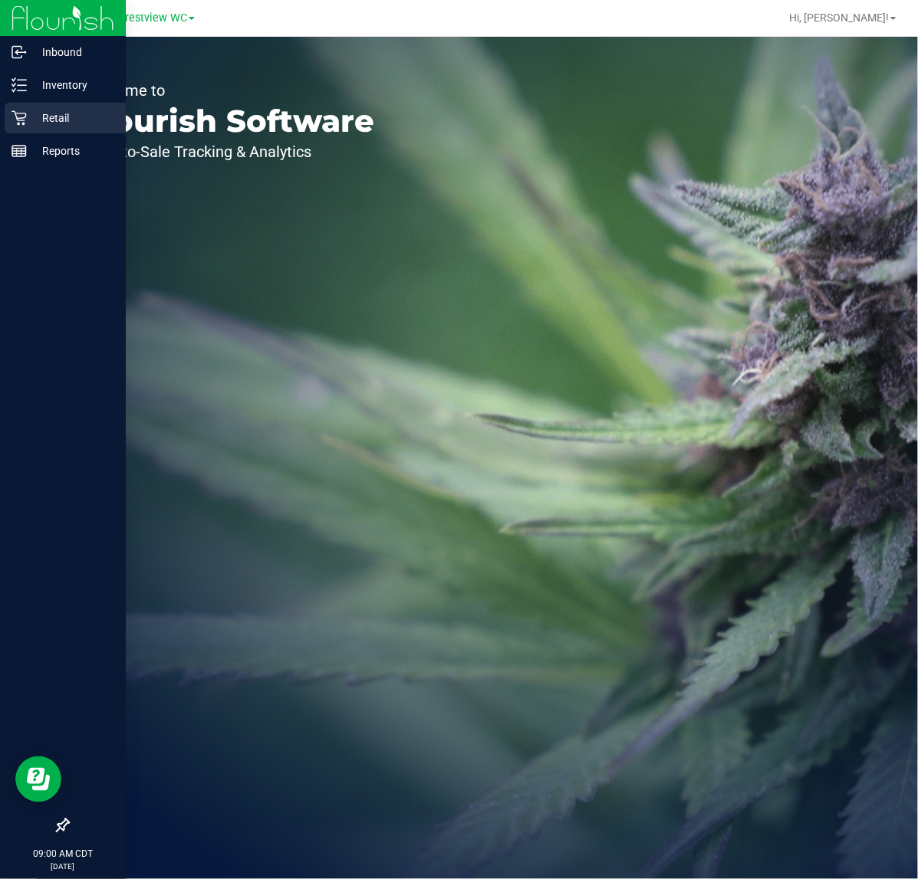
click at [18, 104] on div "Retail" at bounding box center [65, 118] width 121 height 31
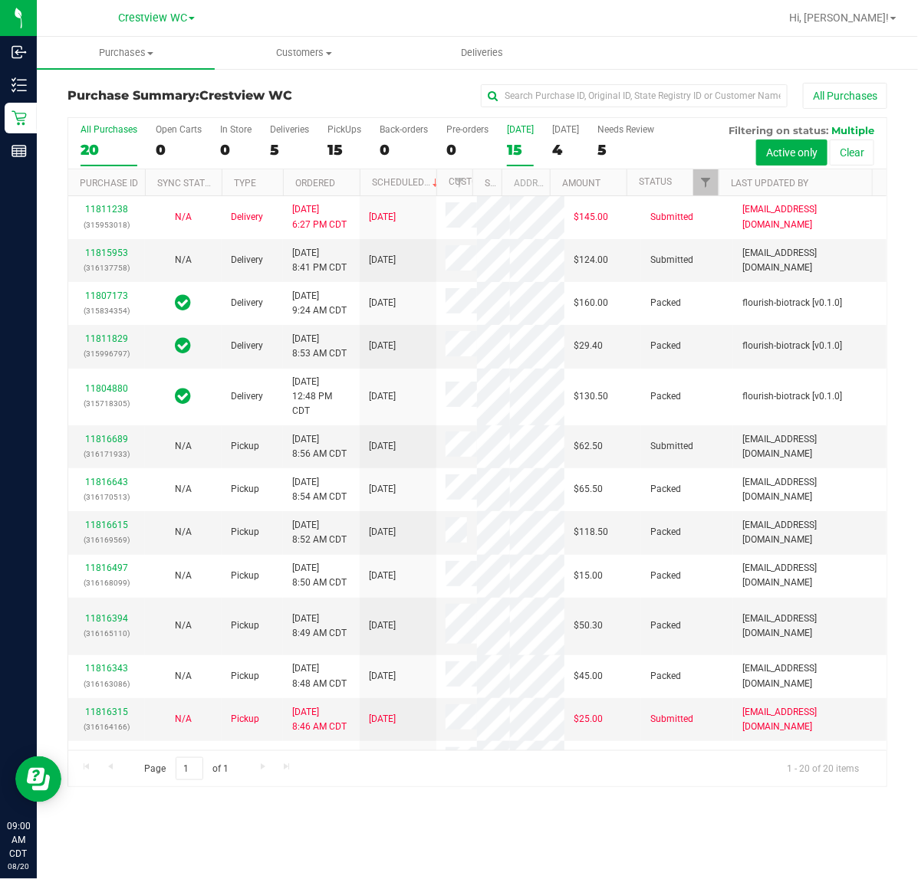
click at [516, 135] on div "Today" at bounding box center [520, 129] width 27 height 11
click at [0, 0] on input "Today 15" at bounding box center [0, 0] width 0 height 0
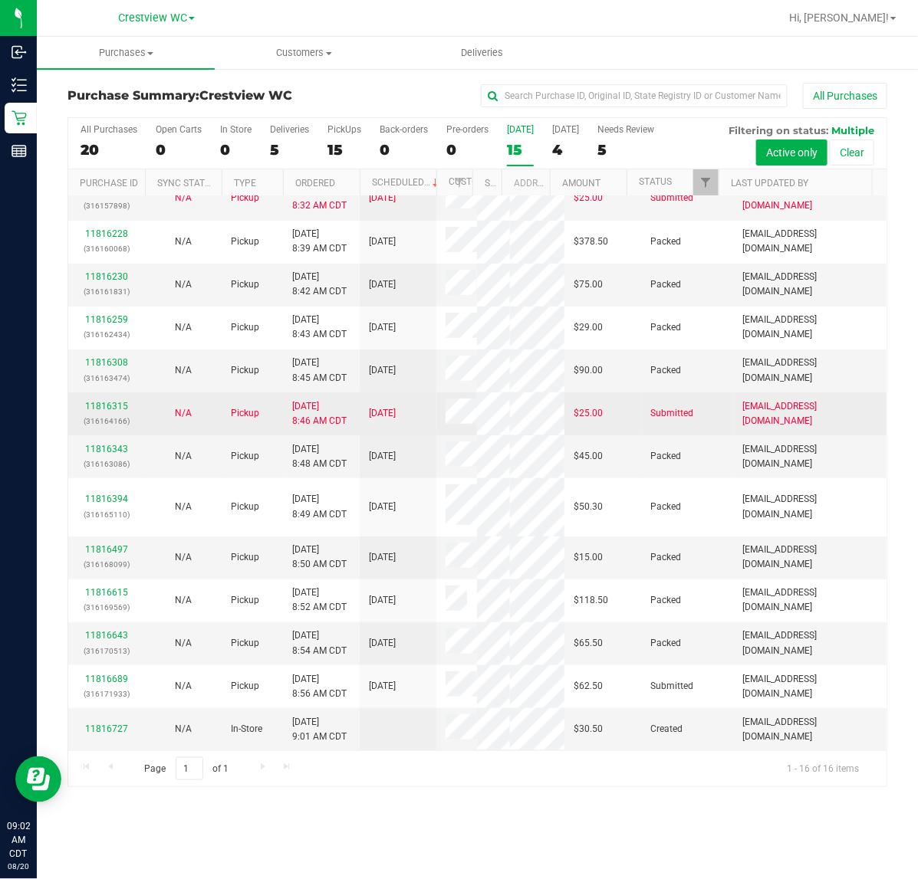
scroll to position [362, 0]
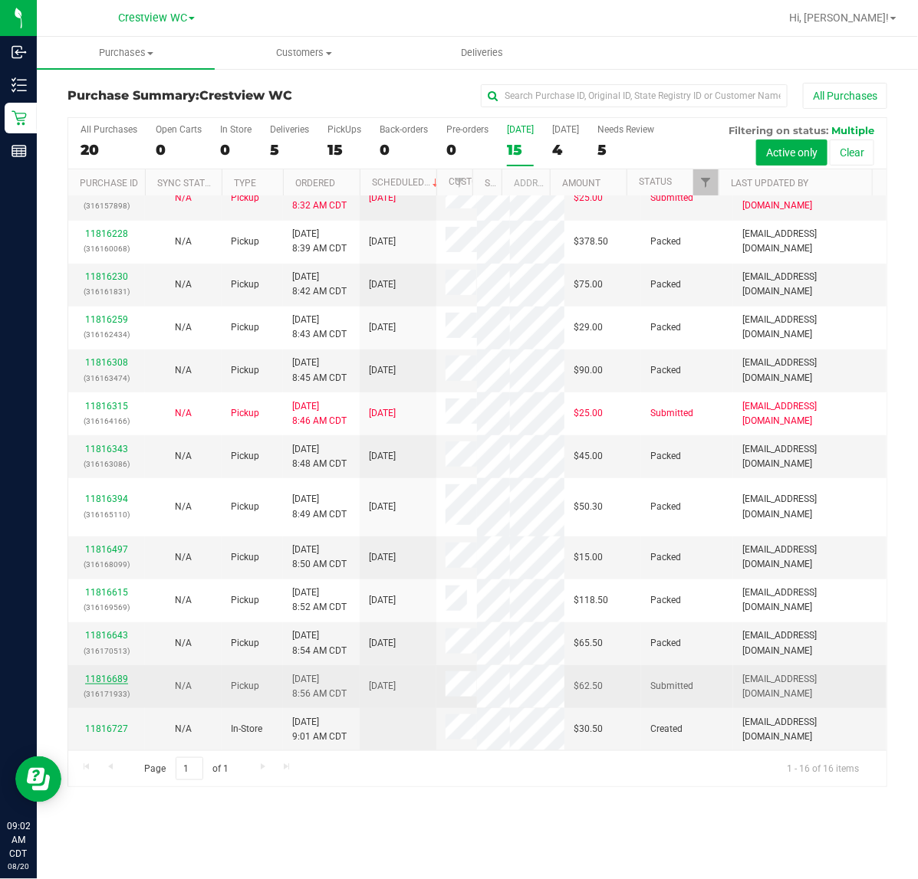
click at [90, 677] on link "11816689" at bounding box center [106, 679] width 43 height 11
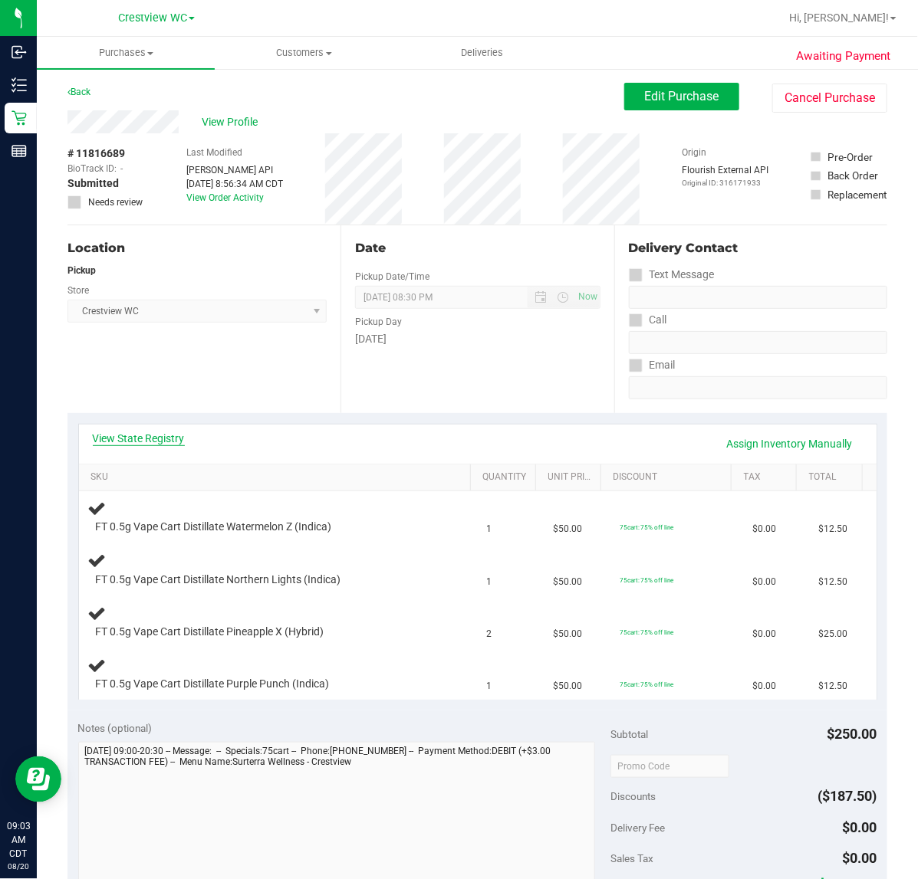
click at [121, 441] on link "View State Registry" at bounding box center [139, 438] width 92 height 15
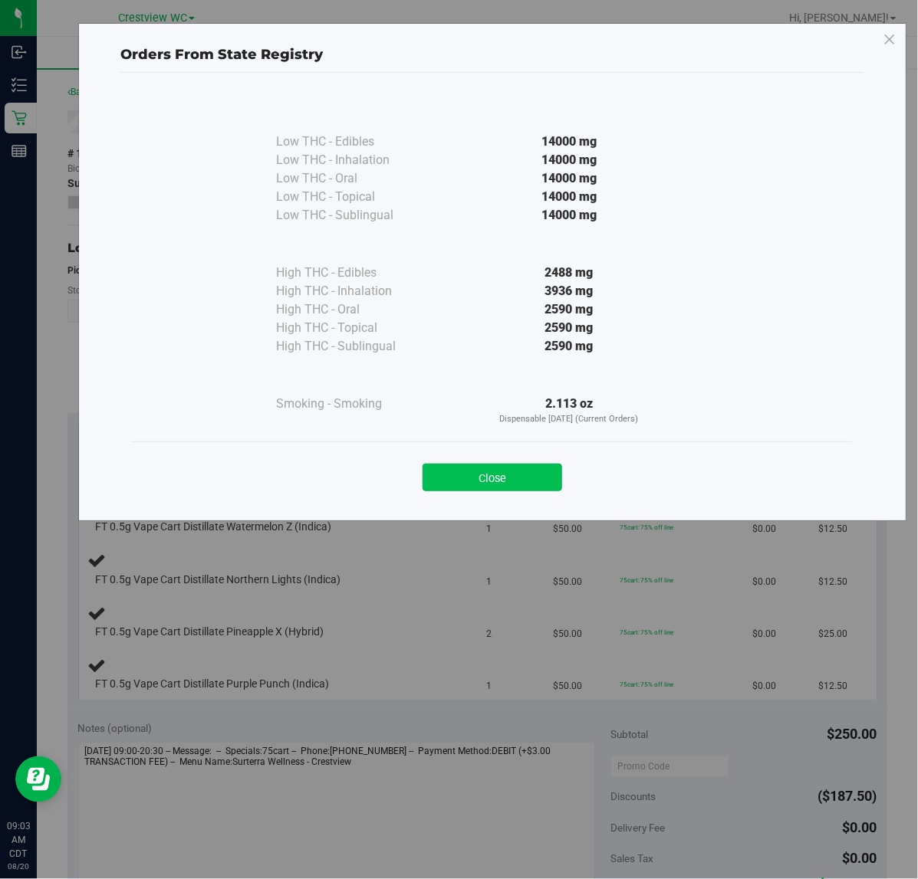
click at [529, 469] on button "Close" at bounding box center [492, 478] width 140 height 28
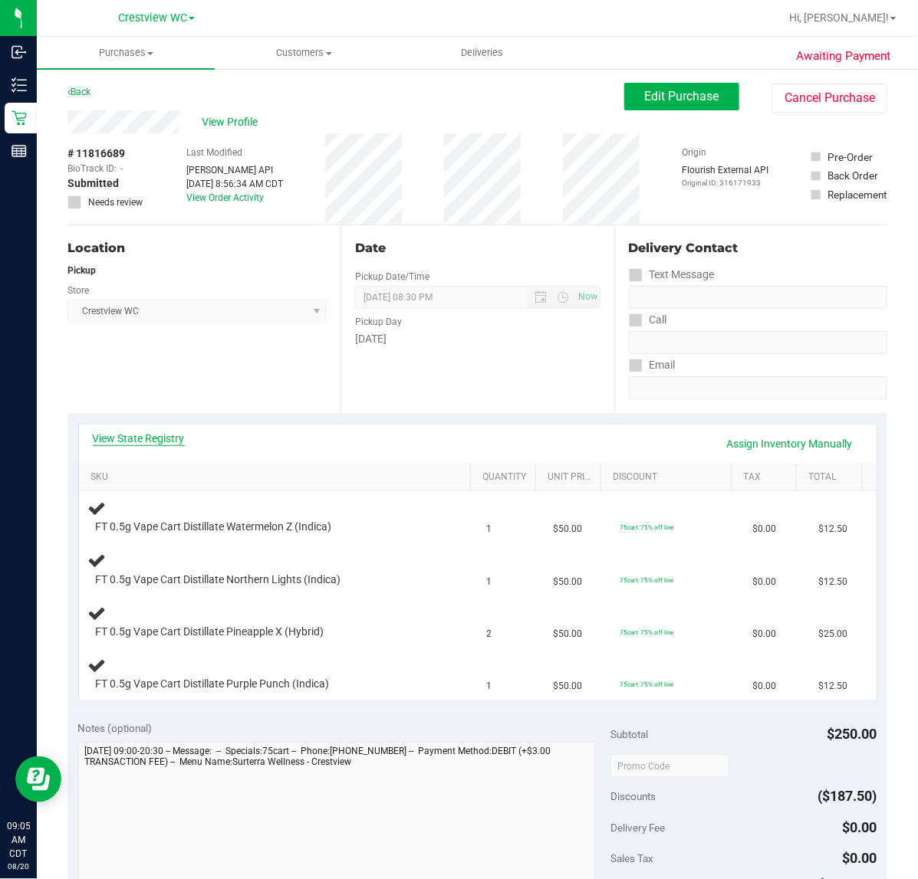
click at [156, 437] on link "View State Registry" at bounding box center [139, 438] width 92 height 15
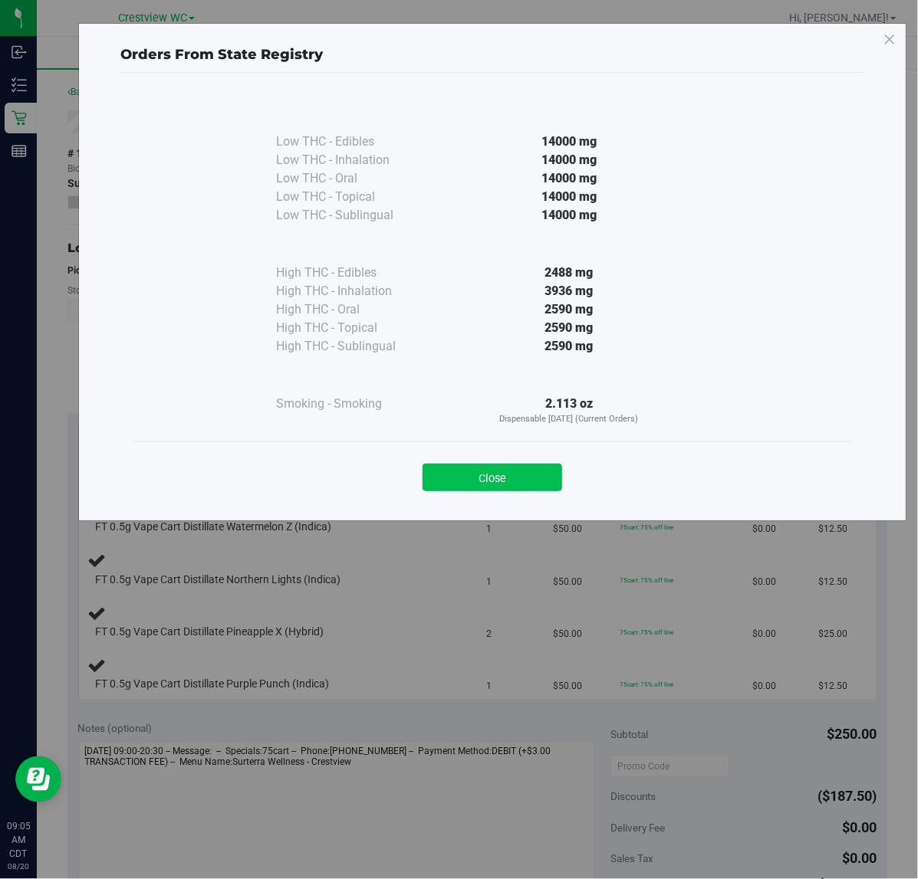
click at [544, 479] on button "Close" at bounding box center [492, 478] width 140 height 28
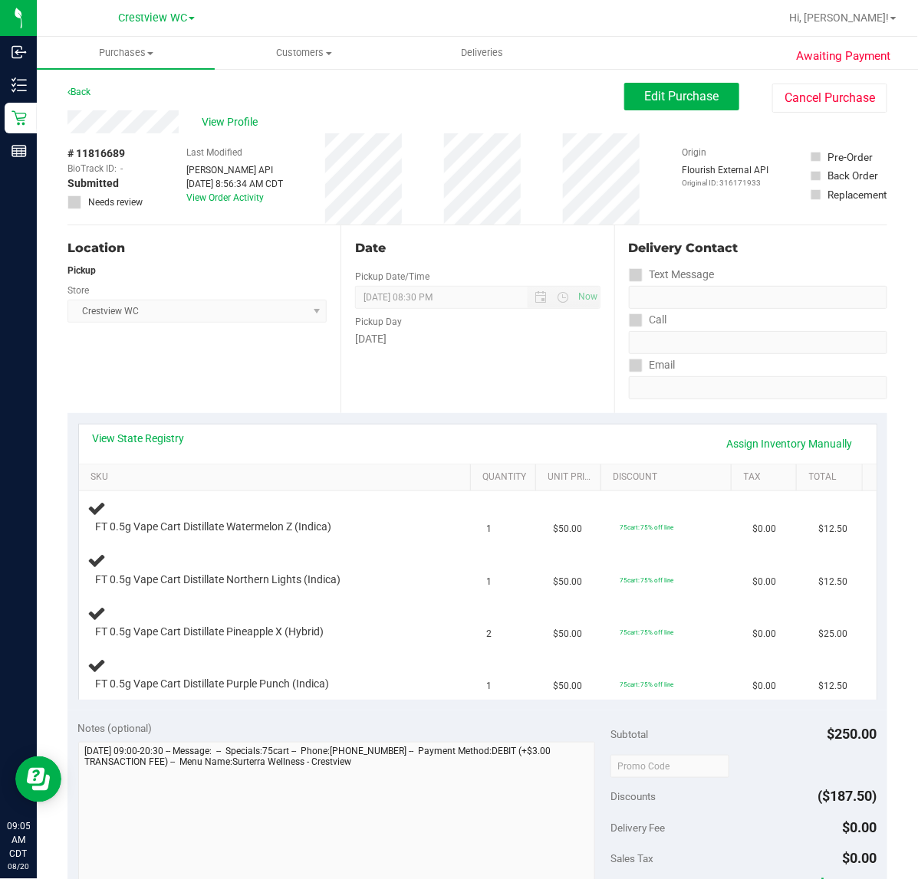
click at [489, 442] on div "View State Registry Assign Inventory Manually" at bounding box center [478, 444] width 770 height 26
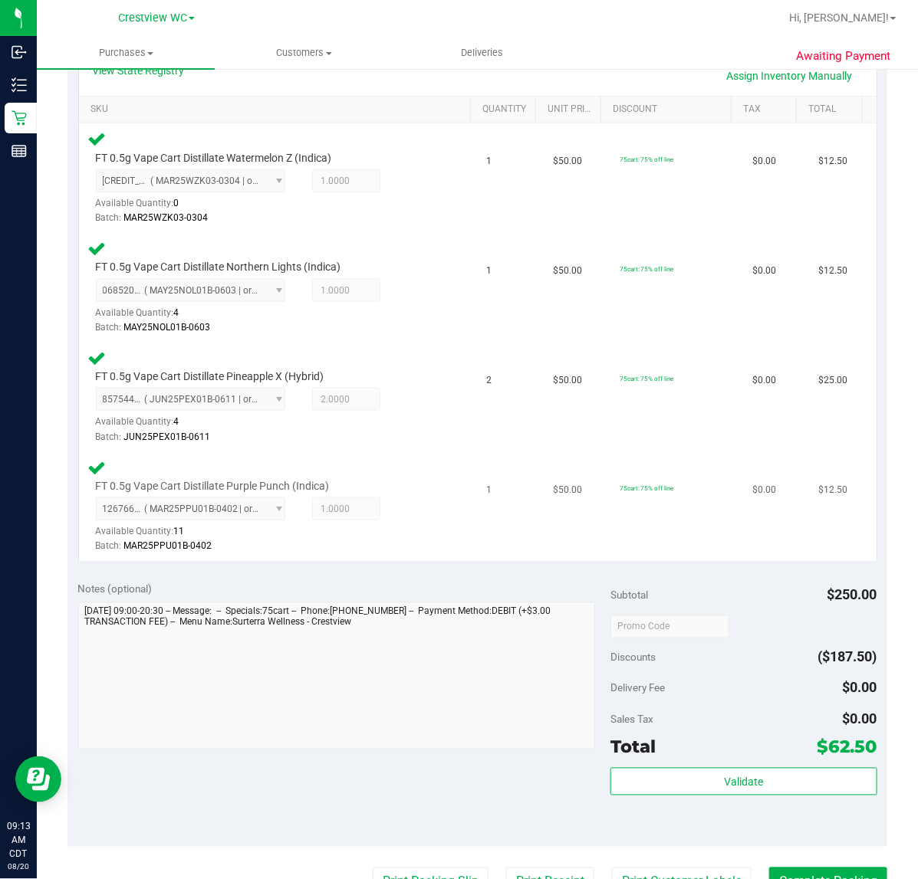
scroll to position [383, 0]
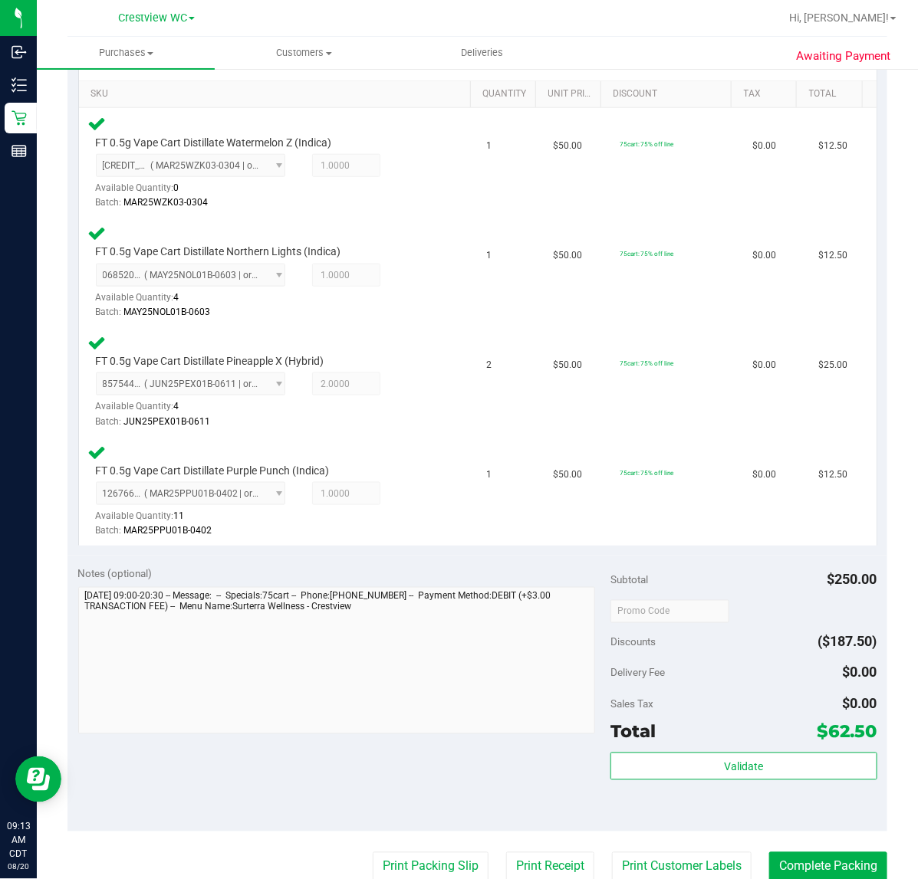
click at [648, 745] on div "Subtotal $250.00 Discounts ($187.50) Delivery Fee $0.00 Sales Tax $0.00 Total $…" at bounding box center [743, 694] width 266 height 255
click at [657, 758] on button "Validate" at bounding box center [743, 767] width 266 height 28
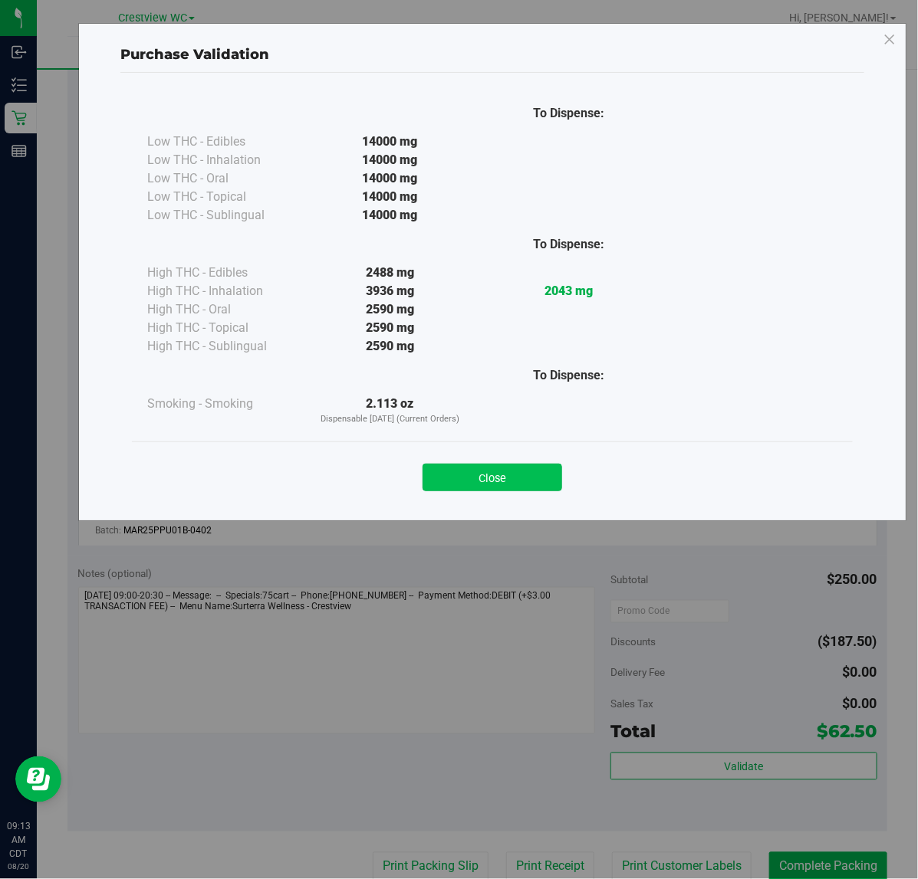
click at [528, 464] on button "Close" at bounding box center [492, 478] width 140 height 28
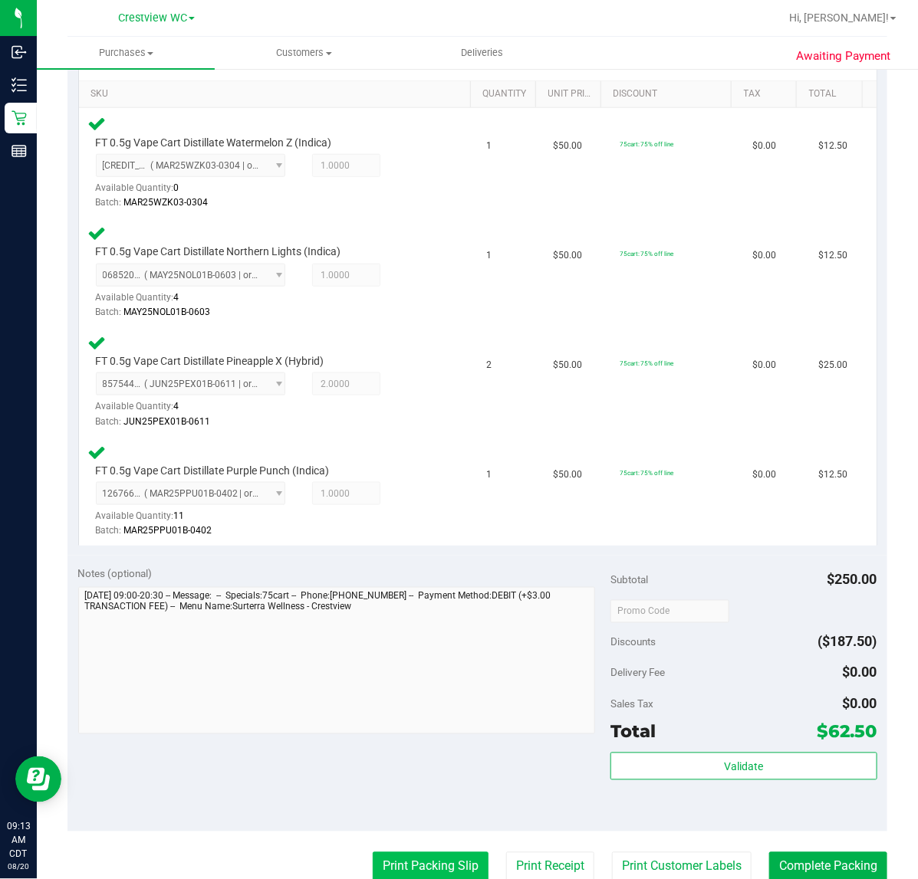
click at [416, 878] on button "Print Packing Slip" at bounding box center [431, 867] width 116 height 29
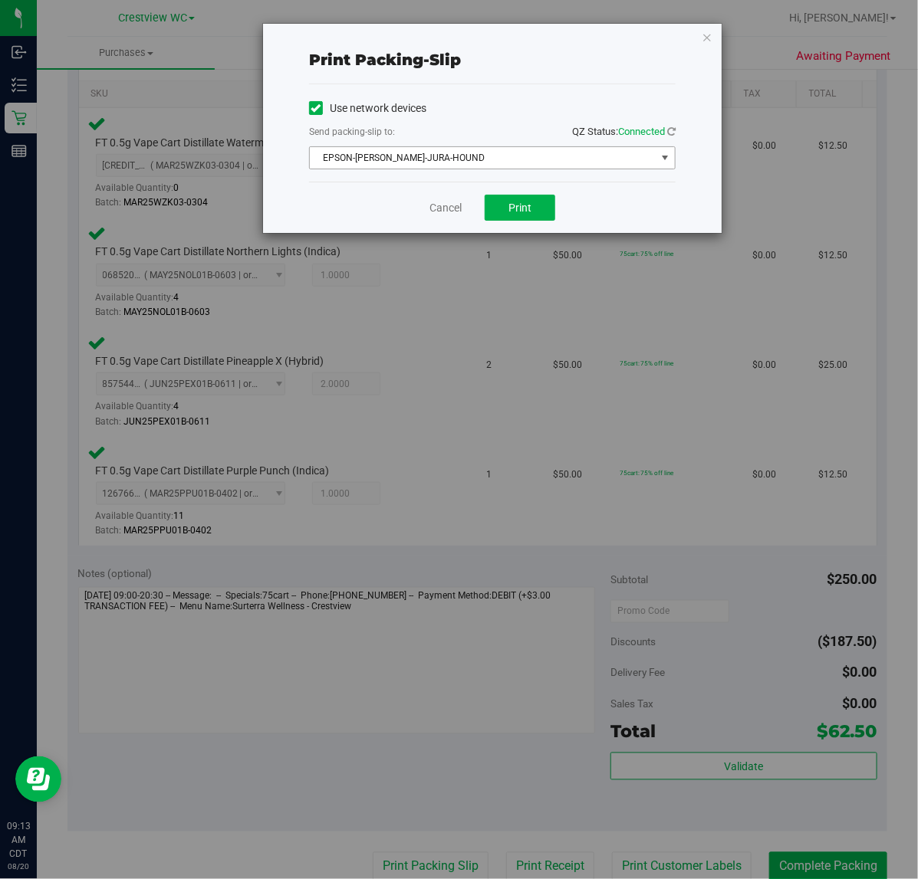
click at [443, 169] on span "EPSON-BRUNO-JURA-HOUND" at bounding box center [492, 157] width 367 height 23
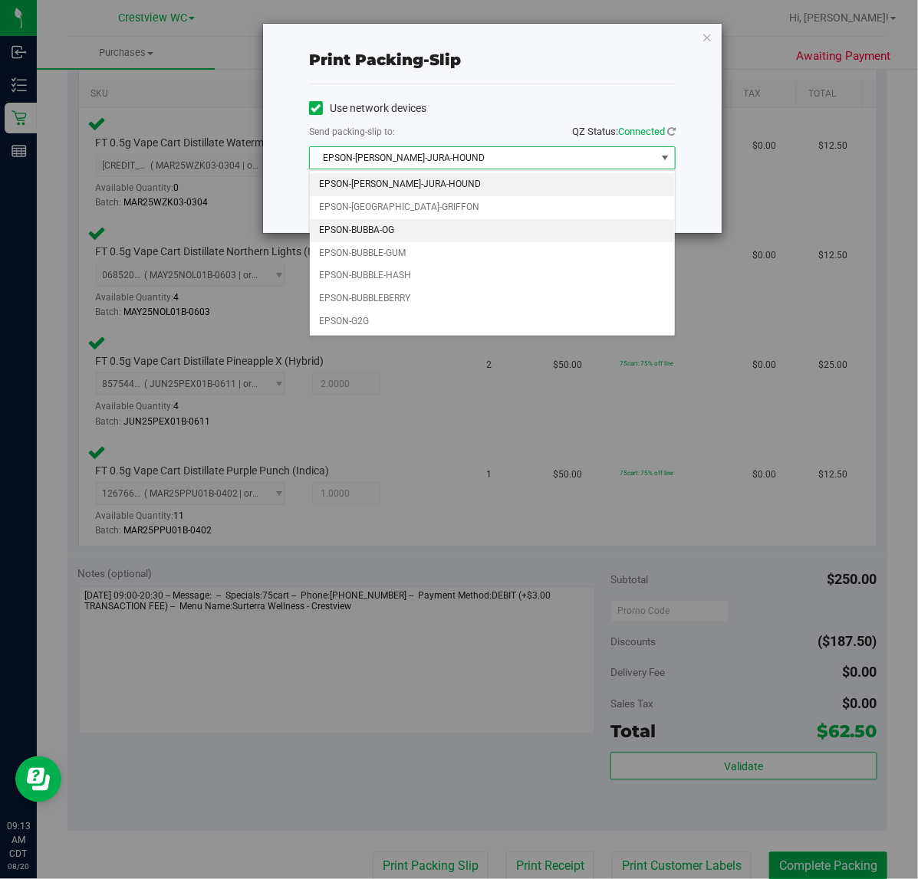
click at [391, 232] on li "EPSON-BUBBA-OG" at bounding box center [492, 230] width 365 height 23
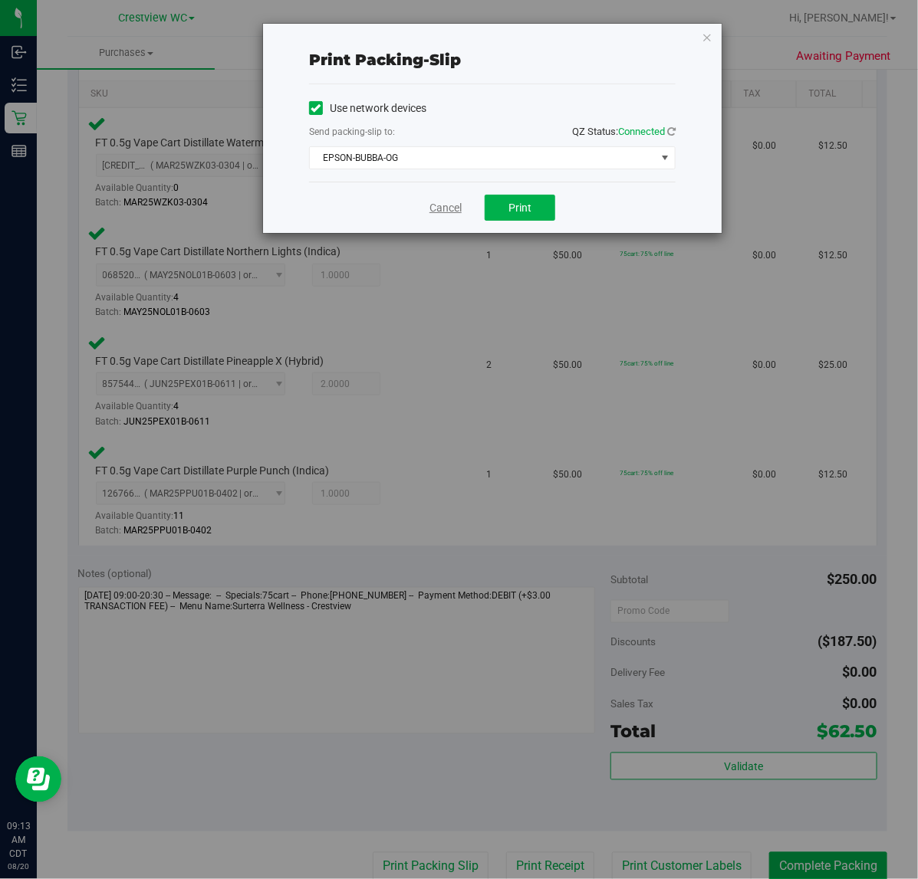
click at [434, 213] on link "Cancel" at bounding box center [445, 208] width 32 height 16
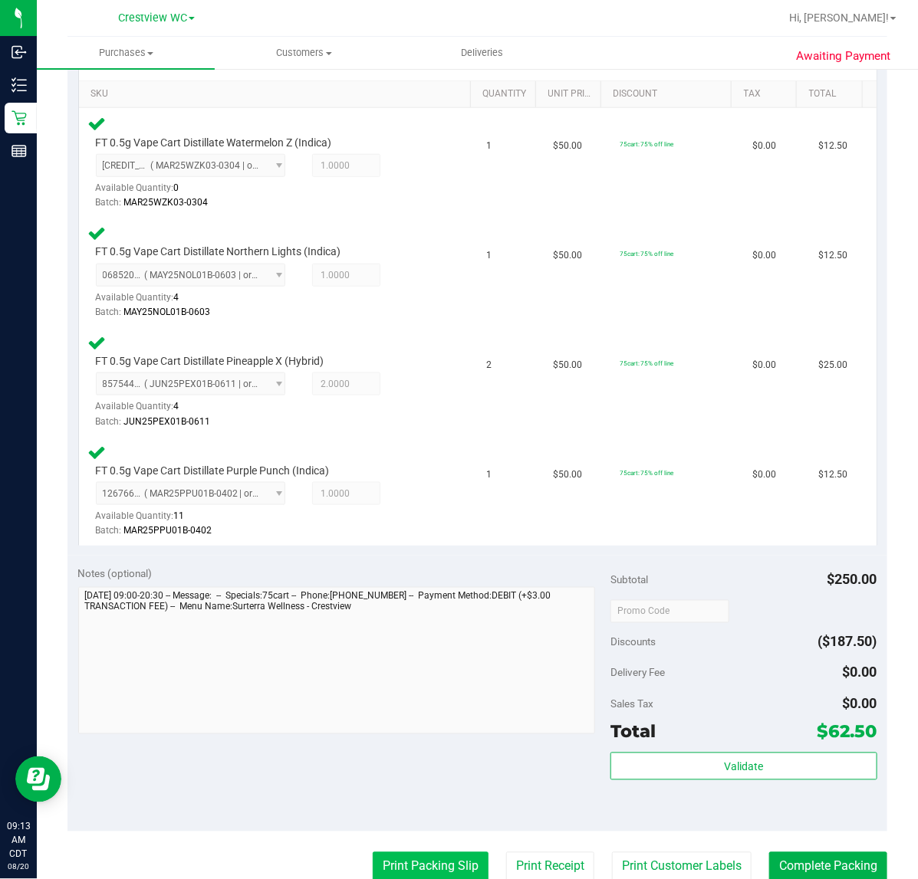
click at [428, 861] on button "Print Packing Slip" at bounding box center [431, 867] width 116 height 29
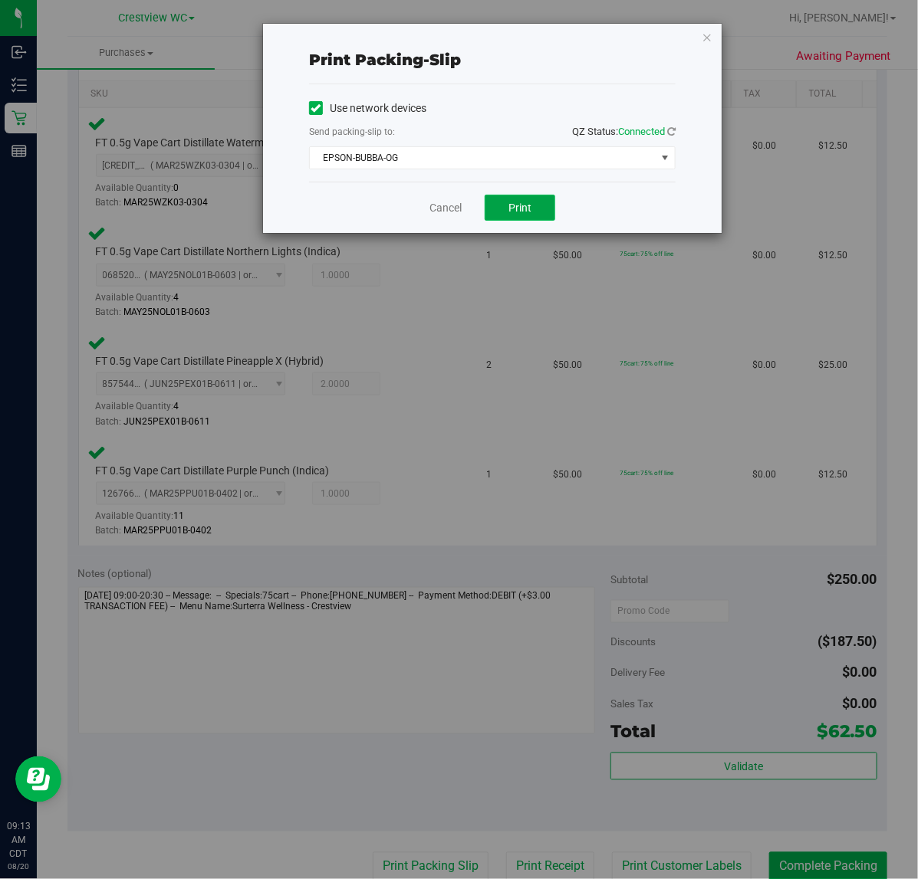
click at [511, 205] on span "Print" at bounding box center [519, 208] width 23 height 12
click at [447, 211] on link "Cancel" at bounding box center [445, 208] width 32 height 16
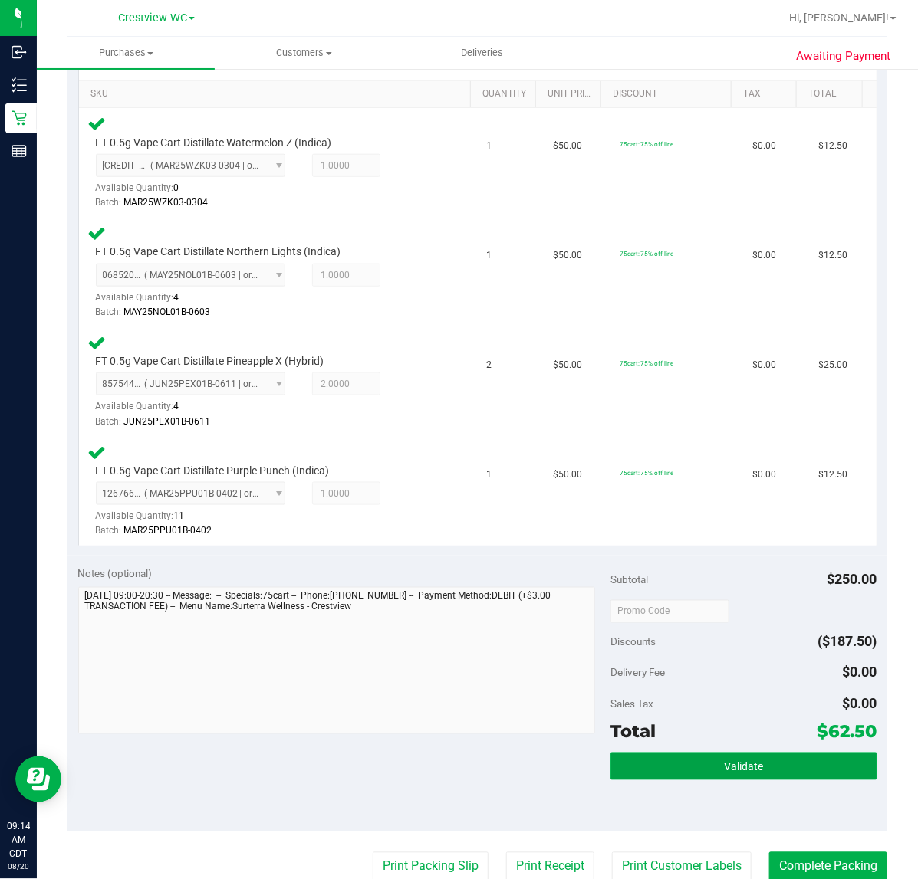
click at [798, 758] on button "Validate" at bounding box center [743, 767] width 266 height 28
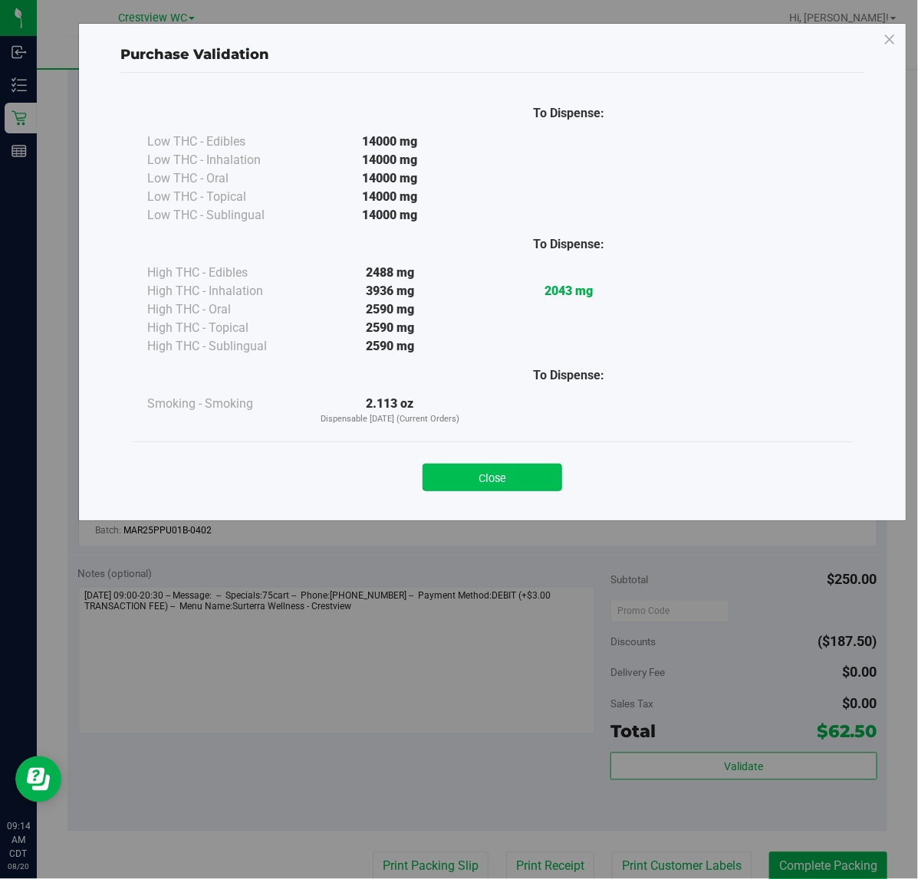
click at [491, 479] on button "Close" at bounding box center [492, 478] width 140 height 28
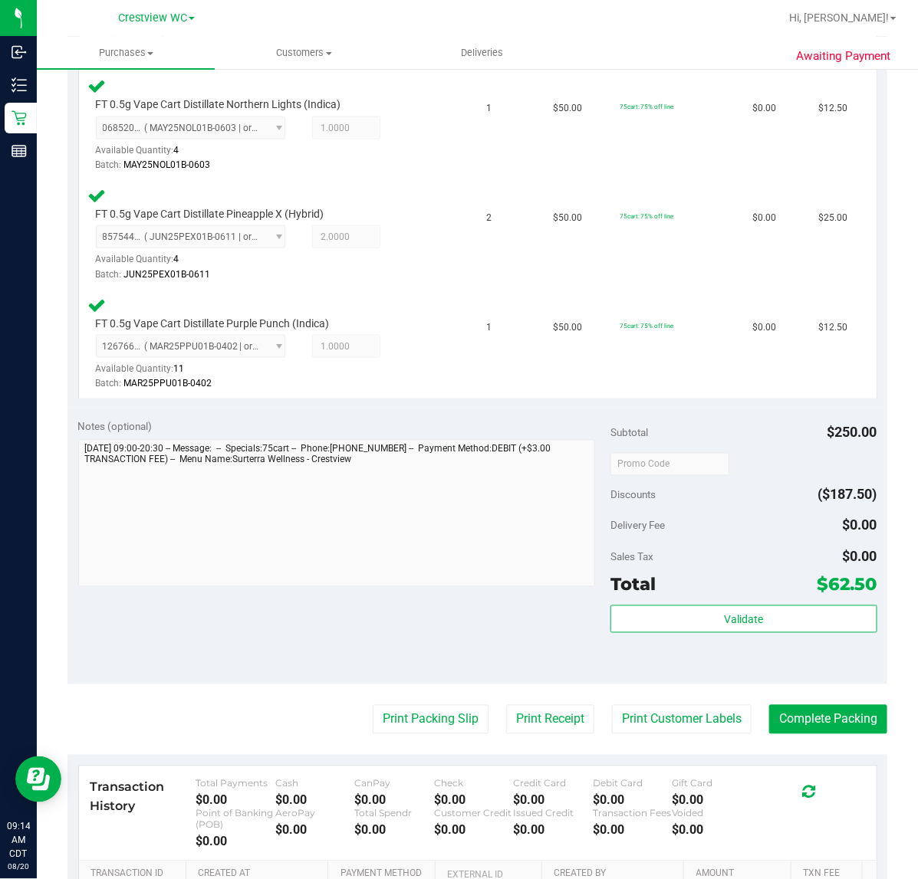
scroll to position [531, 0]
click at [855, 711] on button "Complete Packing" at bounding box center [828, 719] width 118 height 29
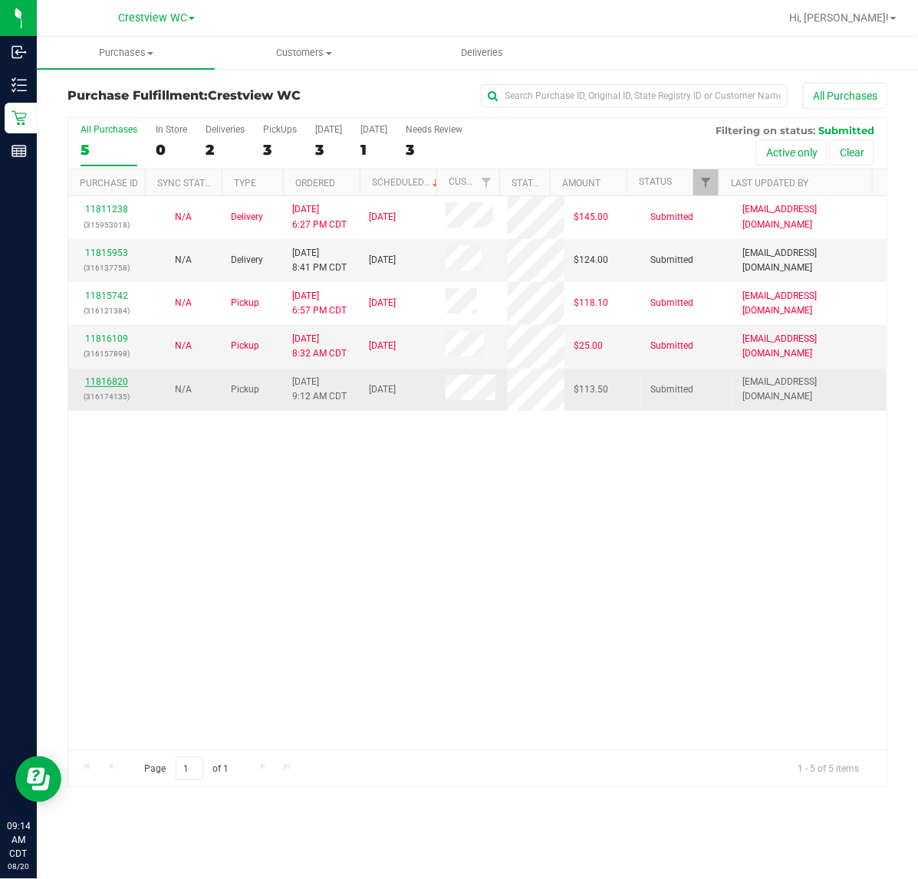
click at [120, 381] on link "11816820" at bounding box center [106, 381] width 43 height 11
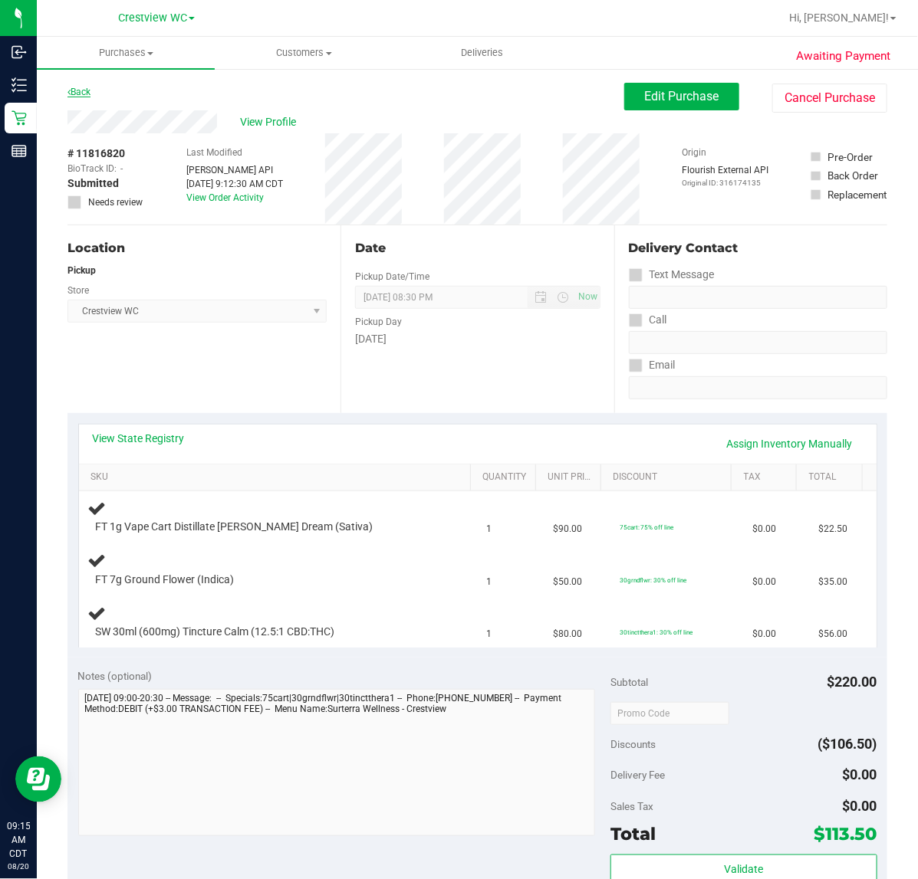
click at [78, 88] on link "Back" at bounding box center [78, 92] width 23 height 11
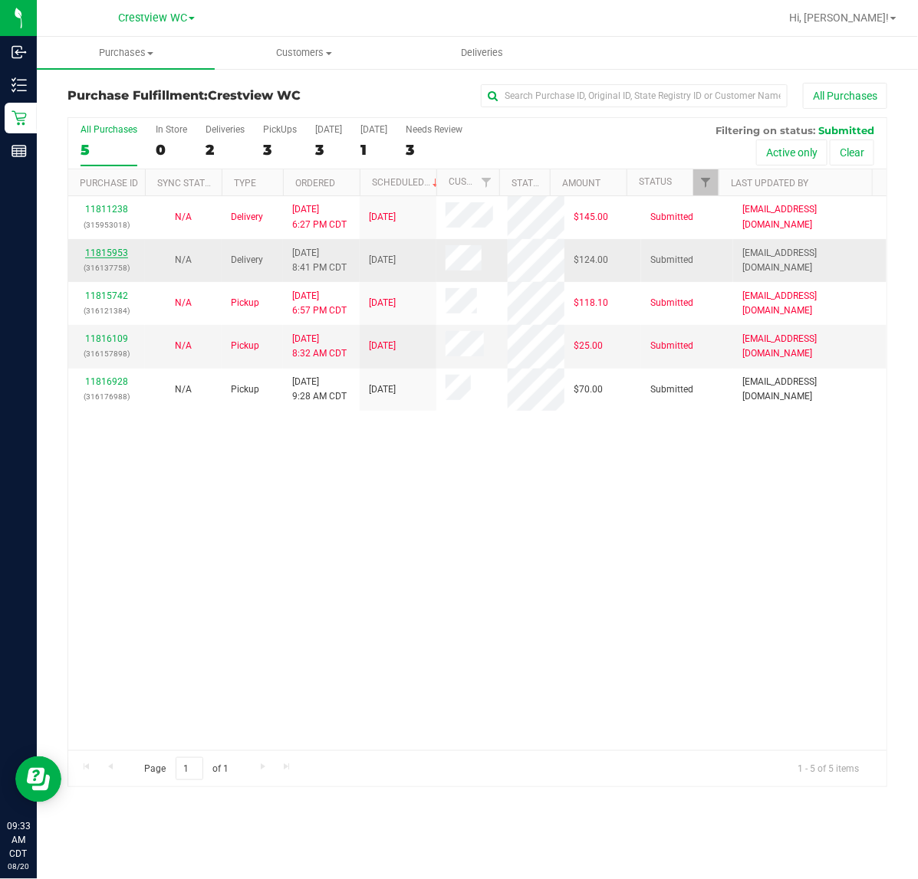
click at [112, 258] on link "11815953" at bounding box center [106, 253] width 43 height 11
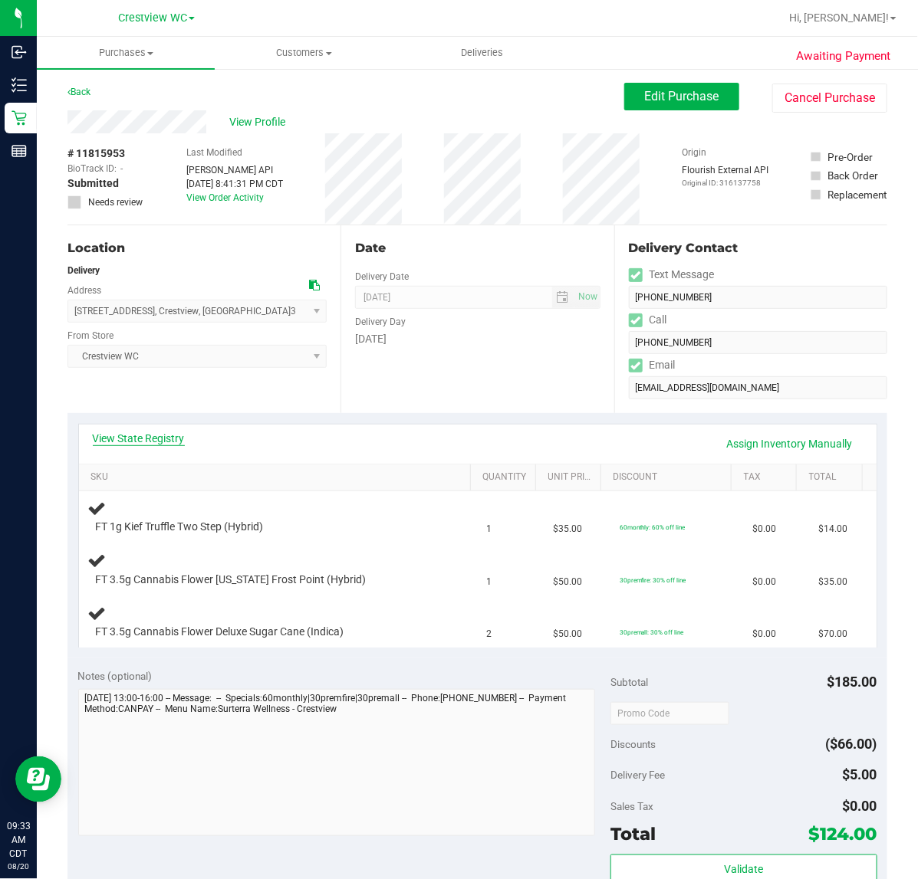
click at [163, 441] on link "View State Registry" at bounding box center [139, 438] width 92 height 15
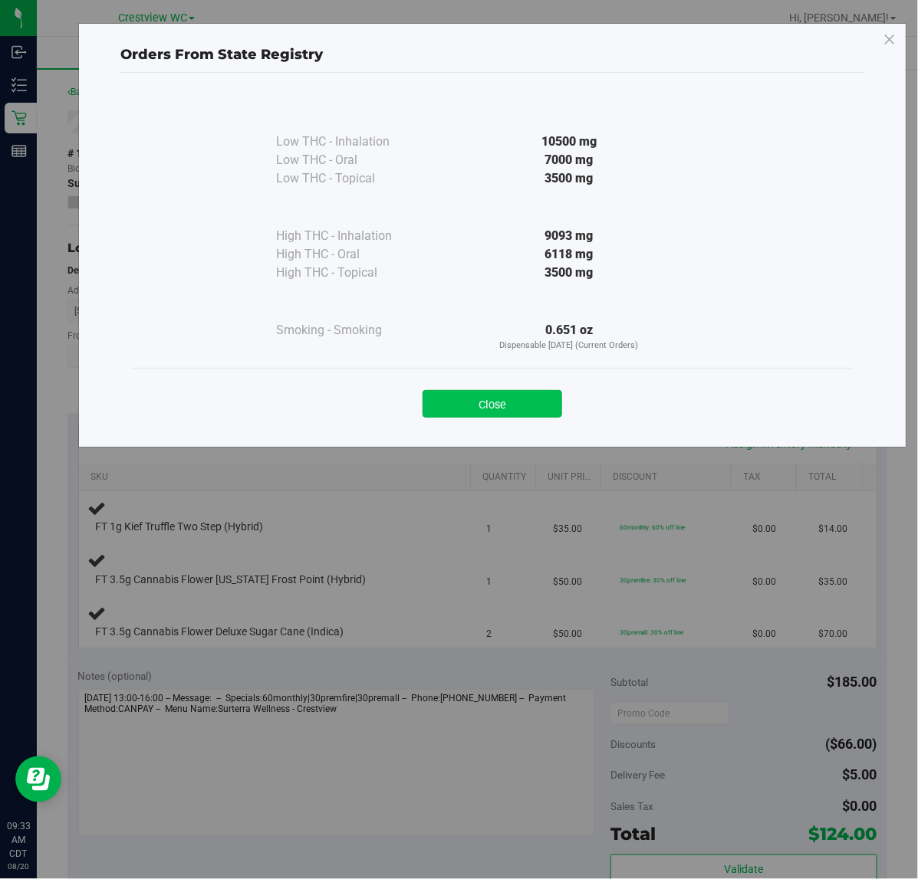
click at [496, 409] on button "Close" at bounding box center [492, 404] width 140 height 28
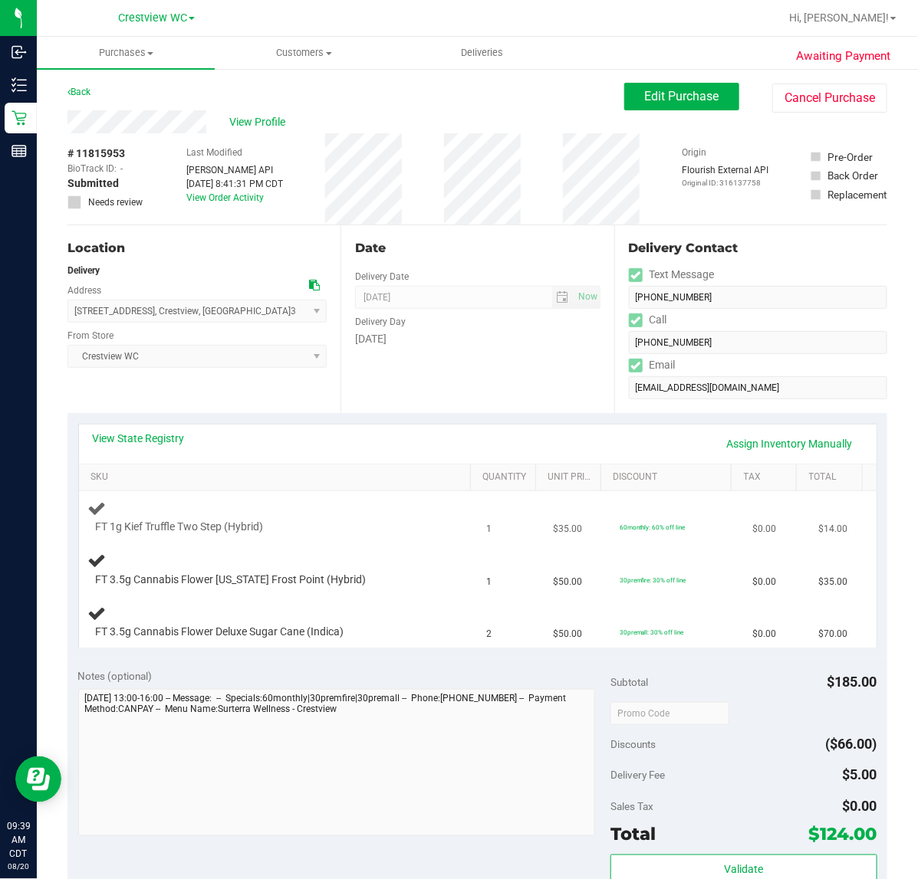
click at [409, 530] on div "FT 1g Kief Truffle Two Step (Hybrid)" at bounding box center [263, 527] width 350 height 15
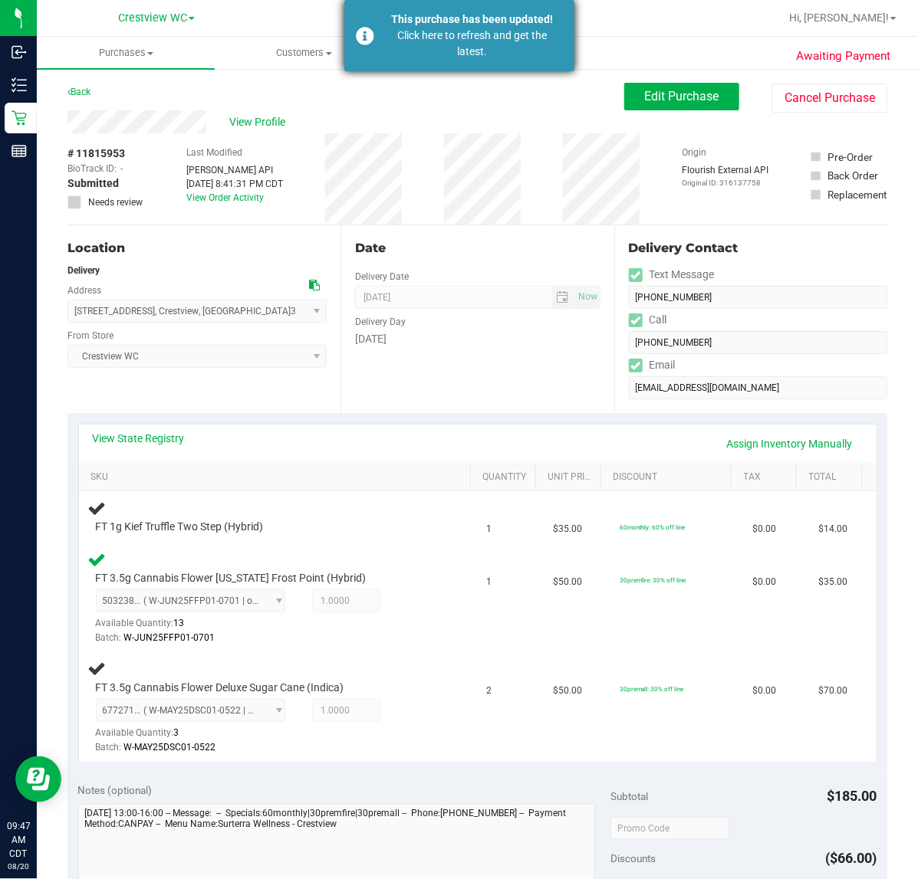
click at [465, 48] on div "Click here to refresh and get the latest." at bounding box center [473, 44] width 180 height 32
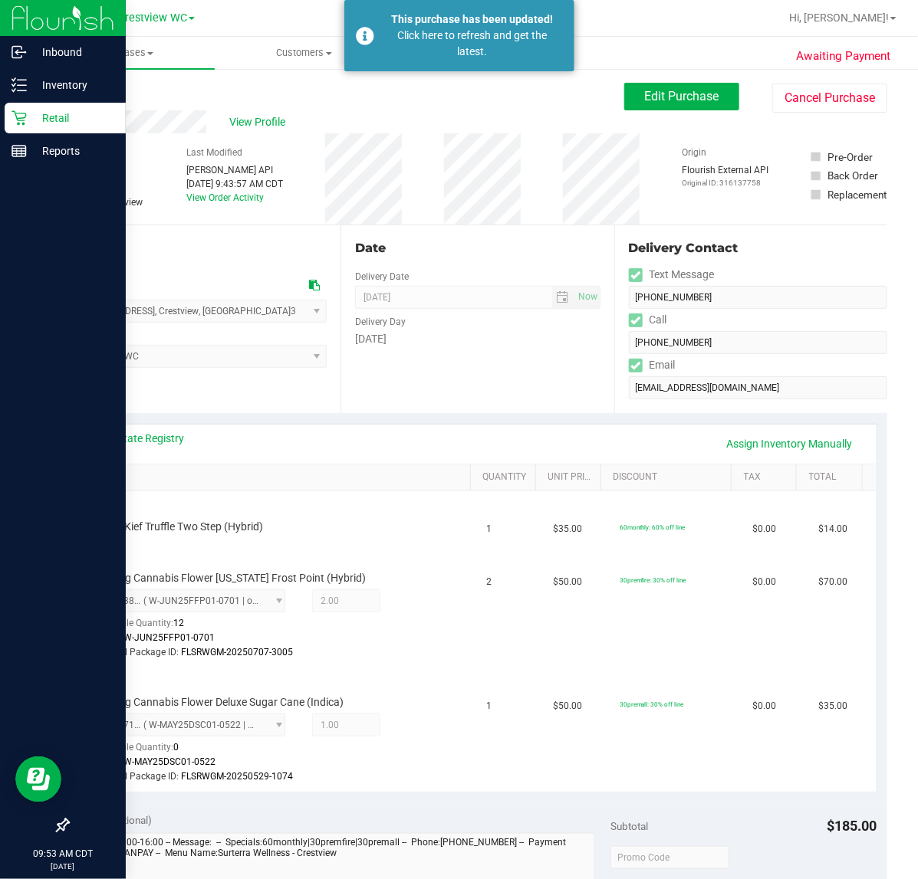
click at [32, 120] on p "Retail" at bounding box center [73, 118] width 92 height 18
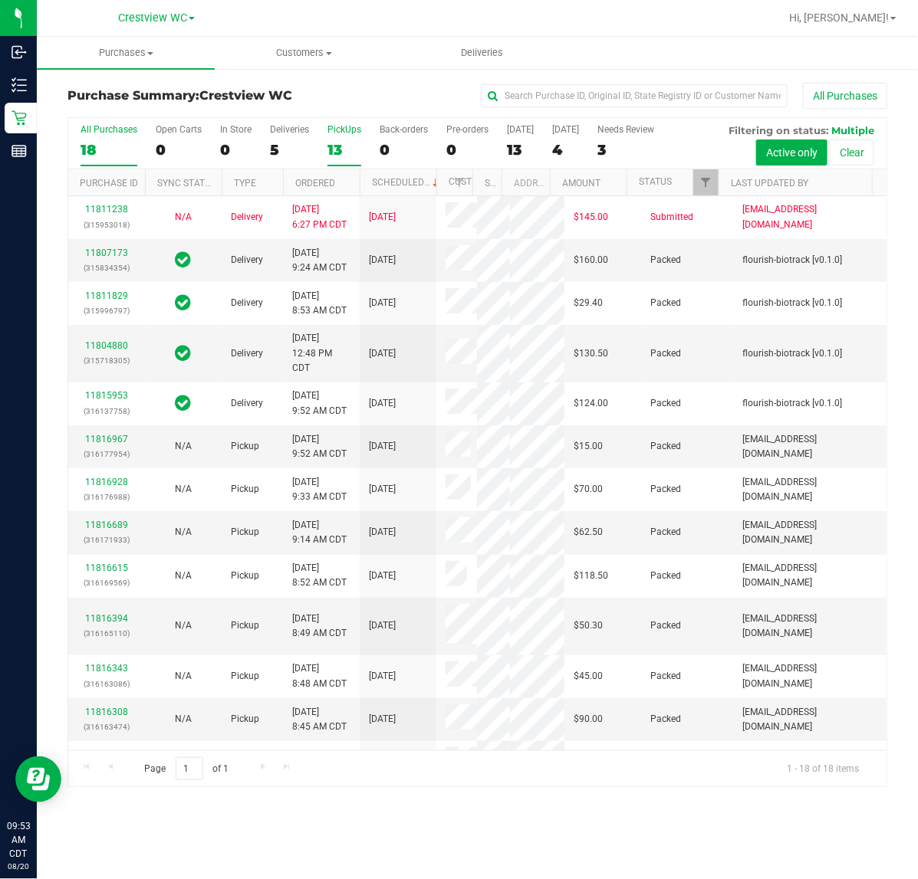
click at [355, 141] on div "13" at bounding box center [344, 150] width 34 height 18
click at [0, 0] on input "PickUps 13" at bounding box center [0, 0] width 0 height 0
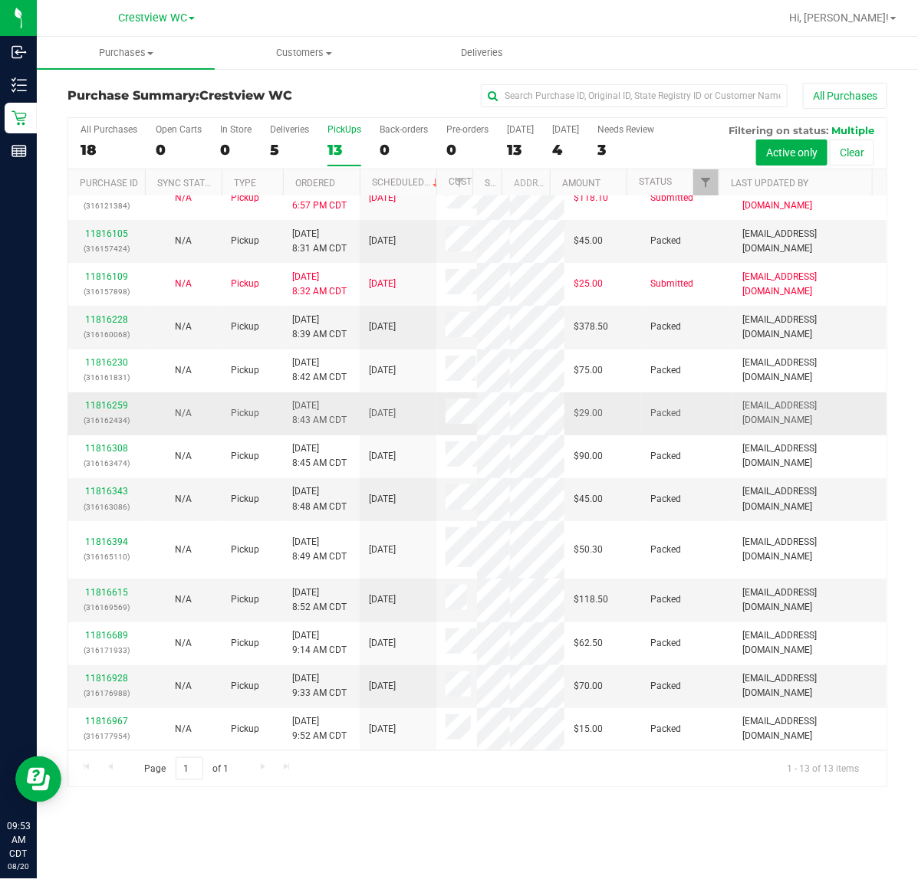
scroll to position [293, 0]
click at [696, 179] on link "Filter" at bounding box center [705, 182] width 25 height 26
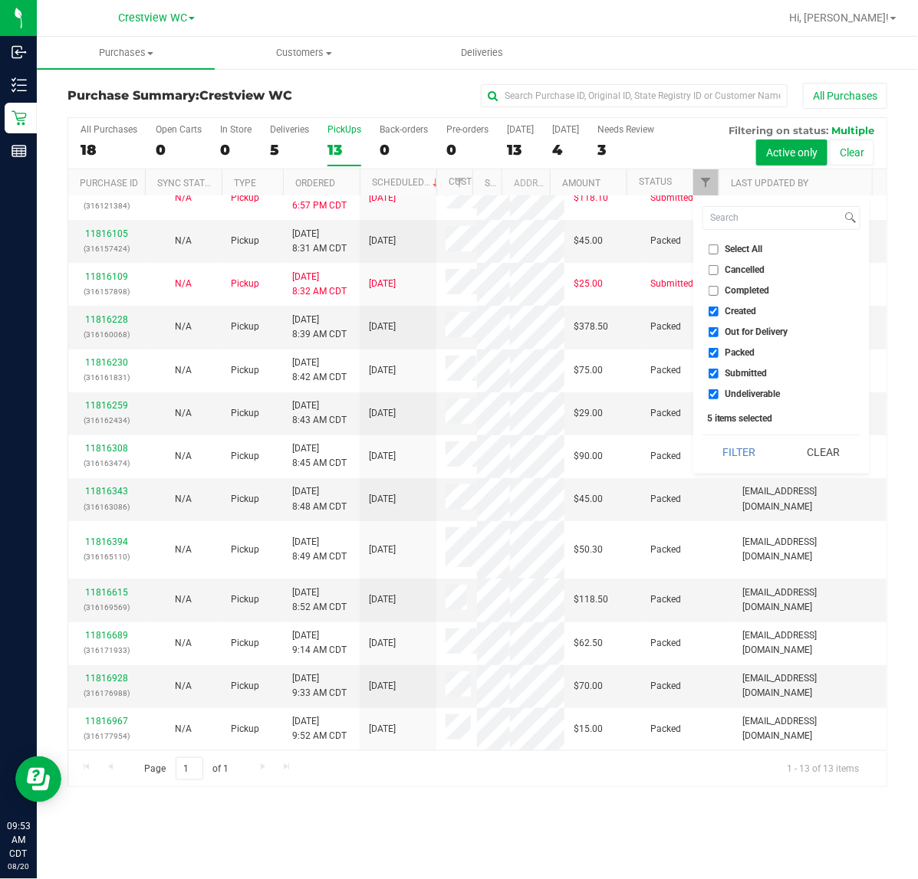
click at [734, 309] on span "Created" at bounding box center [740, 311] width 31 height 9
click at [718, 309] on input "Created" at bounding box center [713, 312] width 10 height 10
checkbox input "false"
click at [737, 327] on span "Out for Delivery" at bounding box center [756, 331] width 63 height 9
click at [718, 327] on input "Out for Delivery" at bounding box center [713, 332] width 10 height 10
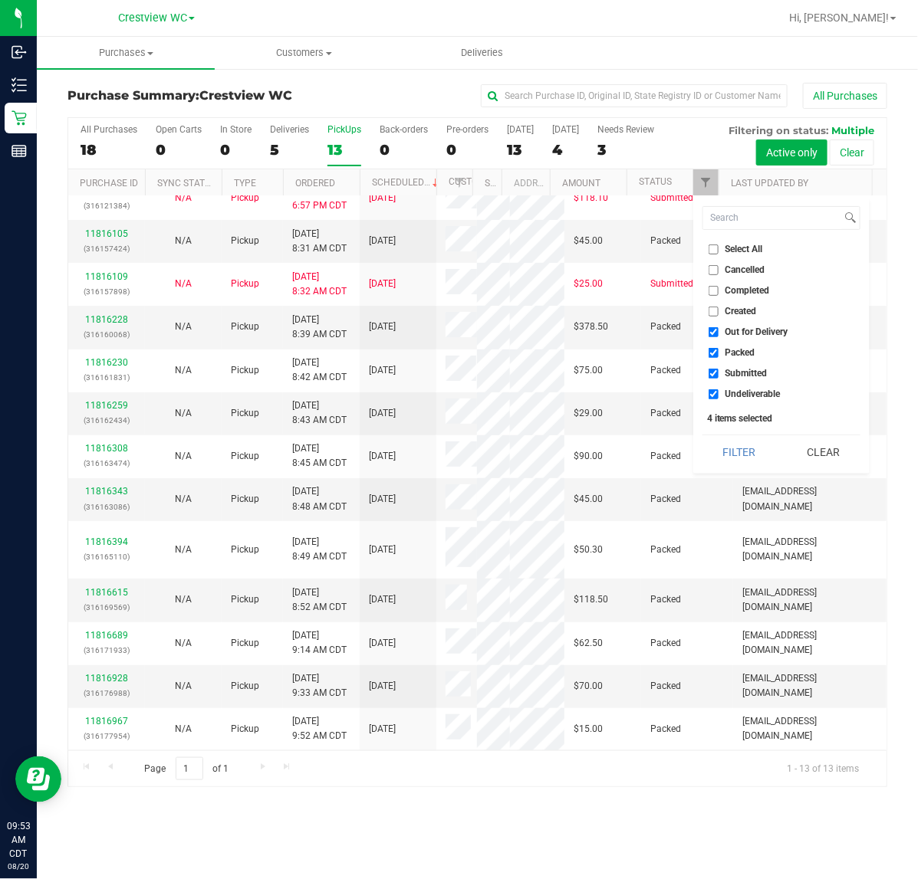
checkbox input "false"
click at [731, 350] on span "Packed" at bounding box center [740, 352] width 30 height 9
click at [718, 350] on input "Packed" at bounding box center [713, 353] width 10 height 10
checkbox input "false"
click at [740, 390] on span "Undeliverable" at bounding box center [752, 394] width 55 height 9
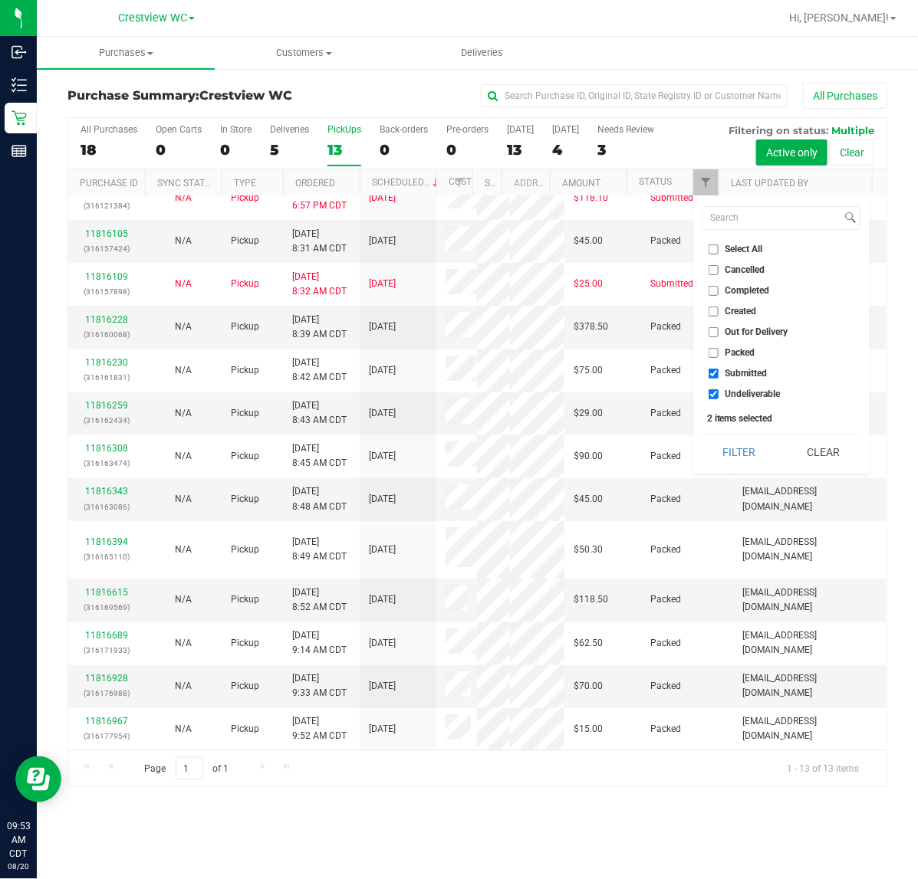
click at [718, 390] on input "Undeliverable" at bounding box center [713, 395] width 10 height 10
checkbox input "false"
click at [735, 454] on button "Filter" at bounding box center [739, 453] width 74 height 34
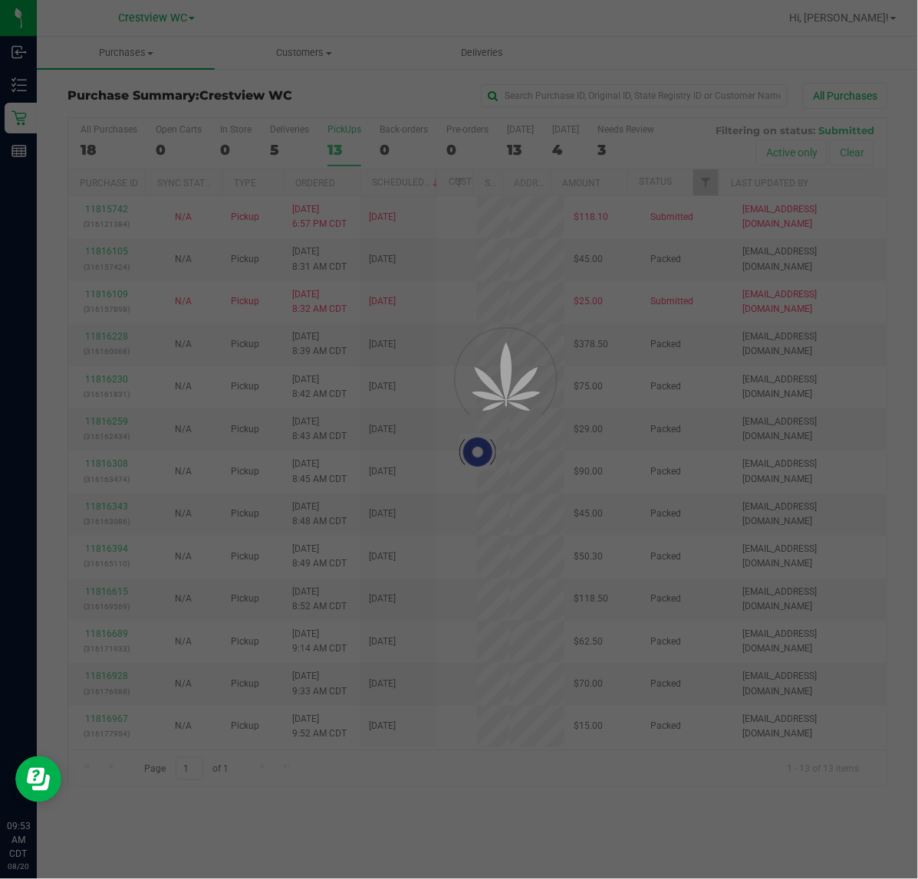
scroll to position [0, 0]
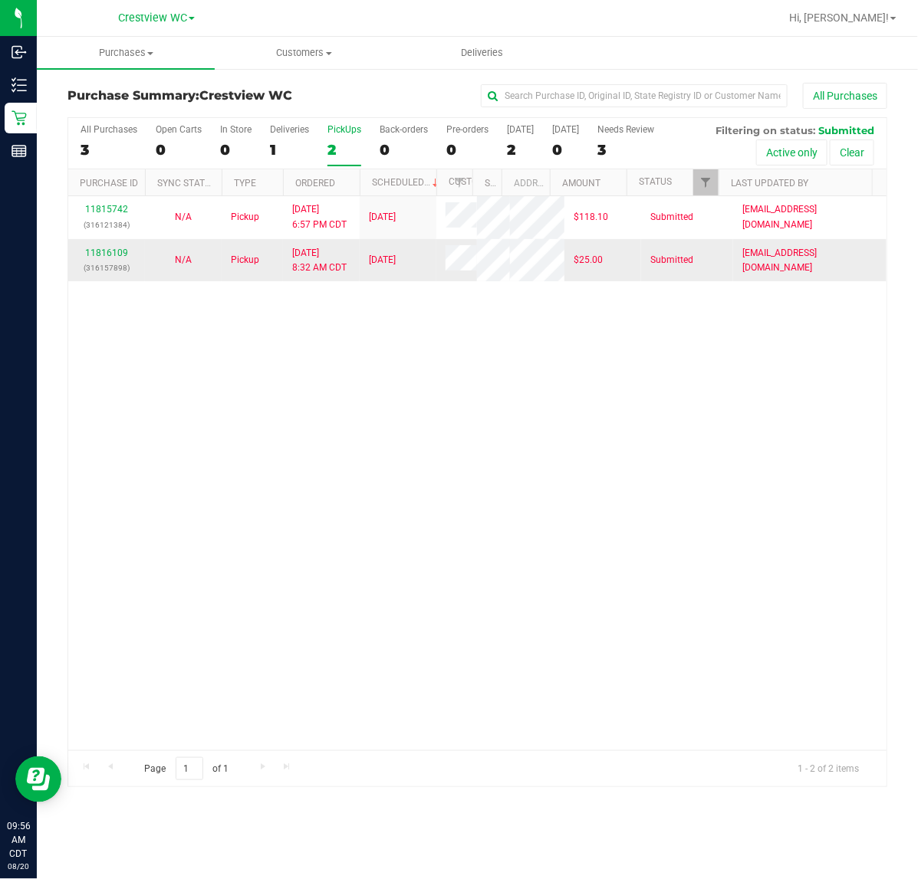
click at [110, 275] on div "11816109 (316157898)" at bounding box center [106, 260] width 58 height 29
click at [110, 275] on p "(316157898)" at bounding box center [106, 268] width 58 height 15
click at [110, 275] on div "11816109 (316157898)" at bounding box center [106, 260] width 58 height 29
click at [111, 258] on link "11816109" at bounding box center [106, 253] width 43 height 11
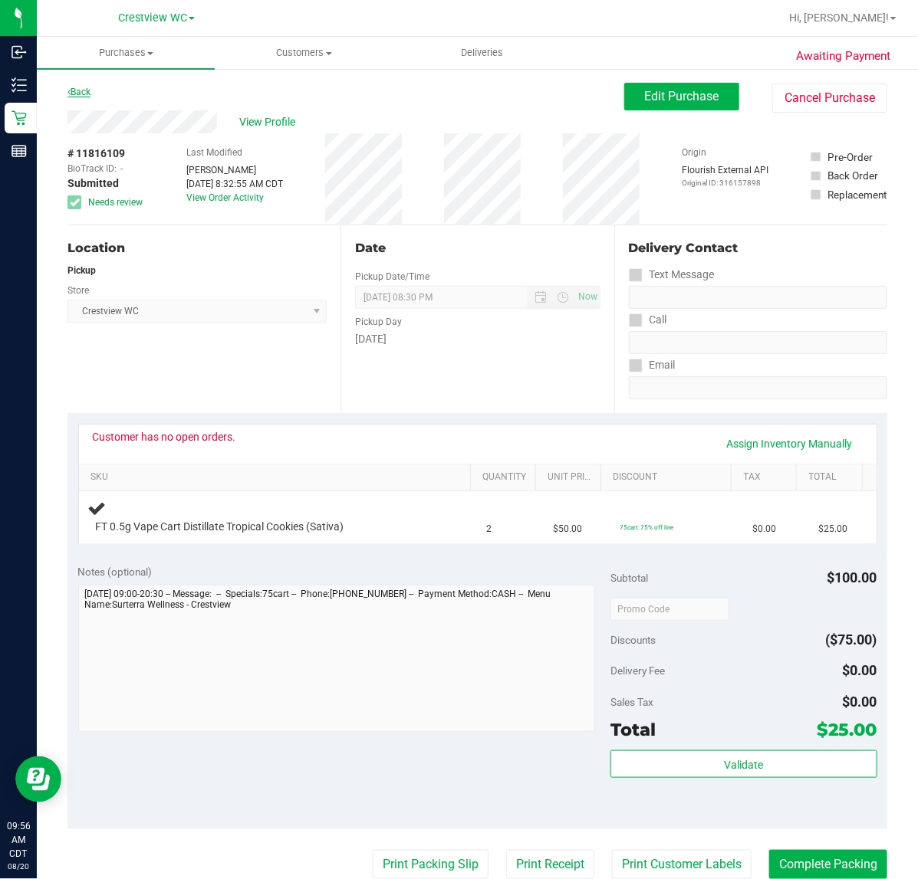
click at [84, 94] on link "Back" at bounding box center [78, 92] width 23 height 11
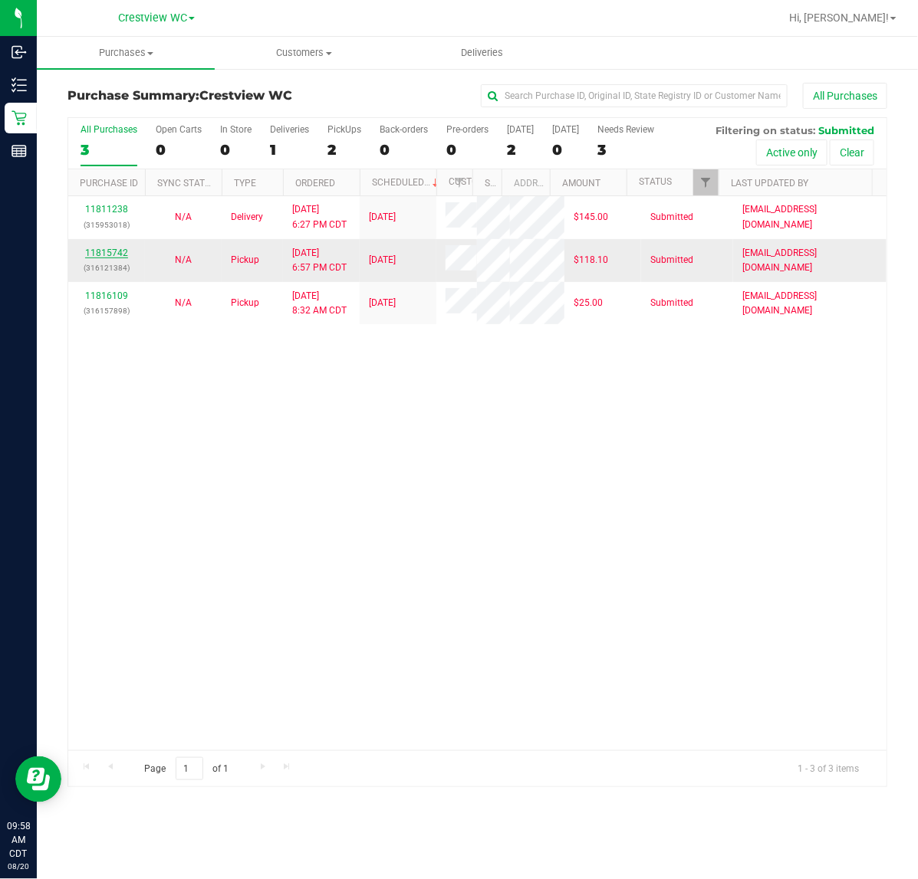
click at [117, 258] on link "11815742" at bounding box center [106, 253] width 43 height 11
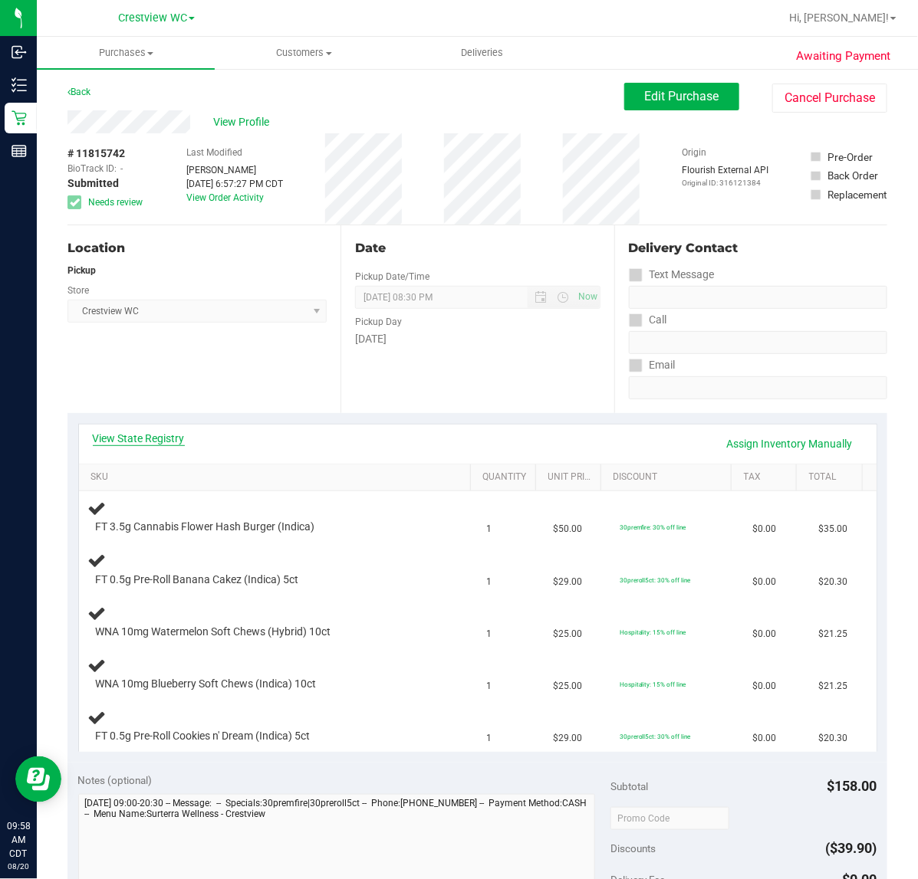
click at [163, 436] on link "View State Registry" at bounding box center [139, 438] width 92 height 15
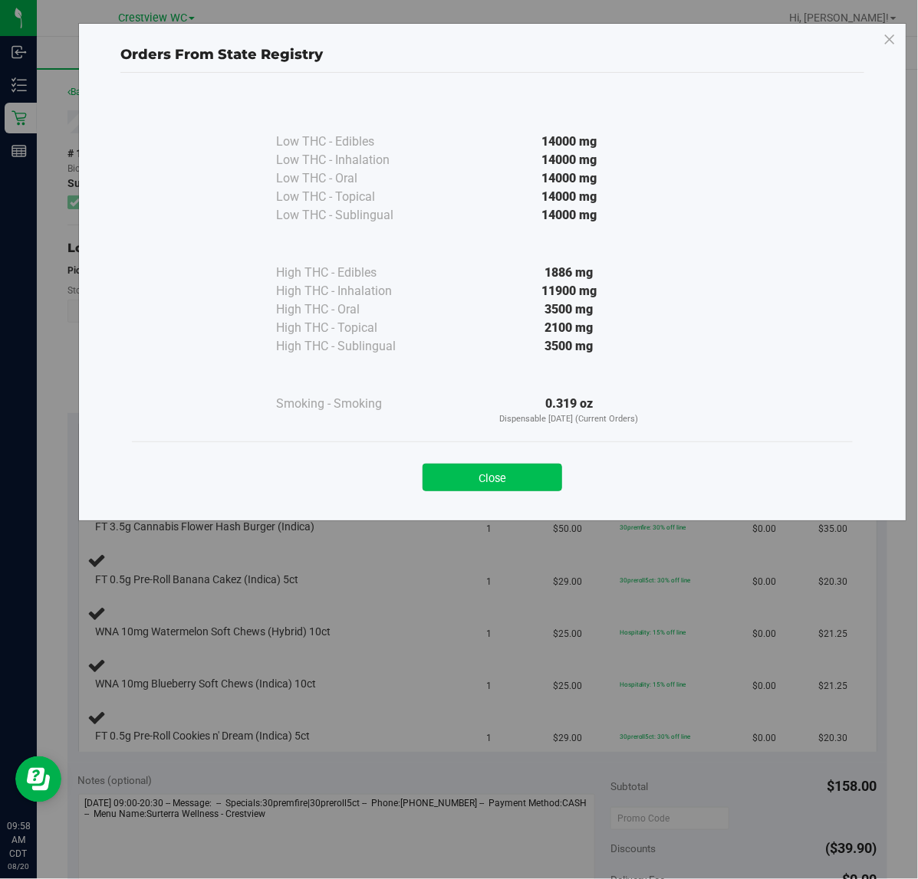
click at [485, 475] on button "Close" at bounding box center [492, 478] width 140 height 28
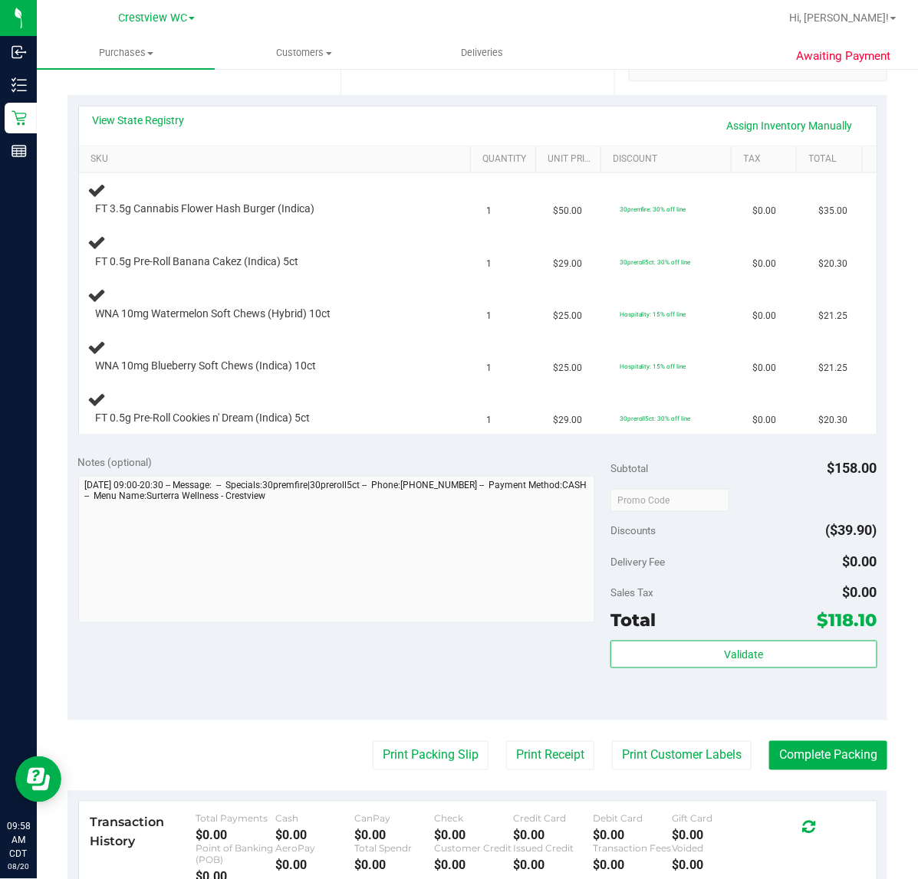
scroll to position [383, 0]
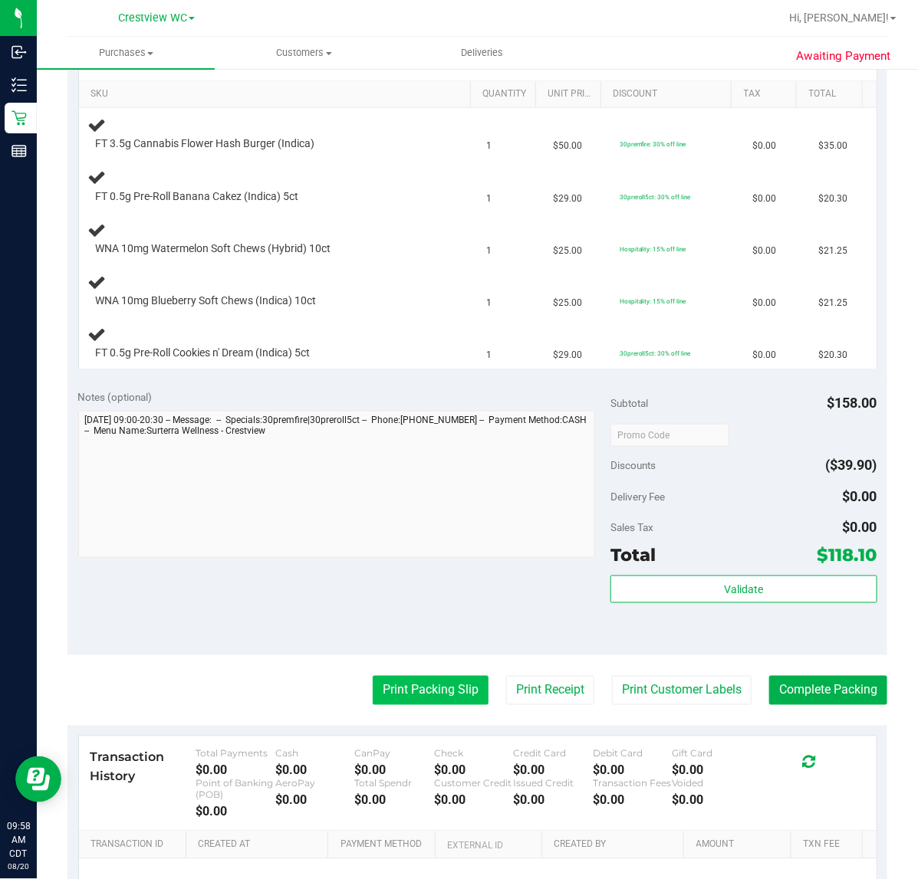
click at [373, 695] on button "Print Packing Slip" at bounding box center [431, 690] width 116 height 29
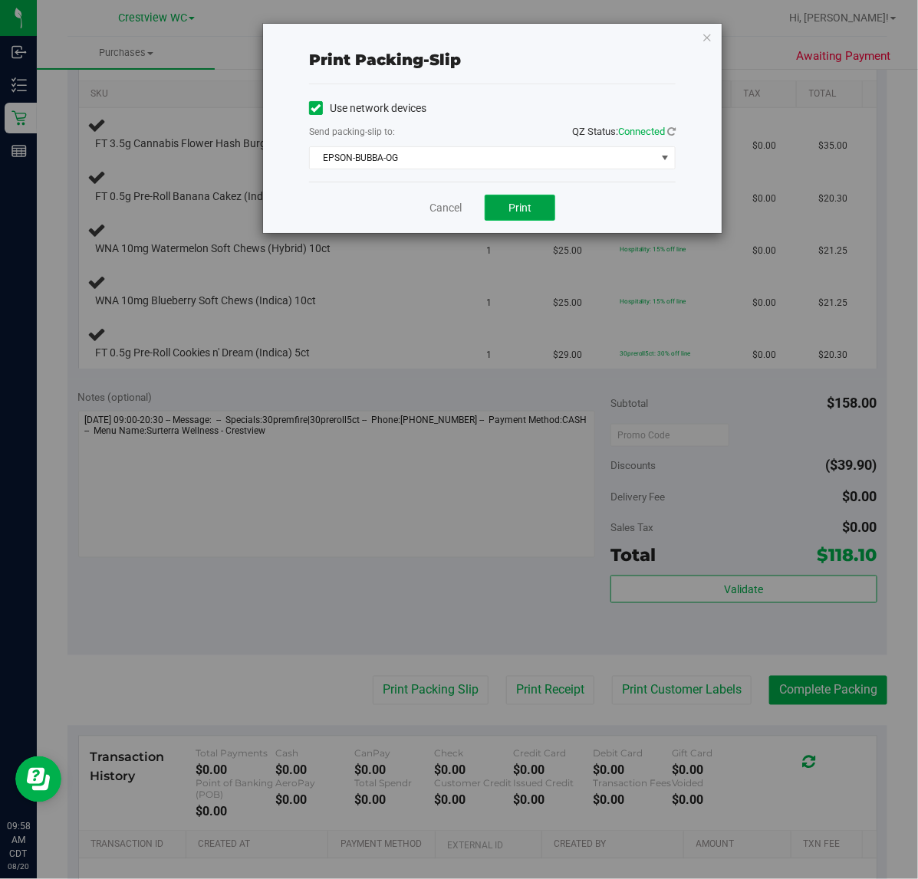
click at [514, 201] on button "Print" at bounding box center [520, 208] width 71 height 26
click at [442, 201] on link "Cancel" at bounding box center [445, 208] width 32 height 16
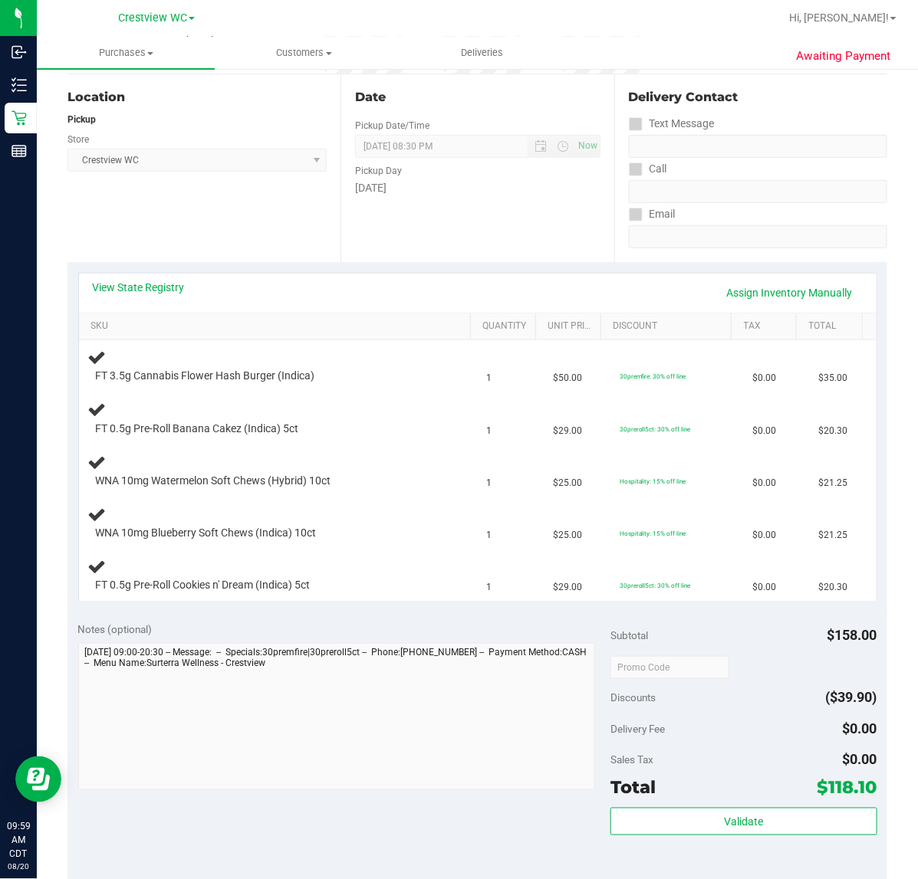
scroll to position [123, 0]
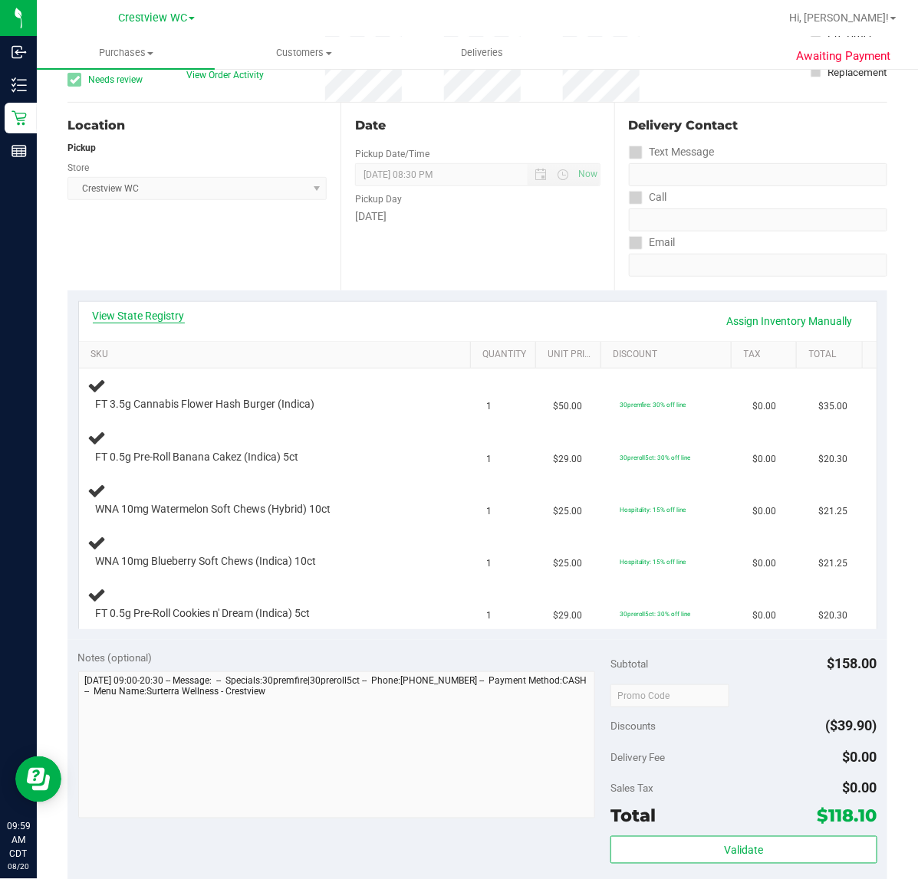
click at [154, 311] on link "View State Registry" at bounding box center [139, 315] width 92 height 15
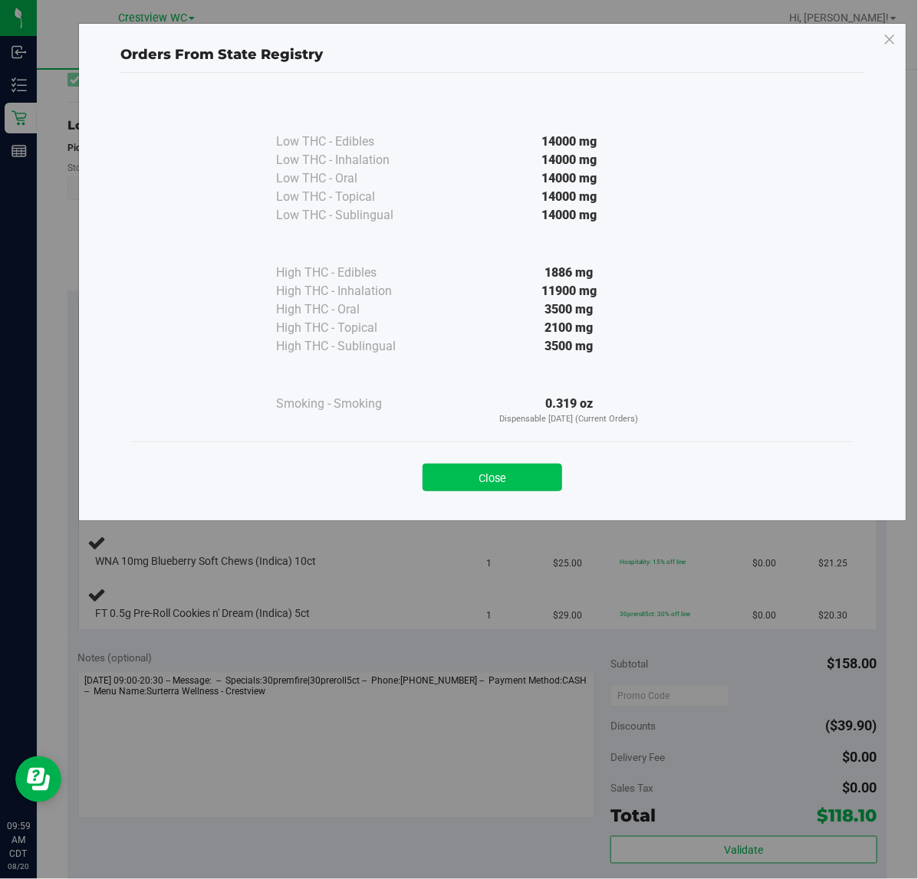
click at [522, 485] on button "Close" at bounding box center [492, 478] width 140 height 28
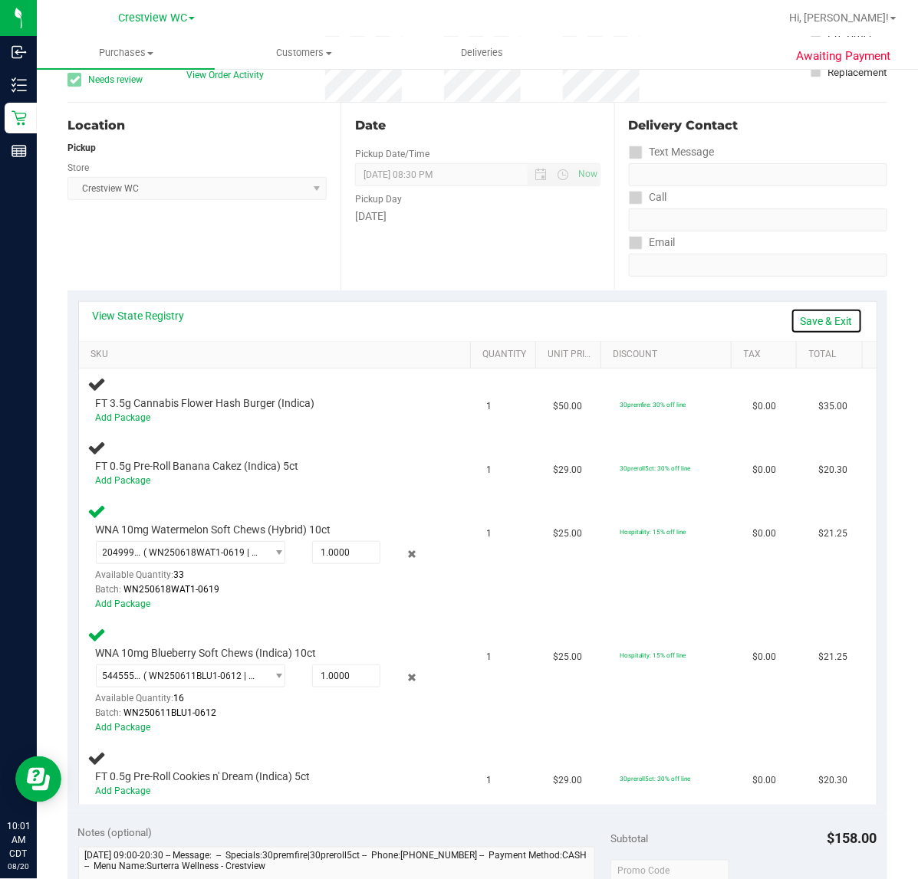
click at [824, 308] on link "Save & Exit" at bounding box center [827, 321] width 72 height 26
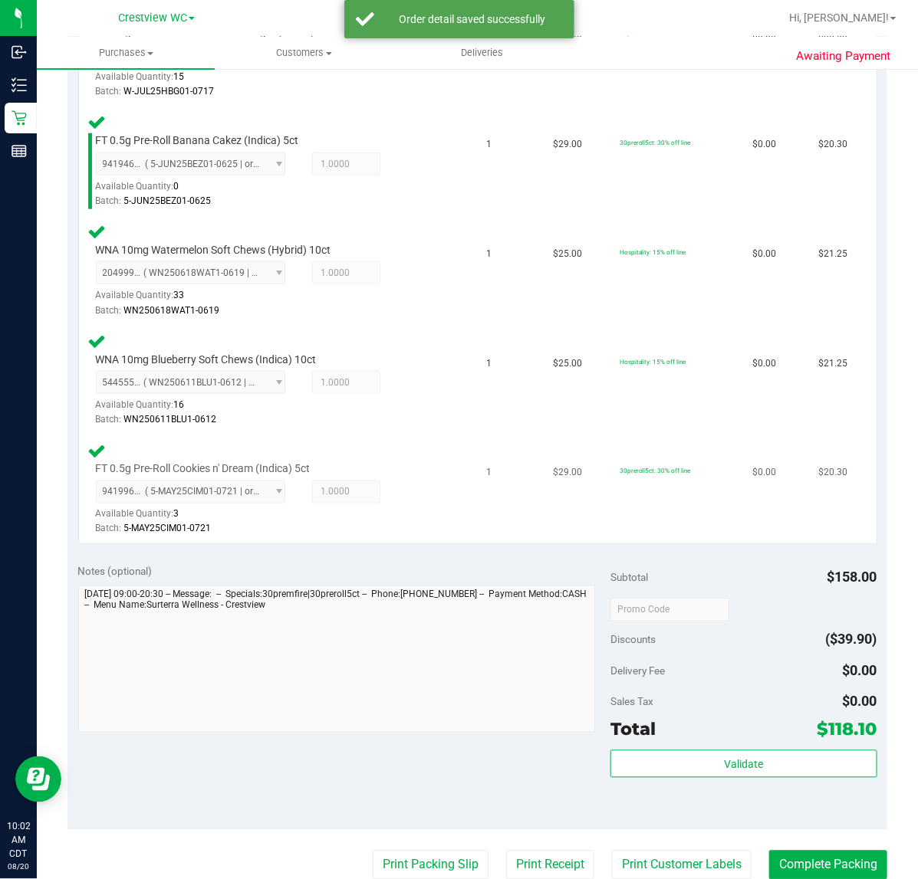
scroll to position [506, 0]
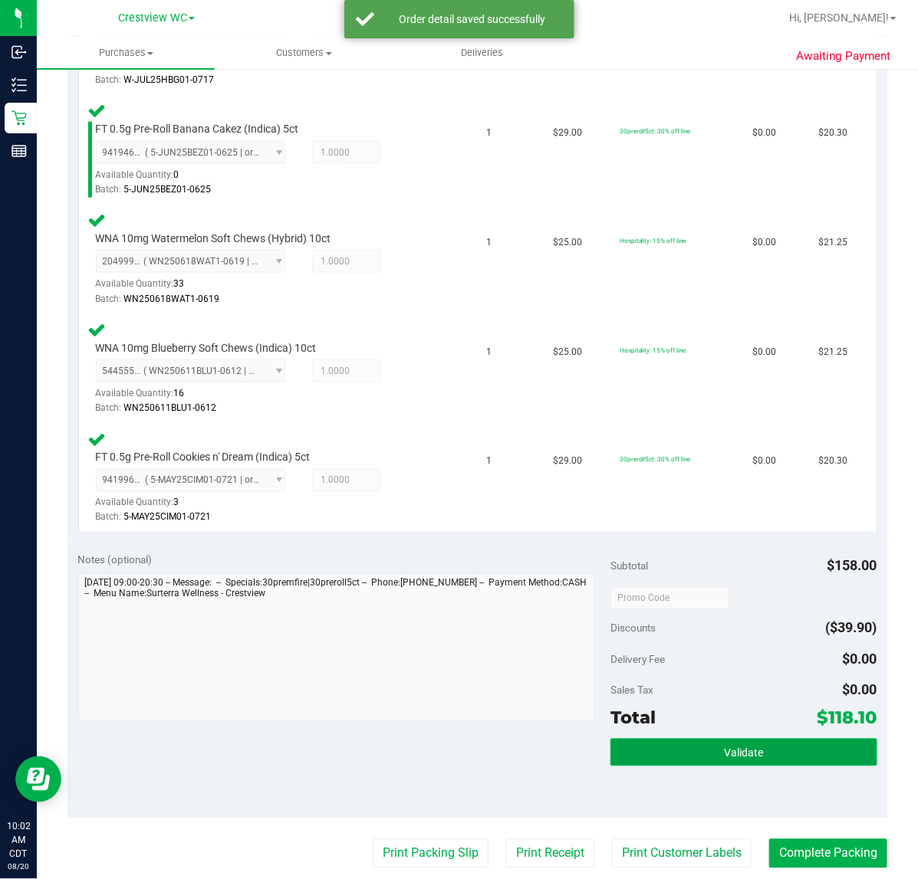
click at [665, 752] on button "Validate" at bounding box center [743, 753] width 266 height 28
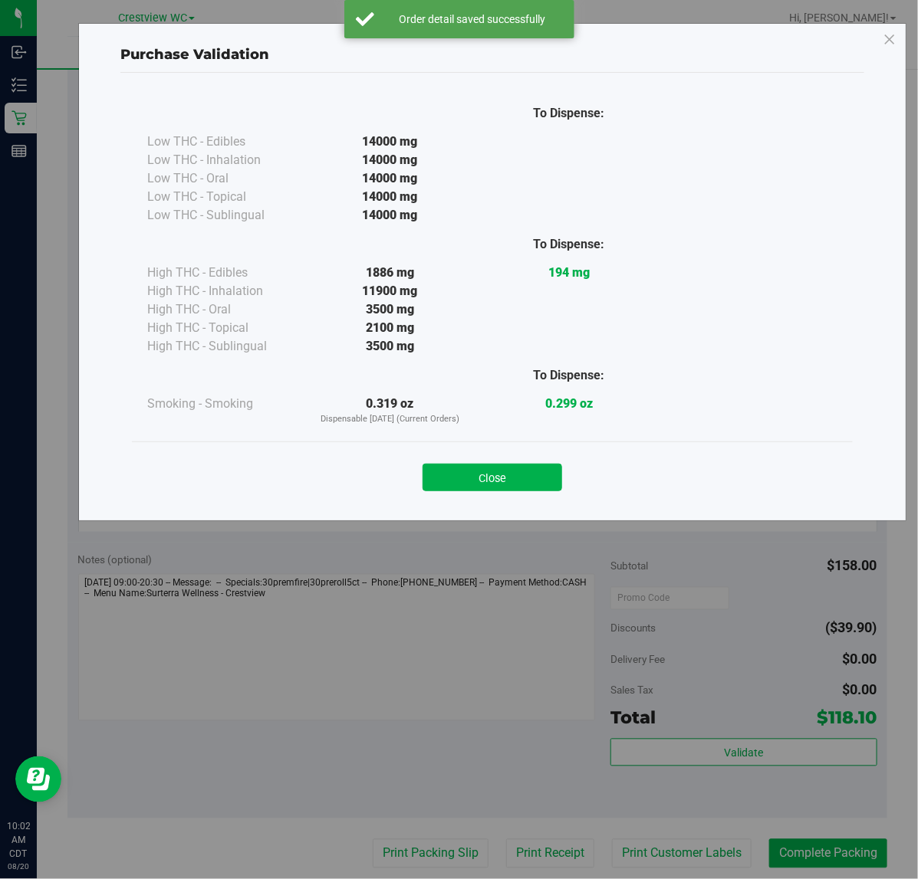
click at [504, 456] on div "Close" at bounding box center [492, 473] width 698 height 38
click at [505, 462] on div "Close" at bounding box center [492, 473] width 698 height 38
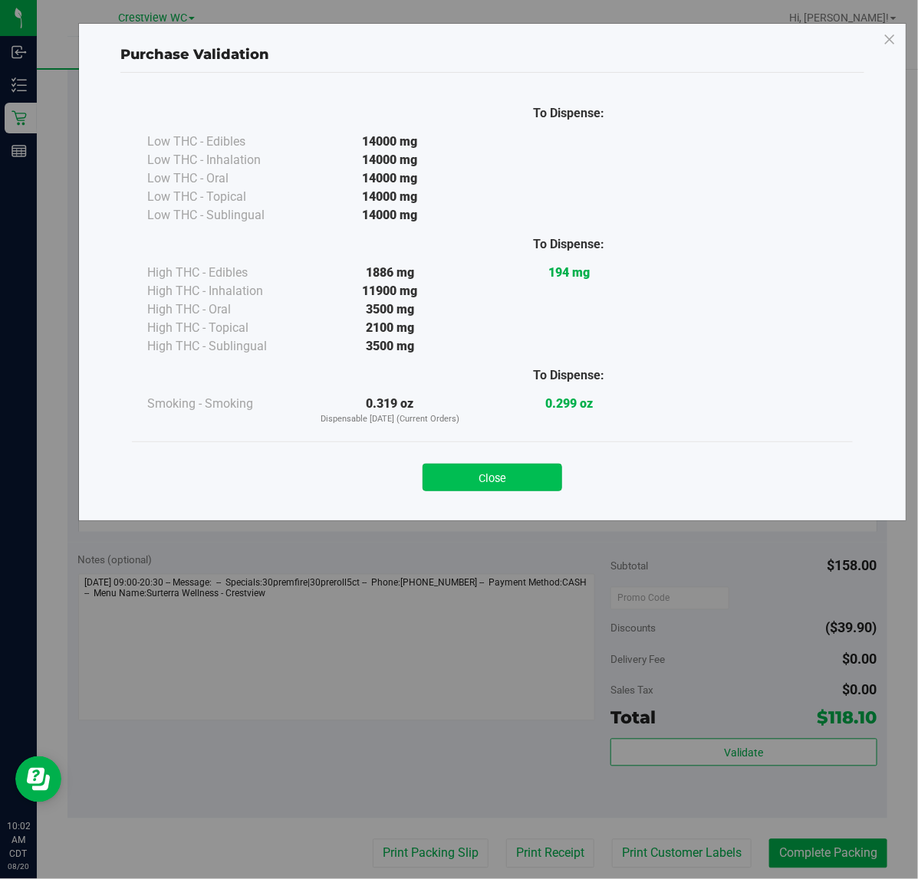
click at [505, 468] on button "Close" at bounding box center [492, 478] width 140 height 28
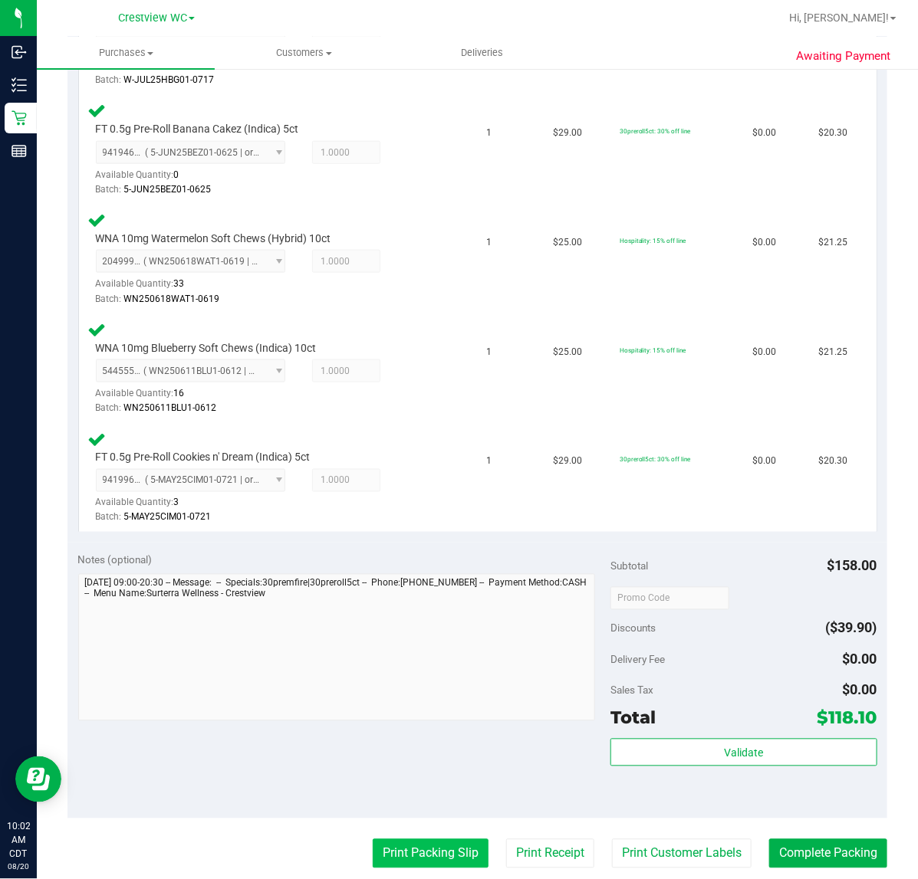
click at [373, 856] on button "Print Packing Slip" at bounding box center [431, 854] width 116 height 29
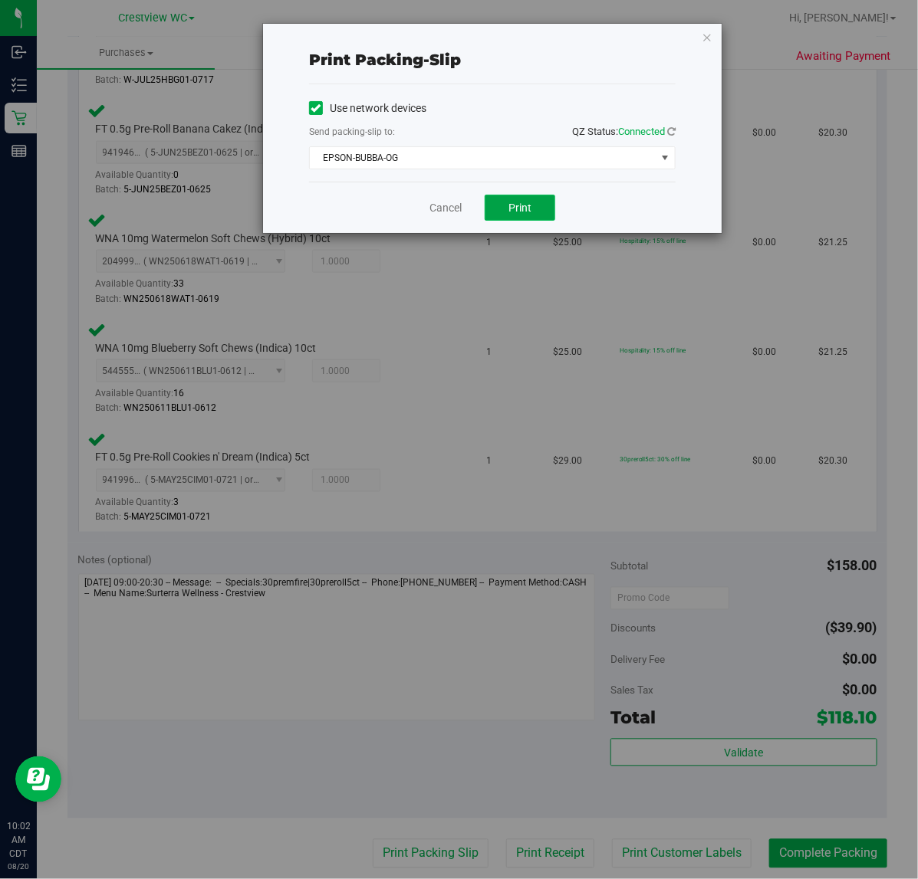
click at [520, 219] on button "Print" at bounding box center [520, 208] width 71 height 26
click at [445, 211] on link "Cancel" at bounding box center [445, 208] width 32 height 16
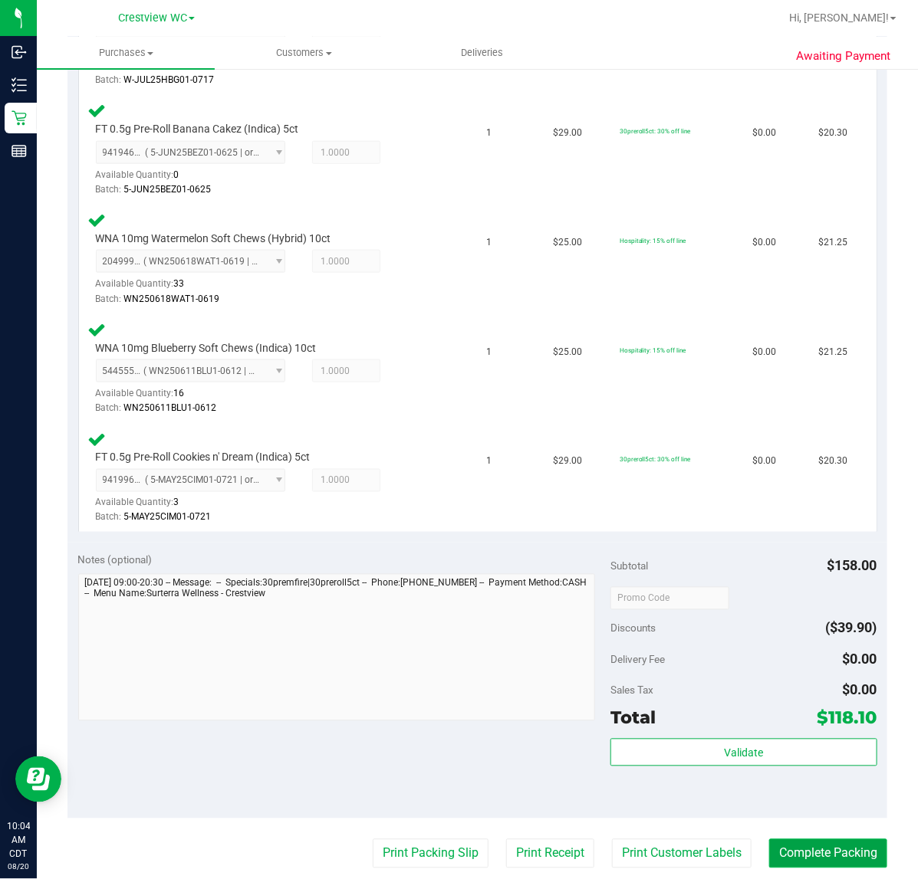
click at [813, 853] on button "Complete Packing" at bounding box center [828, 854] width 118 height 29
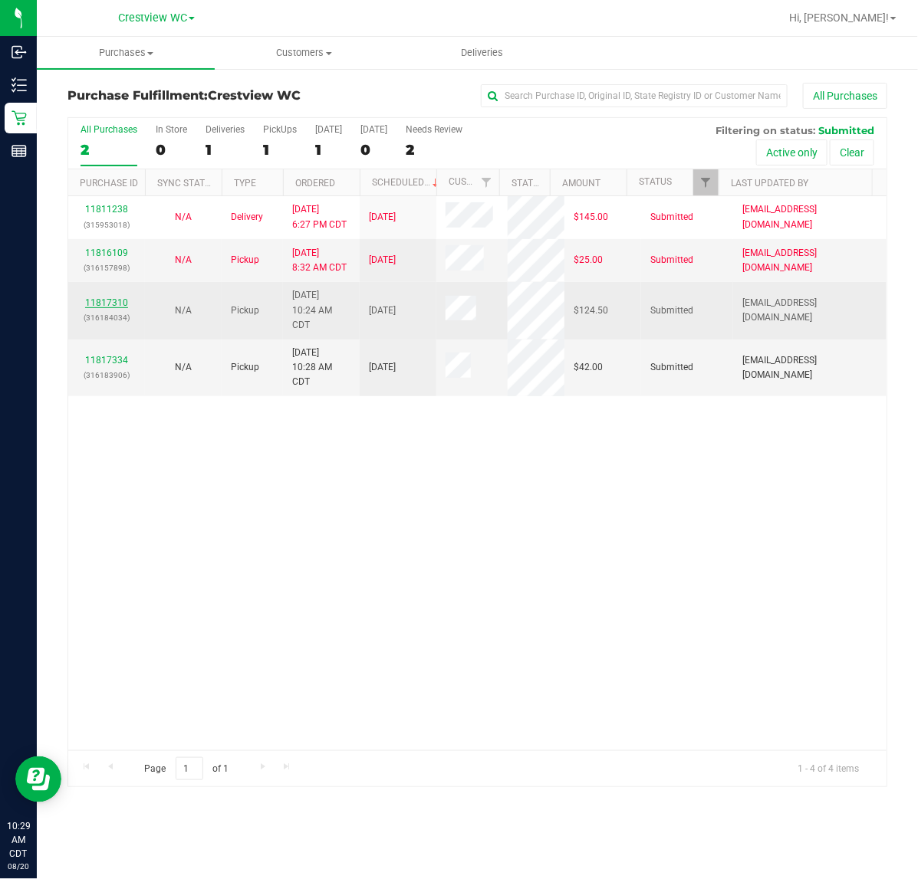
click at [120, 304] on link "11817310" at bounding box center [106, 302] width 43 height 11
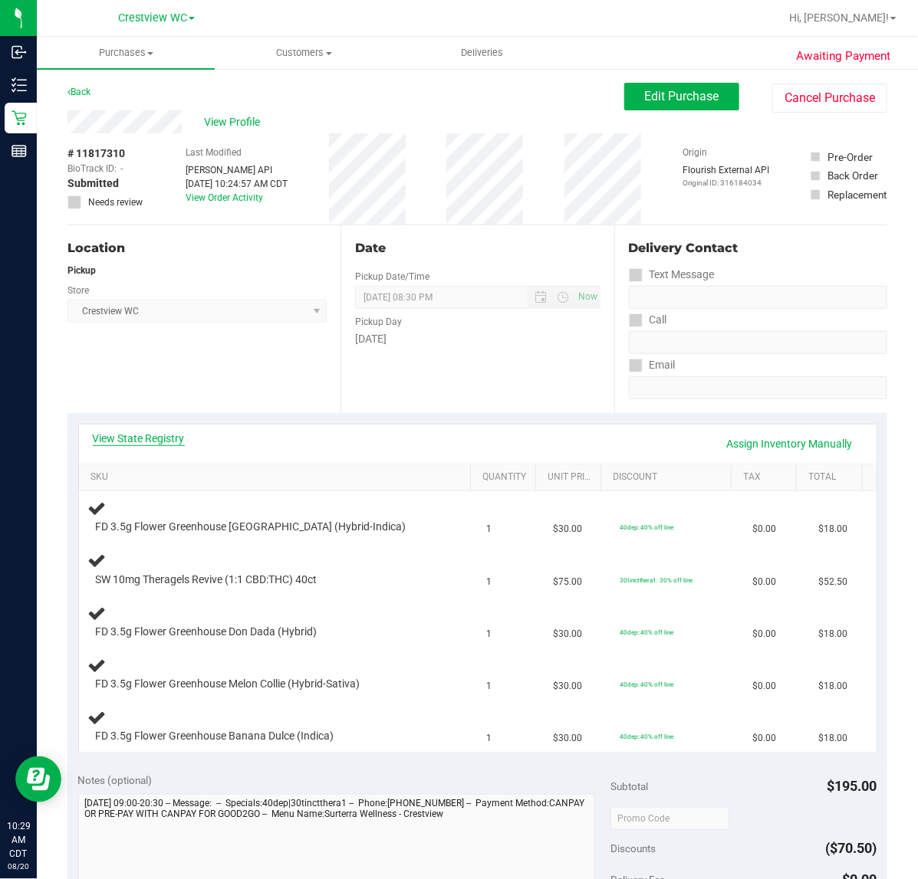
click at [153, 445] on link "View State Registry" at bounding box center [139, 438] width 92 height 15
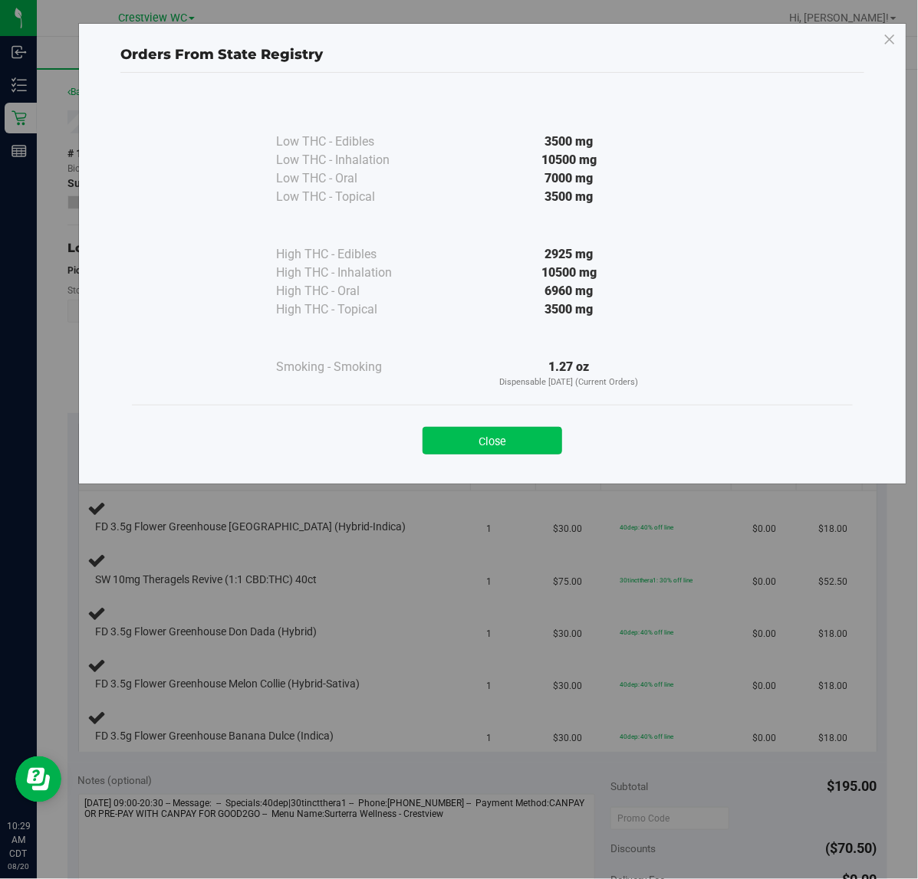
click at [549, 442] on button "Close" at bounding box center [492, 441] width 140 height 28
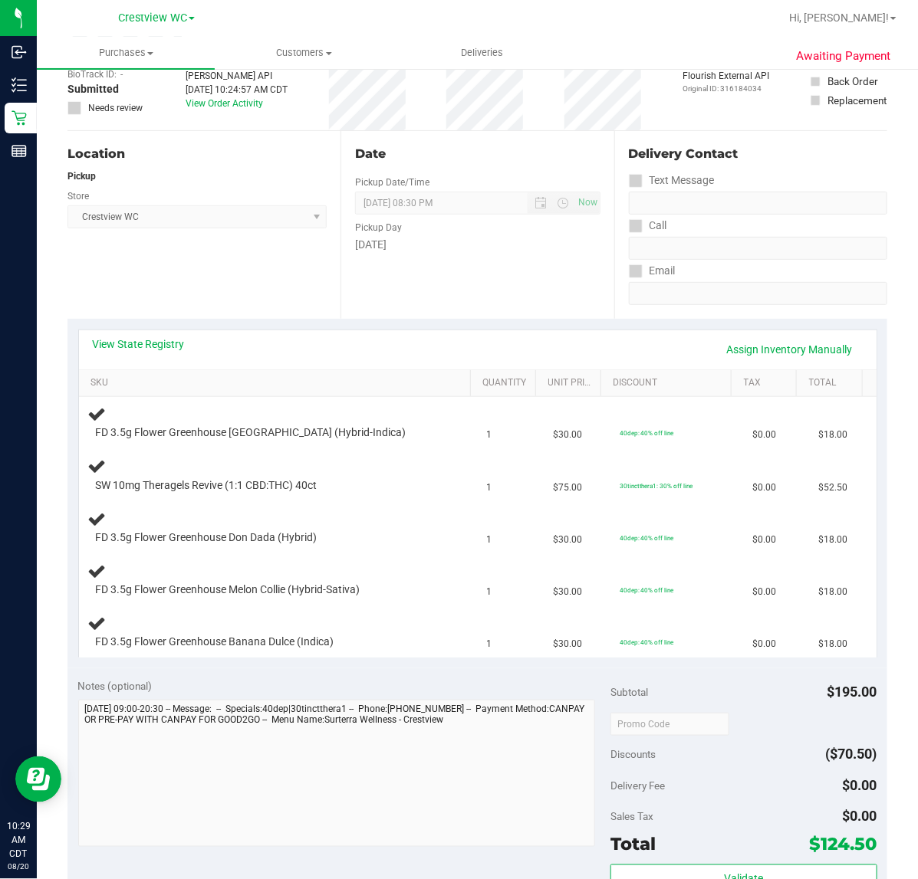
scroll to position [96, 0]
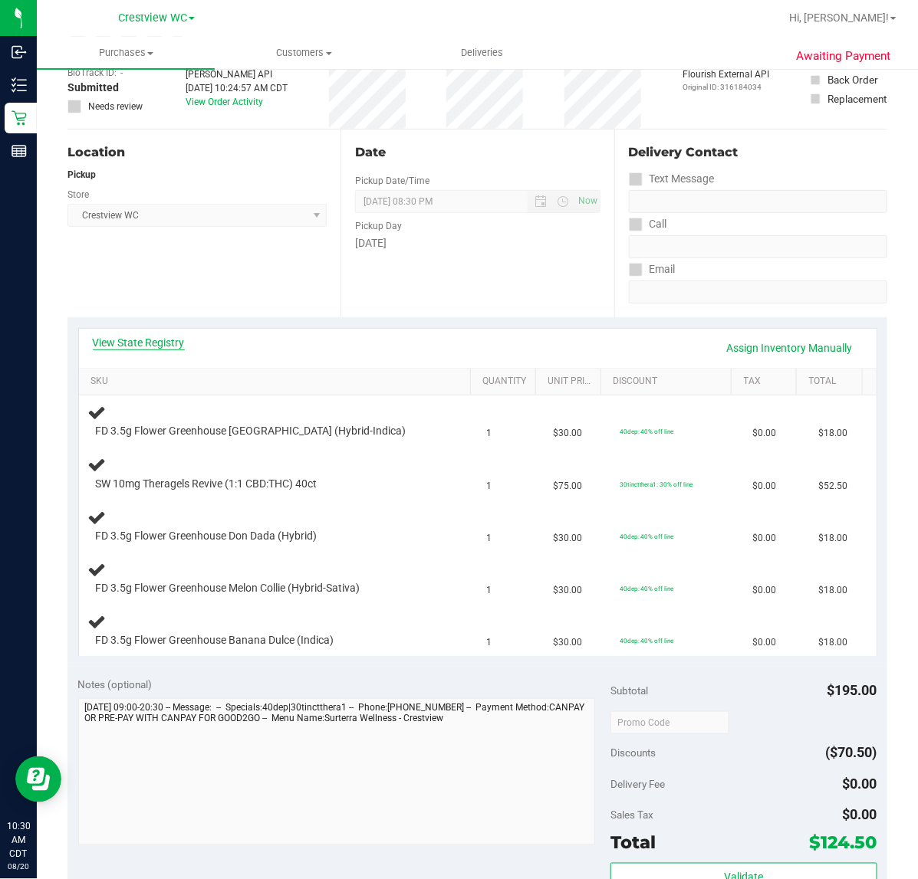
click at [171, 335] on link "View State Registry" at bounding box center [139, 342] width 92 height 15
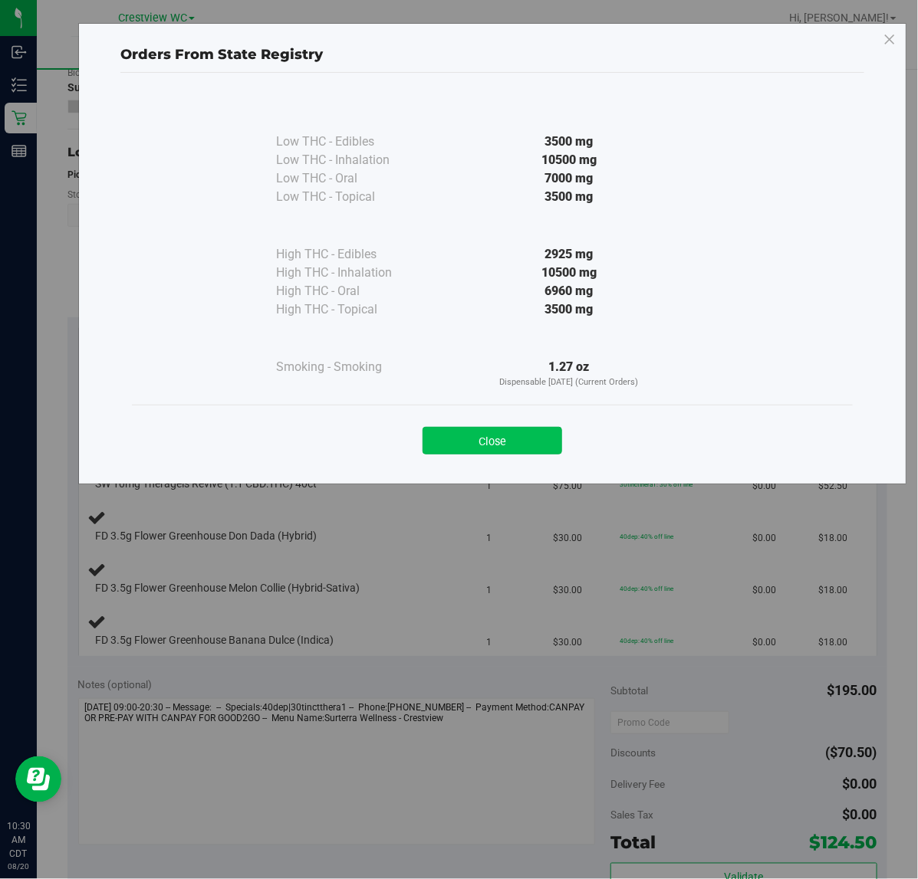
click at [543, 431] on button "Close" at bounding box center [492, 441] width 140 height 28
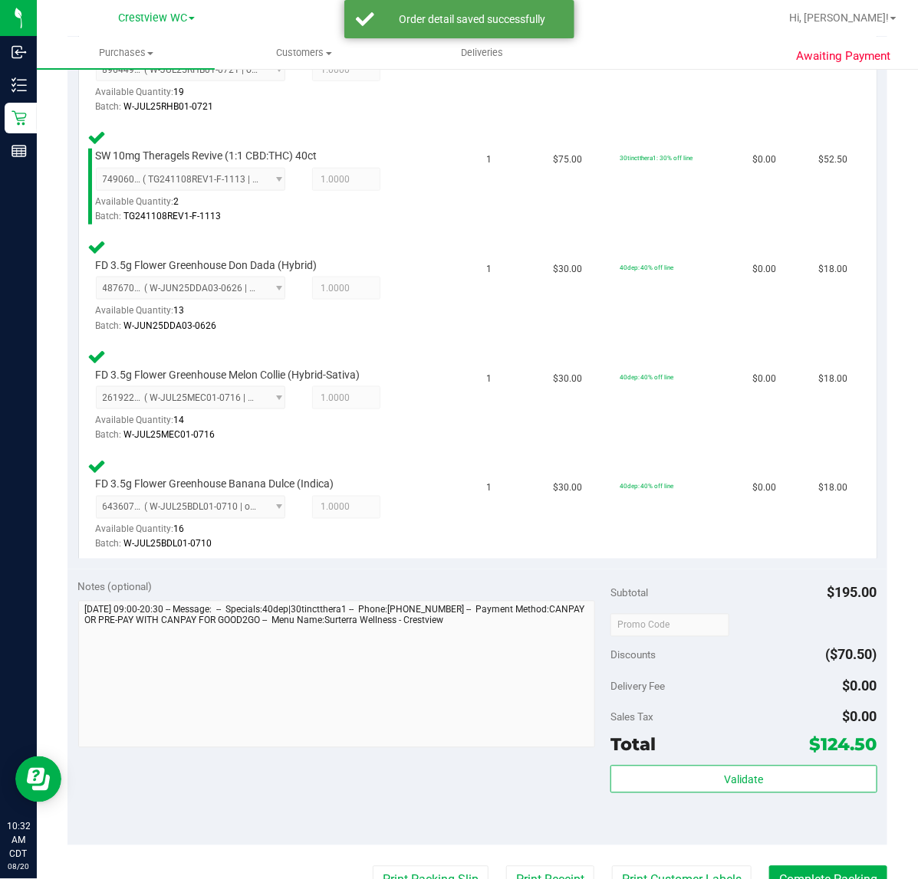
scroll to position [653, 0]
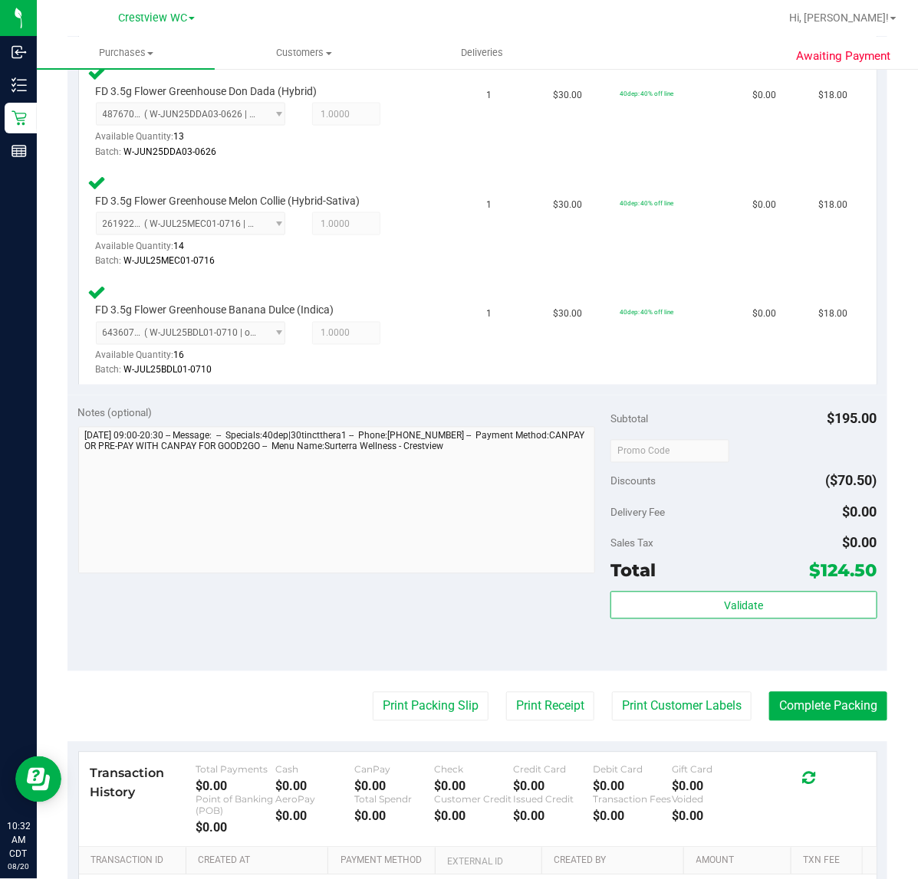
click at [706, 577] on div "Total $124.50" at bounding box center [743, 571] width 266 height 28
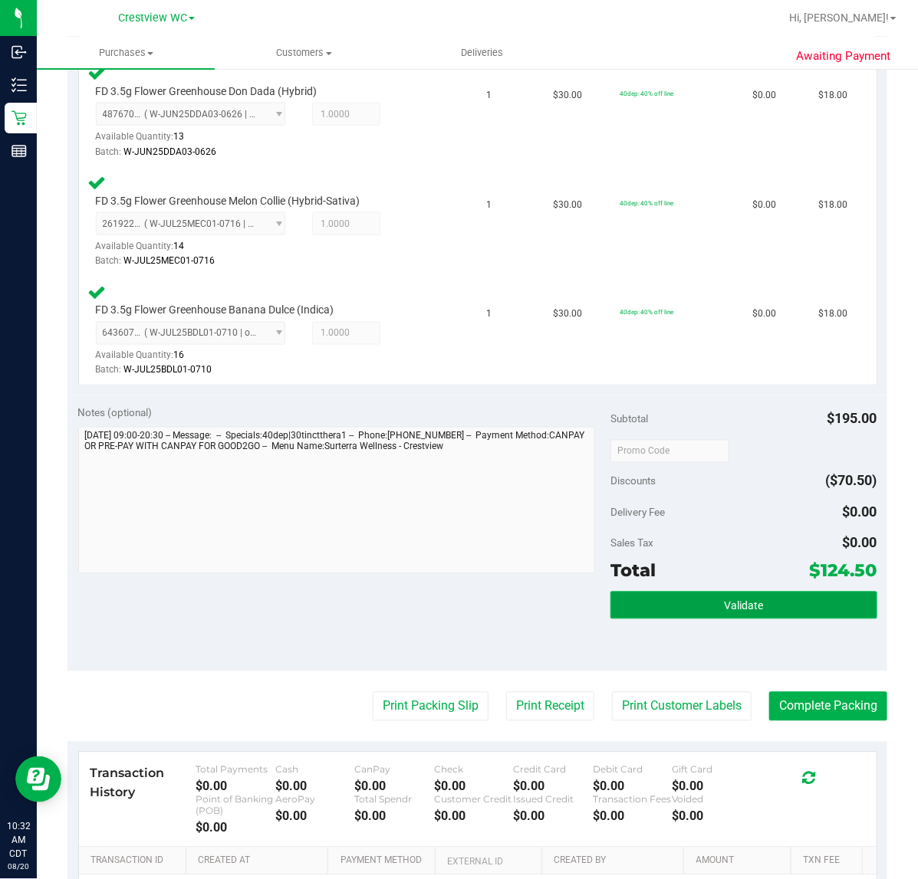
click at [706, 610] on button "Validate" at bounding box center [743, 606] width 266 height 28
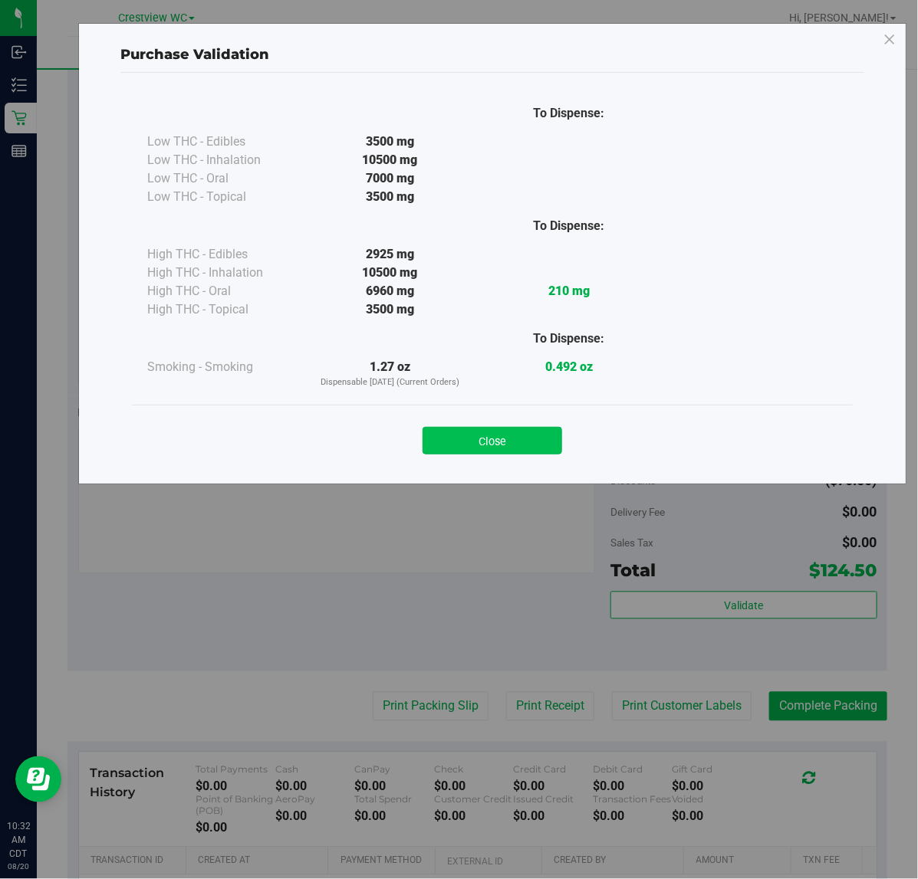
click at [469, 432] on button "Close" at bounding box center [492, 441] width 140 height 28
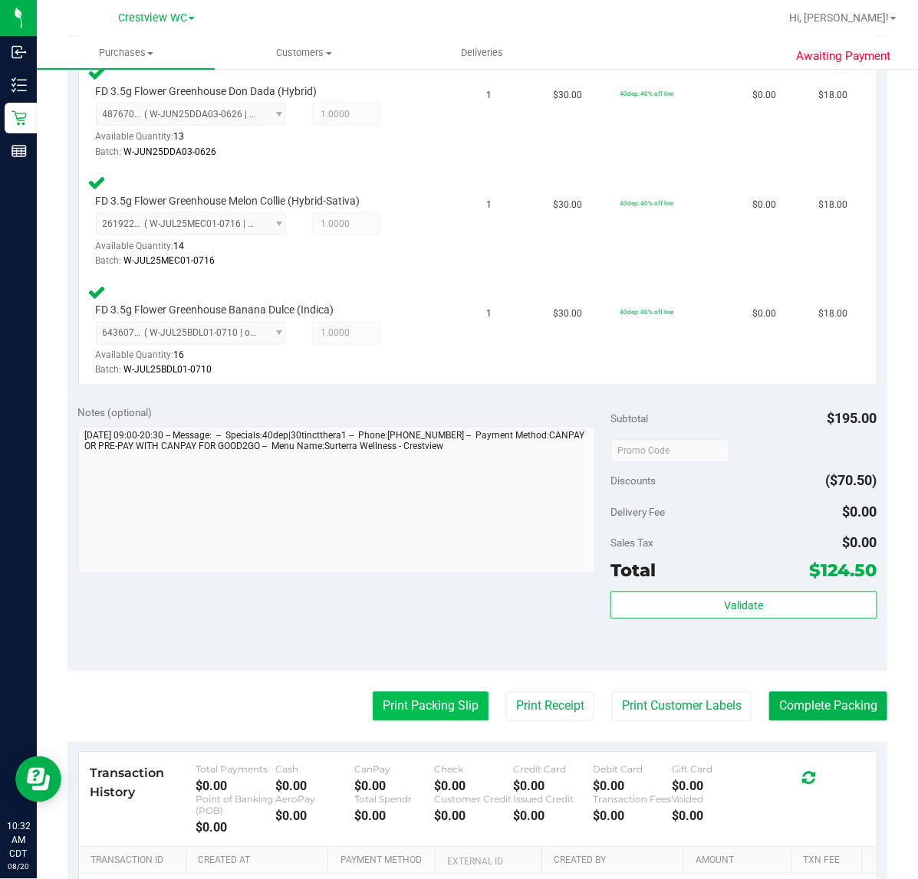
click at [395, 708] on button "Print Packing Slip" at bounding box center [431, 706] width 116 height 29
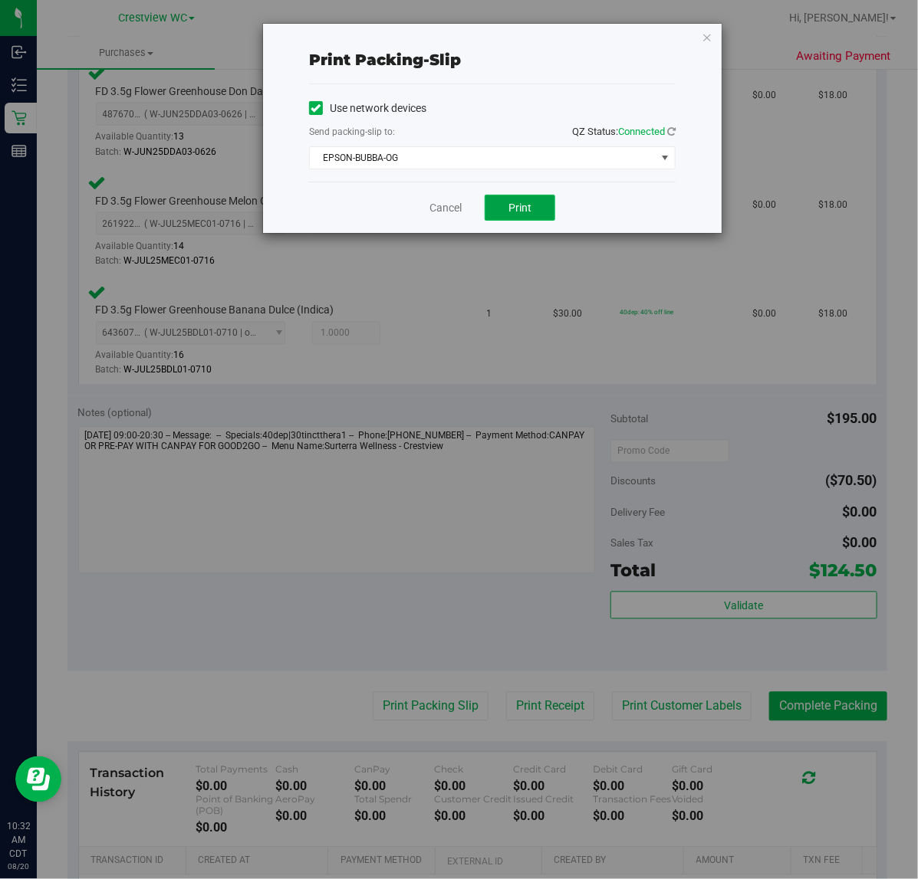
click at [515, 209] on span "Print" at bounding box center [519, 208] width 23 height 12
click at [451, 204] on link "Cancel" at bounding box center [445, 208] width 32 height 16
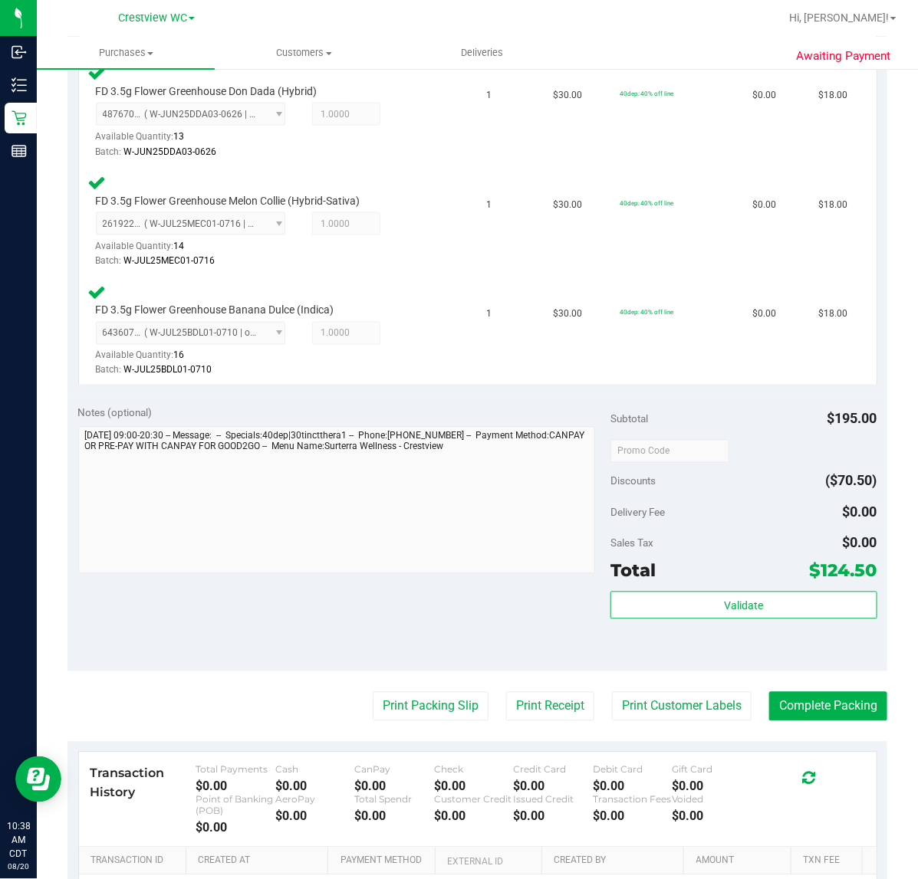
click at [791, 718] on purchase-details "Back Edit Purchase Cancel Purchase View Profile # 11817310 BioTrack ID: - Submi…" at bounding box center [477, 235] width 820 height 1611
click at [791, 710] on button "Complete Packing" at bounding box center [828, 706] width 118 height 29
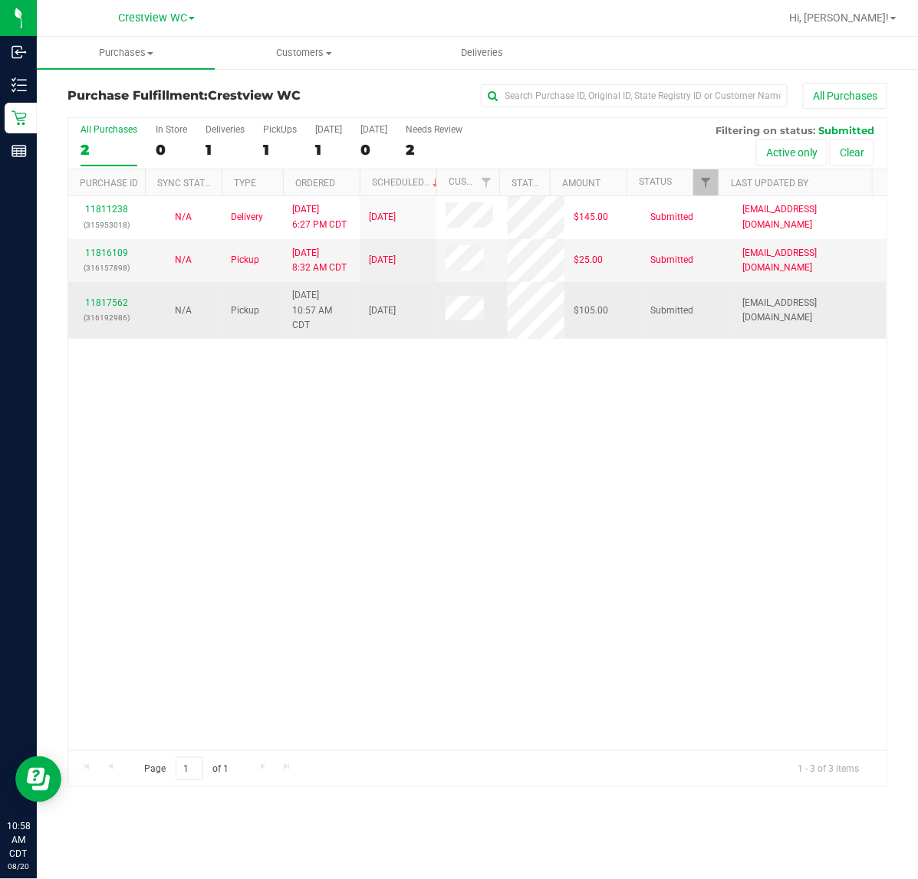
click at [116, 324] on p "(316192986)" at bounding box center [106, 318] width 58 height 15
click at [94, 305] on link "11817562" at bounding box center [106, 302] width 43 height 11
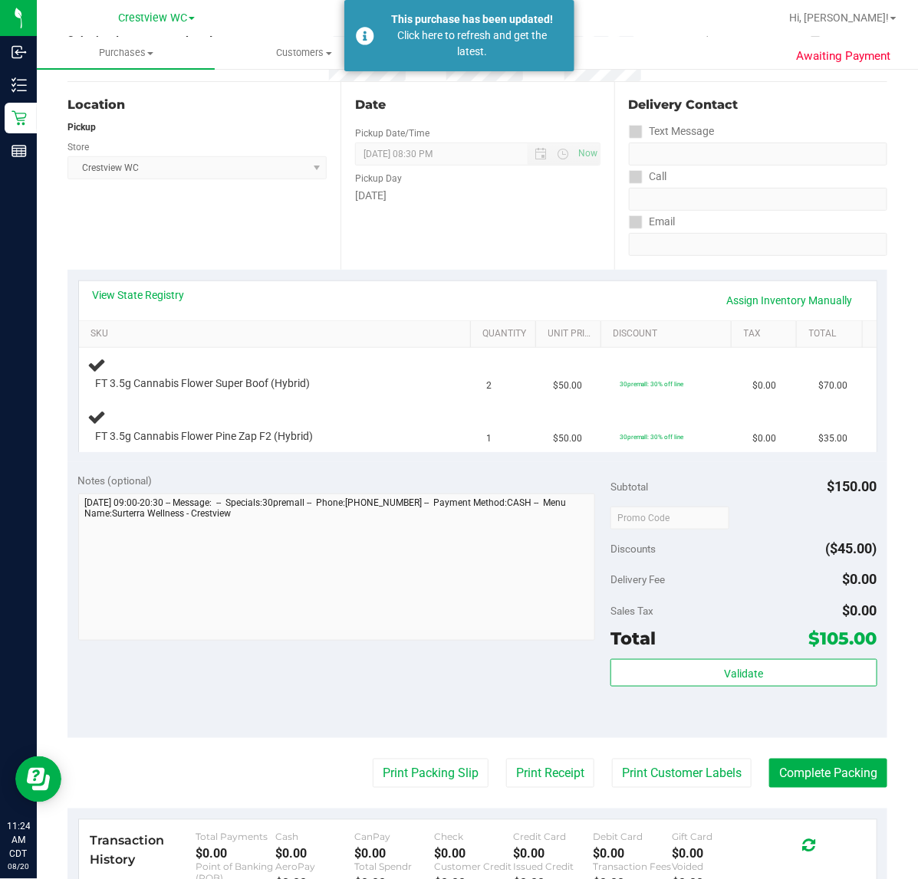
scroll to position [288, 0]
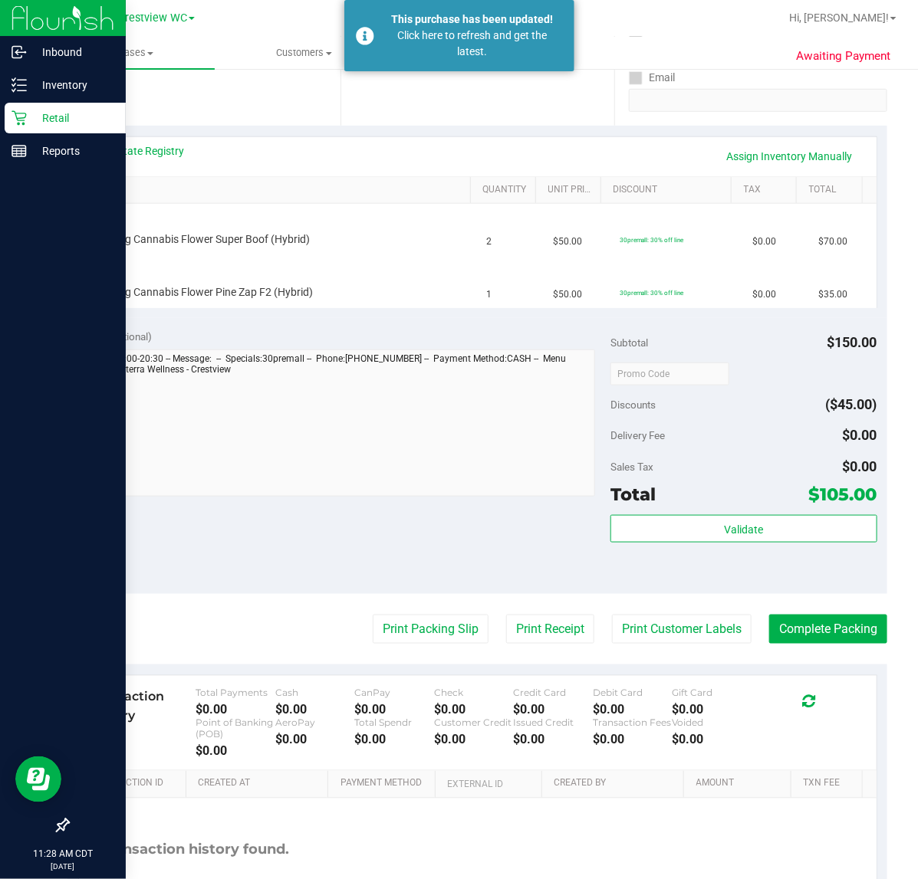
click at [8, 117] on div "Retail" at bounding box center [65, 118] width 121 height 31
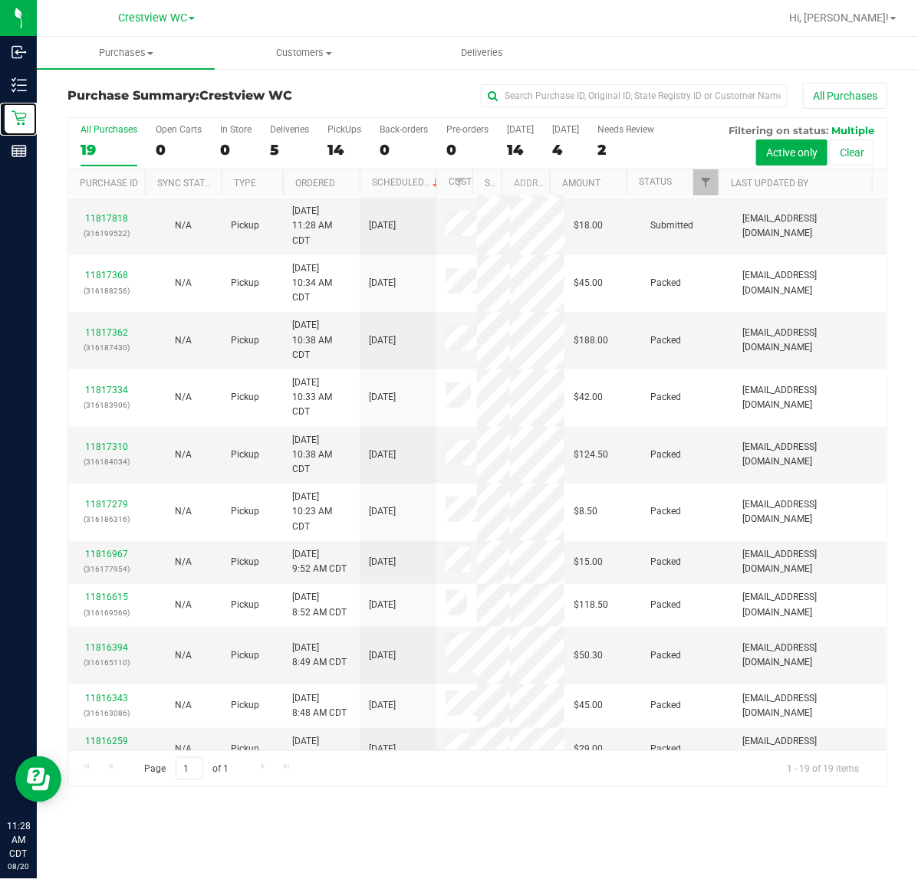
scroll to position [288, 0]
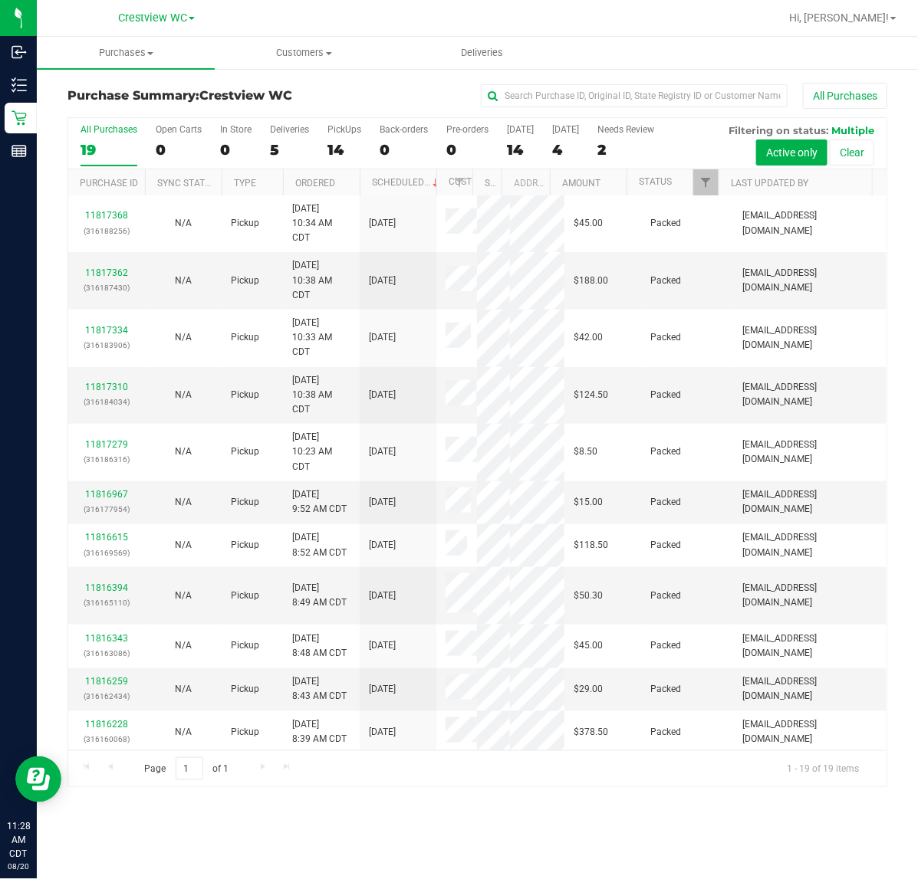
click at [102, 181] on div "11817818 (316199522)" at bounding box center [106, 166] width 58 height 29
click at [104, 164] on link "11817818" at bounding box center [106, 158] width 43 height 11
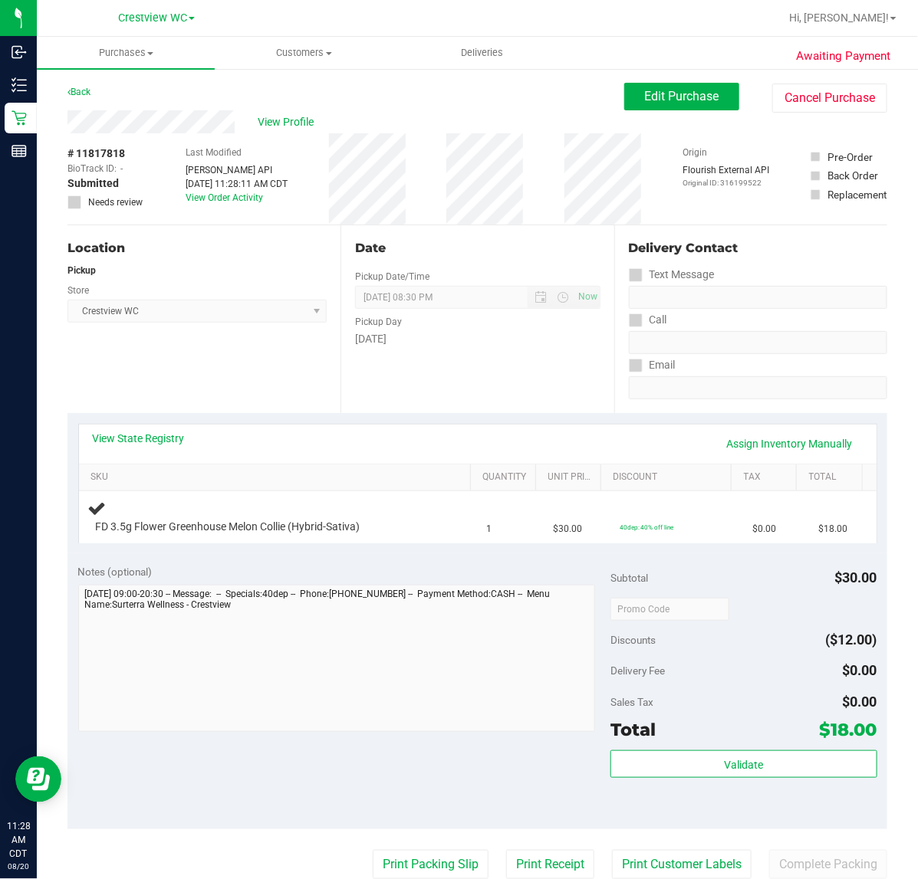
click at [133, 426] on div "View State Registry Assign Inventory Manually" at bounding box center [477, 444] width 797 height 39
click at [140, 439] on link "View State Registry" at bounding box center [139, 438] width 92 height 15
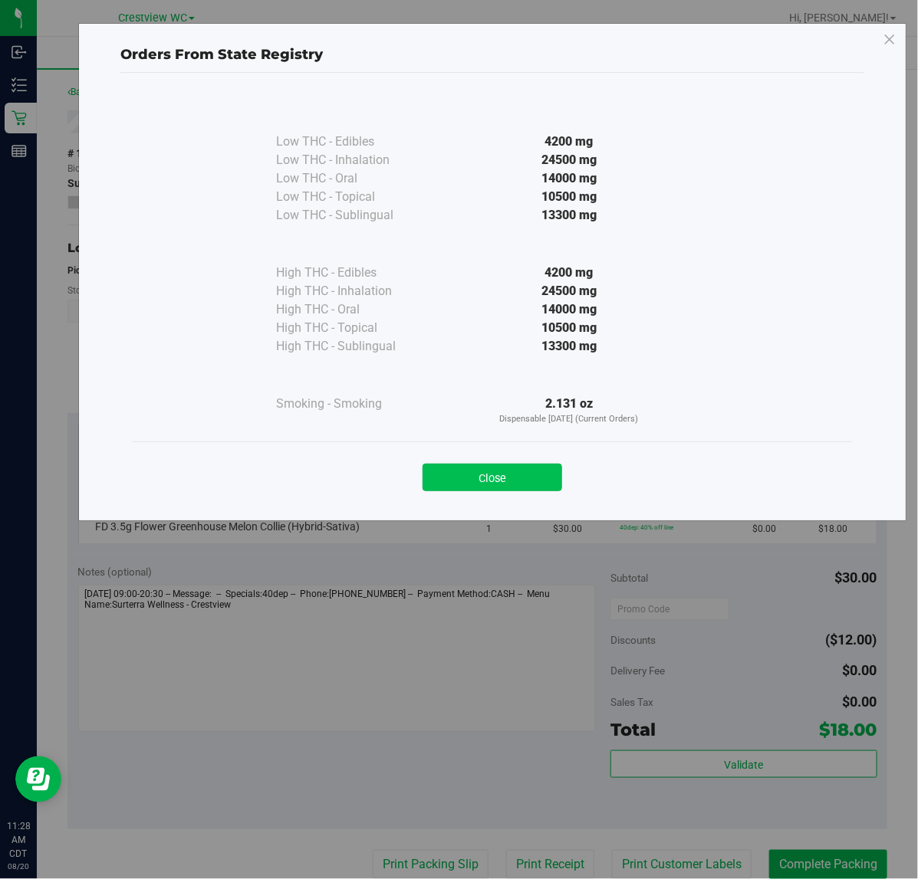
click at [508, 472] on button "Close" at bounding box center [492, 478] width 140 height 28
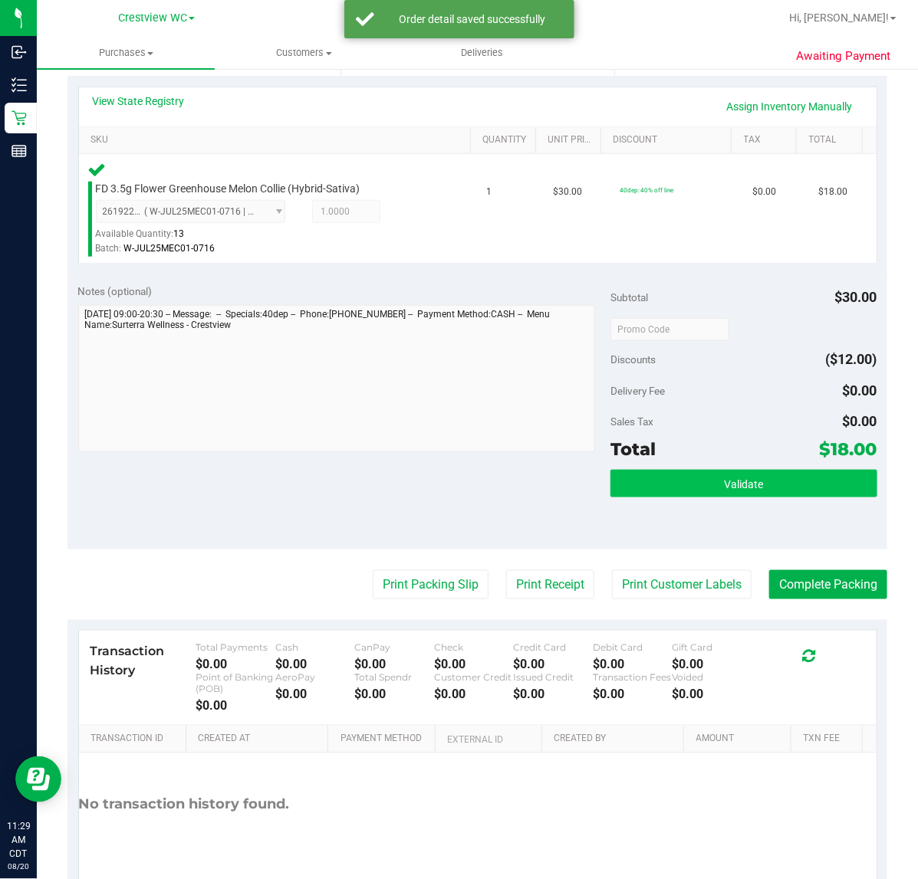
scroll to position [403, 0]
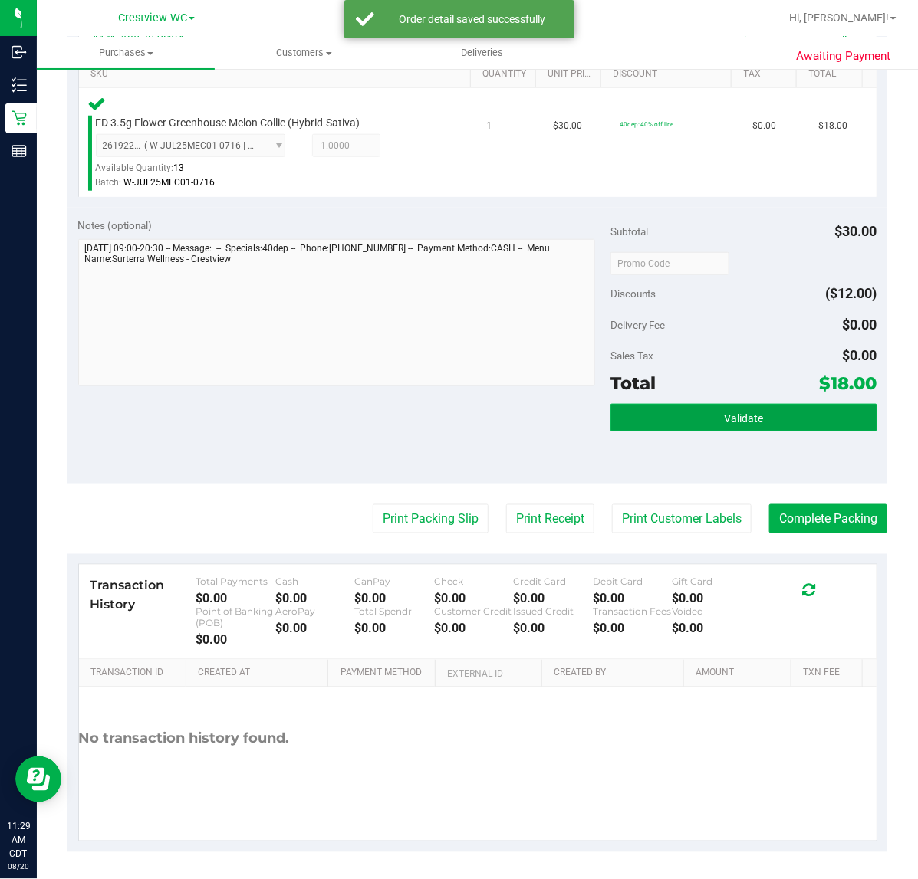
click at [677, 409] on button "Validate" at bounding box center [743, 418] width 266 height 28
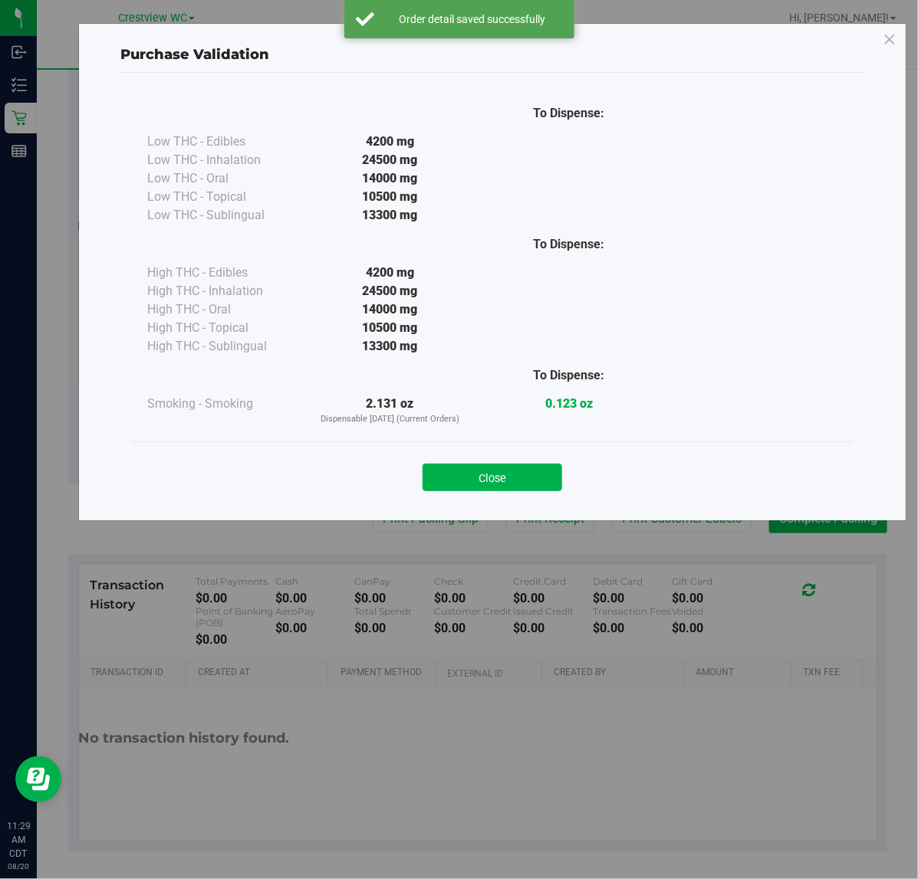
click at [495, 461] on div "Close" at bounding box center [492, 473] width 698 height 38
click at [491, 466] on button "Close" at bounding box center [492, 478] width 140 height 28
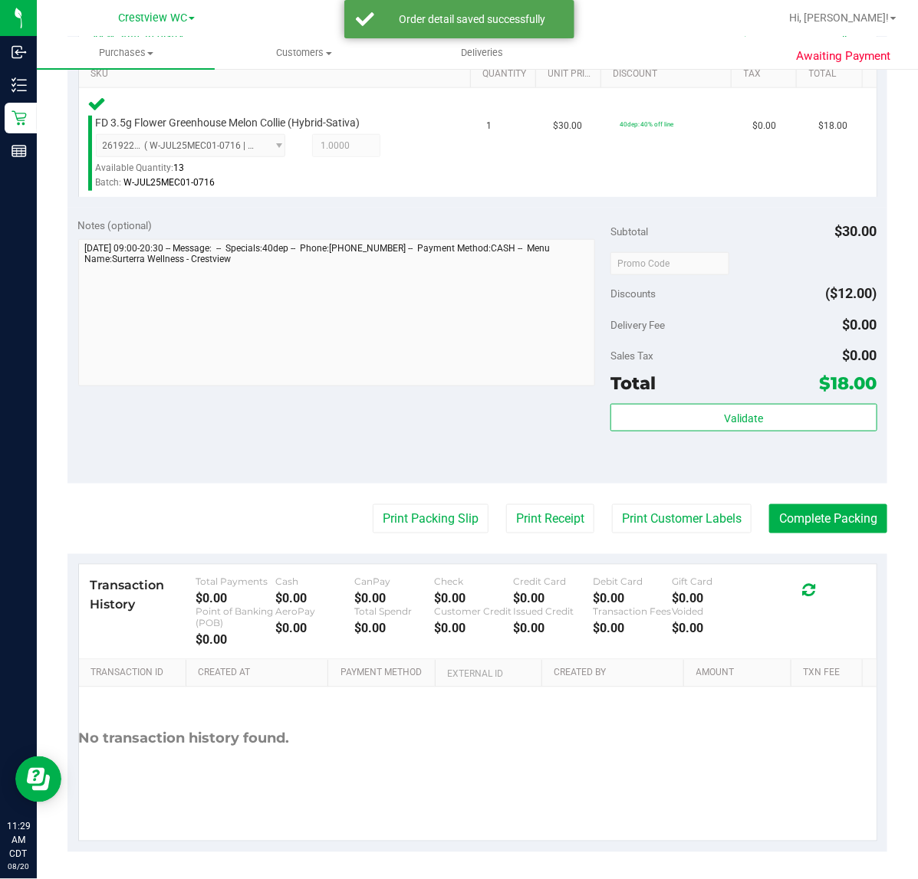
click at [442, 501] on purchase-details "Back Edit Purchase Cancel Purchase View Profile # 11817818 BioTrack ID: - Submi…" at bounding box center [477, 265] width 820 height 1173
click at [427, 518] on button "Print Packing Slip" at bounding box center [431, 519] width 116 height 29
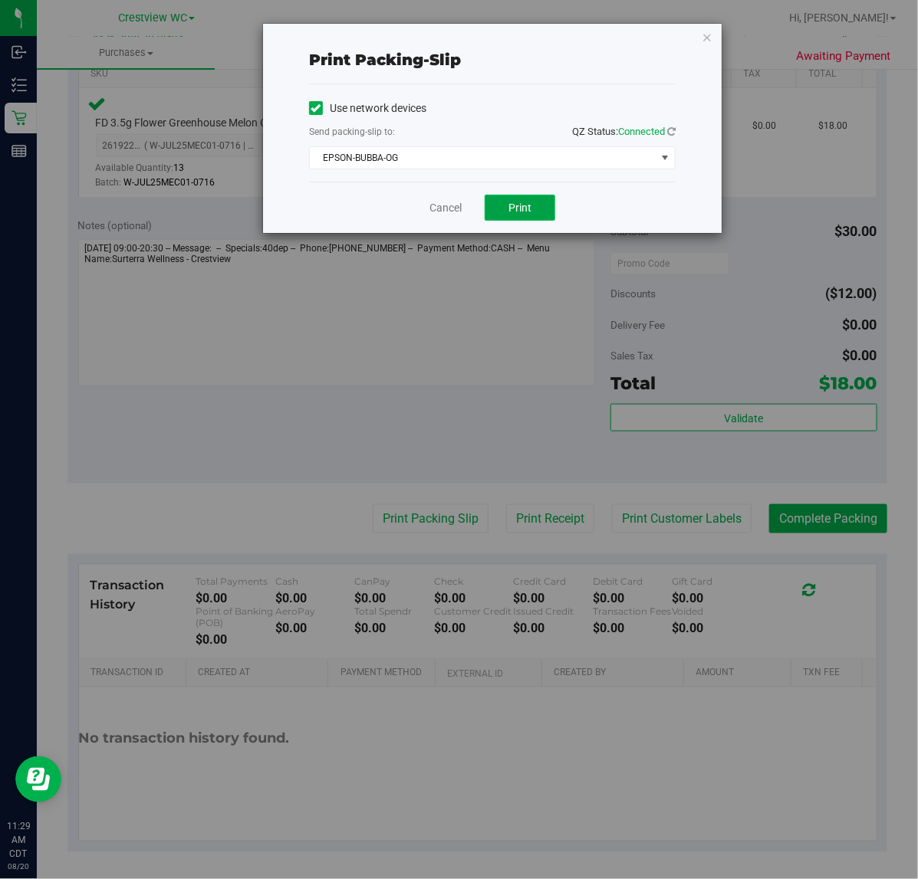
click at [506, 204] on button "Print" at bounding box center [520, 208] width 71 height 26
click at [449, 212] on link "Cancel" at bounding box center [445, 208] width 32 height 16
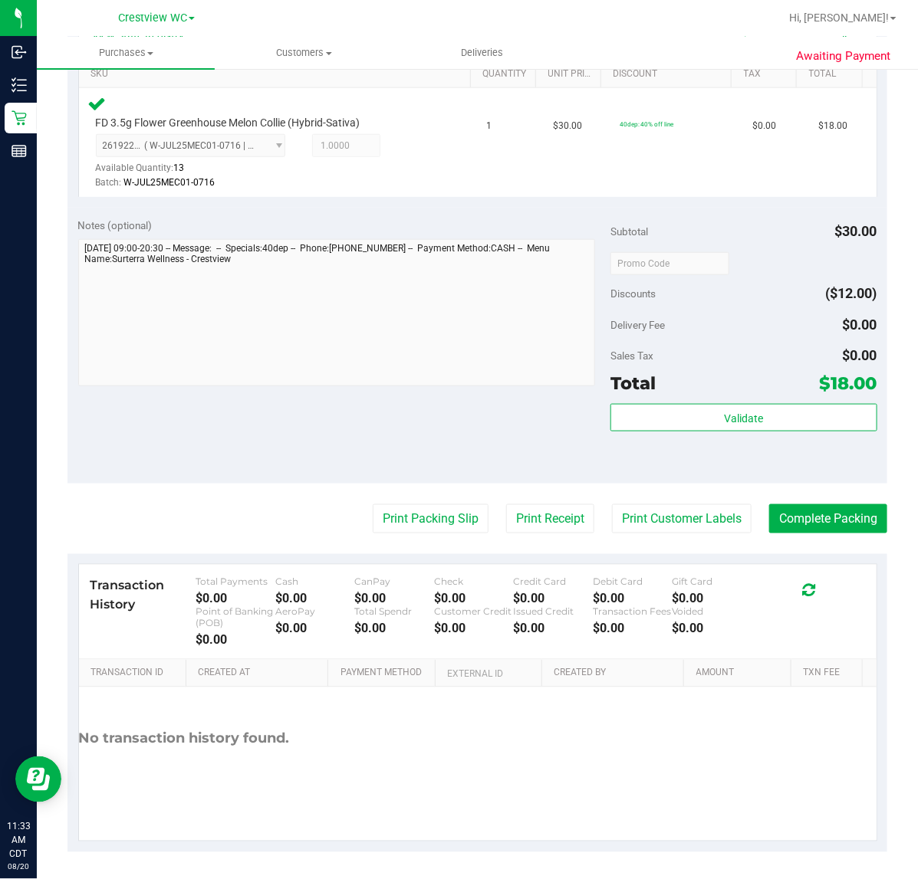
click at [801, 465] on div "Validate" at bounding box center [743, 438] width 266 height 69
click at [813, 523] on button "Complete Packing" at bounding box center [828, 519] width 118 height 29
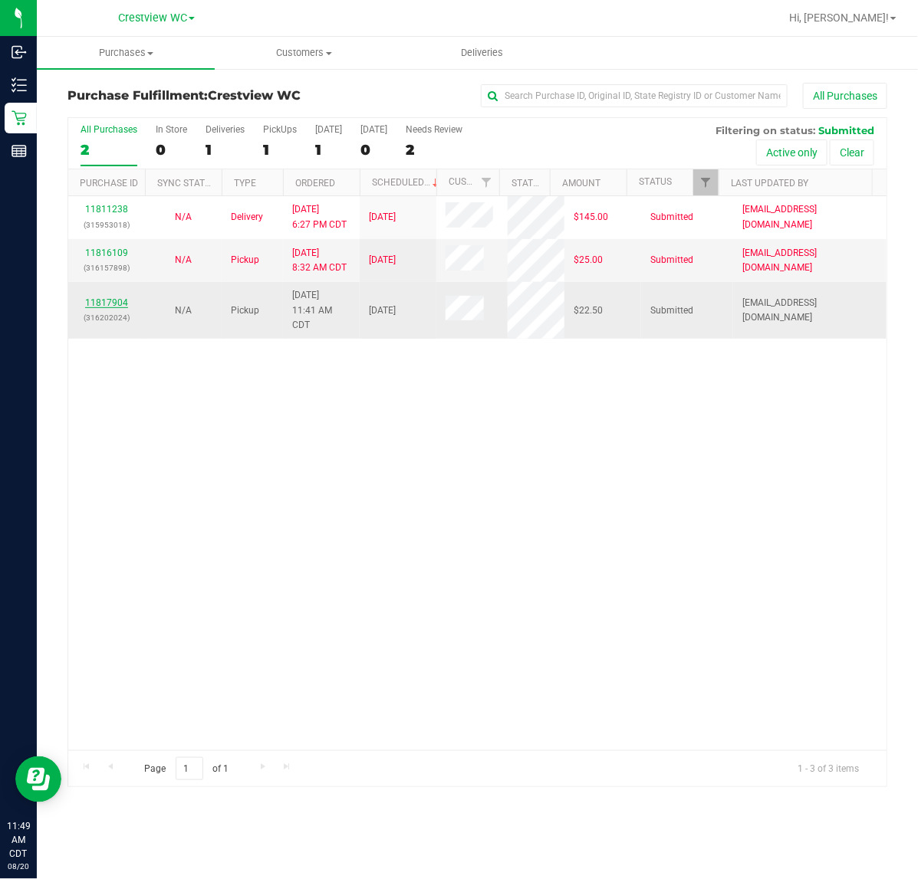
click at [100, 301] on link "11817904" at bounding box center [106, 302] width 43 height 11
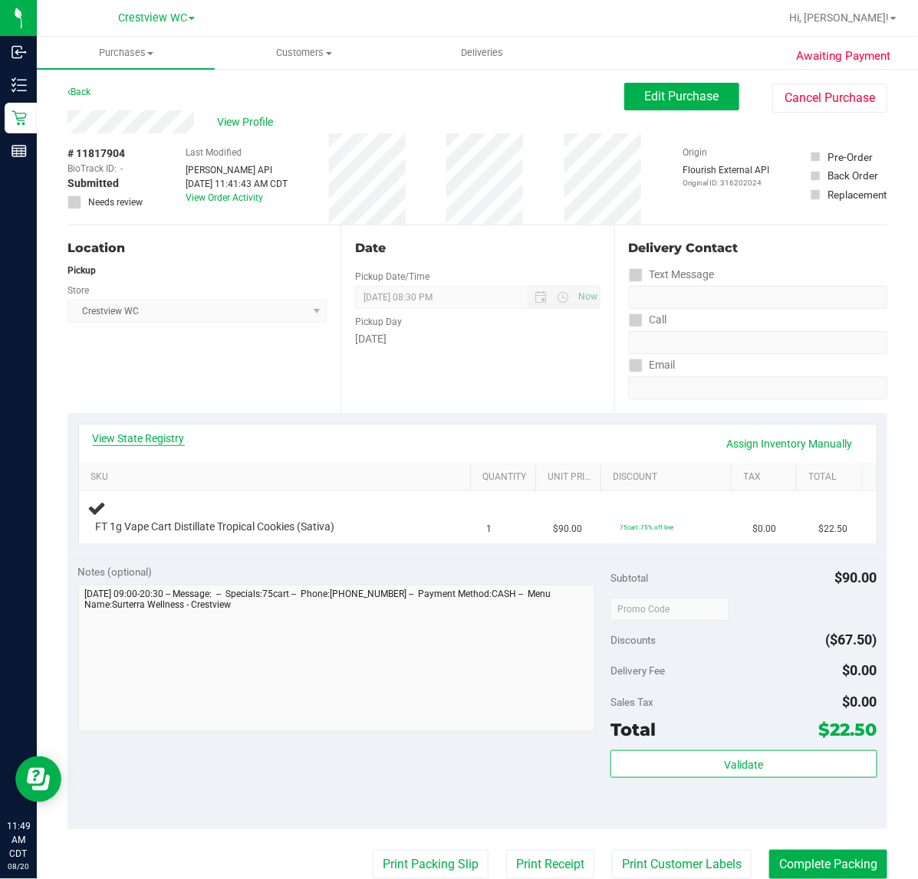
click at [129, 431] on link "View State Registry" at bounding box center [139, 438] width 92 height 15
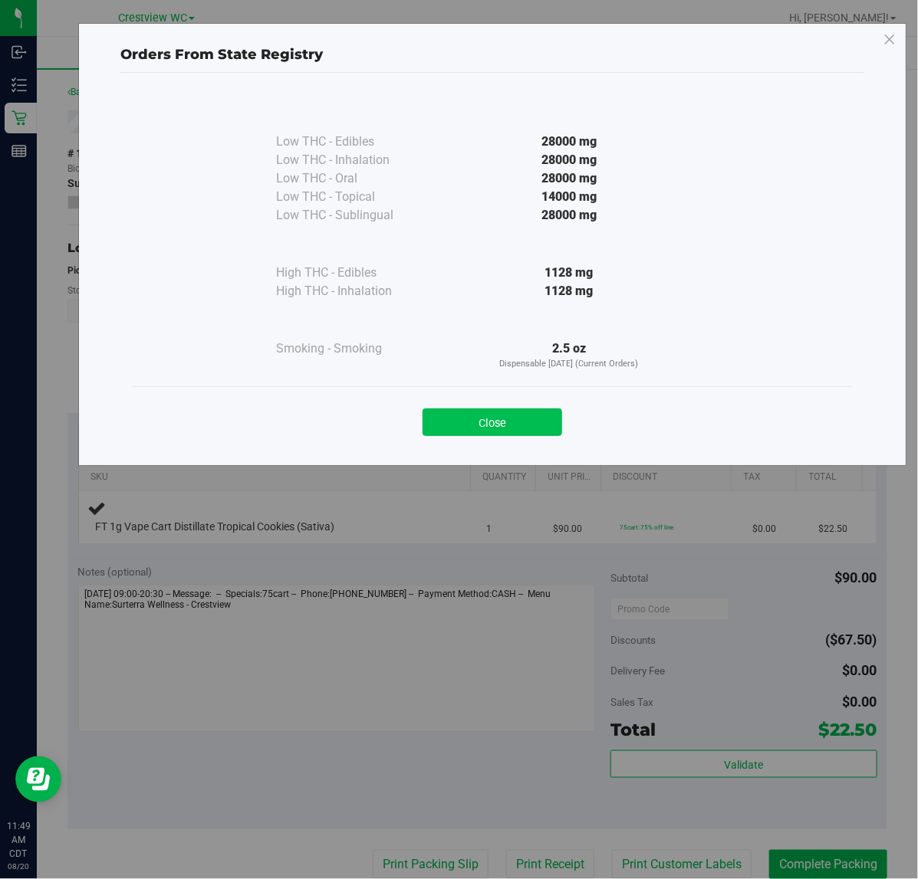
click at [456, 410] on button "Close" at bounding box center [492, 423] width 140 height 28
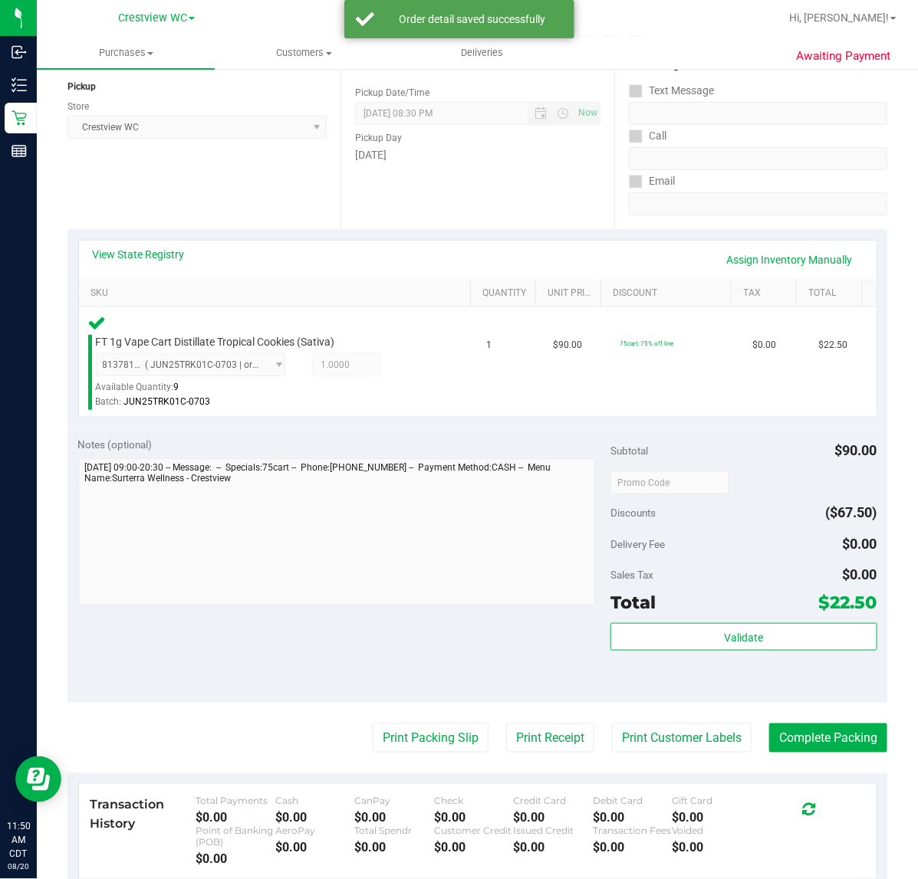
scroll to position [383, 0]
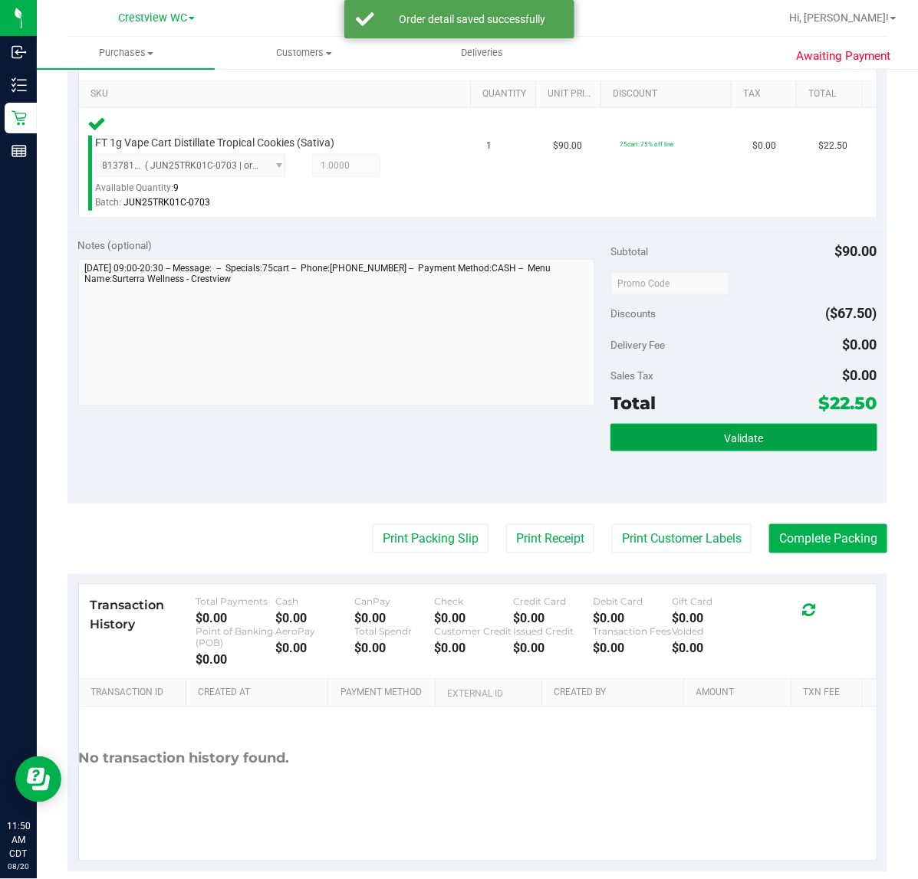
click at [727, 430] on button "Validate" at bounding box center [743, 438] width 266 height 28
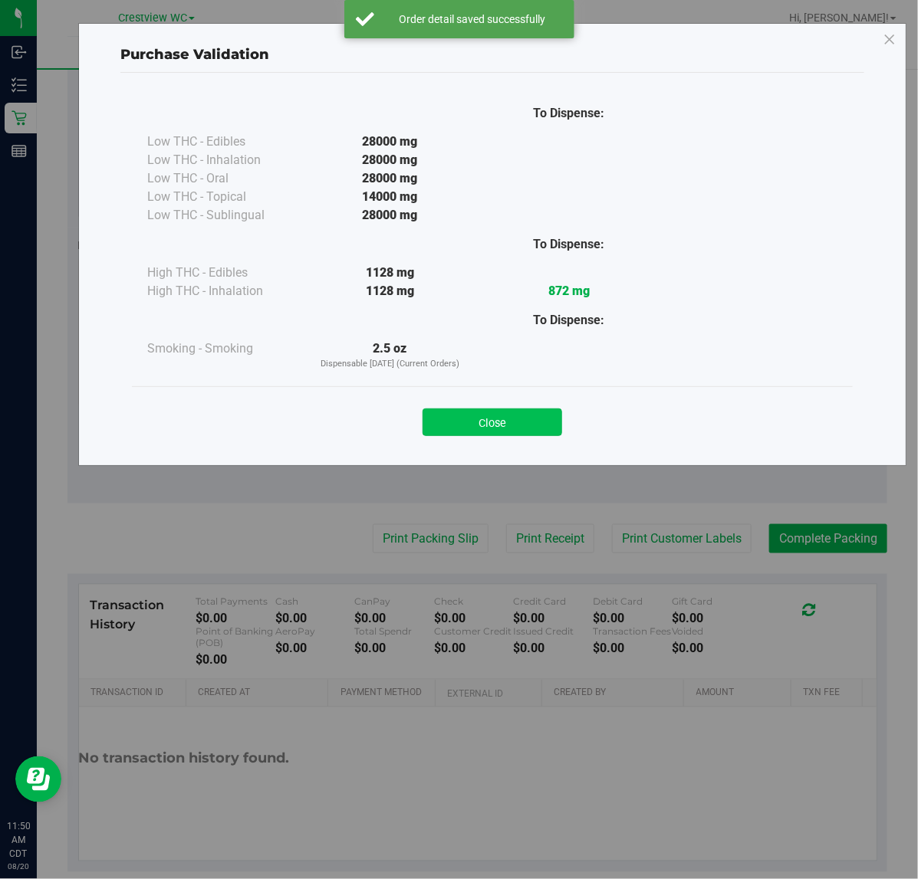
click at [516, 414] on button "Close" at bounding box center [492, 423] width 140 height 28
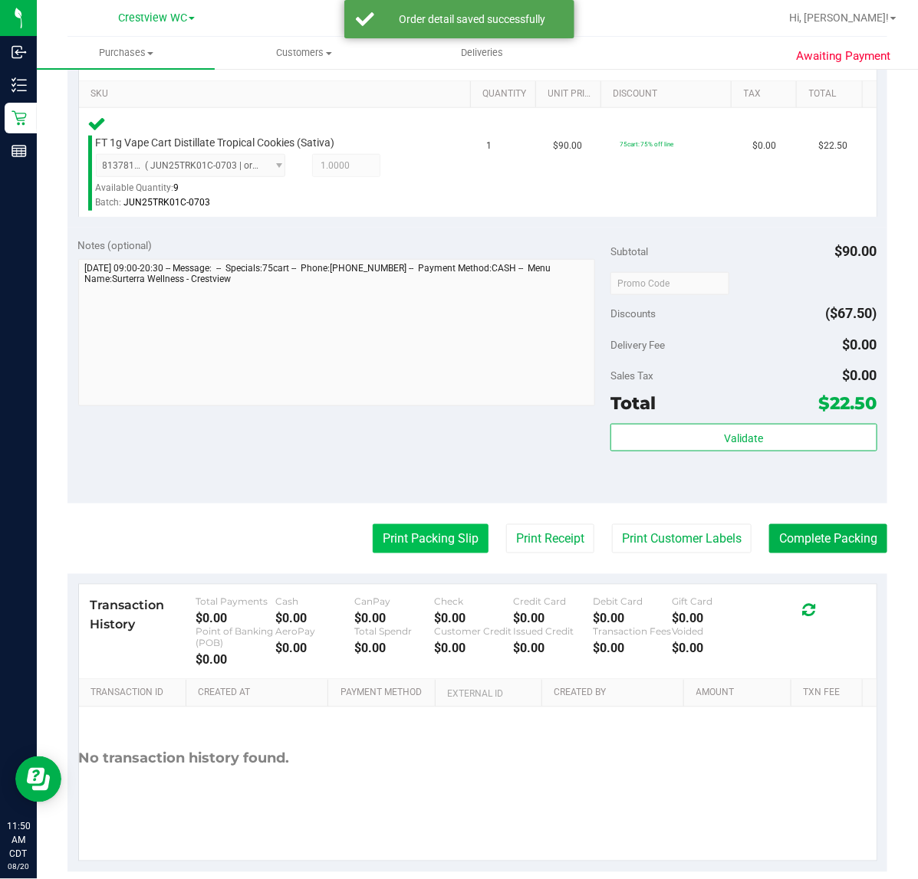
click at [410, 531] on button "Print Packing Slip" at bounding box center [431, 538] width 116 height 29
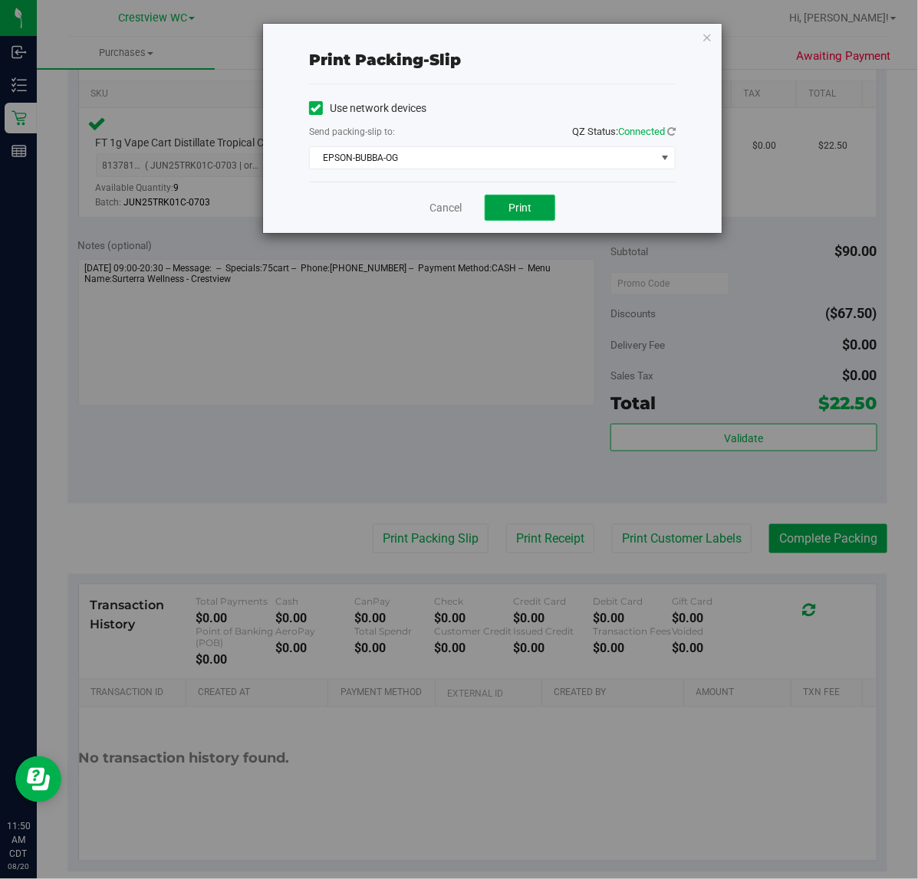
click at [507, 215] on button "Print" at bounding box center [520, 208] width 71 height 26
click at [449, 209] on link "Cancel" at bounding box center [445, 208] width 32 height 16
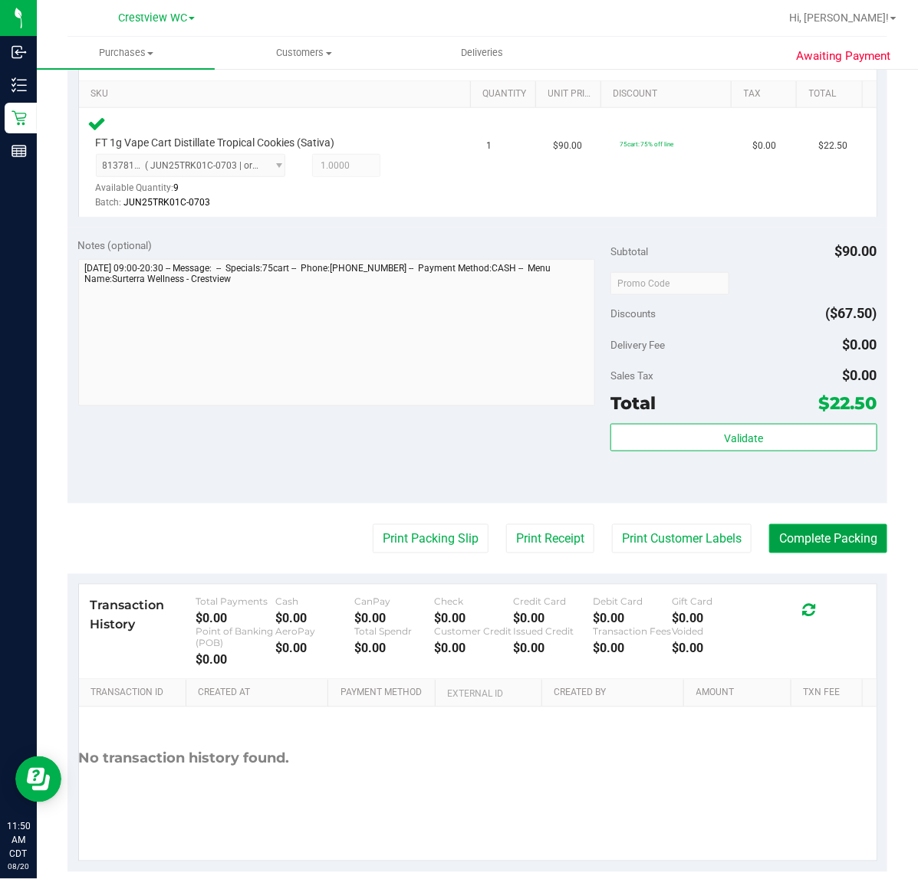
click at [830, 533] on button "Complete Packing" at bounding box center [828, 538] width 118 height 29
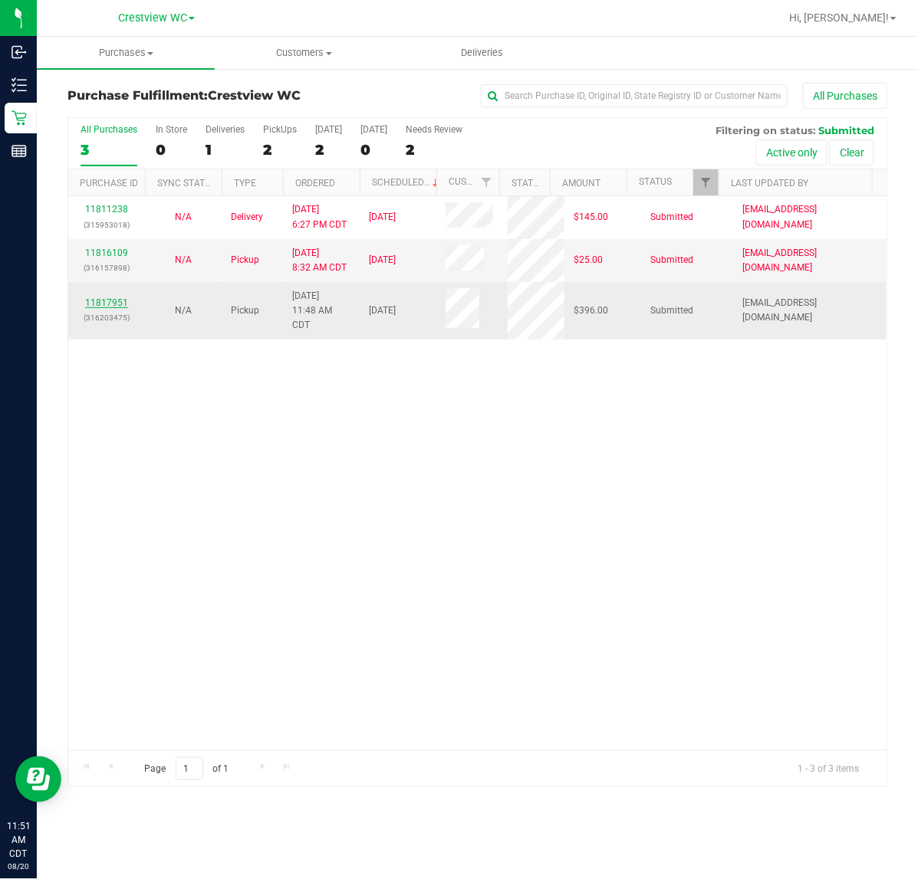
click at [107, 307] on link "11817951" at bounding box center [106, 302] width 43 height 11
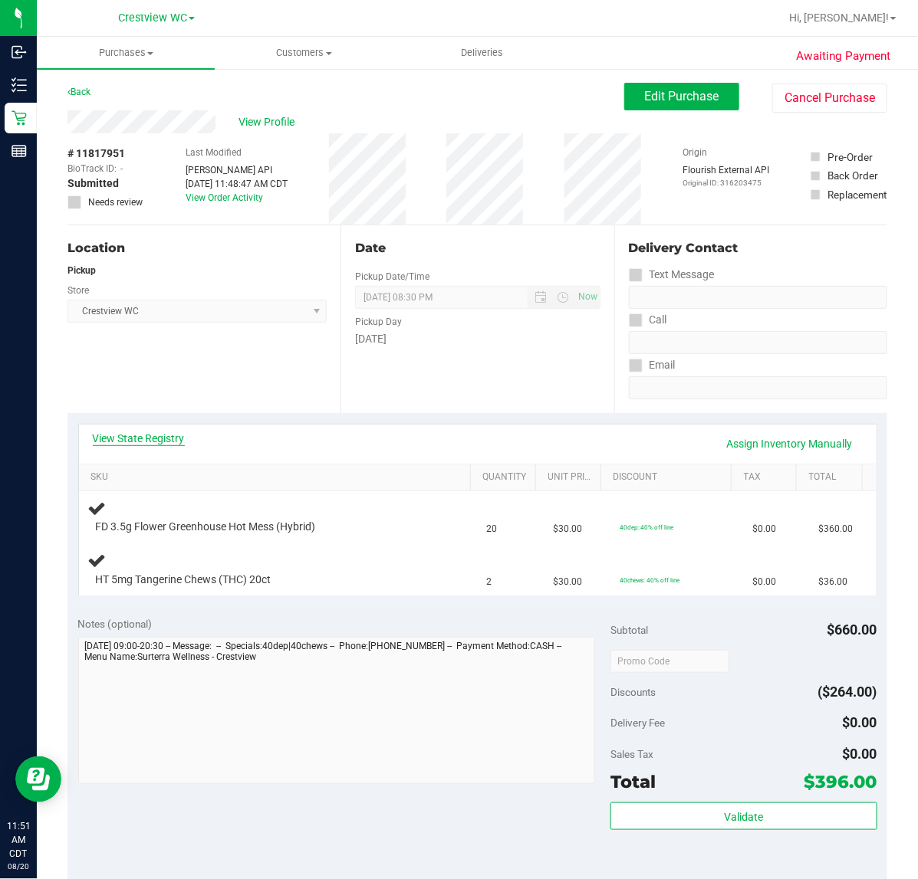
click at [173, 431] on link "View State Registry" at bounding box center [139, 438] width 92 height 15
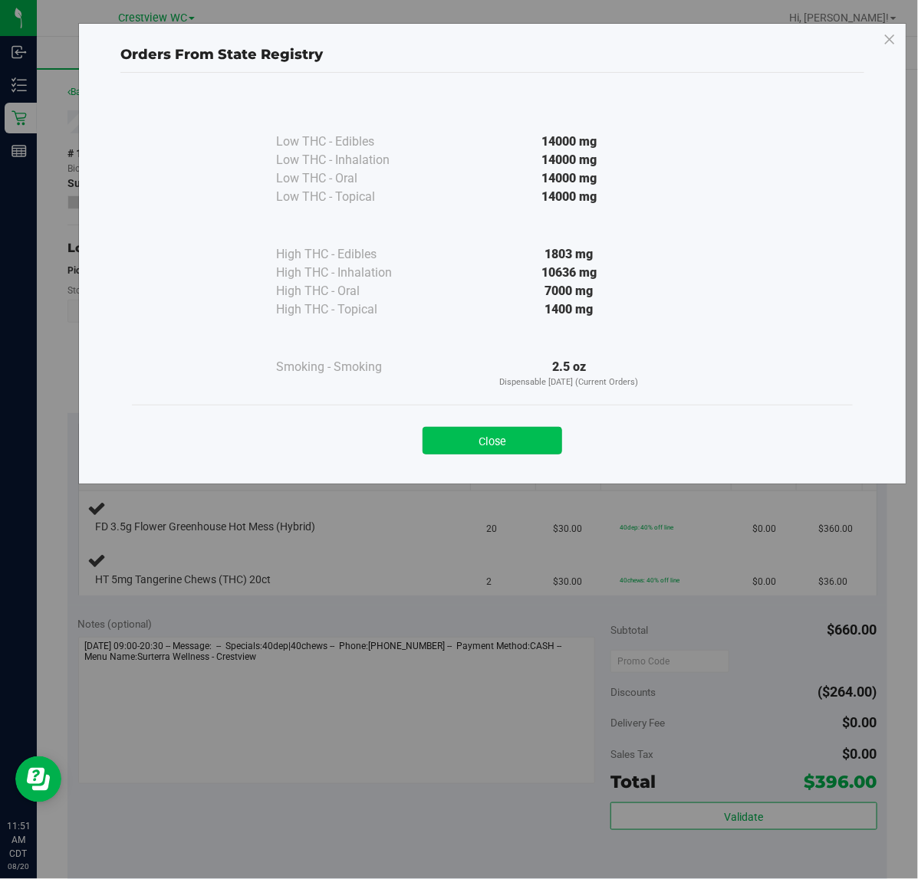
click at [508, 441] on button "Close" at bounding box center [492, 441] width 140 height 28
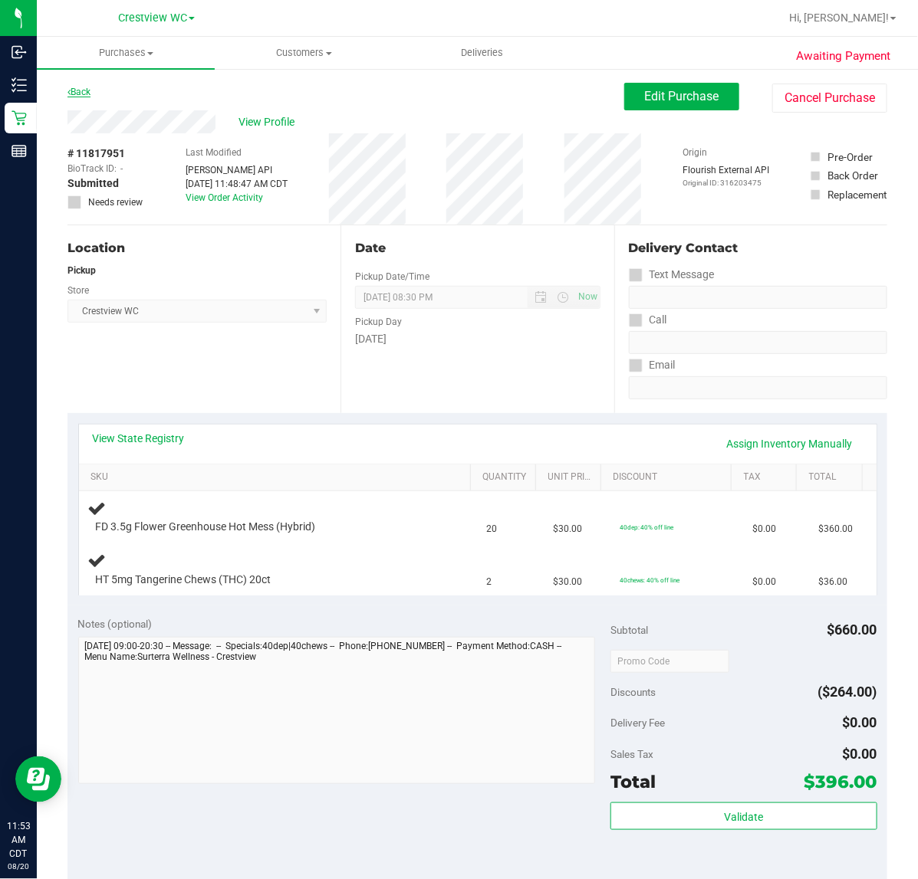
click at [81, 87] on link "Back" at bounding box center [78, 92] width 23 height 11
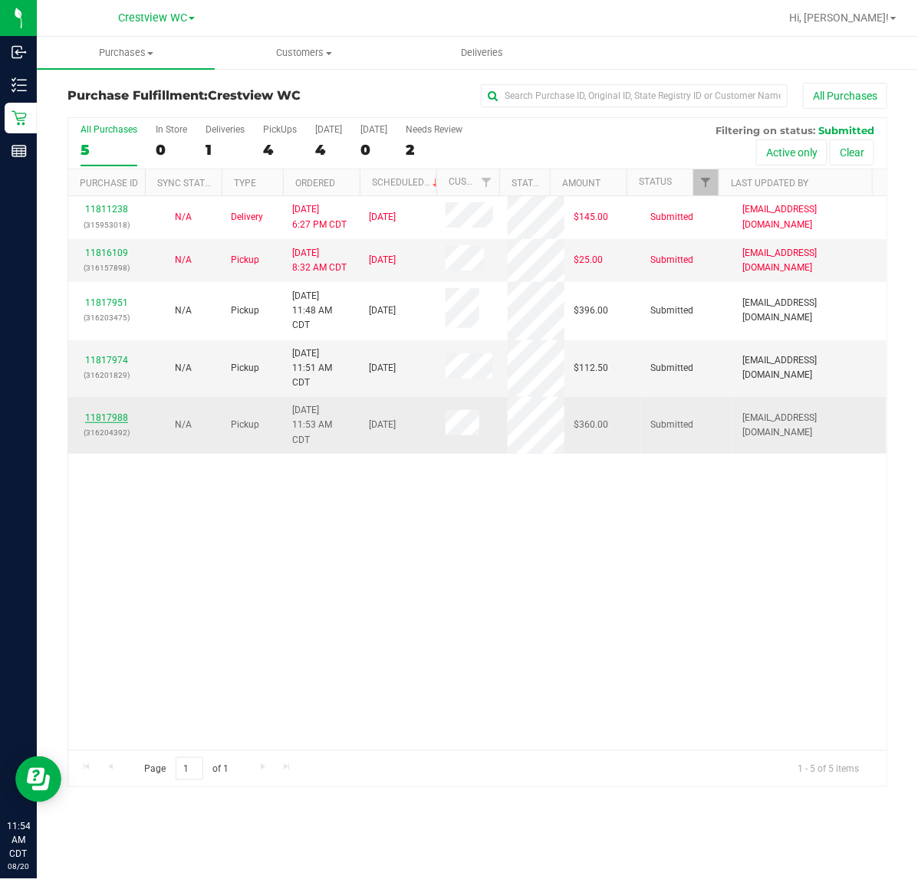
click at [123, 419] on link "11817988" at bounding box center [106, 418] width 43 height 11
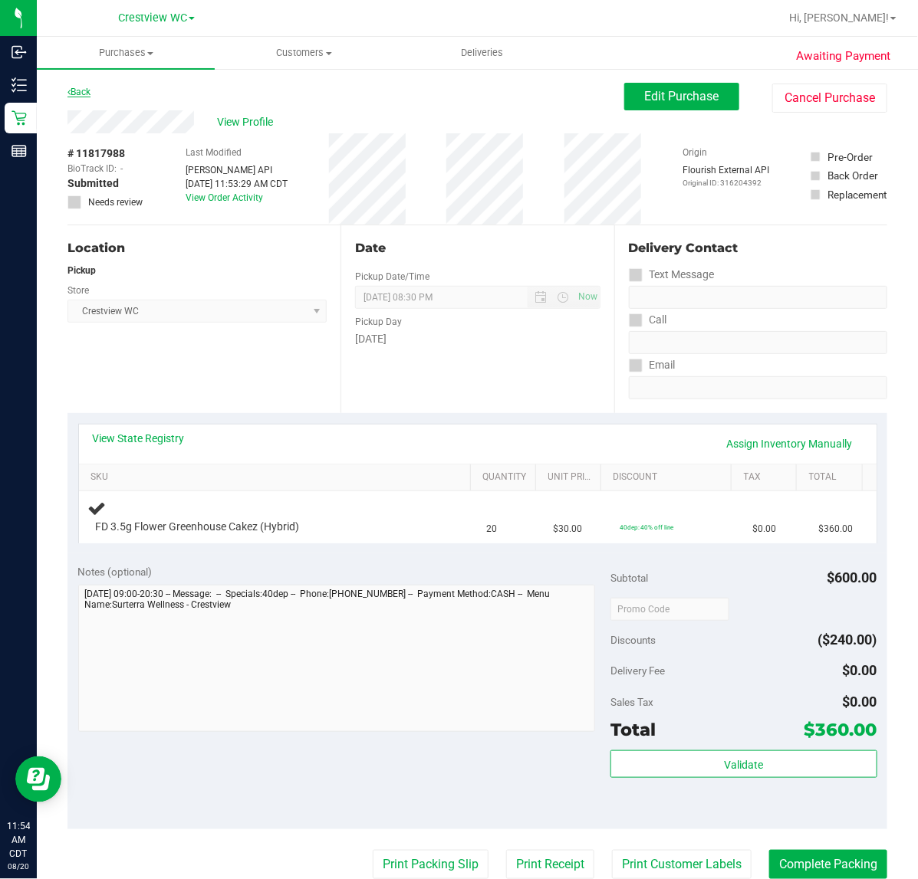
click at [87, 94] on link "Back" at bounding box center [78, 92] width 23 height 11
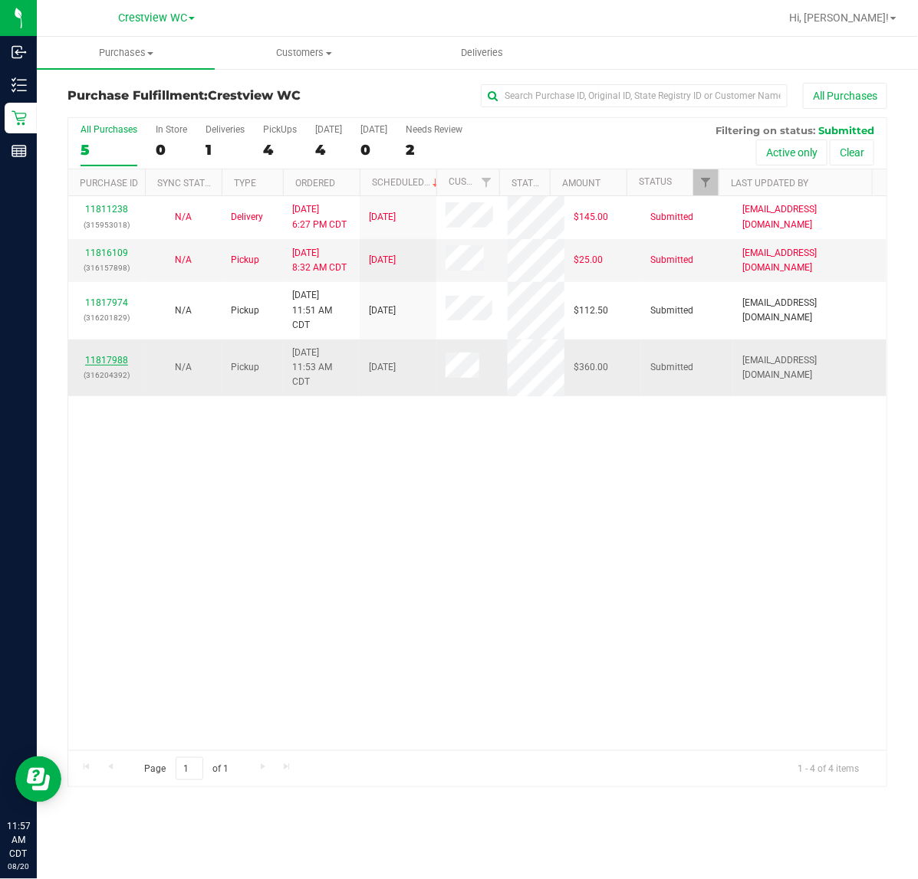
click at [120, 359] on link "11817988" at bounding box center [106, 360] width 43 height 11
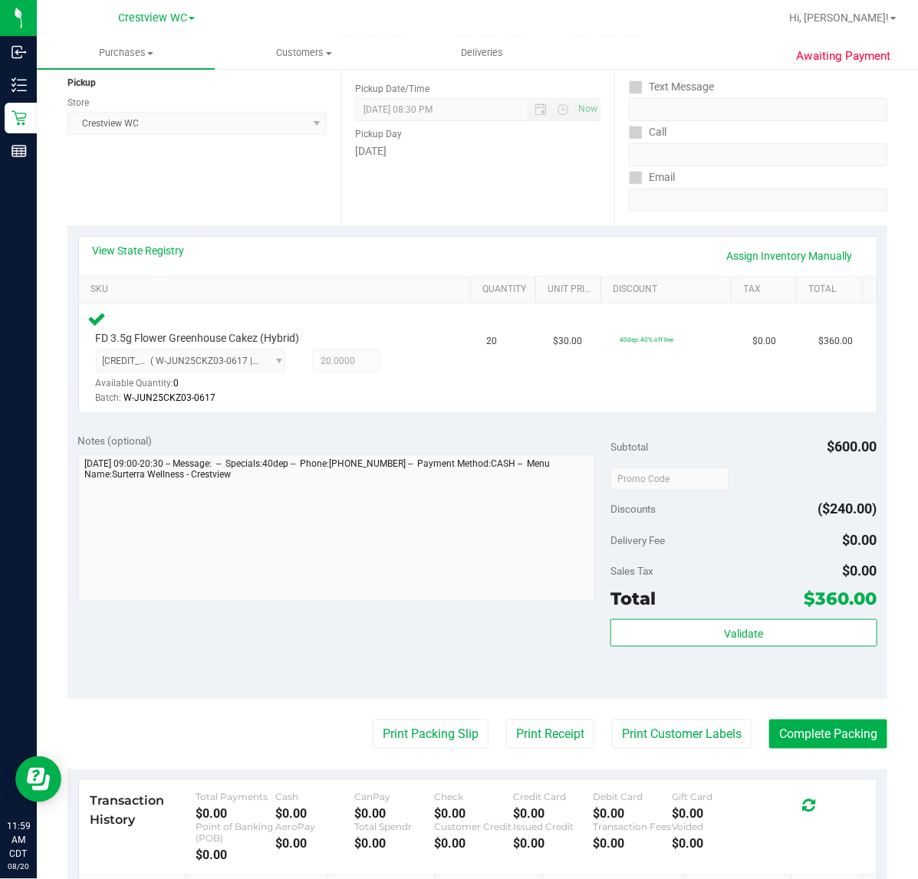
scroll to position [403, 0]
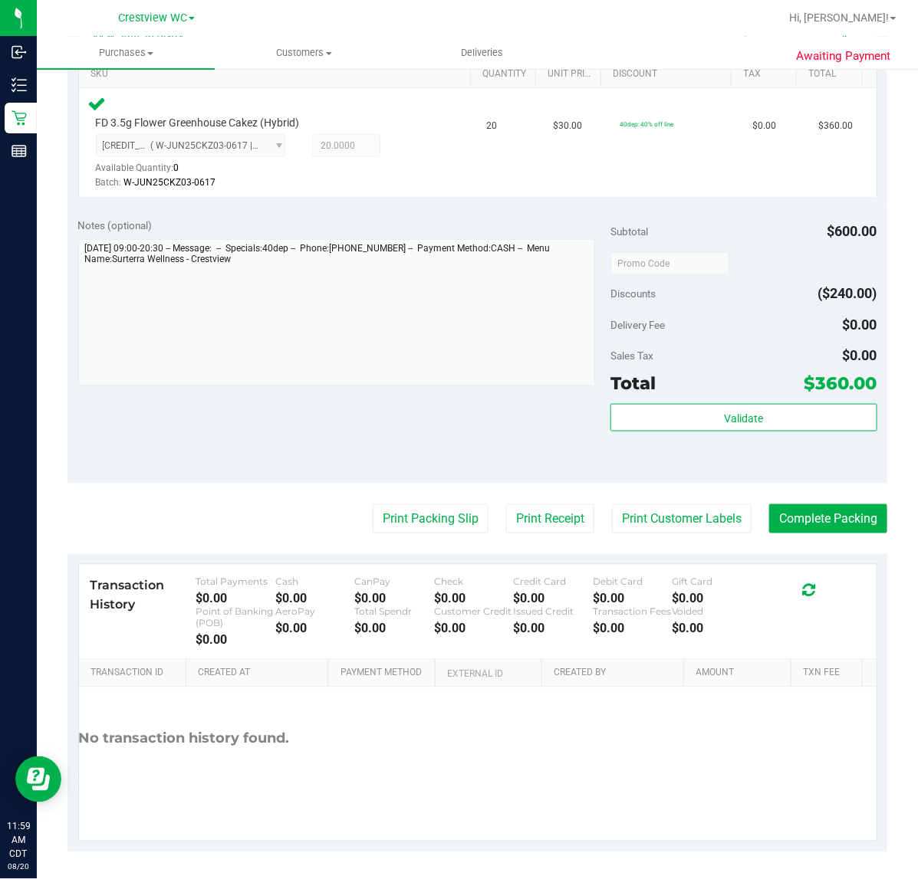
click at [660, 399] on div "Subtotal $600.00 Discounts ($240.00) Delivery Fee $0.00 Sales Tax $0.00 Total $…" at bounding box center [743, 345] width 266 height 255
click at [658, 404] on button "Validate" at bounding box center [743, 418] width 266 height 28
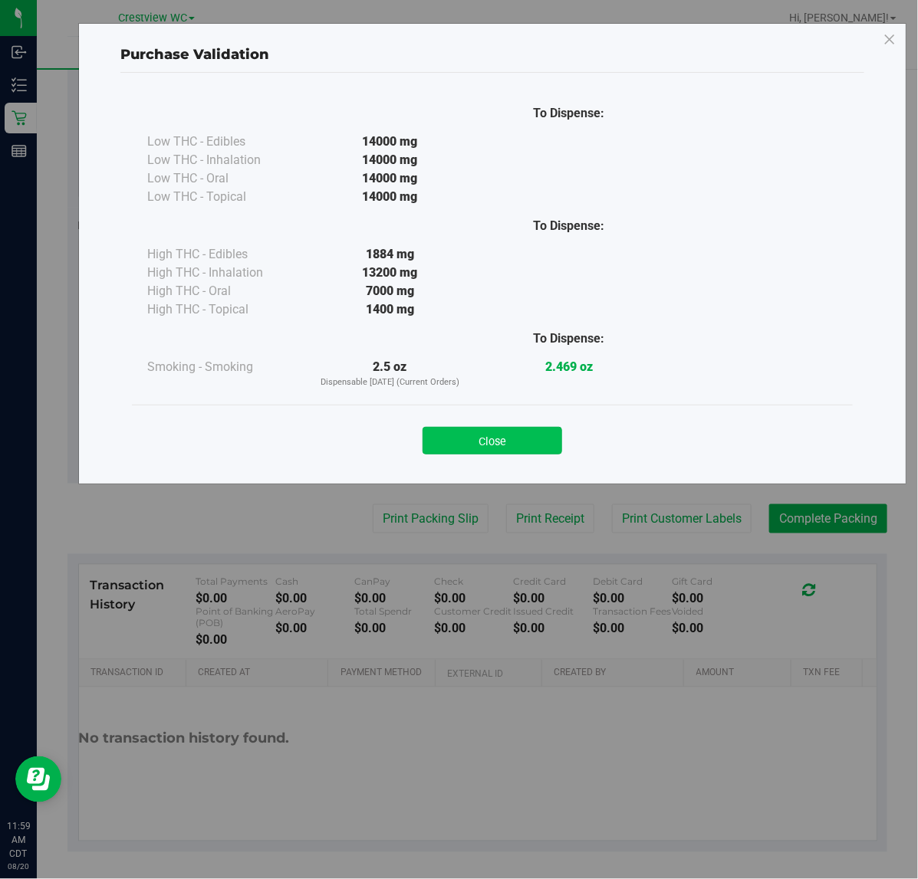
click at [462, 439] on button "Close" at bounding box center [492, 441] width 140 height 28
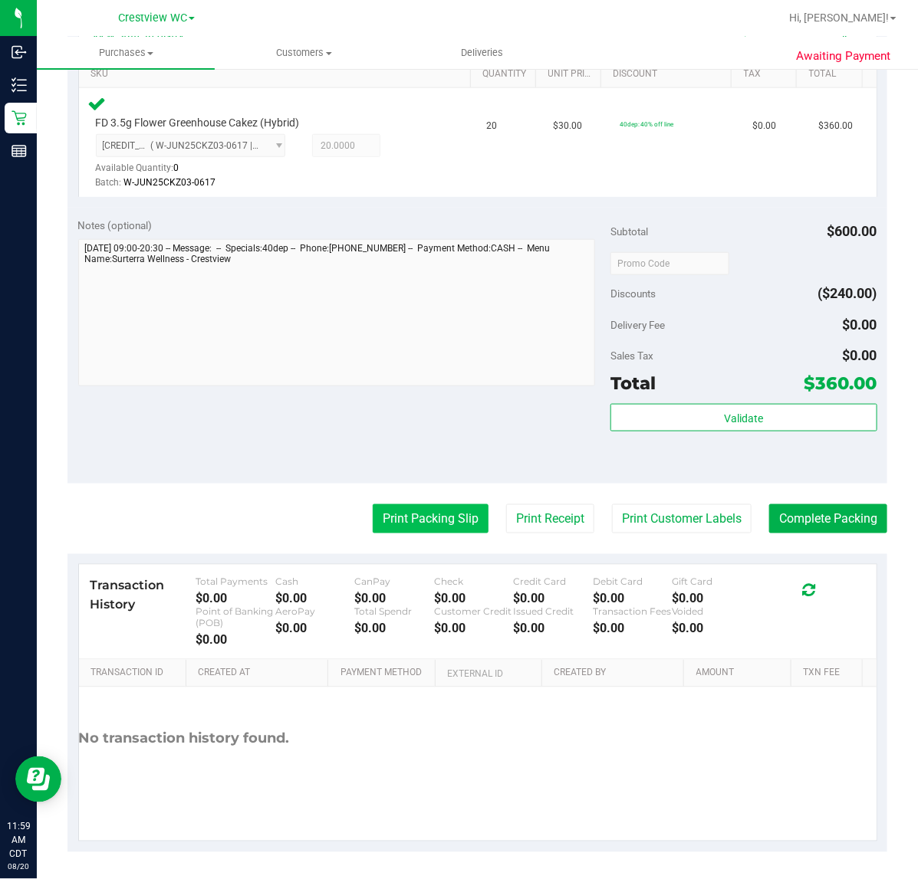
click at [410, 512] on button "Print Packing Slip" at bounding box center [431, 519] width 116 height 29
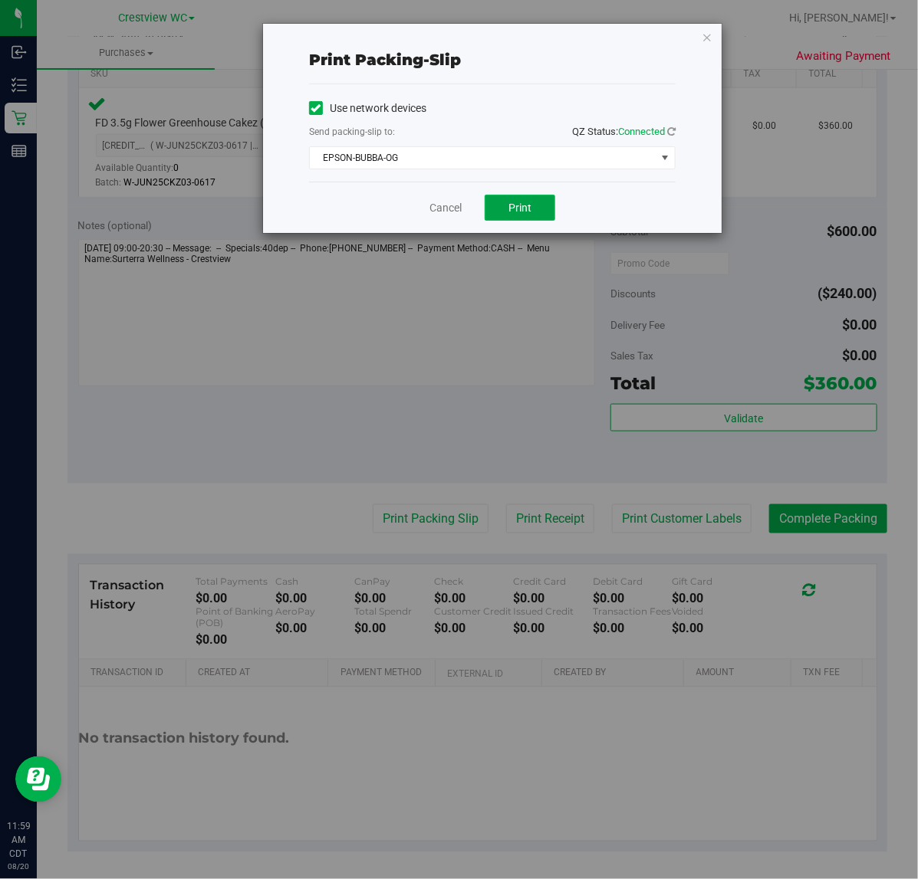
click at [499, 208] on button "Print" at bounding box center [520, 208] width 71 height 26
click at [451, 209] on link "Cancel" at bounding box center [445, 208] width 32 height 16
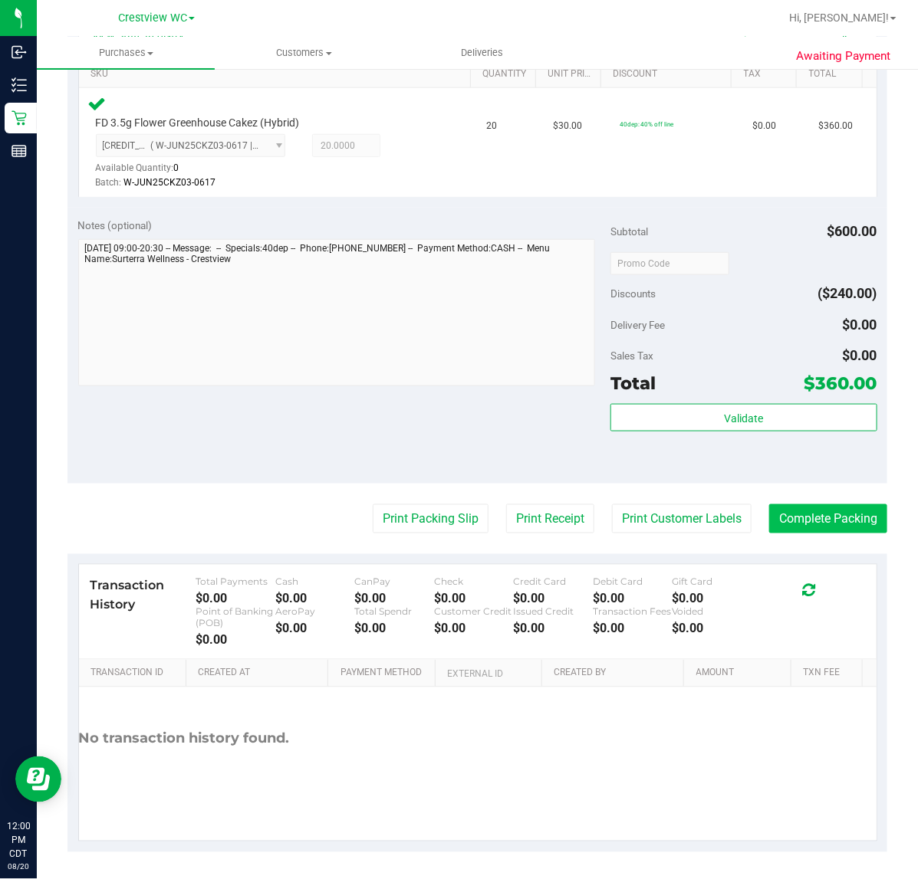
click at [814, 519] on button "Complete Packing" at bounding box center [828, 519] width 118 height 29
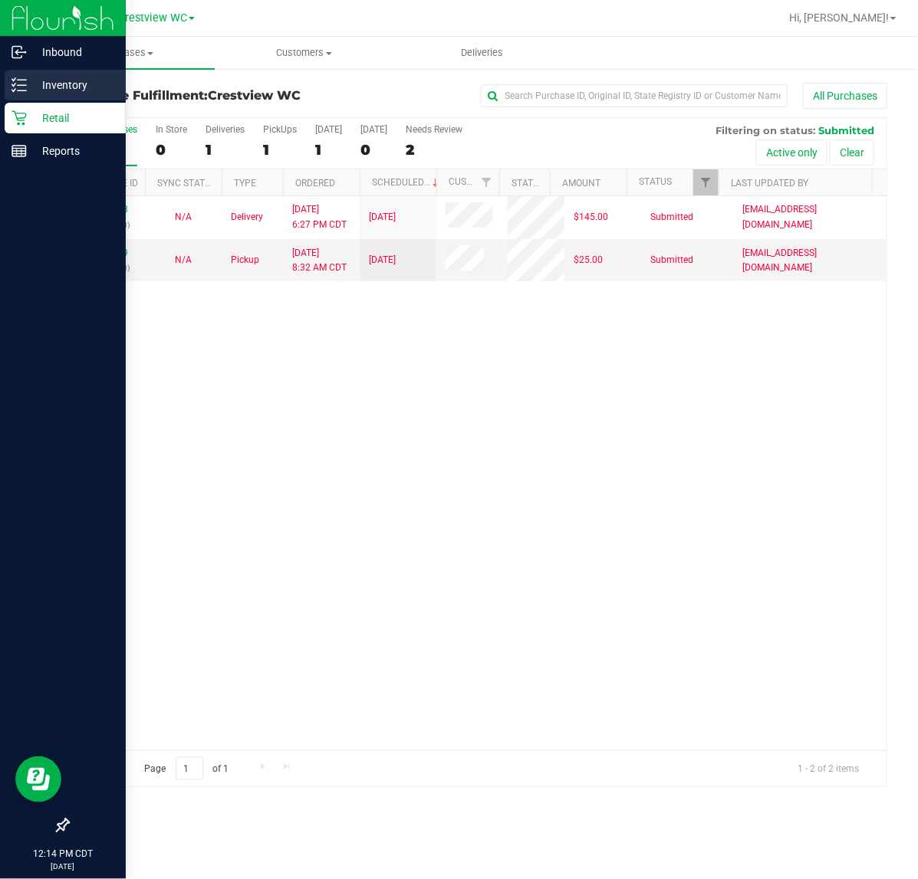
click at [21, 85] on line at bounding box center [22, 85] width 8 height 0
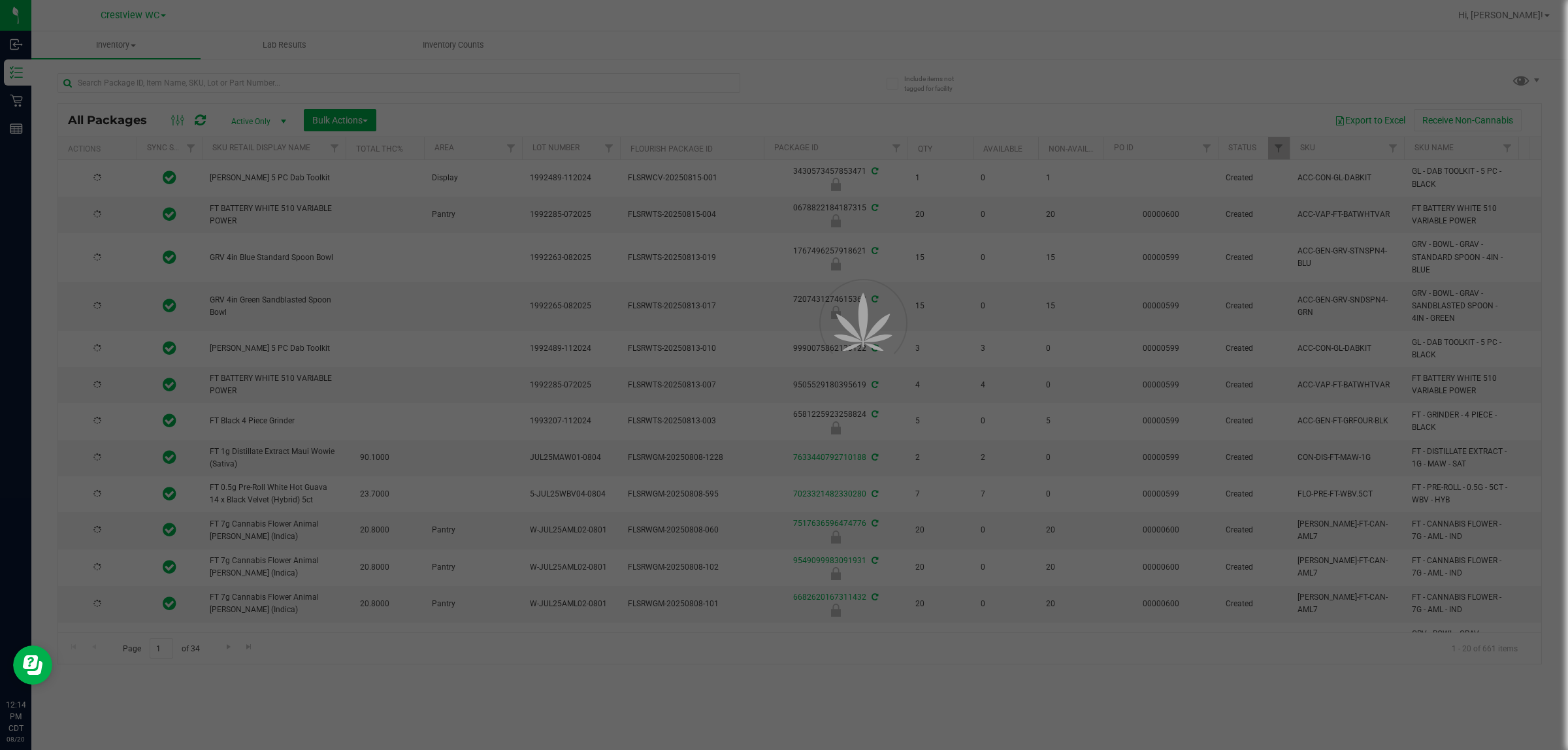
click at [343, 85] on div at bounding box center [784, 375] width 1568 height 750
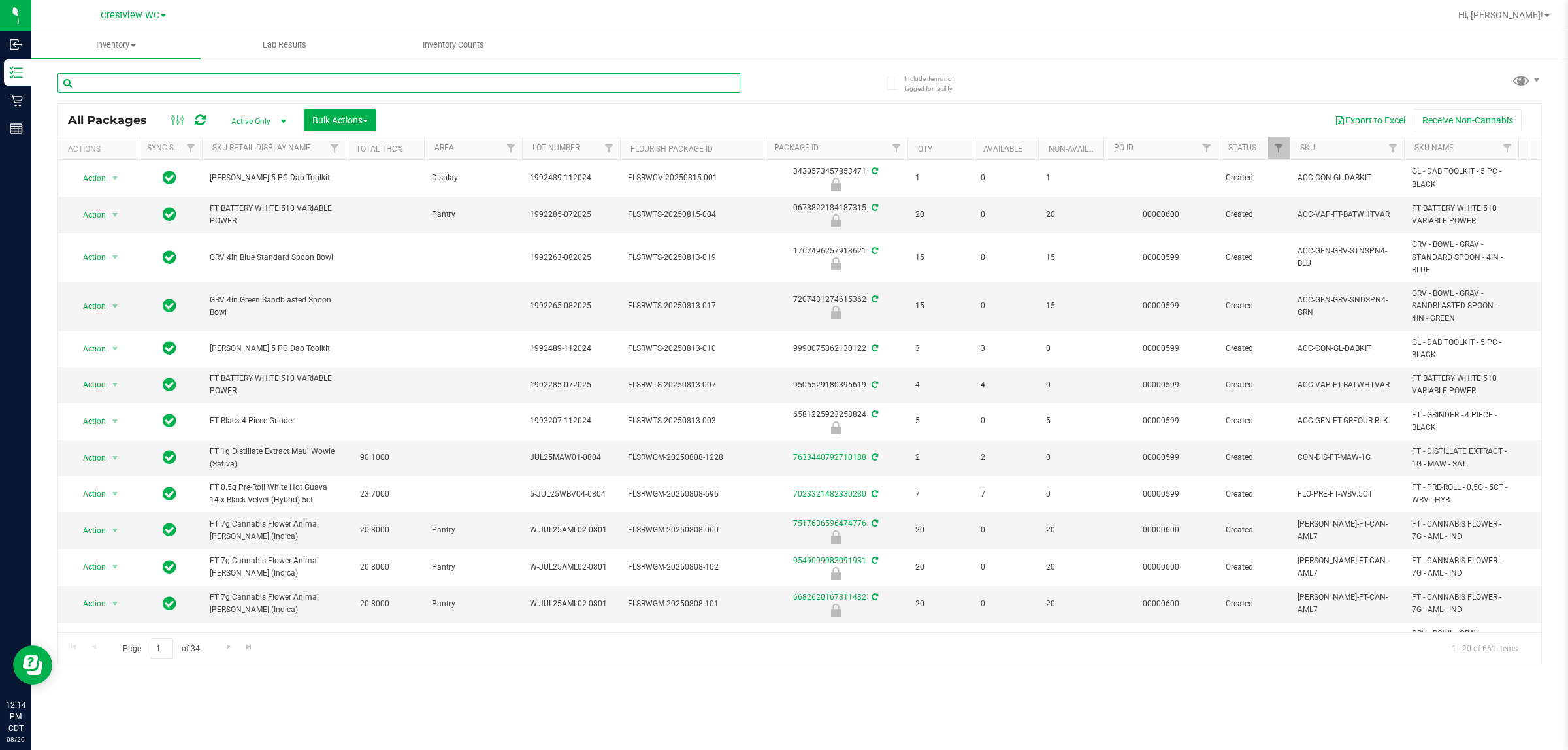
drag, startPoint x: 510, startPoint y: 144, endPoint x: 343, endPoint y: 84, distance: 177.5
click at [343, 84] on input "text" at bounding box center [398, 83] width 683 height 20
type input "frs"
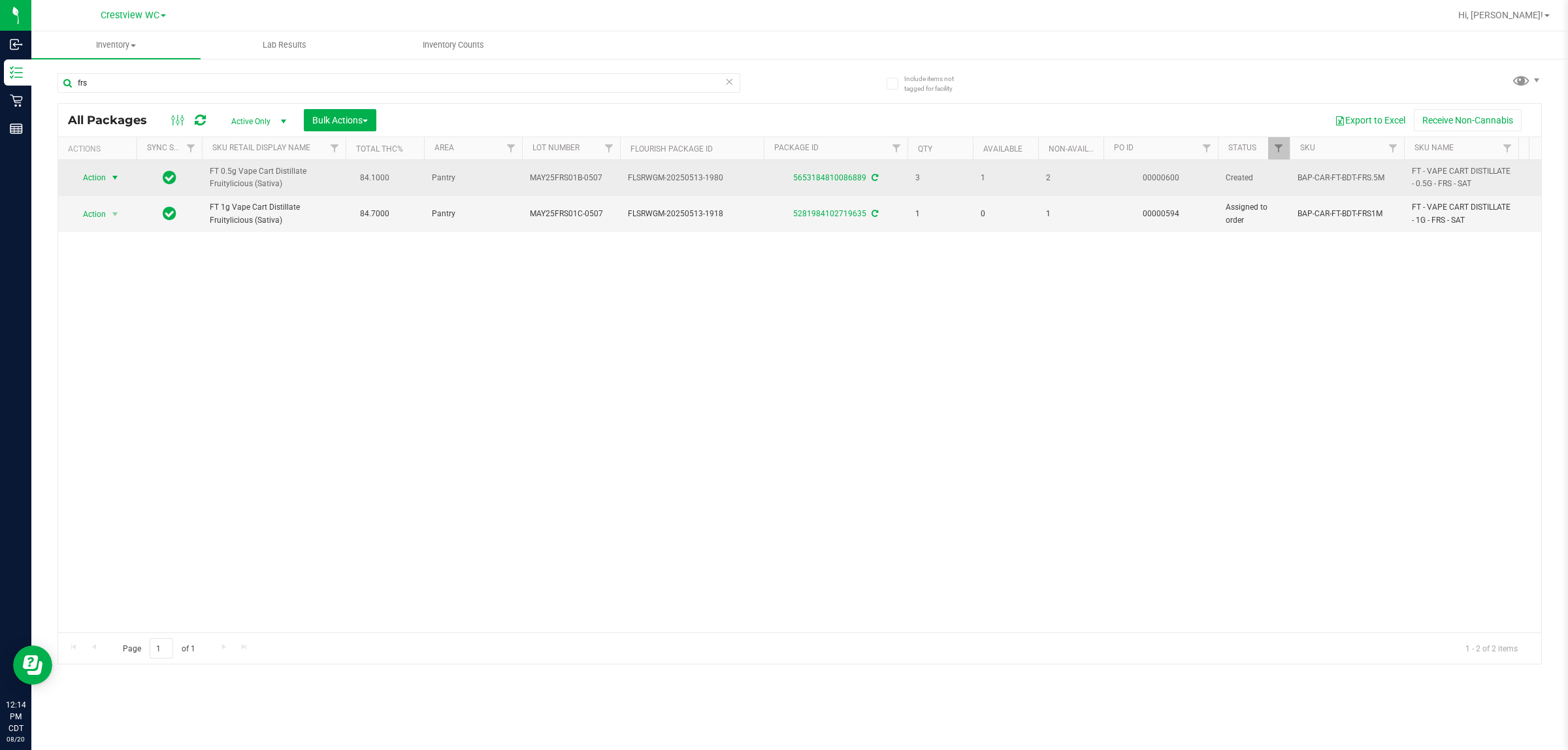
click at [102, 178] on span "Action" at bounding box center [89, 177] width 35 height 18
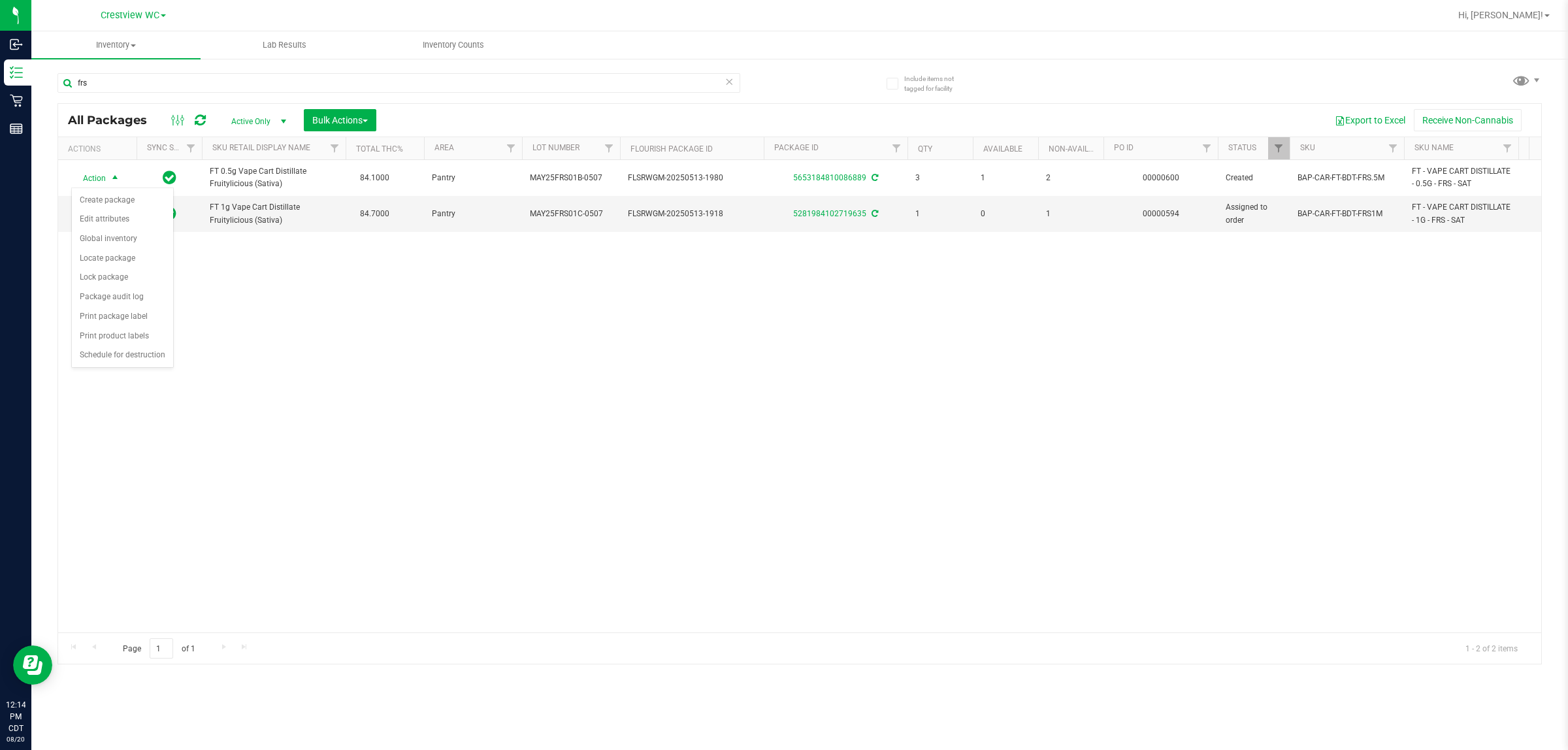
click at [386, 363] on div "Action Action Create package Edit attributes Global inventory Locate package Lo…" at bounding box center [799, 396] width 1484 height 472
click at [593, 444] on div "Action Action Create package Edit attributes Global inventory Locate package Lo…" at bounding box center [799, 396] width 1484 height 472
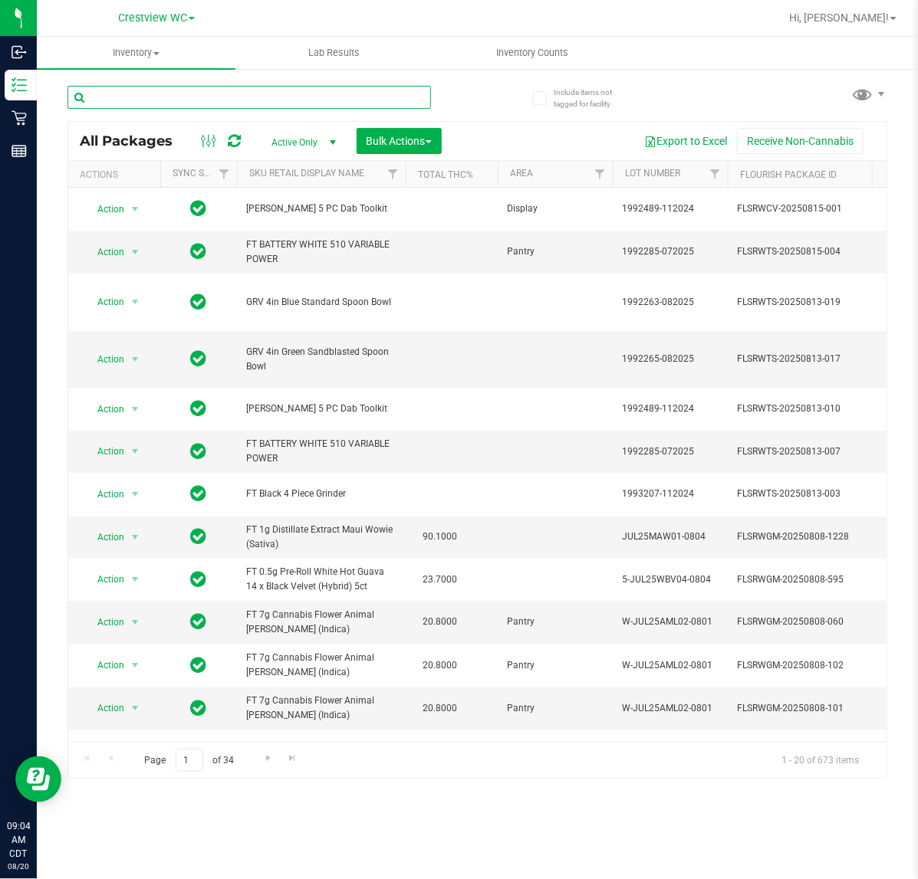
click at [228, 92] on input "text" at bounding box center [248, 97] width 363 height 23
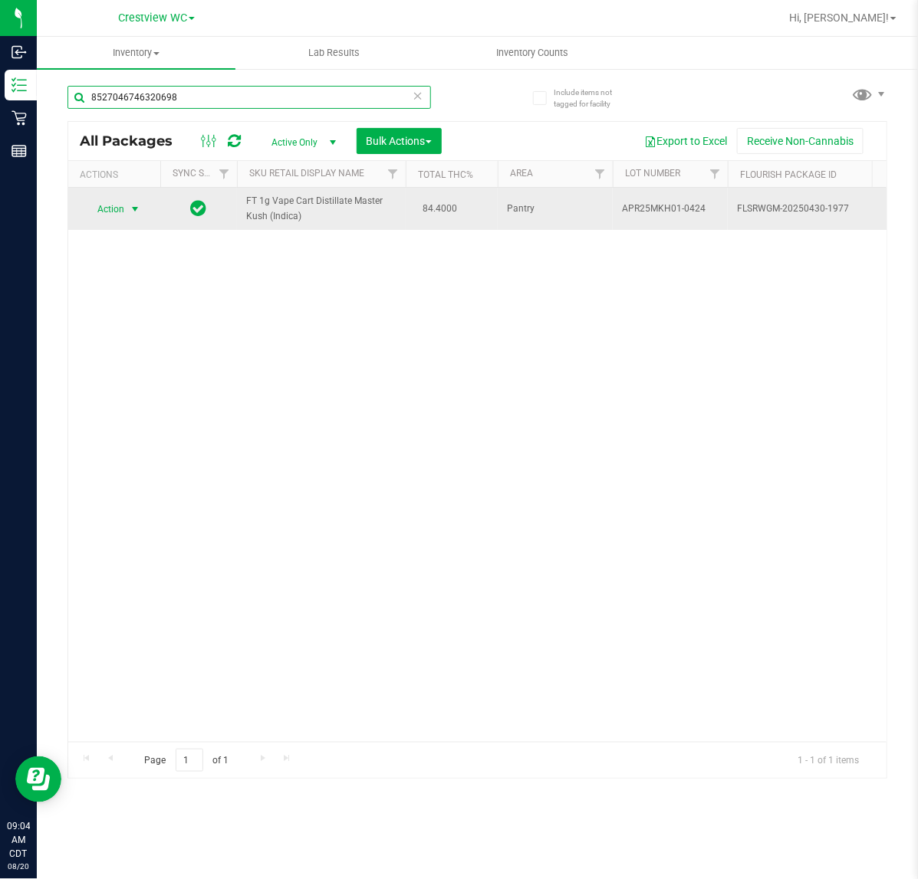
type input "8527046746320698"
click at [126, 209] on span "select" at bounding box center [135, 209] width 19 height 21
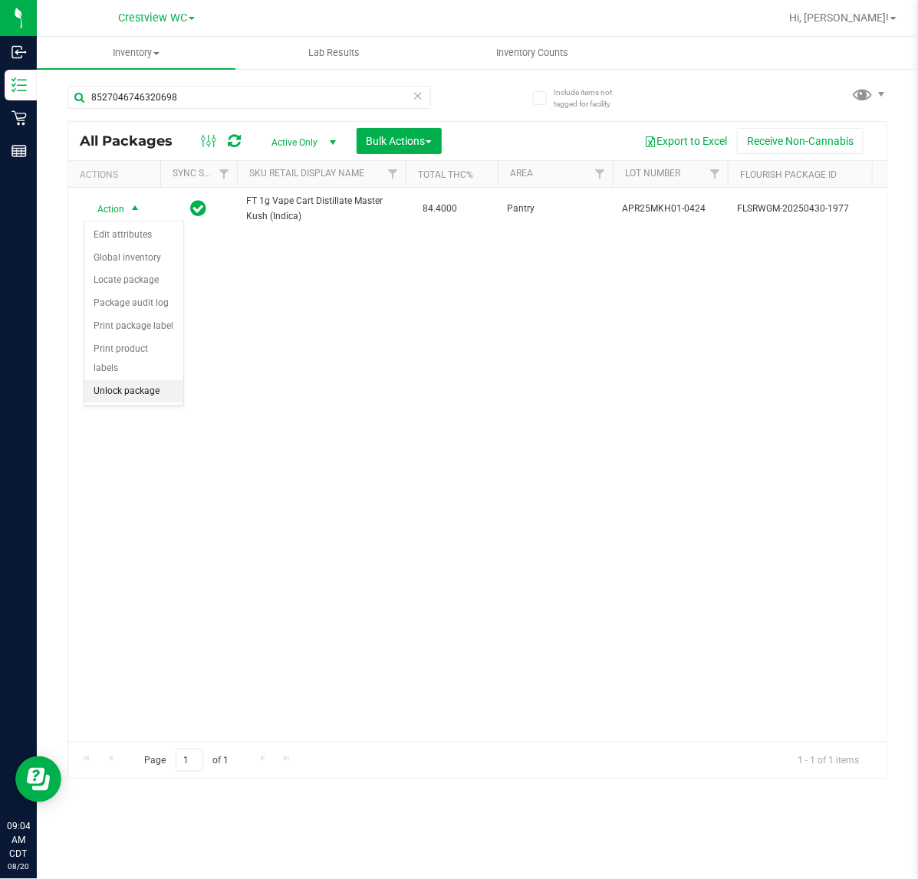
click at [136, 380] on li "Unlock package" at bounding box center [133, 391] width 99 height 23
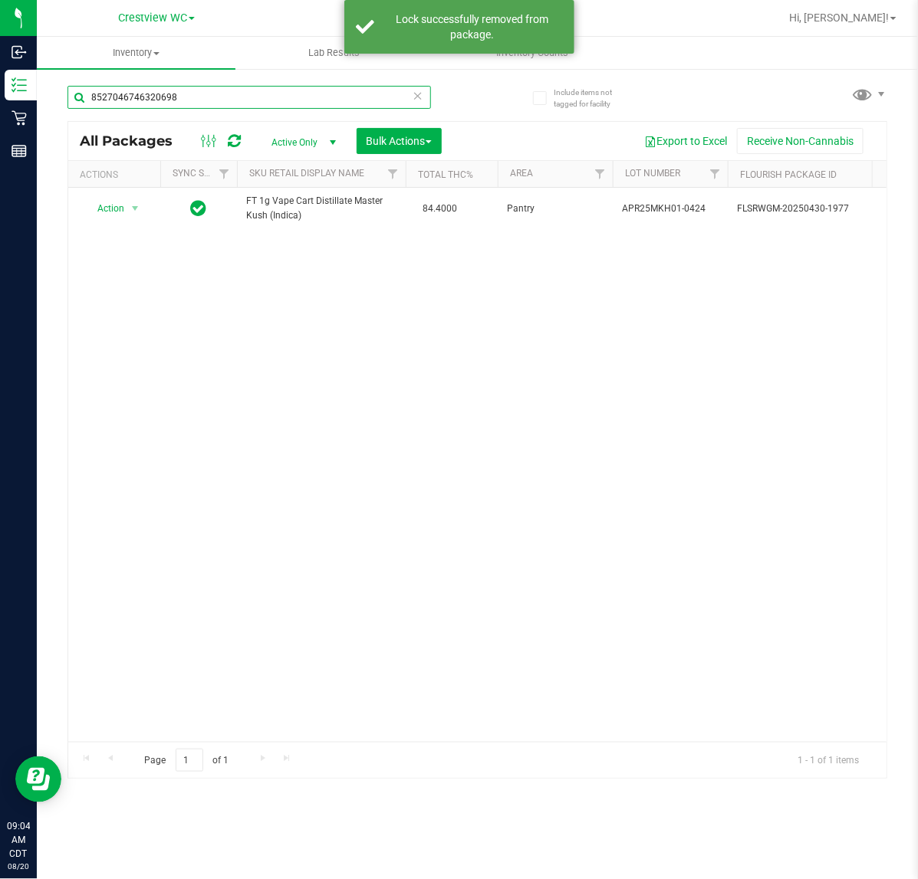
drag, startPoint x: 181, startPoint y: 93, endPoint x: -357, endPoint y: 93, distance: 537.5
click at [0, 93] on html "Inbound Inventory Retail Reports 09:04 AM CDT 08/20/2025 08/20 Crestview WC Hi,…" at bounding box center [459, 439] width 918 height 879
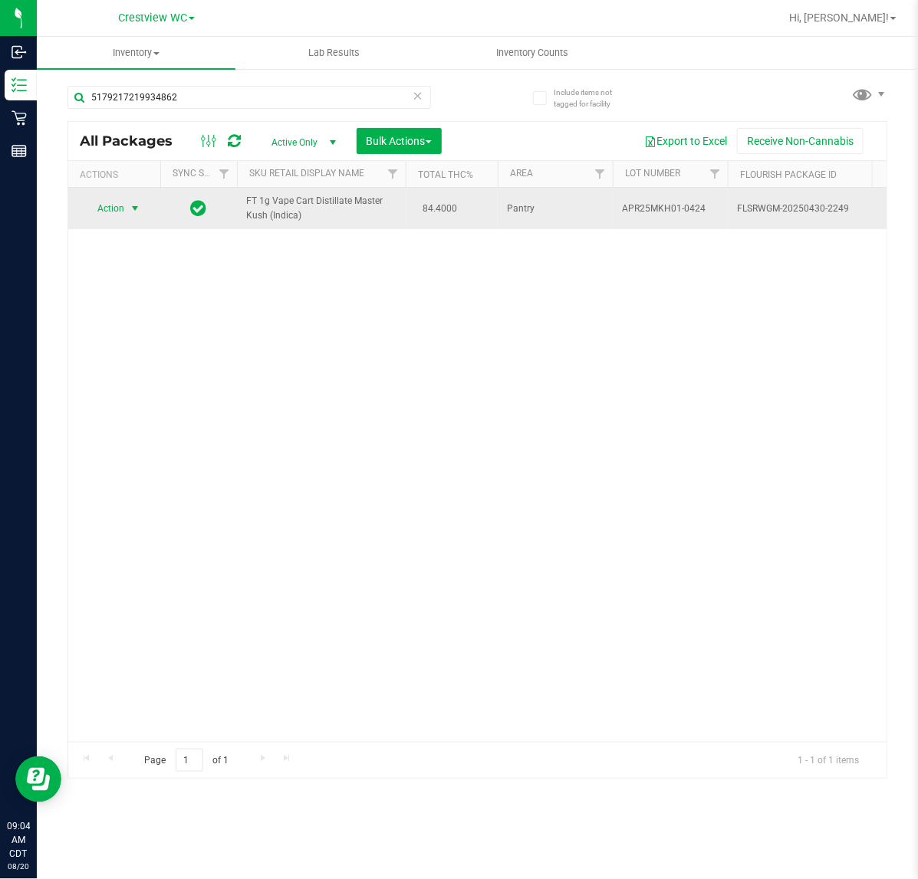
click at [100, 199] on span "Action" at bounding box center [104, 208] width 41 height 21
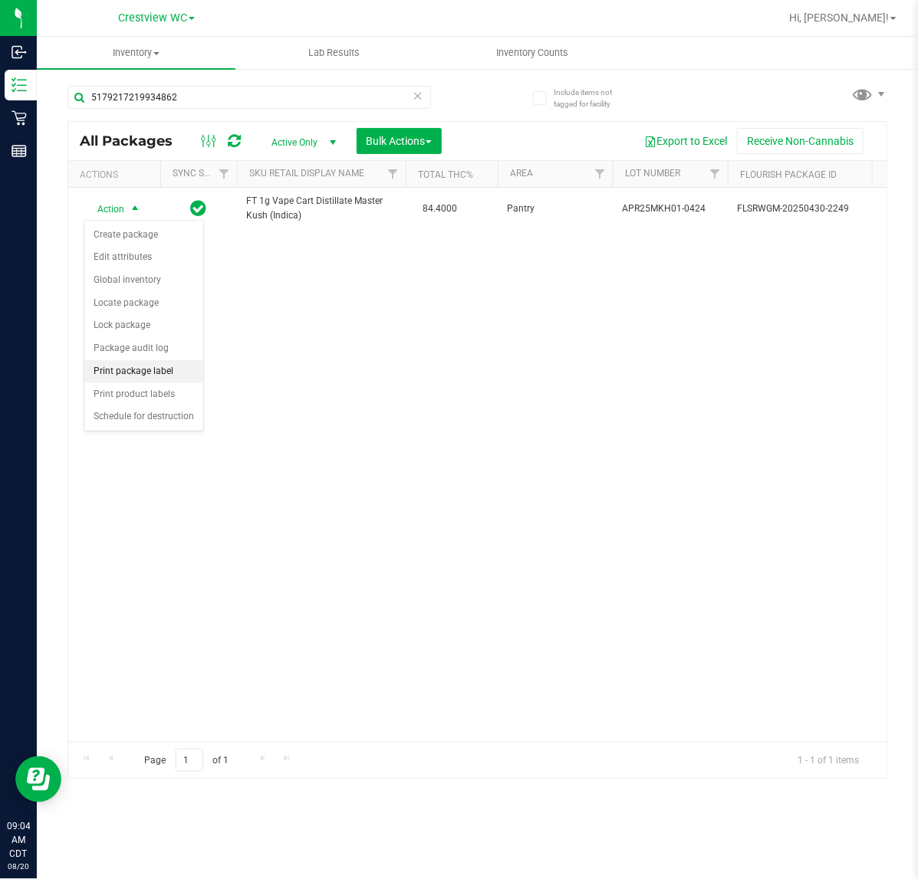
click at [176, 380] on li "Print package label" at bounding box center [143, 371] width 119 height 23
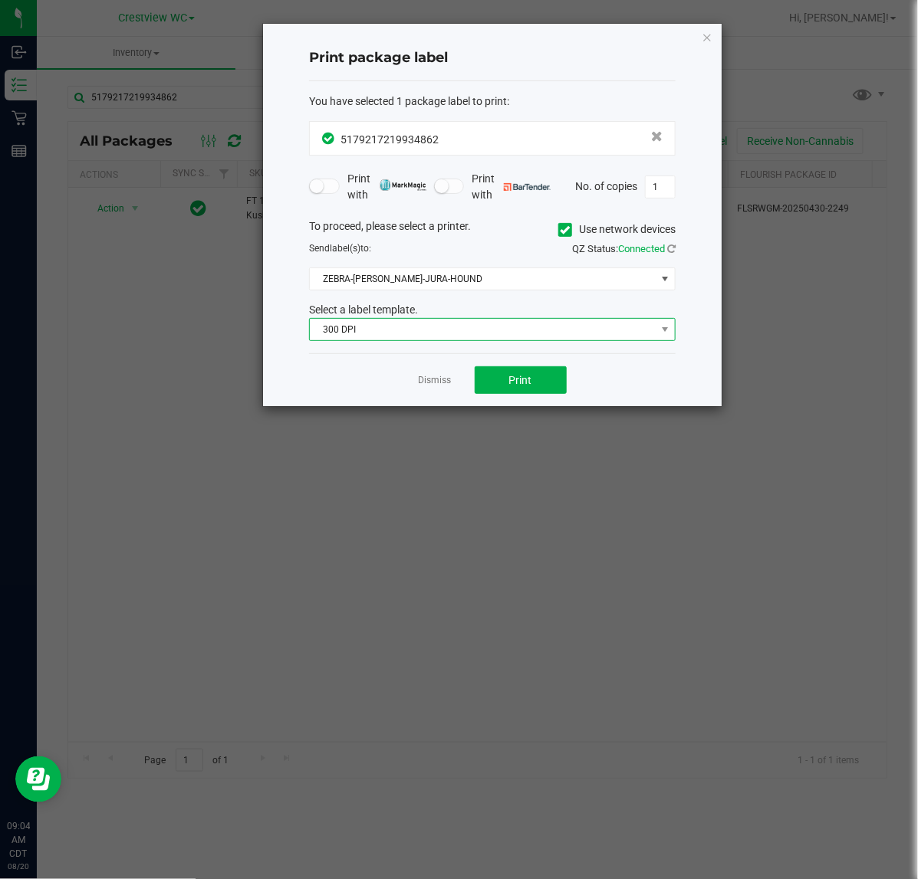
click at [482, 324] on span "300 DPI" at bounding box center [483, 329] width 346 height 21
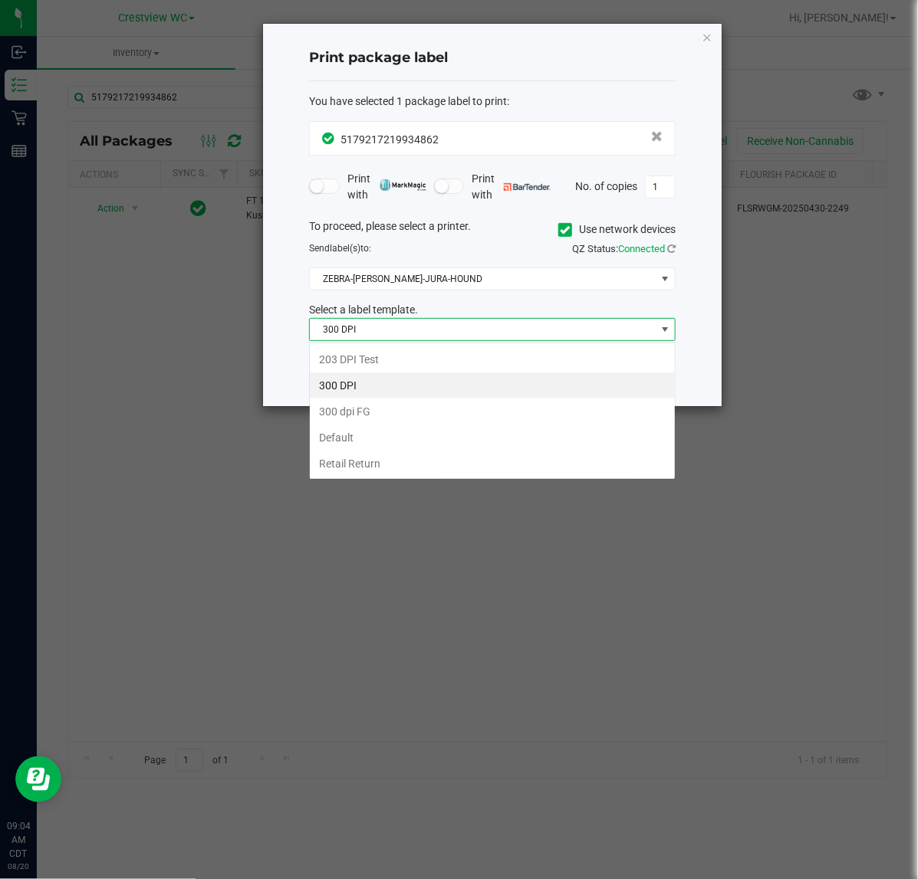
scroll to position [24, 366]
click at [453, 357] on li "203 DPI Test" at bounding box center [492, 360] width 365 height 26
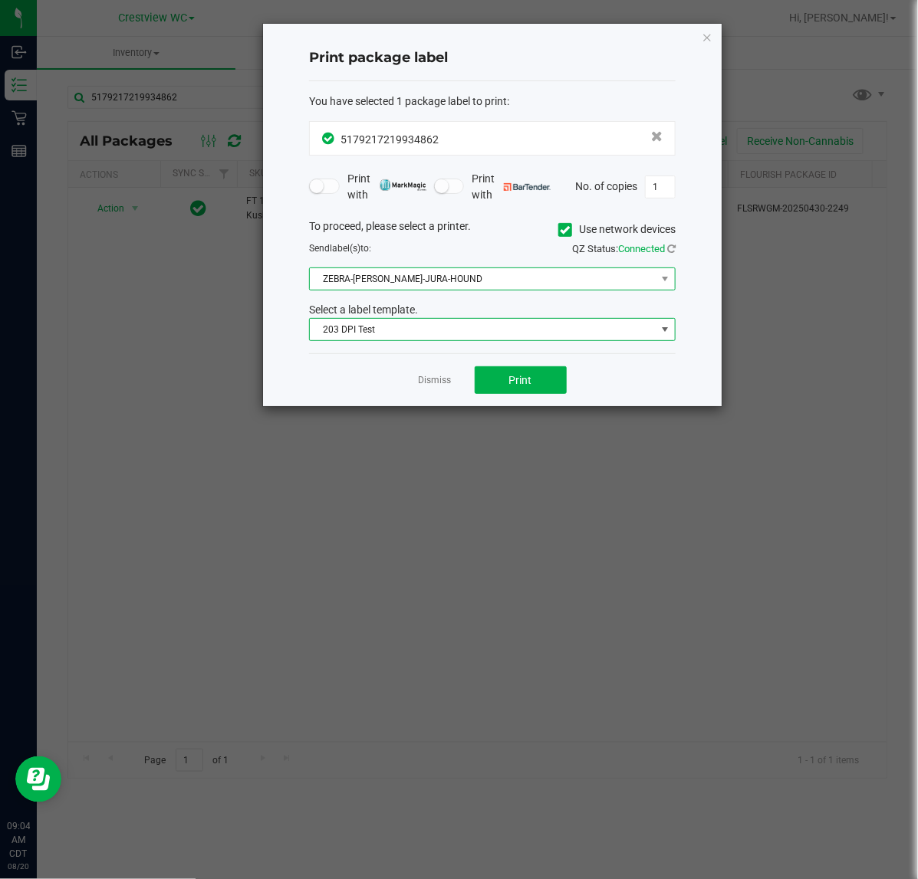
click at [475, 274] on span "ZEBRA-BRUNO-JURA-HOUND" at bounding box center [483, 278] width 346 height 21
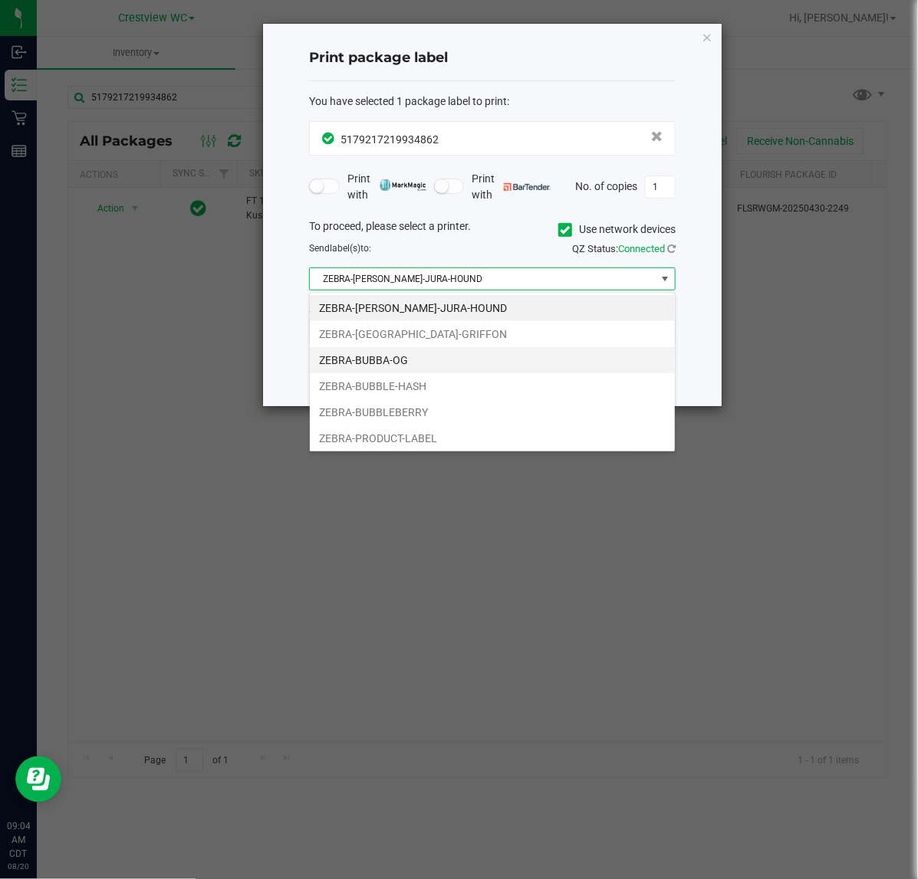
click at [446, 365] on li "ZEBRA-BUBBA-OG" at bounding box center [492, 360] width 365 height 26
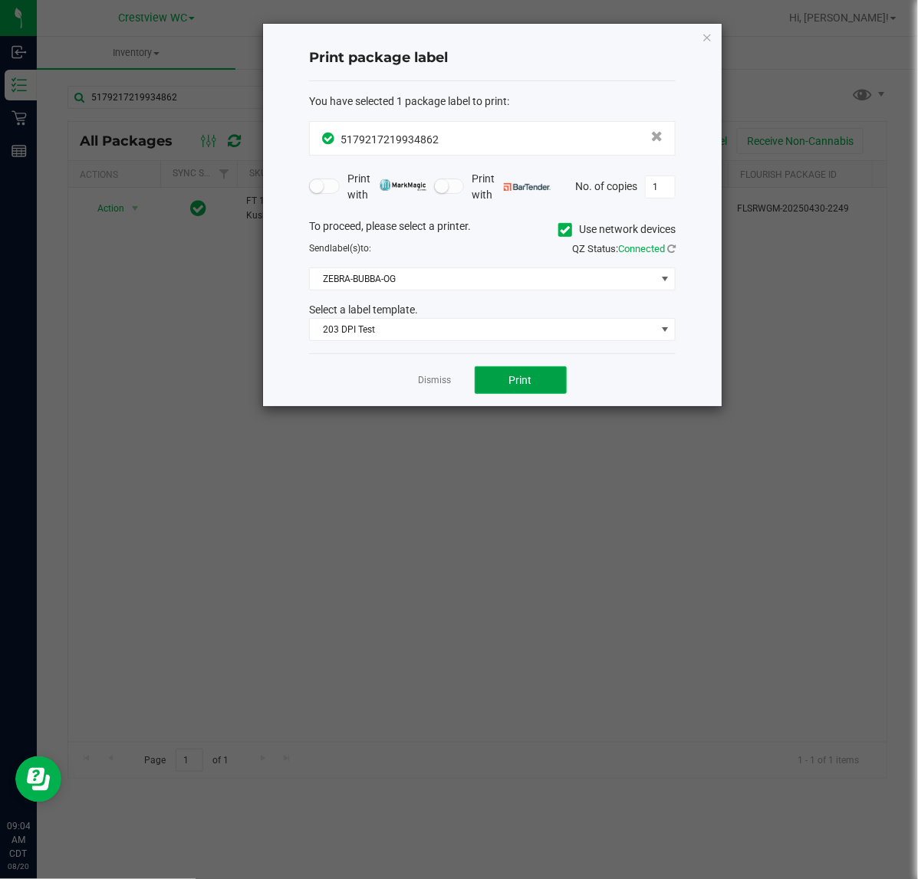
click at [491, 374] on button "Print" at bounding box center [521, 381] width 92 height 28
click at [435, 384] on link "Dismiss" at bounding box center [435, 380] width 33 height 13
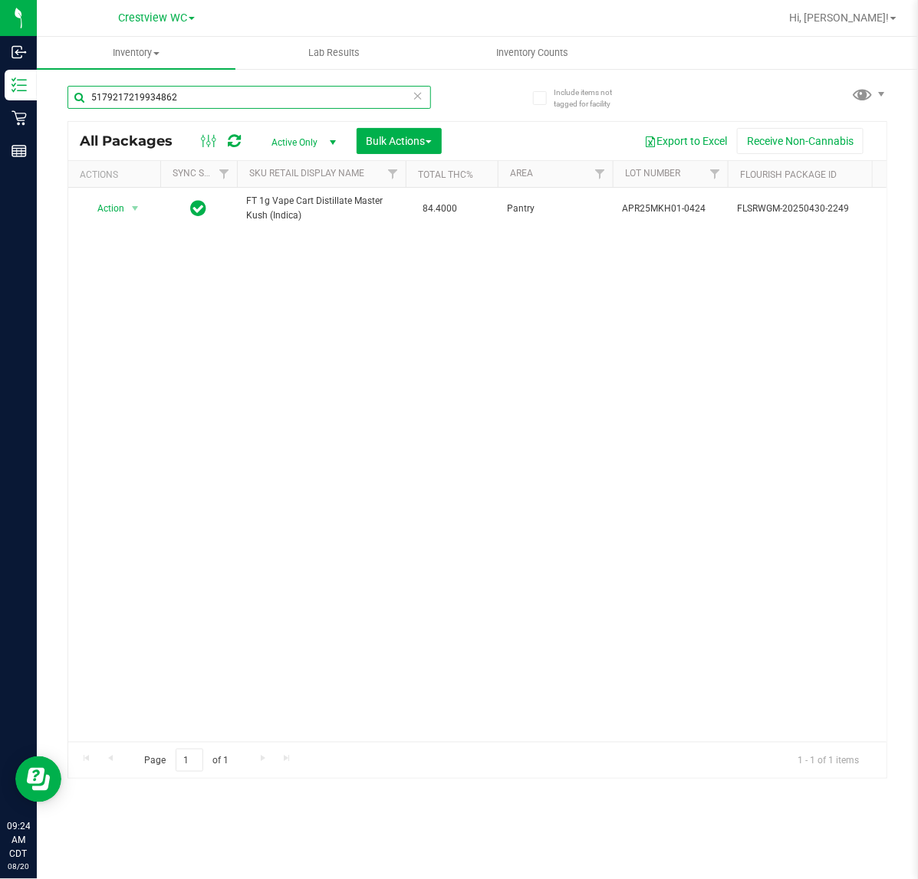
drag, startPoint x: 271, startPoint y: 105, endPoint x: -883, endPoint y: -10, distance: 1159.7
click at [0, 0] on html "Inbound Inventory Retail Reports 09:24 AM CDT 08/20/2025 08/20 Crestview WC Hi,…" at bounding box center [459, 439] width 918 height 879
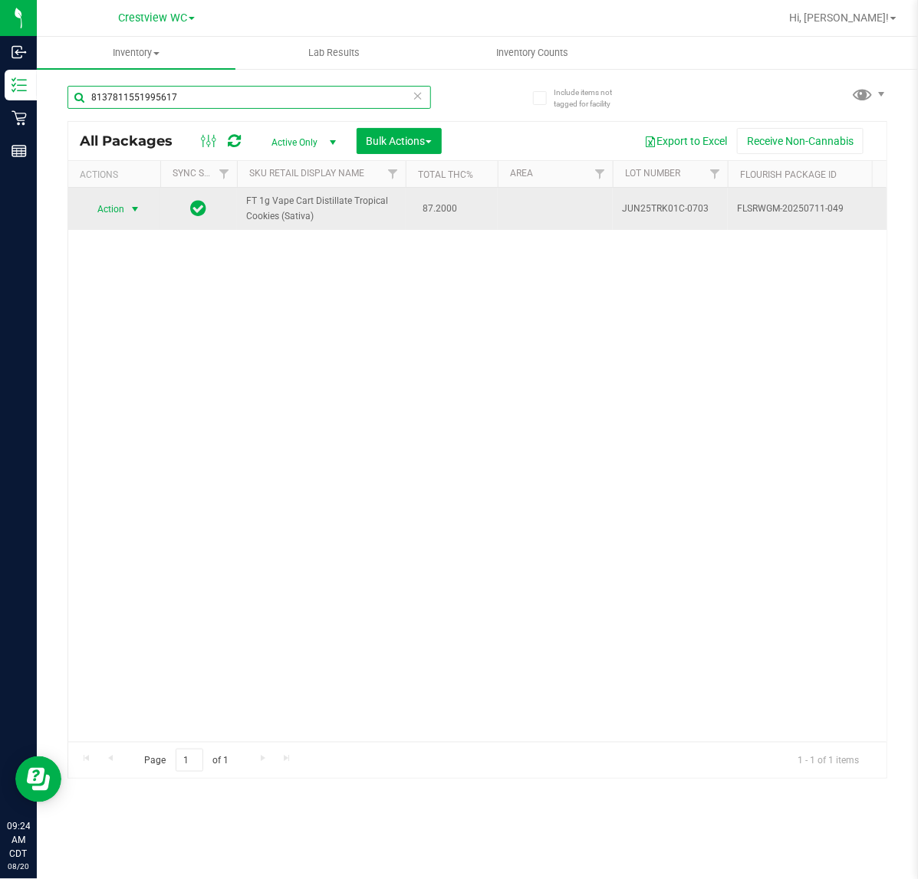
type input "8137811551995617"
click at [133, 209] on span "select" at bounding box center [135, 209] width 12 height 12
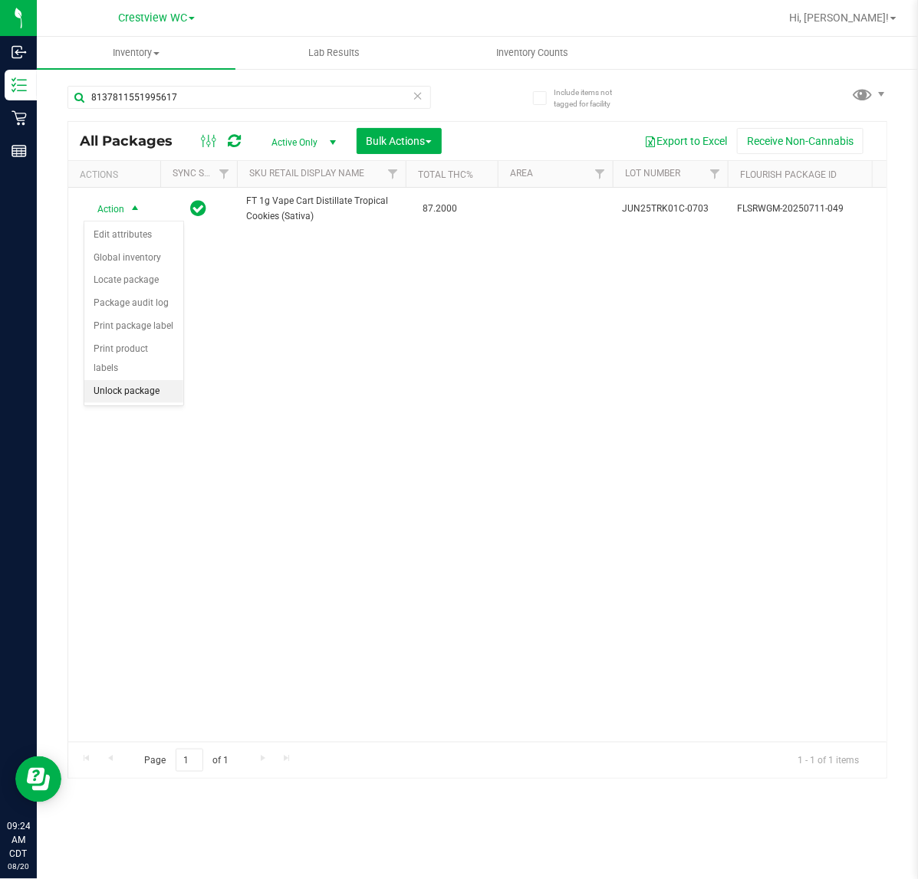
click at [148, 380] on li "Unlock package" at bounding box center [133, 391] width 99 height 23
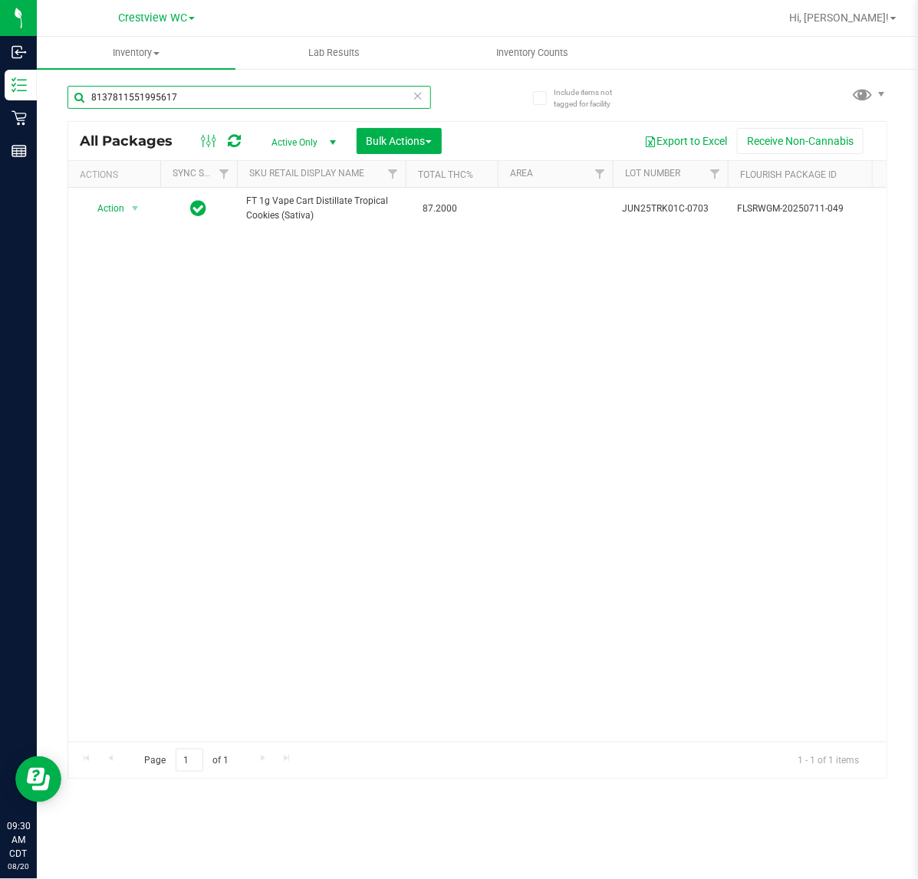
drag, startPoint x: 219, startPoint y: 97, endPoint x: -648, endPoint y: 96, distance: 866.4
click at [0, 96] on html "Inbound Inventory Retail Reports 09:30 AM CDT 08/20/2025 08/20 Crestview WC Hi,…" at bounding box center [459, 439] width 918 height 879
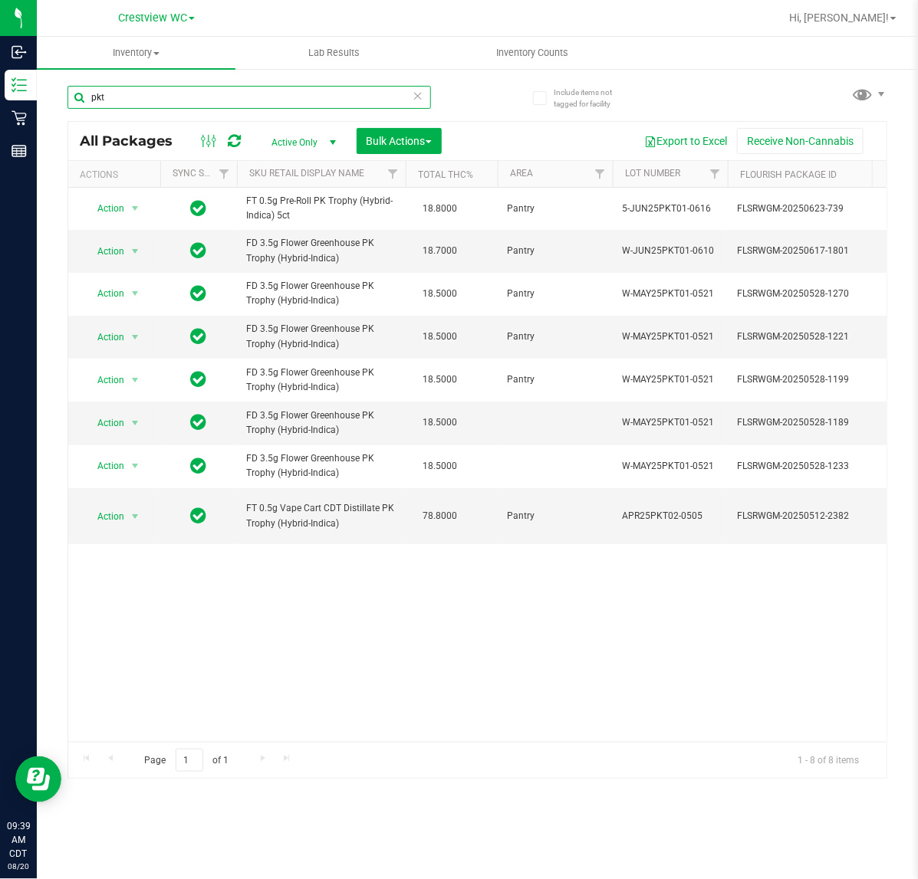
drag, startPoint x: 167, startPoint y: 102, endPoint x: -490, endPoint y: 102, distance: 657.1
click at [0, 102] on html "Inbound Inventory Retail Reports 09:39 AM CDT 08/20/2025 08/20 Crestview WC Hi,…" at bounding box center [459, 439] width 918 height 879
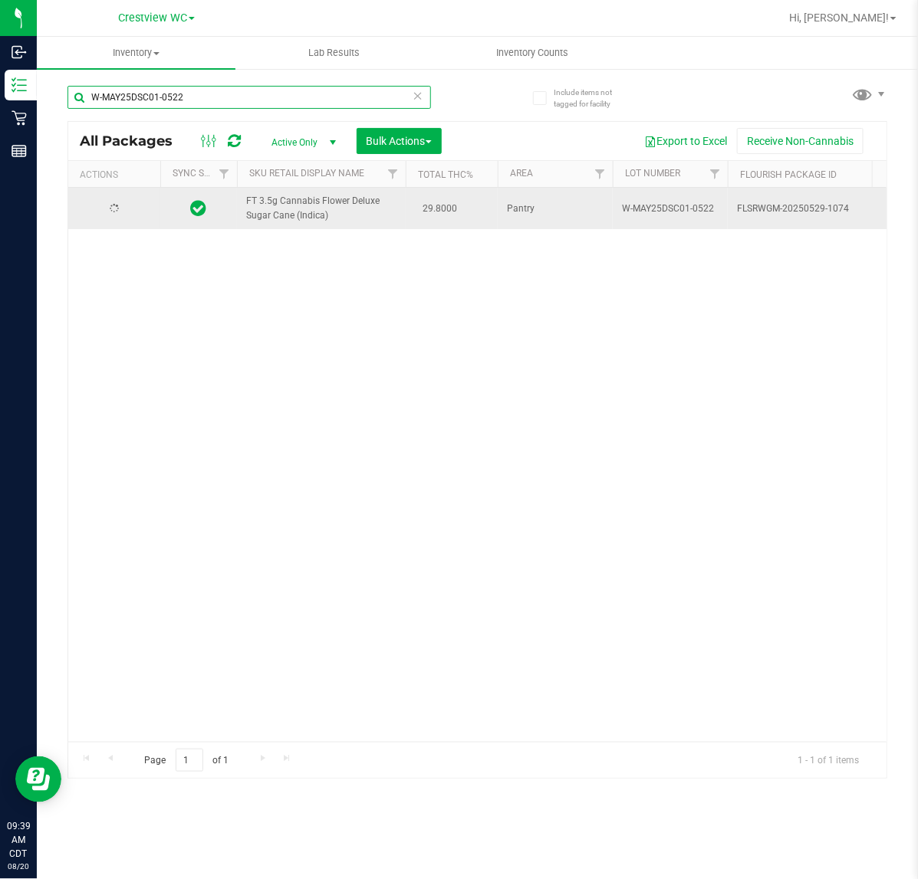
type input "W-MAY25DSC01-0522"
click at [121, 204] on span "Action" at bounding box center [104, 208] width 41 height 21
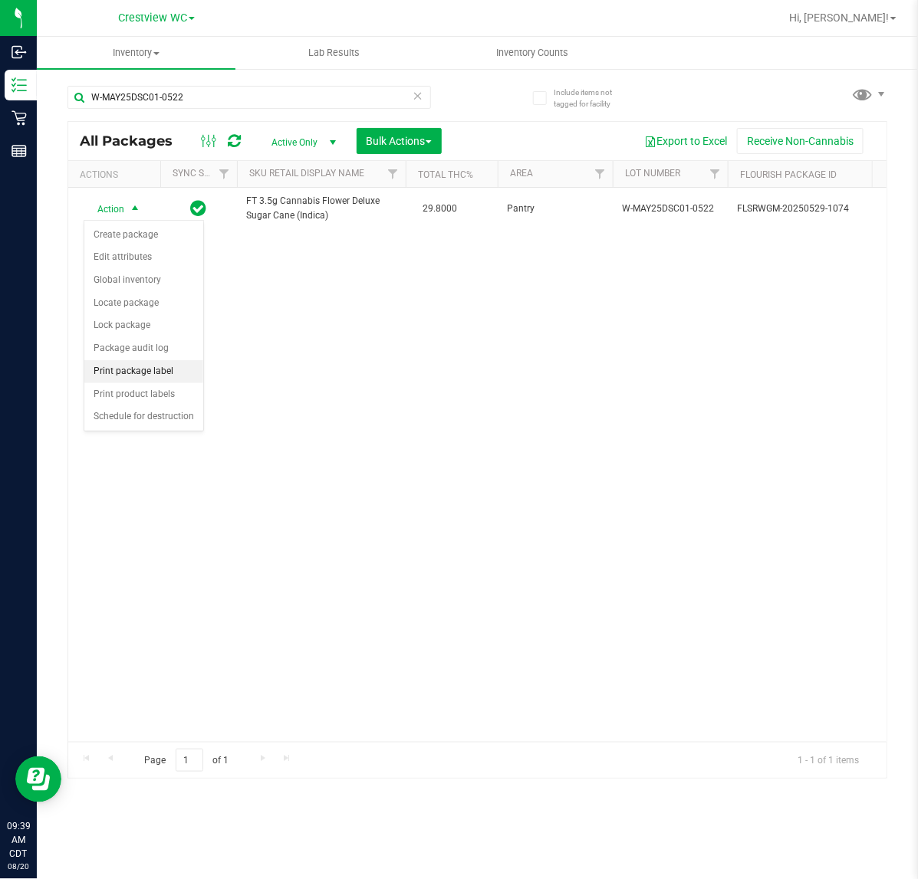
click at [155, 376] on li "Print package label" at bounding box center [143, 371] width 119 height 23
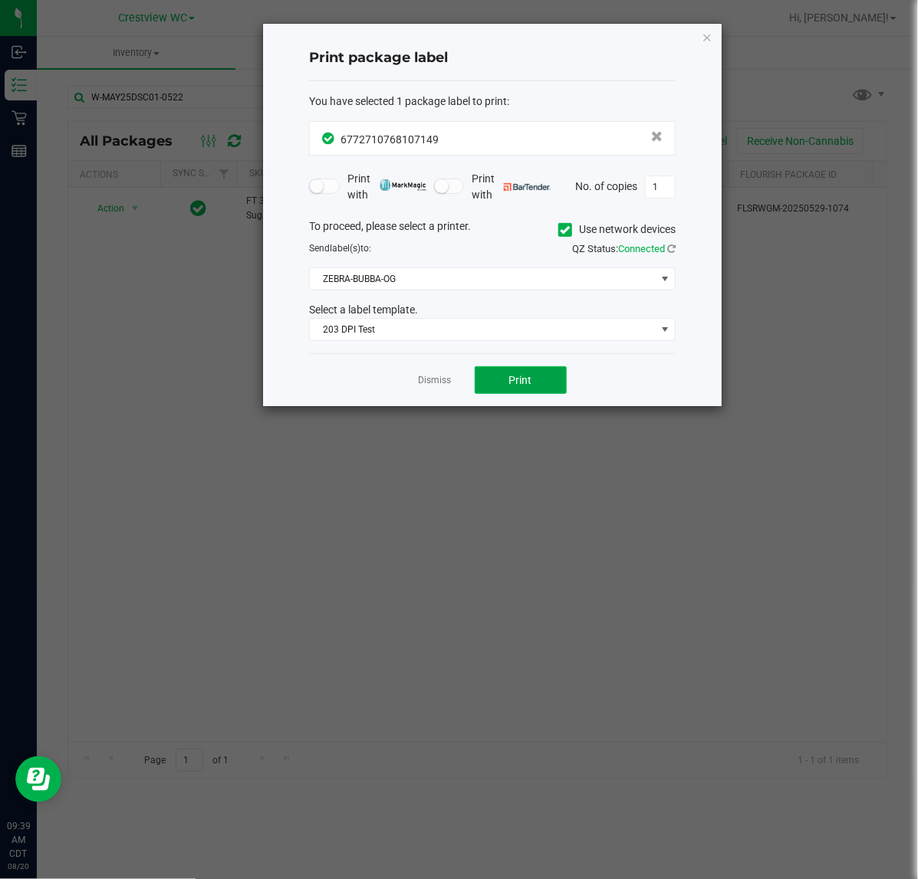
click at [537, 370] on button "Print" at bounding box center [521, 381] width 92 height 28
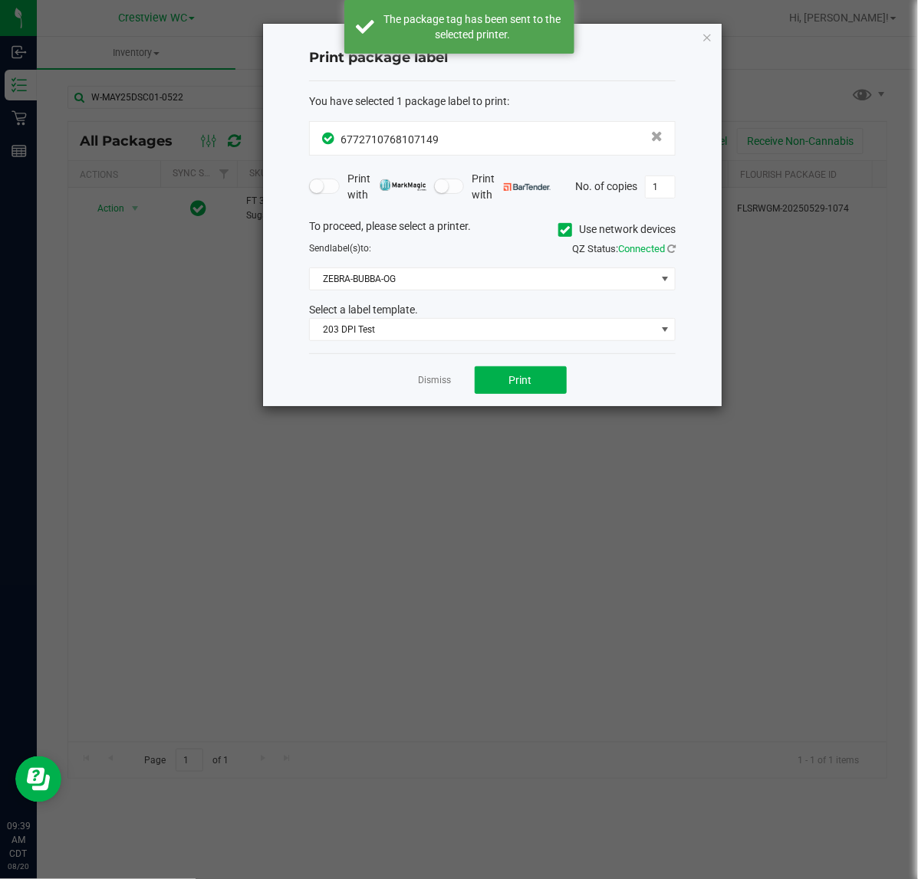
click at [453, 382] on div "Dismiss Print" at bounding box center [492, 379] width 367 height 53
click at [446, 384] on link "Dismiss" at bounding box center [435, 380] width 33 height 13
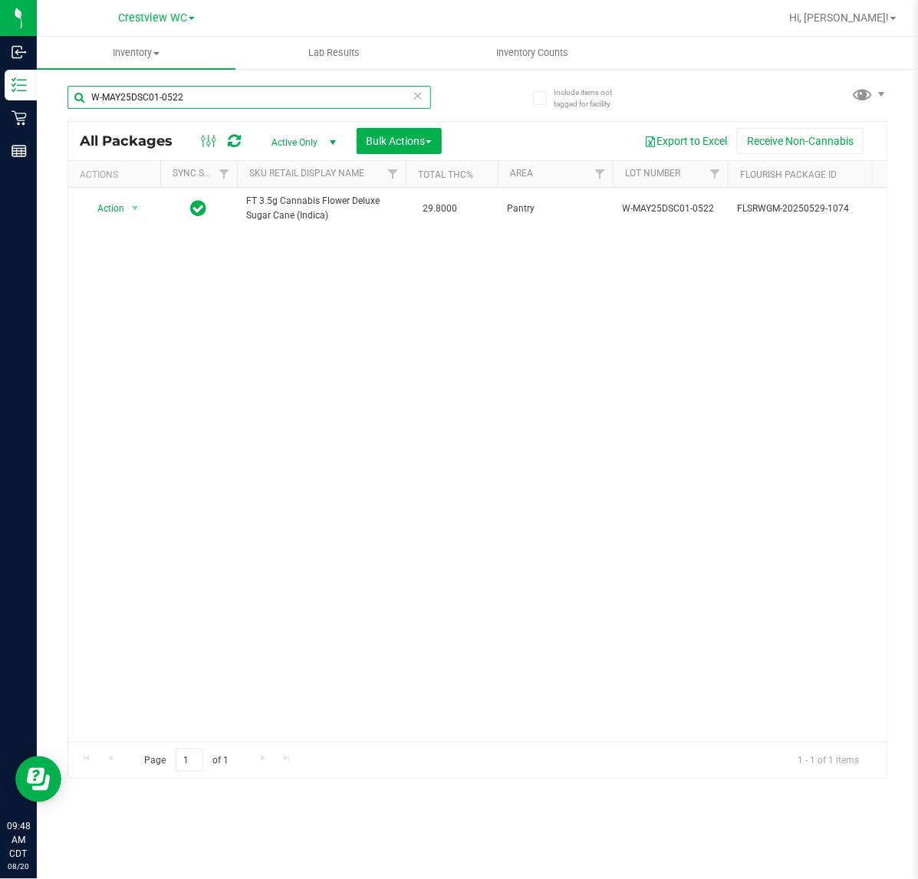
drag, startPoint x: 215, startPoint y: 93, endPoint x: -810, endPoint y: 159, distance: 1027.3
click at [0, 159] on html "Inbound Inventory Retail Reports 09:48 AM CDT 08/20/2025 08/20 Crestview WC Hi,…" at bounding box center [459, 439] width 918 height 879
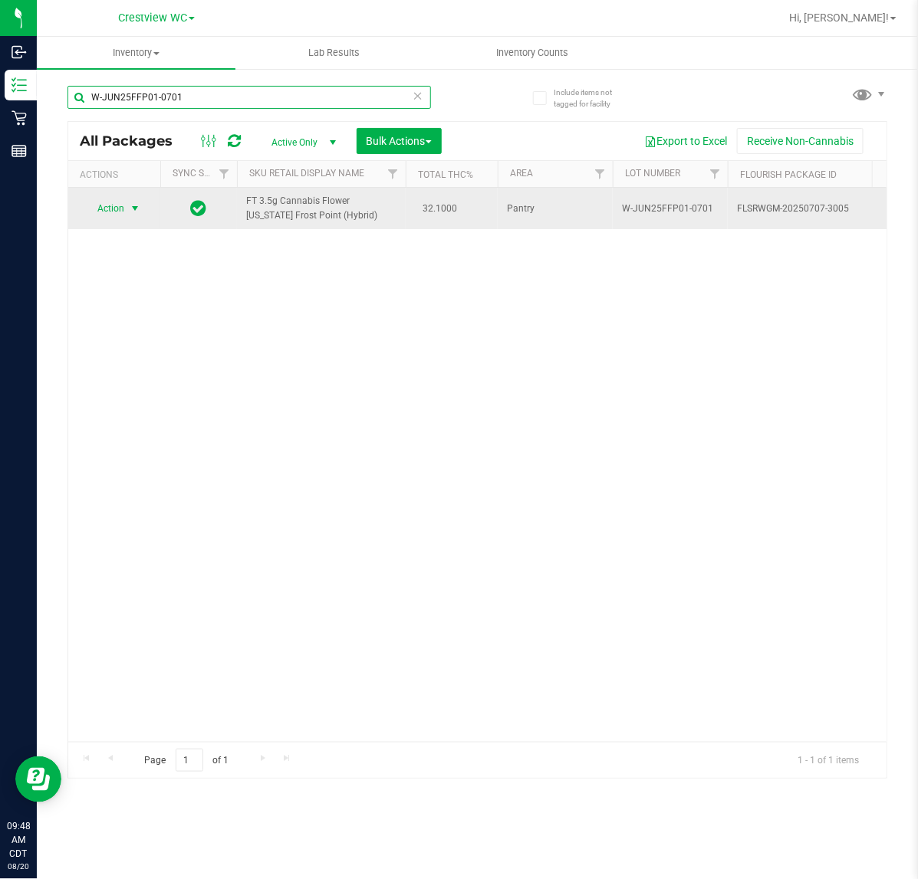
type input "W-JUN25FFP01-0701"
click at [117, 216] on span "Action" at bounding box center [104, 208] width 41 height 21
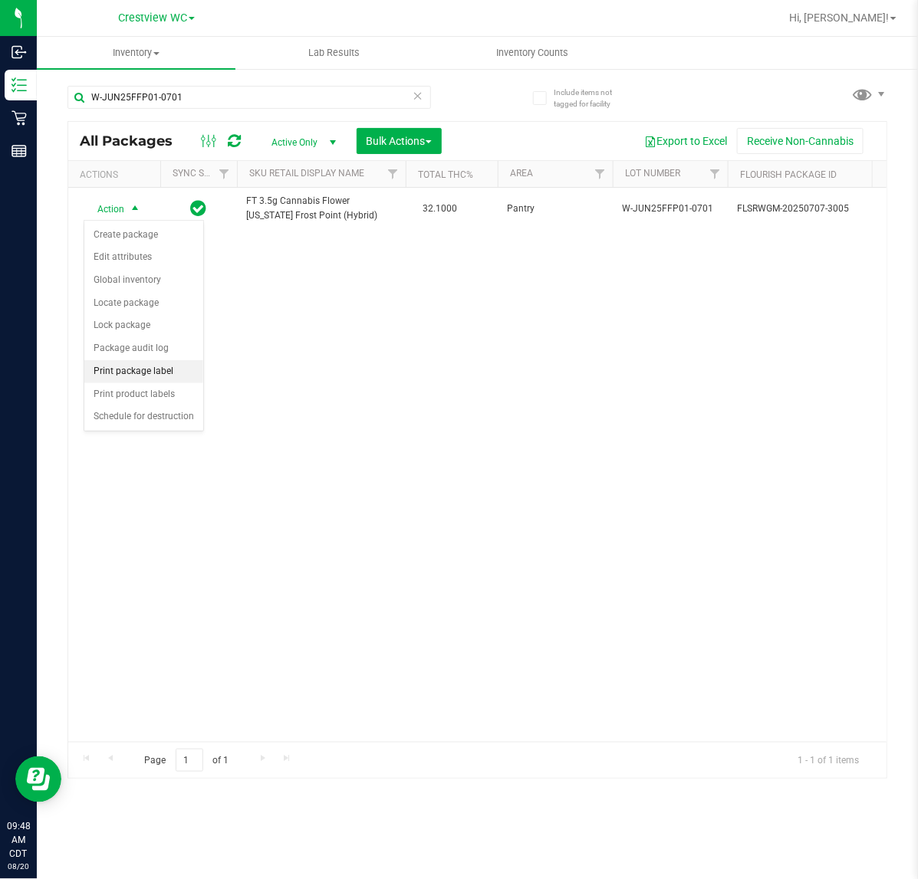
click at [157, 368] on li "Print package label" at bounding box center [143, 371] width 119 height 23
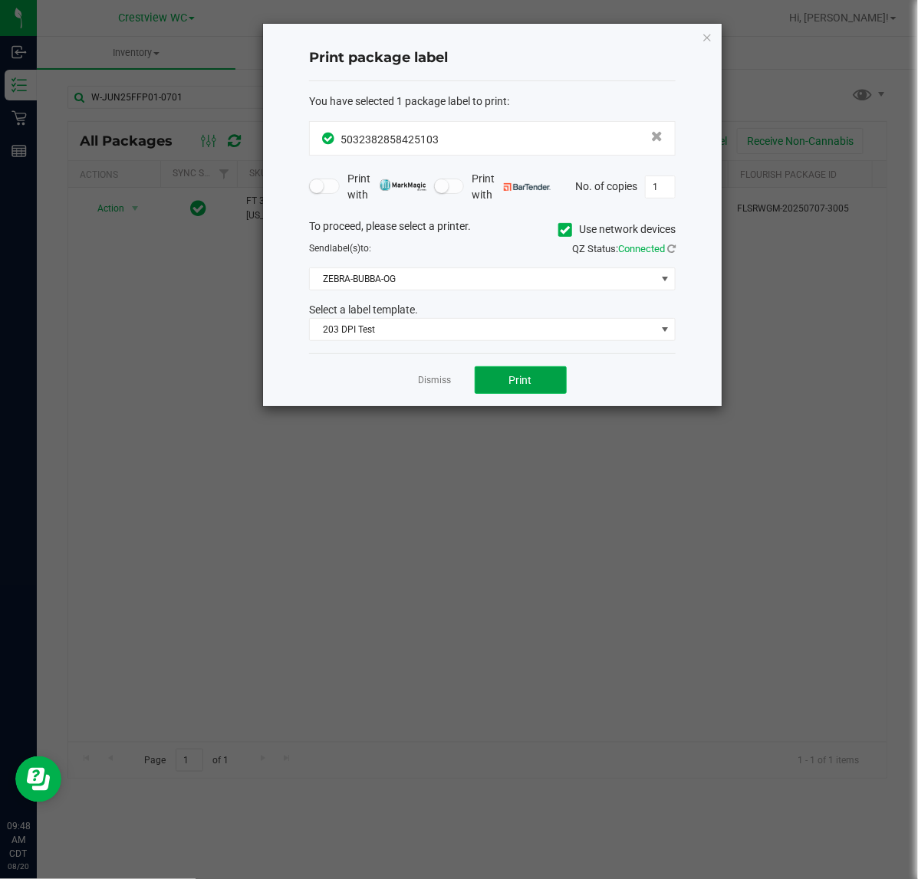
click at [488, 385] on button "Print" at bounding box center [521, 381] width 92 height 28
click at [434, 384] on link "Dismiss" at bounding box center [435, 380] width 33 height 13
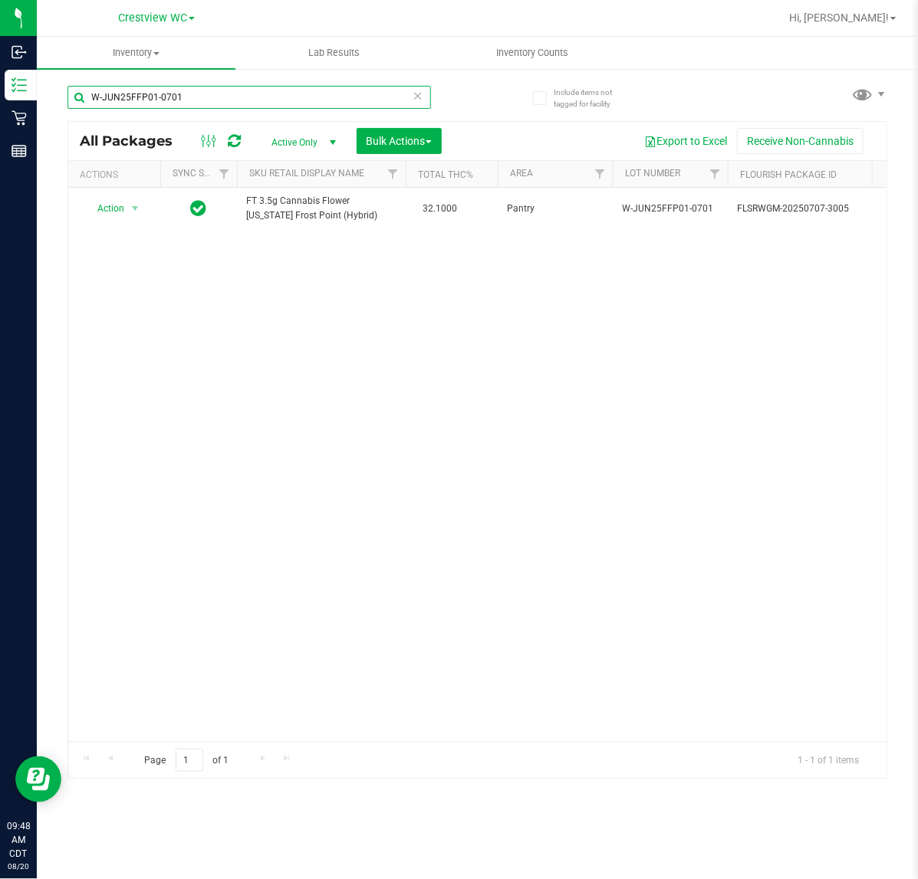
drag, startPoint x: 209, startPoint y: 106, endPoint x: -168, endPoint y: 100, distance: 376.5
click at [0, 100] on html "Inbound Inventory Retail Reports 09:48 AM CDT 08/20/2025 08/20 Crestview WC Hi,…" at bounding box center [459, 439] width 918 height 879
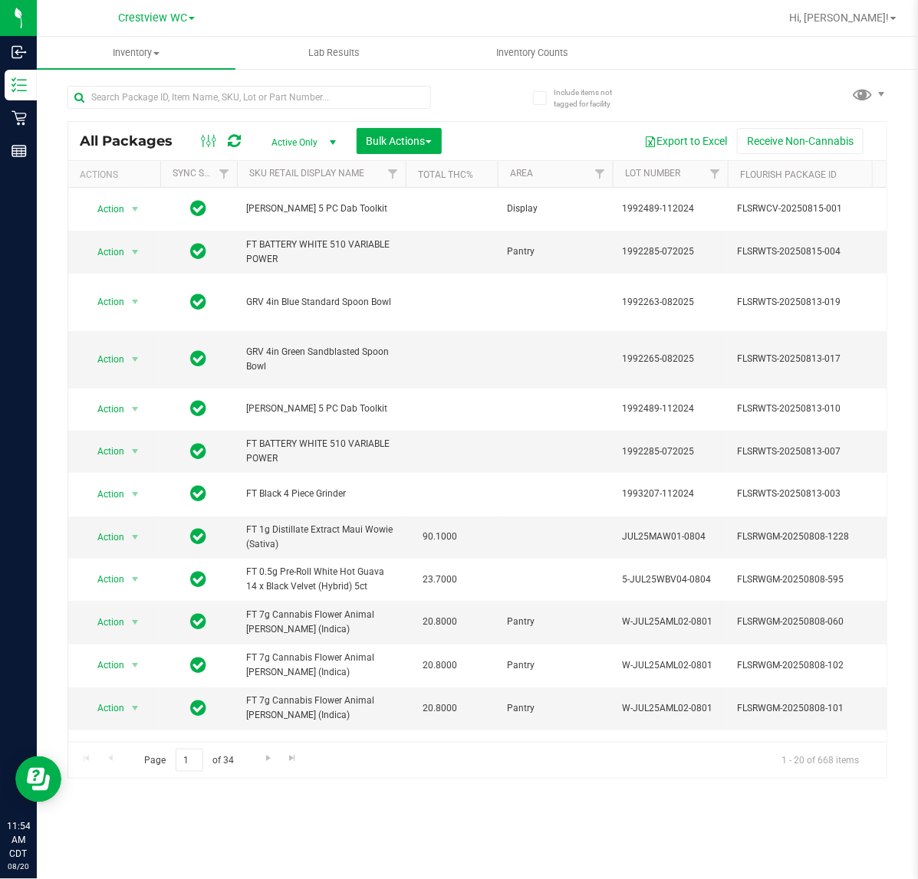
click at [177, 110] on div at bounding box center [248, 103] width 363 height 35
click at [176, 104] on input "text" at bounding box center [248, 97] width 363 height 23
type input "2898246787324485"
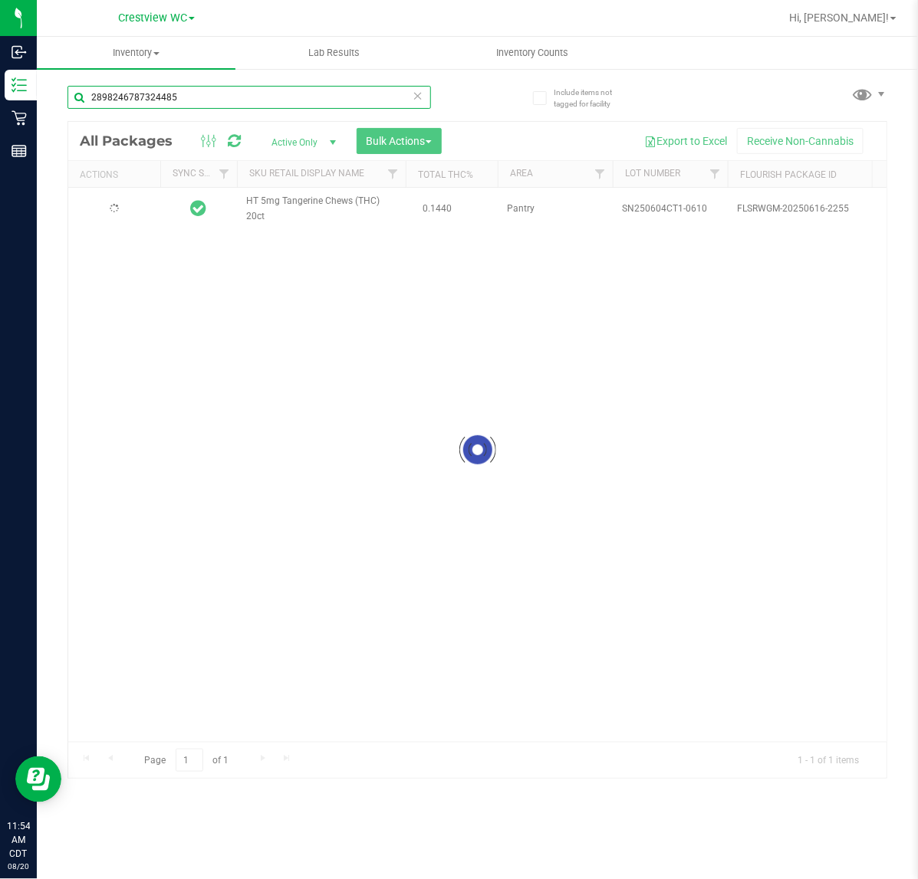
type input "[DATE]"
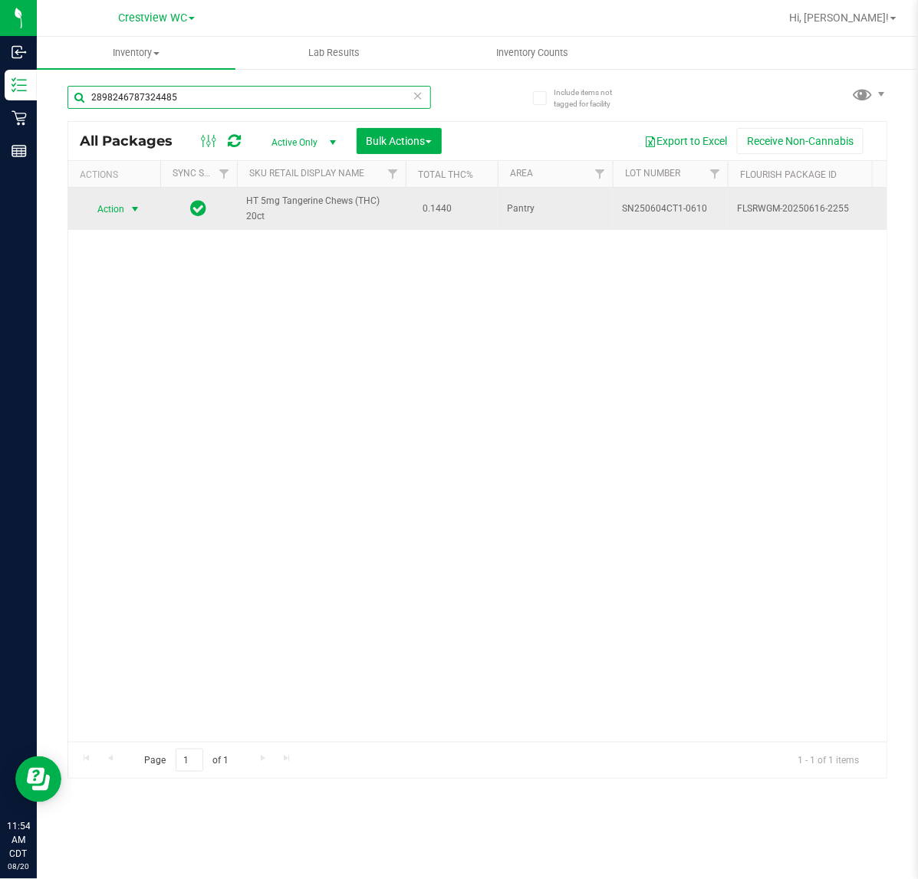
type input "2898246787324485"
click at [106, 209] on span "Action" at bounding box center [104, 209] width 41 height 21
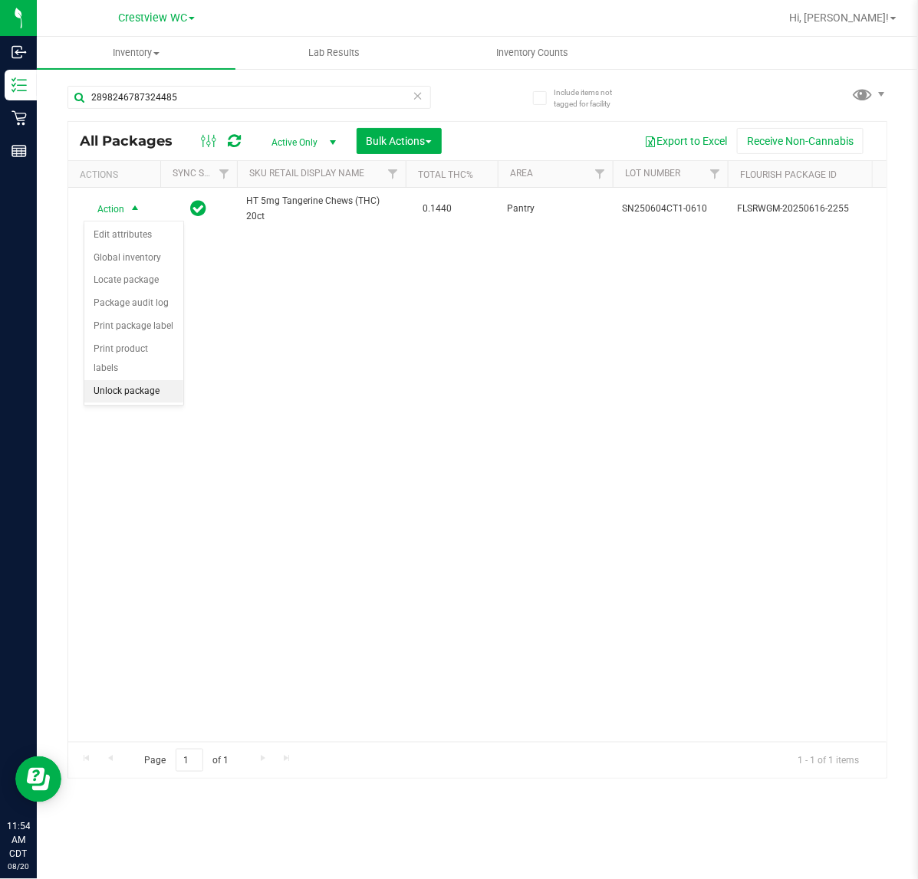
click at [163, 382] on li "Unlock package" at bounding box center [133, 391] width 99 height 23
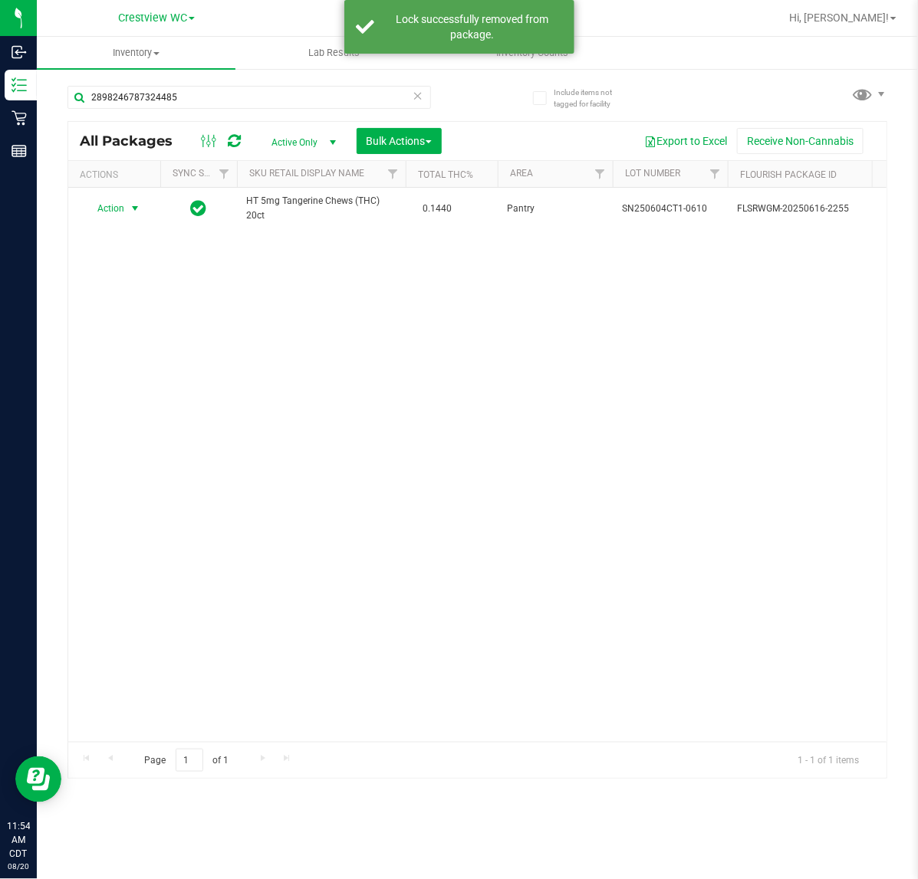
click at [113, 212] on span "Action" at bounding box center [104, 208] width 41 height 21
click at [140, 362] on li "Print package label" at bounding box center [143, 371] width 119 height 23
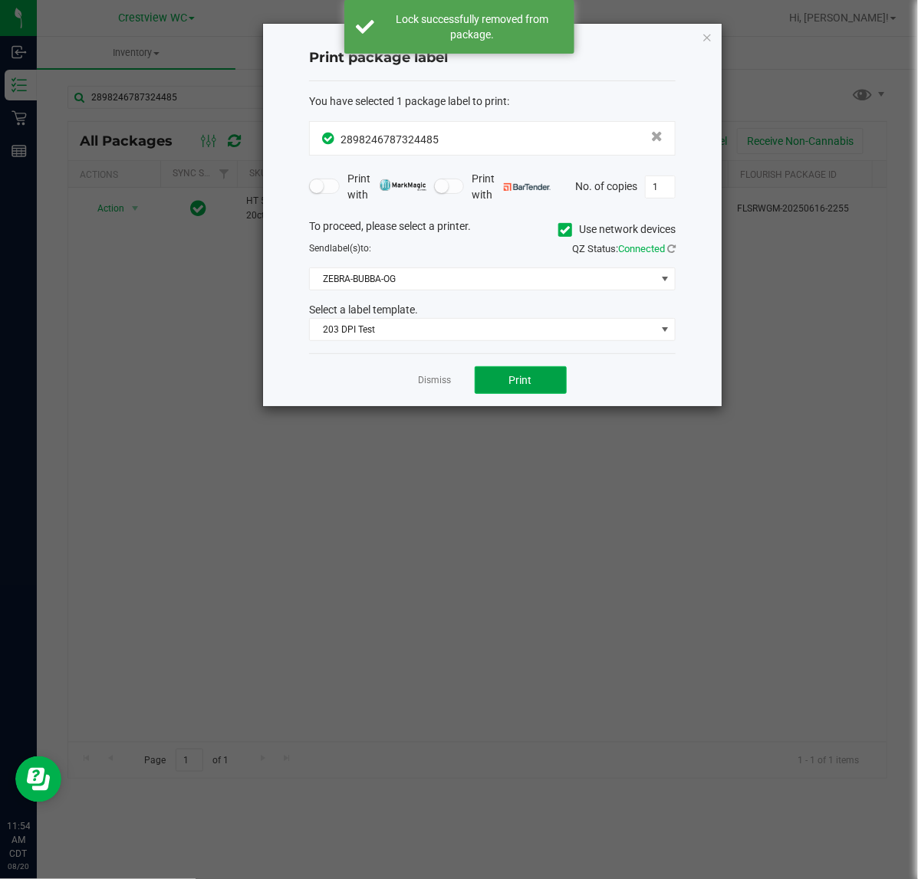
click at [534, 382] on button "Print" at bounding box center [521, 381] width 92 height 28
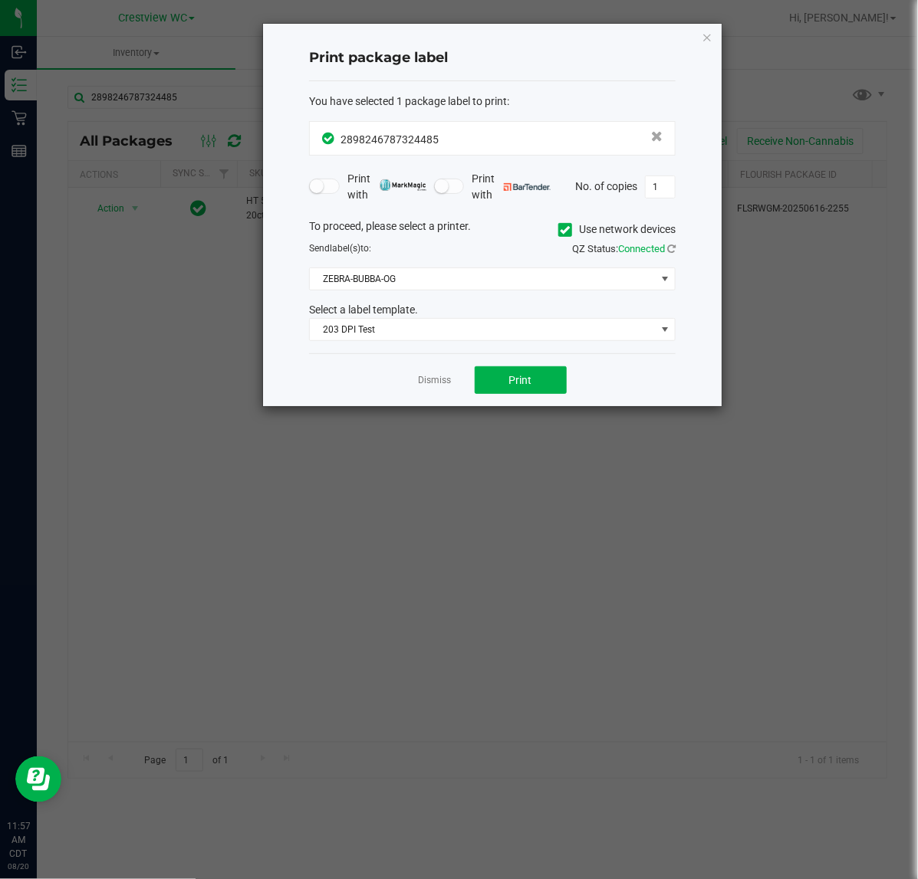
click at [447, 392] on div "Dismiss Print" at bounding box center [492, 379] width 367 height 53
click at [441, 384] on link "Dismiss" at bounding box center [435, 380] width 33 height 13
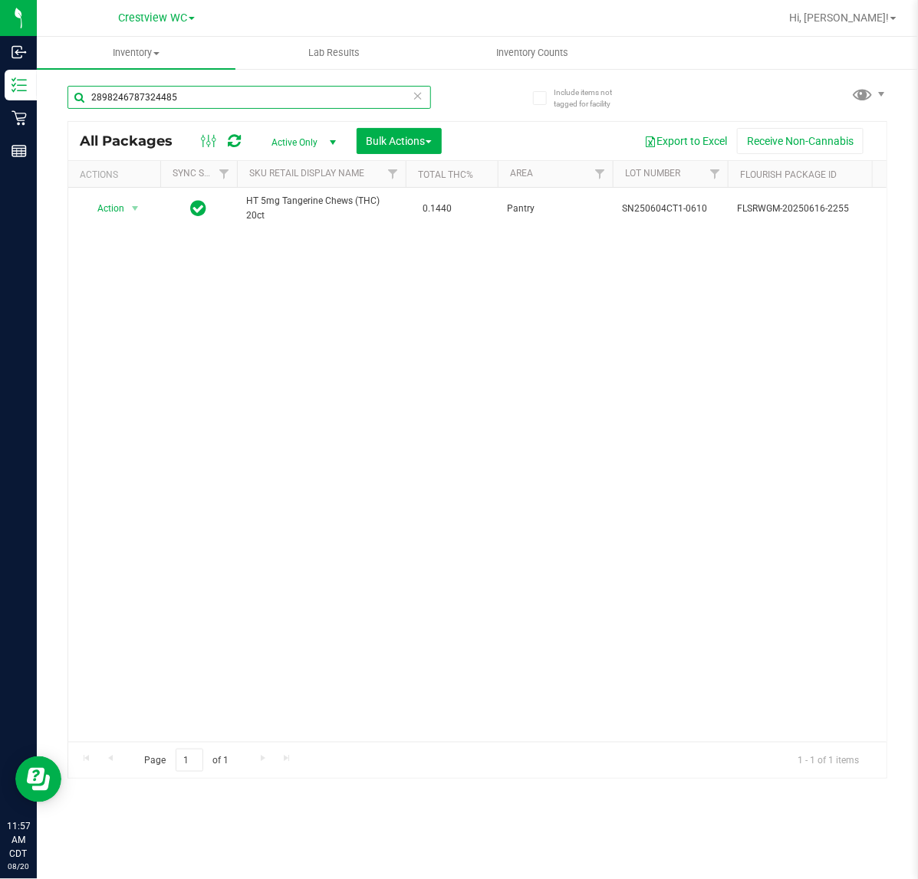
drag, startPoint x: 291, startPoint y: 98, endPoint x: -569, endPoint y: 148, distance: 861.7
click at [0, 148] on html "Inbound Inventory Retail Reports 11:57 AM CDT [DATE] 08/20 Crestview WC Hi, [PE…" at bounding box center [459, 439] width 918 height 879
type input "[CREDIT_CARD_NUMBER]"
click at [126, 209] on span "select" at bounding box center [135, 209] width 19 height 21
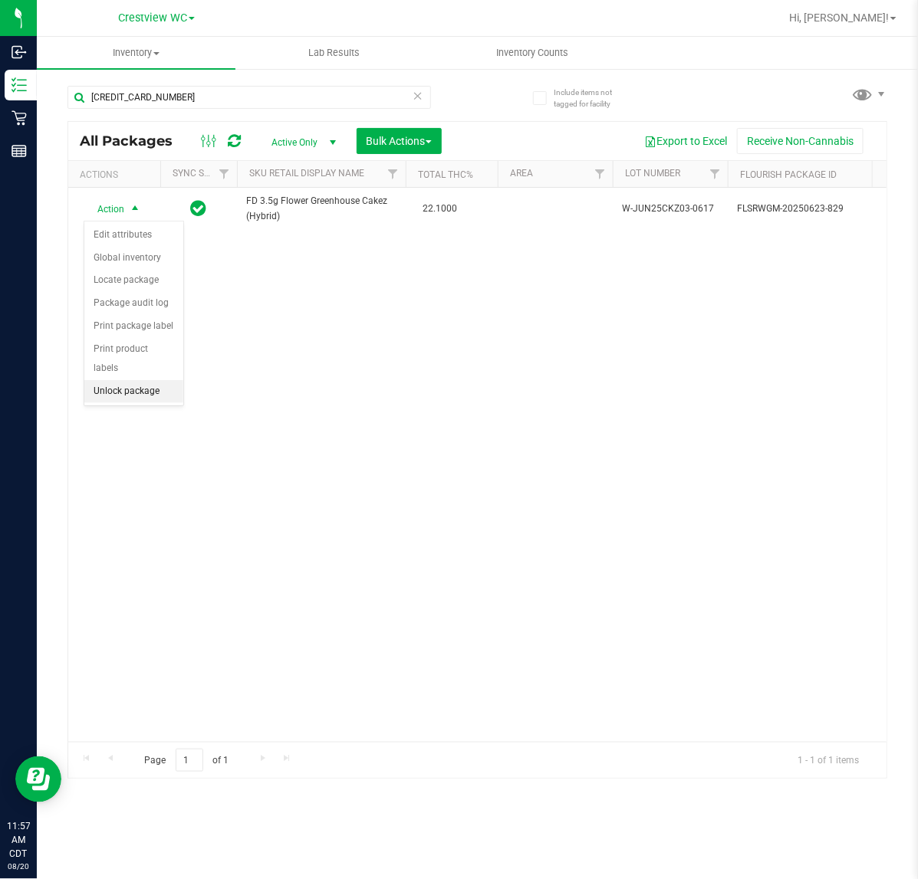
click at [133, 380] on li "Unlock package" at bounding box center [133, 391] width 99 height 23
